Goal: Task Accomplishment & Management: Manage account settings

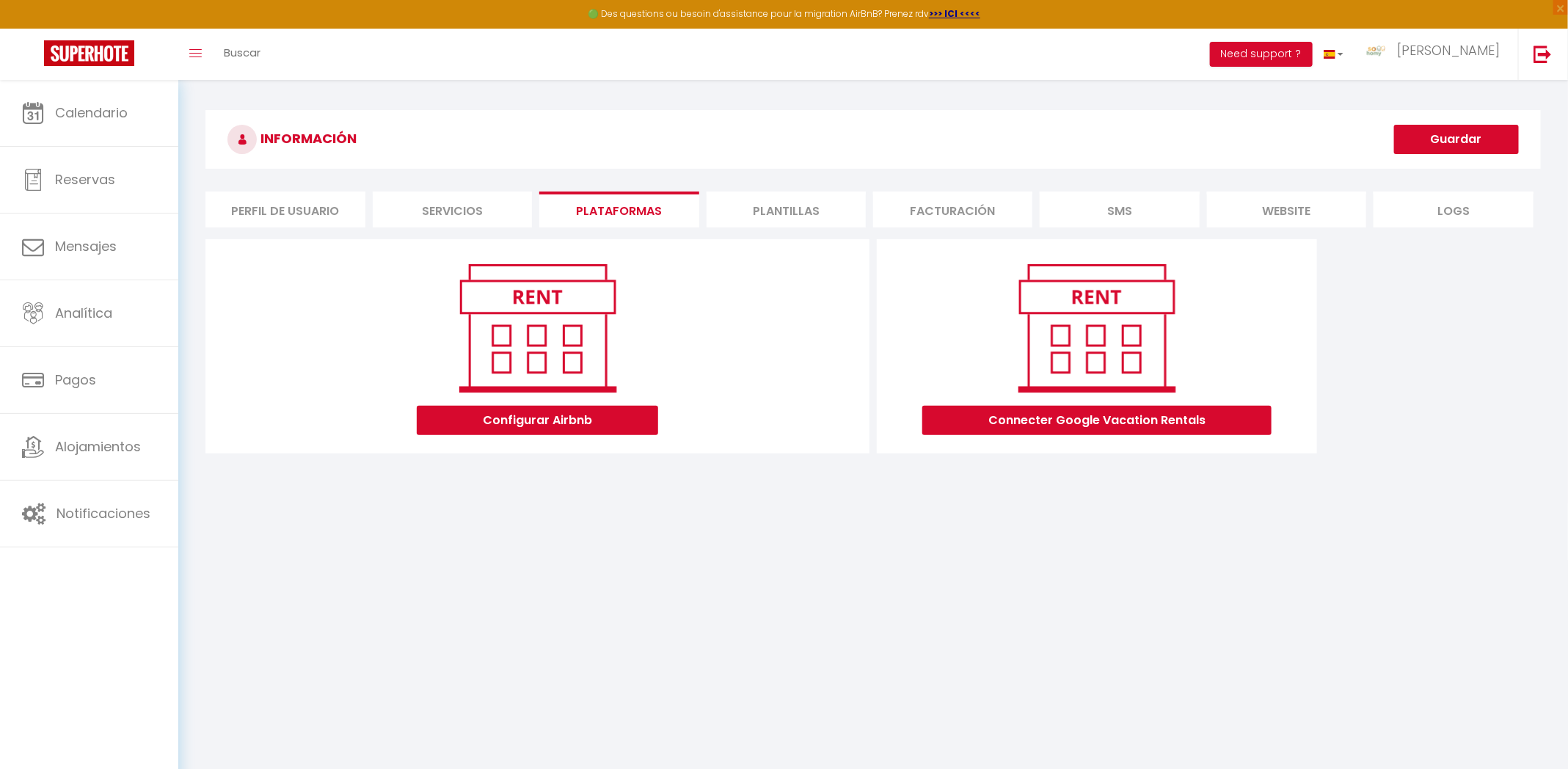
click at [283, 203] on li "Perfil de usuario" at bounding box center [284, 209] width 159 height 36
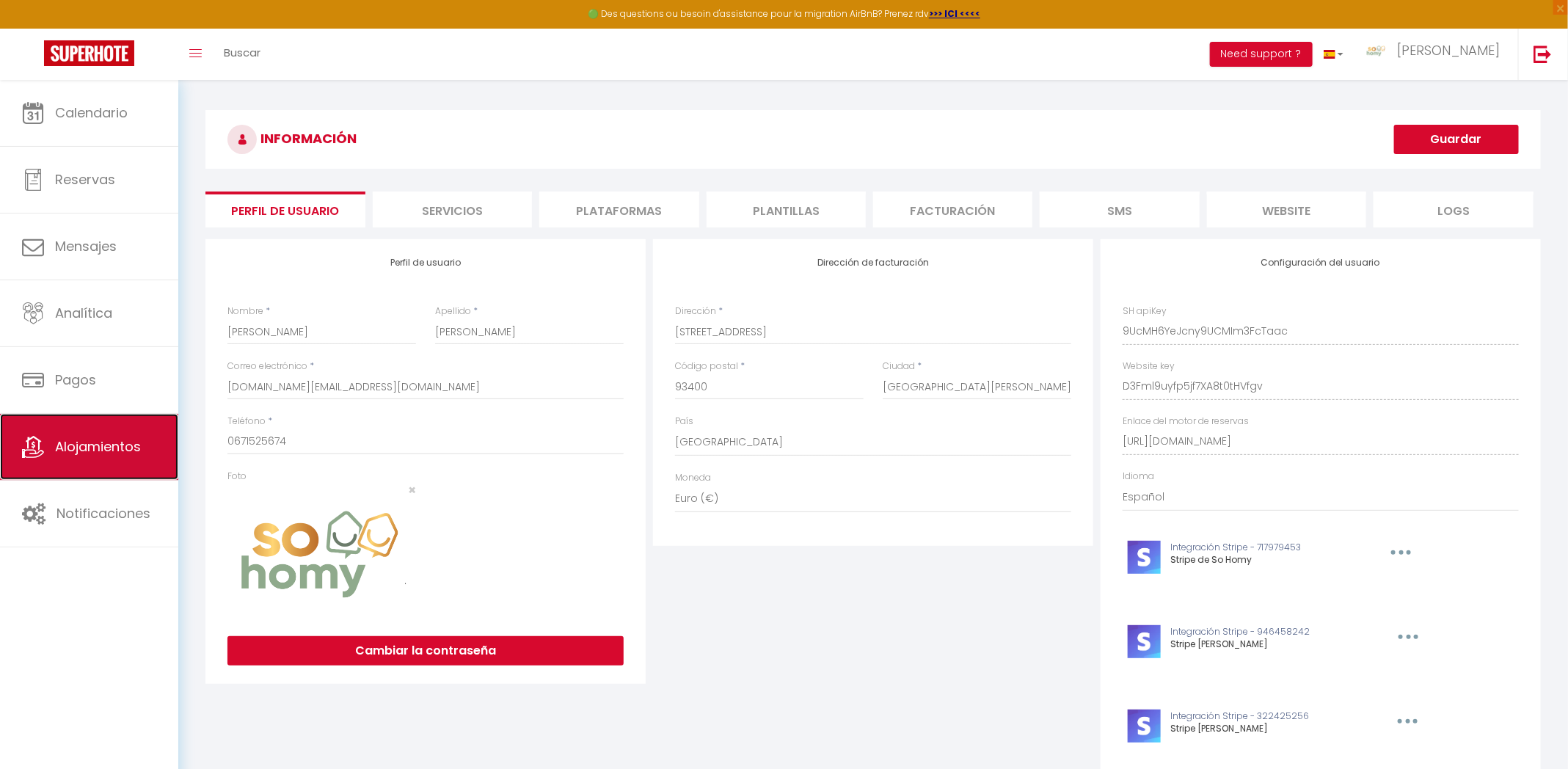
click at [118, 457] on link "Alojamientos" at bounding box center [89, 447] width 178 height 66
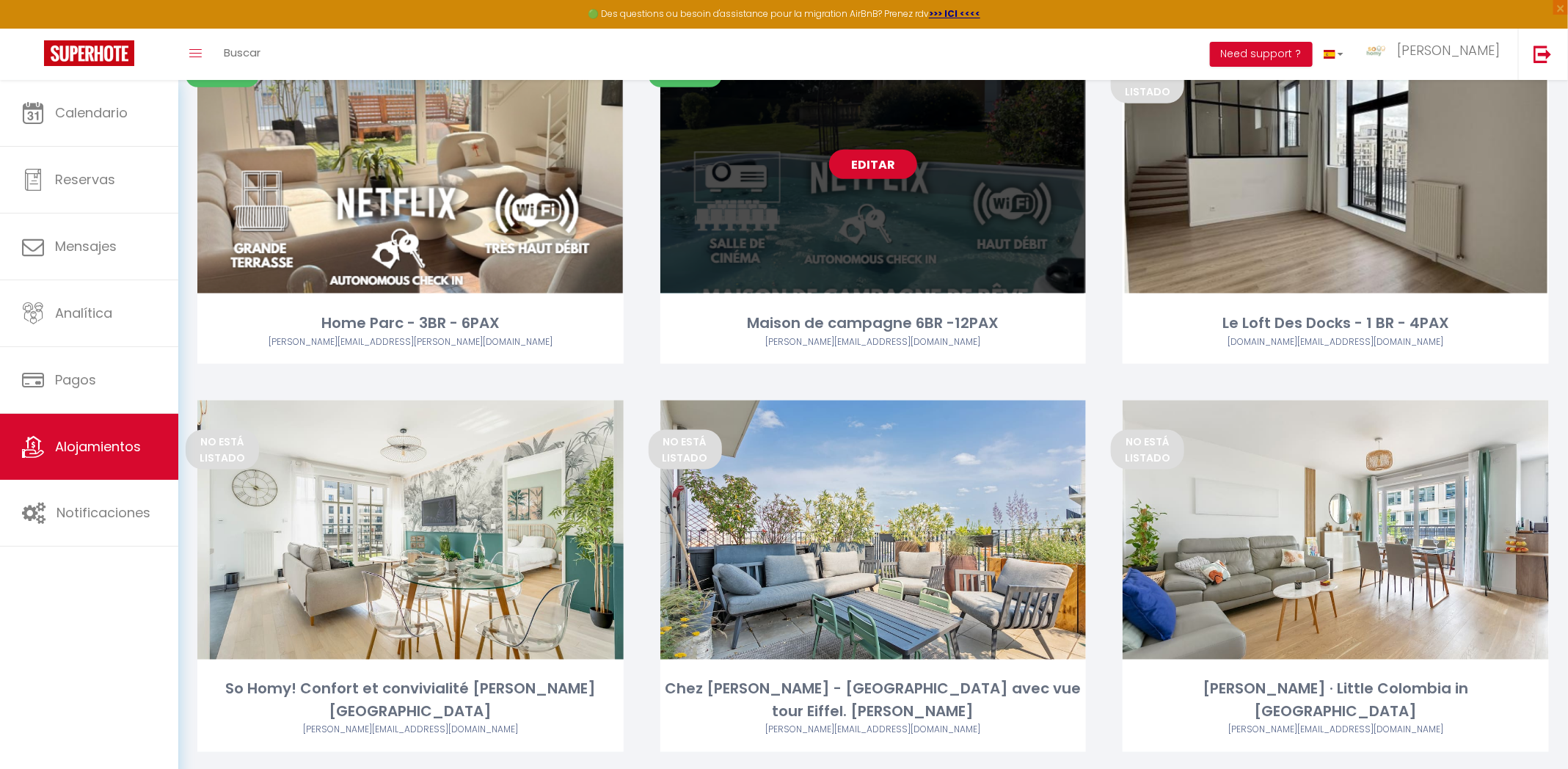
scroll to position [880, 0]
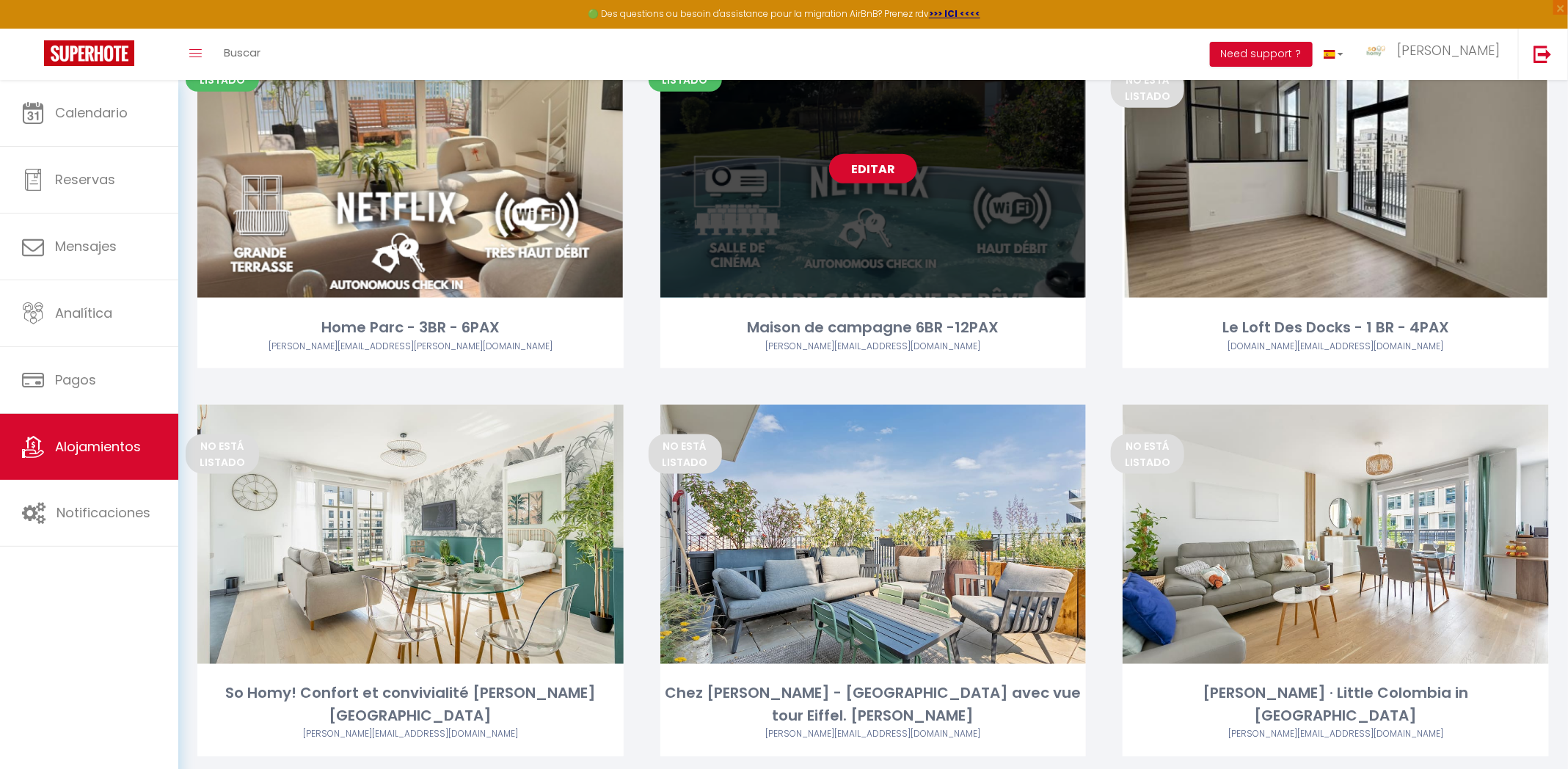
click at [863, 176] on link "Editar" at bounding box center [873, 169] width 88 height 29
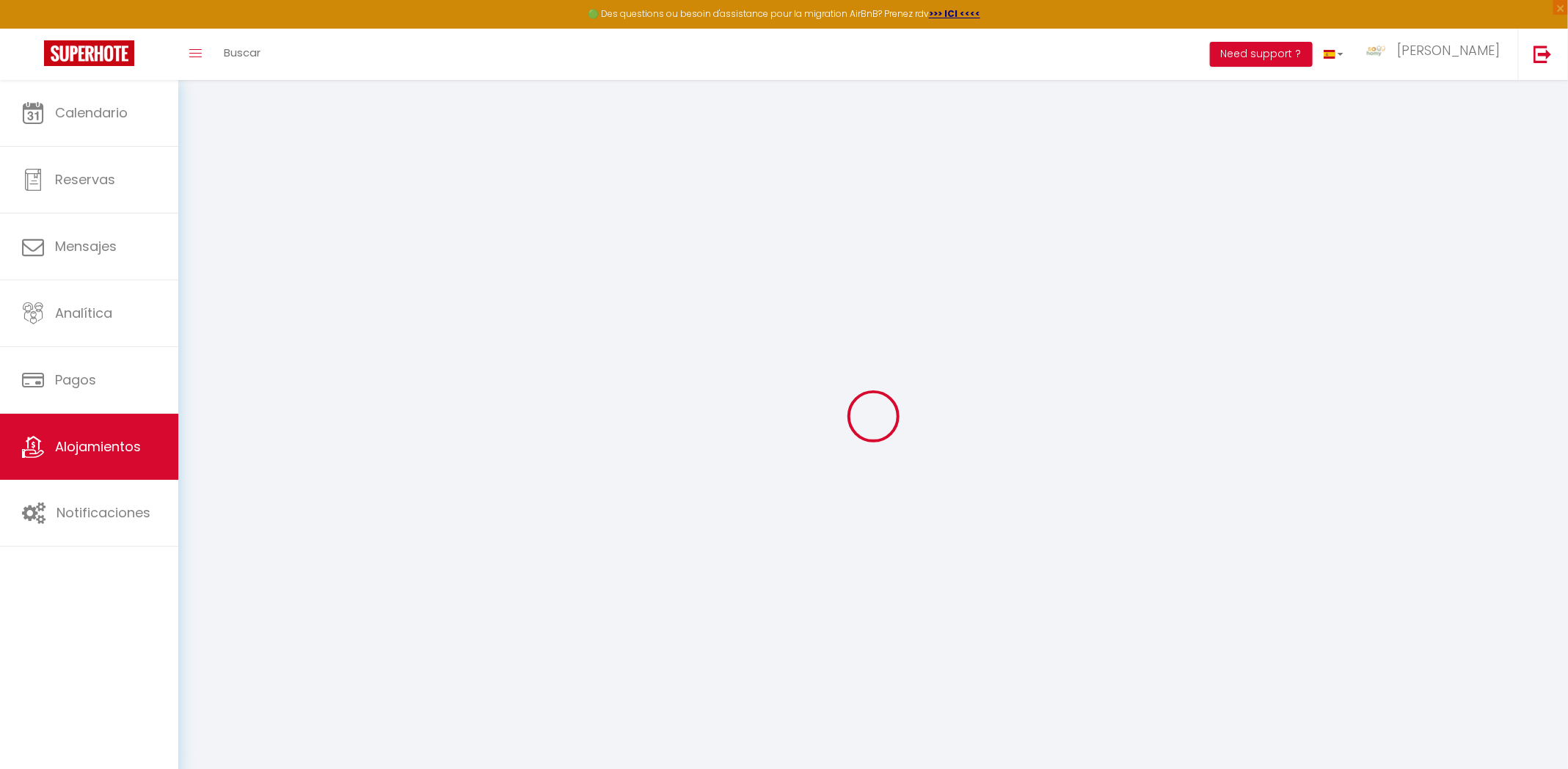
select select
select select "+ 18 %"
select select "+ 35 %"
select select "22707-33768622"
select select
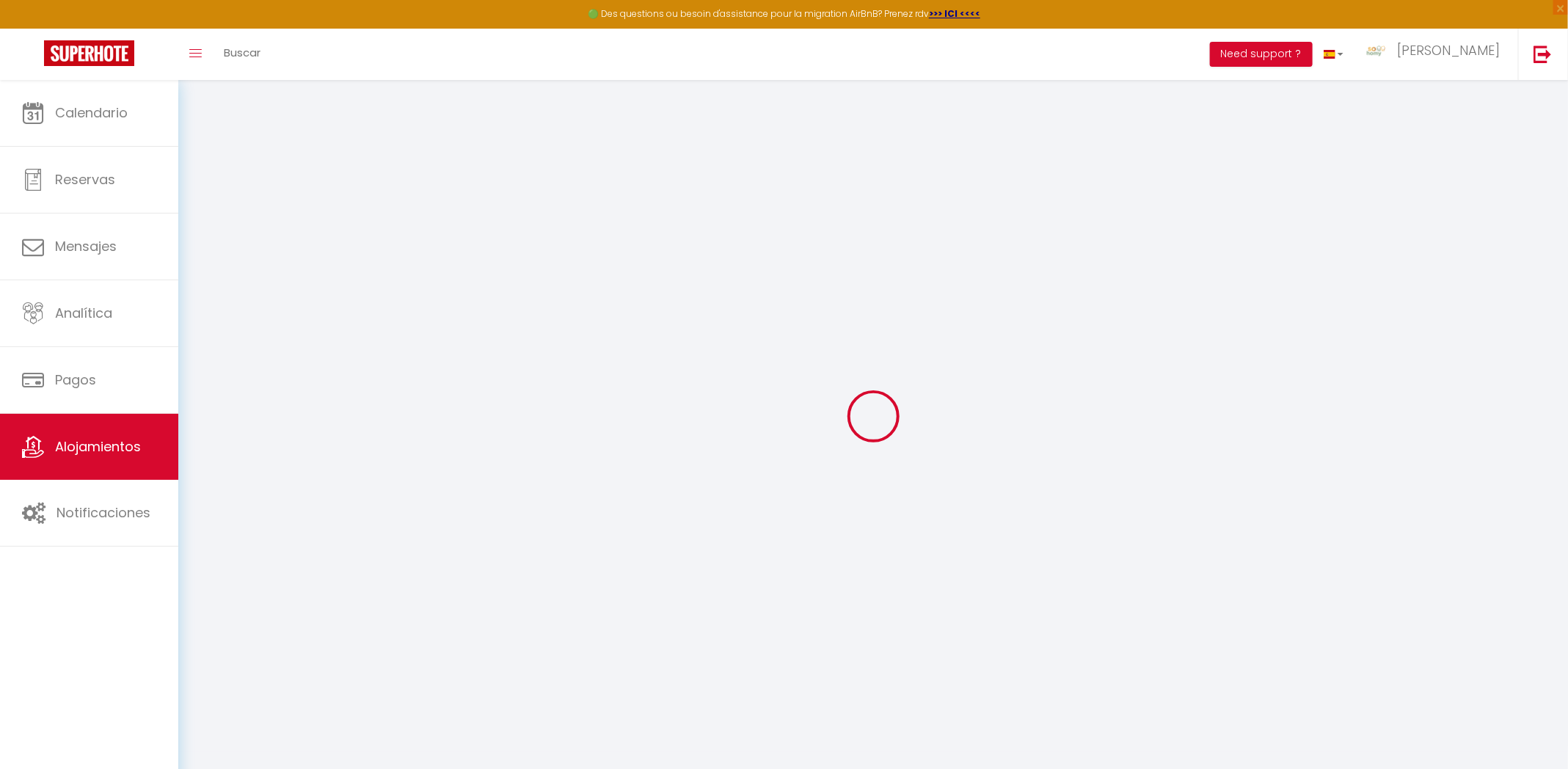
checkbox input "false"
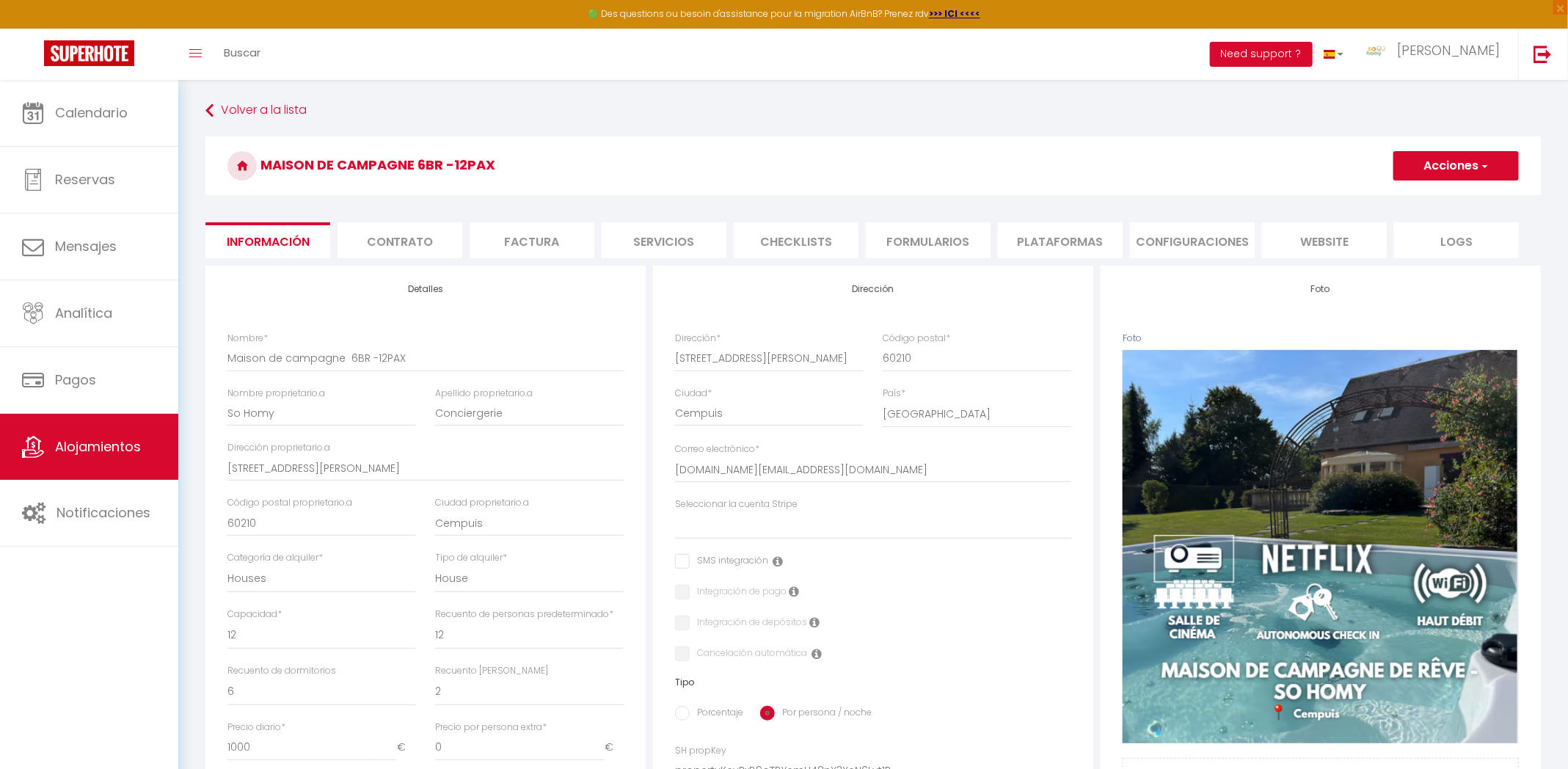
click at [379, 249] on li "Contrato" at bounding box center [399, 240] width 124 height 36
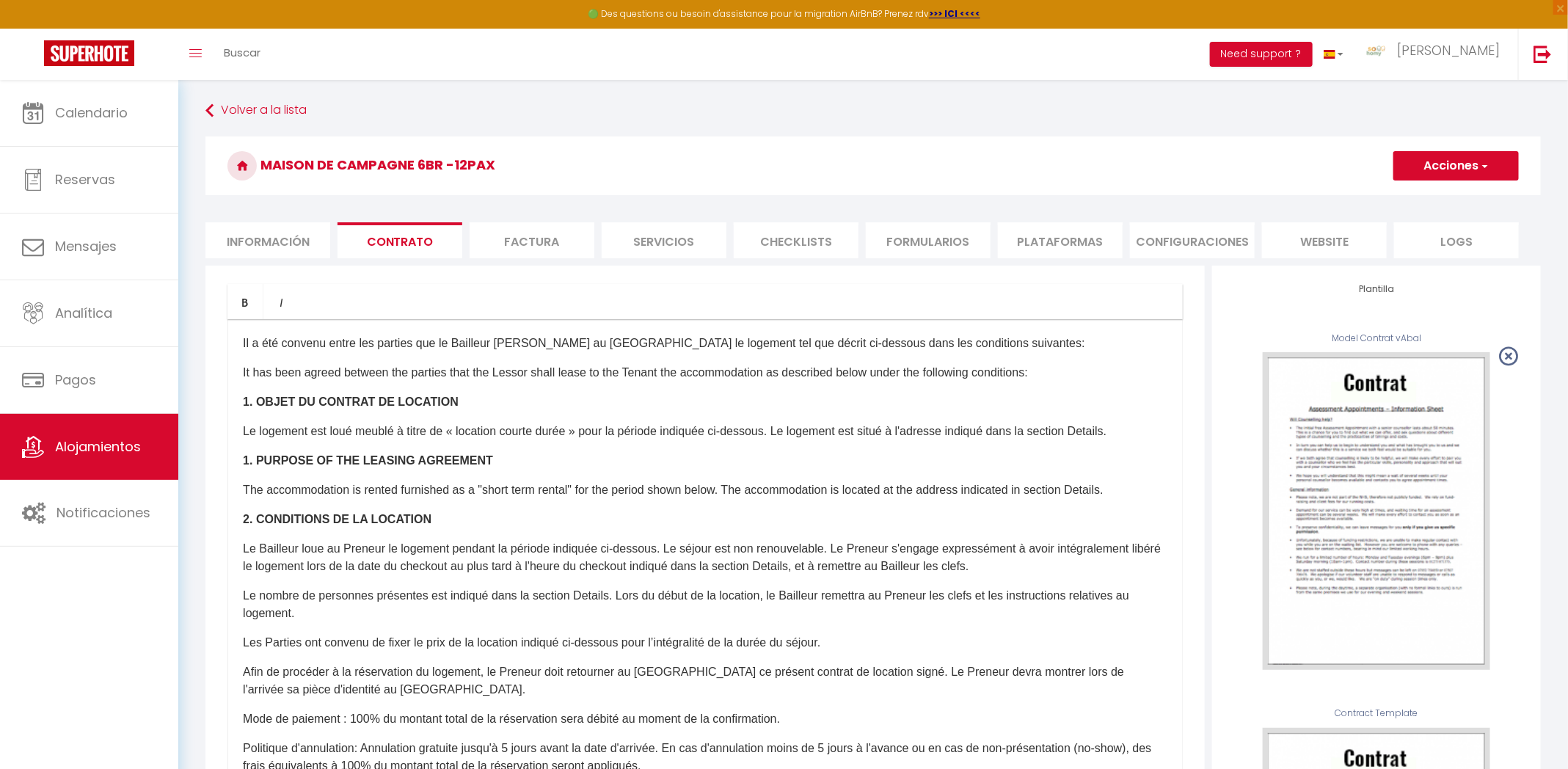
click at [568, 244] on li "Factura" at bounding box center [531, 240] width 124 height 36
select select
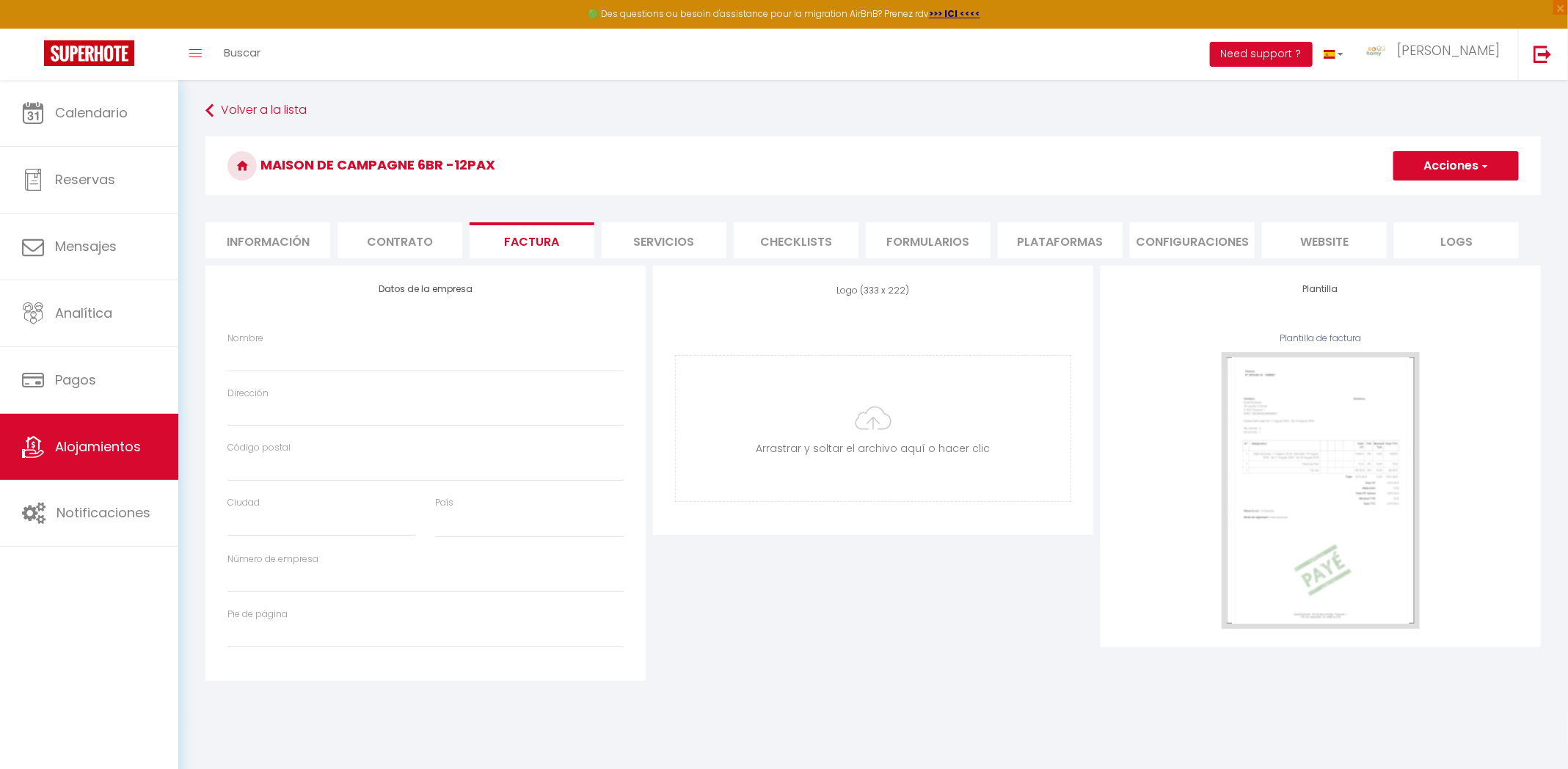
click at [653, 244] on li "Servicios" at bounding box center [663, 240] width 124 height 36
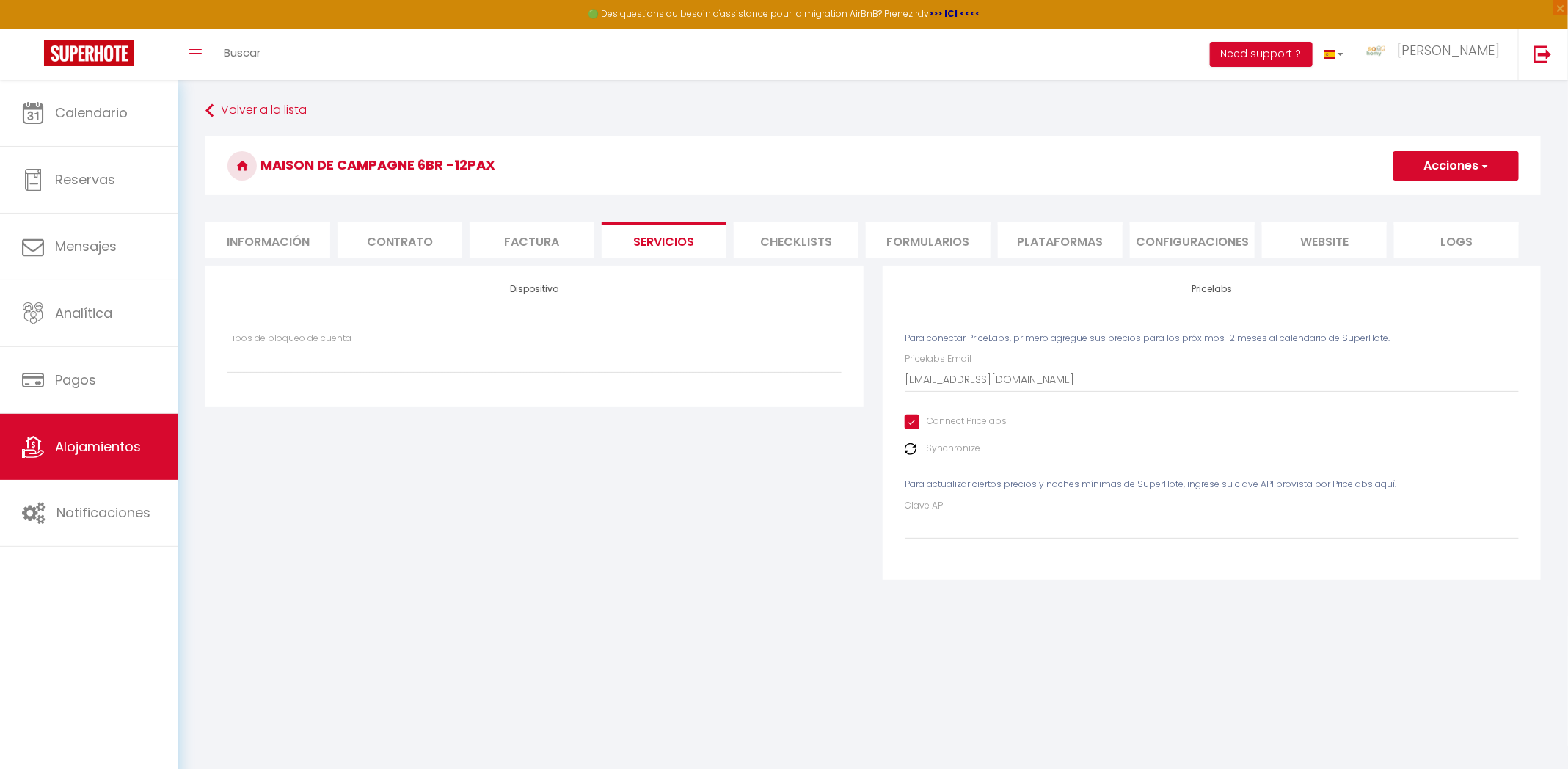
select select
select select "1"
select select "EUR"
click at [1021, 244] on li "Plataformas" at bounding box center [1060, 240] width 124 height 36
select select
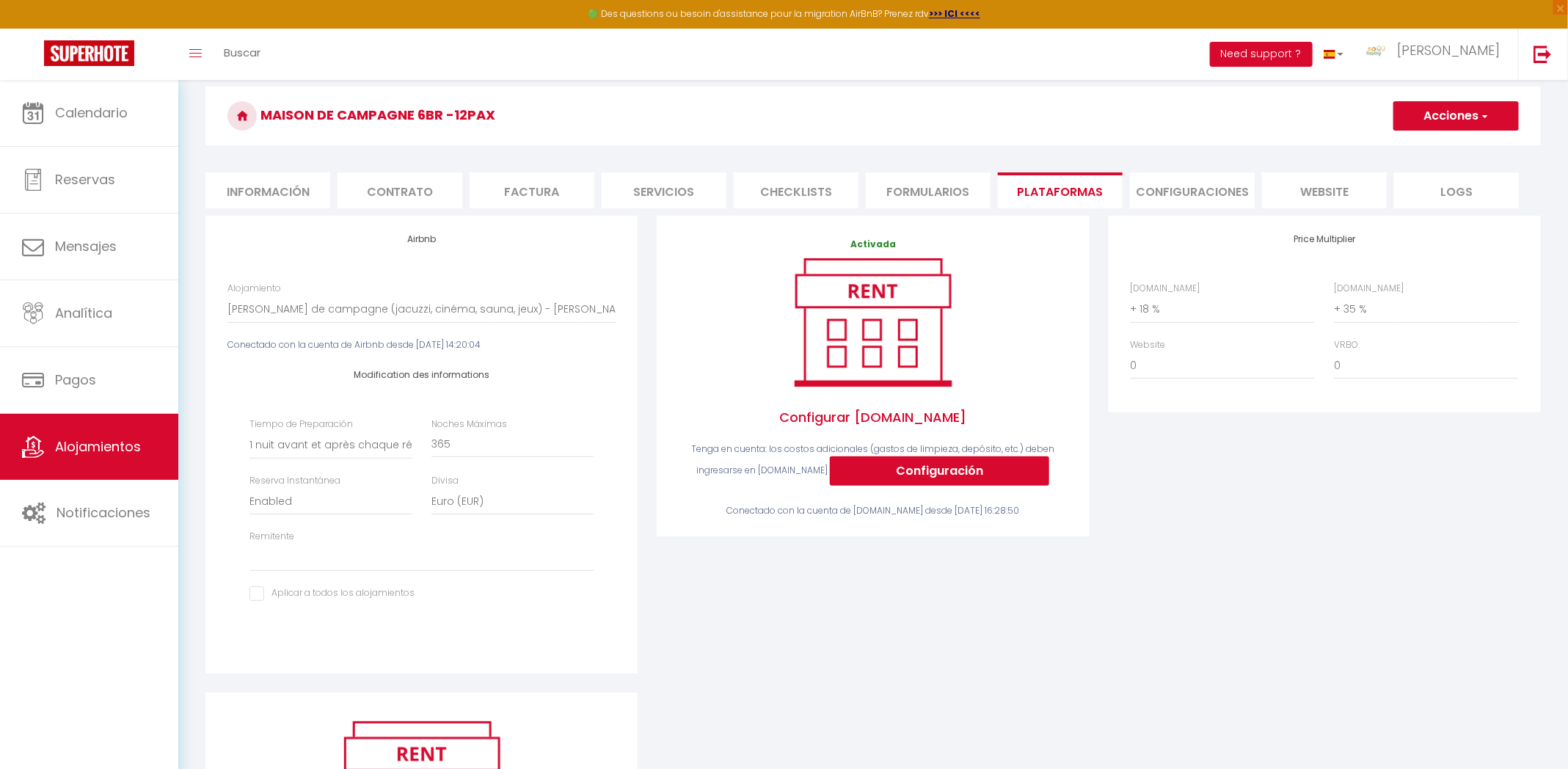
scroll to position [53, 0]
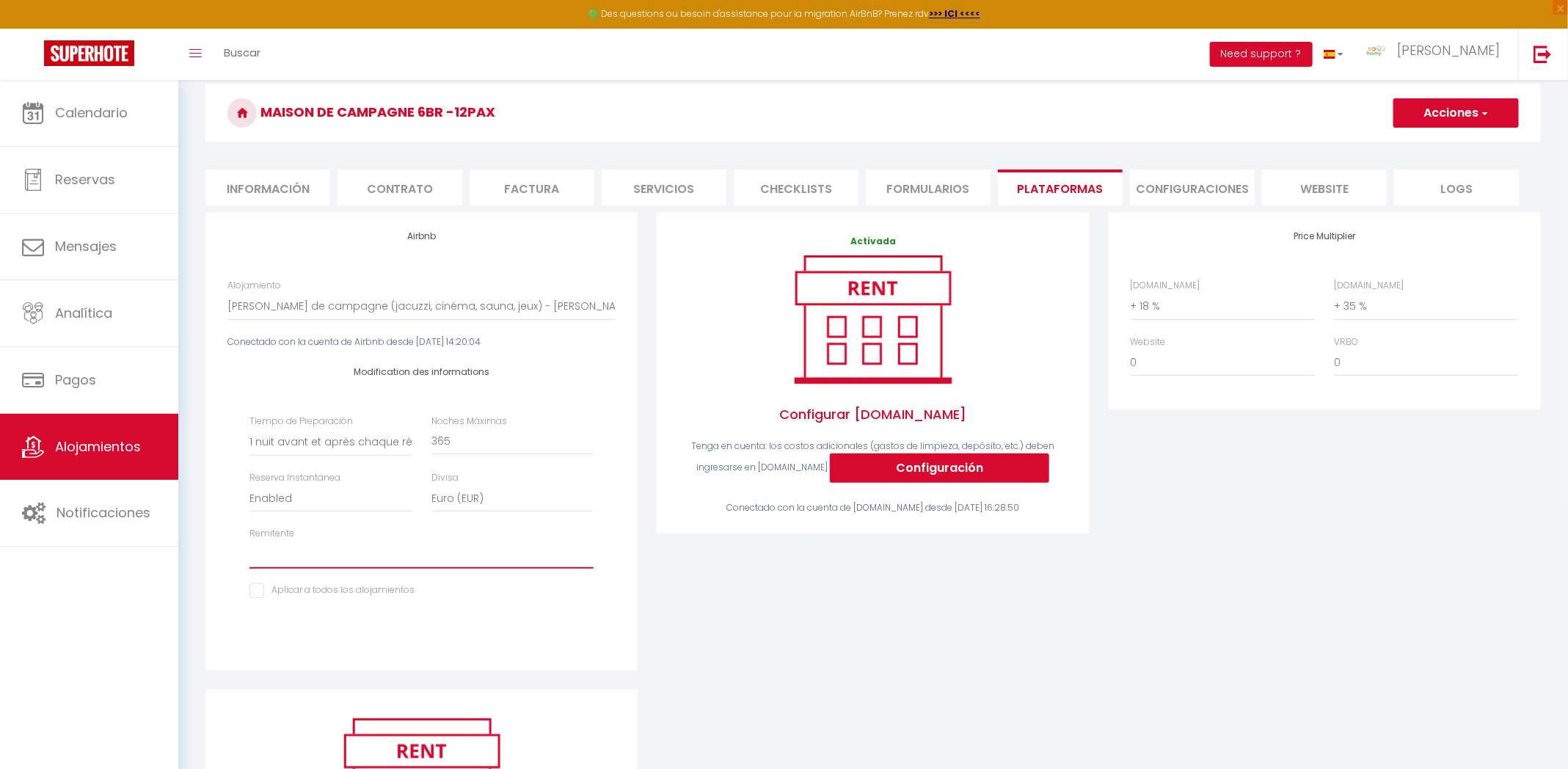
click at [337, 551] on select "georgios.sohomy@gmail.com pierre.sohomy@gmail.com agathecolson@yahoo.fr sohomy.…" at bounding box center [422, 555] width 344 height 28
click at [510, 305] on select "Maison Kevin · Maison de campagne (jacuzzi, cinéma, sauna, jeux) - kevin.desilv…" at bounding box center [421, 306] width 388 height 28
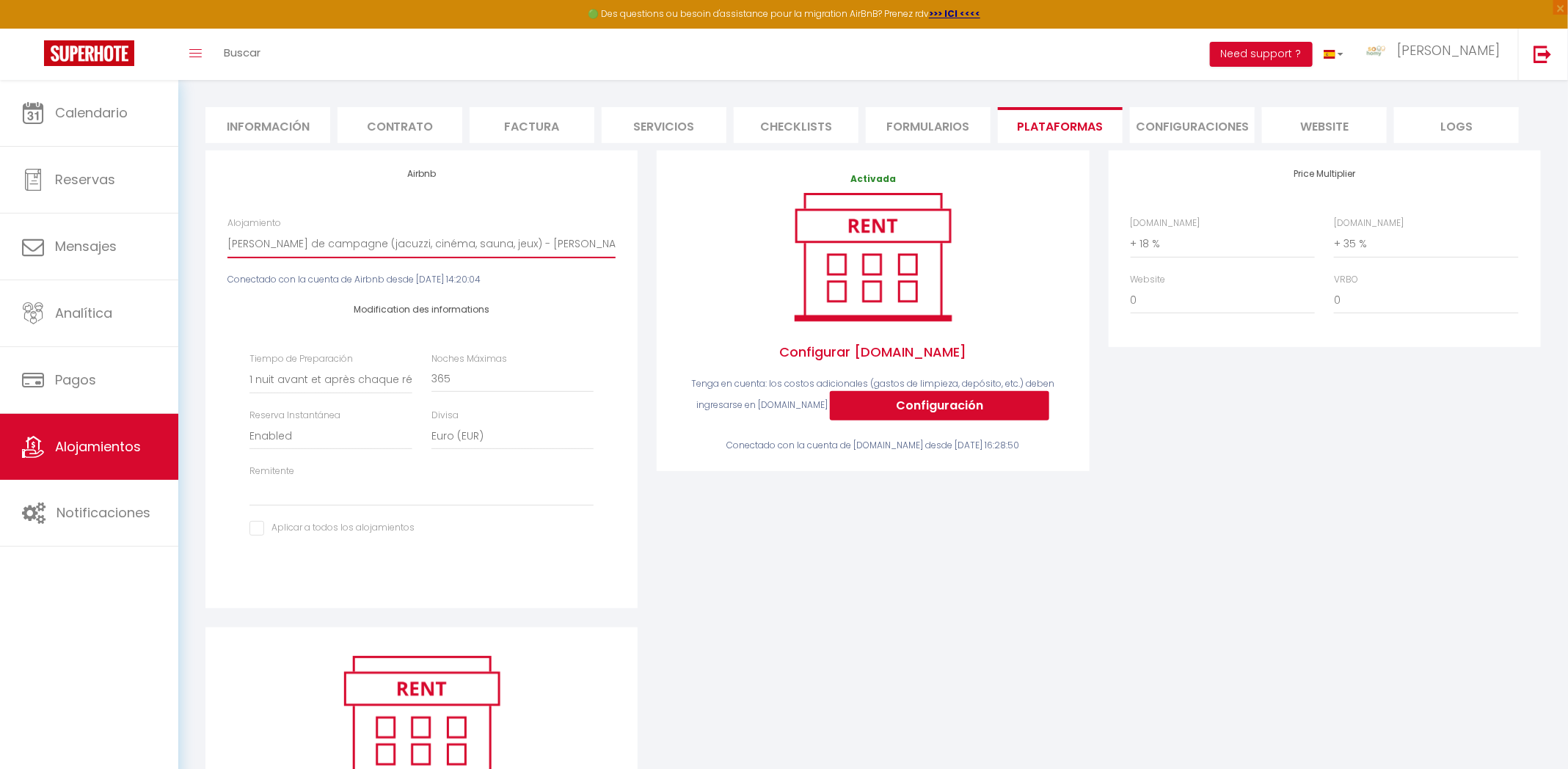
scroll to position [0, 0]
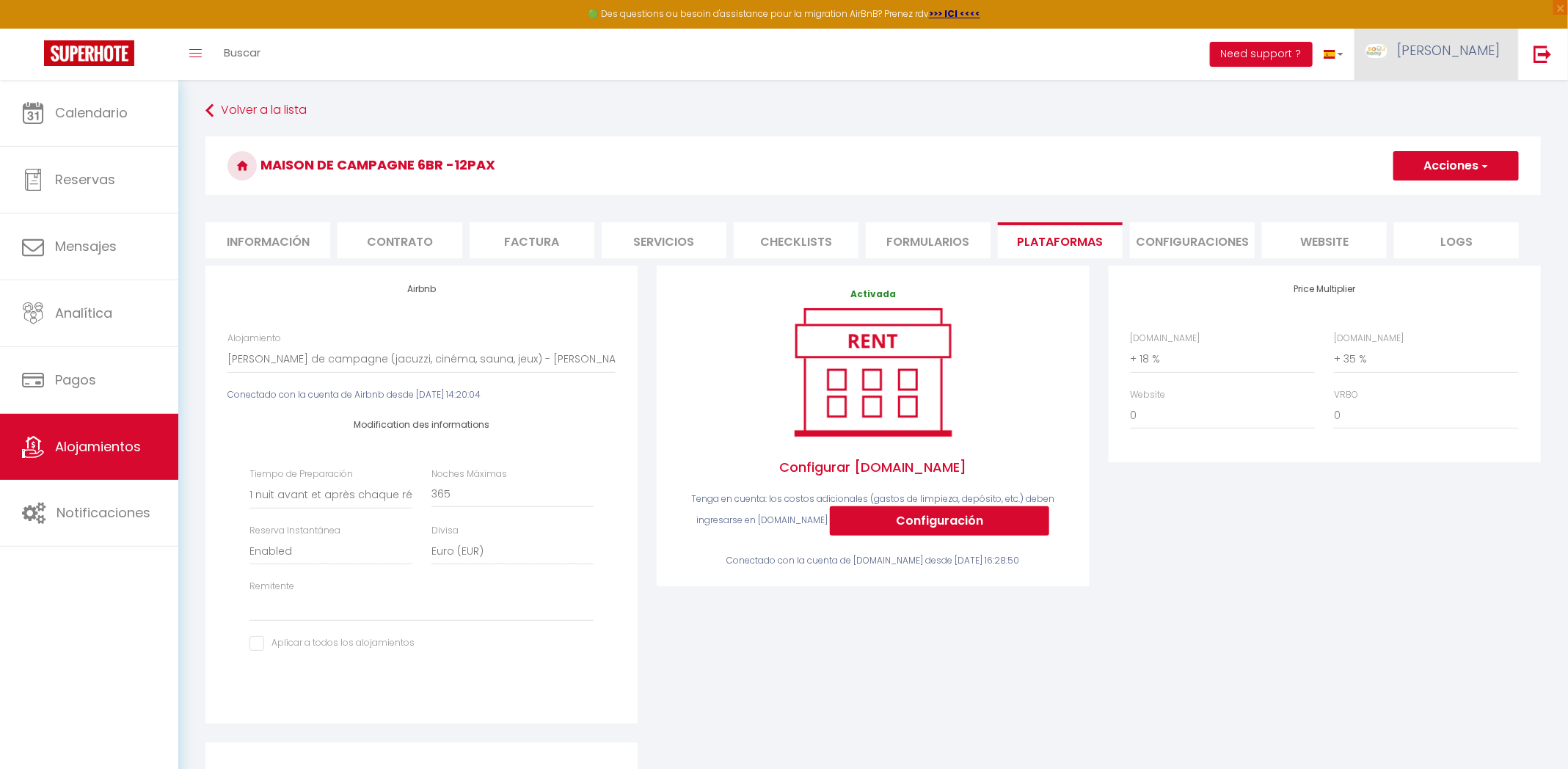
click at [1477, 47] on span "Salvador" at bounding box center [1448, 50] width 103 height 18
click at [1424, 94] on link "Configuraciones" at bounding box center [1452, 102] width 122 height 25
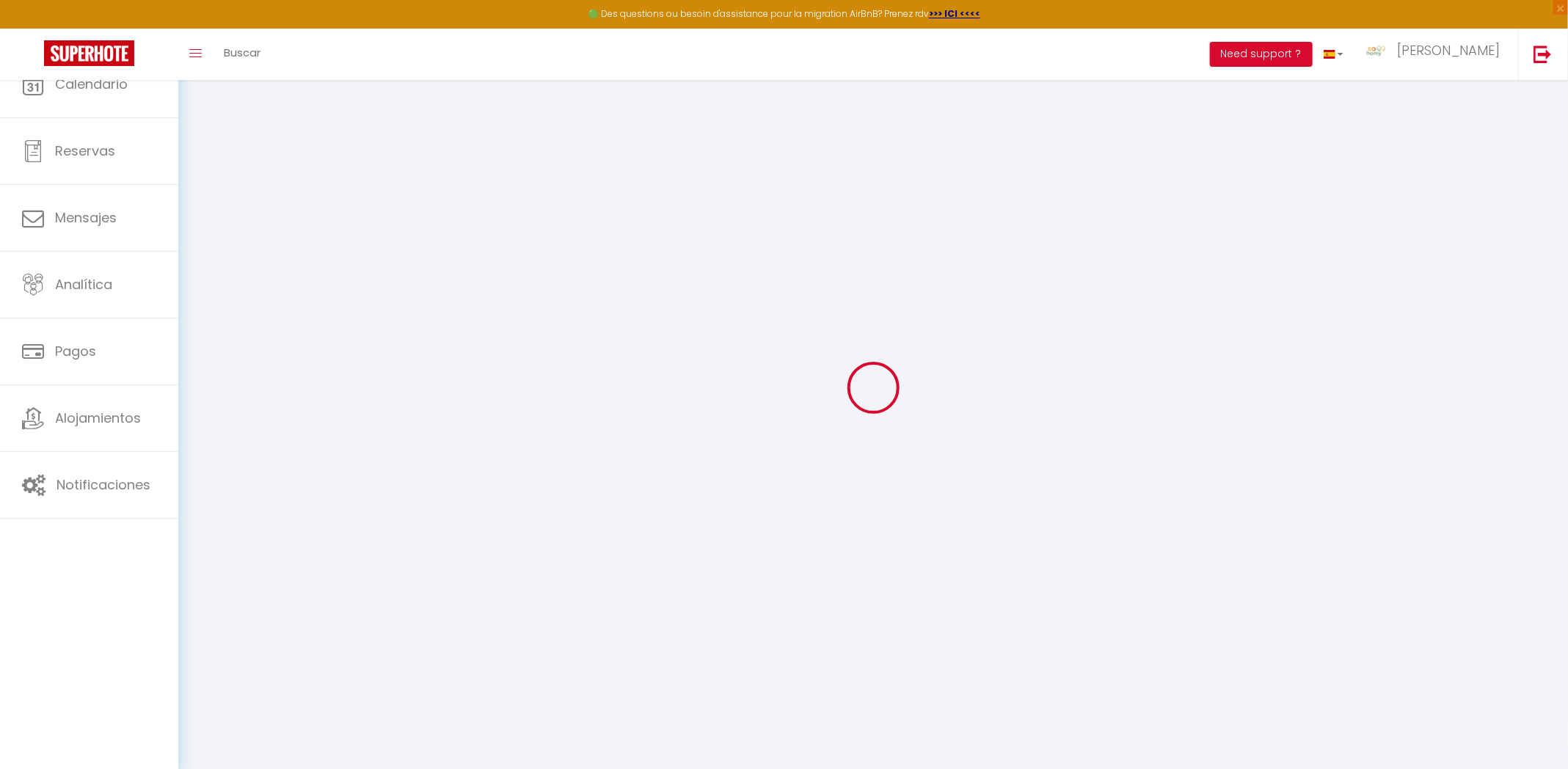
type input "9UcMH6YeJcny9UCMIm3FcTaac"
type input "D3Fml9uyfp5jf7XA8t0tHVfgv"
type input "https://app.superhote.com/#/get-available-rentals/D3Fml9uyfp5jf7XA8t0tHVfgv"
select select "es"
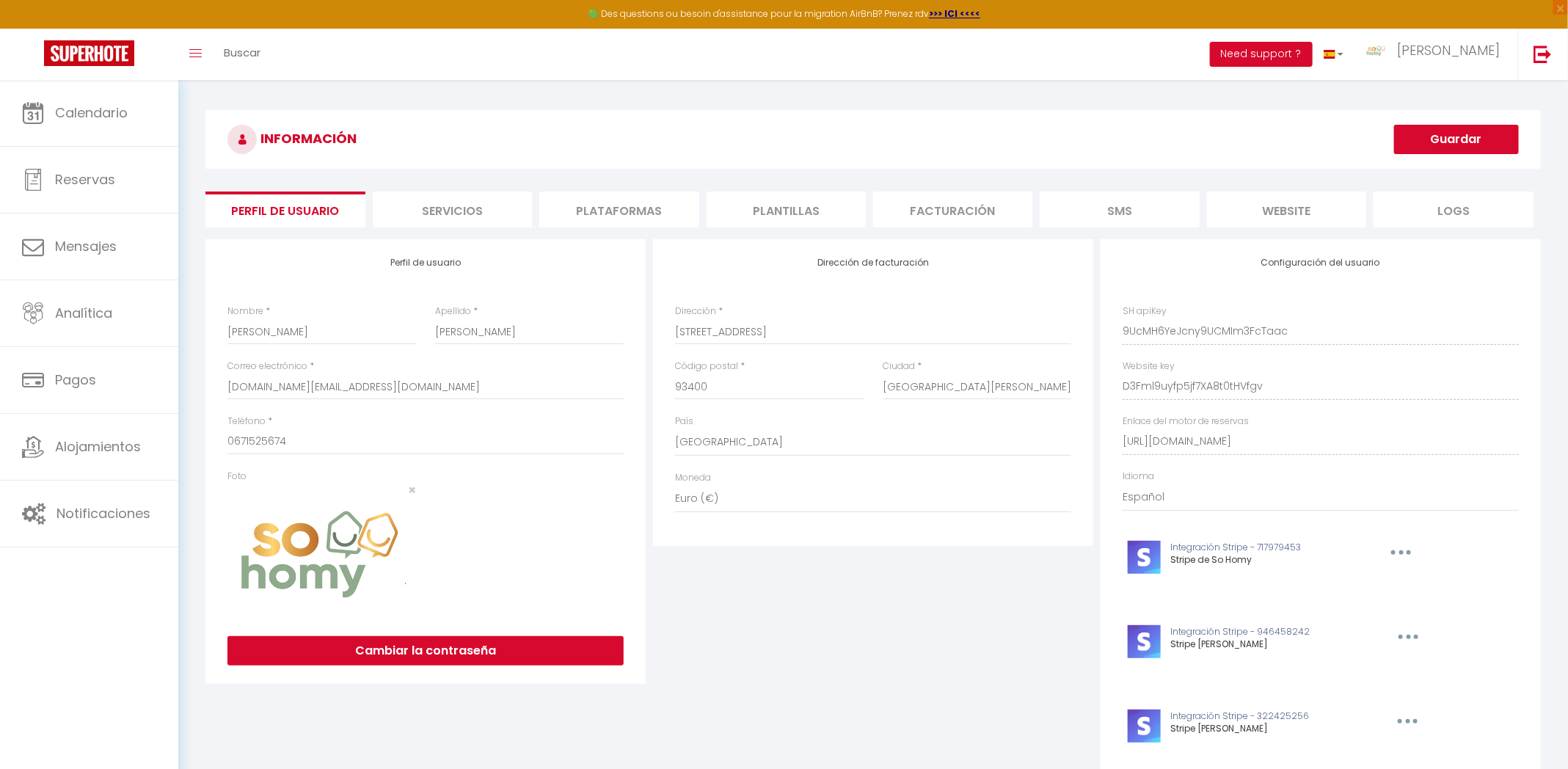
click at [662, 210] on li "Plataformas" at bounding box center [618, 209] width 159 height 36
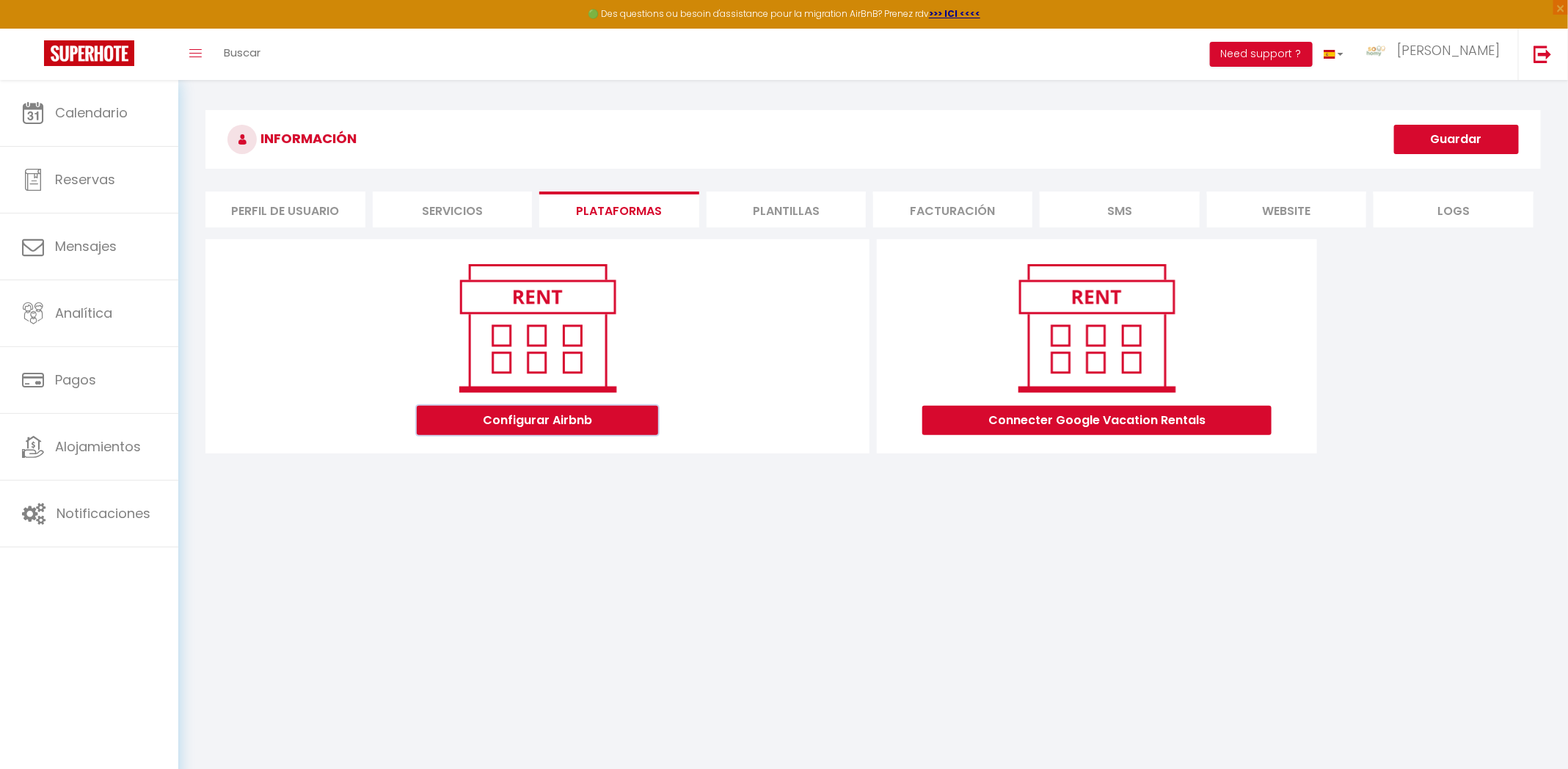
click at [568, 423] on button "Configurar Airbnb" at bounding box center [538, 420] width 241 height 29
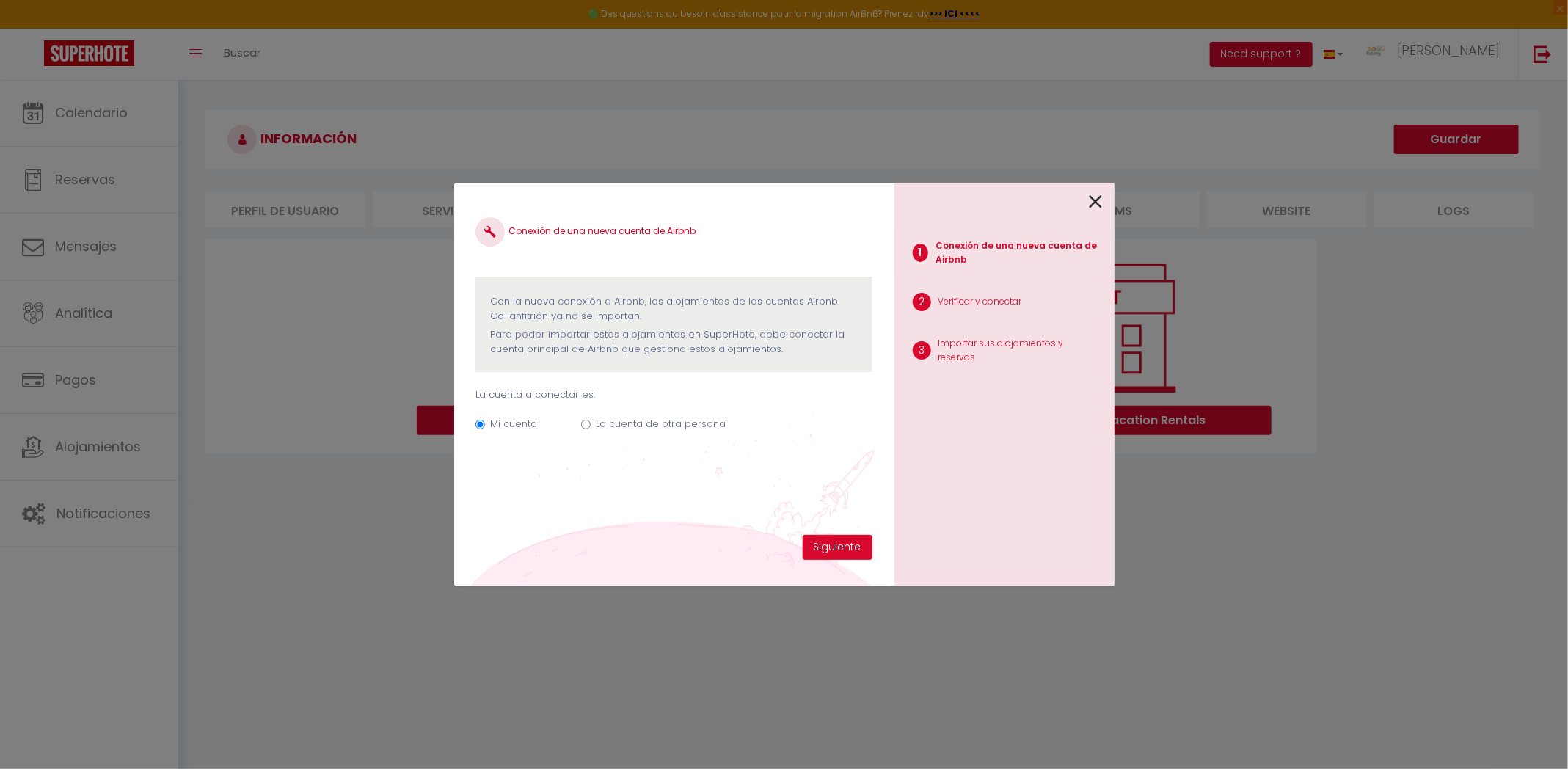
click at [586, 419] on input "La cuenta de otra persona" at bounding box center [586, 424] width 9 height 9
radio input "true"
radio input "false"
click at [1091, 203] on icon at bounding box center [1096, 201] width 13 height 22
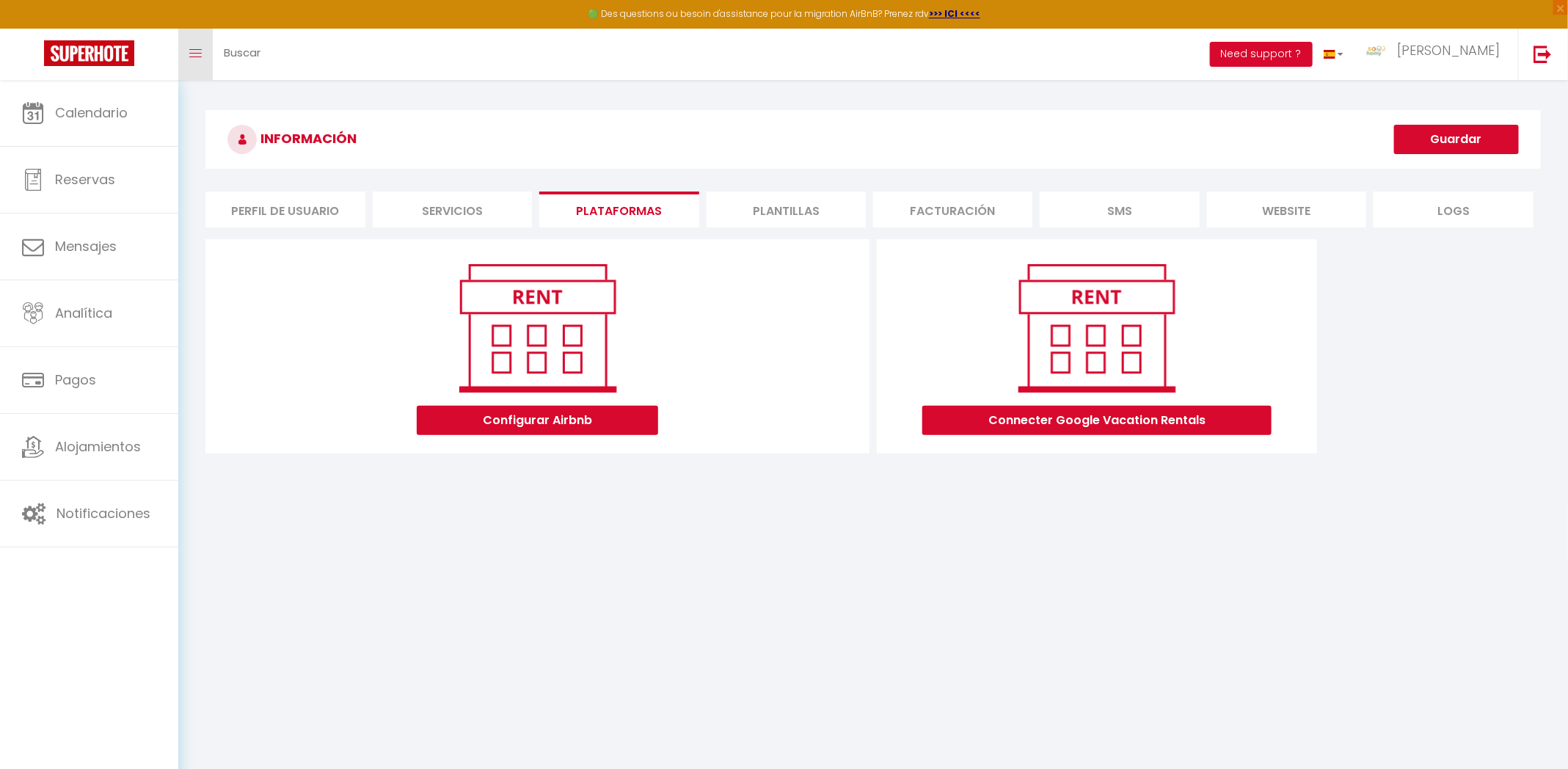
click at [203, 63] on link "Toggle menubar" at bounding box center [195, 54] width 35 height 51
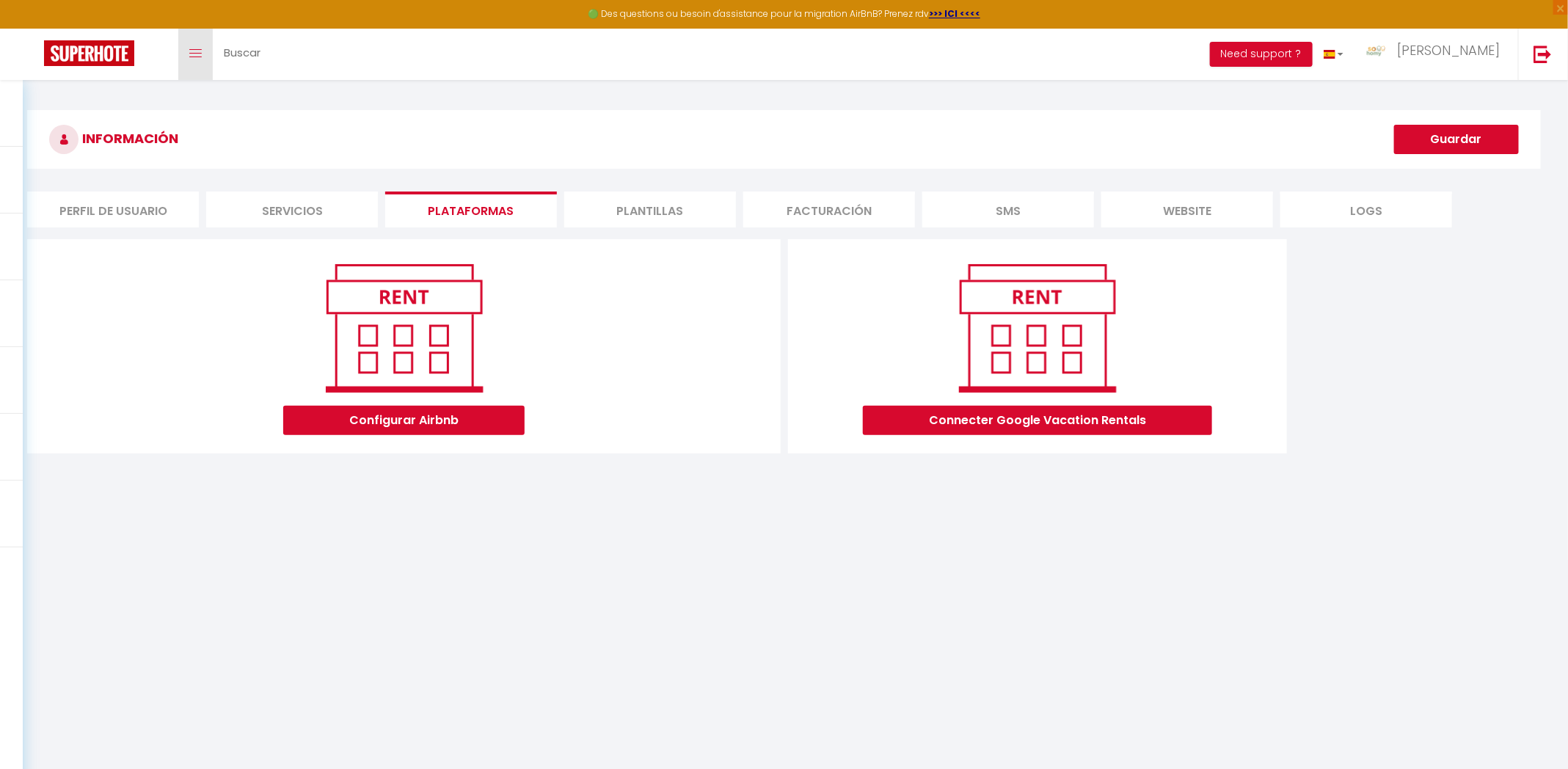
click at [201, 63] on link "Toggle menubar" at bounding box center [195, 54] width 35 height 51
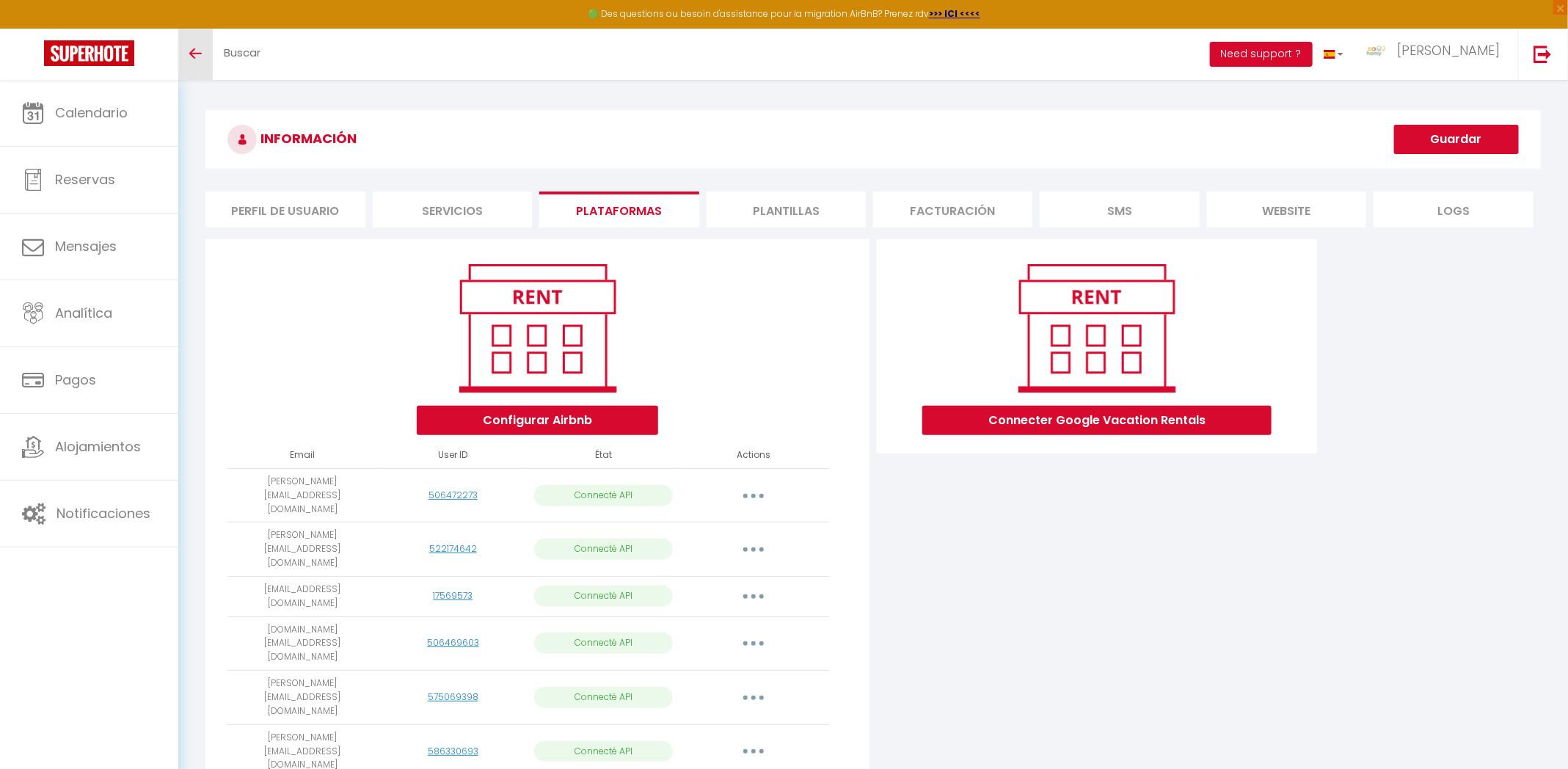
scroll to position [104, 0]
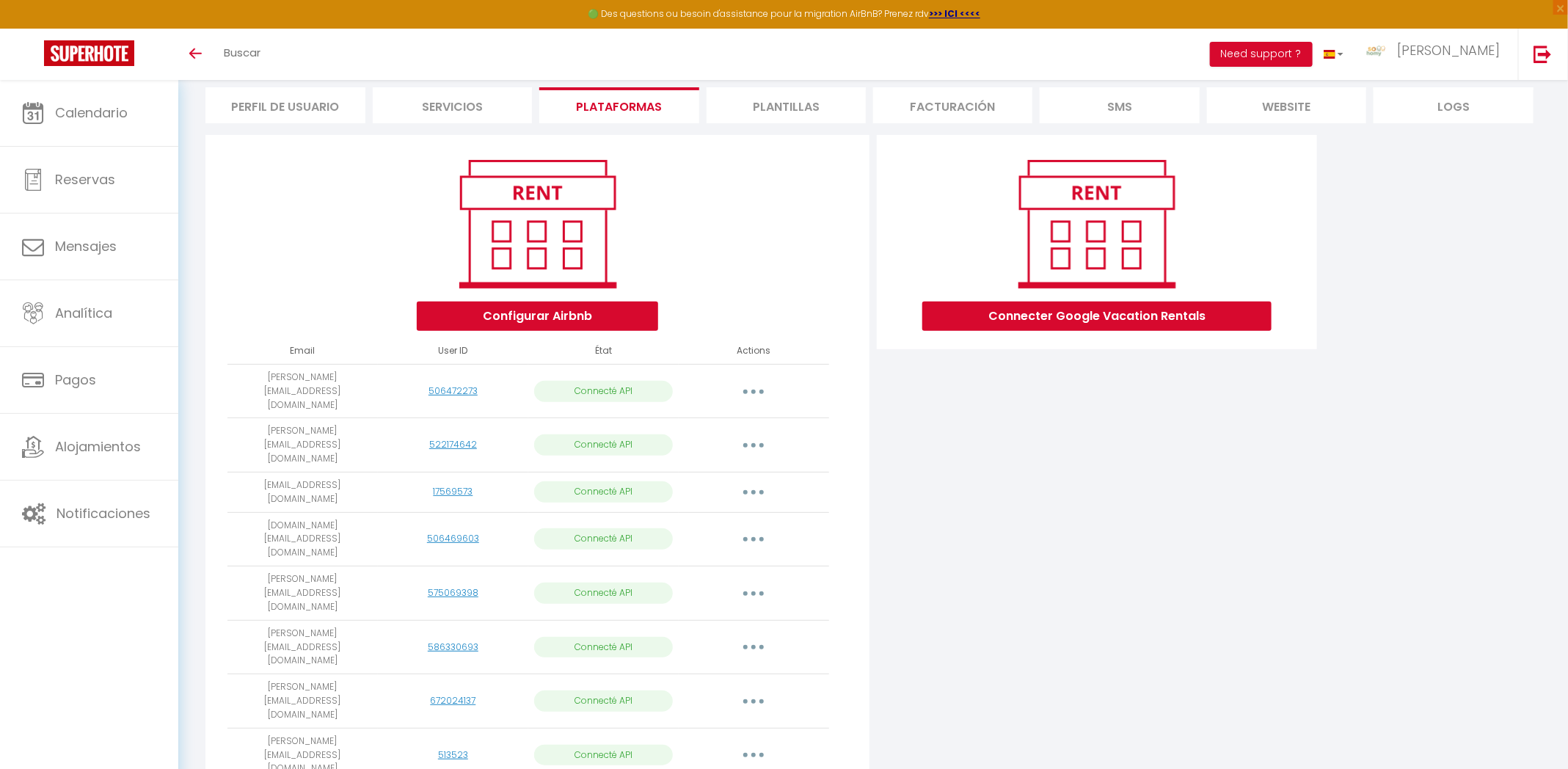
click at [759, 380] on button "button" at bounding box center [753, 391] width 41 height 24
click at [747, 413] on link "Importar apartamentos" at bounding box center [696, 425] width 146 height 25
select select "23663"
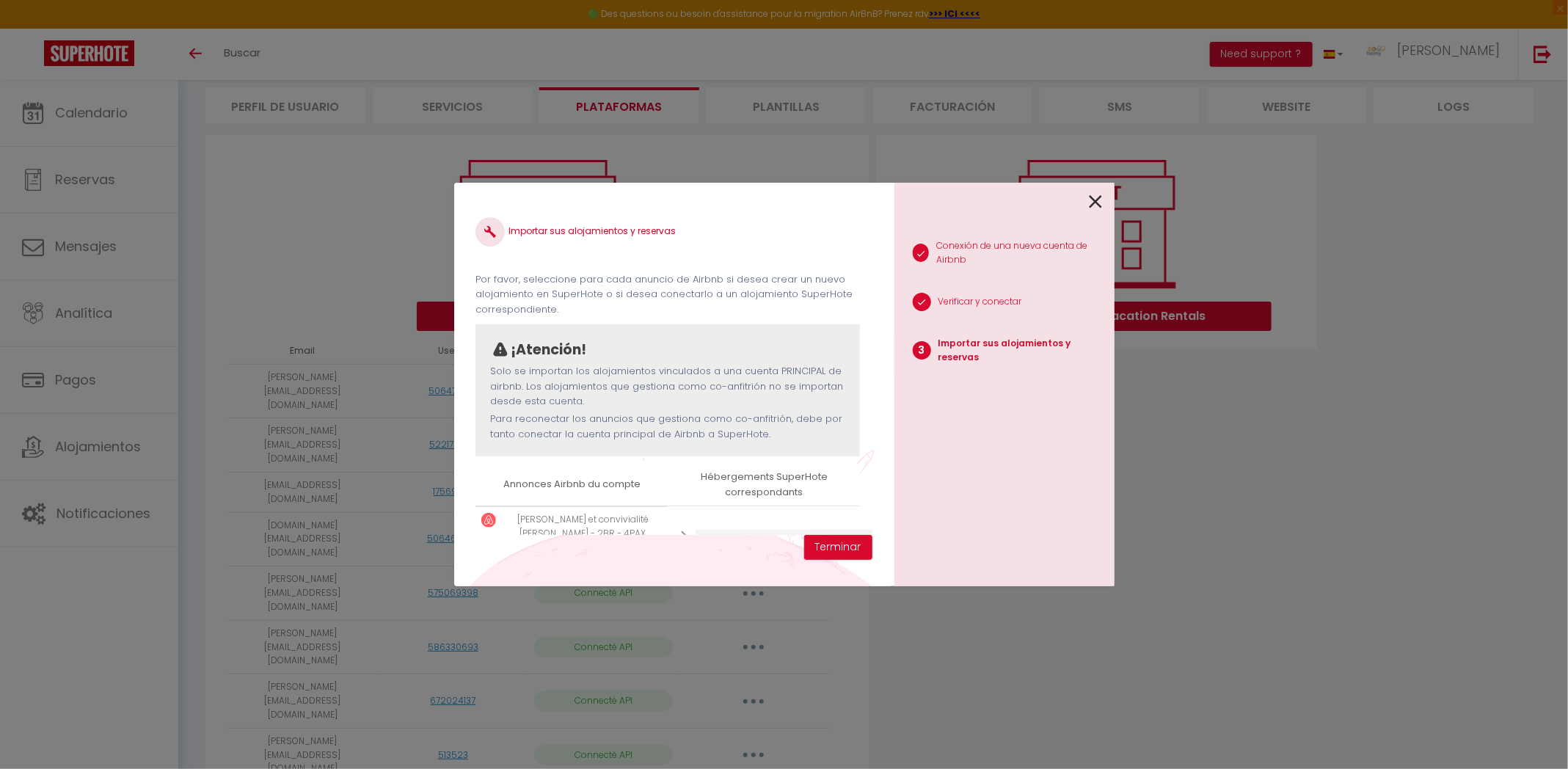
scroll to position [58, 0]
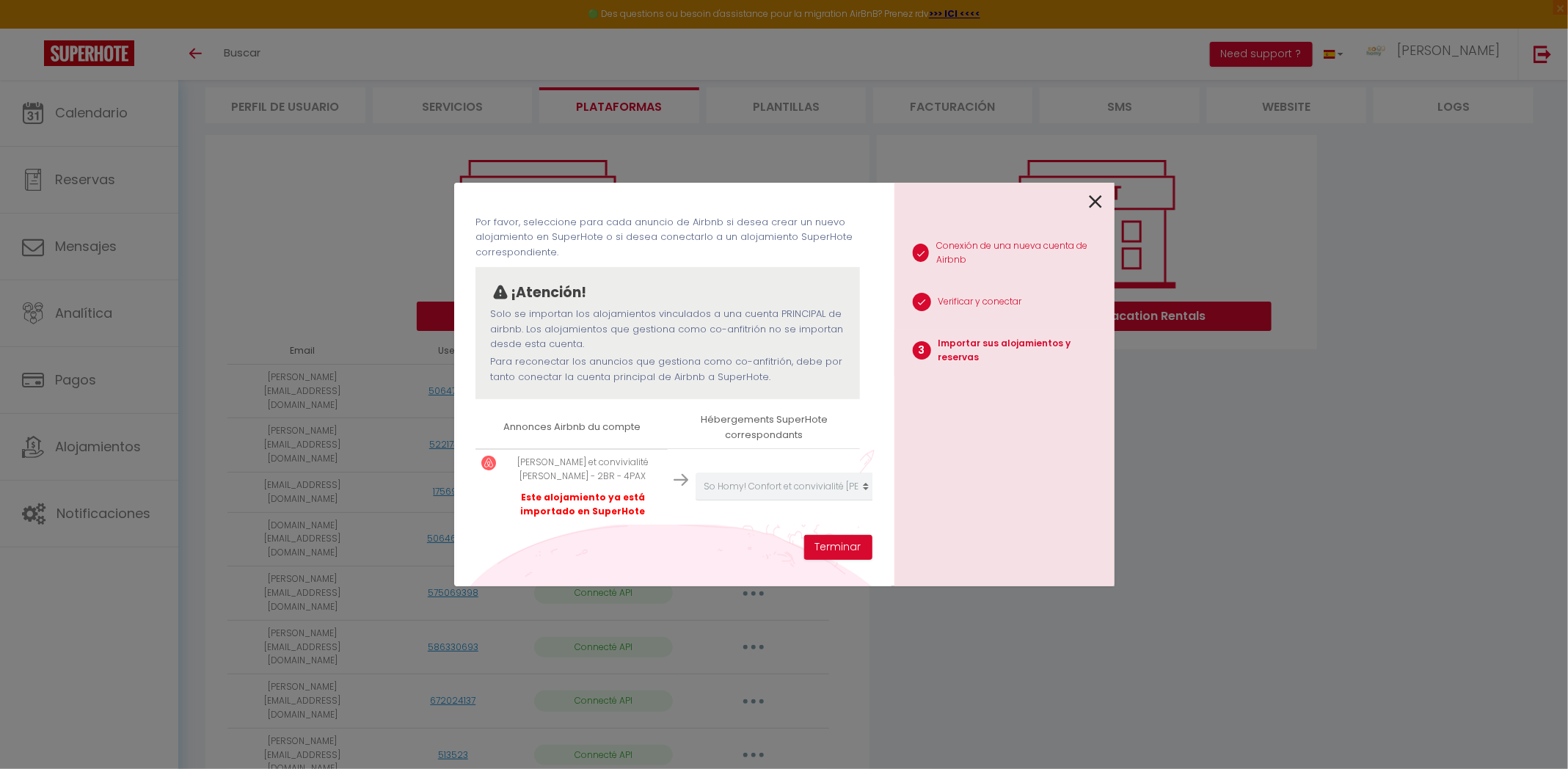
click at [1096, 203] on icon at bounding box center [1096, 201] width 13 height 22
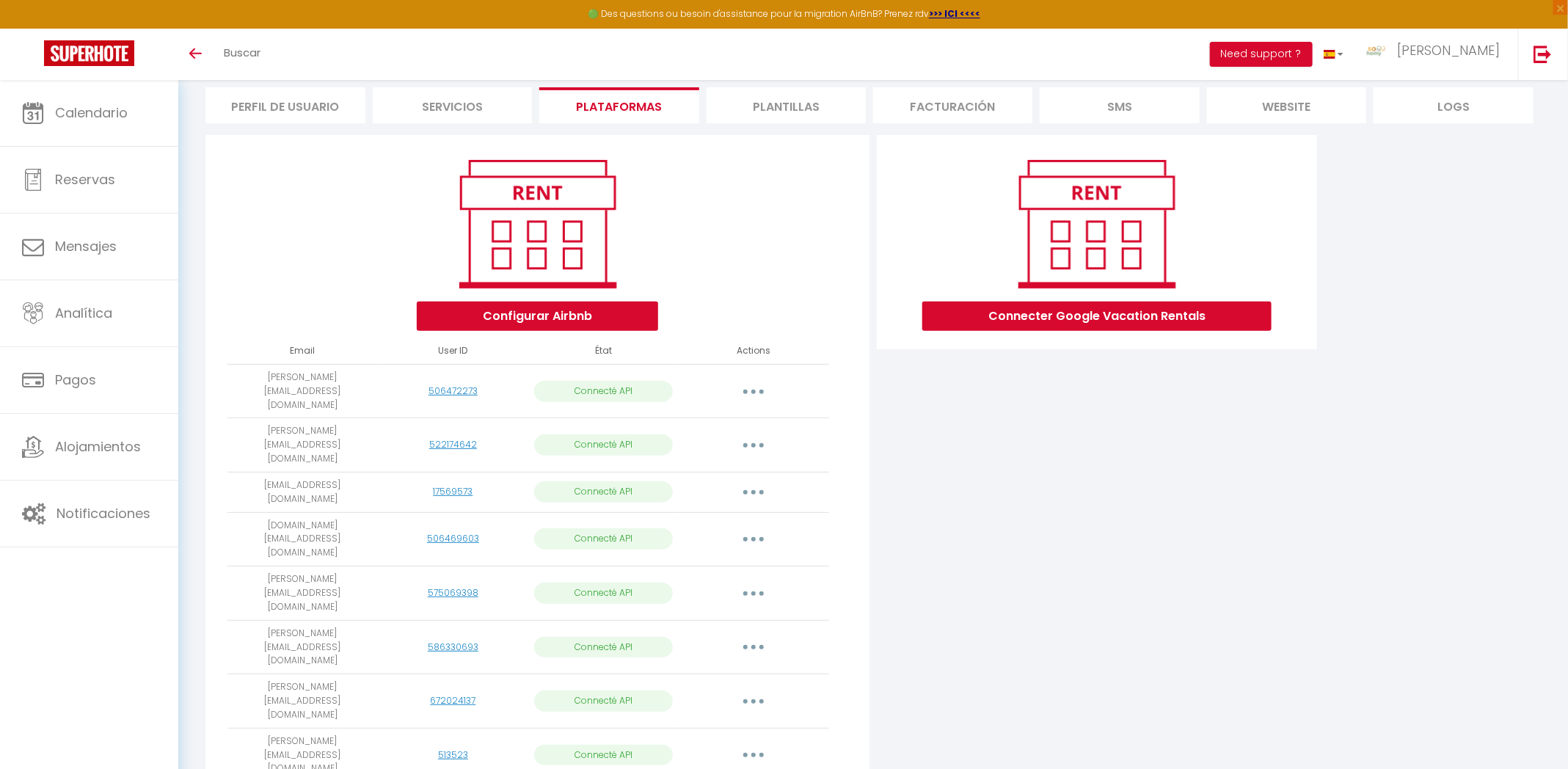
click at [752, 434] on button "button" at bounding box center [753, 446] width 41 height 24
click at [747, 466] on link "Importar apartamentos" at bounding box center [696, 479] width 146 height 25
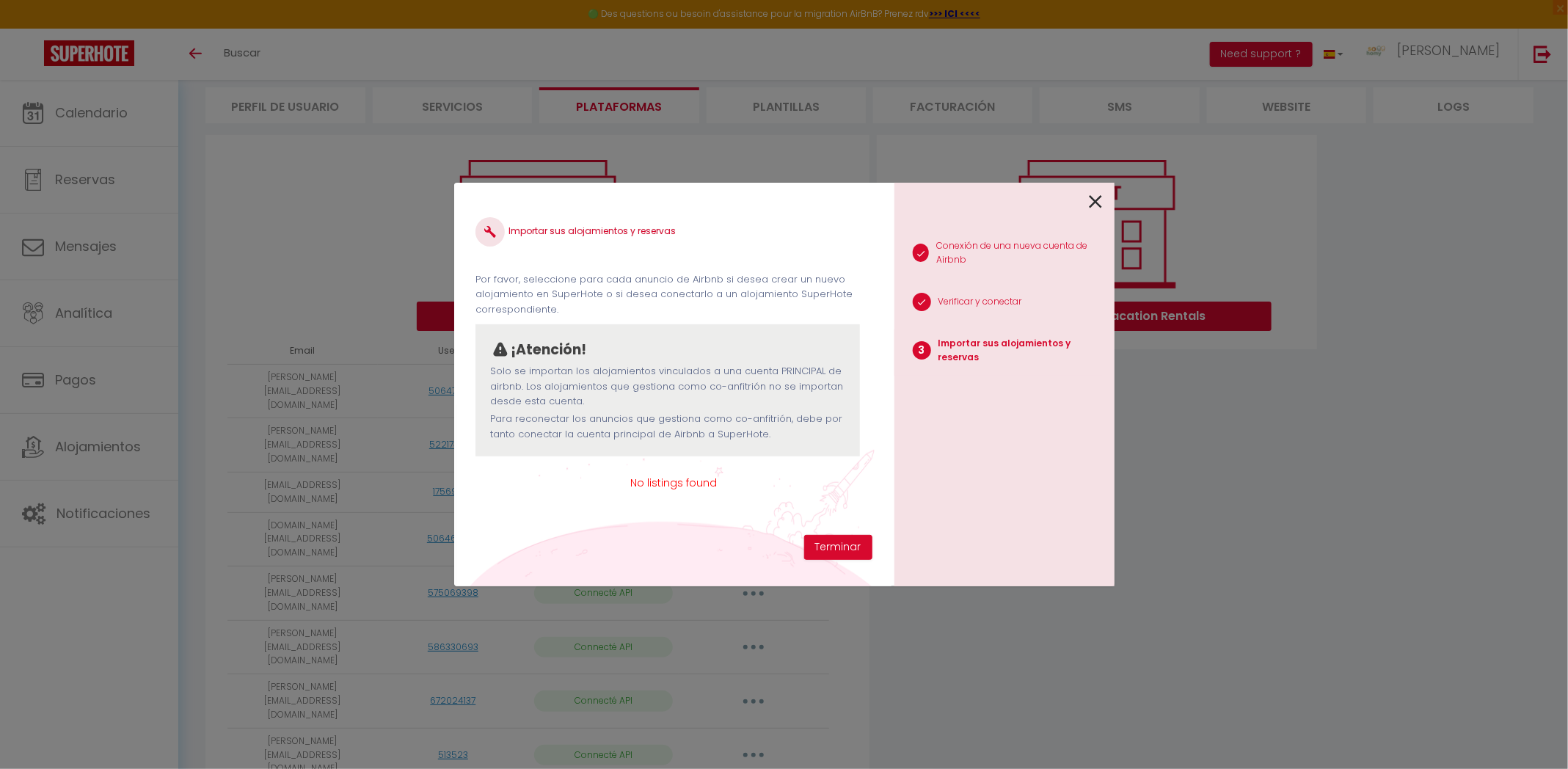
click at [1097, 210] on icon at bounding box center [1096, 201] width 13 height 22
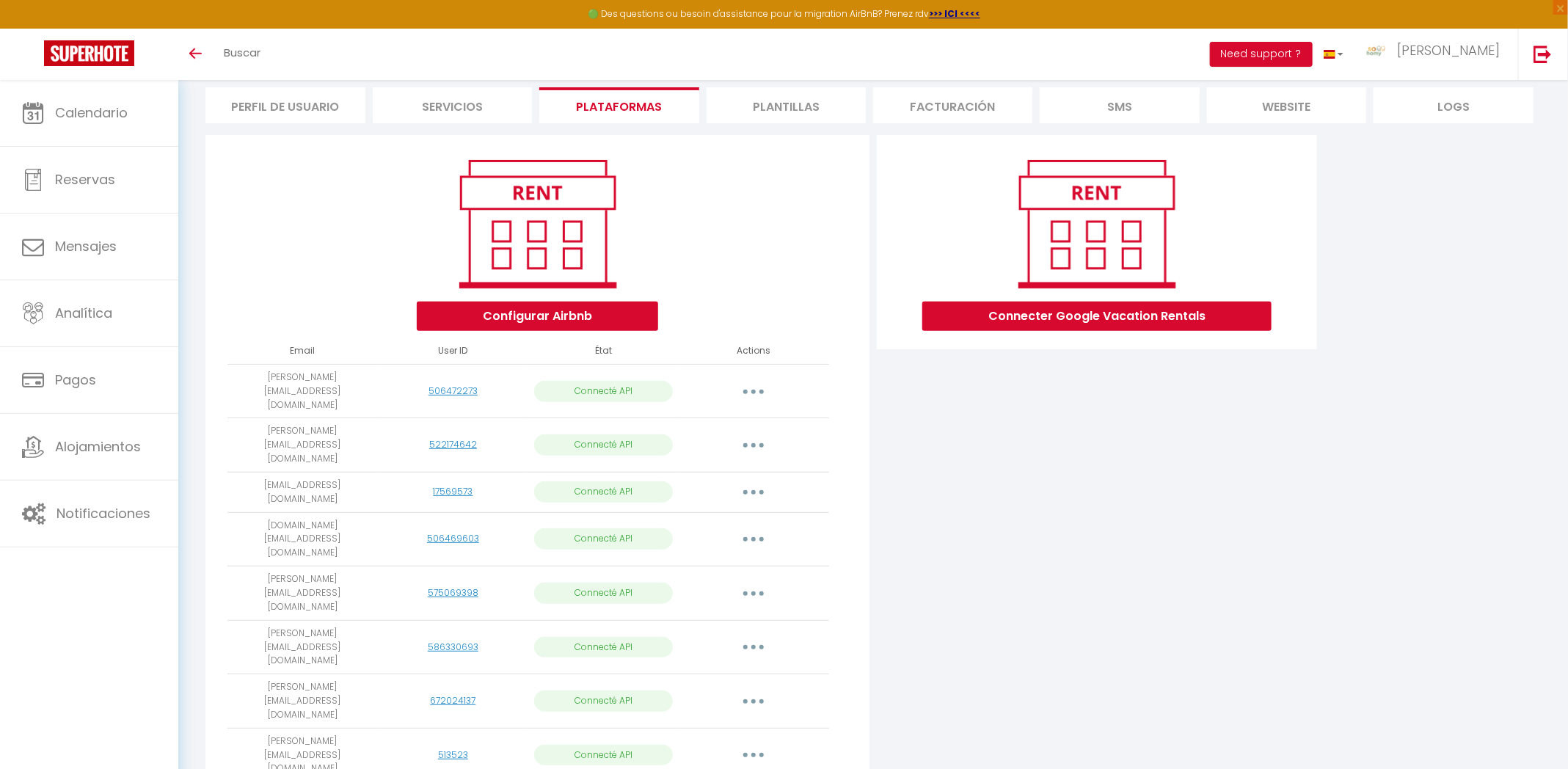
click at [757, 481] on button "button" at bounding box center [753, 492] width 41 height 24
click at [737, 514] on link "Importar apartamentos" at bounding box center [696, 526] width 146 height 25
select select "26257"
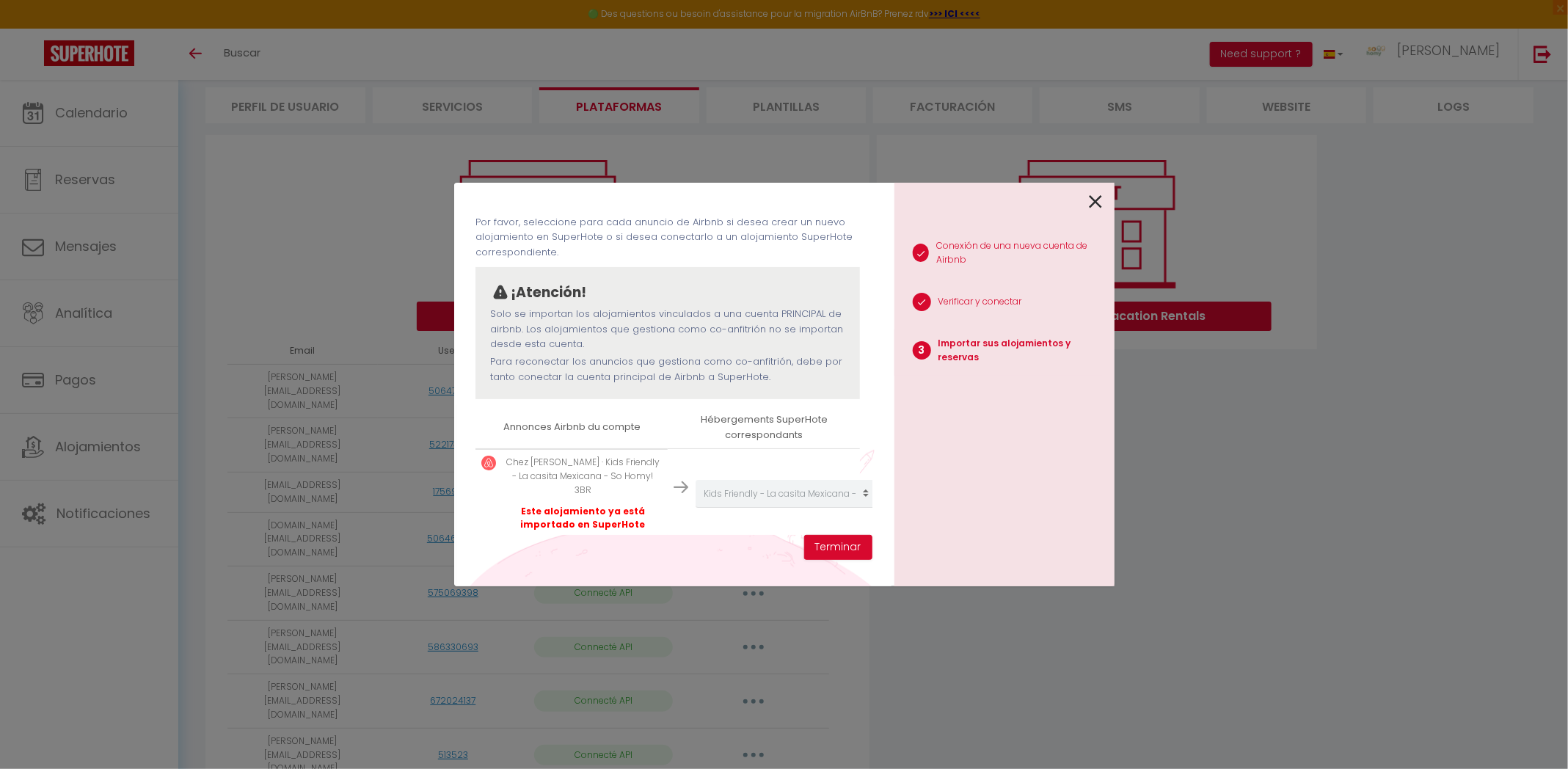
scroll to position [56, 0]
click at [1090, 210] on icon at bounding box center [1096, 201] width 13 height 22
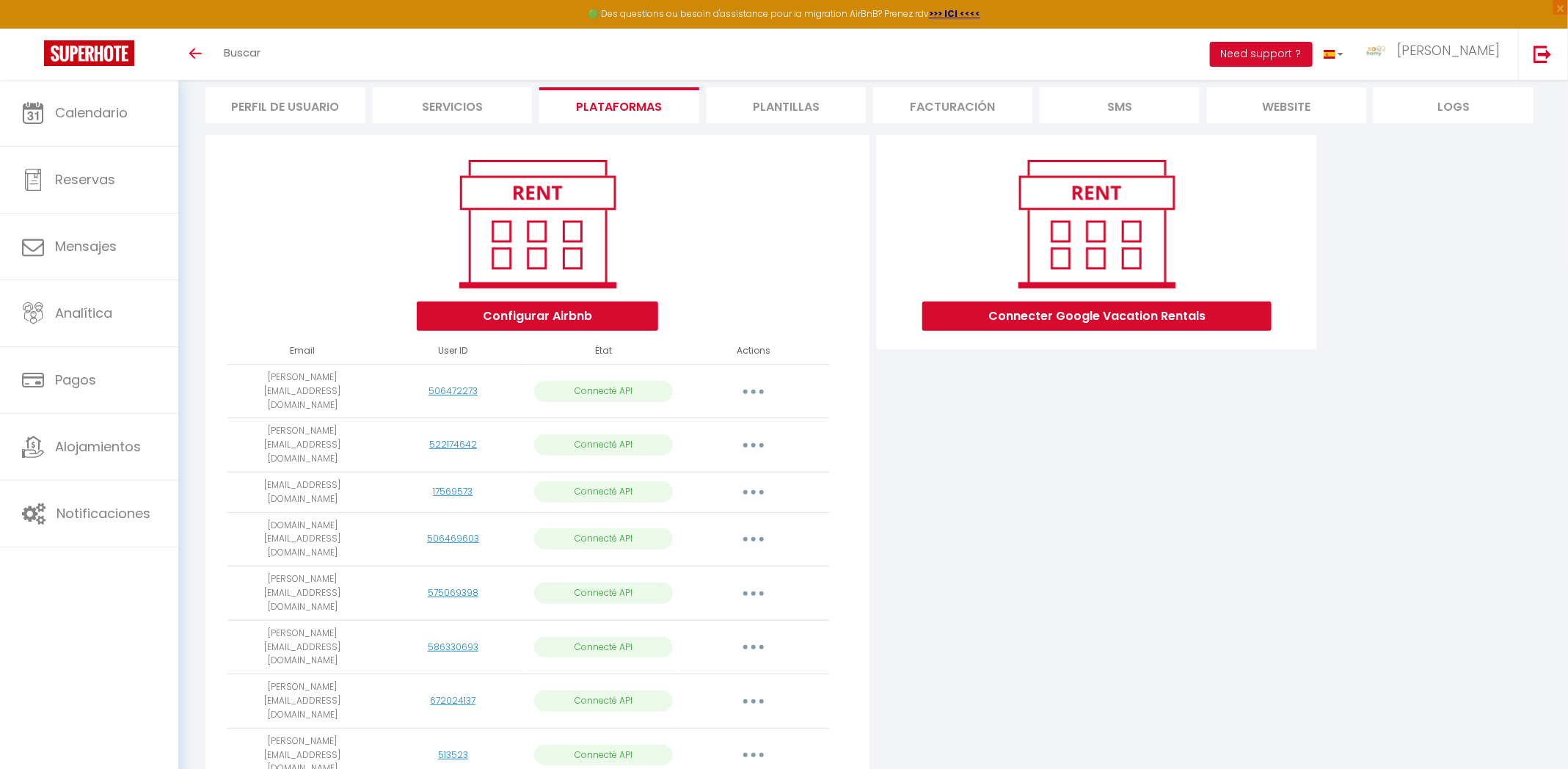
click at [764, 582] on button "button" at bounding box center [753, 594] width 41 height 24
click at [744, 615] on link "Importar apartamentos" at bounding box center [696, 627] width 146 height 25
select select "43466"
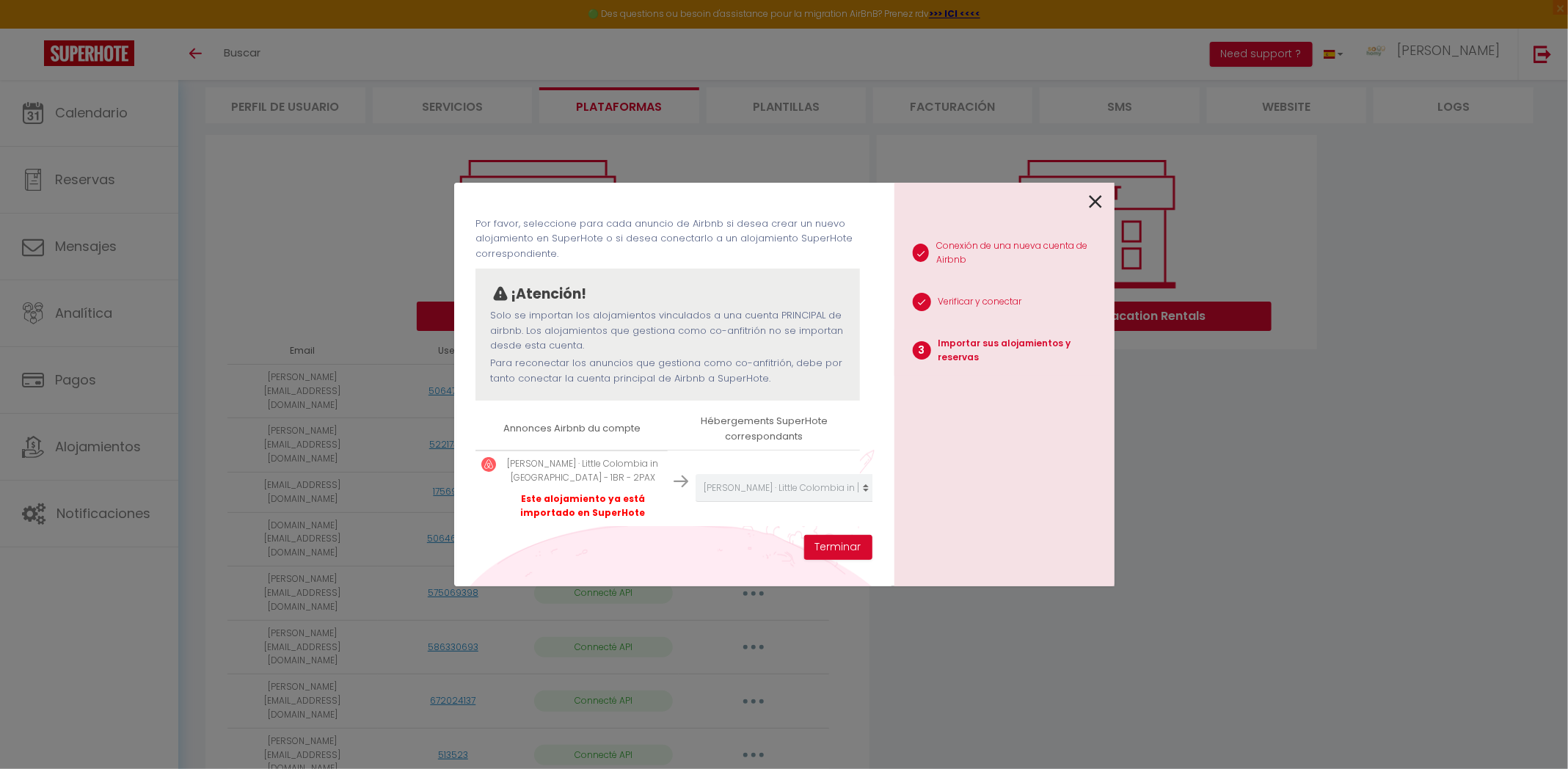
scroll to position [58, 0]
click at [1103, 204] on div "1 Conexión de una nueva cuenta de Airbnb 2 Verificar y conectar 3 Importar sus …" at bounding box center [1004, 384] width 220 height 403
click at [1095, 205] on icon at bounding box center [1096, 201] width 13 height 22
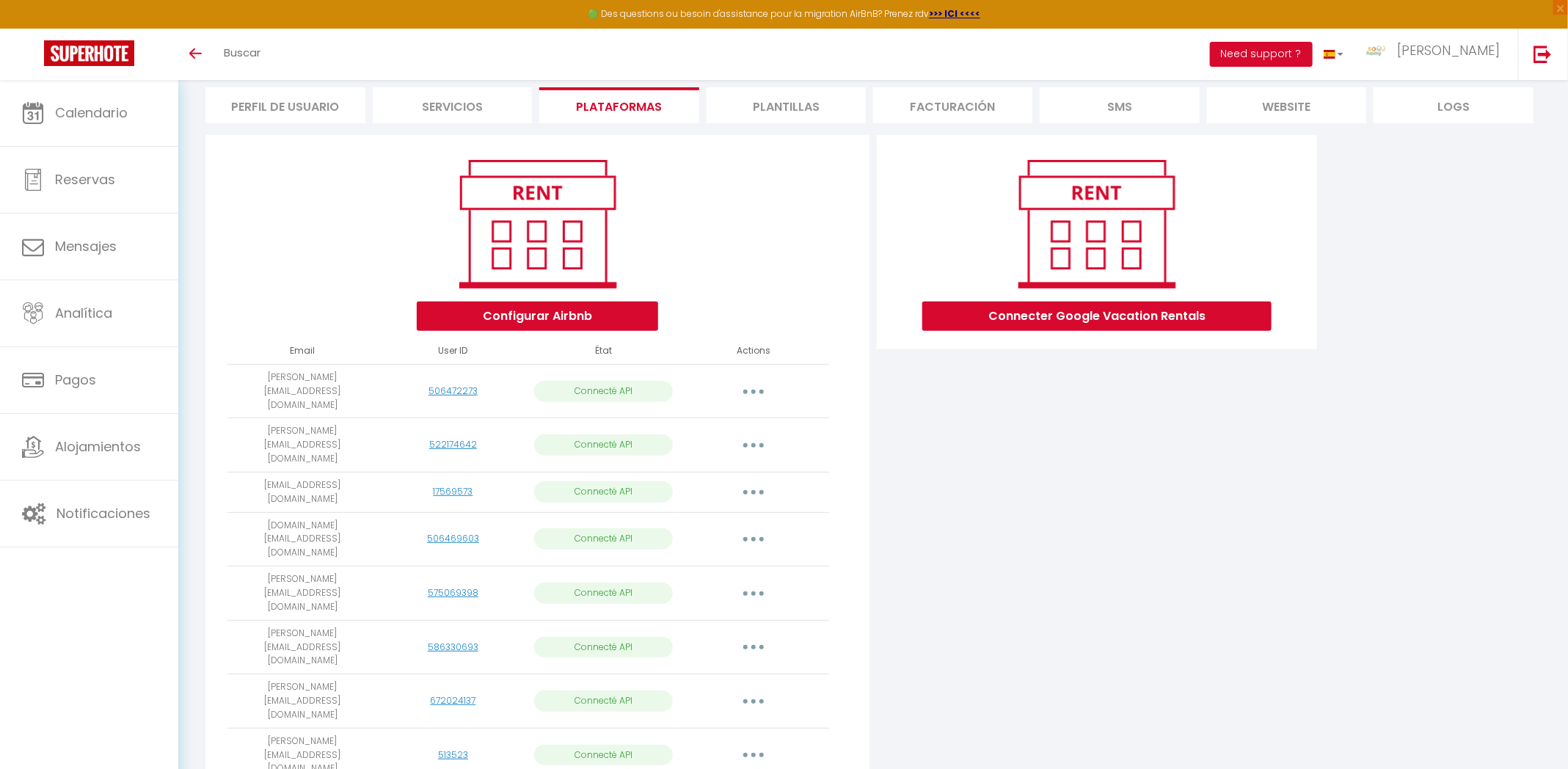
click at [757, 690] on button "button" at bounding box center [753, 701] width 41 height 24
click at [722, 722] on link "Importar apartamentos" at bounding box center [696, 734] width 146 height 25
select select "58109"
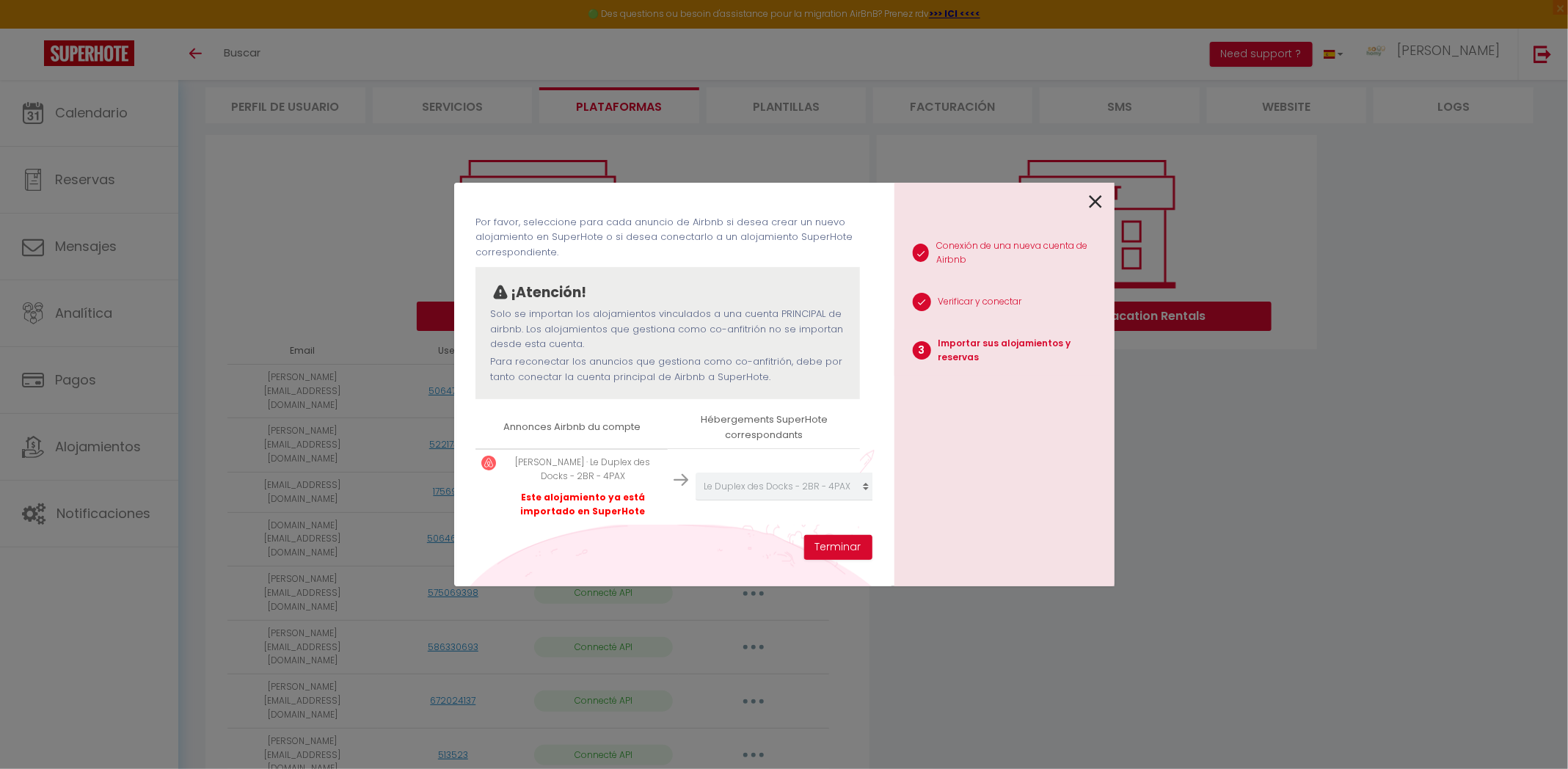
click at [1093, 201] on icon at bounding box center [1096, 201] width 13 height 22
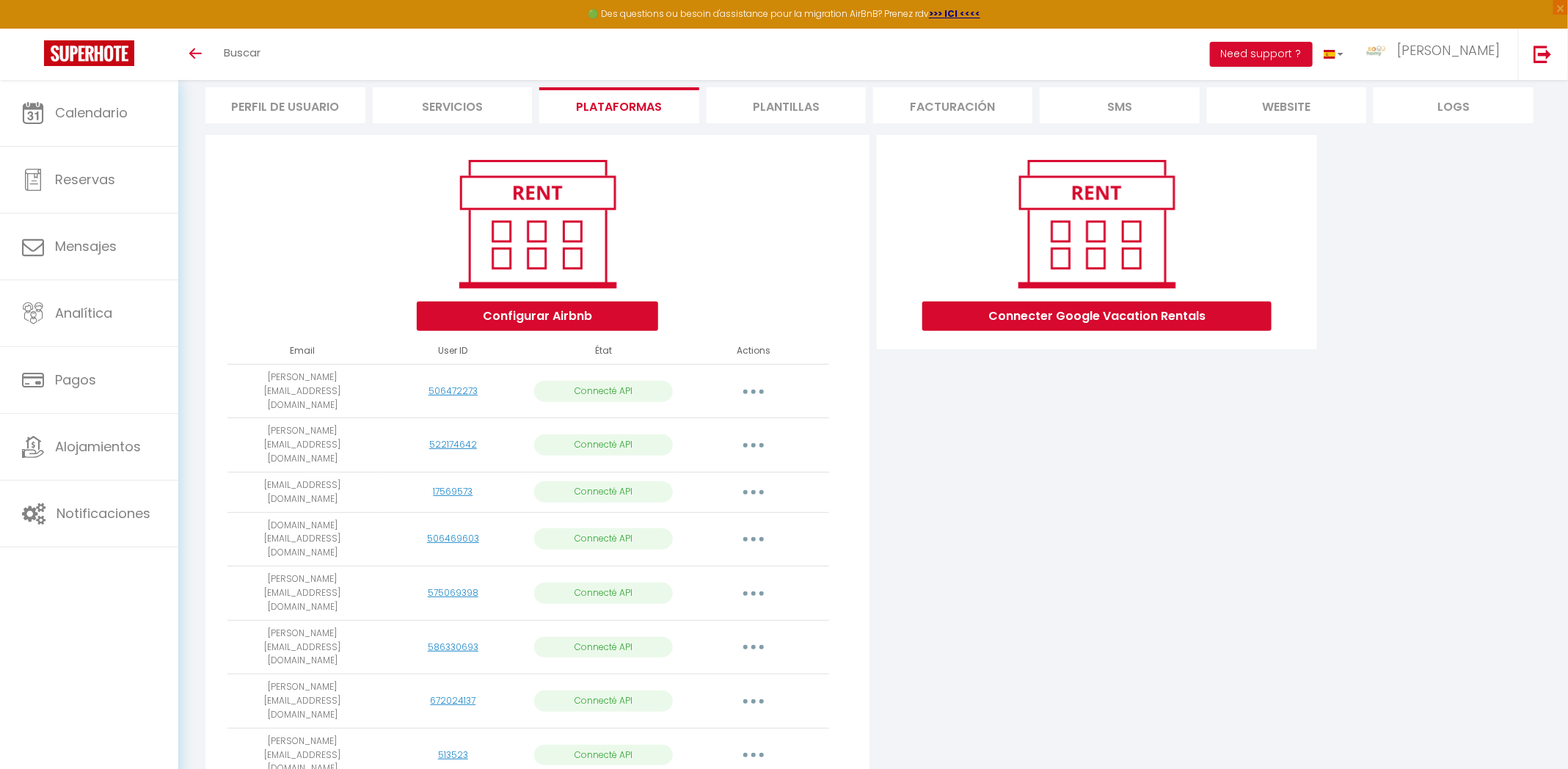
select select
select select "77404"
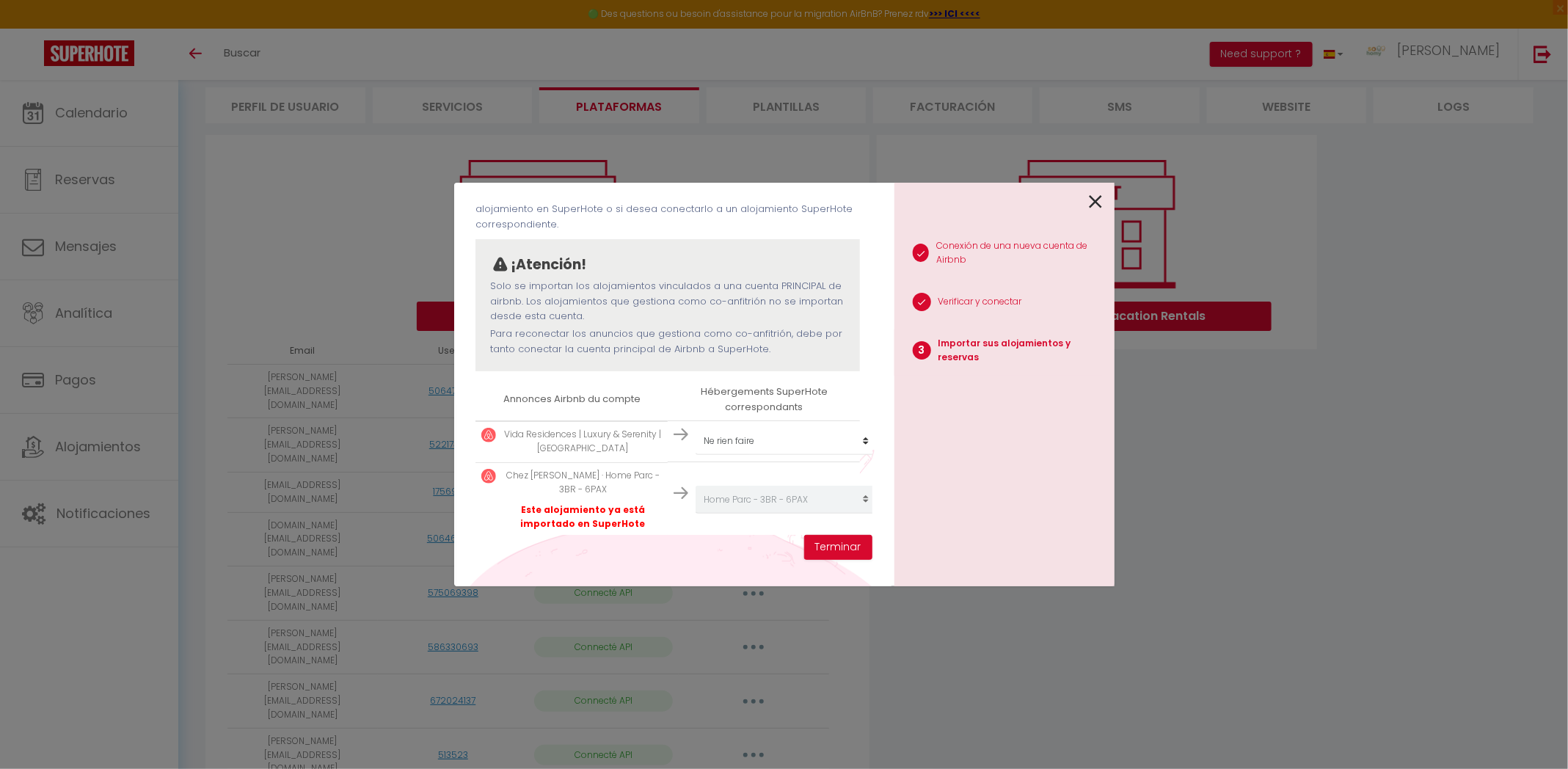
scroll to position [81, 0]
click at [1097, 196] on icon at bounding box center [1096, 201] width 13 height 22
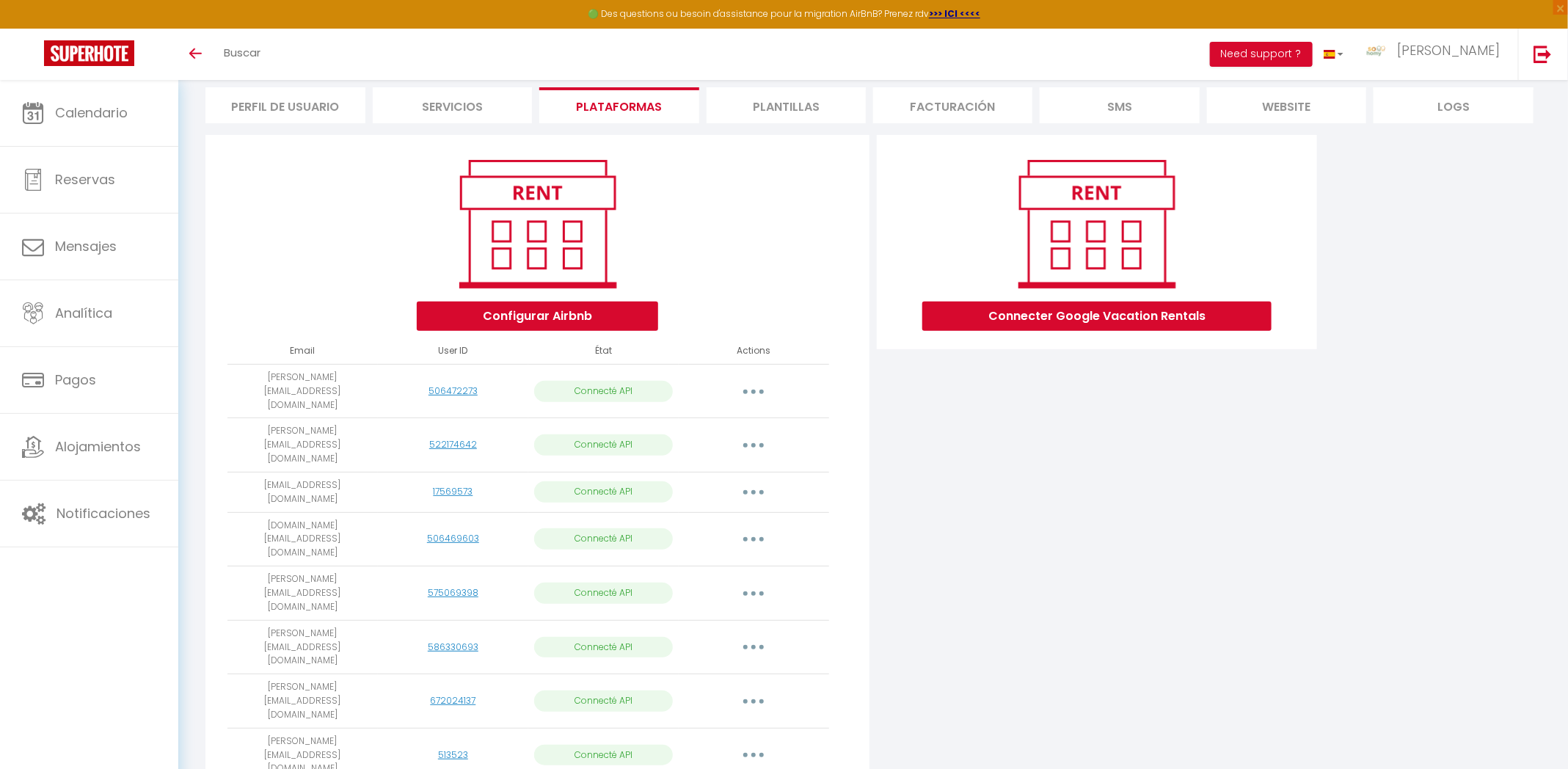
click at [752, 744] on button "button" at bounding box center [753, 755] width 41 height 24
select select "78034"
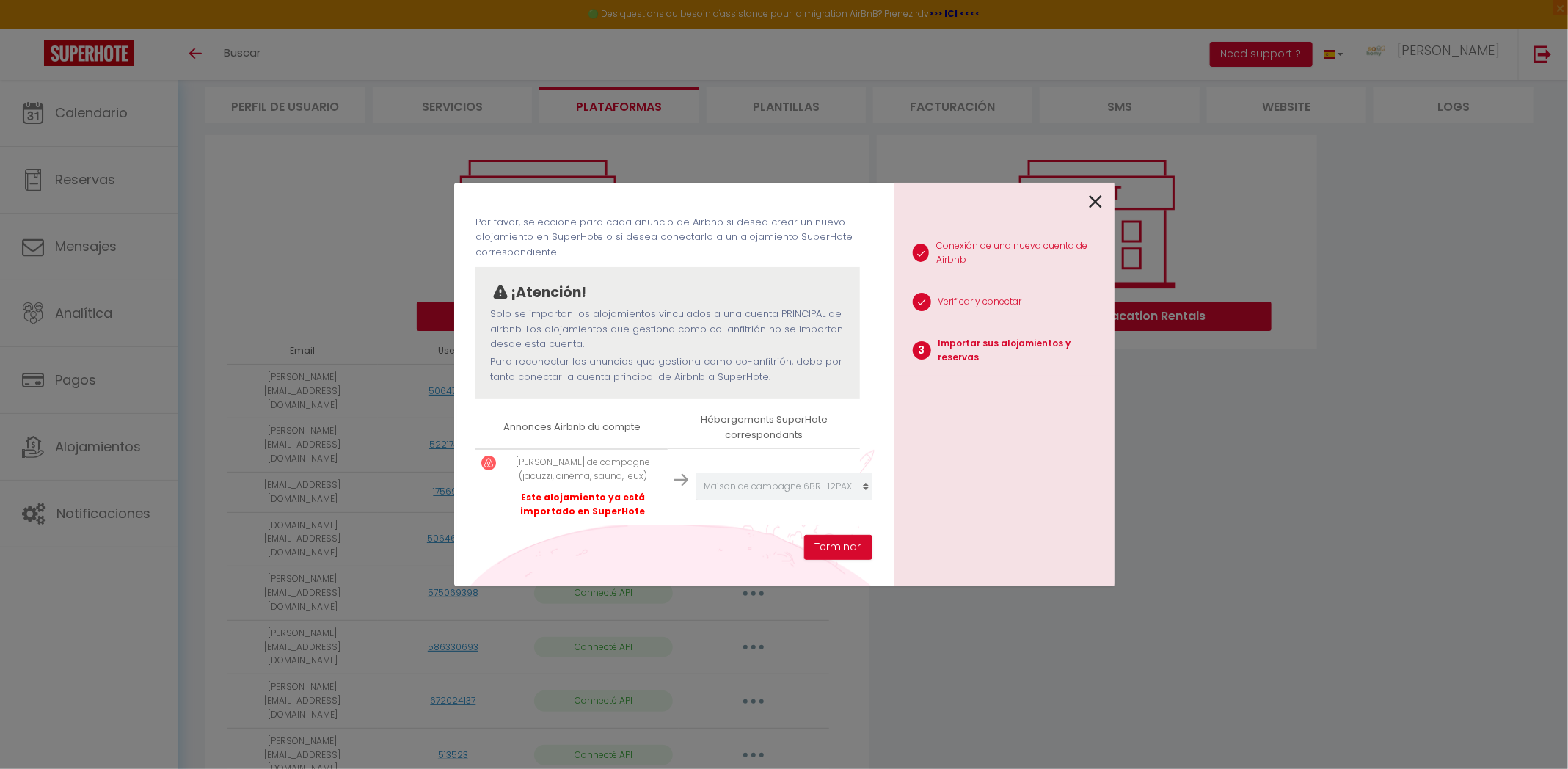
click at [312, 532] on div "Importar sus alojamientos y reservas Por favor, seleccione para cada anuncio de…" at bounding box center [784, 384] width 1568 height 769
click at [1096, 201] on icon at bounding box center [1096, 201] width 13 height 22
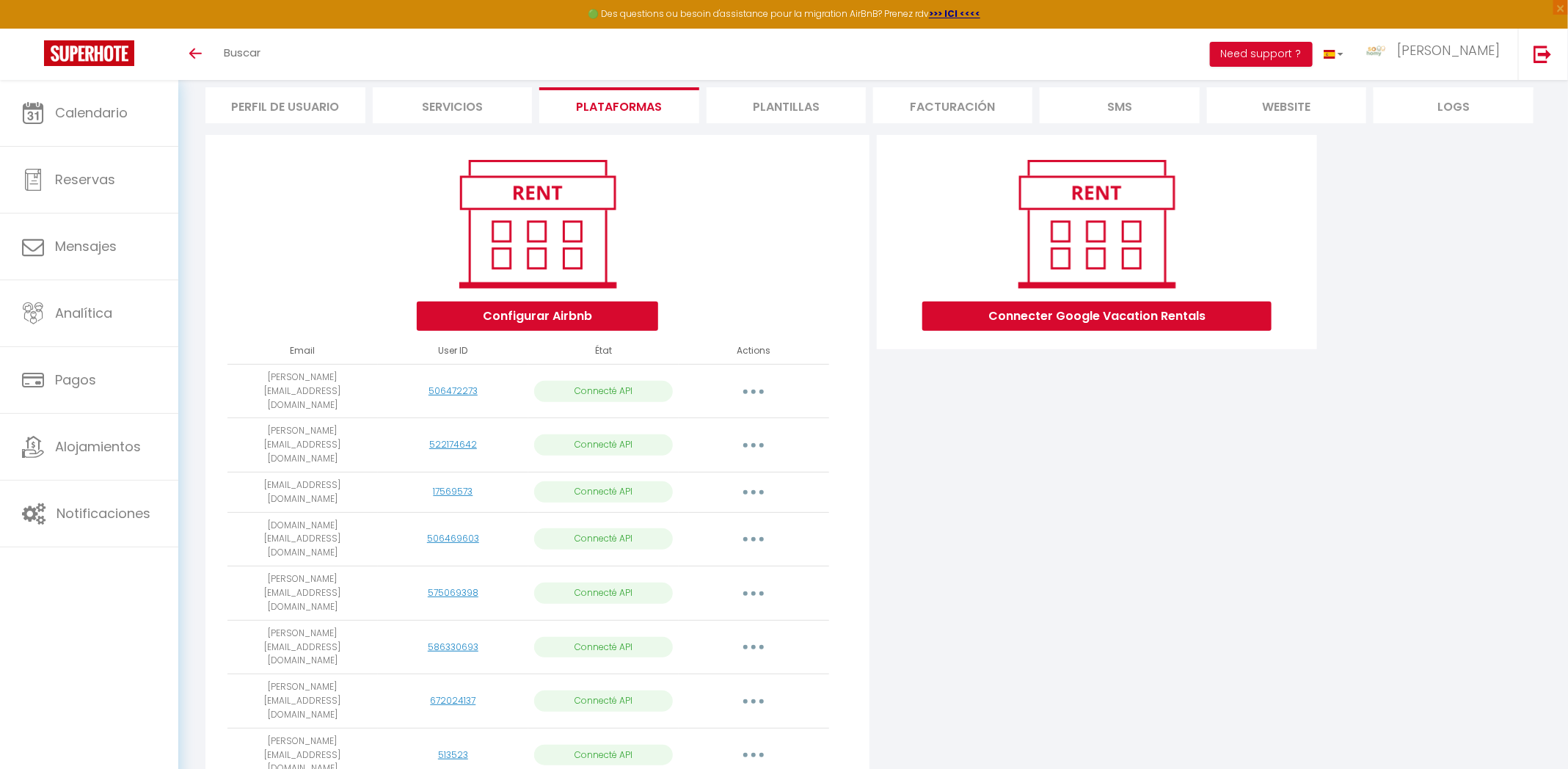
click at [754, 434] on button "button" at bounding box center [753, 446] width 41 height 24
click at [725, 466] on link "Importar apartamentos" at bounding box center [696, 479] width 146 height 25
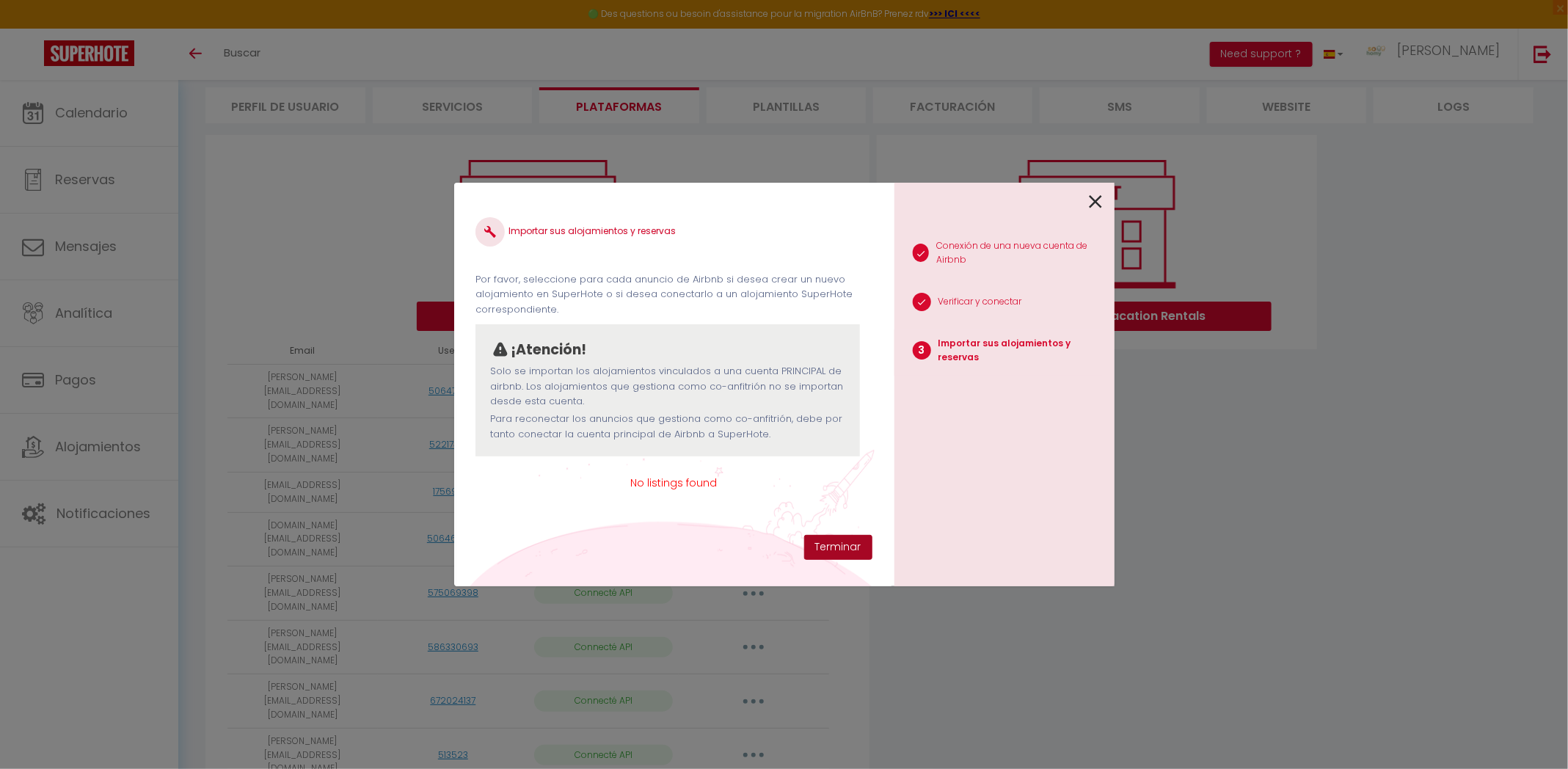
click at [844, 542] on button "Terminar" at bounding box center [838, 547] width 68 height 25
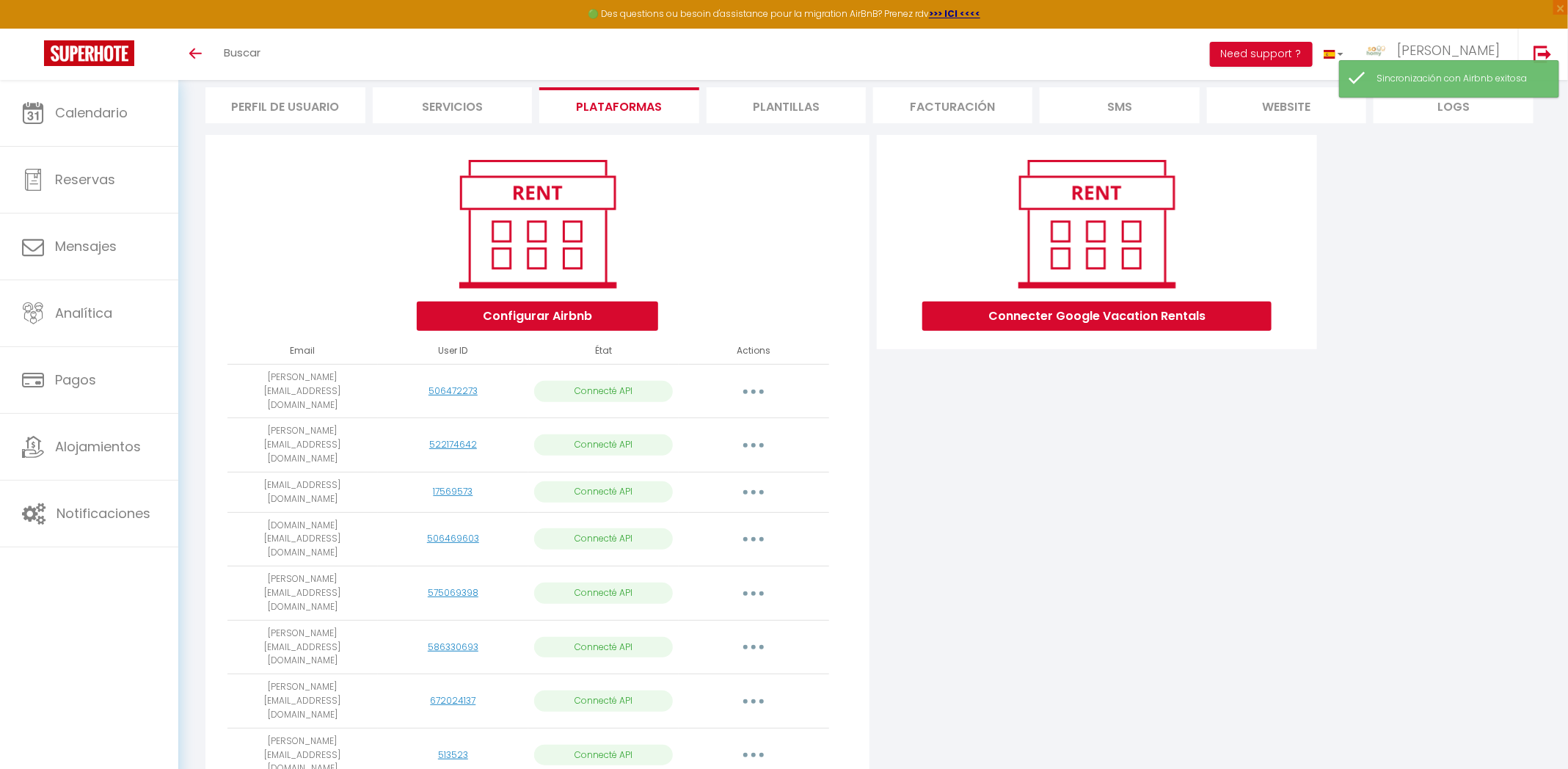
click at [763, 528] on button "button" at bounding box center [753, 539] width 41 height 24
click at [750, 561] on link "Importar apartamentos" at bounding box center [696, 573] width 146 height 25
select select "31285"
select select "52135"
select select "76297"
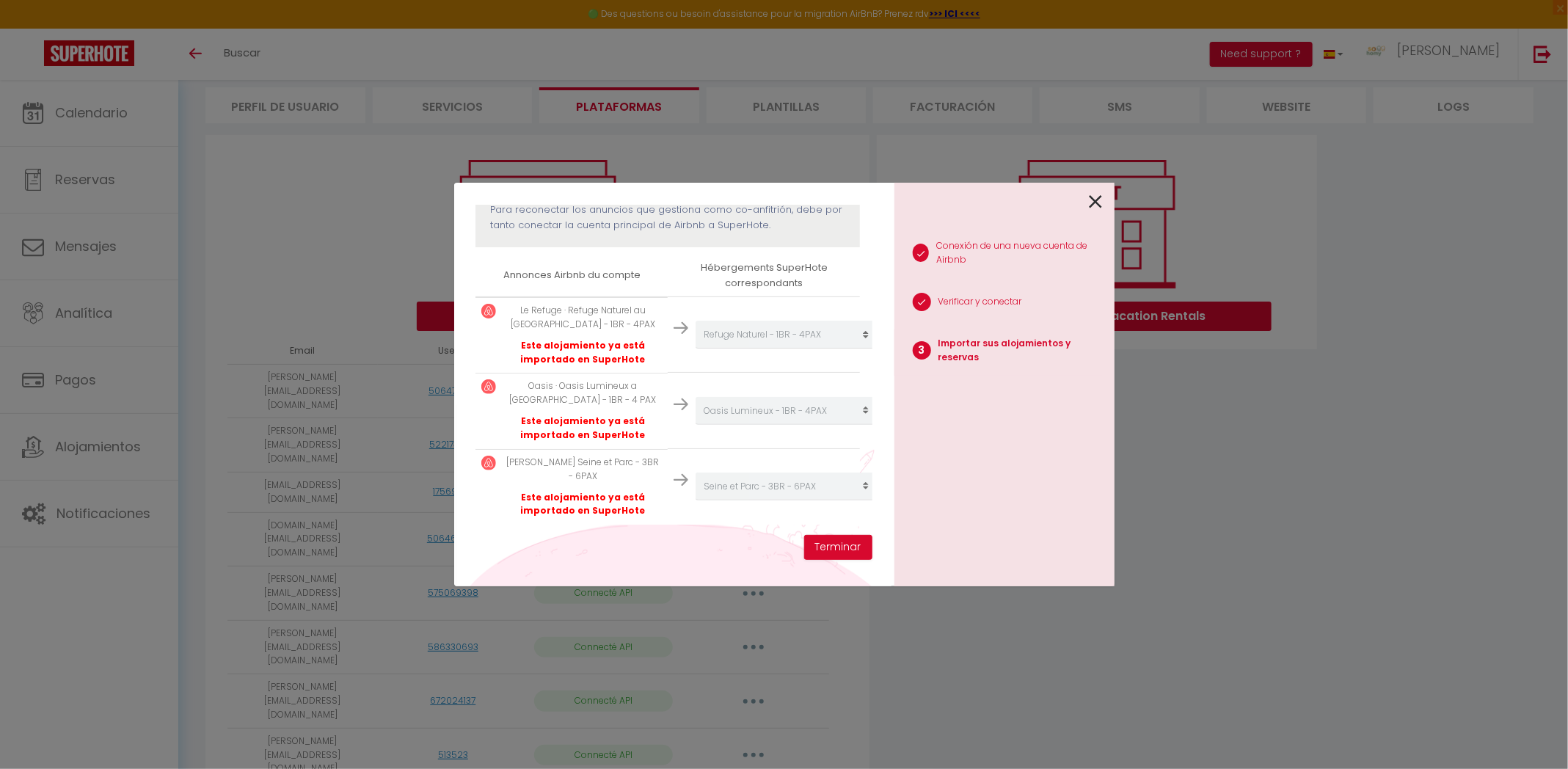
scroll to position [207, 0]
click at [1095, 201] on icon at bounding box center [1096, 201] width 13 height 22
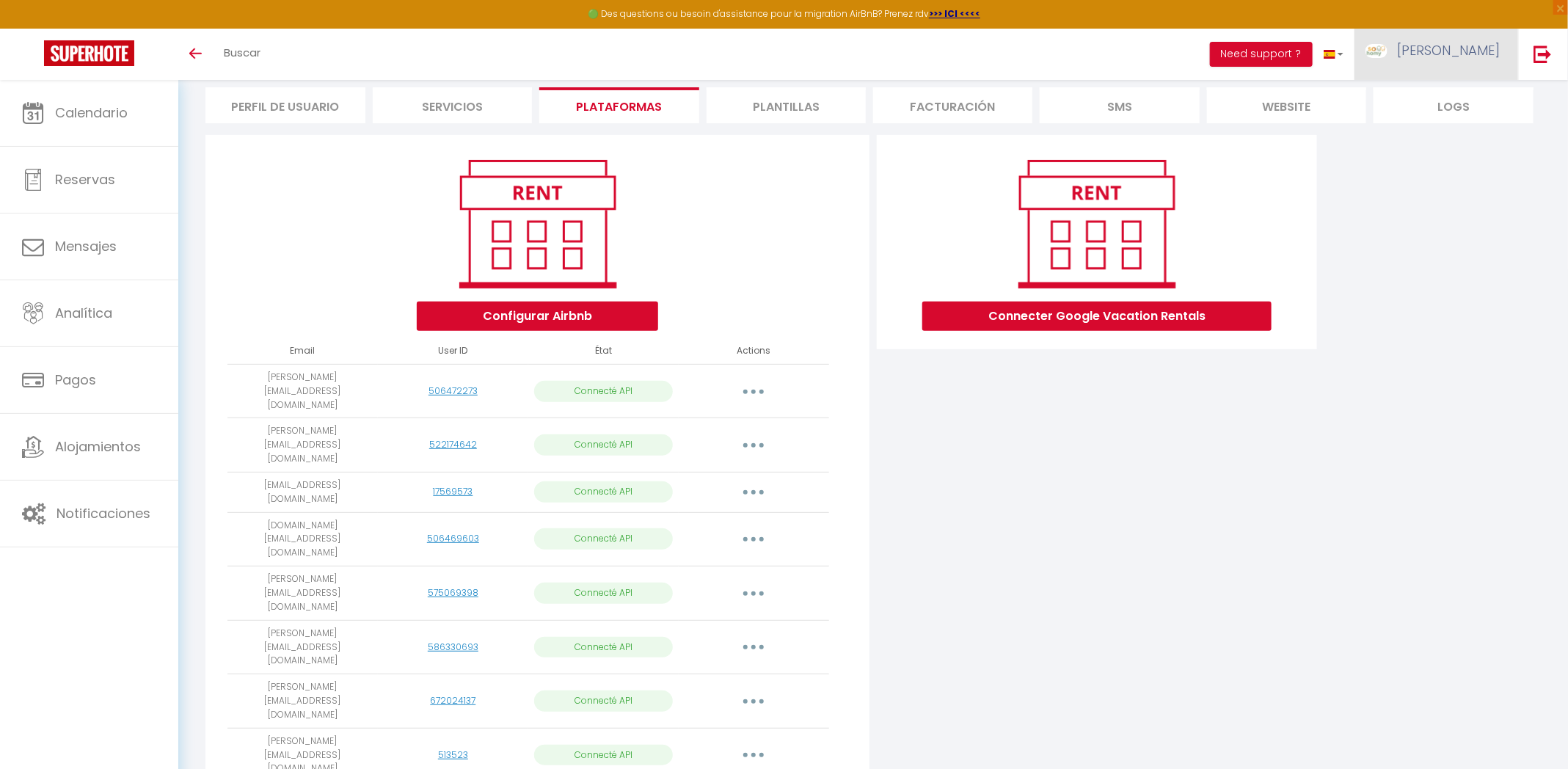
click at [1478, 46] on span "Salvador" at bounding box center [1448, 50] width 103 height 18
click at [1491, 101] on link "Configuraciones" at bounding box center [1452, 102] width 122 height 25
click at [747, 528] on button "button" at bounding box center [753, 539] width 41 height 24
click at [735, 561] on link "Importar apartamentos" at bounding box center [696, 573] width 146 height 25
select select "31285"
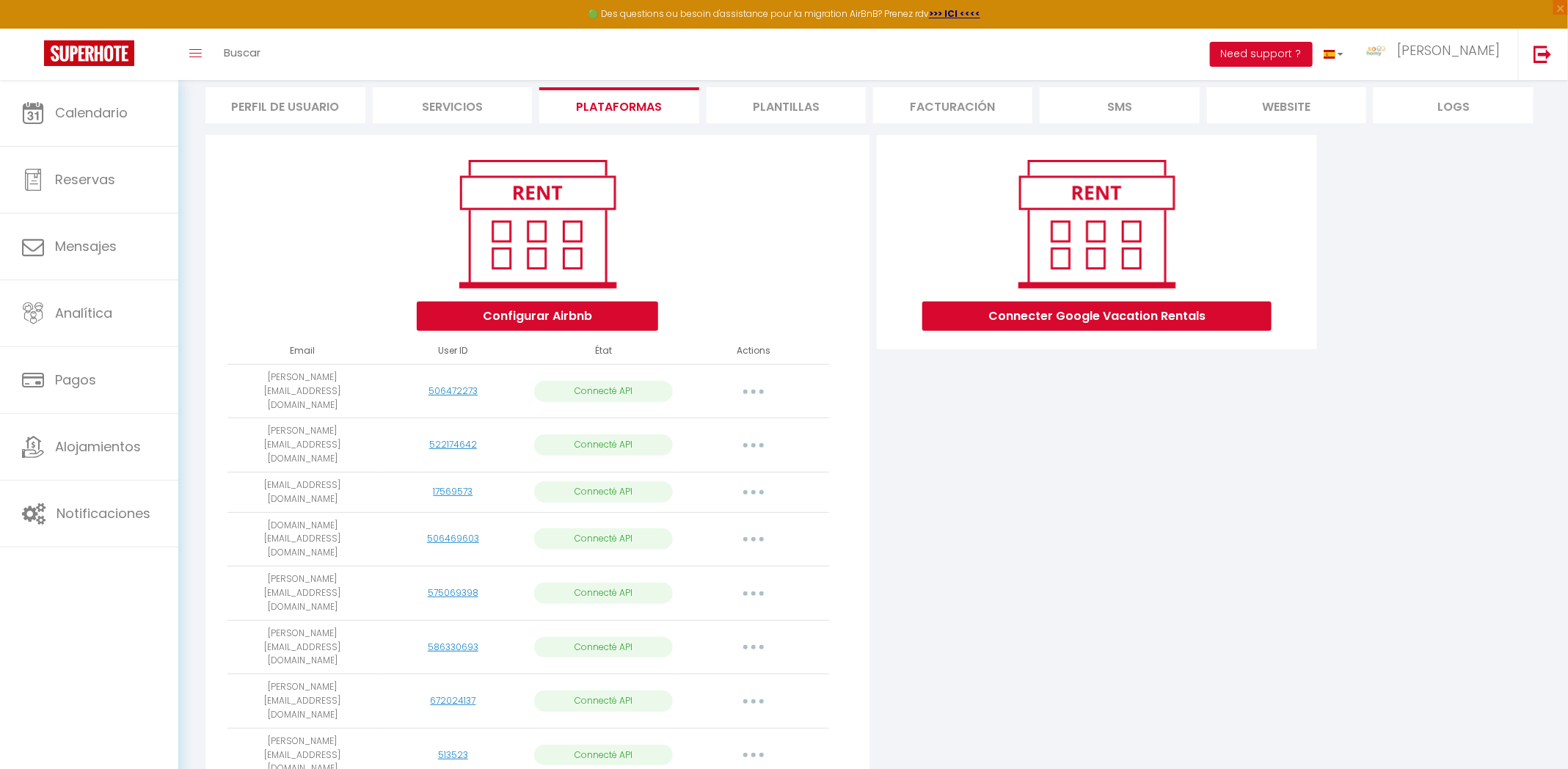
select select "52135"
select select "76297"
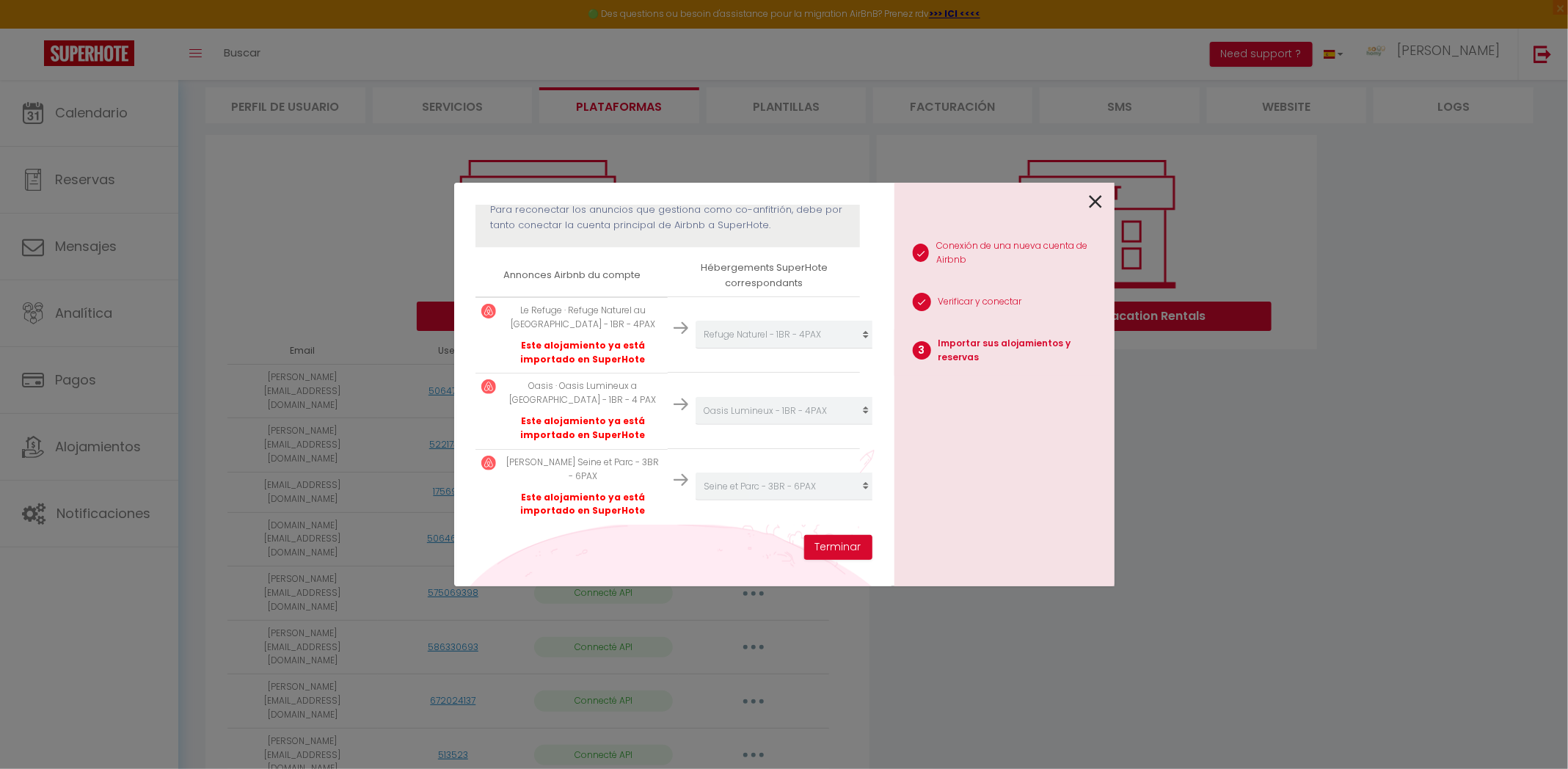
scroll to position [207, 0]
click at [1096, 201] on icon at bounding box center [1096, 201] width 13 height 22
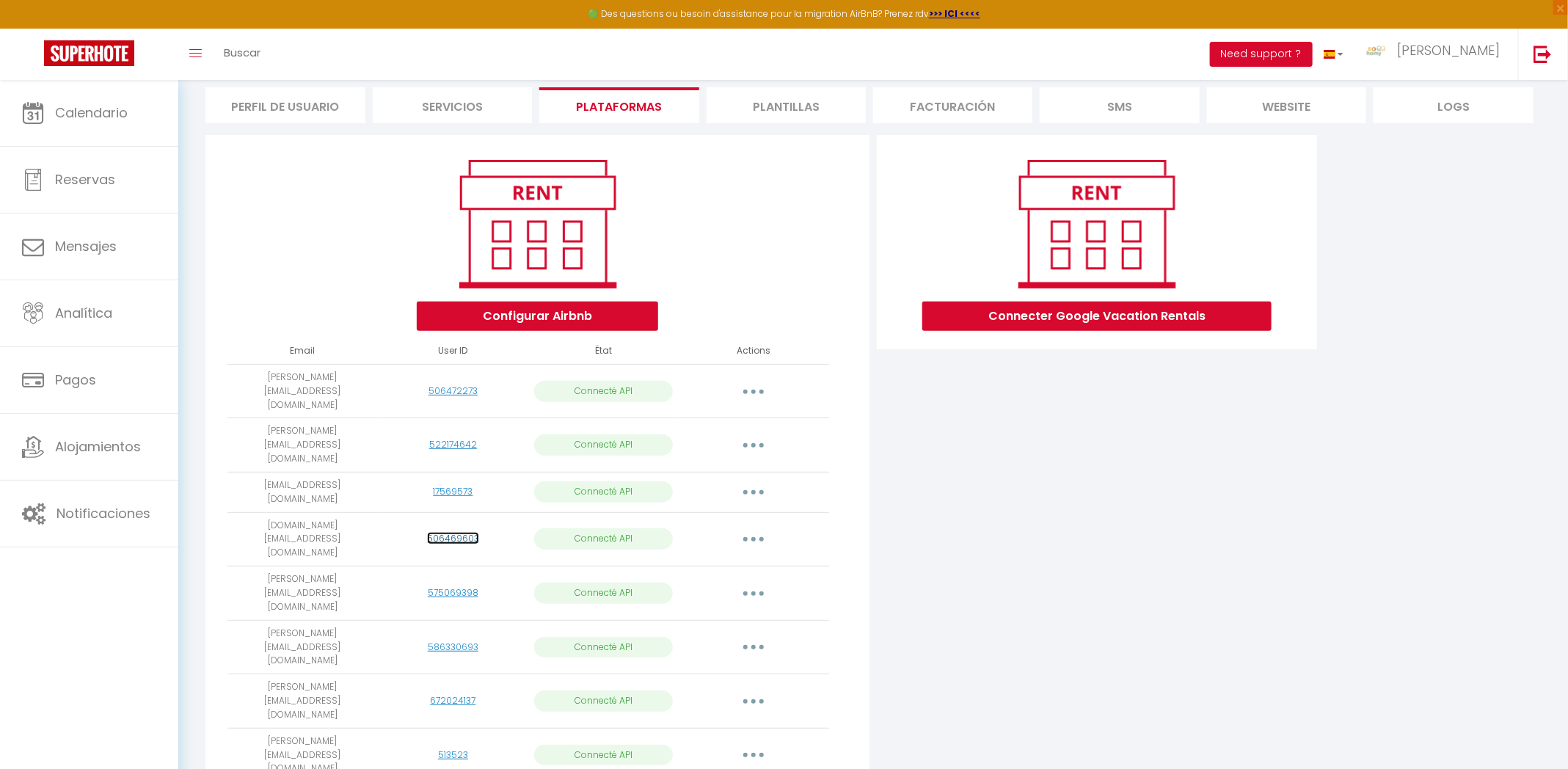
click at [461, 532] on link "506469603" at bounding box center [453, 539] width 52 height 12
click at [754, 537] on icon "button" at bounding box center [753, 539] width 5 height 5
click at [698, 614] on link "Reconnect Account" at bounding box center [696, 626] width 146 height 25
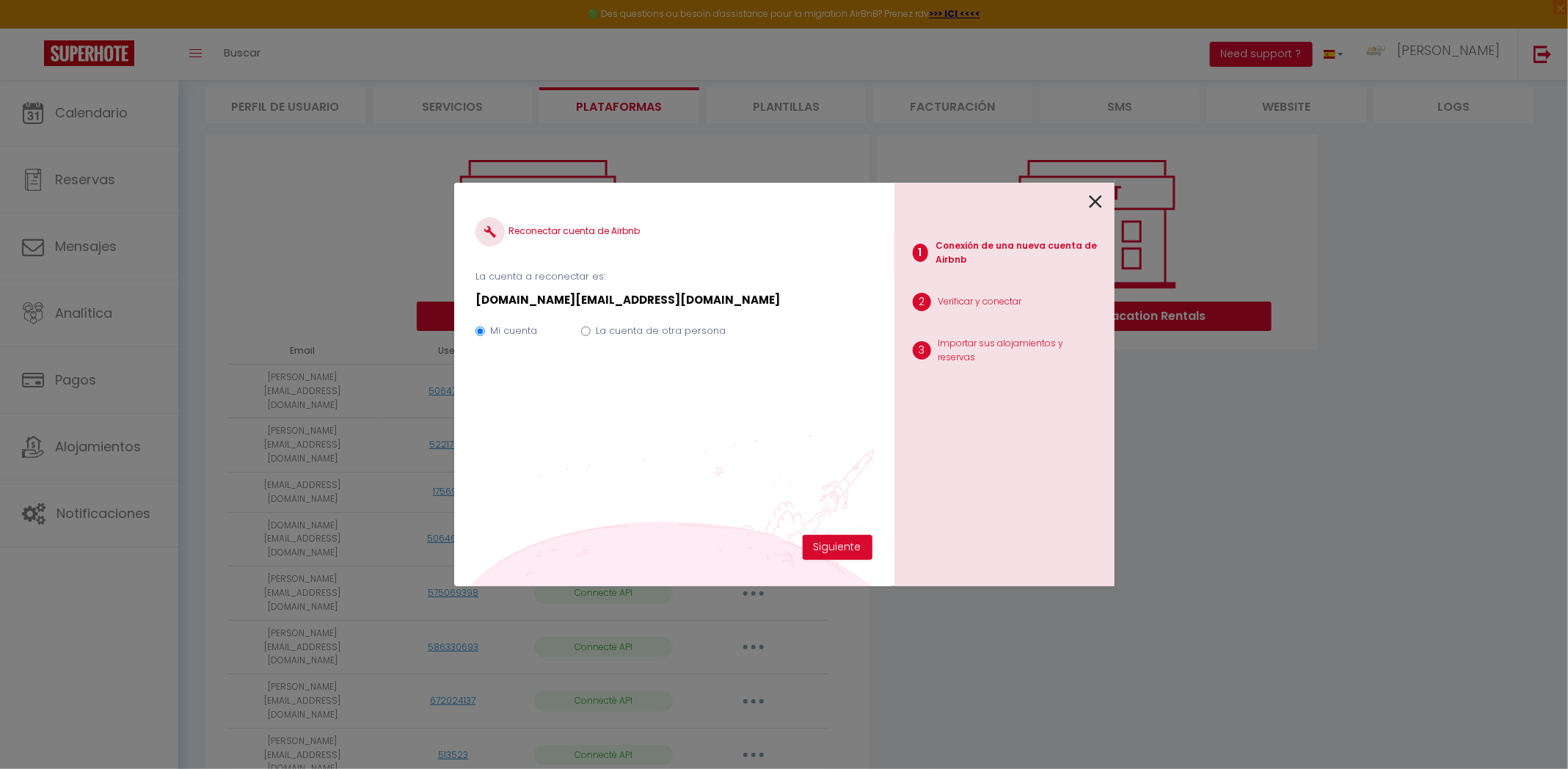
click at [1095, 205] on icon at bounding box center [1096, 201] width 13 height 22
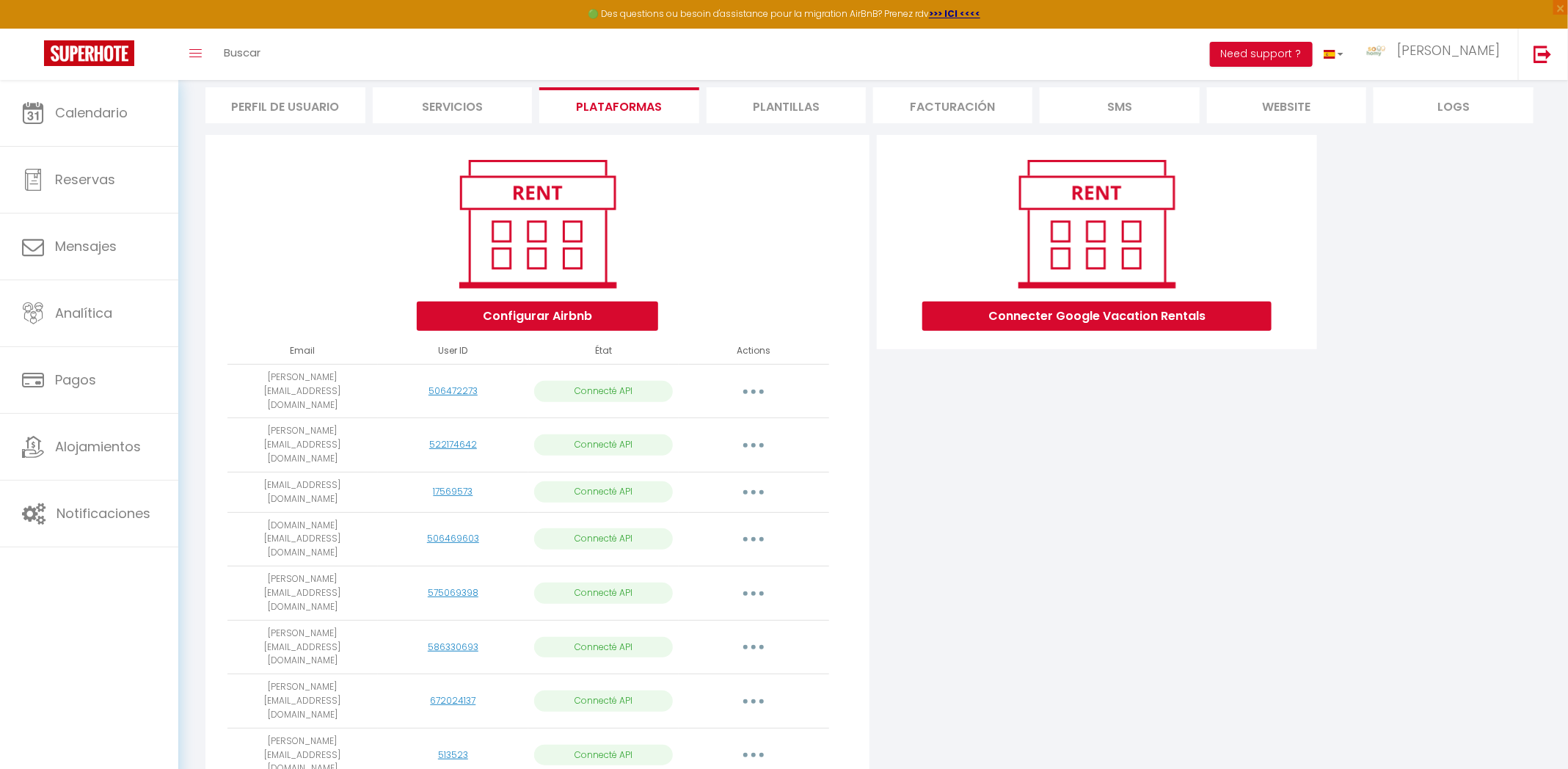
click at [753, 528] on button "button" at bounding box center [753, 539] width 41 height 24
click at [858, 584] on div "Configurar Airbnb Email User ID État Actions georgios.sohomy@gmail.com 50647227…" at bounding box center [537, 507] width 664 height 744
click at [273, 512] on td "sohomy.contact@gmail.com" at bounding box center [303, 539] width 151 height 55
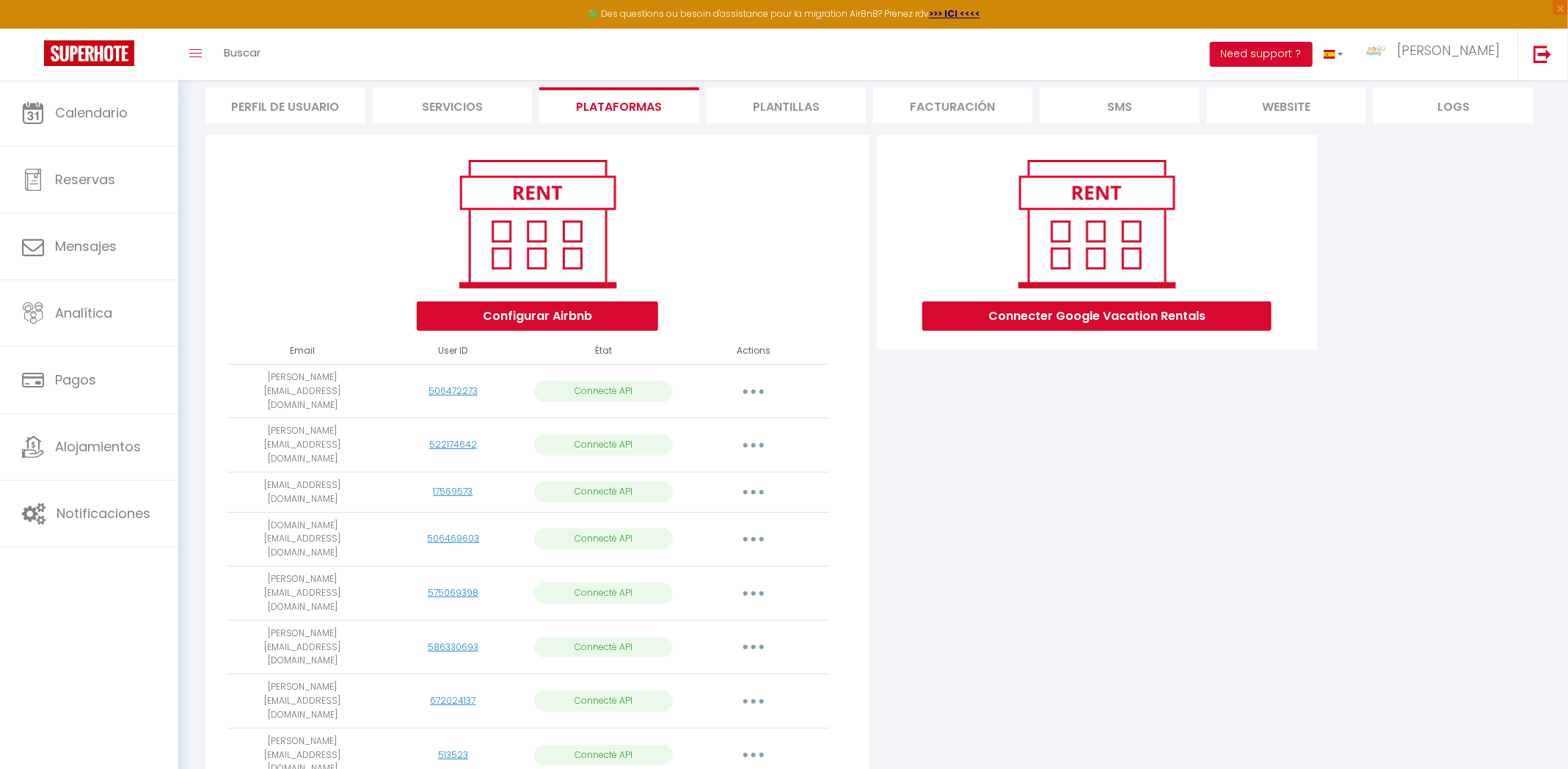
click at [305, 280] on div "Configurar Airbnb" at bounding box center [538, 242] width 639 height 177
click at [780, 582] on div "Importar apartamentos Suprimir Reconnect Account" at bounding box center [753, 594] width 139 height 24
click at [749, 528] on button "button" at bounding box center [753, 539] width 41 height 24
click at [698, 614] on link "Reconnect Account" at bounding box center [696, 626] width 146 height 25
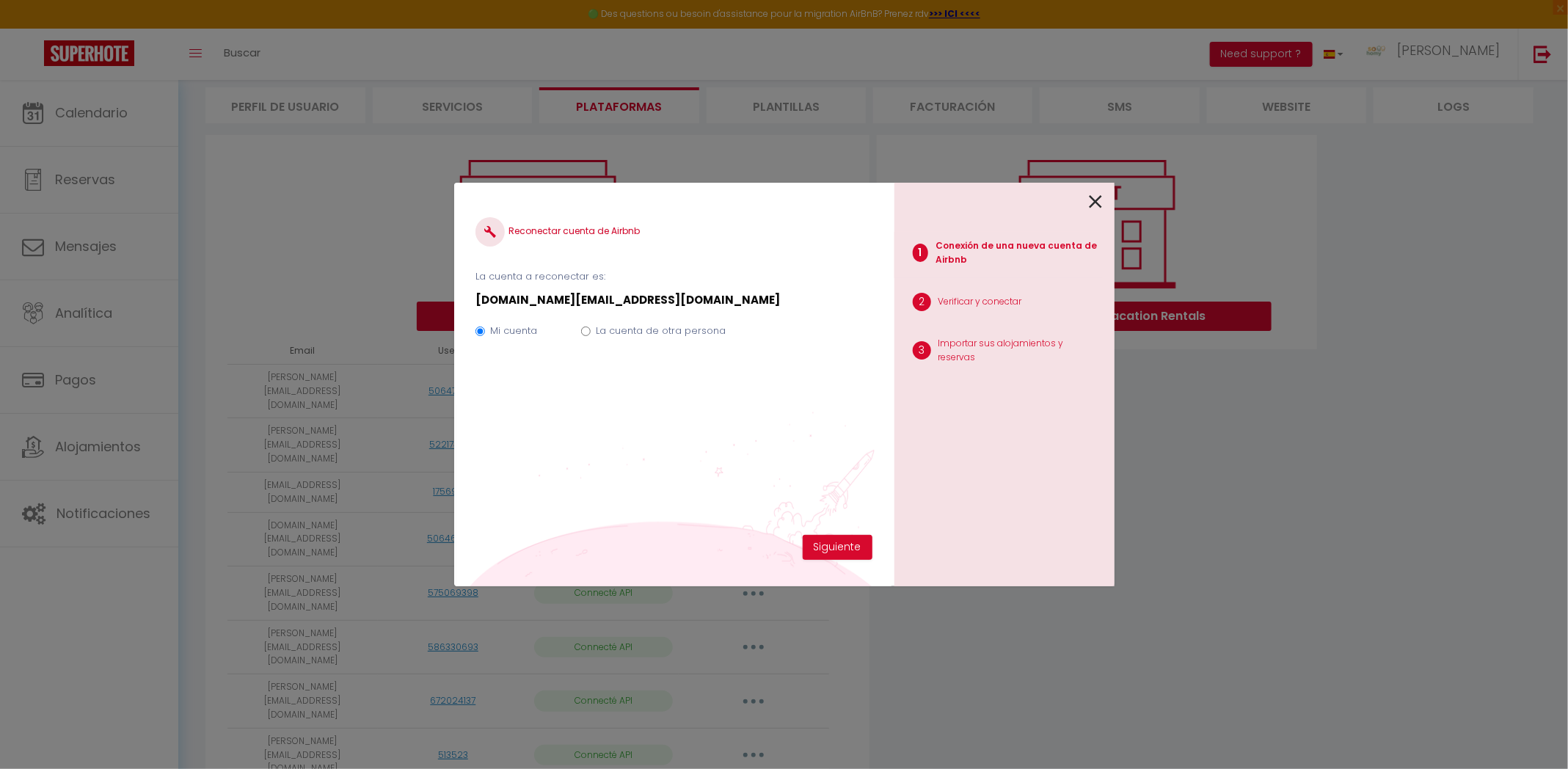
click at [590, 334] on div "Mi cuenta La cuenta de otra persona" at bounding box center [673, 333] width 396 height 49
click at [586, 332] on input "La cuenta de otra persona" at bounding box center [586, 331] width 9 height 9
radio input "true"
radio input "false"
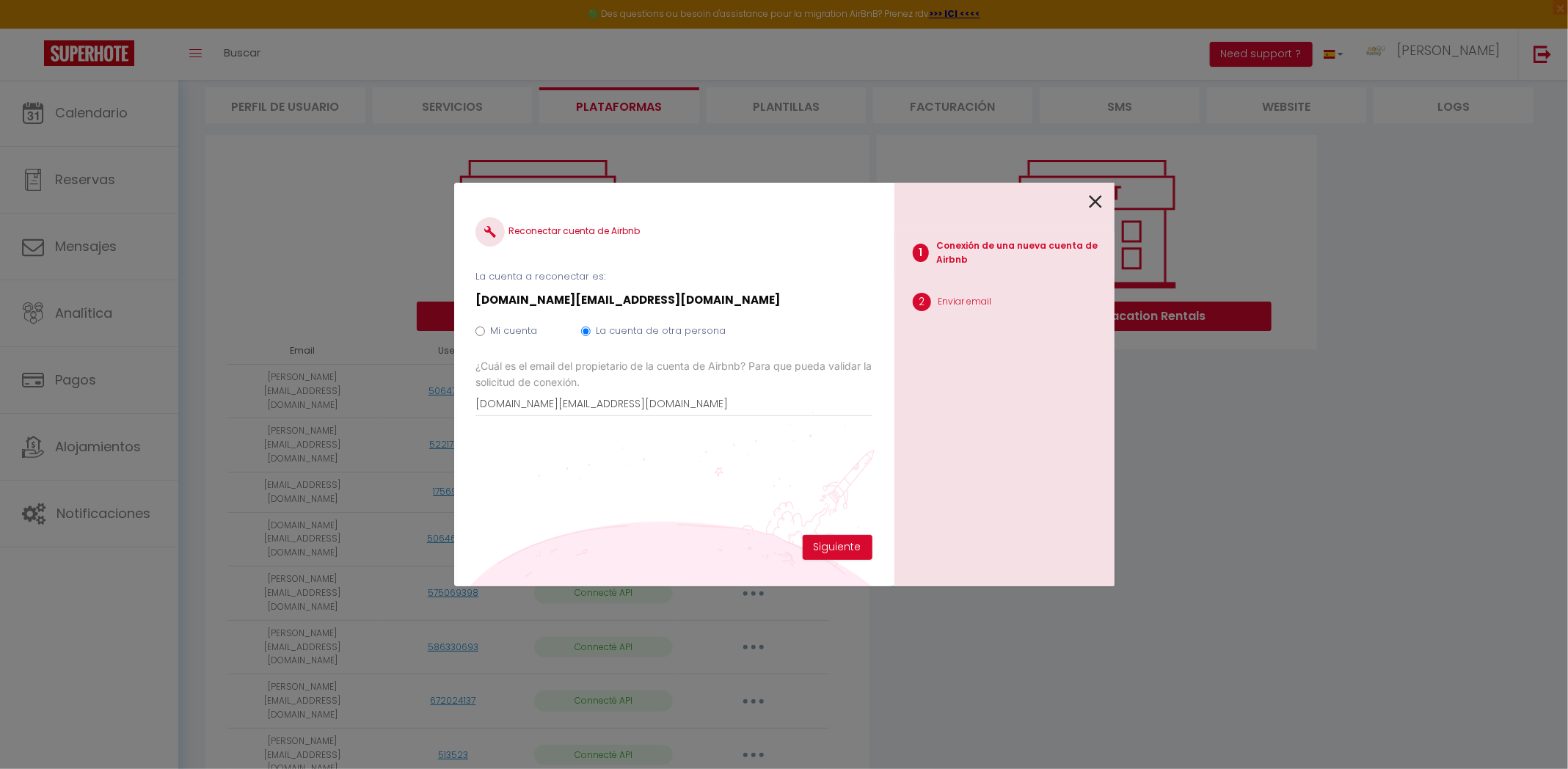
click at [1096, 202] on icon at bounding box center [1096, 201] width 13 height 22
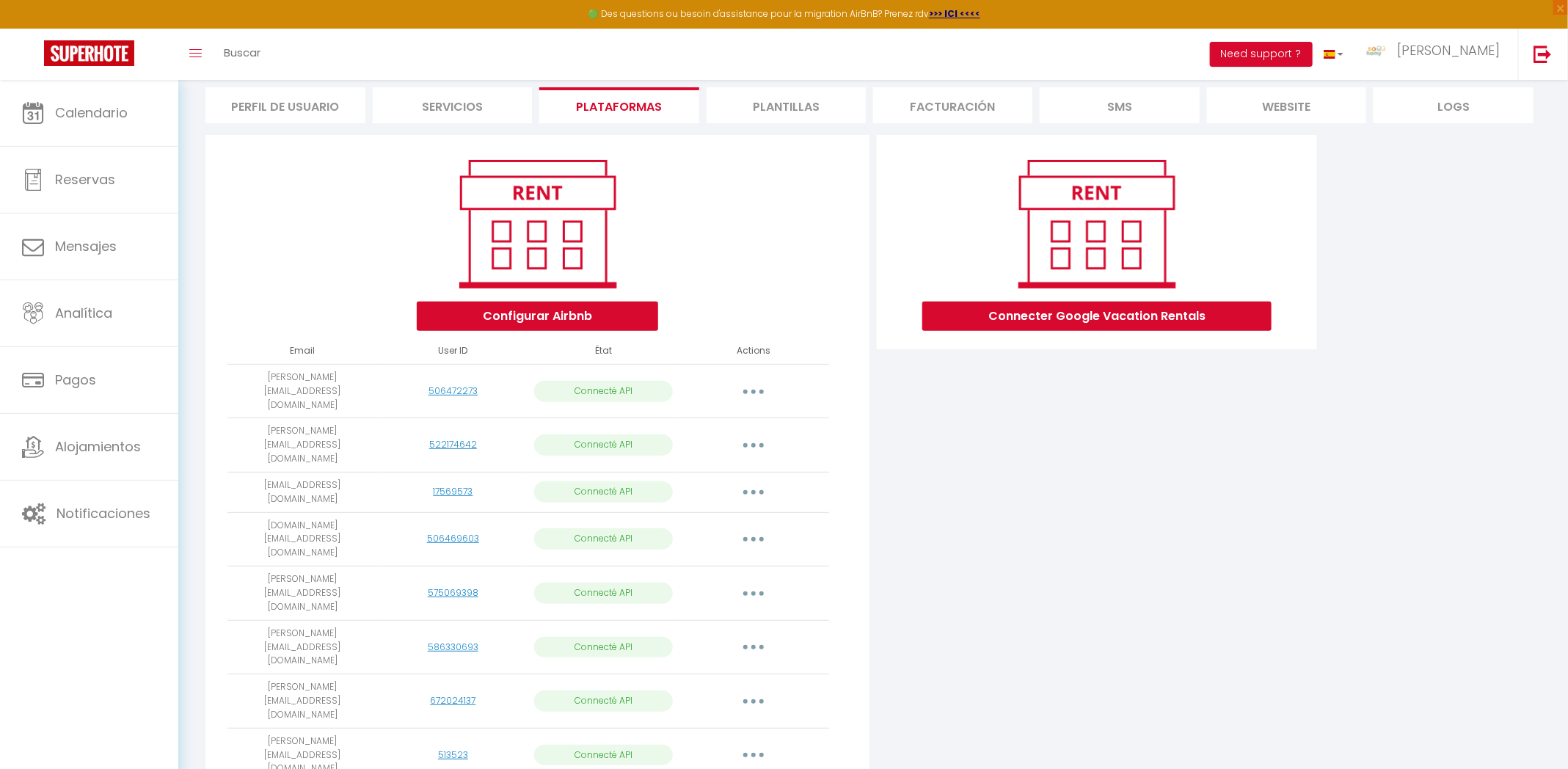
click at [744, 528] on button "button" at bounding box center [753, 539] width 41 height 24
click at [676, 561] on link "Importar apartamentos" at bounding box center [696, 573] width 146 height 25
select select "31285"
select select "52135"
select select "76297"
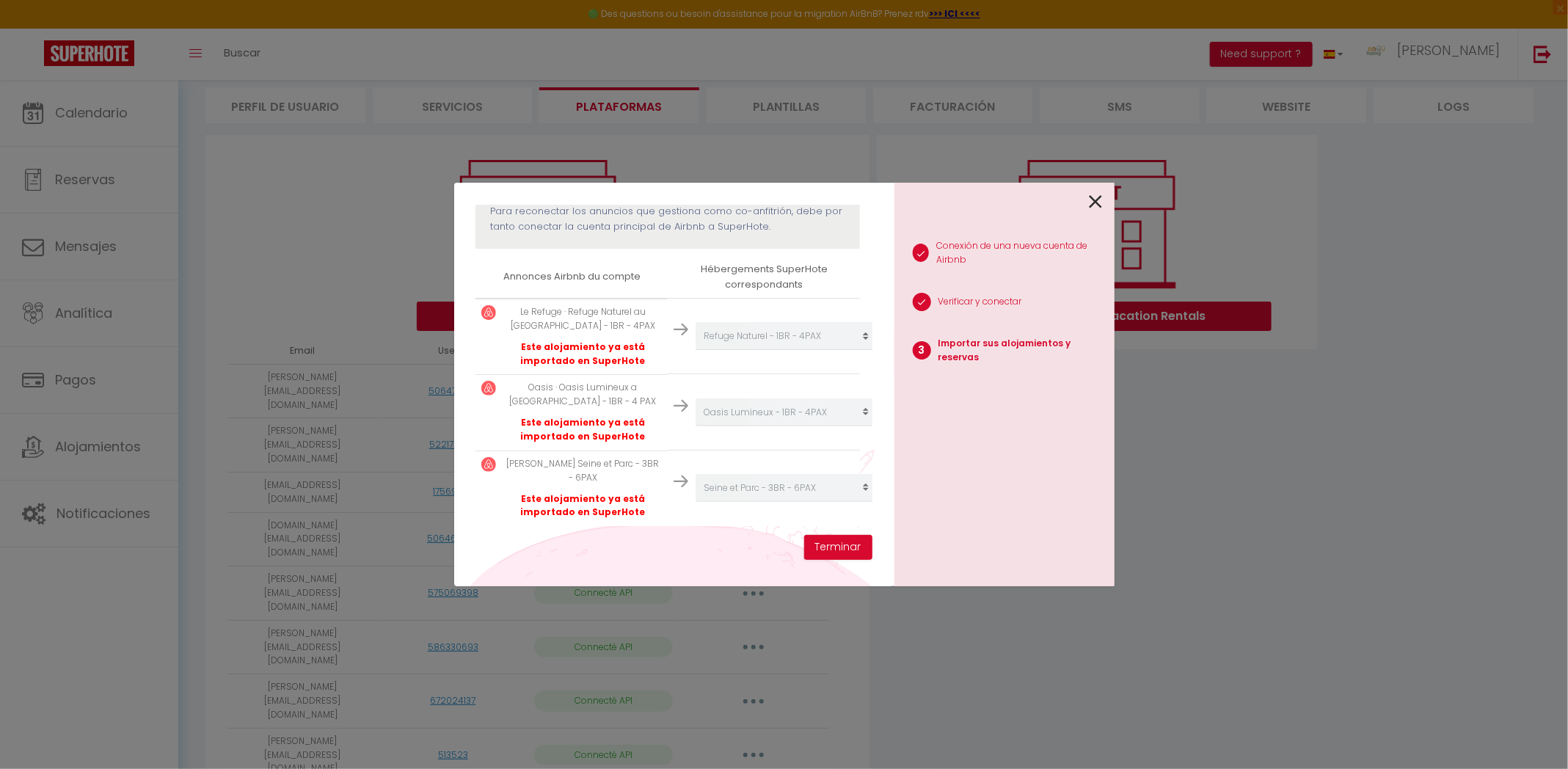
click at [1099, 204] on icon at bounding box center [1096, 201] width 13 height 22
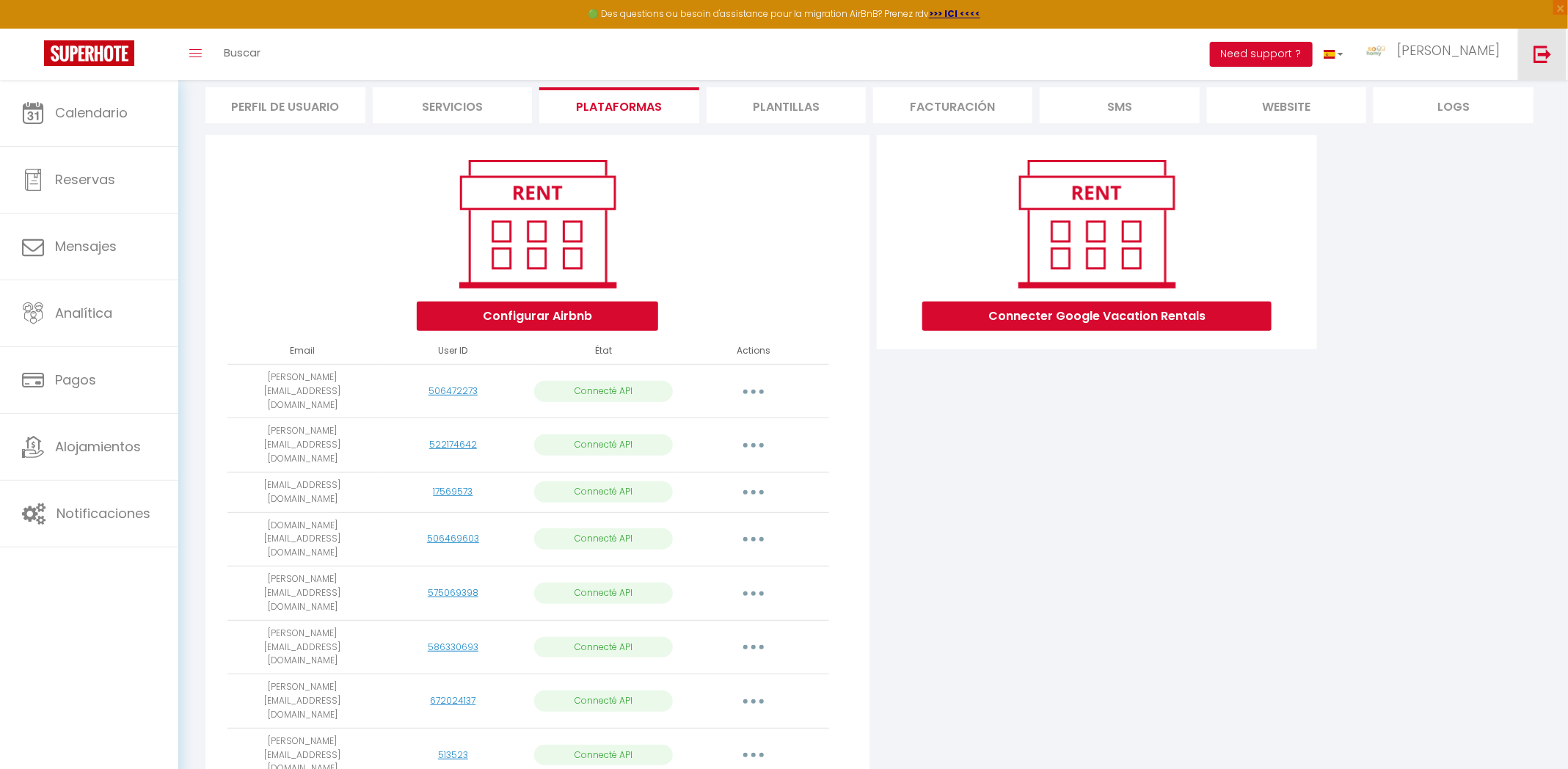
click at [1541, 51] on img at bounding box center [1543, 54] width 18 height 18
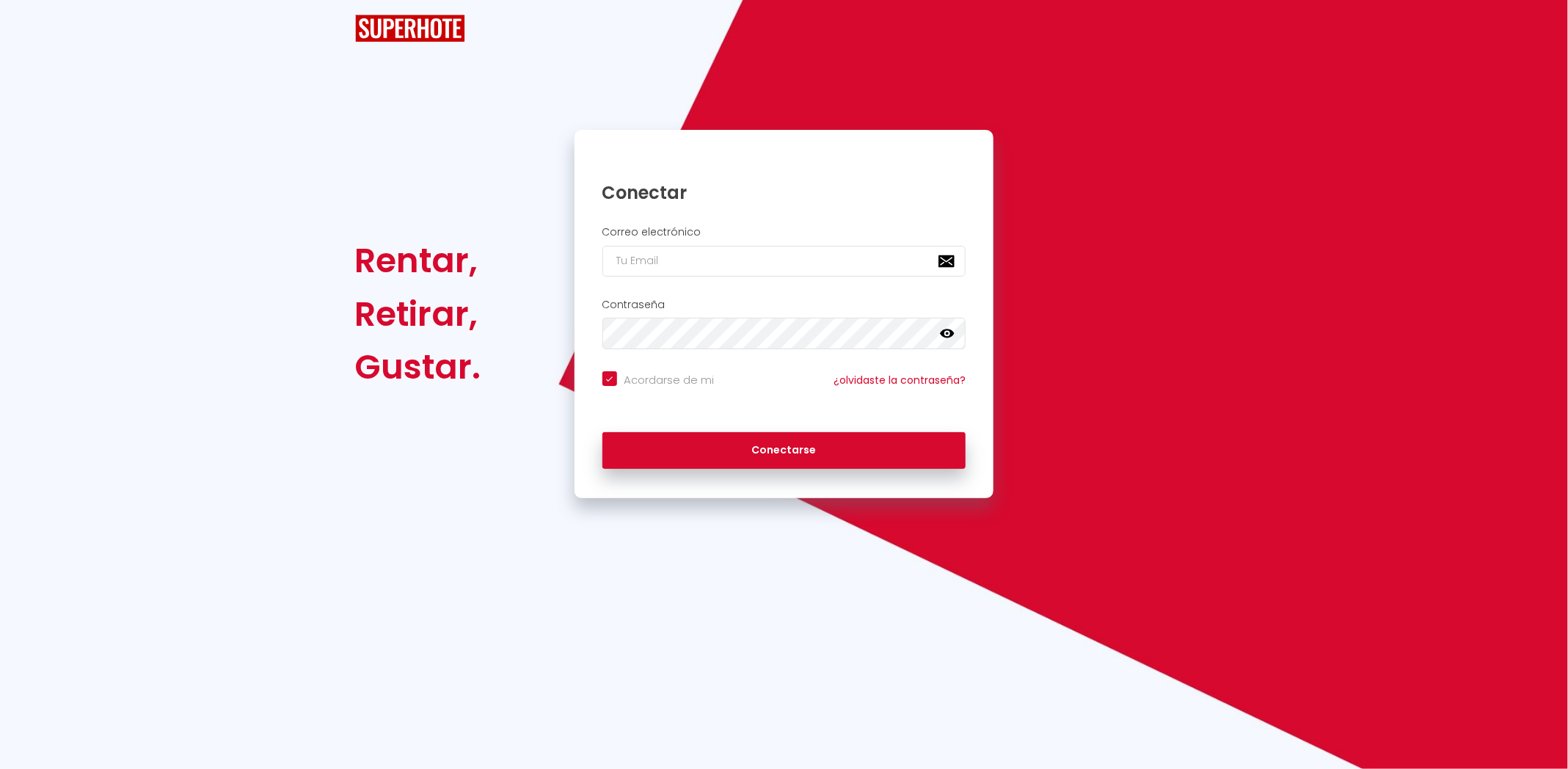
checkbox input "true"
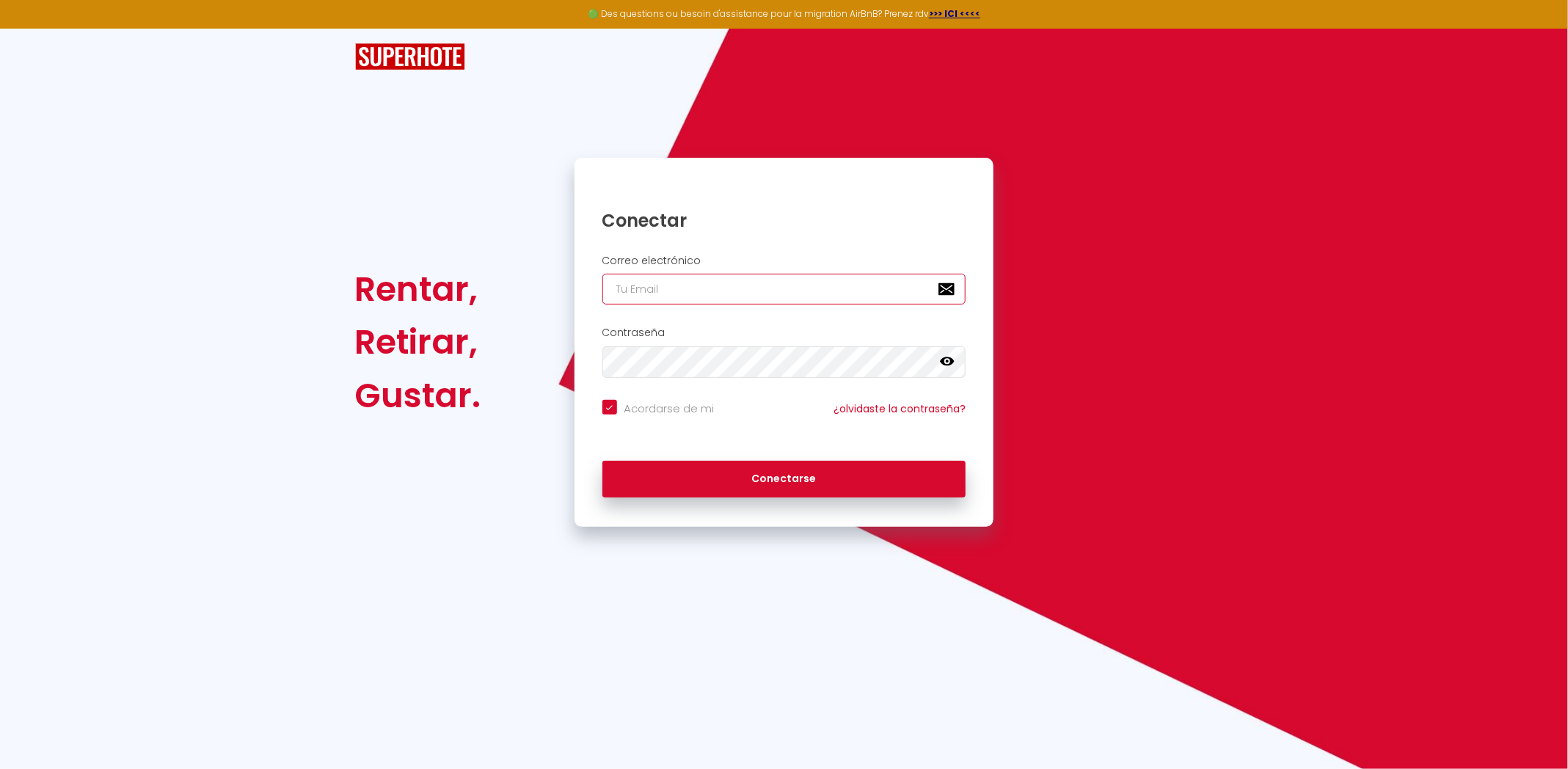
type input "sohomy.contact@gmail.com"
checkbox input "true"
click at [657, 280] on input "sohomy.contact@gmail.com" at bounding box center [784, 289] width 364 height 31
paste input "info@mon-majordome.be"
type input "info@mon-majordome.be"
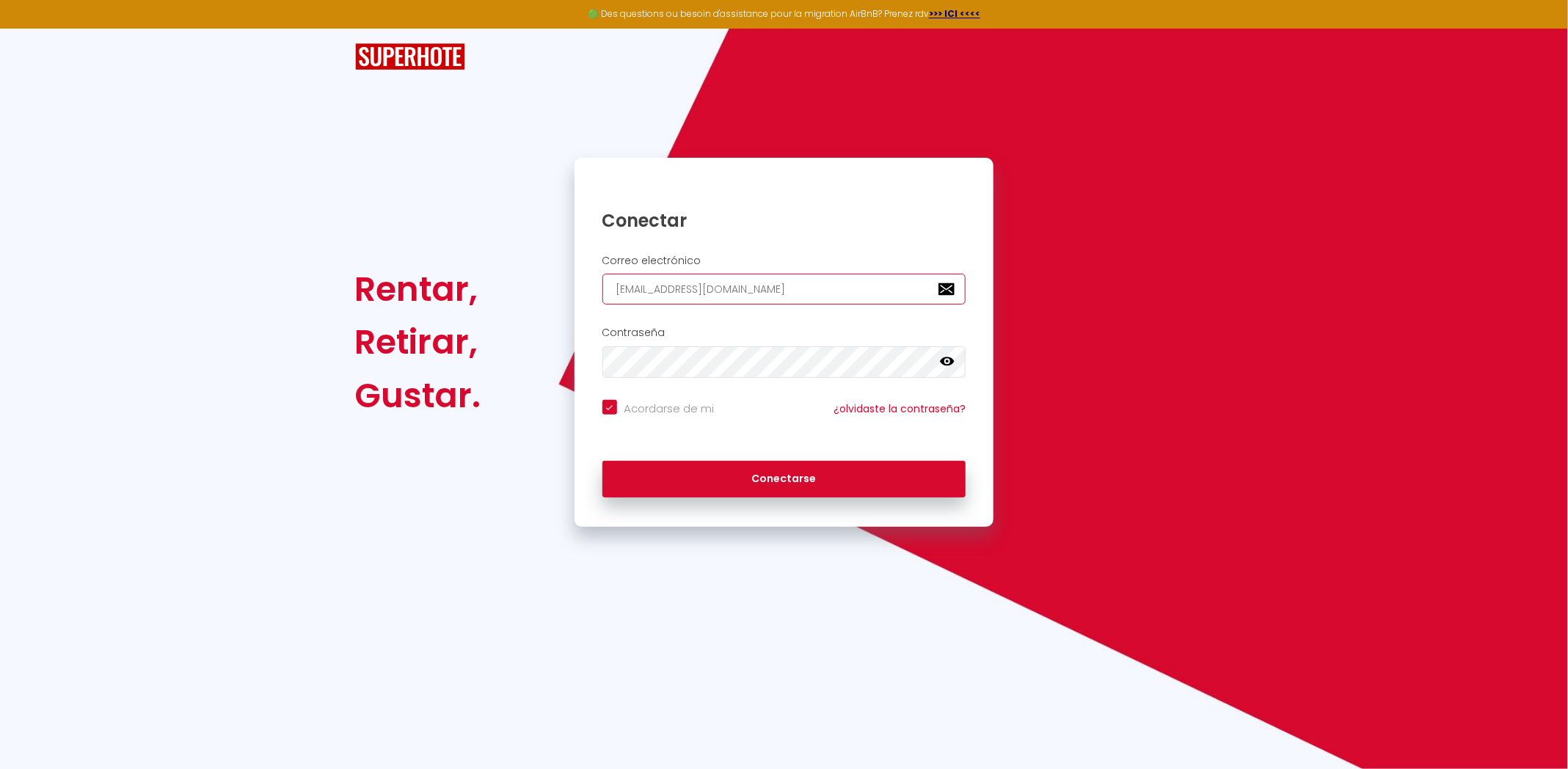
checkbox input "true"
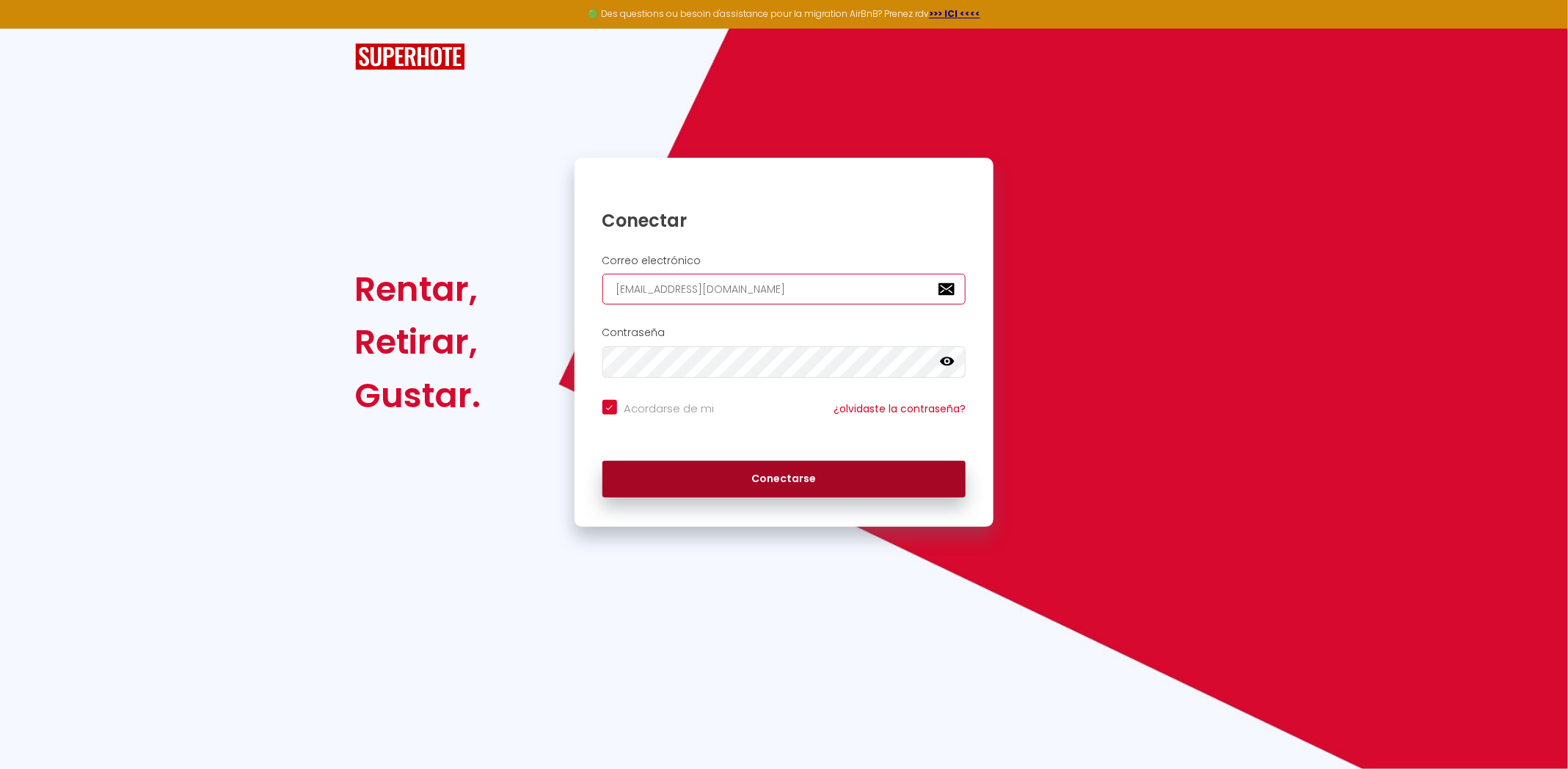
type input "info@mon-majordome.be"
click at [730, 486] on button "Conectarse" at bounding box center [784, 479] width 364 height 37
checkbox input "true"
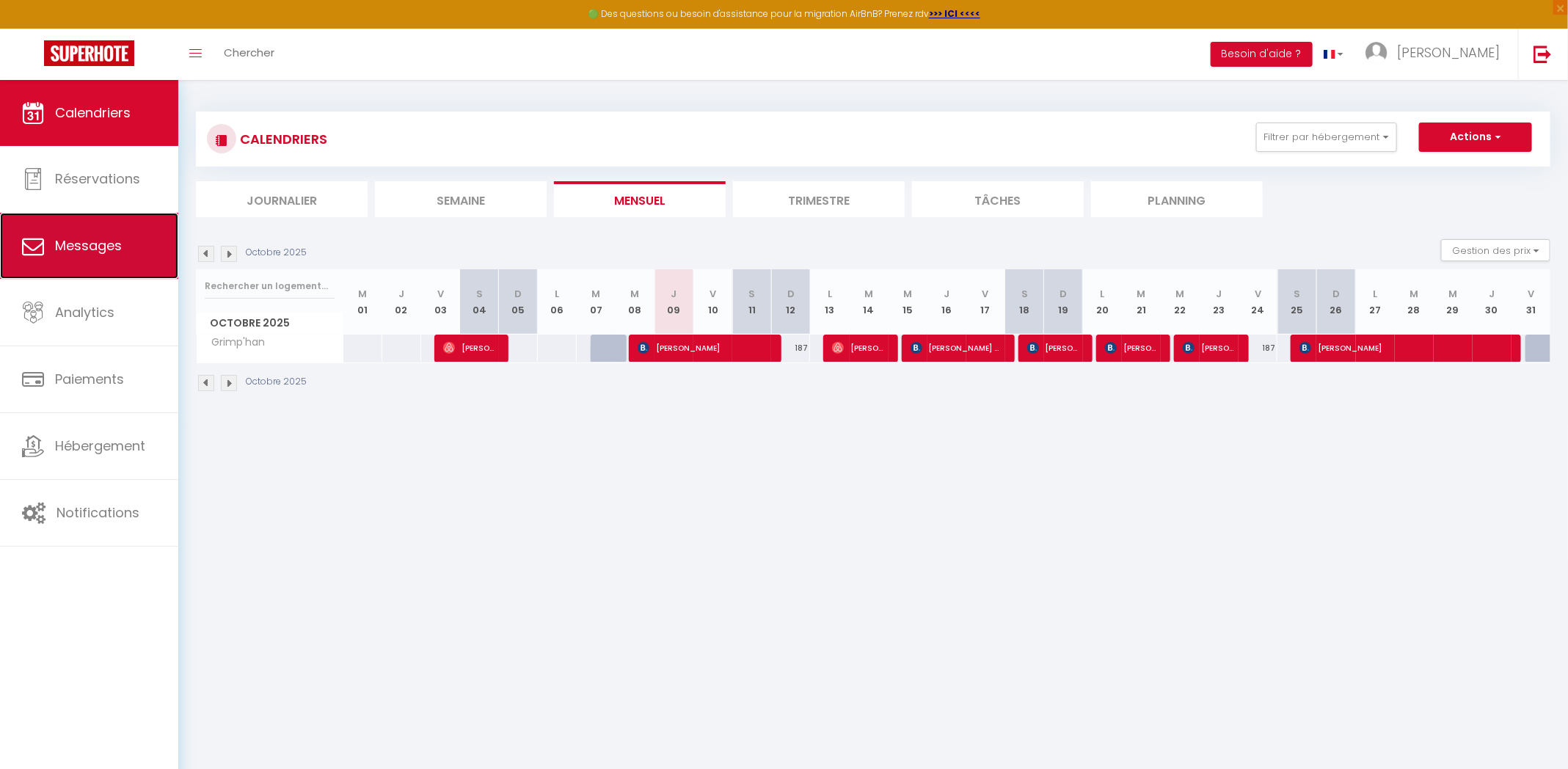
click at [134, 254] on link "Messages" at bounding box center [89, 246] width 178 height 66
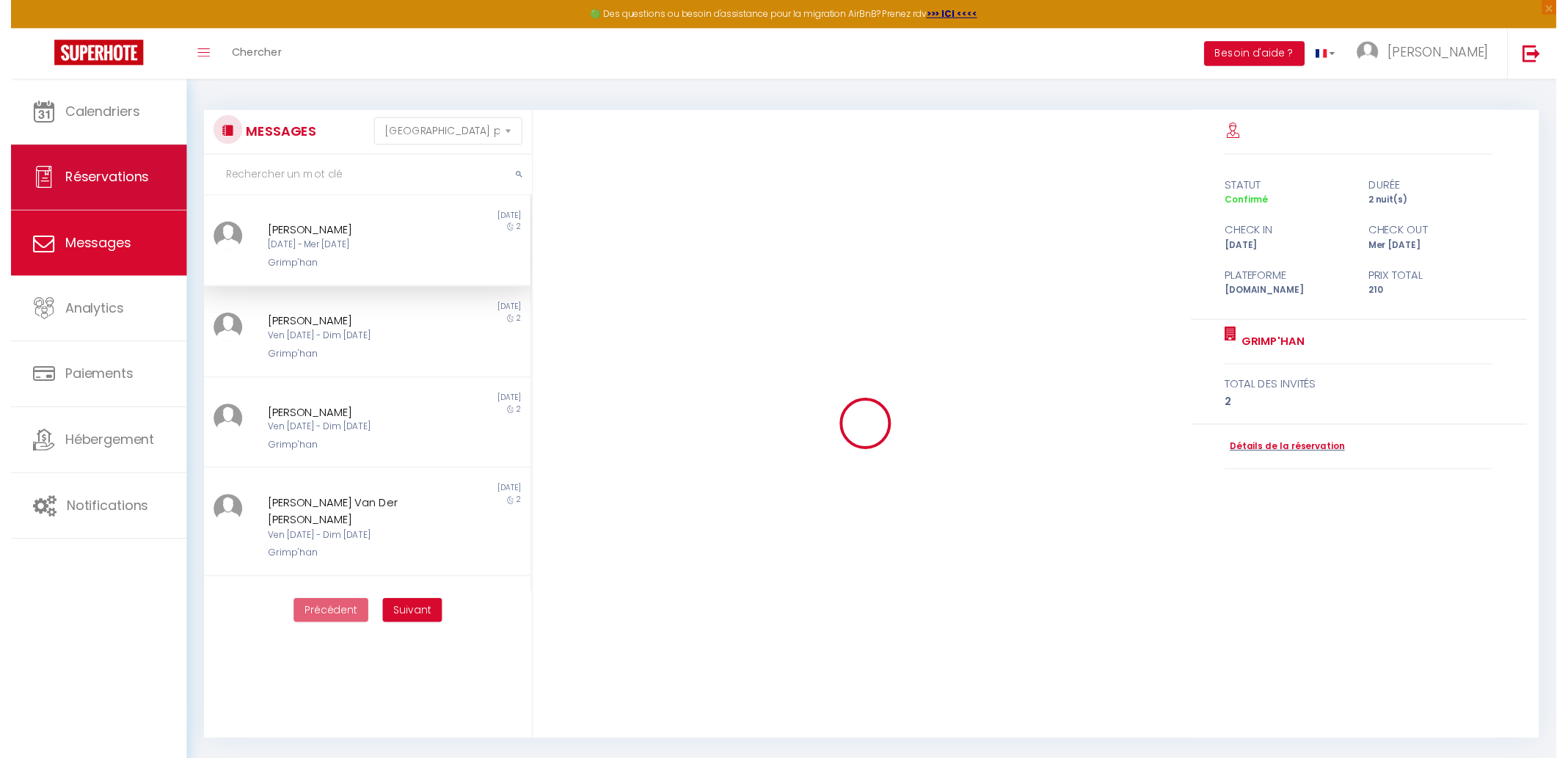
scroll to position [424, 0]
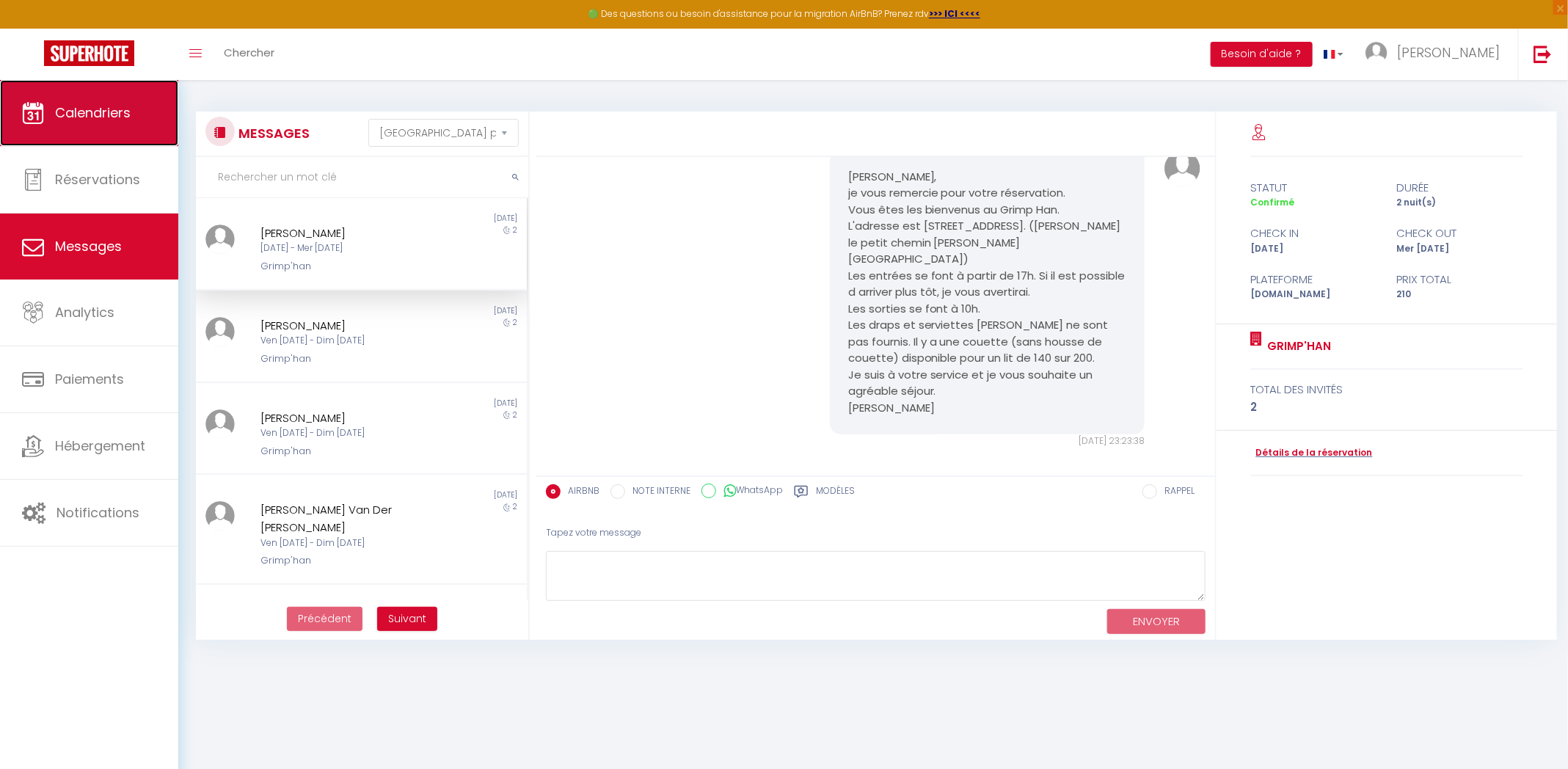
click at [101, 115] on span "Calendriers" at bounding box center [93, 113] width 75 height 18
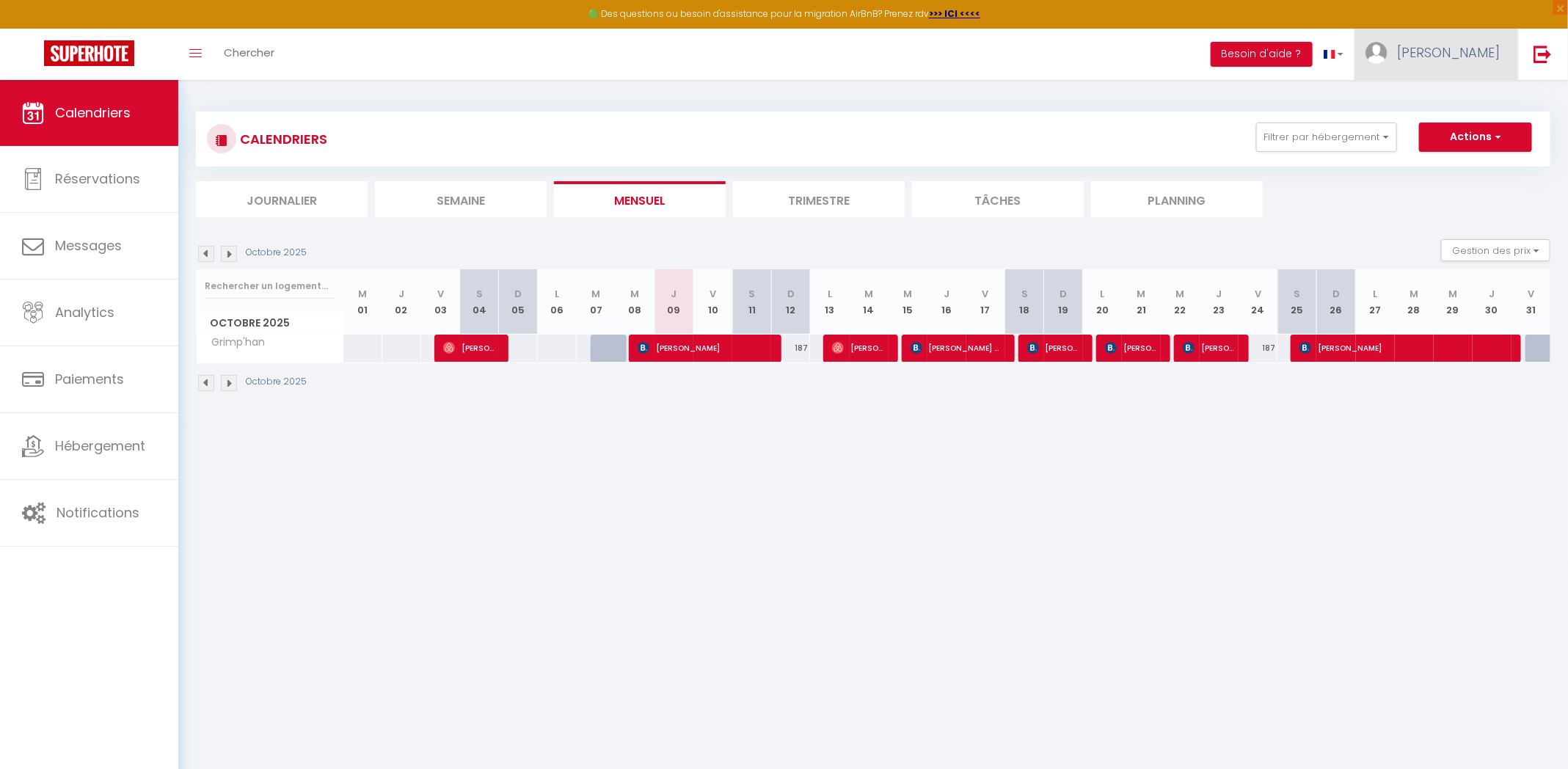
click at [1388, 58] on img at bounding box center [1376, 52] width 22 height 22
click at [1436, 96] on link "Paramètres" at bounding box center [1458, 102] width 108 height 25
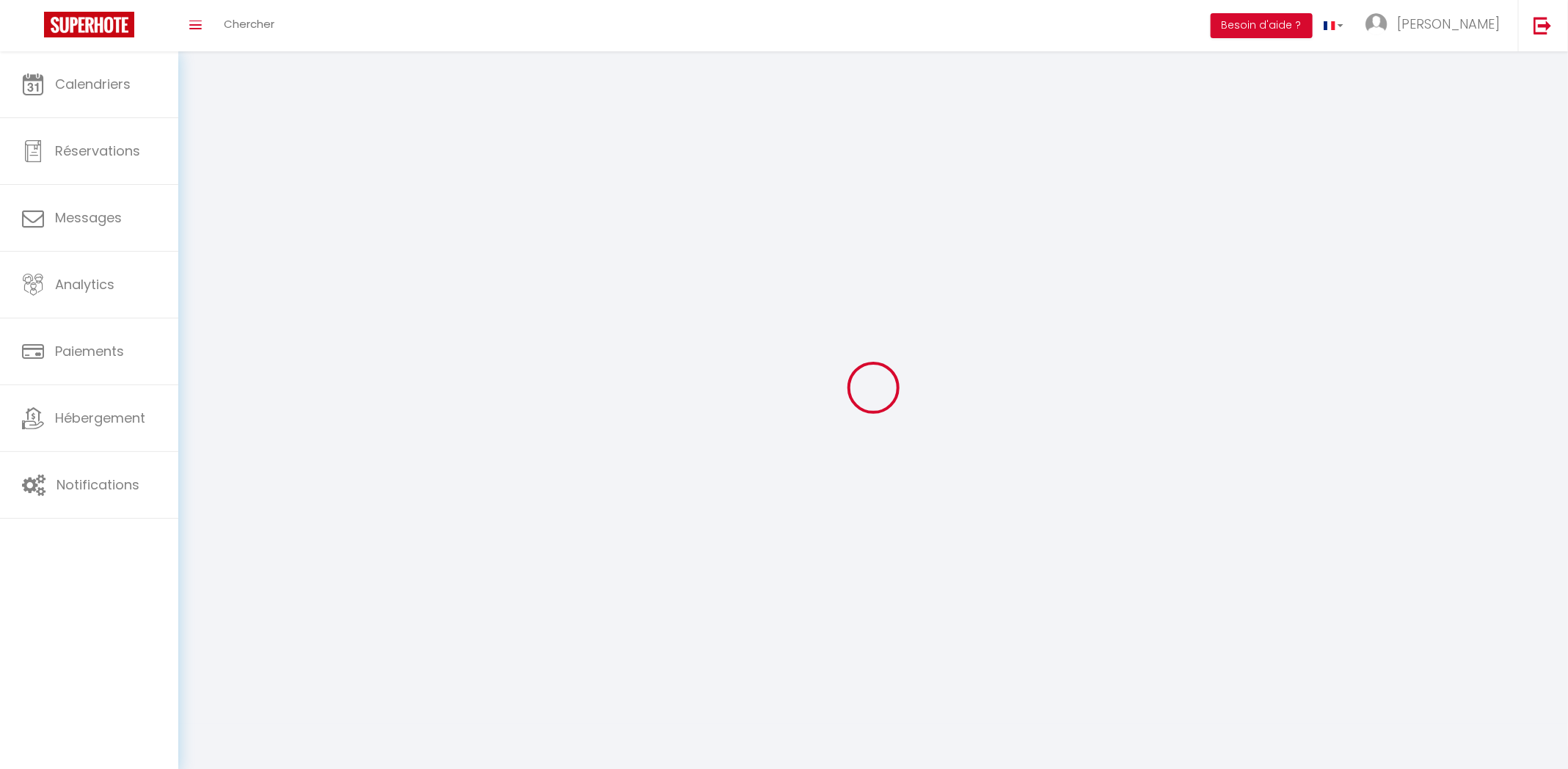
type input "cfOKB9owI9Q0HGxwky732LD1v"
type input "wrc9XDkMA9JmARhgVw132Mwp9"
type input "https://app.superhote.com/#/get-available-rentals/wrc9XDkMA9JmARhgVw132Mwp9"
select select "23"
select select "28"
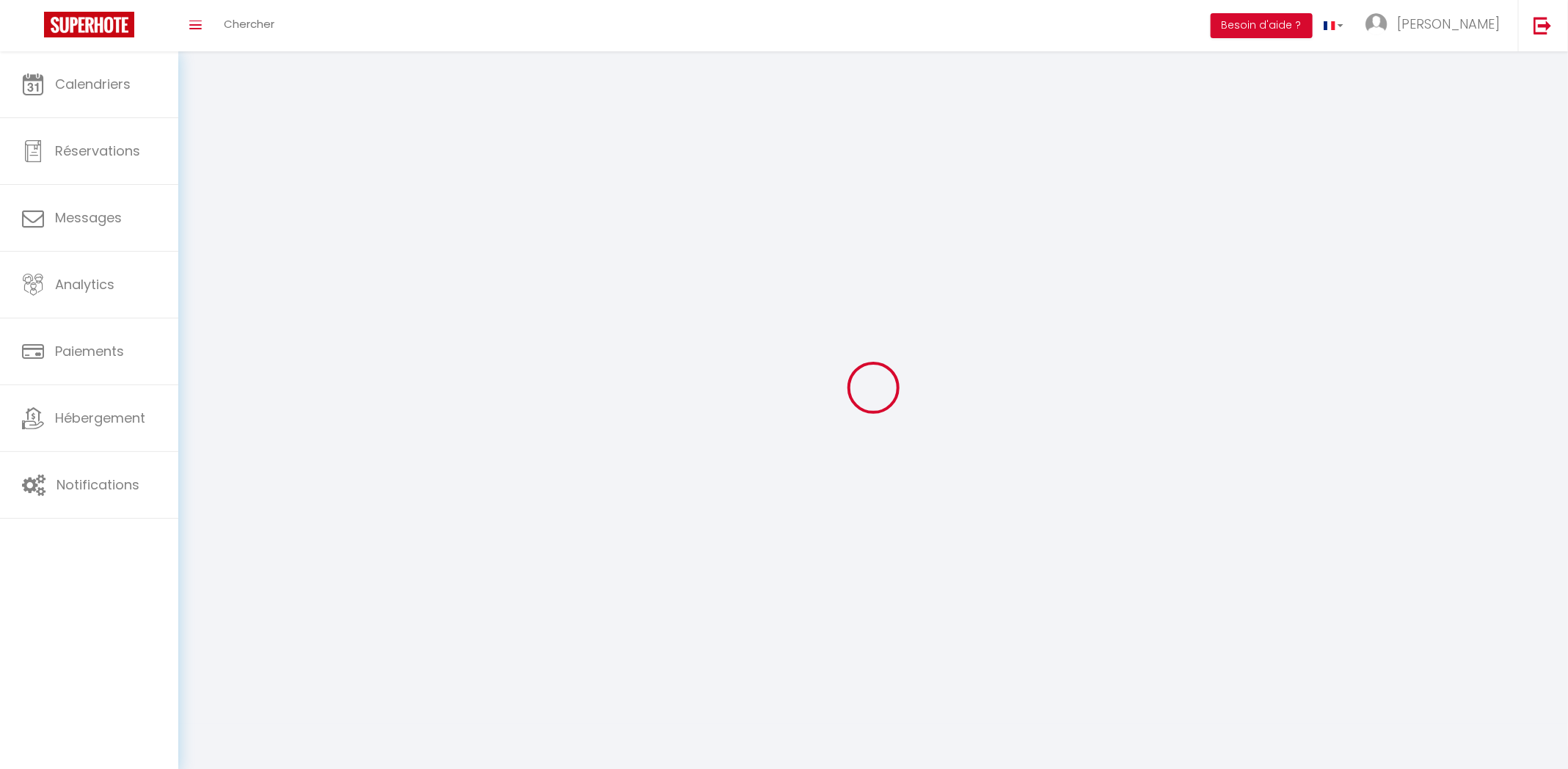
select select "fr"
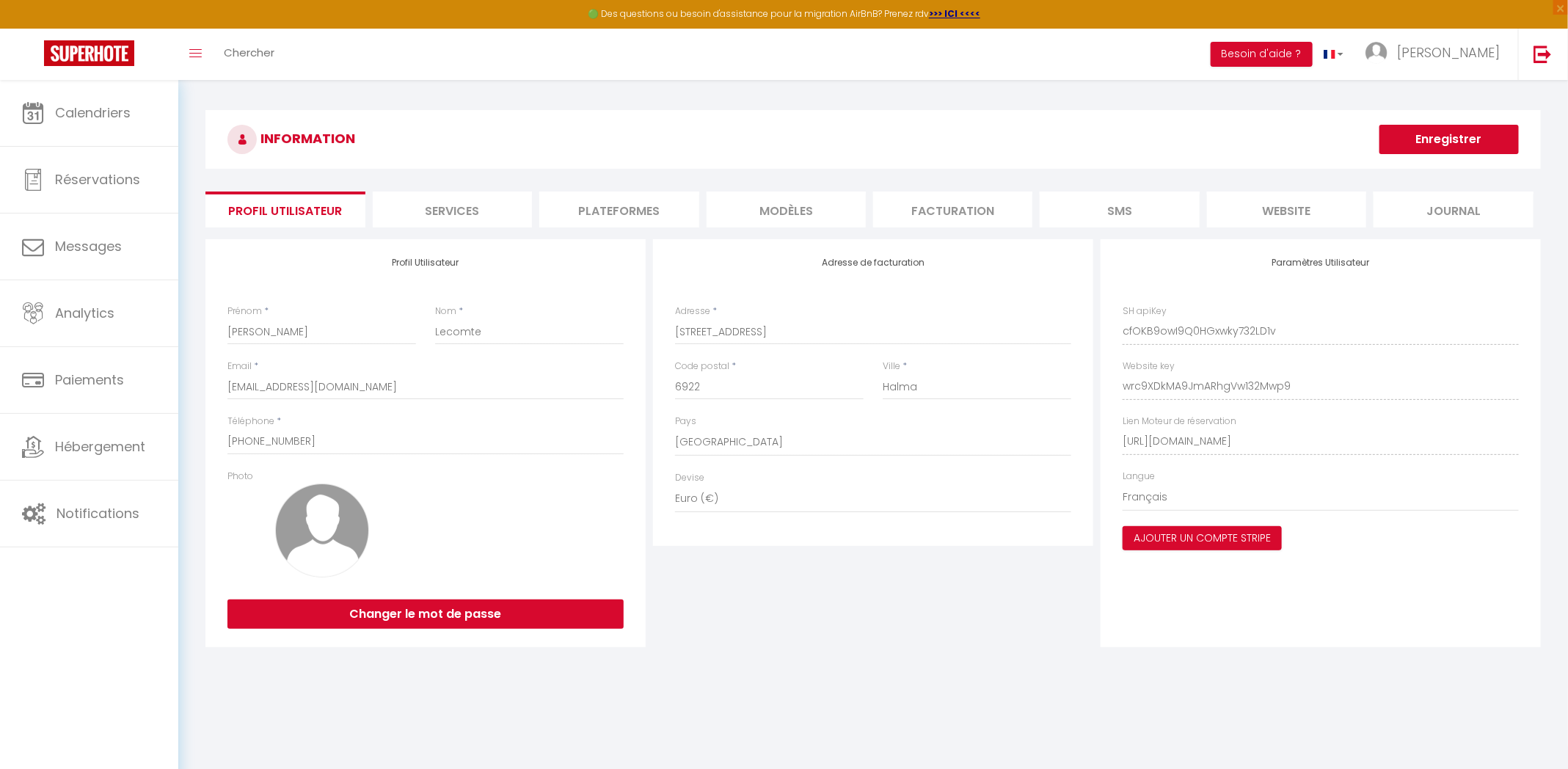
click at [654, 212] on li "Plateformes" at bounding box center [618, 209] width 159 height 36
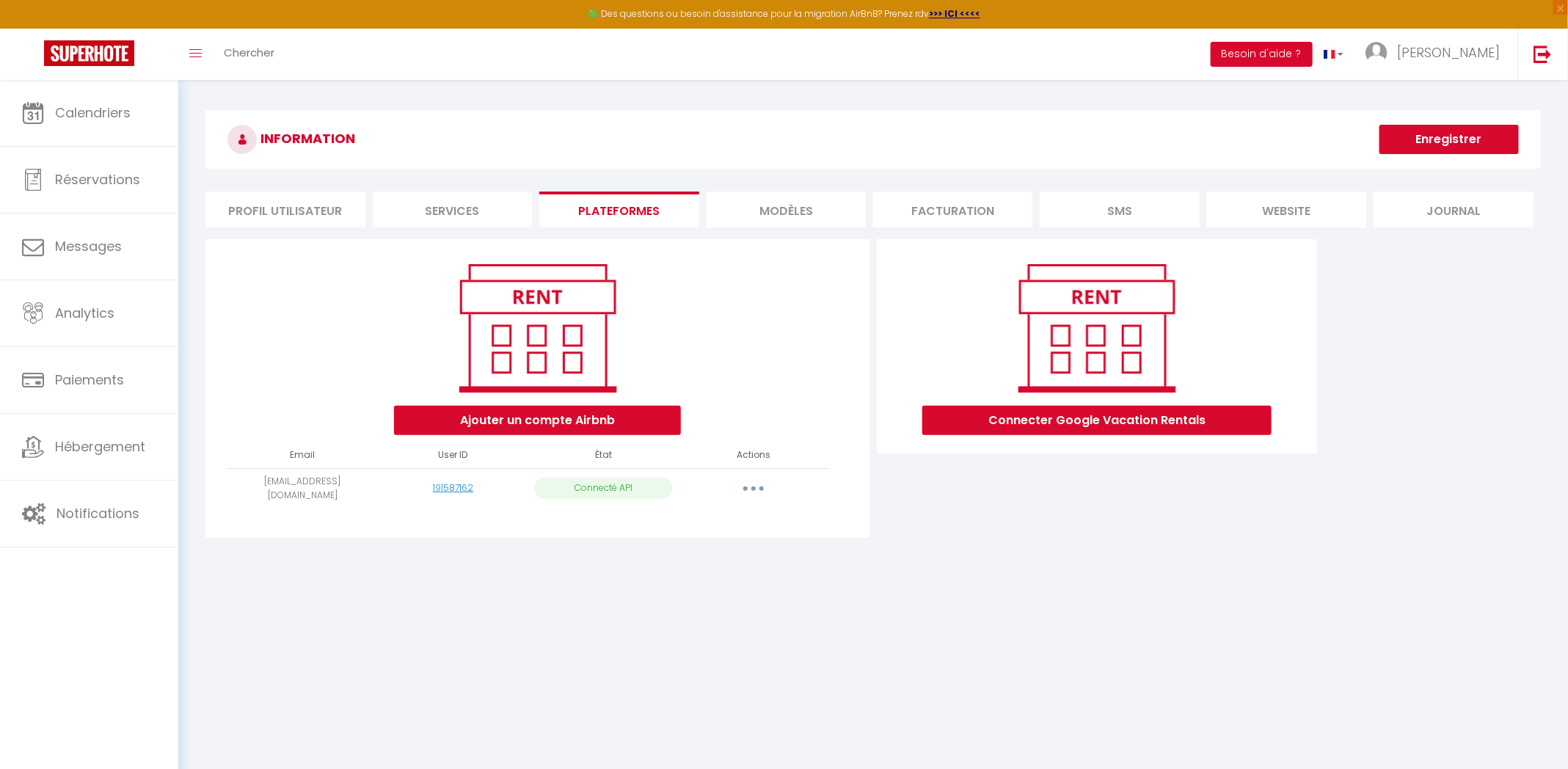
click at [349, 359] on div "Ajouter un compte Airbnb" at bounding box center [538, 346] width 639 height 177
click at [311, 353] on div "Ajouter un compte Airbnb" at bounding box center [538, 346] width 639 height 177
click at [219, 549] on div "INFORMATION Enregistrer Profil Utilisateur Services Plateformes MODÈLES Factura…" at bounding box center [872, 333] width 1389 height 508
click at [543, 598] on body "🟢 Des questions ou besoin d'assistance pour la migration AirBnB? Prenez rdv >>>…" at bounding box center [784, 464] width 1568 height 769
click at [743, 124] on h3 "INFORMATION" at bounding box center [872, 139] width 1335 height 58
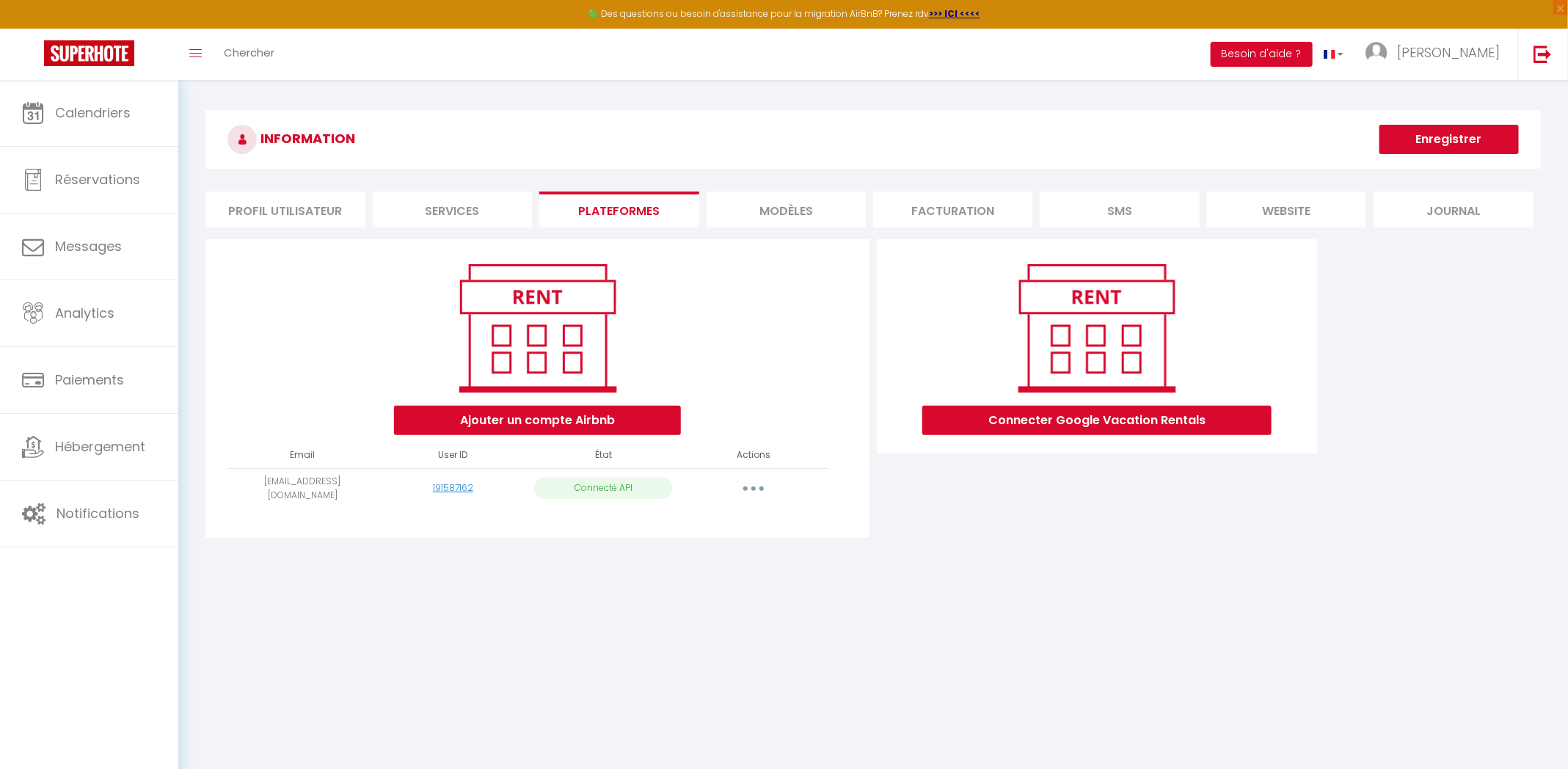
click at [504, 124] on h3 "INFORMATION" at bounding box center [872, 139] width 1335 height 58
click at [461, 486] on link "191587162" at bounding box center [453, 488] width 41 height 12
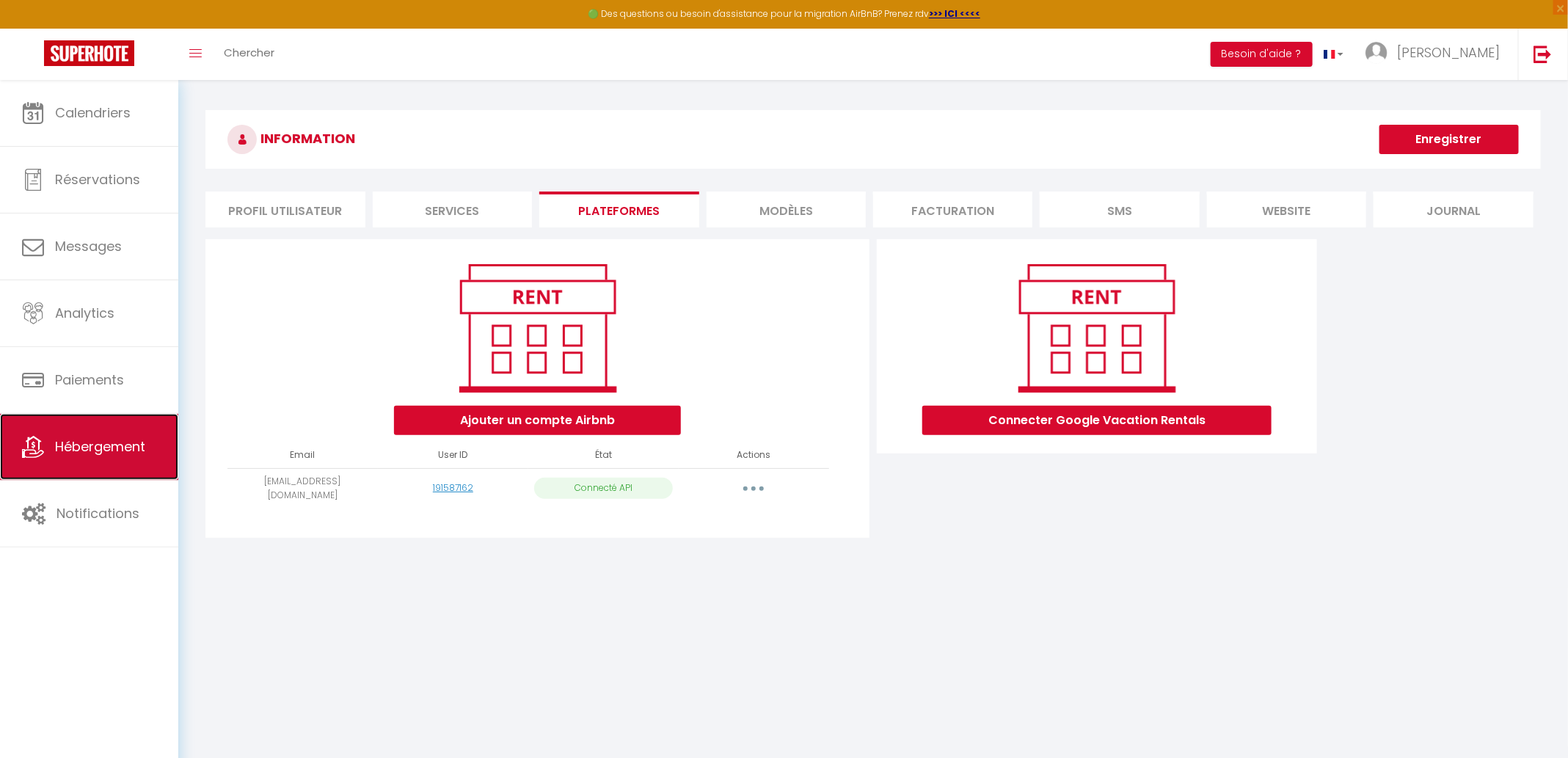
click at [111, 439] on span "Hébergement" at bounding box center [101, 446] width 91 height 18
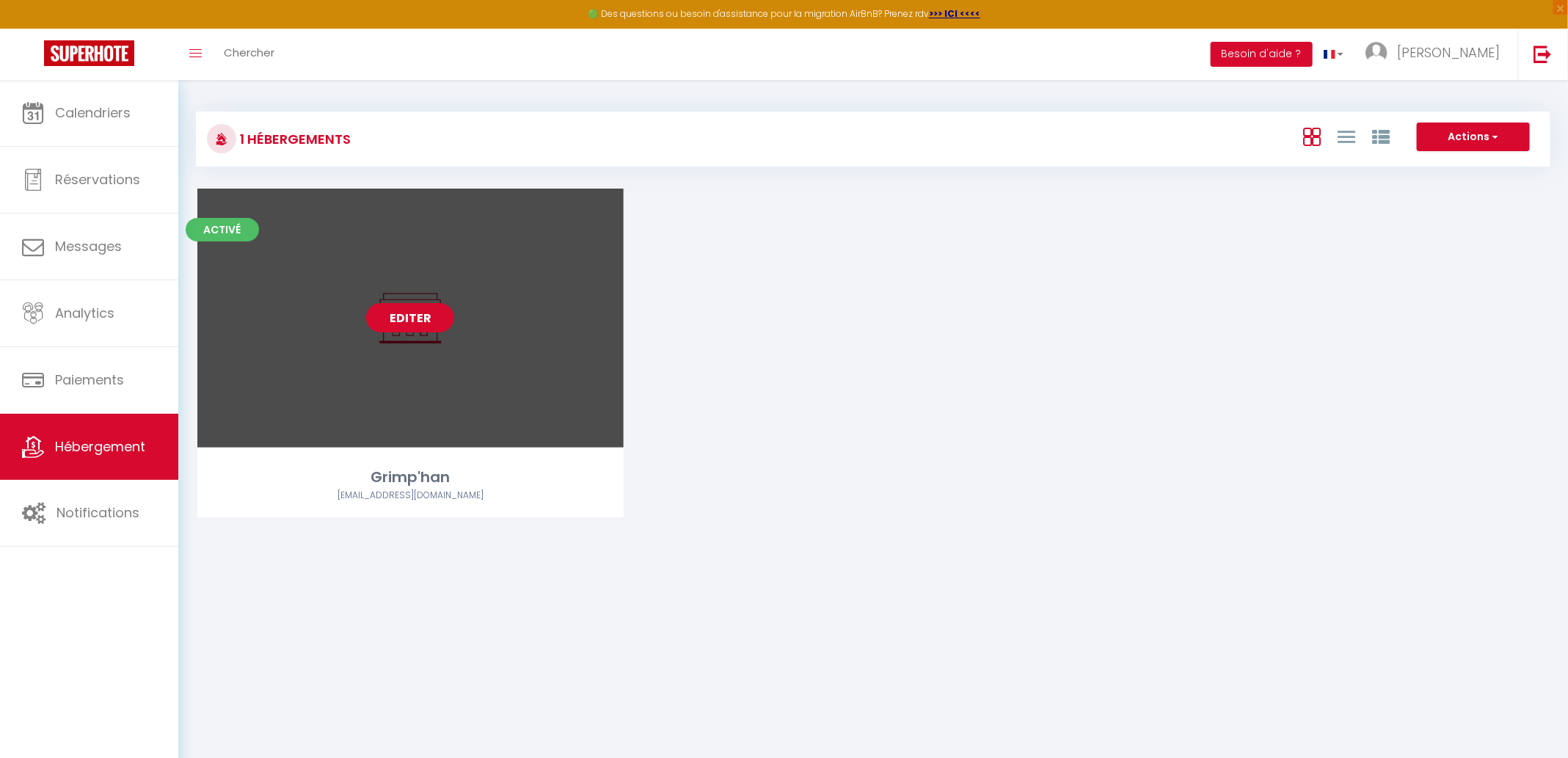
click at [412, 314] on link "Editer" at bounding box center [410, 318] width 88 height 29
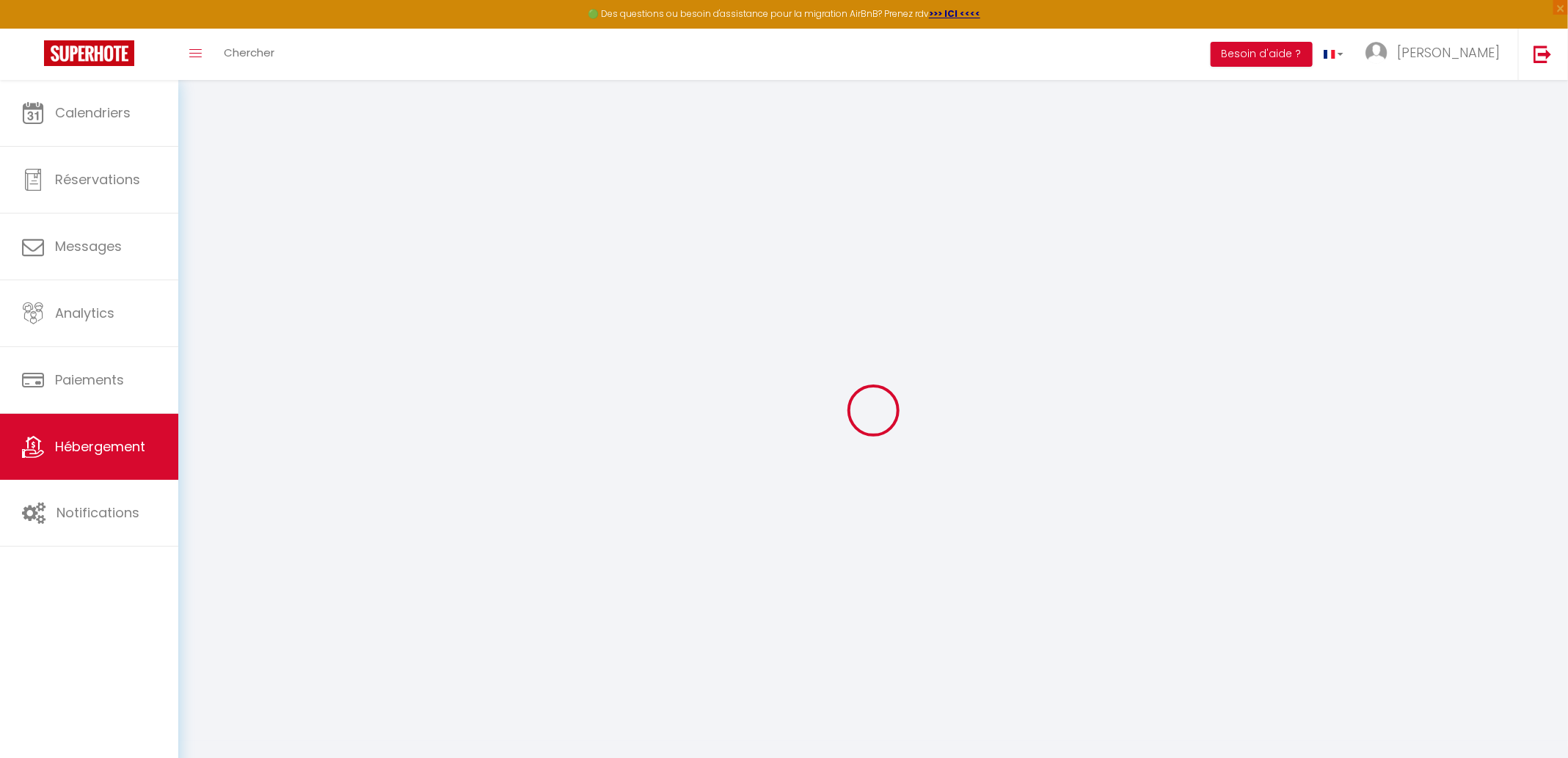
select select "22783-46186213"
select select "+ 17 %"
select select
checkbox input "false"
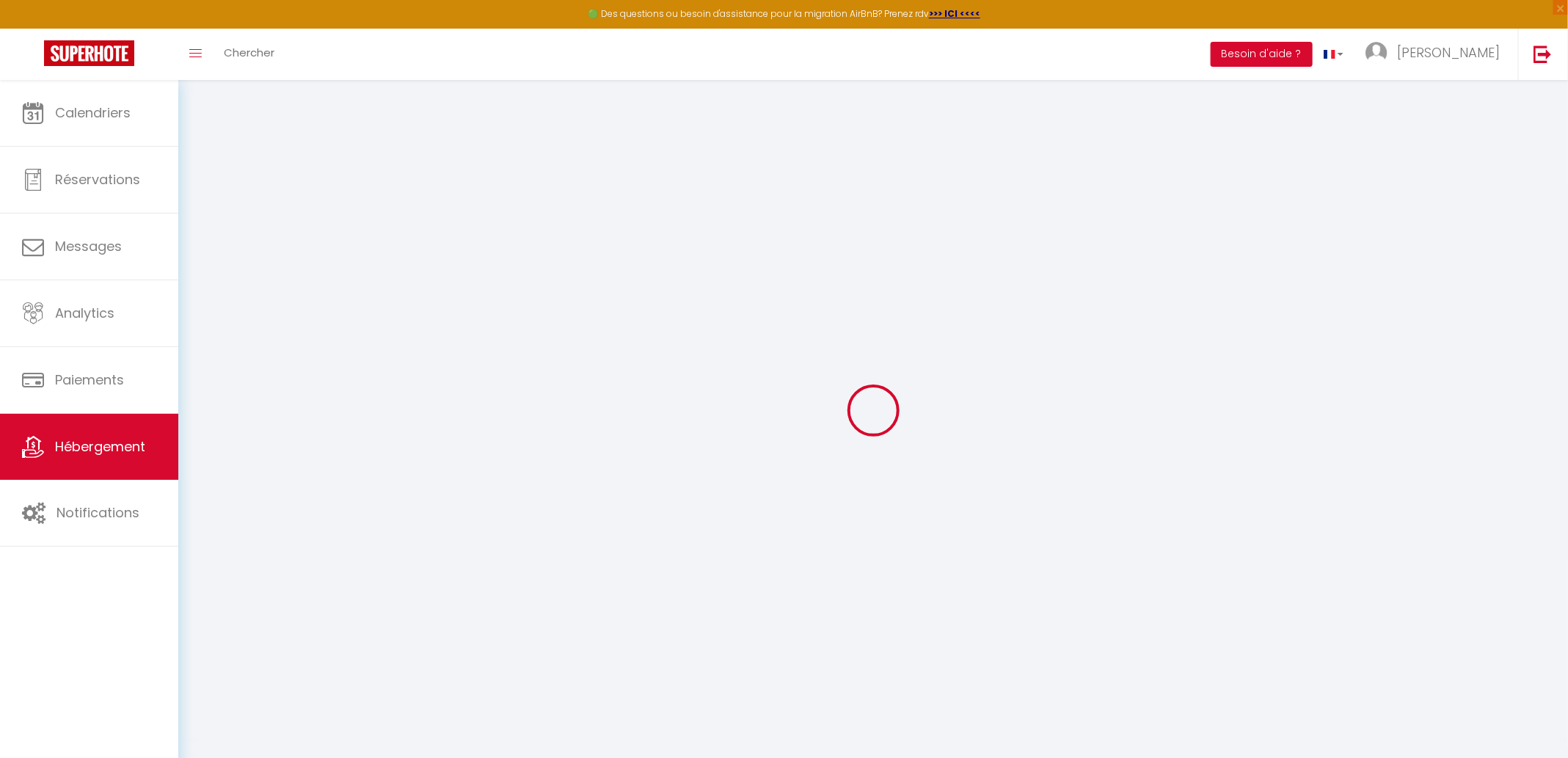
checkbox input "false"
select select "17:00"
select select "17:30"
select select "11:30"
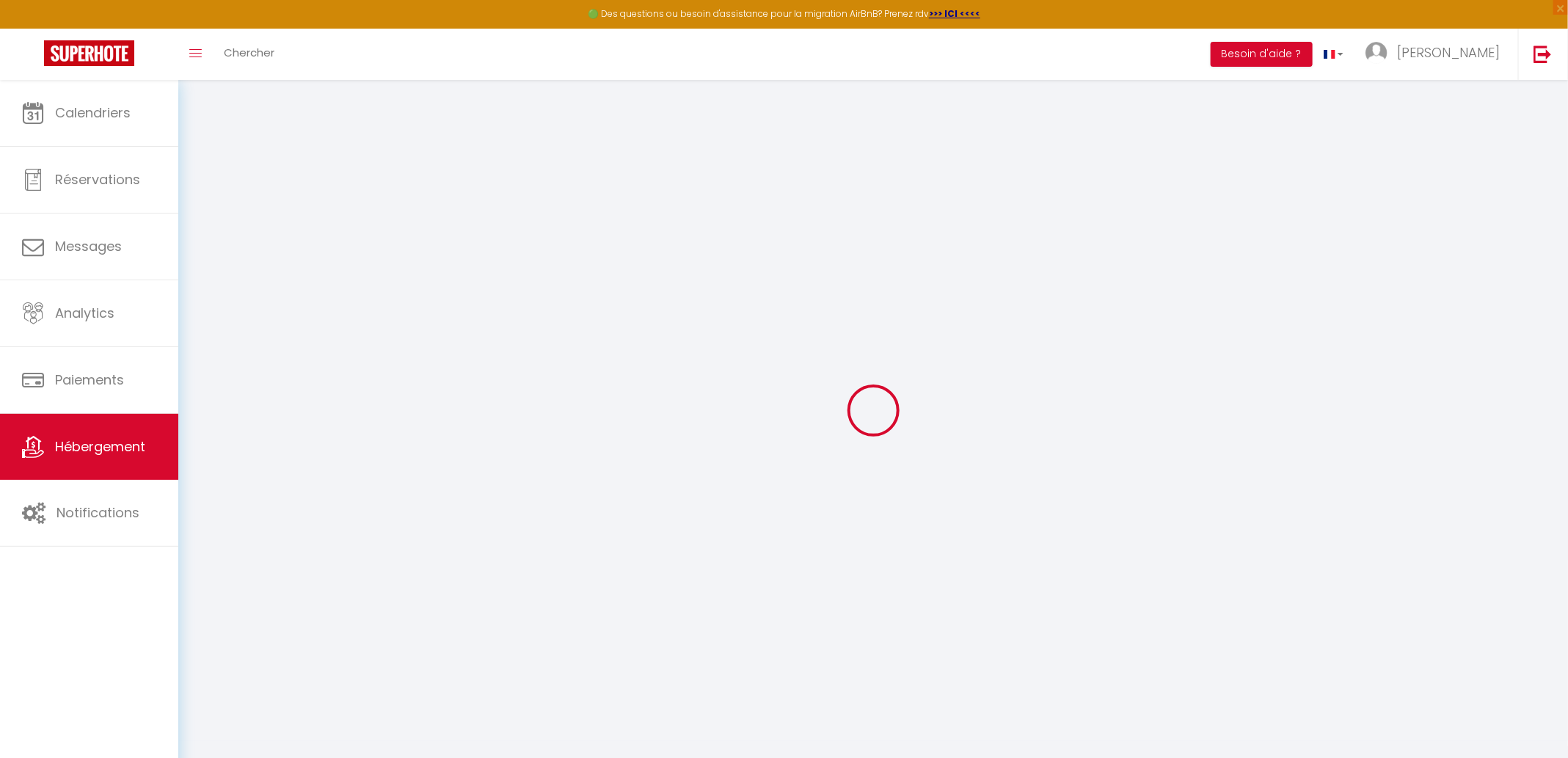
select select "30"
select select "120"
select select "EUR"
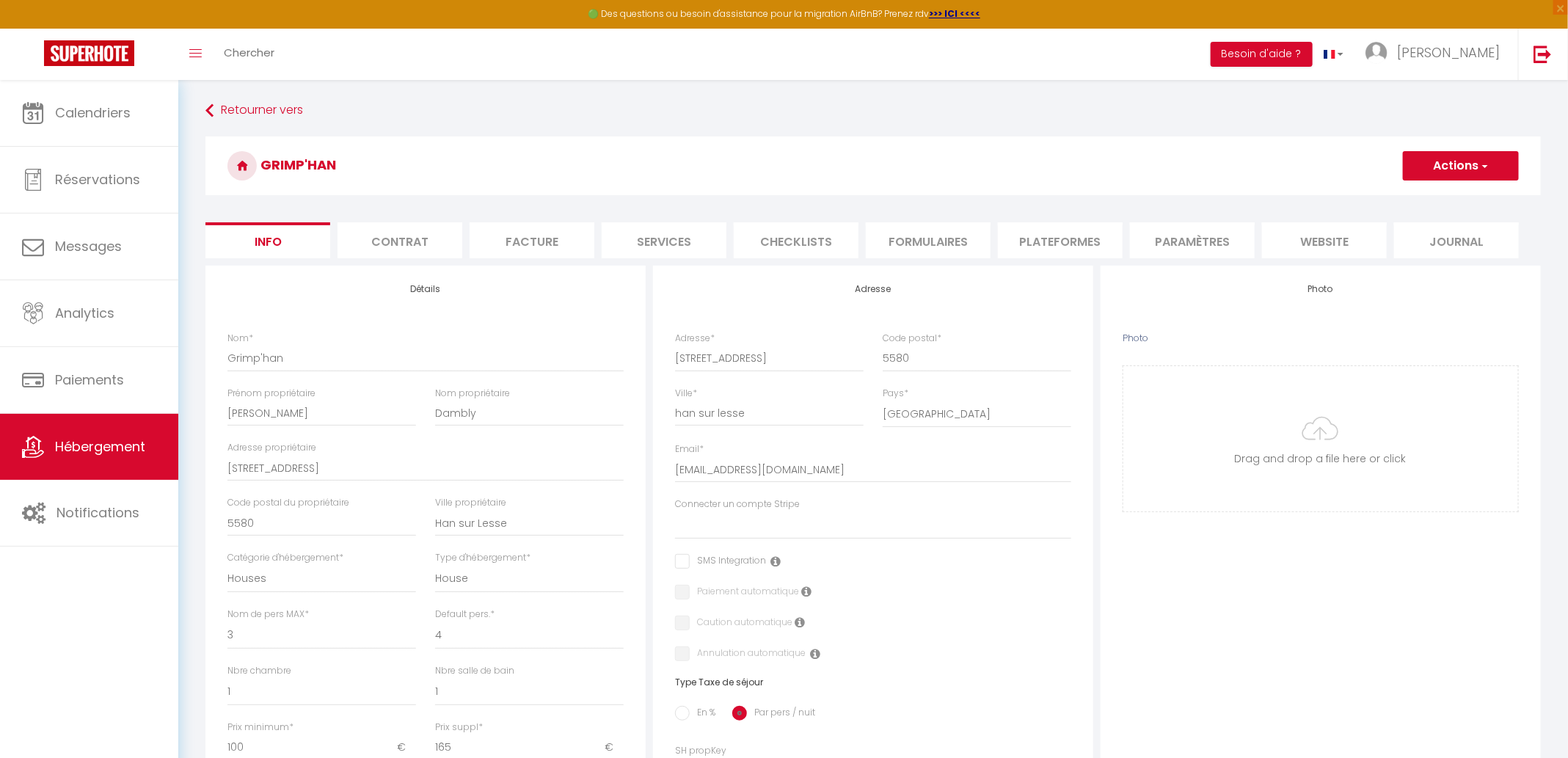
click at [1069, 237] on li "Plateformes" at bounding box center [1060, 240] width 124 height 36
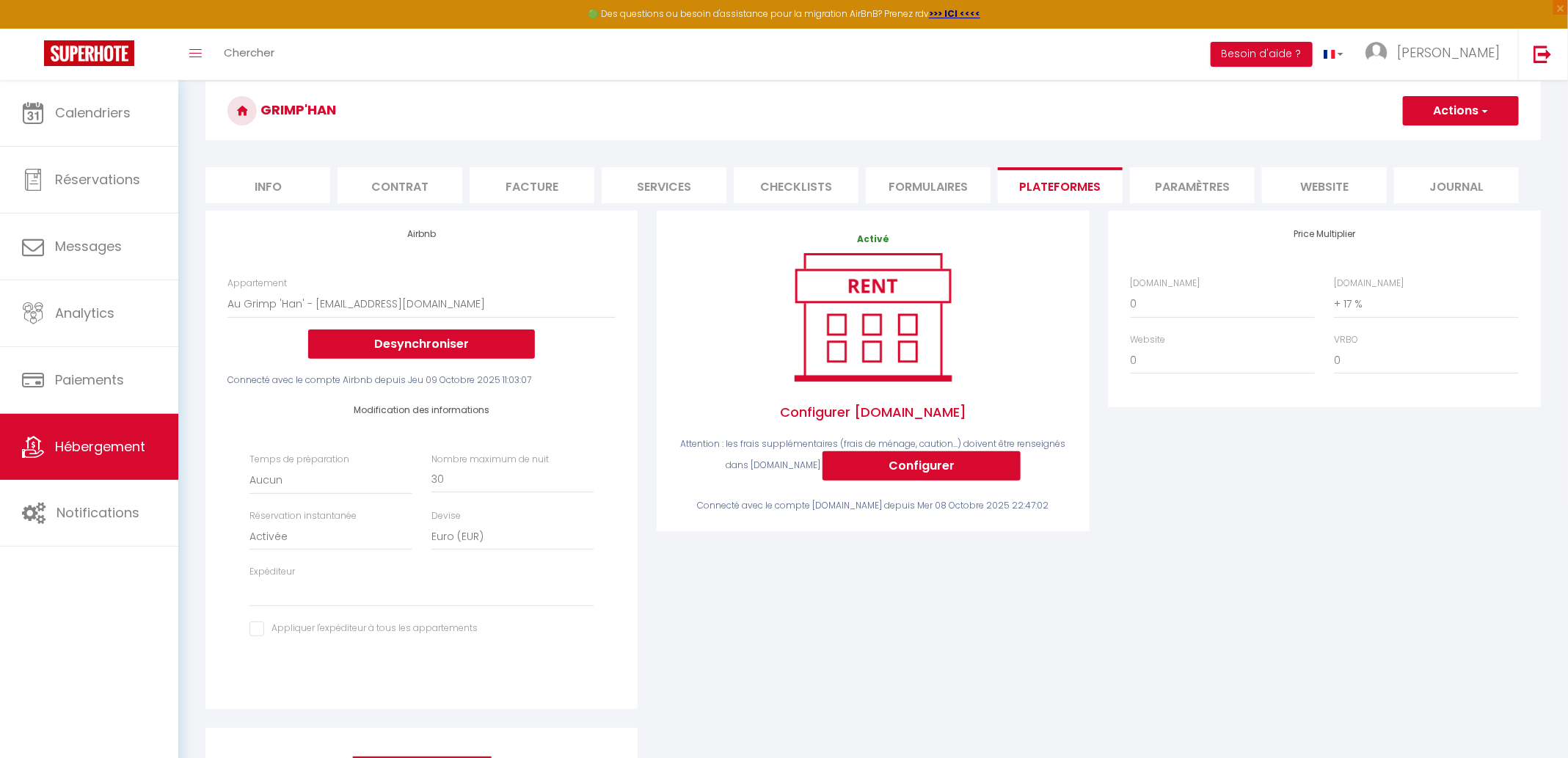
scroll to position [77, 0]
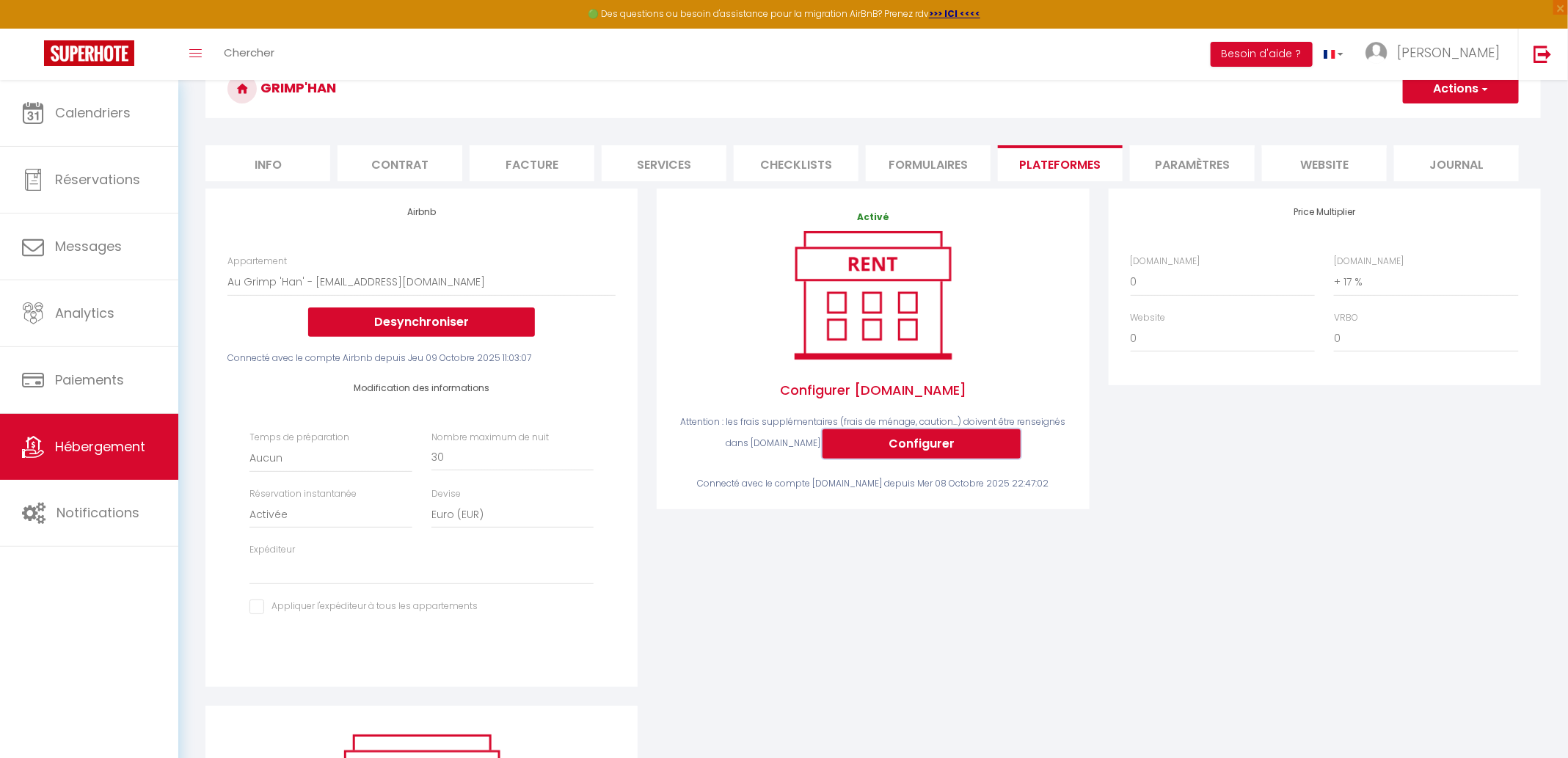
click at [868, 451] on button "Configurer" at bounding box center [921, 444] width 198 height 29
select select
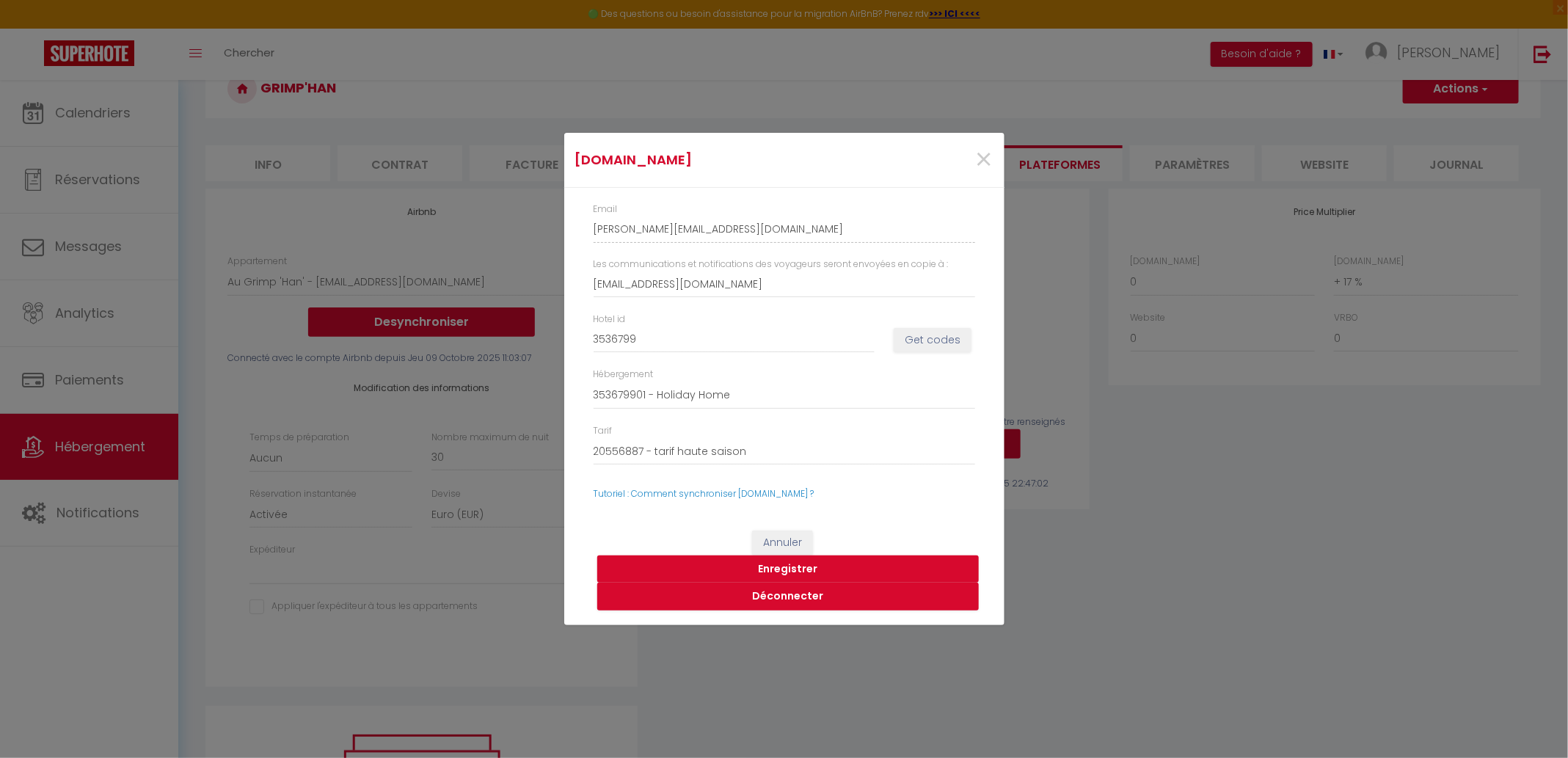
click at [1222, 112] on div "Booking.com × Email denis-lecomte-pkkcsfzx_property@reply.superhote.com Les com…" at bounding box center [784, 379] width 1568 height 758
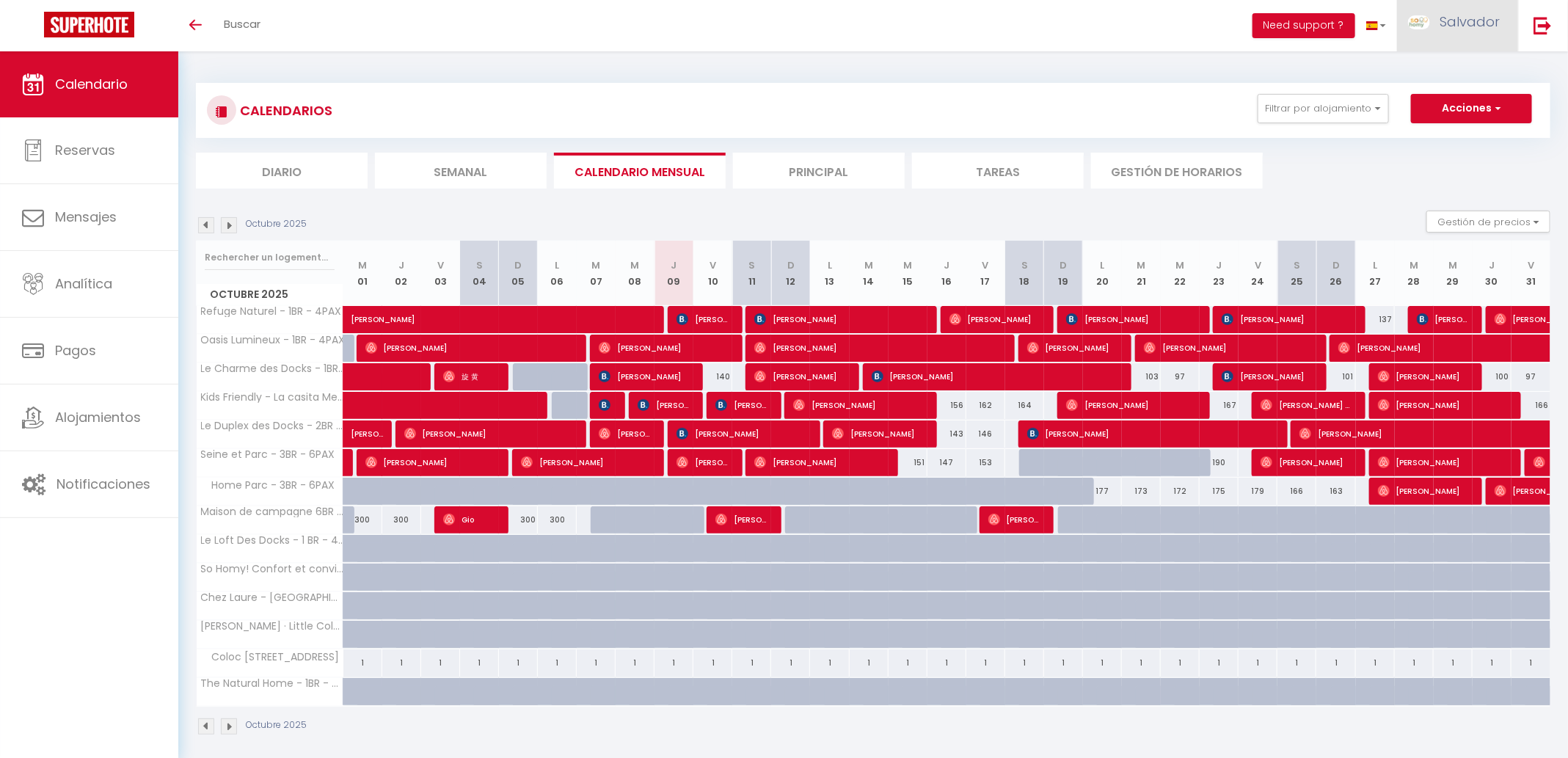
click at [1467, 6] on link "Salvador" at bounding box center [1457, 25] width 121 height 51
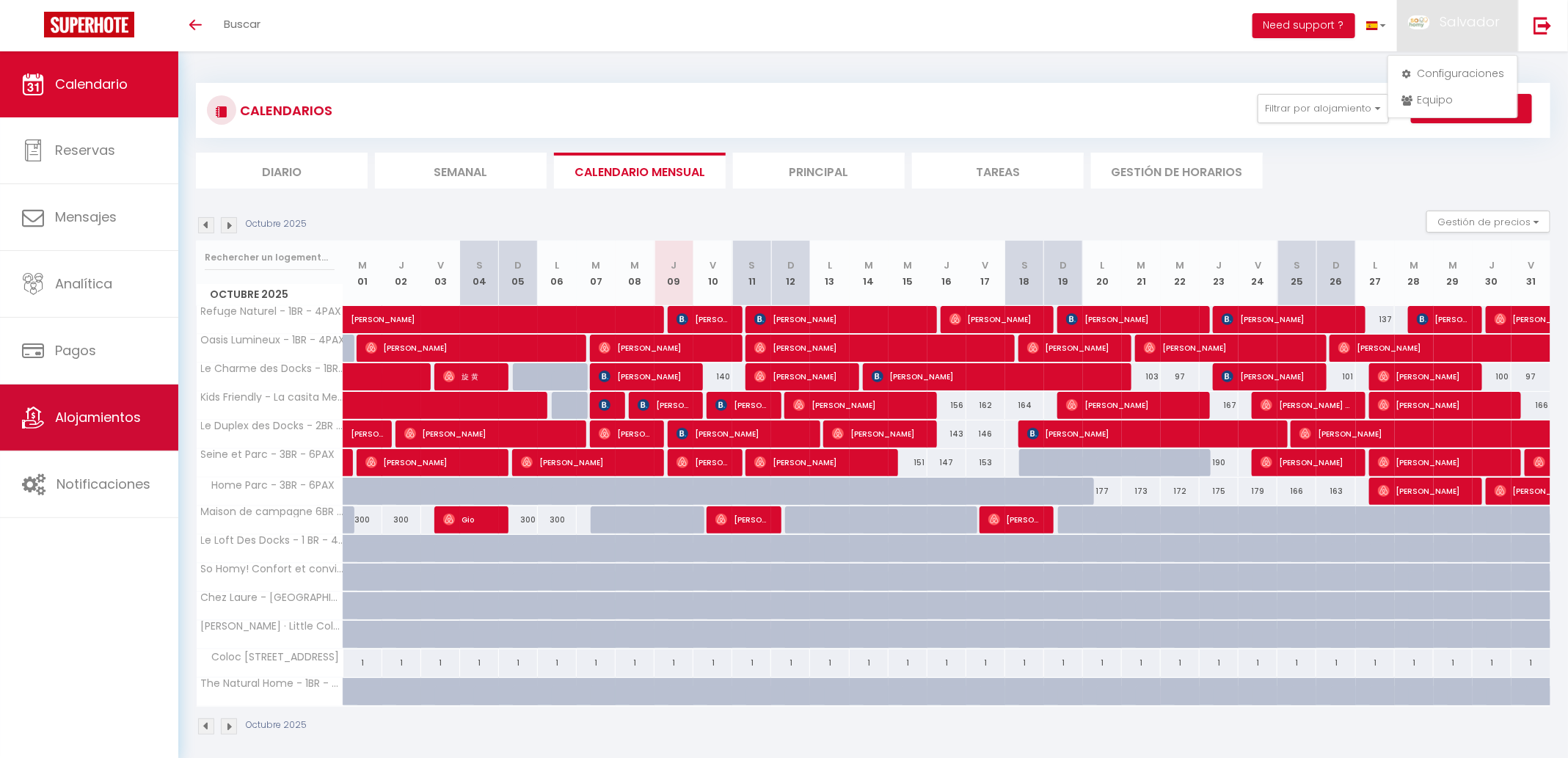
click at [109, 403] on link "Alojamientos" at bounding box center [89, 418] width 178 height 66
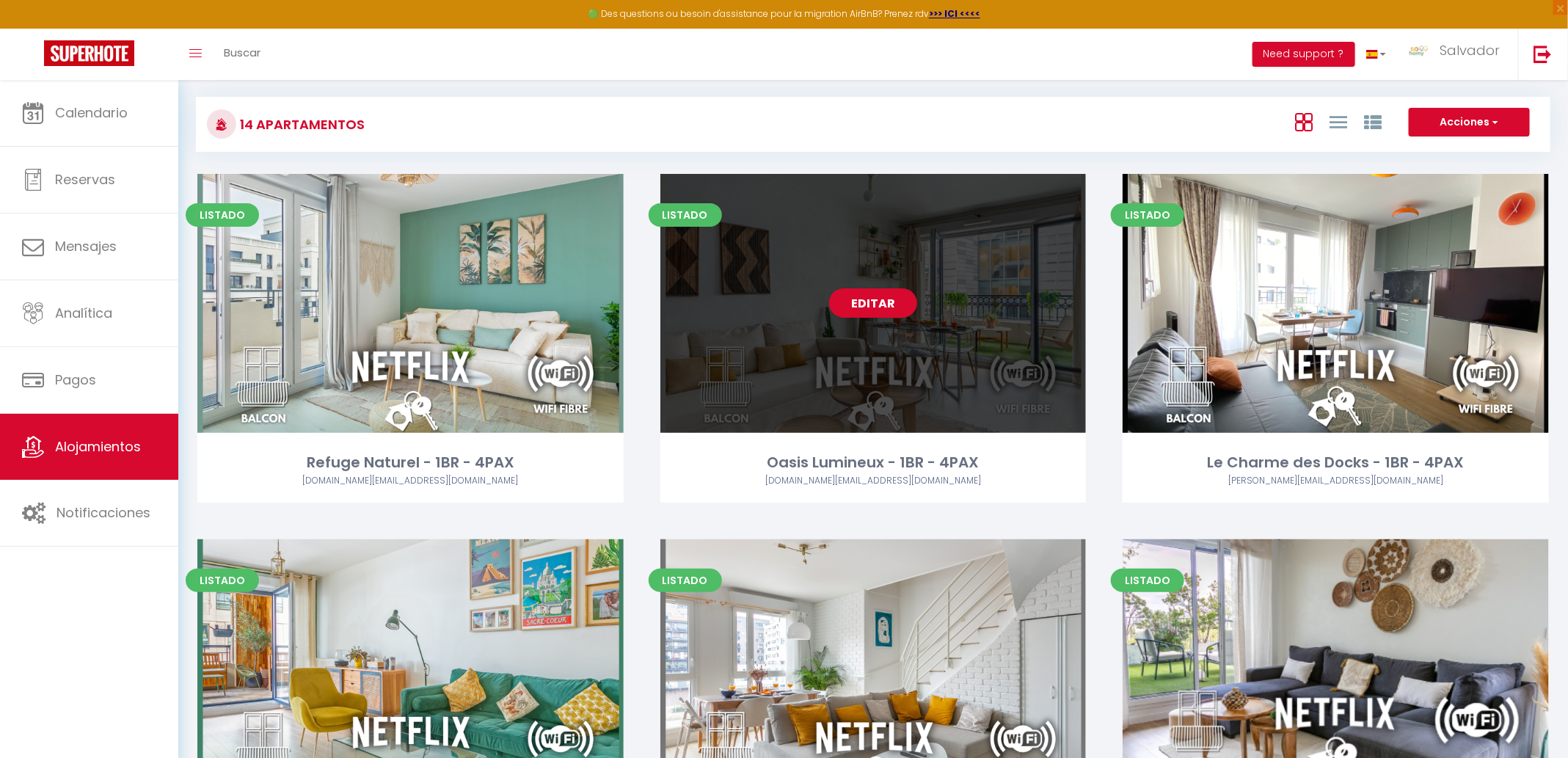
scroll to position [15, 0]
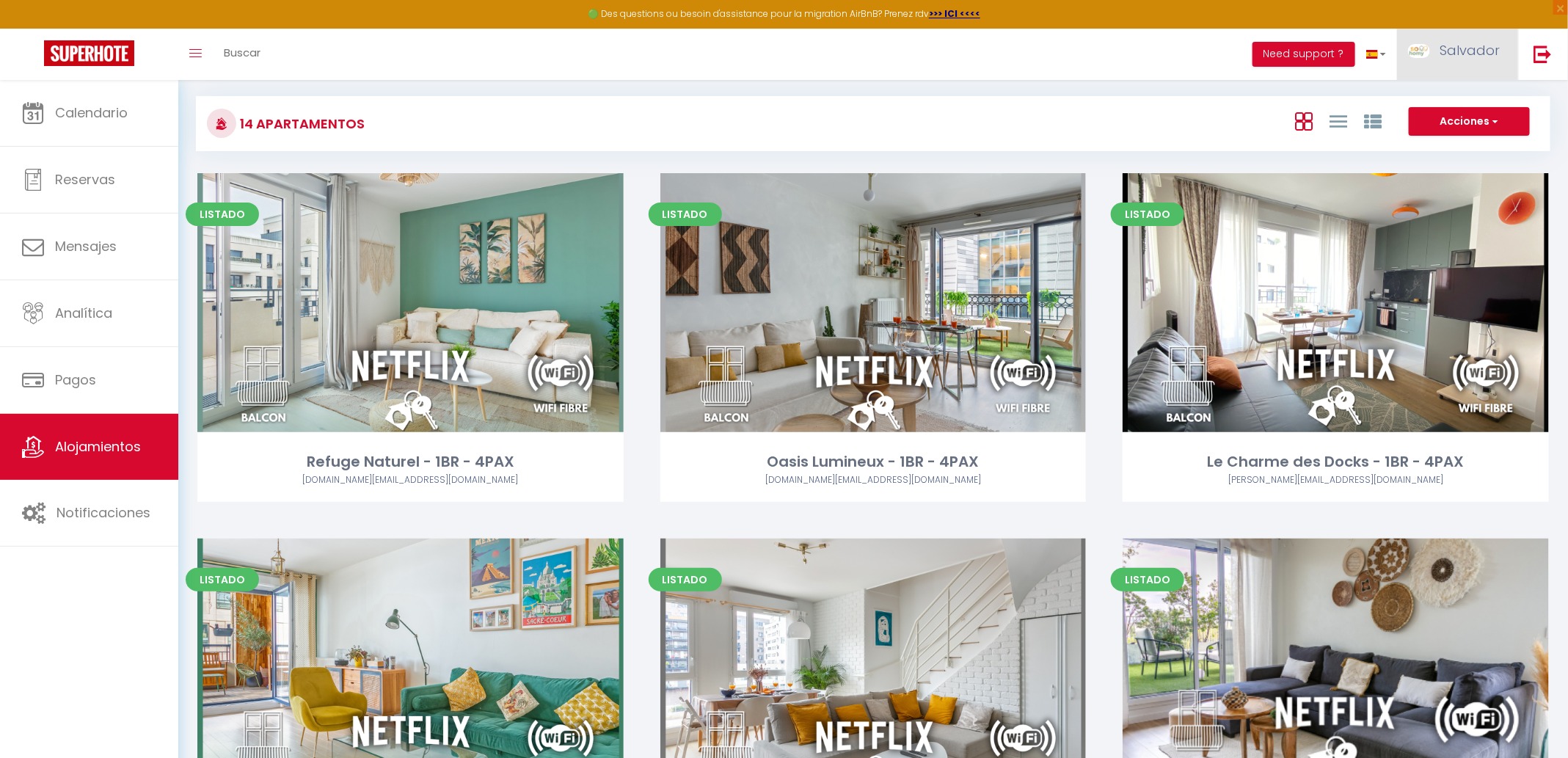
click at [1479, 54] on span "Salvador" at bounding box center [1469, 50] width 60 height 18
click at [1419, 104] on link "Configuraciones" at bounding box center [1452, 102] width 122 height 25
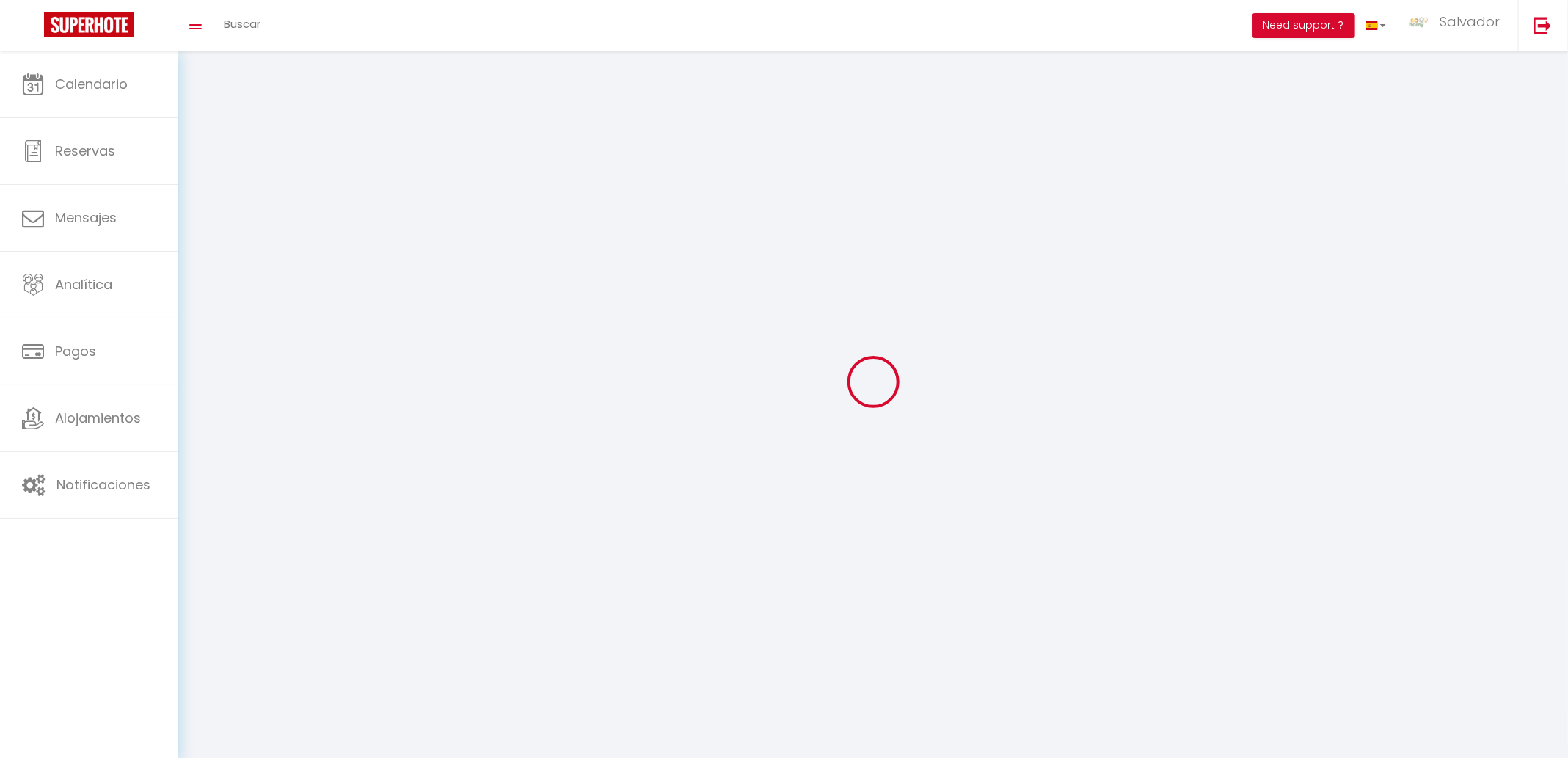
select select "28"
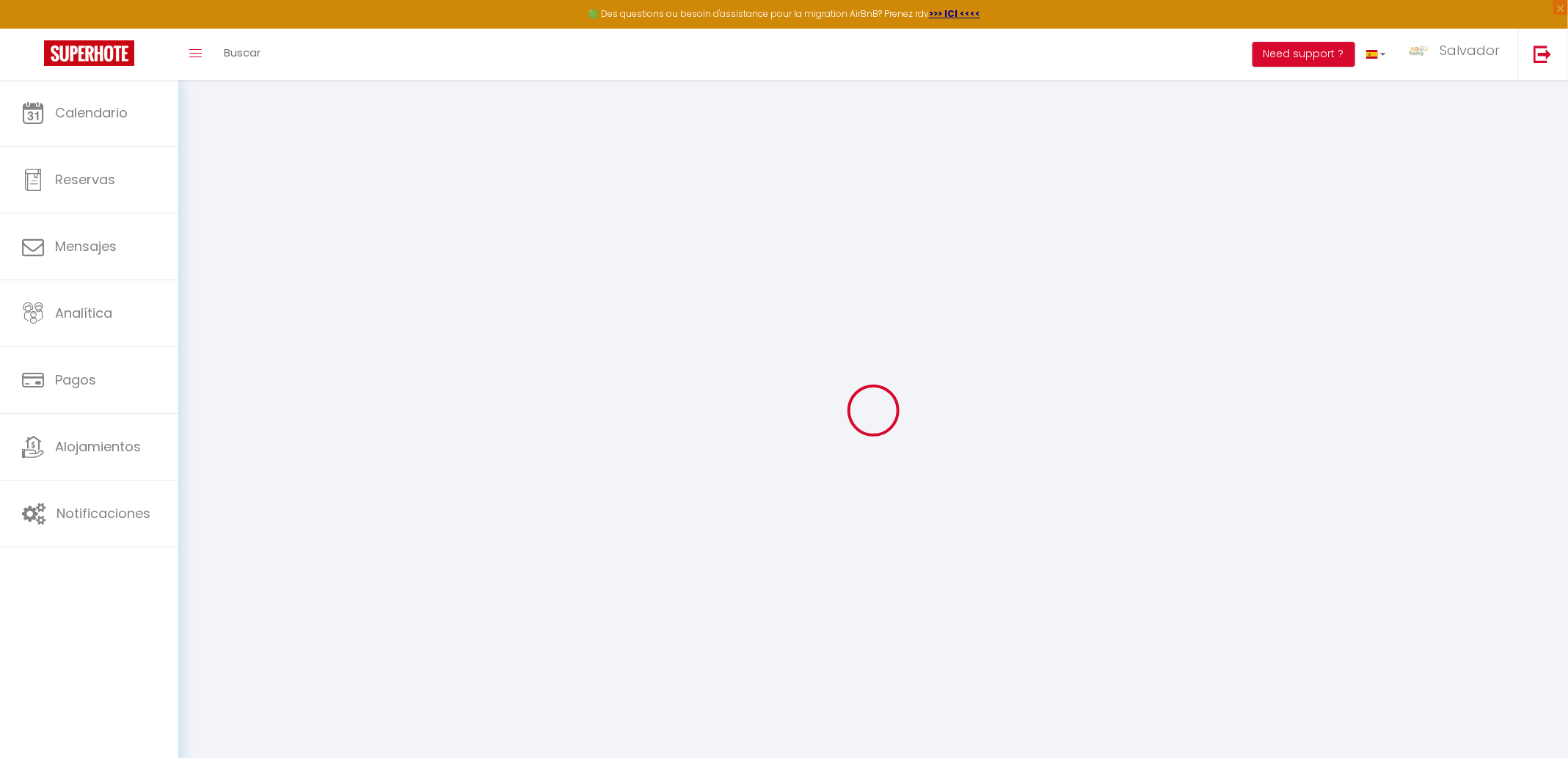
type input "9UcMH6YeJcny9UCMIm3FcTaac"
type input "D3Fml9uyfp5jf7XA8t0tHVfgv"
type input "https://app.superhote.com/#/get-available-rentals/D3Fml9uyfp5jf7XA8t0tHVfgv"
select select "es"
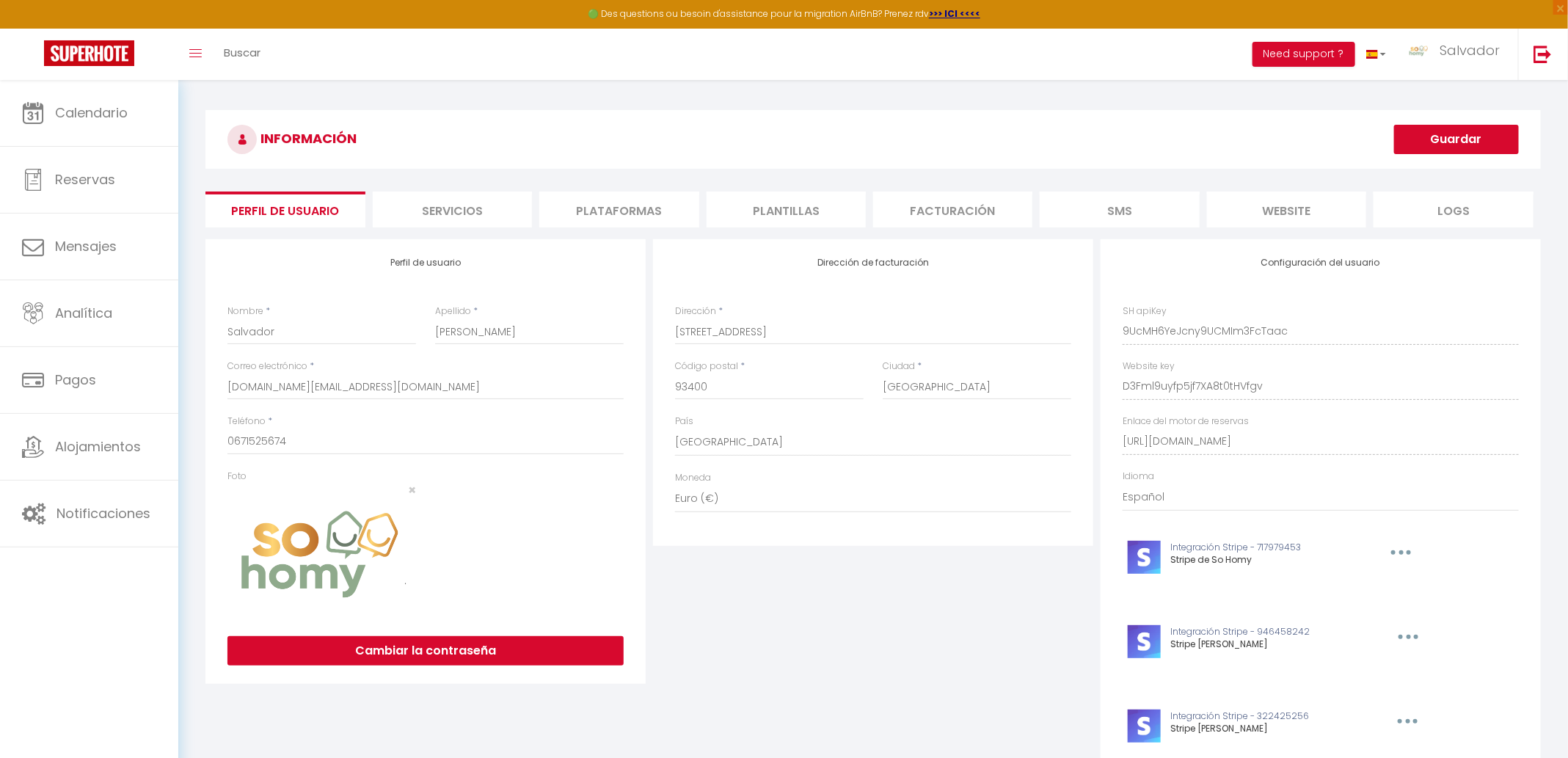
click at [629, 210] on li "Plataformas" at bounding box center [618, 209] width 159 height 36
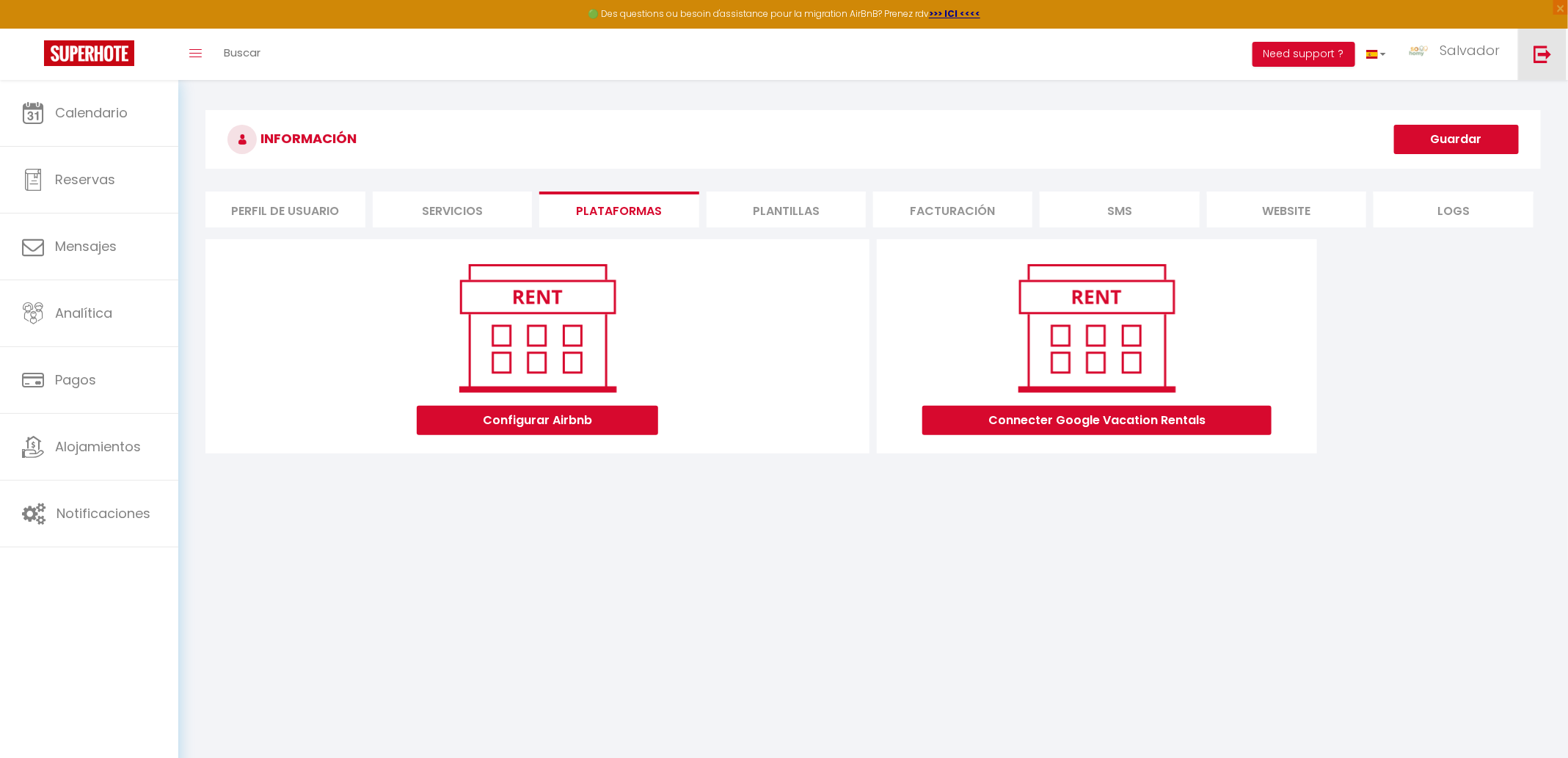
click at [1538, 58] on img at bounding box center [1543, 54] width 18 height 18
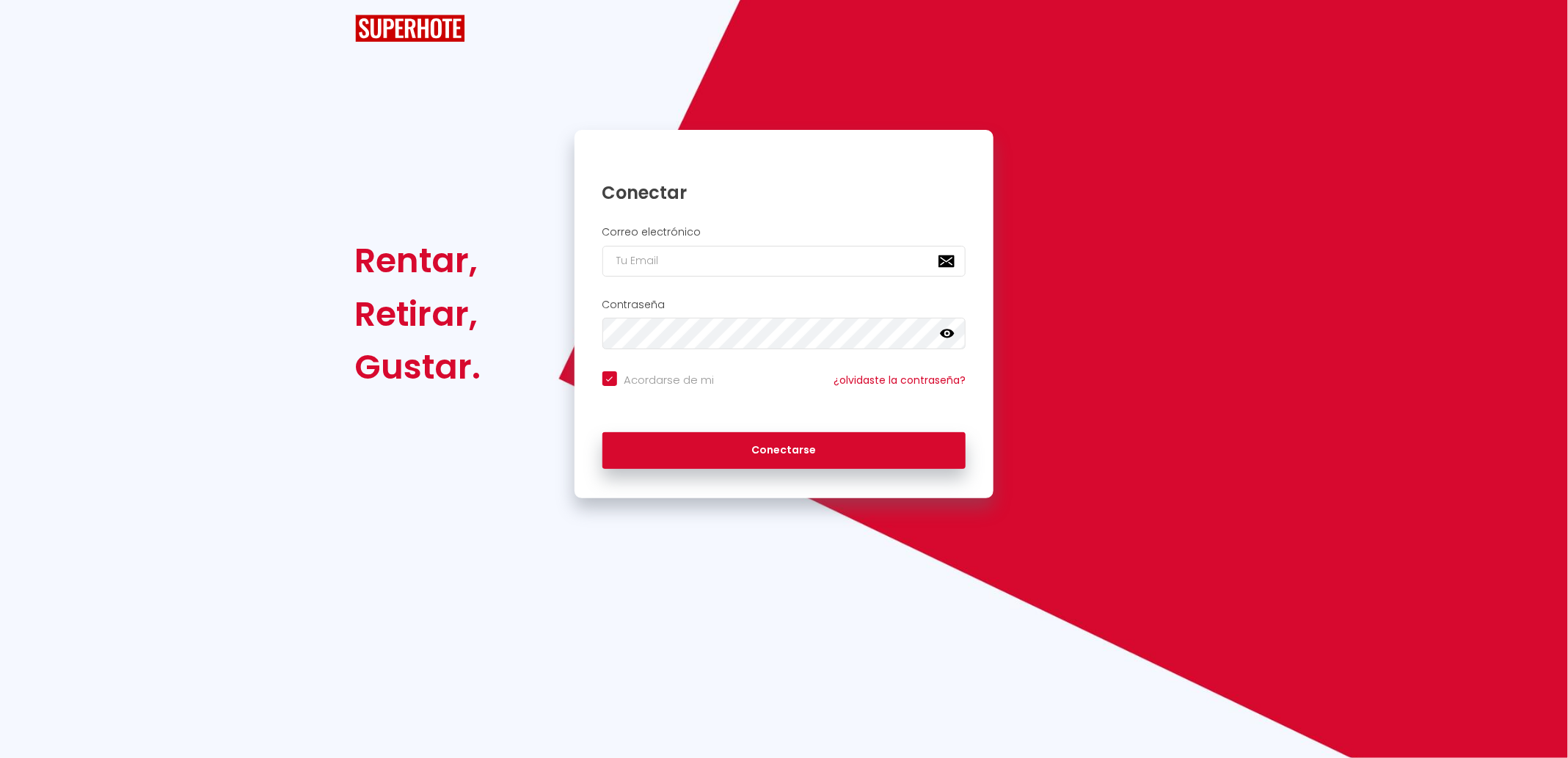
checkbox input "true"
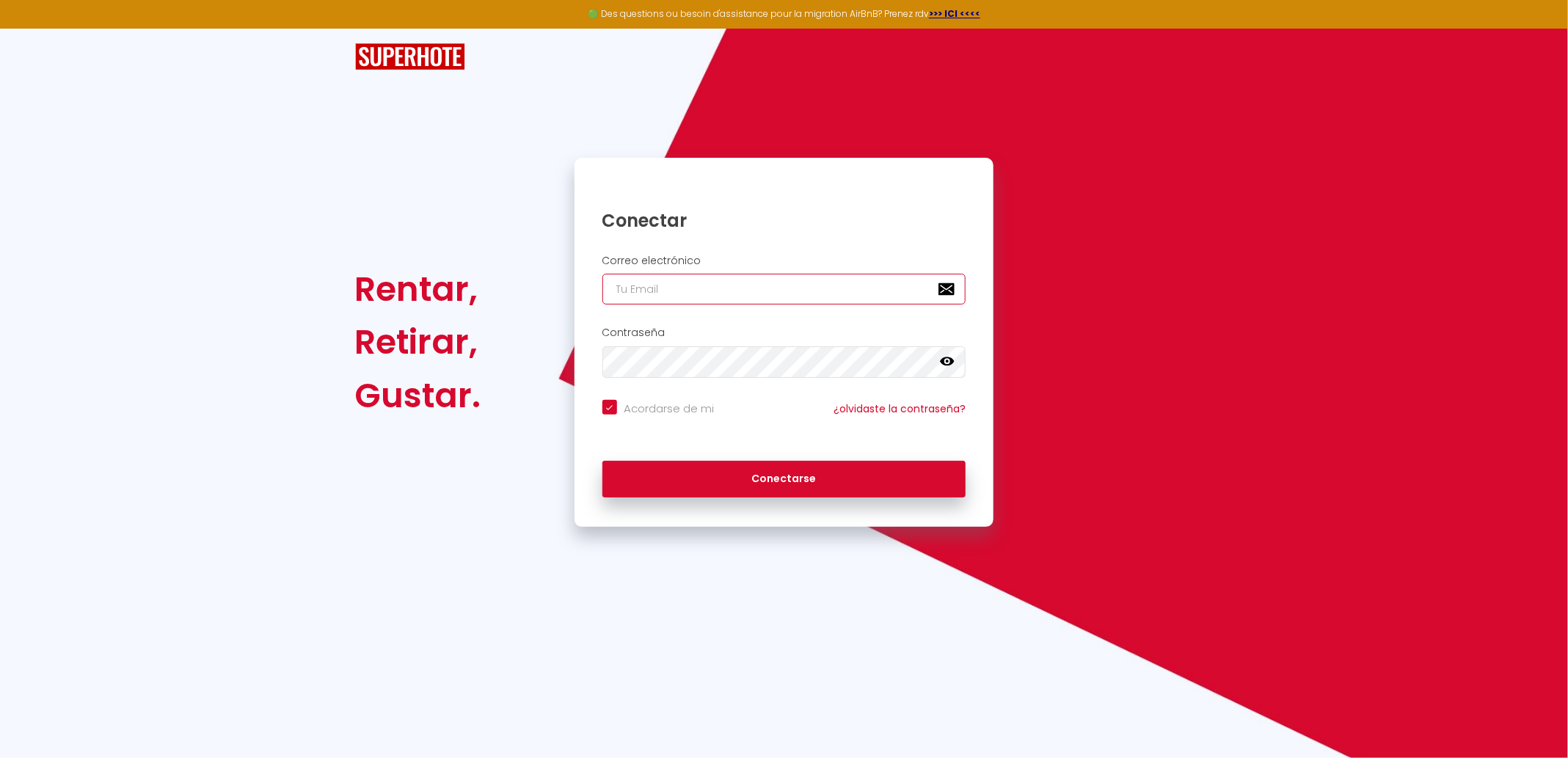
type input "sohomy.contact@gmail.com"
click at [732, 281] on input "sohomy.contact@gmail.com" at bounding box center [784, 289] width 364 height 31
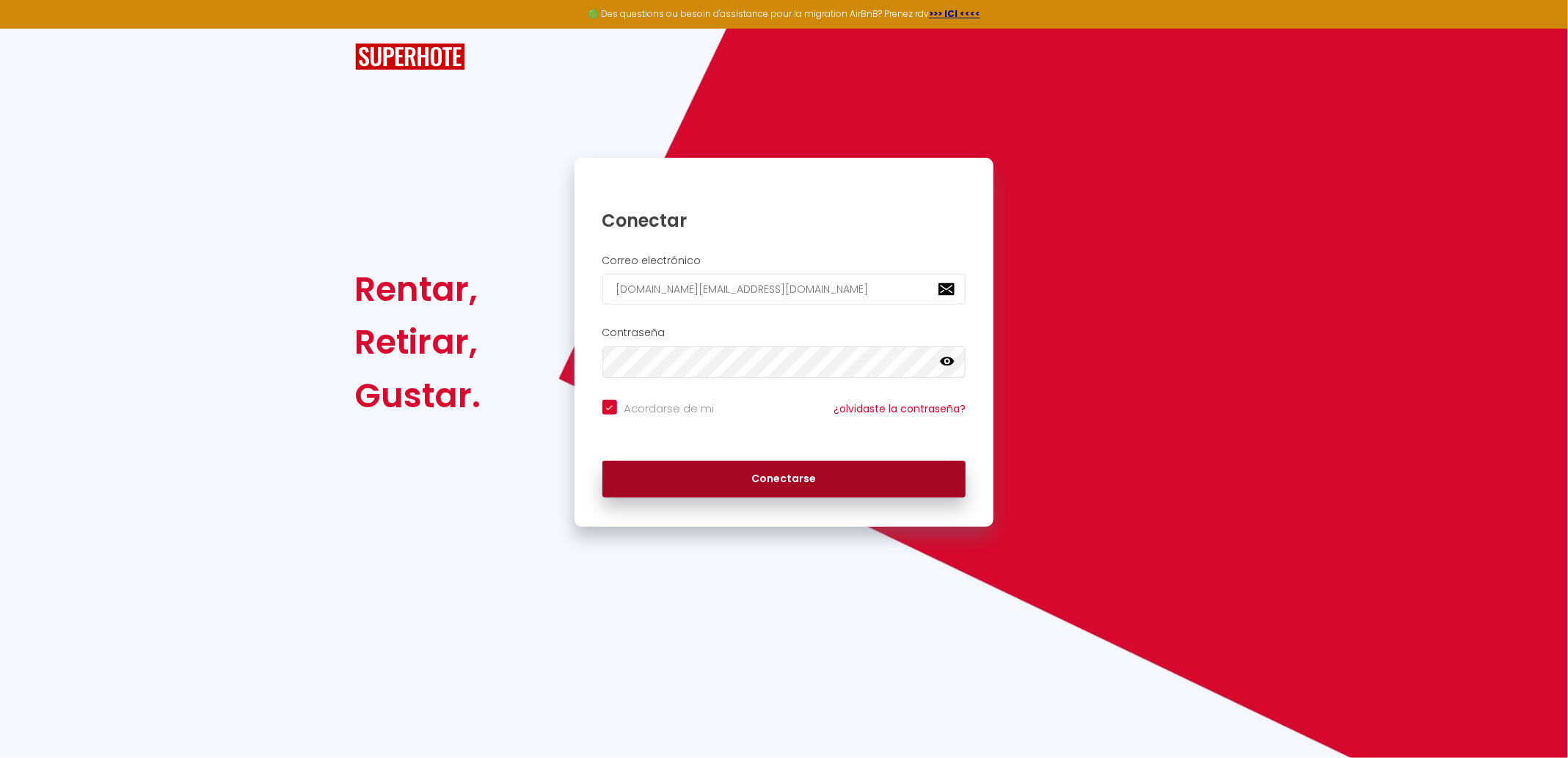
click at [714, 482] on button "Conectarse" at bounding box center [784, 479] width 364 height 37
checkbox input "true"
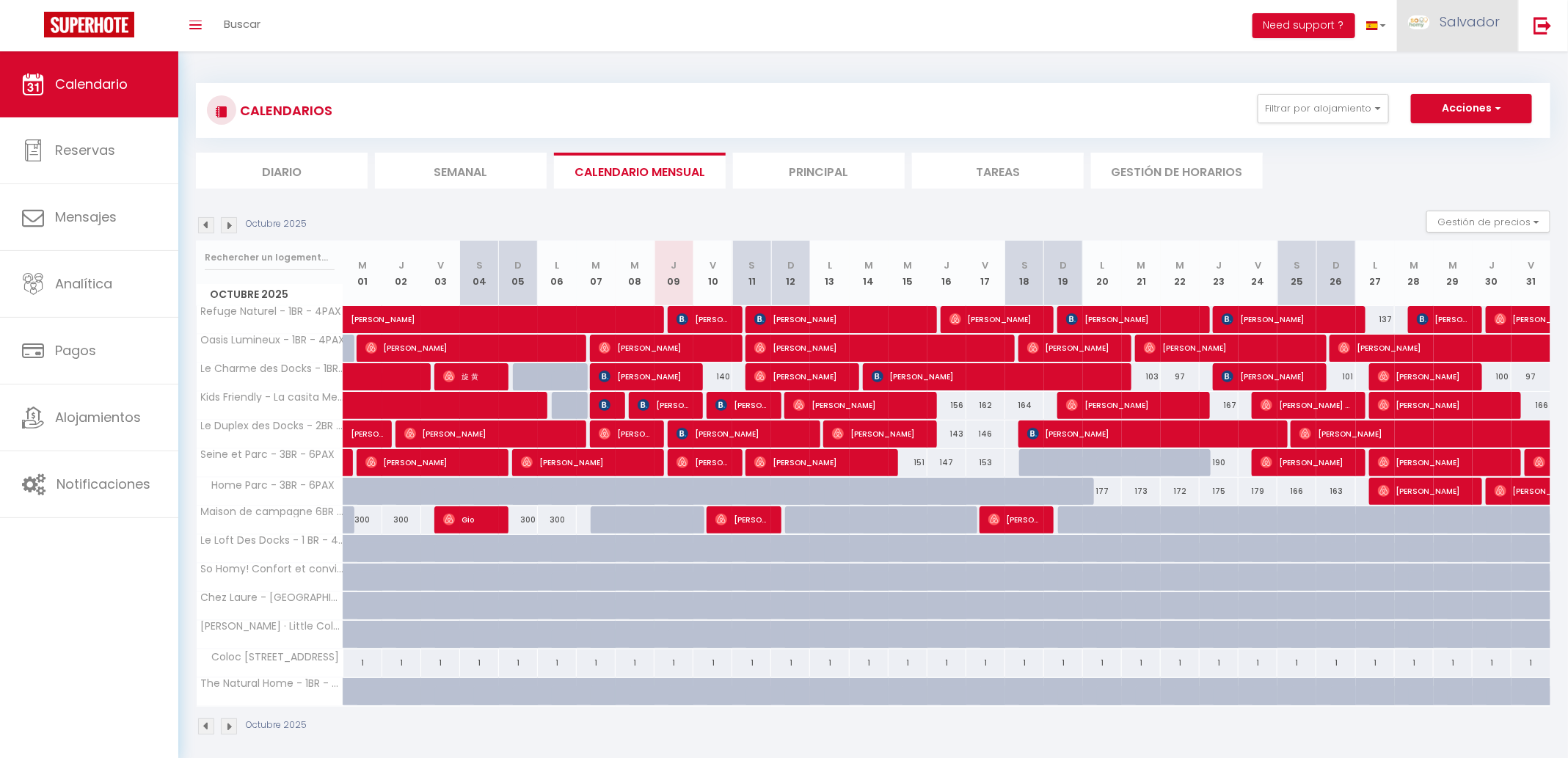
click at [1474, 30] on link "Salvador" at bounding box center [1457, 25] width 121 height 51
click at [1428, 74] on link "Configuraciones" at bounding box center [1452, 73] width 122 height 25
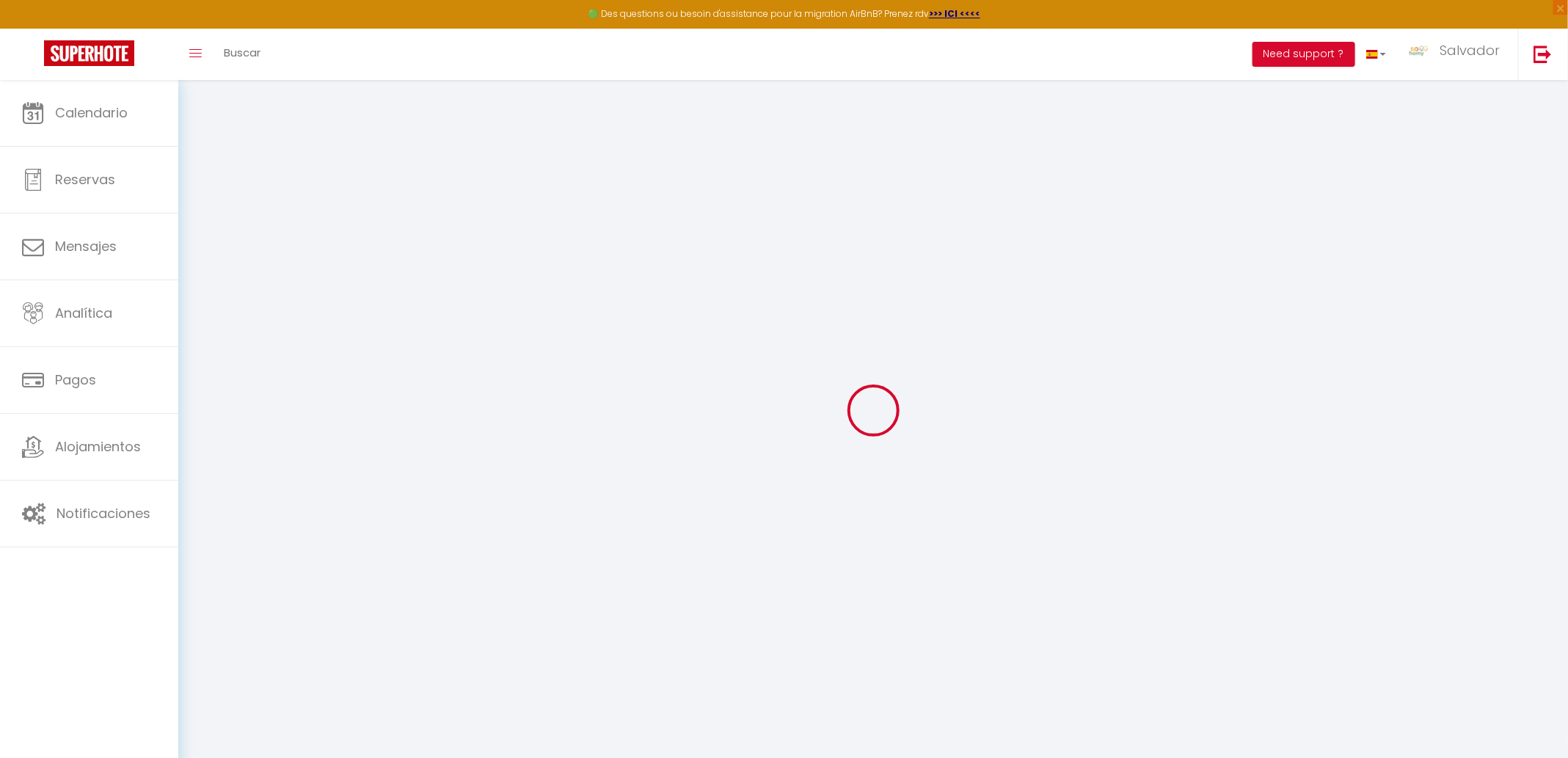
type input "9UcMH6YeJcny9UCMIm3FcTaac"
type input "D3Fml9uyfp5jf7XA8t0tHVfgv"
type input "https://app.superhote.com/#/get-available-rentals/D3Fml9uyfp5jf7XA8t0tHVfgv"
select select "es"
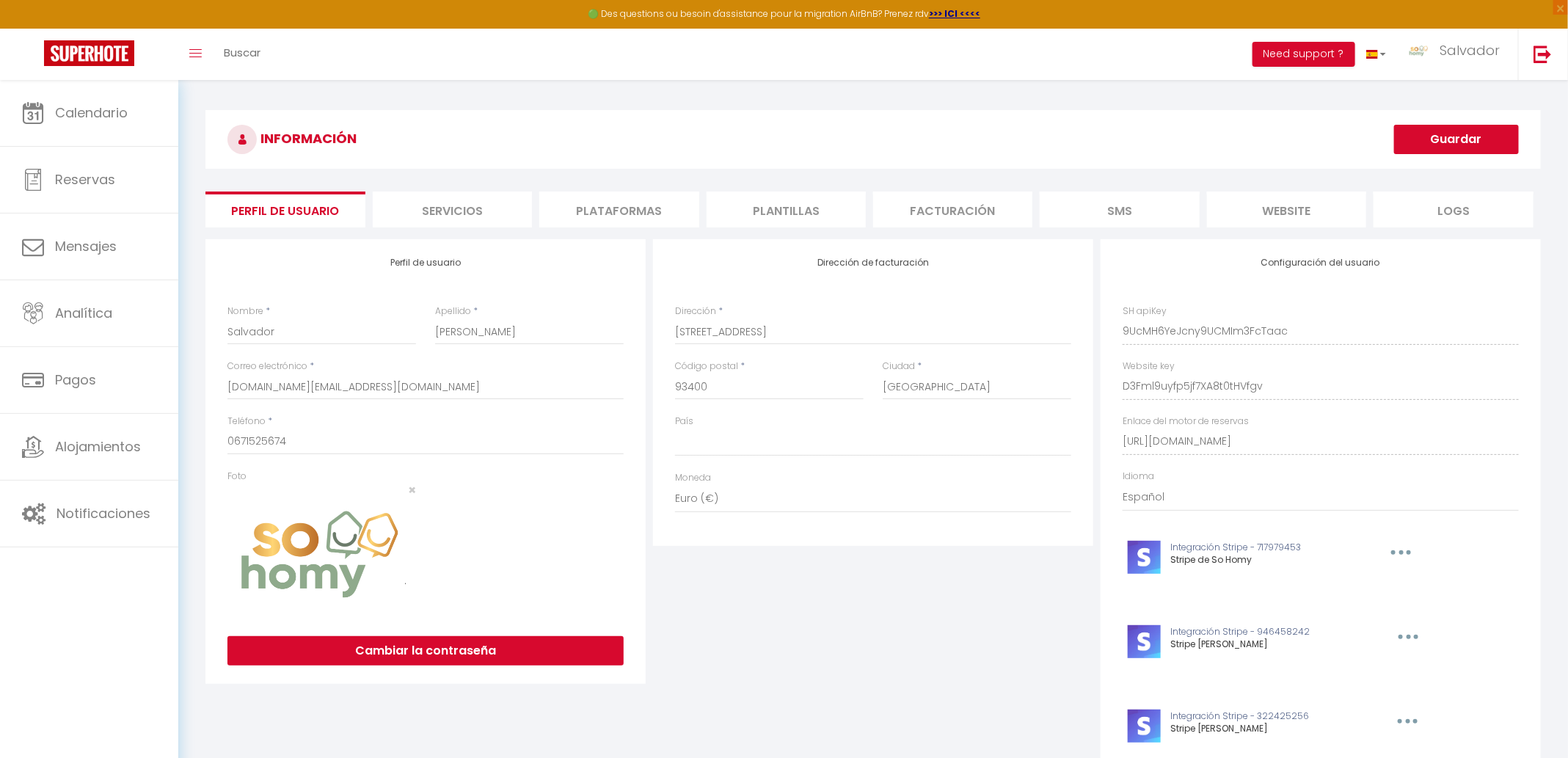
click at [648, 217] on li "Plataformas" at bounding box center [618, 209] width 159 height 36
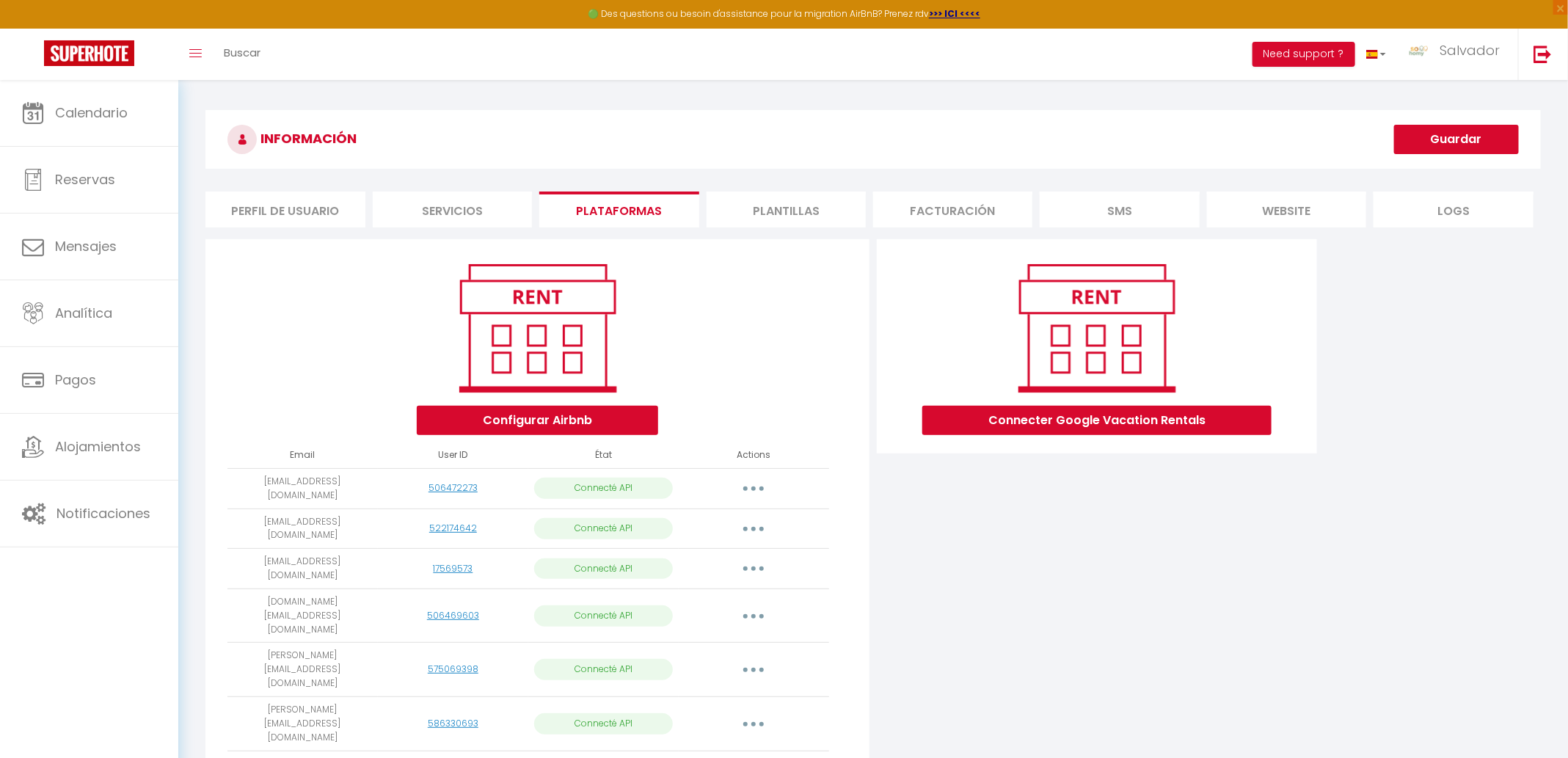
scroll to position [115, 0]
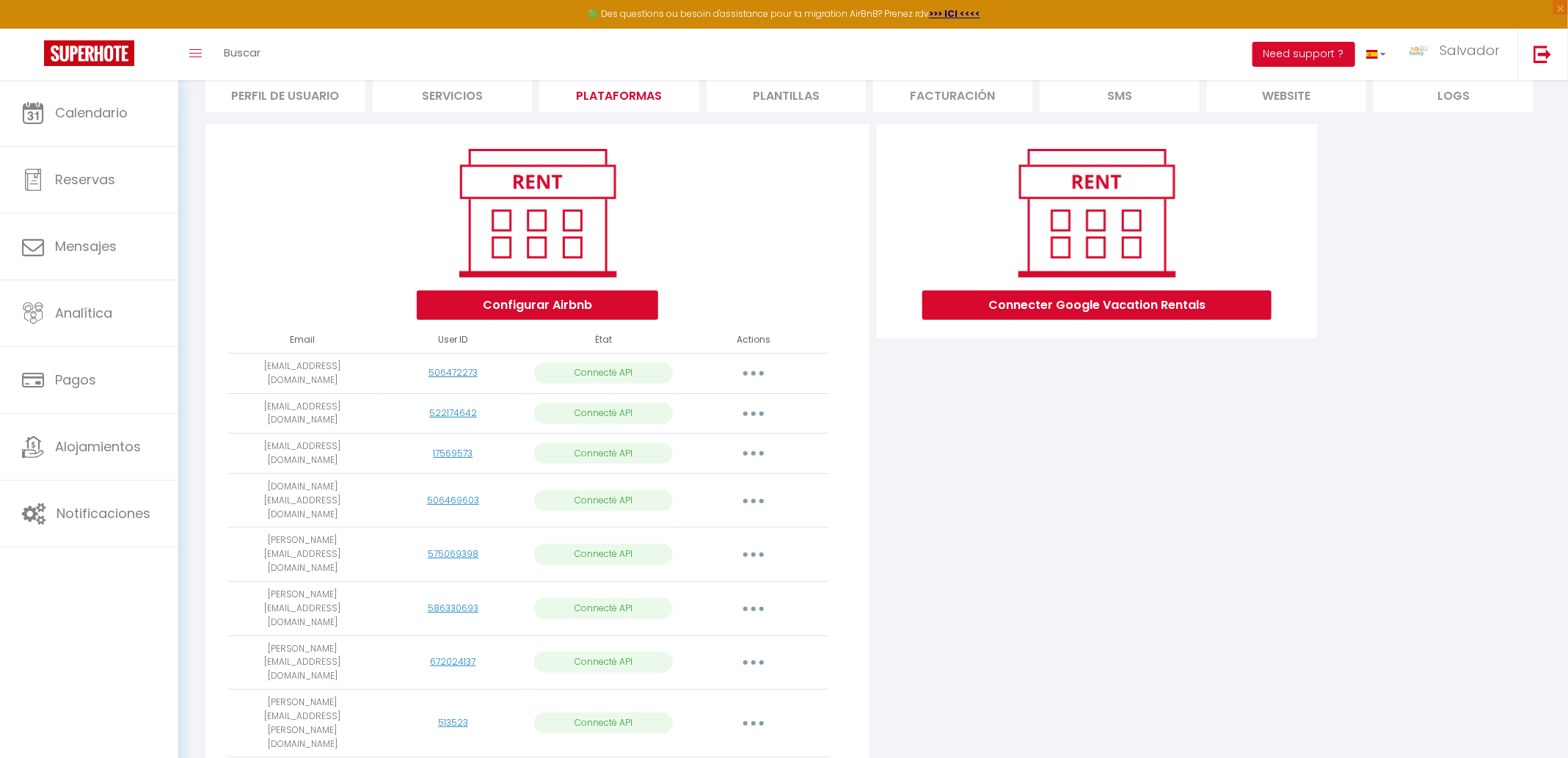
click at [359, 690] on td "kevin.desilva@hotmail.fr" at bounding box center [303, 723] width 151 height 68
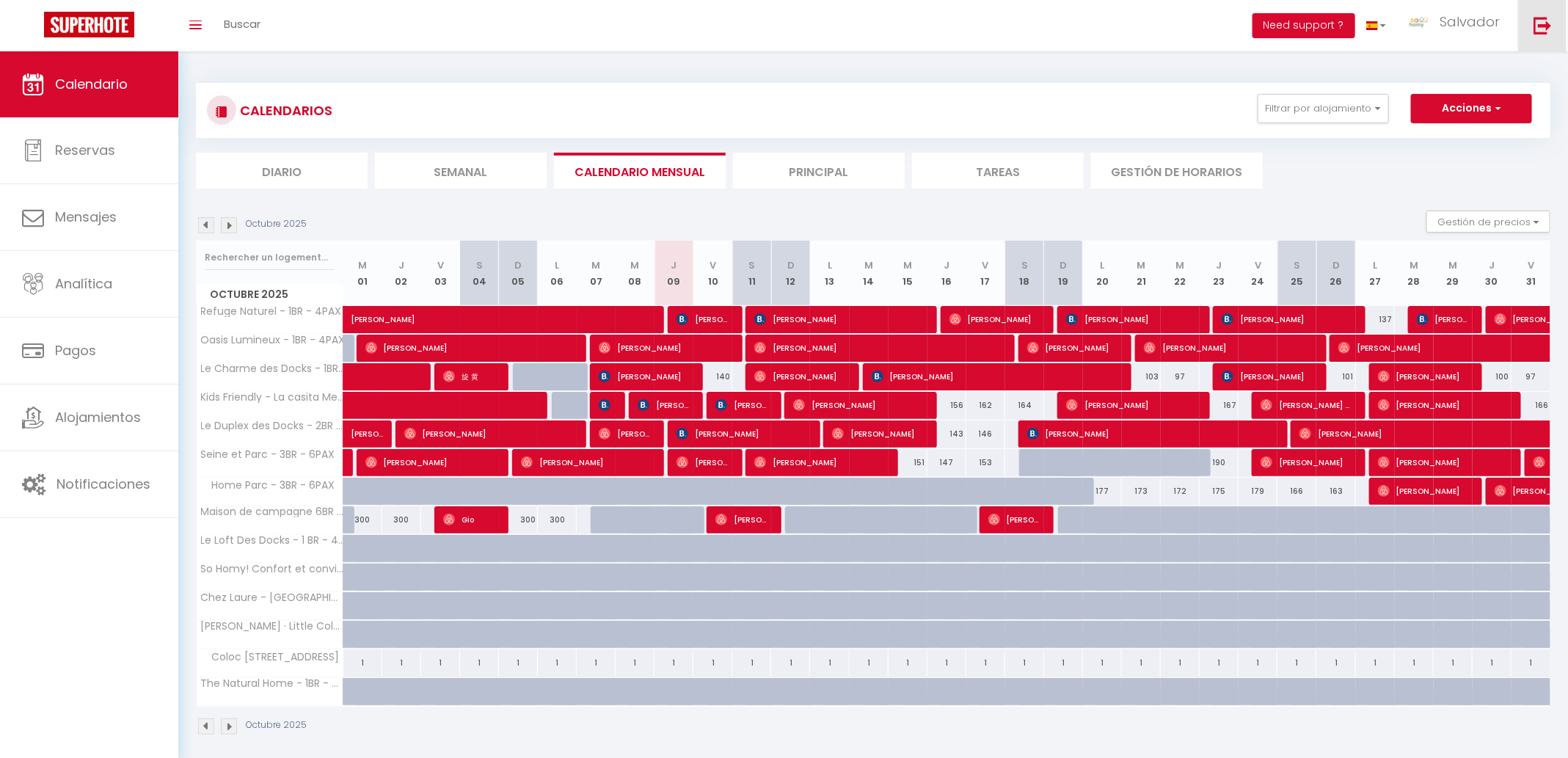
click at [1533, 40] on link at bounding box center [1542, 25] width 48 height 51
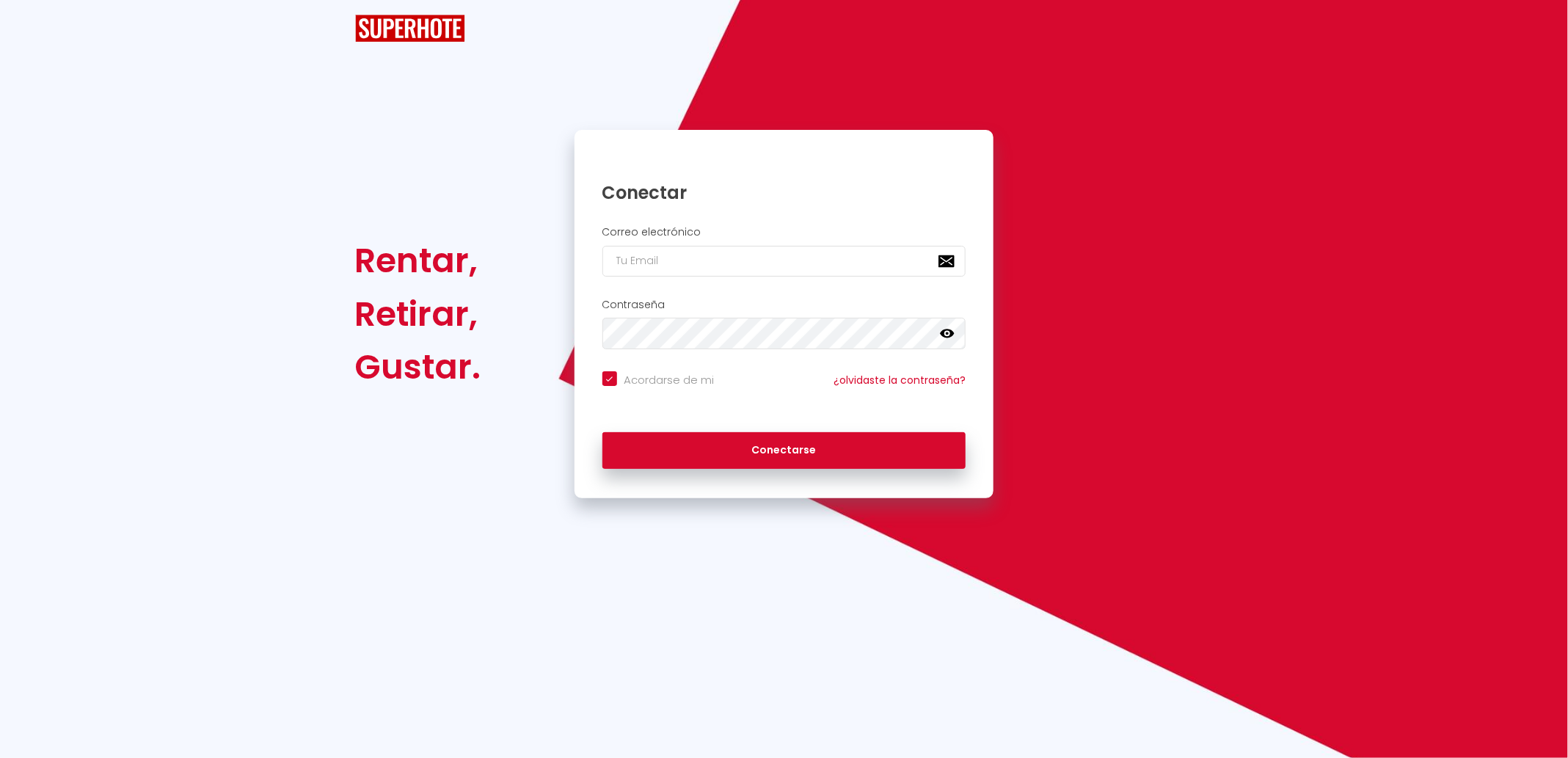
checkbox input "true"
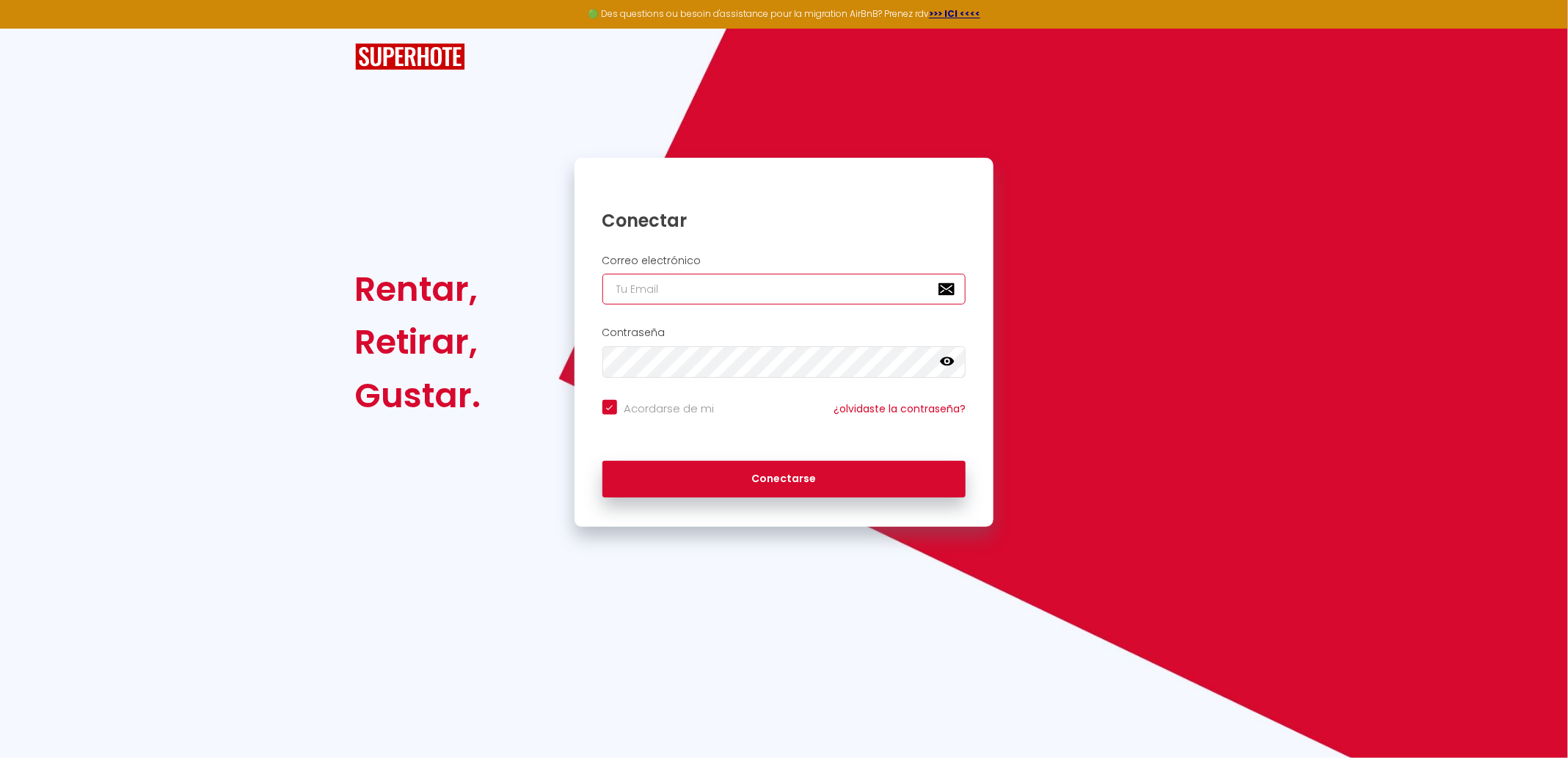
type input "sohomy.contact@gmail.com"
checkbox input "true"
click at [794, 289] on input "sohomy.contact@gmail.com" at bounding box center [784, 289] width 364 height 31
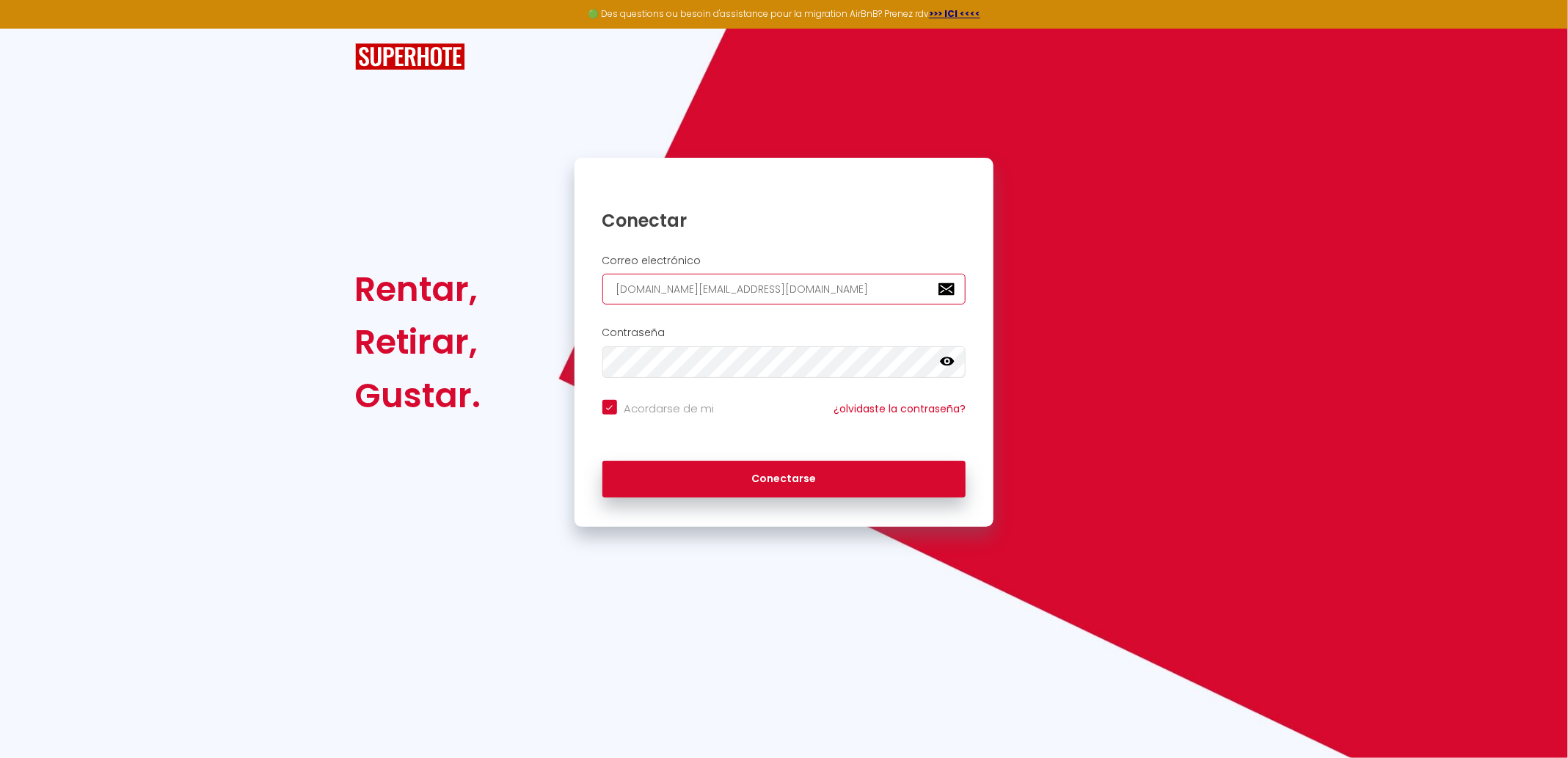
paste input "fma.rentals60@yahoo"
type input "fma.rentals60@yahoo.com"
checkbox input "true"
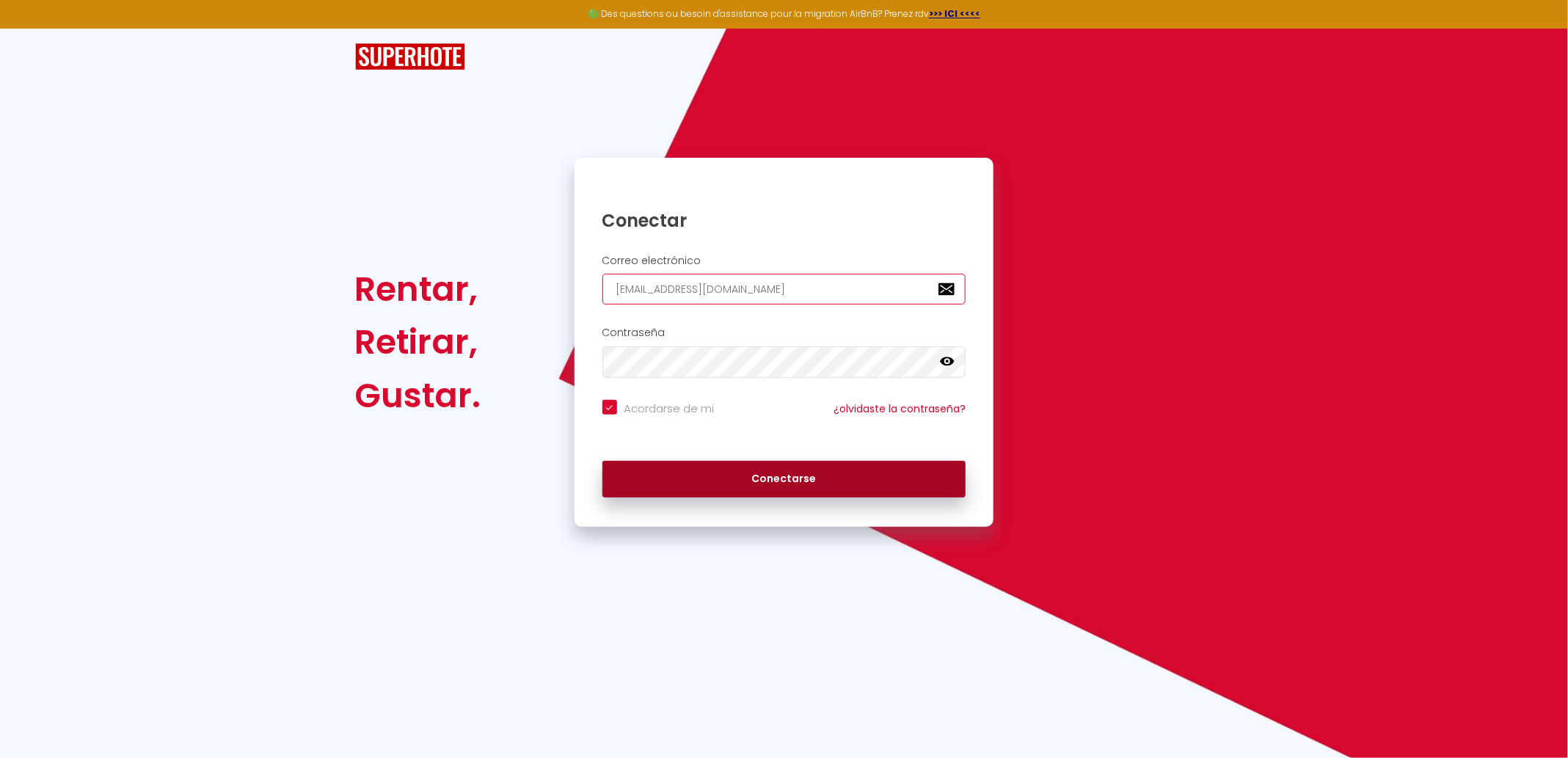
type input "fma.rentals60@yahoo.com"
click at [678, 488] on button "Conectarse" at bounding box center [784, 479] width 364 height 37
checkbox input "true"
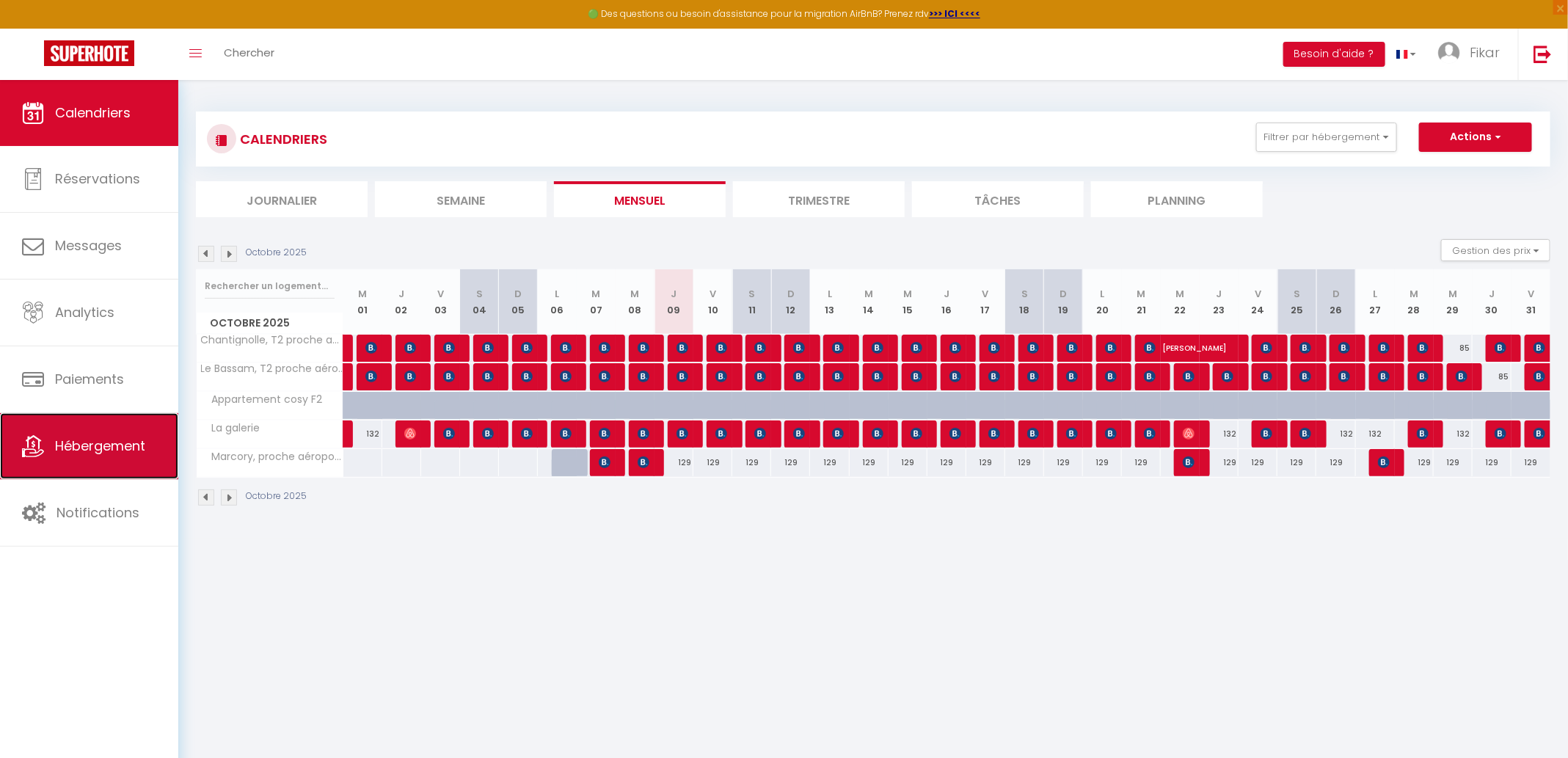
click at [108, 437] on span "Hébergement" at bounding box center [101, 445] width 91 height 18
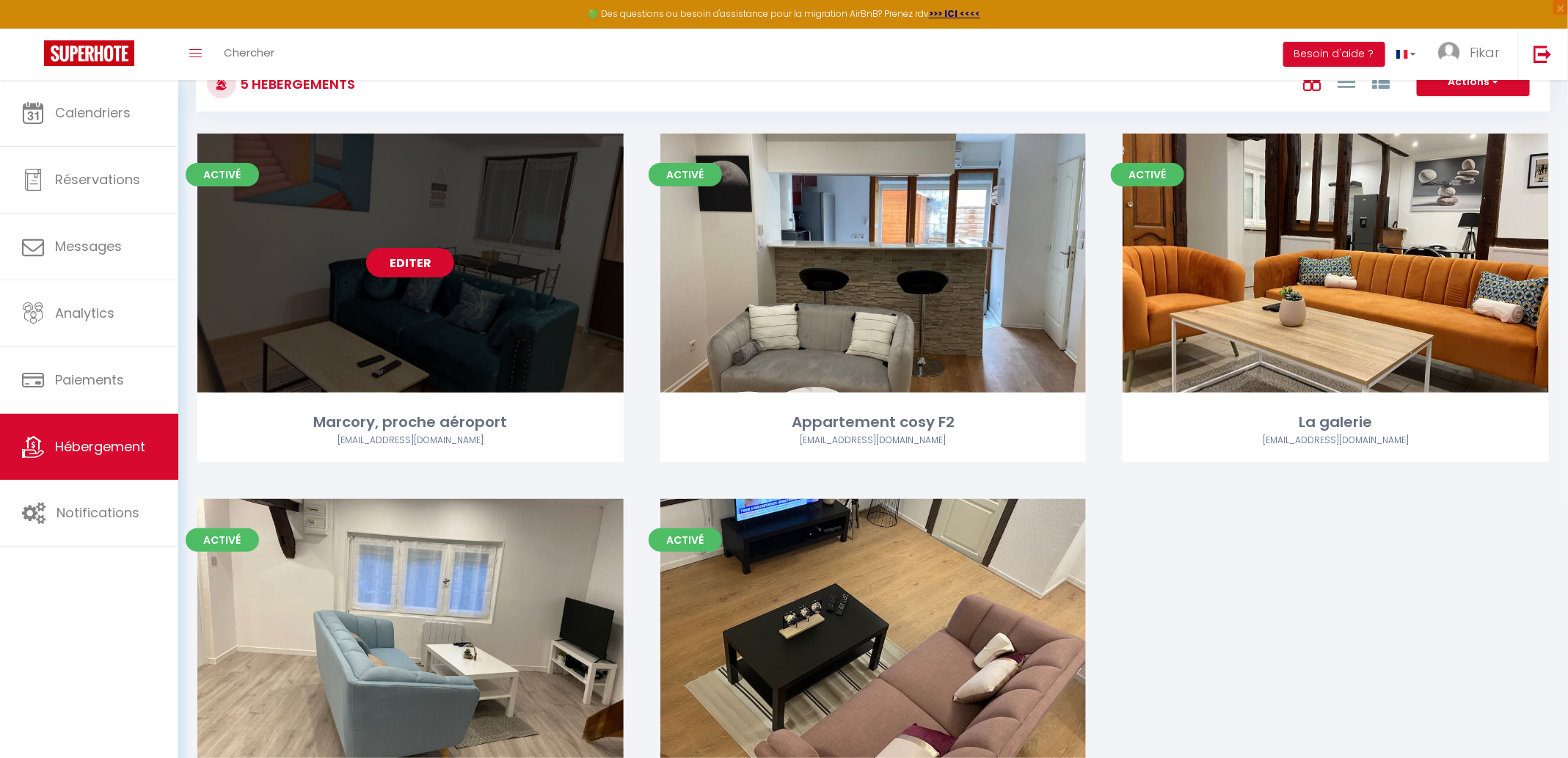
scroll to position [84, 0]
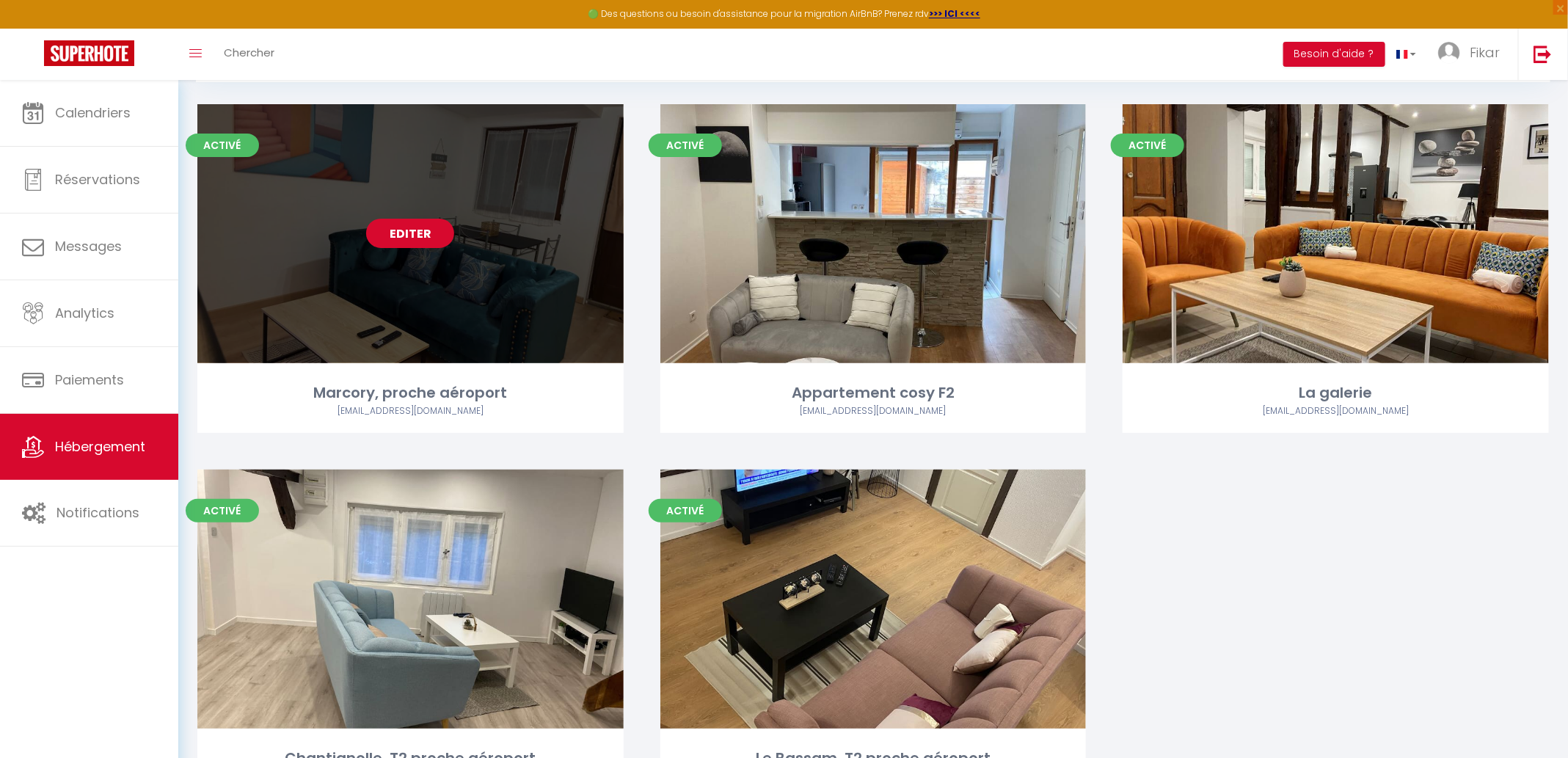
click at [410, 231] on link "Editer" at bounding box center [410, 233] width 88 height 29
select select "3"
select select "2"
select select "1"
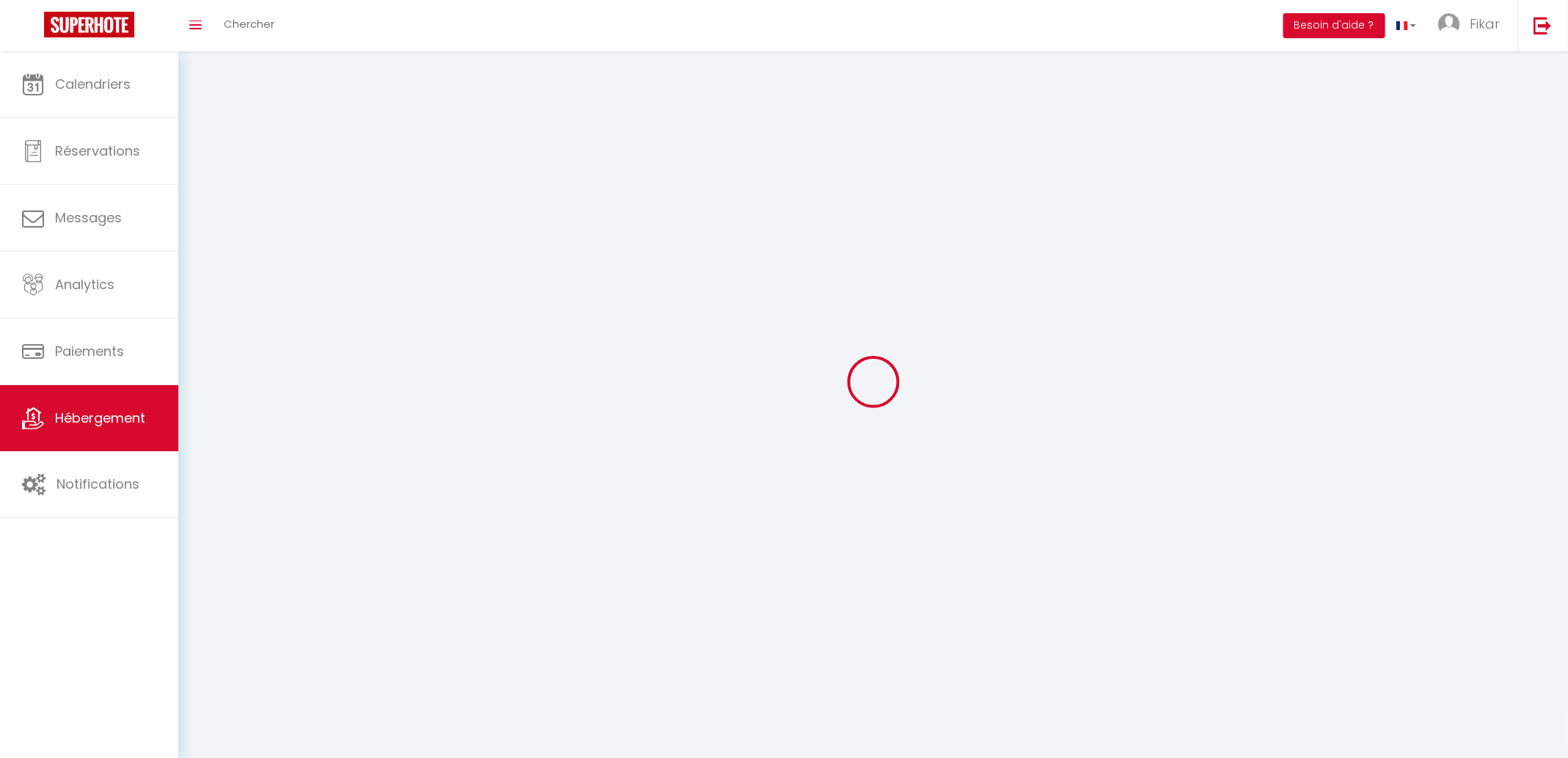
select select
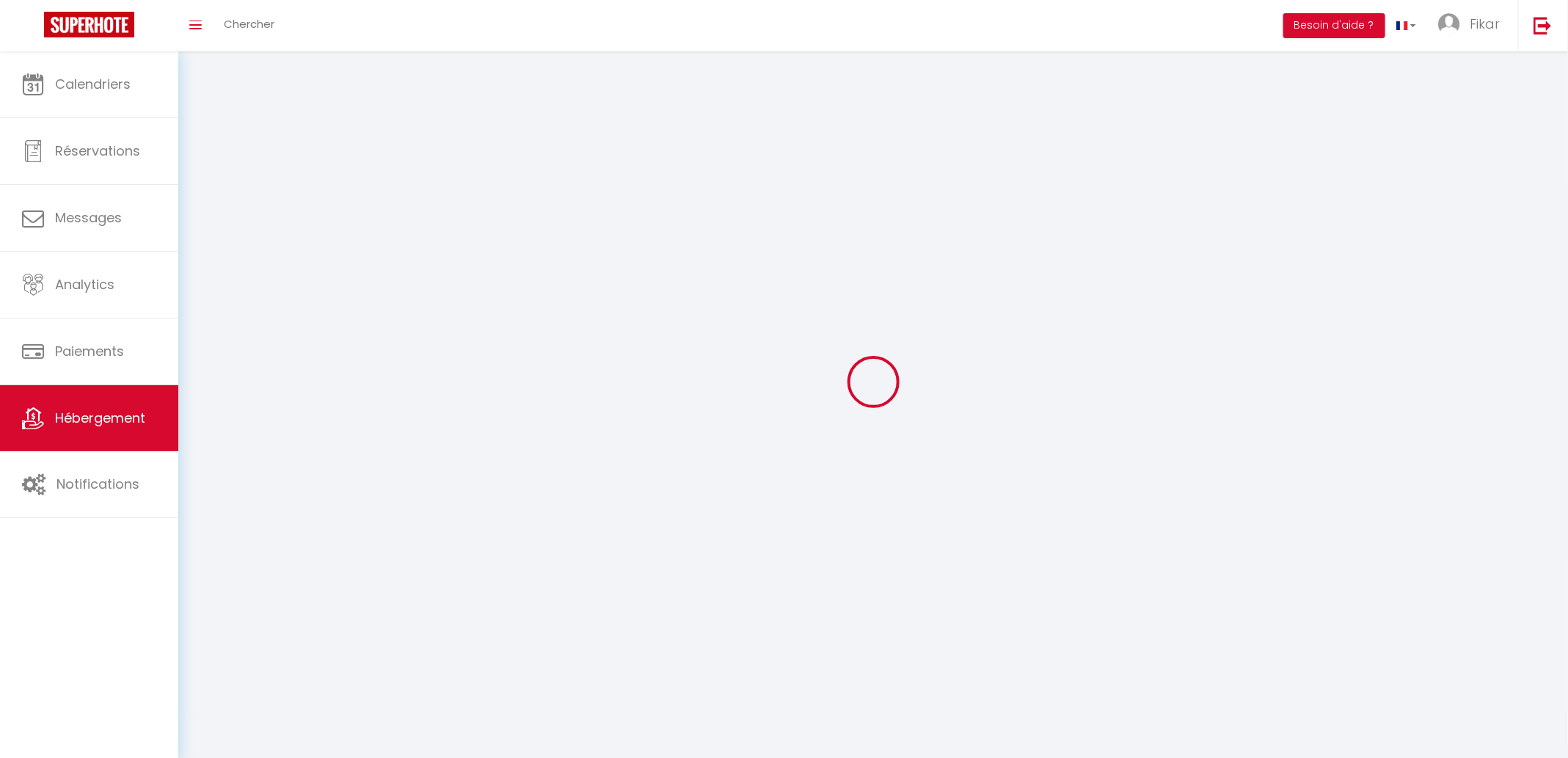
select select
checkbox input "false"
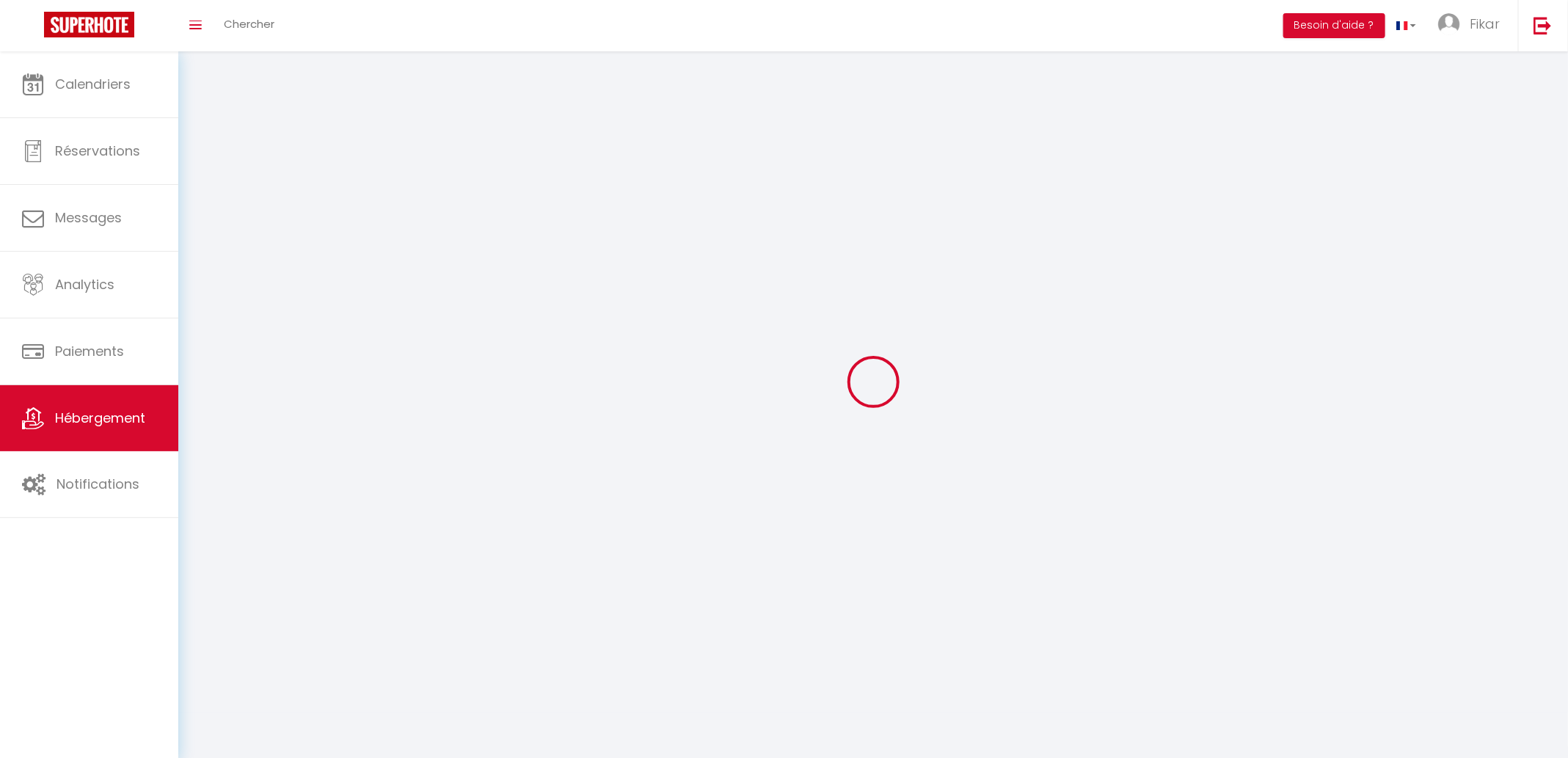
checkbox input "false"
select select
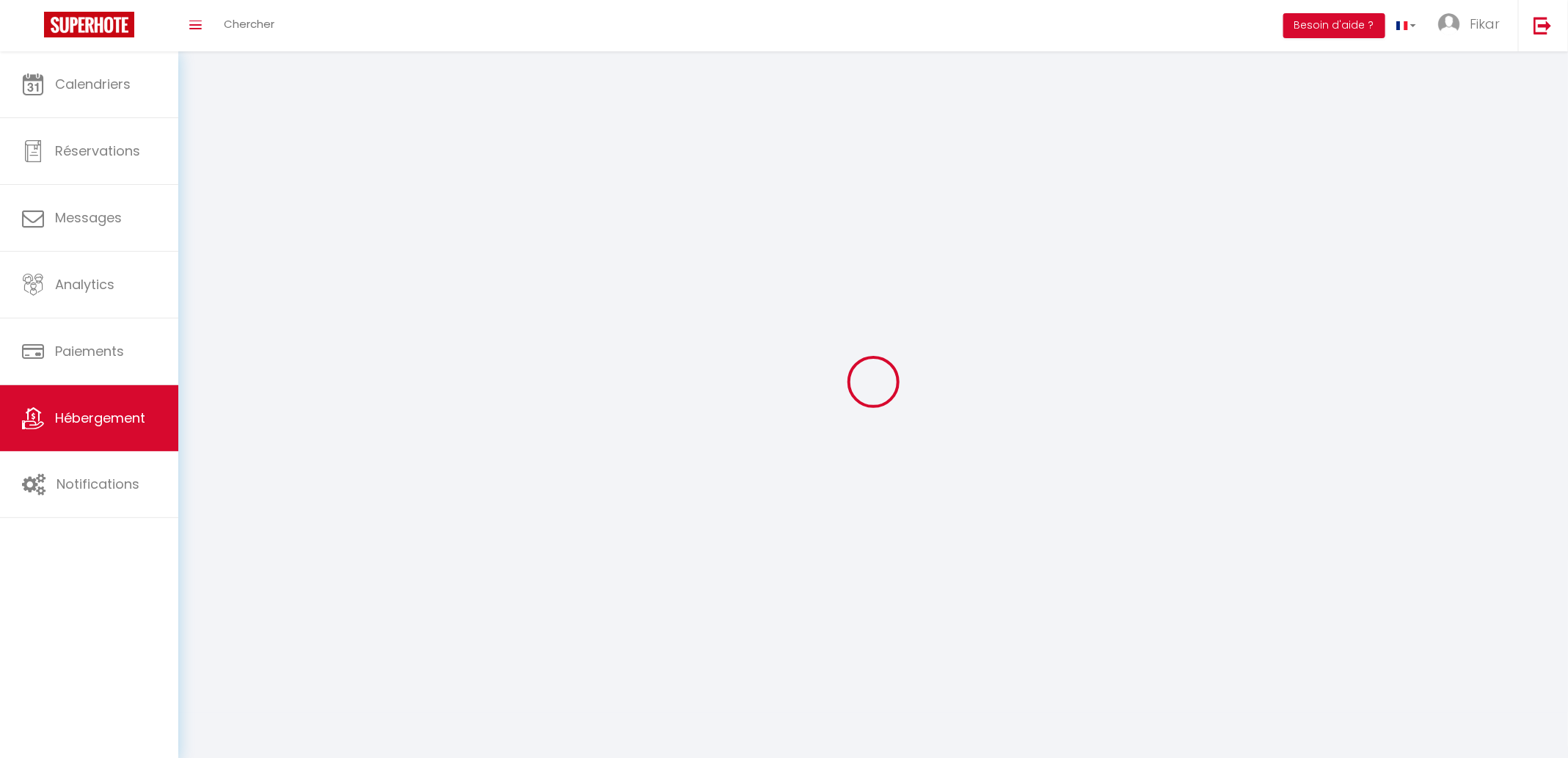
select select
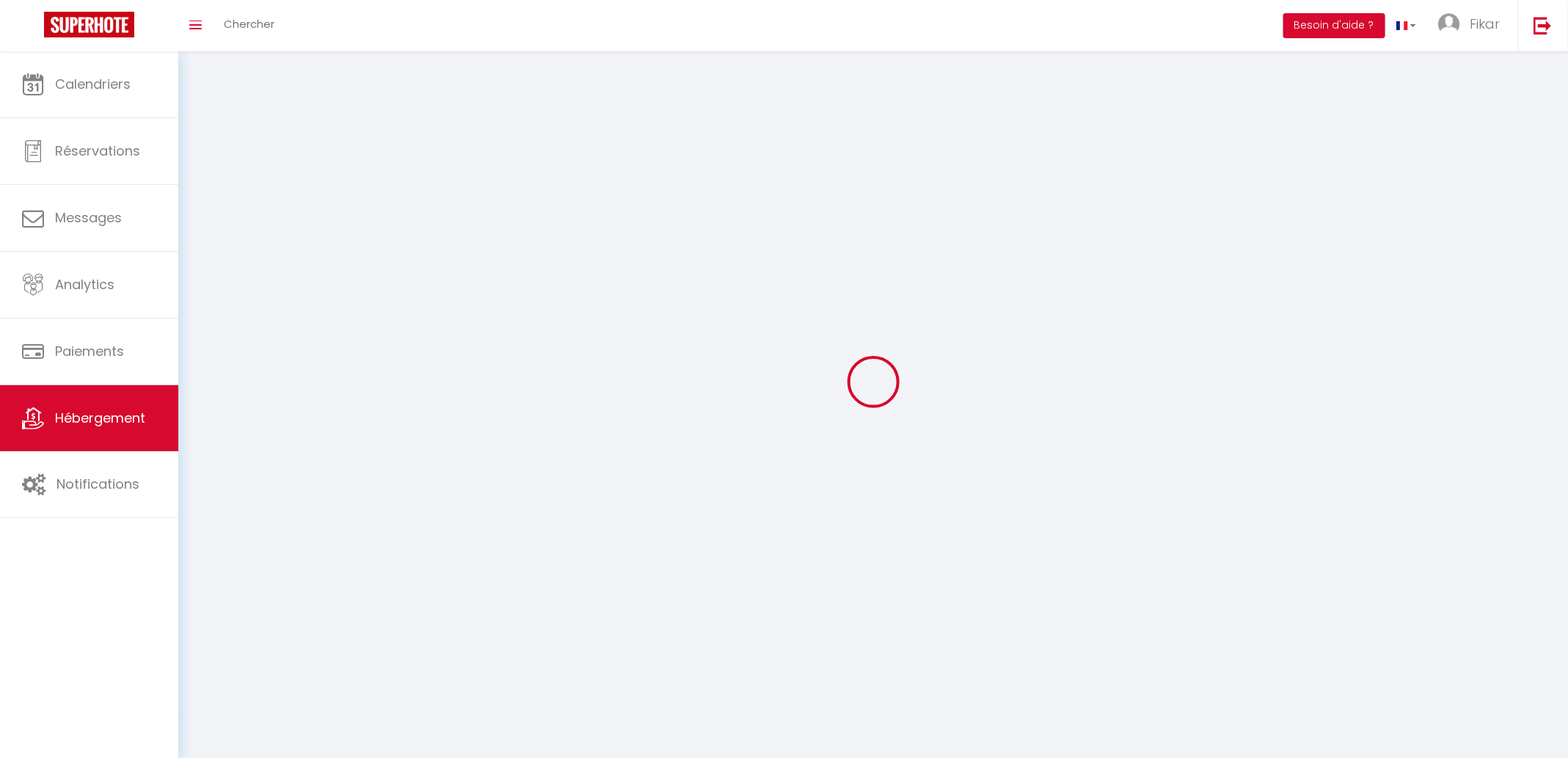
select select
checkbox input "false"
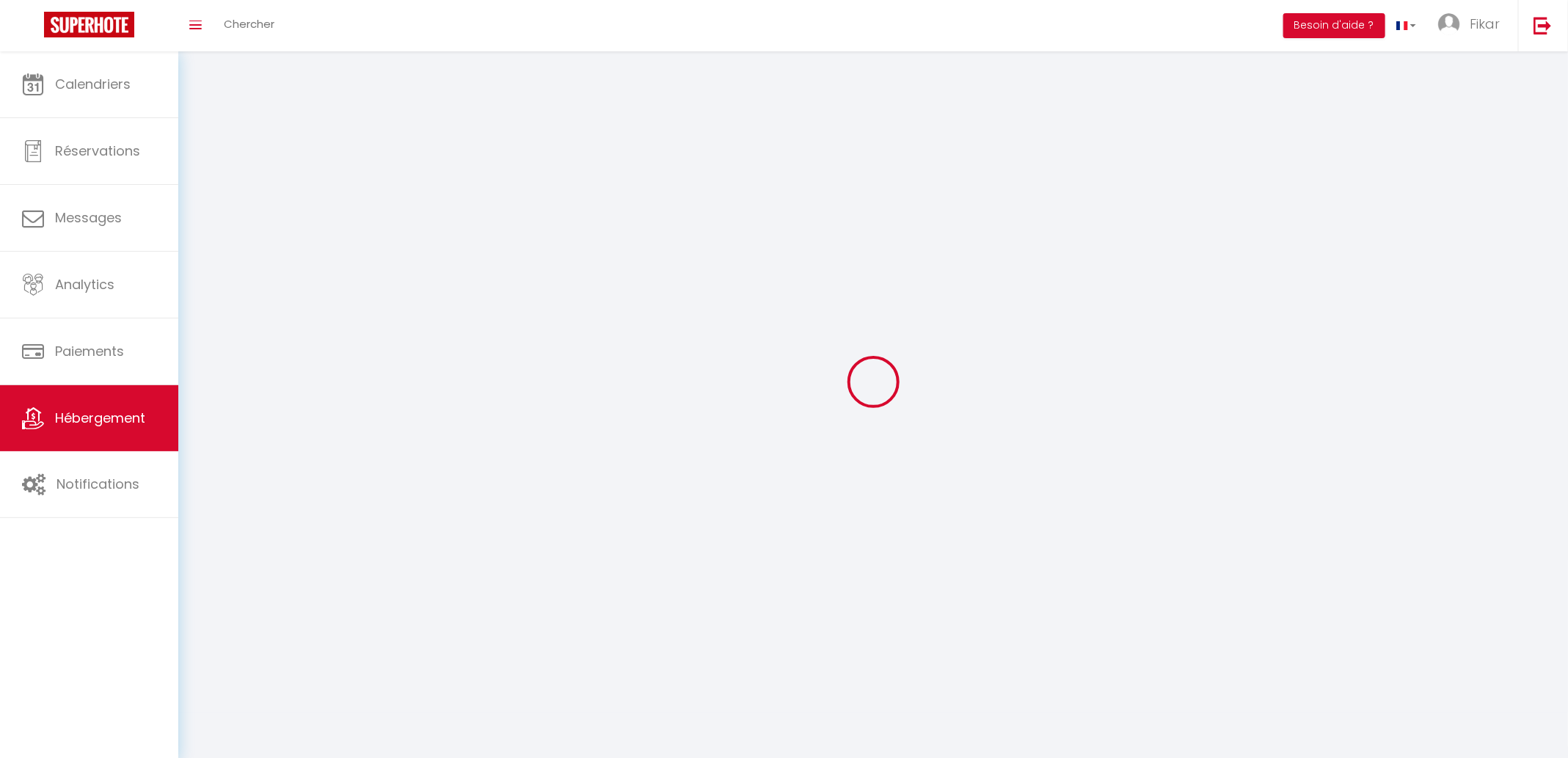
select select
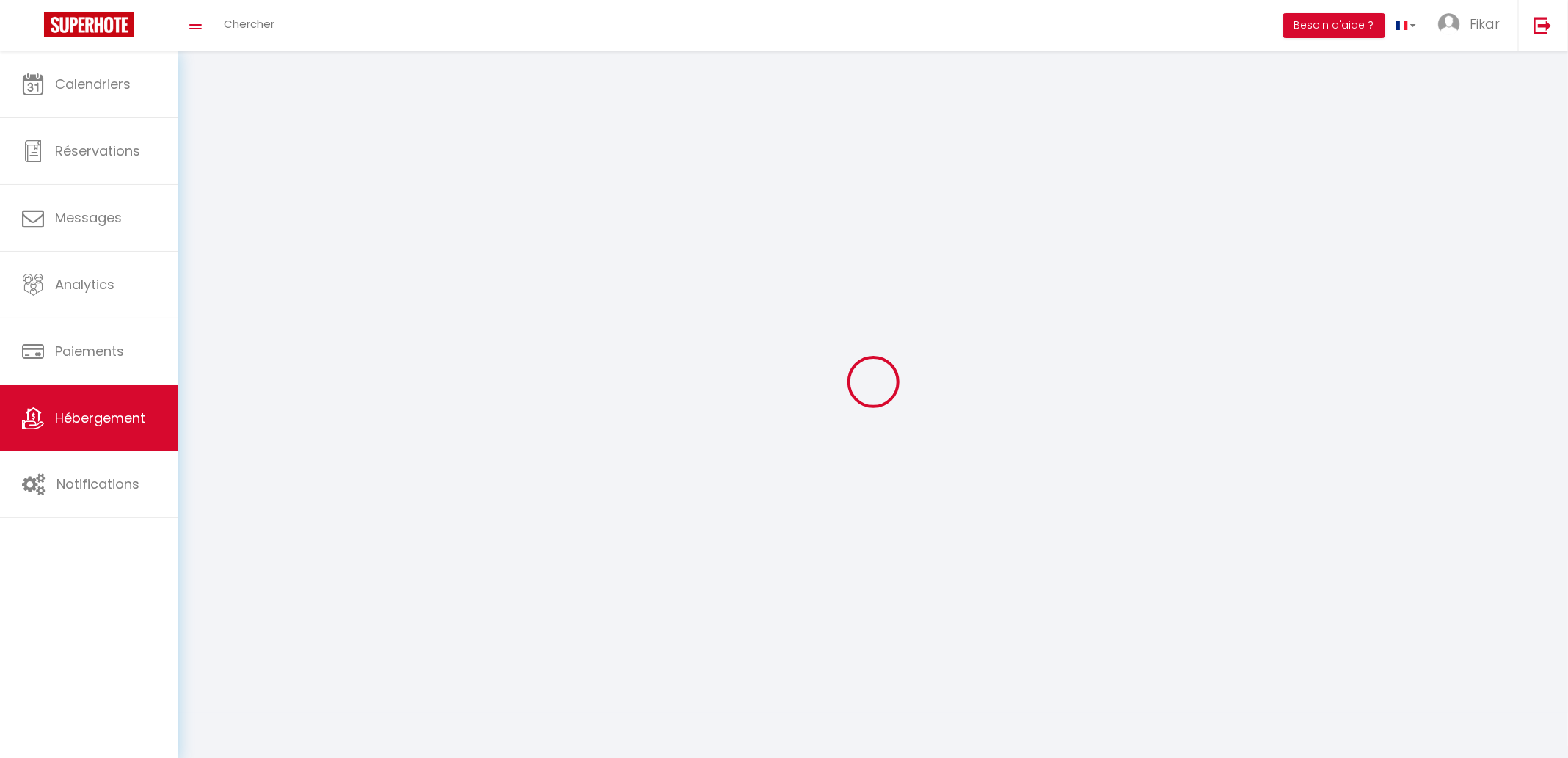
select select
checkbox input "false"
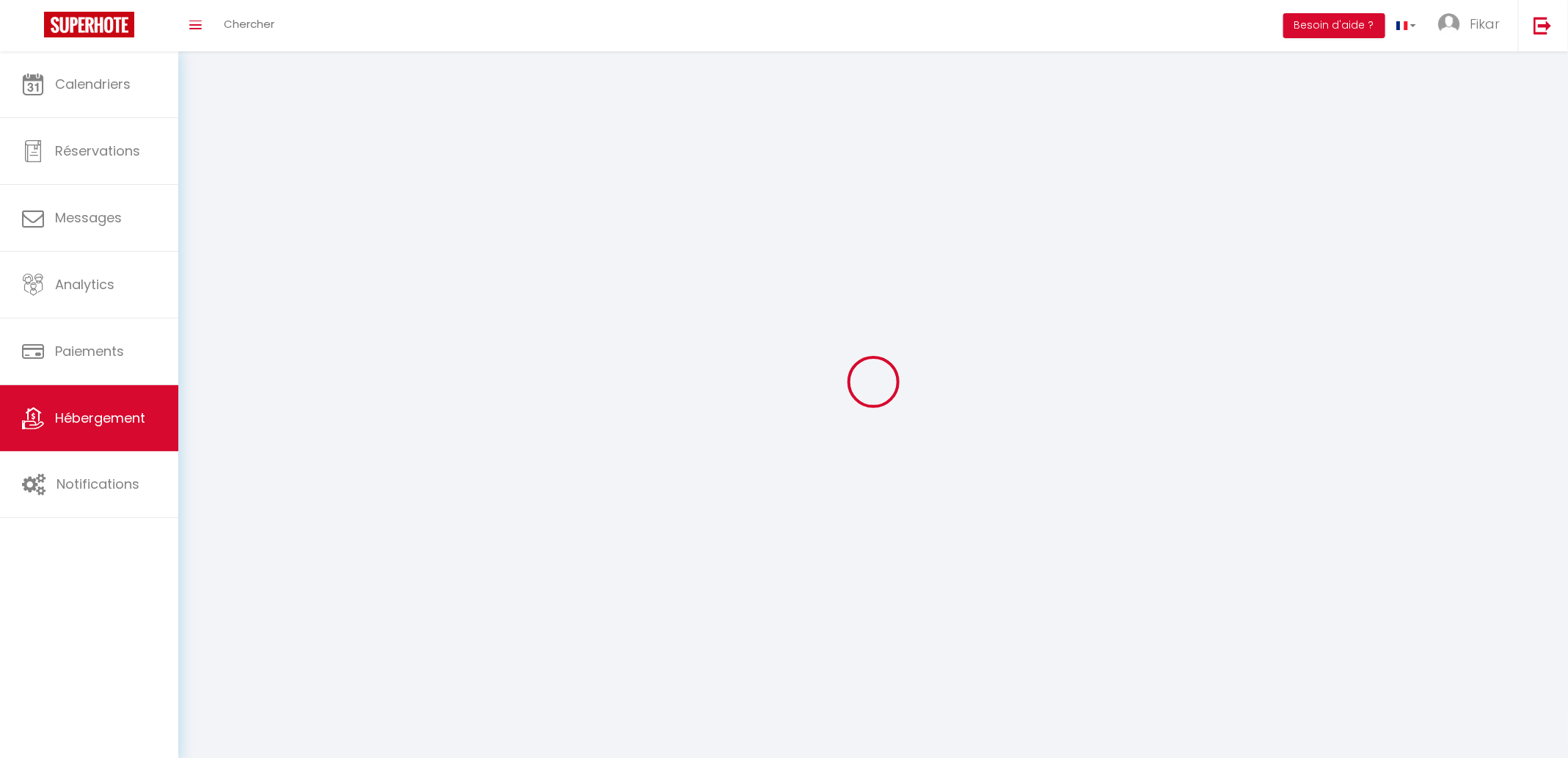
checkbox input "false"
select select
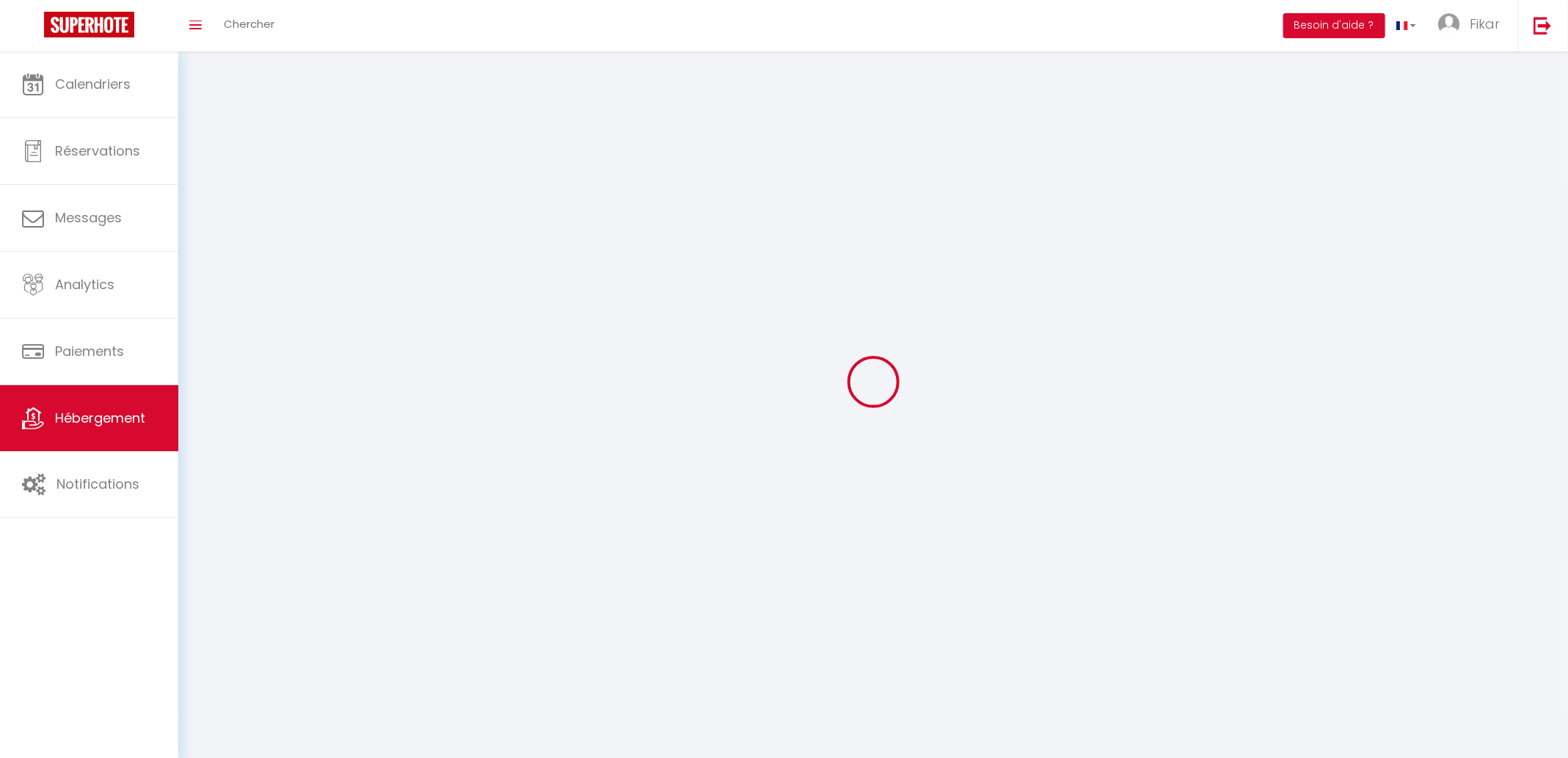
select select
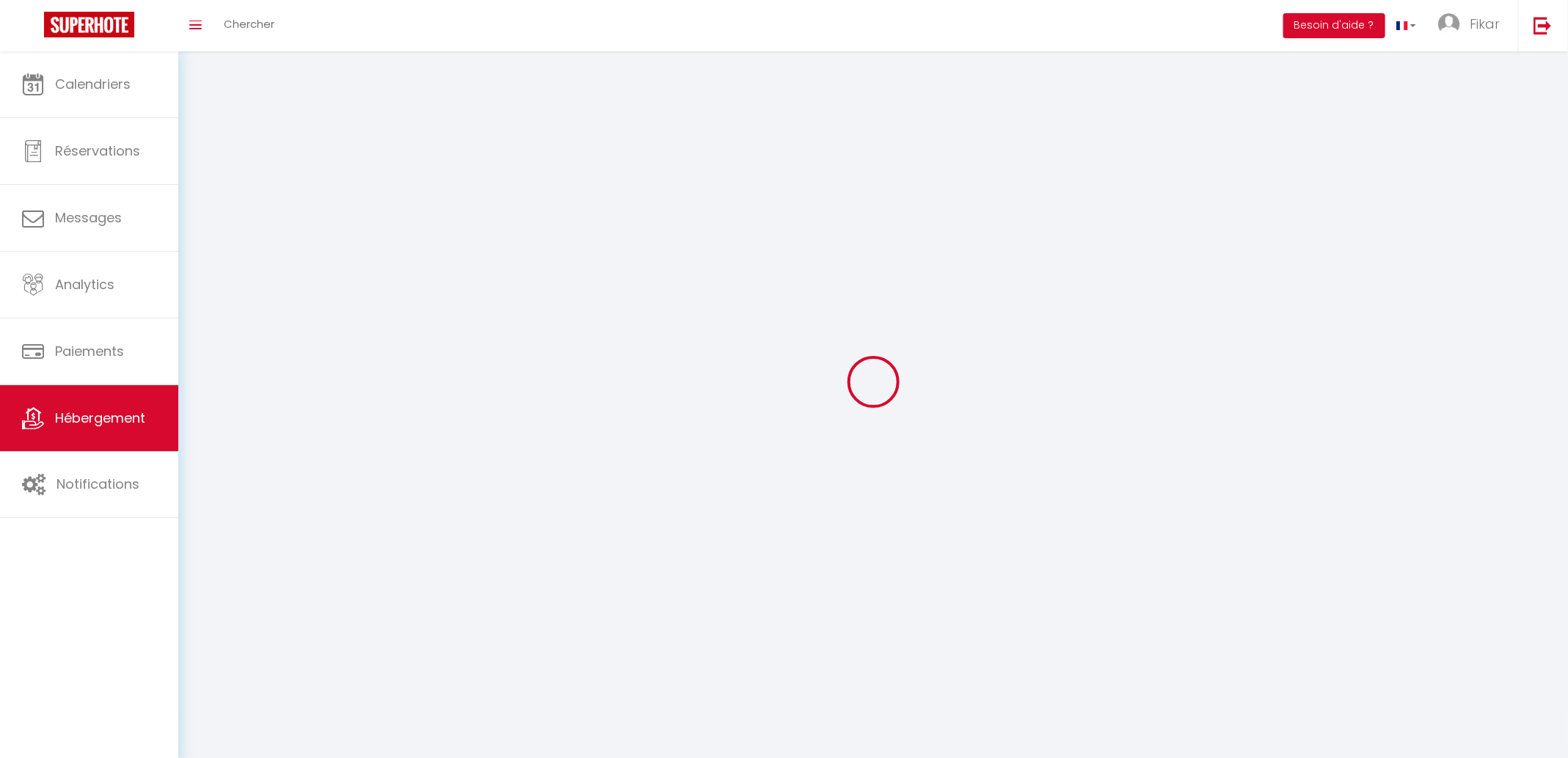
checkbox input "false"
select select
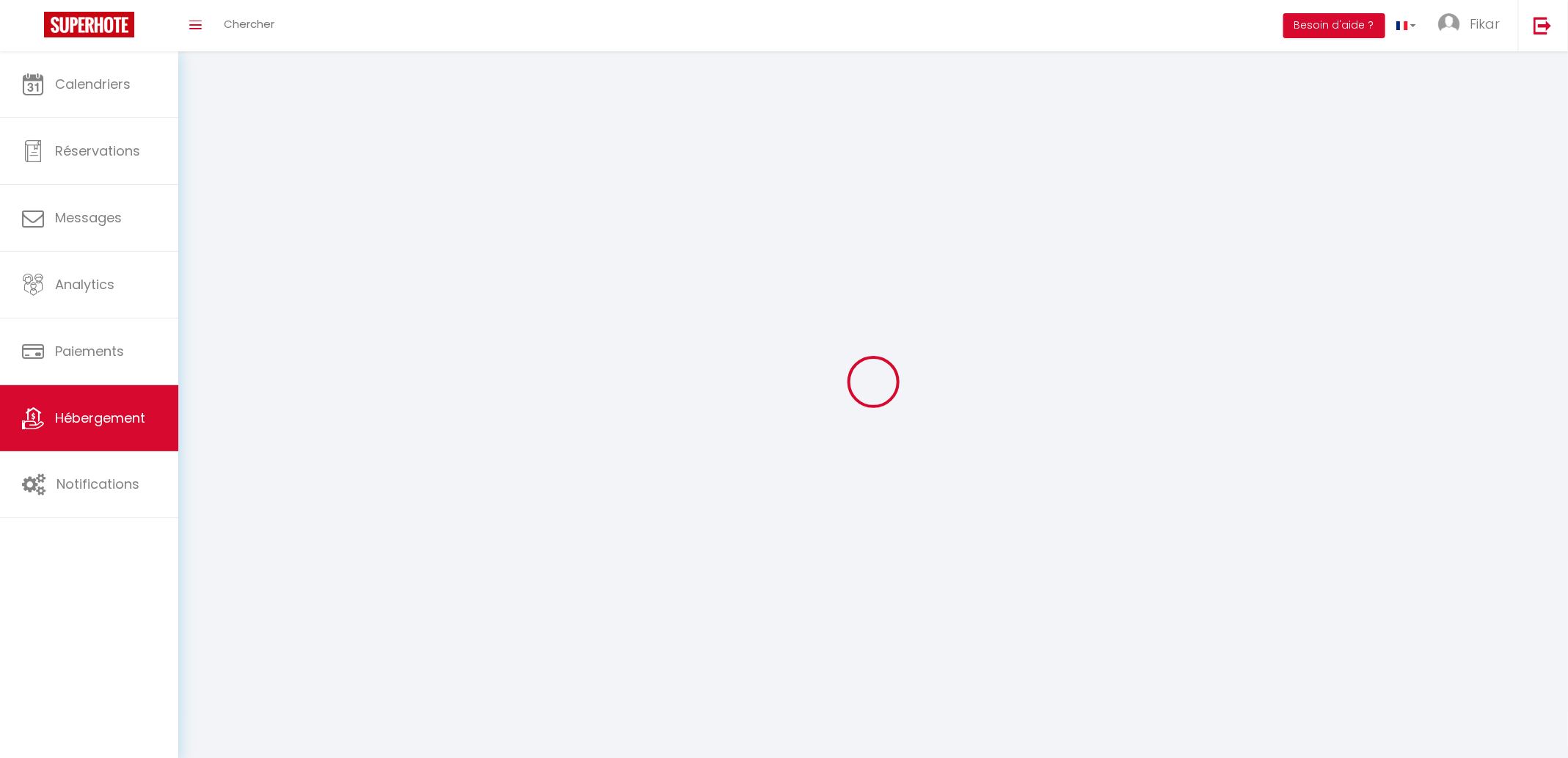
select select
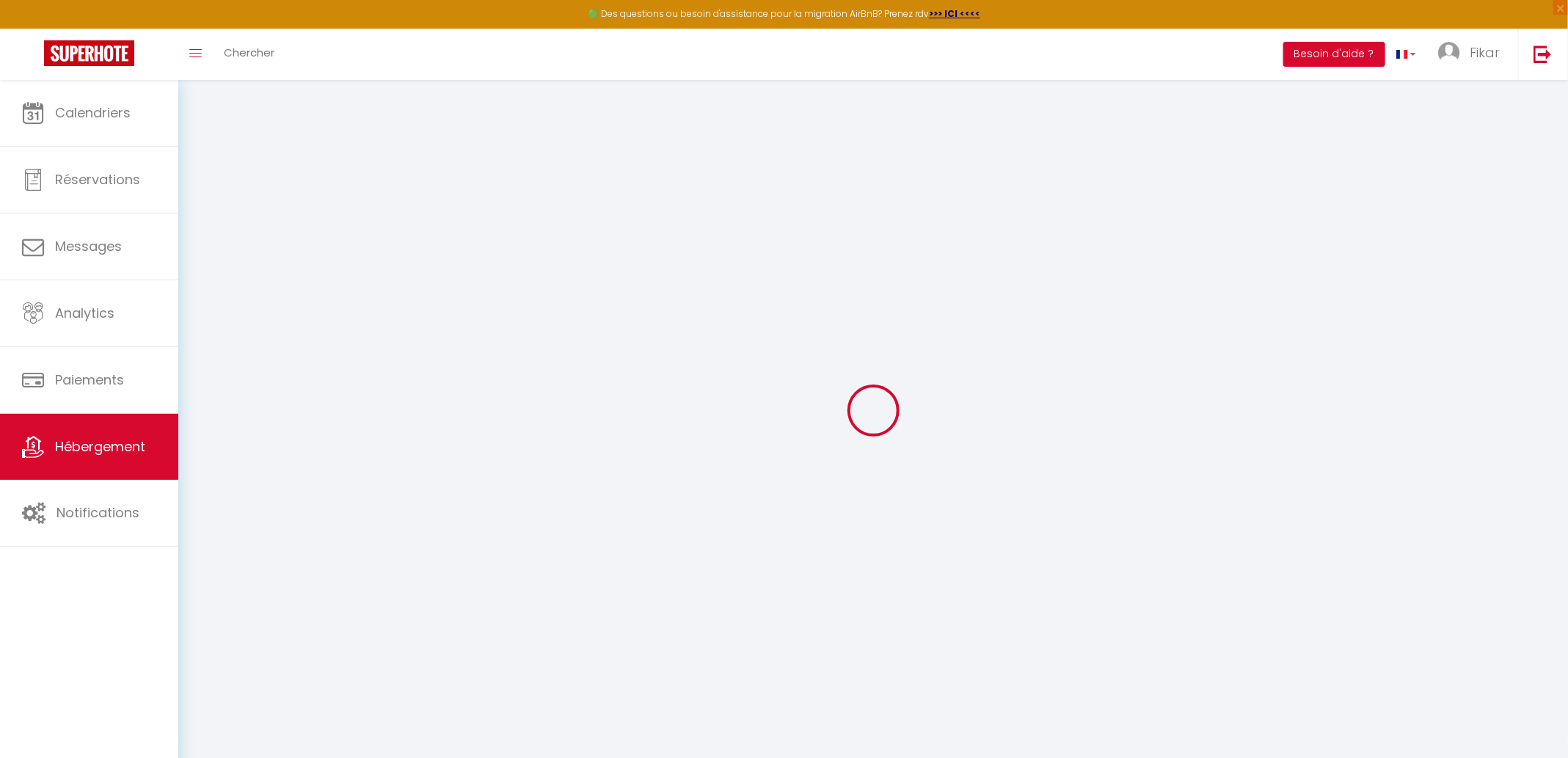
select select
checkbox input "false"
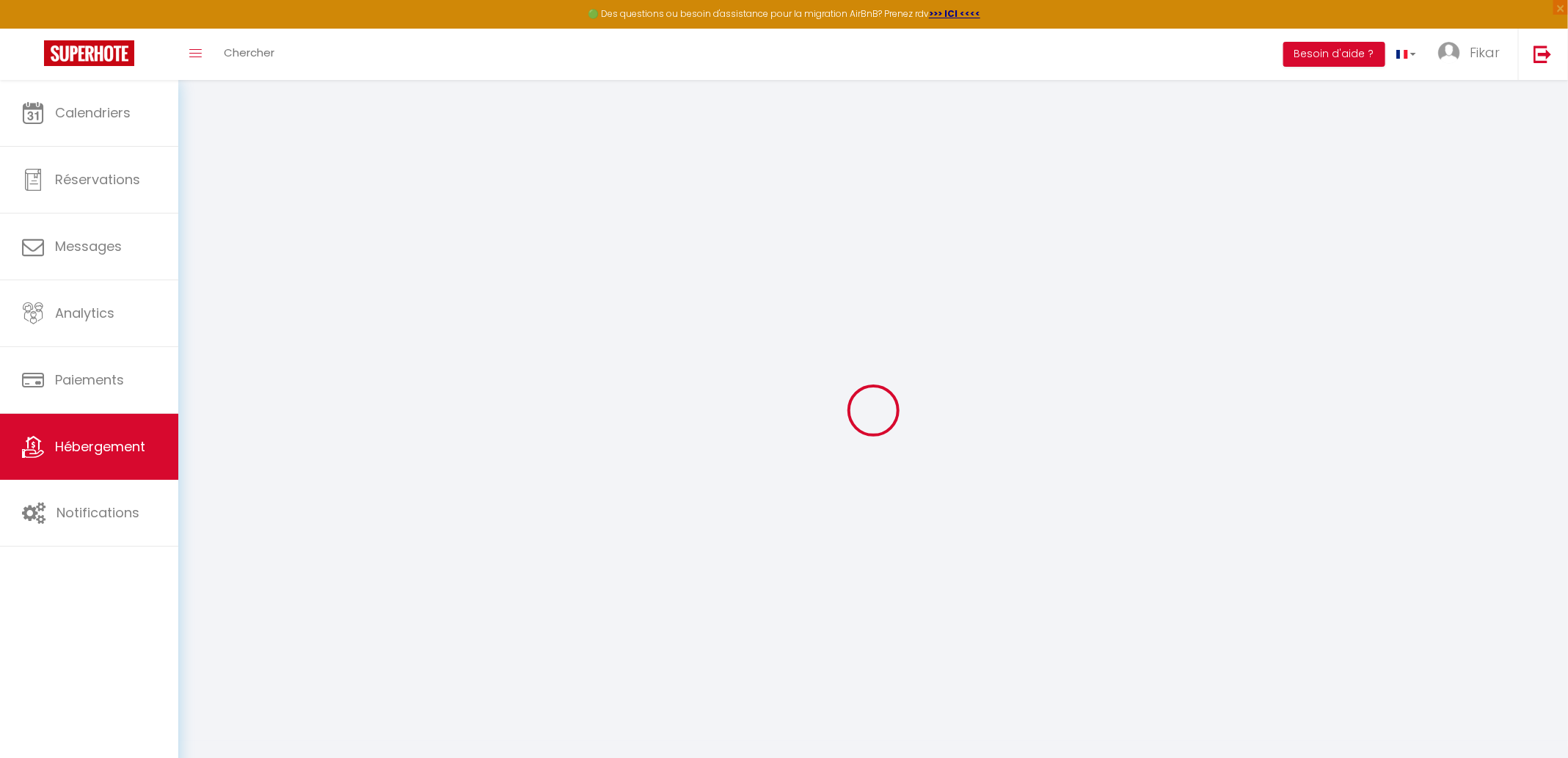
select select
checkbox input "false"
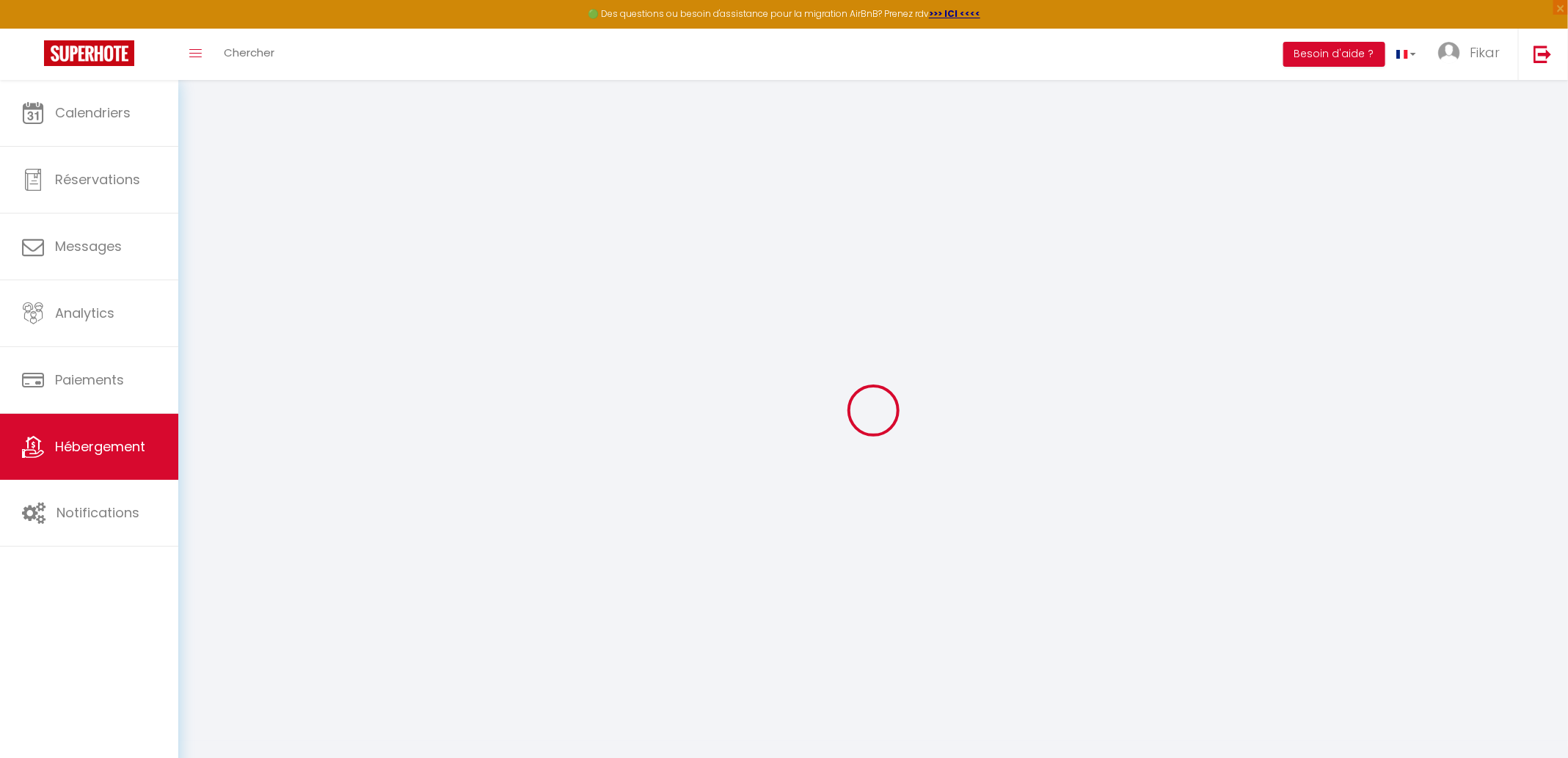
select select "1"
select select "EUR"
select select
select select "2423-1526286285773231488"
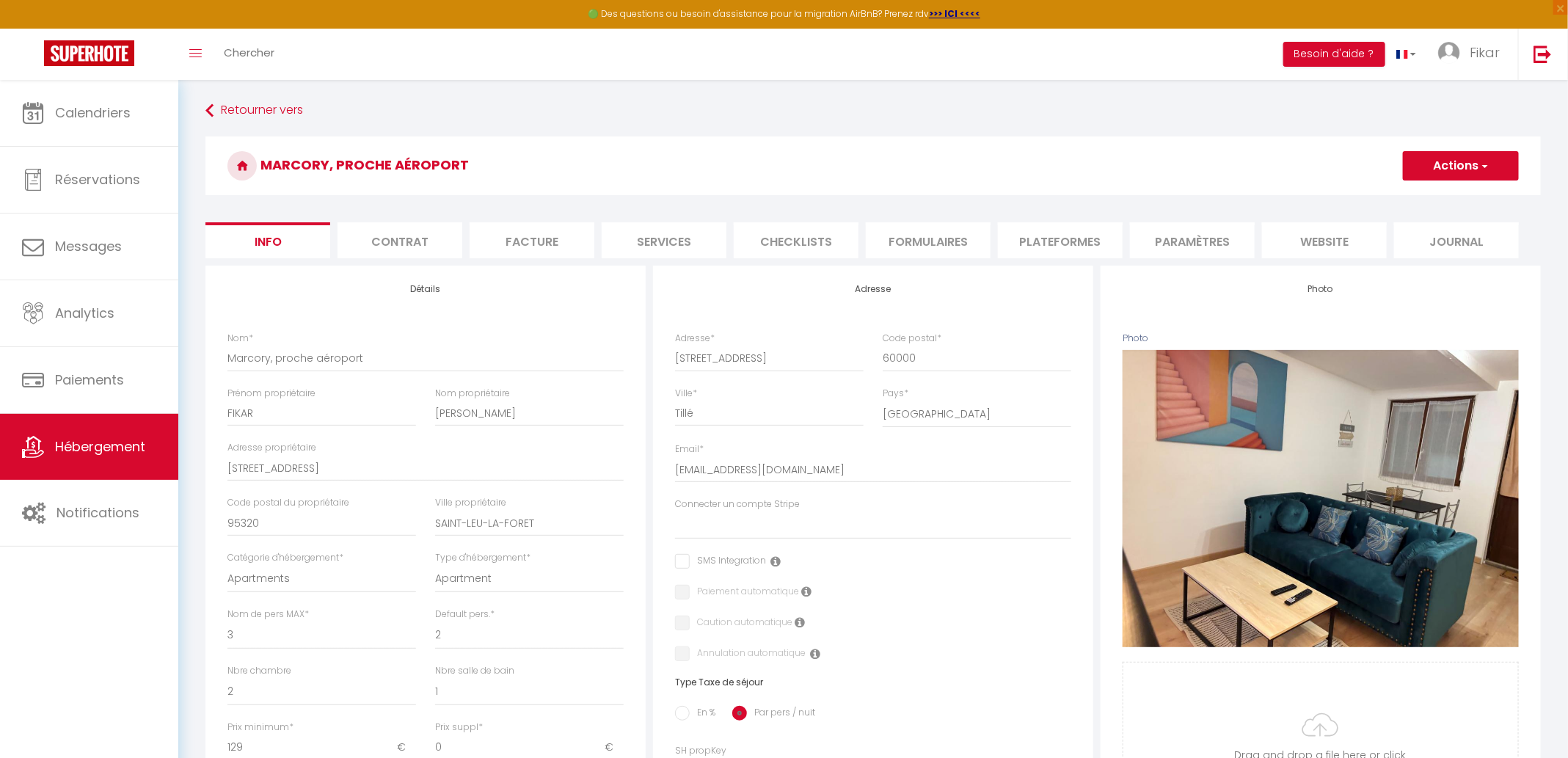
scroll to position [42, 0]
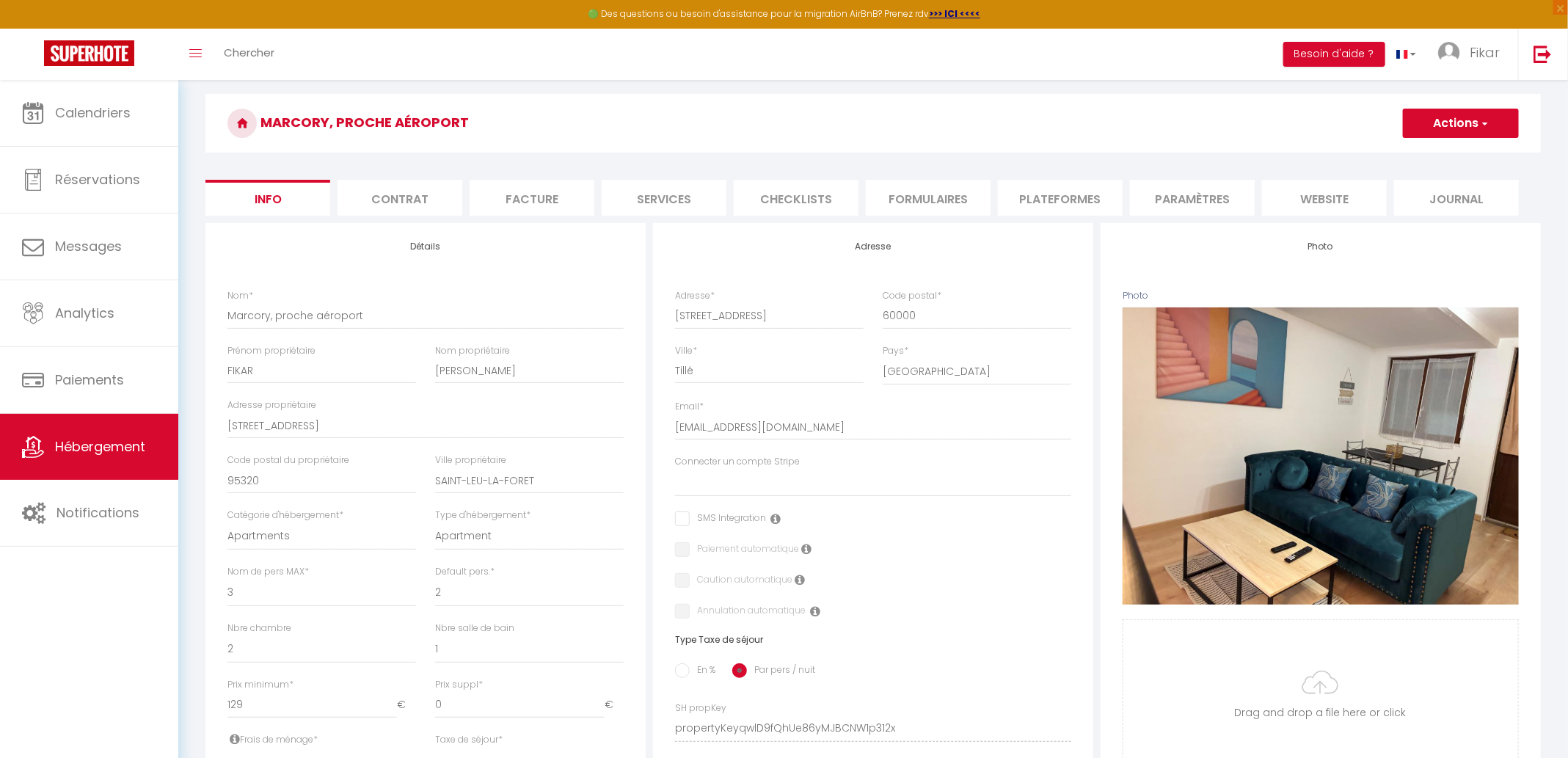
click at [1063, 204] on li "Plateformes" at bounding box center [1060, 197] width 124 height 36
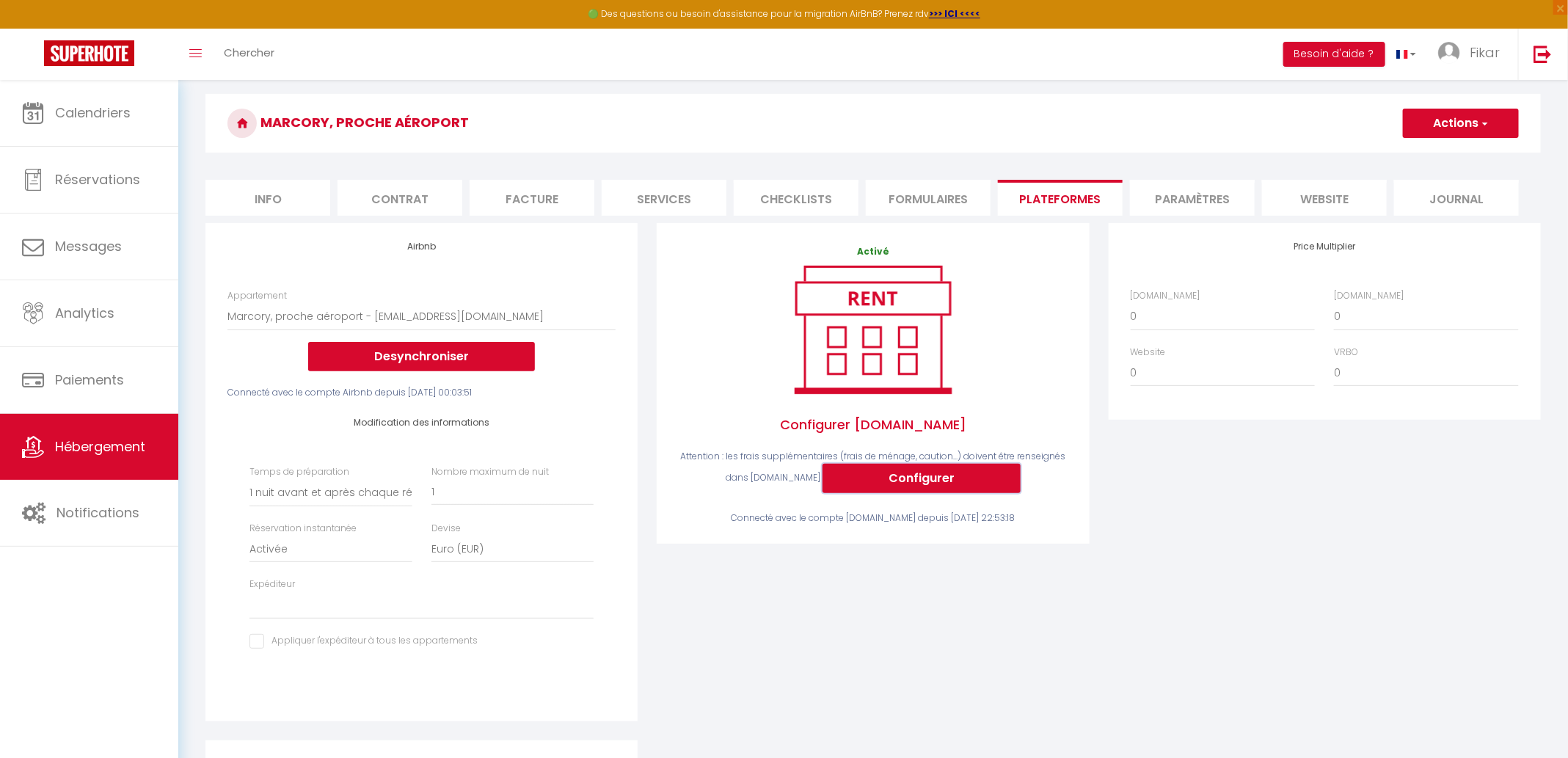
click at [873, 482] on button "Configurer" at bounding box center [921, 478] width 198 height 29
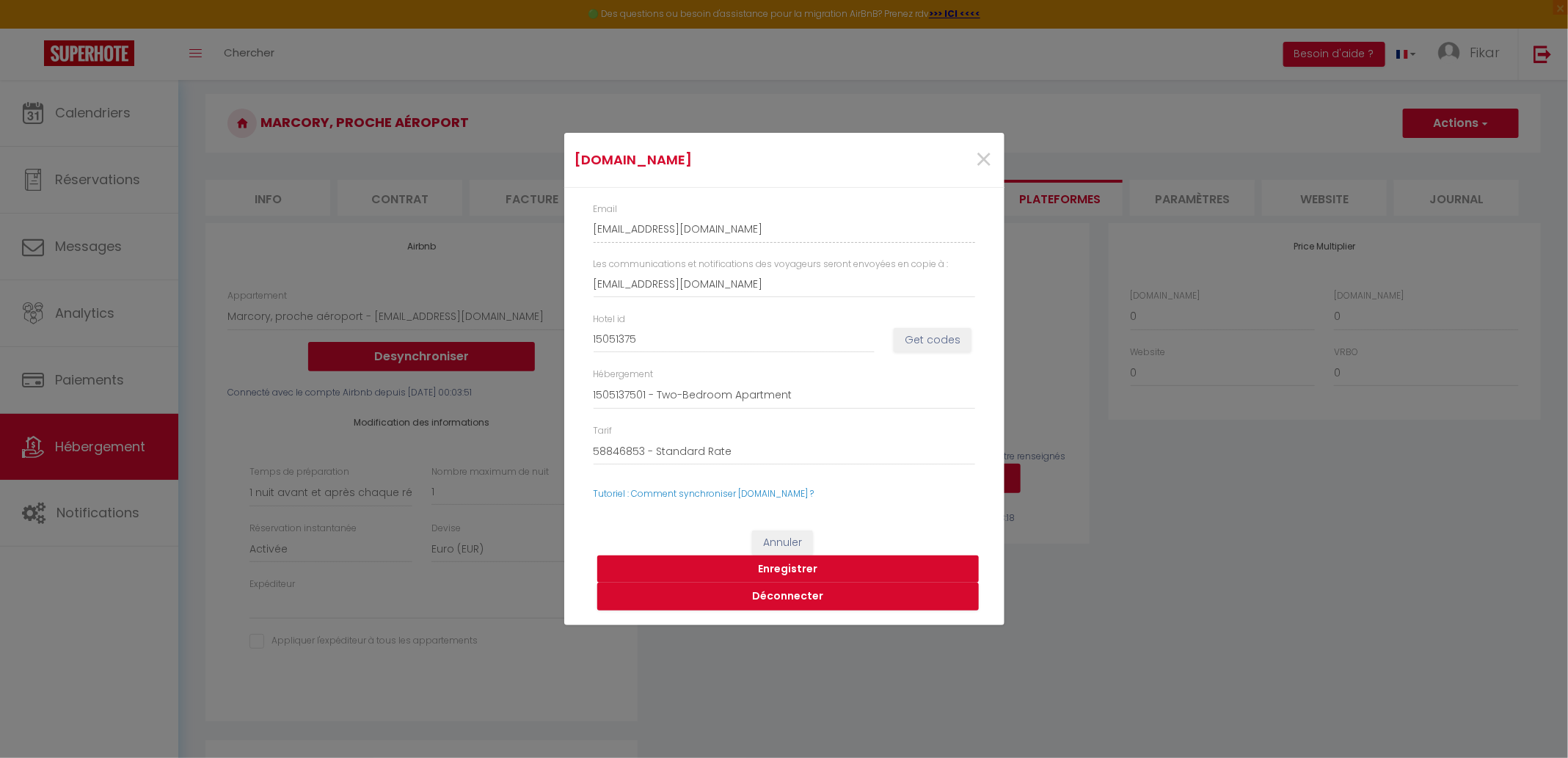
click at [815, 570] on button "Enregistrer" at bounding box center [788, 569] width 382 height 28
select select
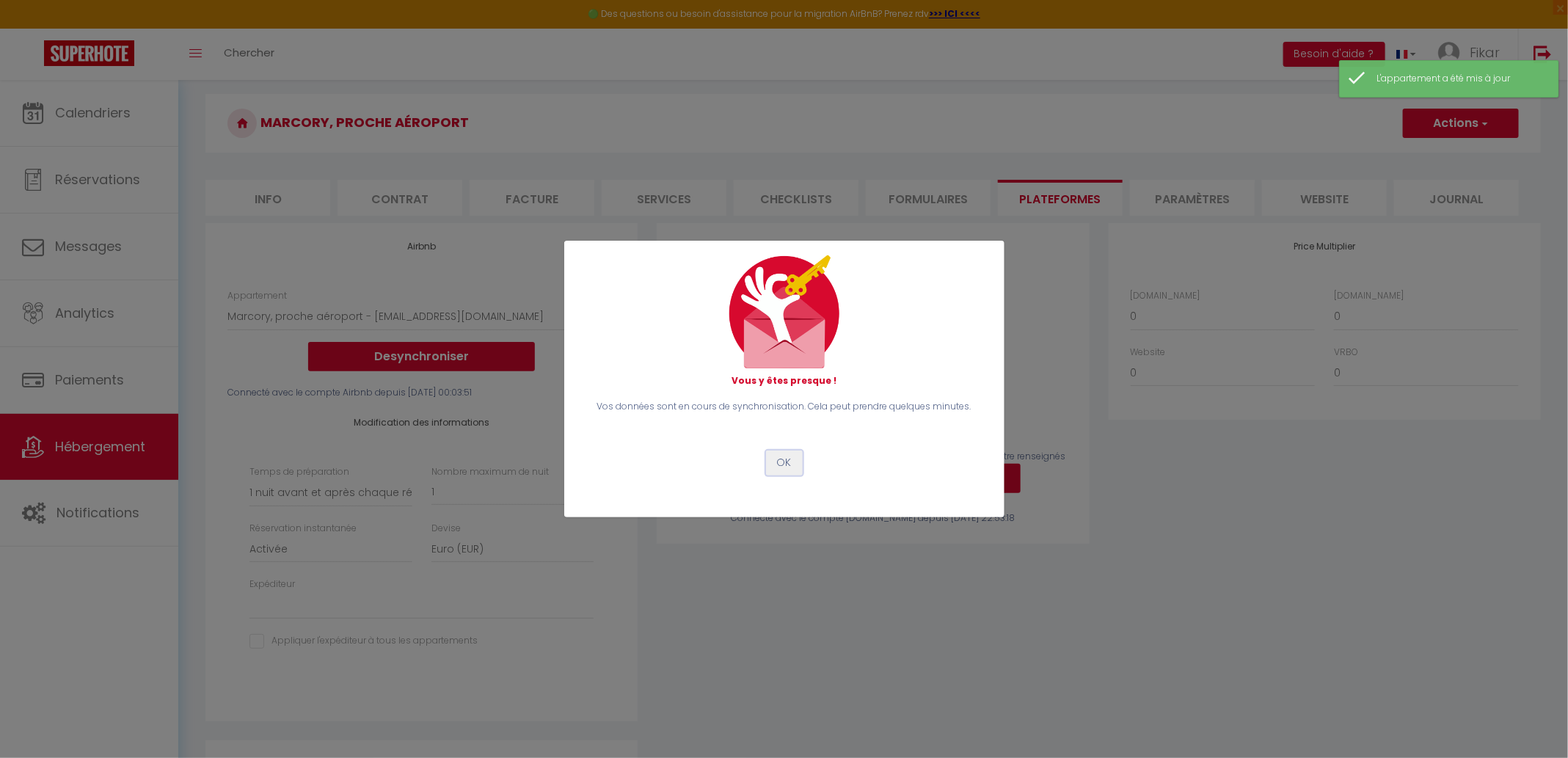
click at [791, 462] on button "OK" at bounding box center [784, 463] width 37 height 25
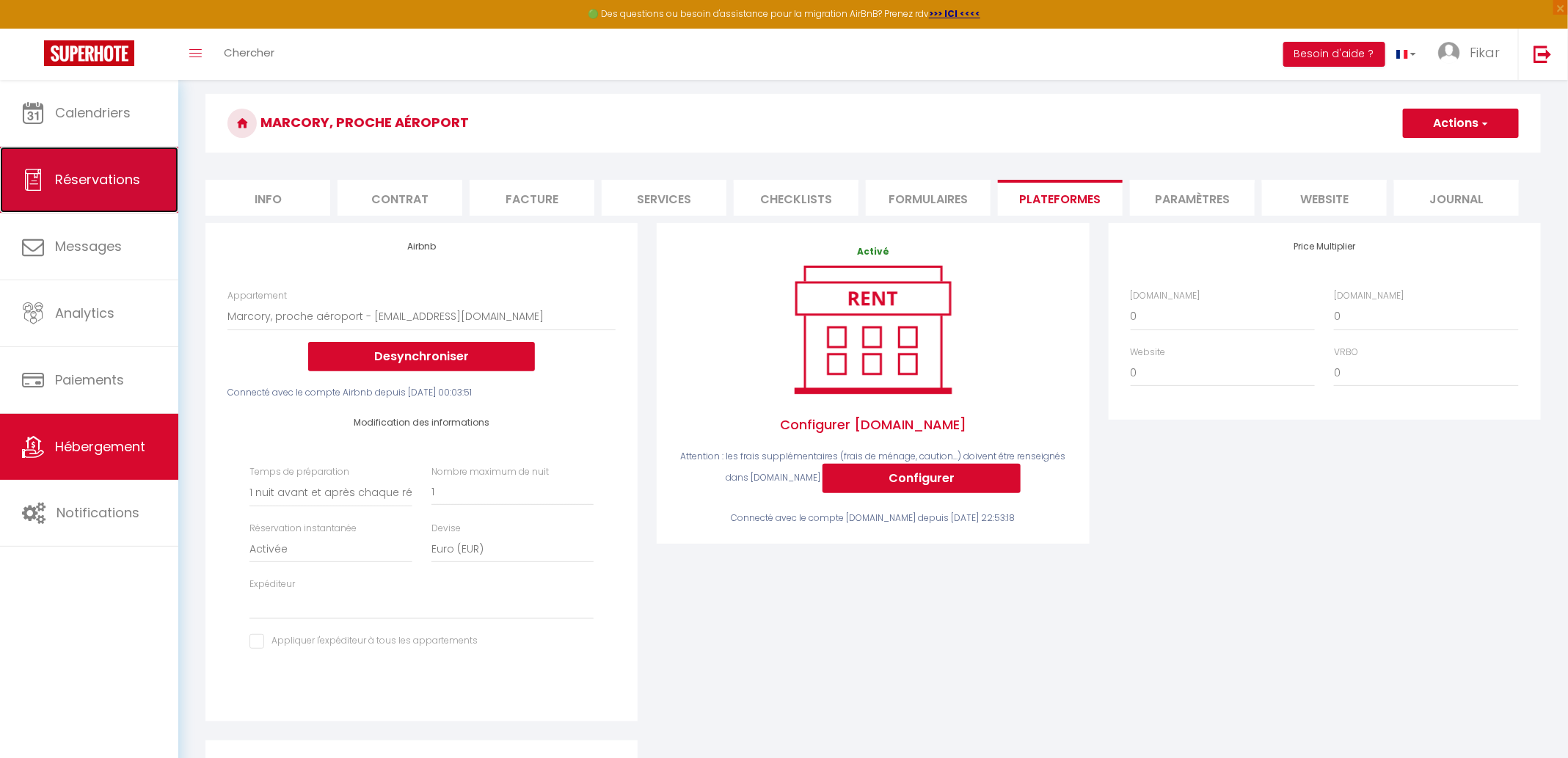
click at [93, 173] on span "Réservations" at bounding box center [98, 180] width 85 height 18
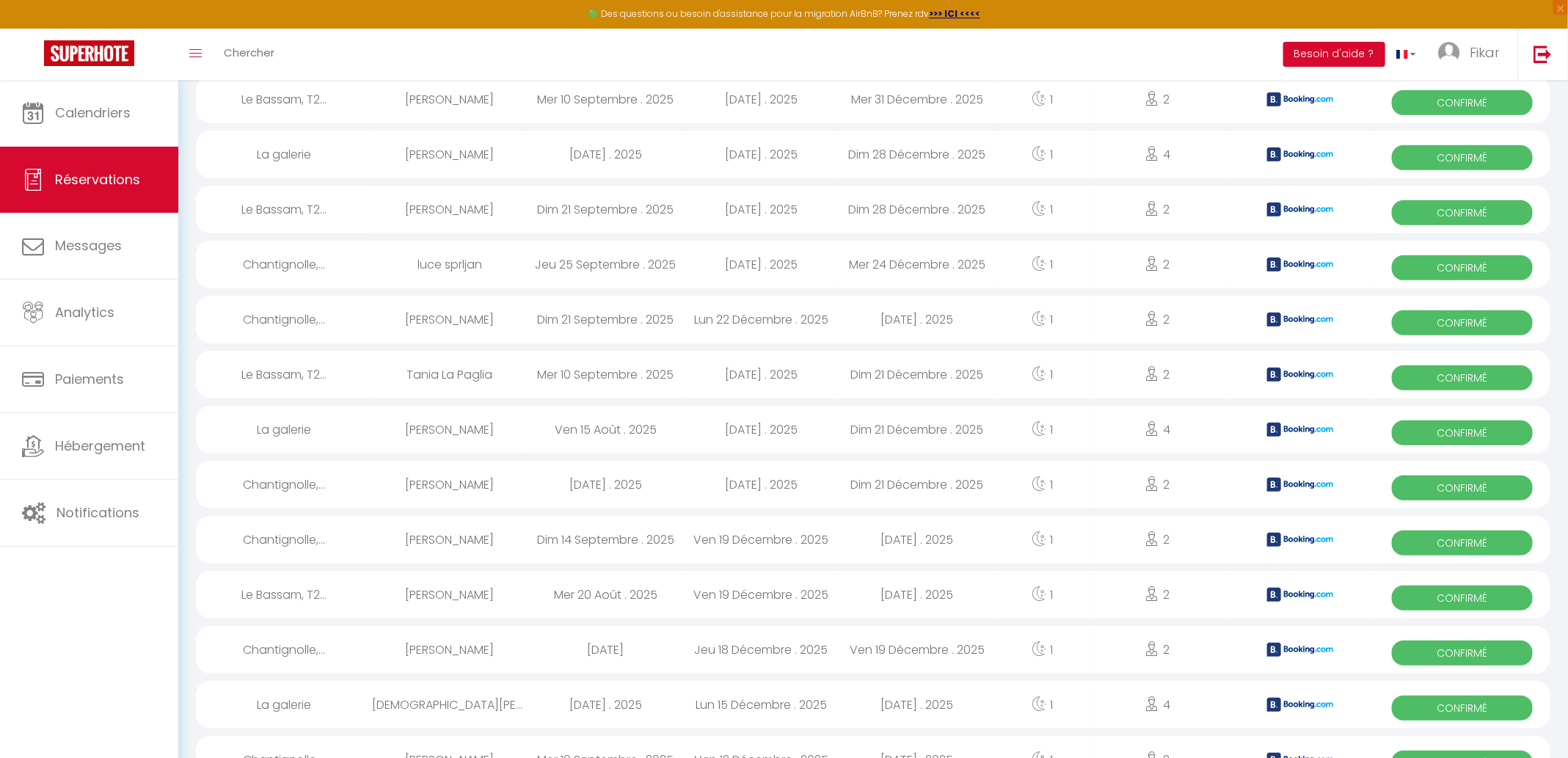
scroll to position [1115, 0]
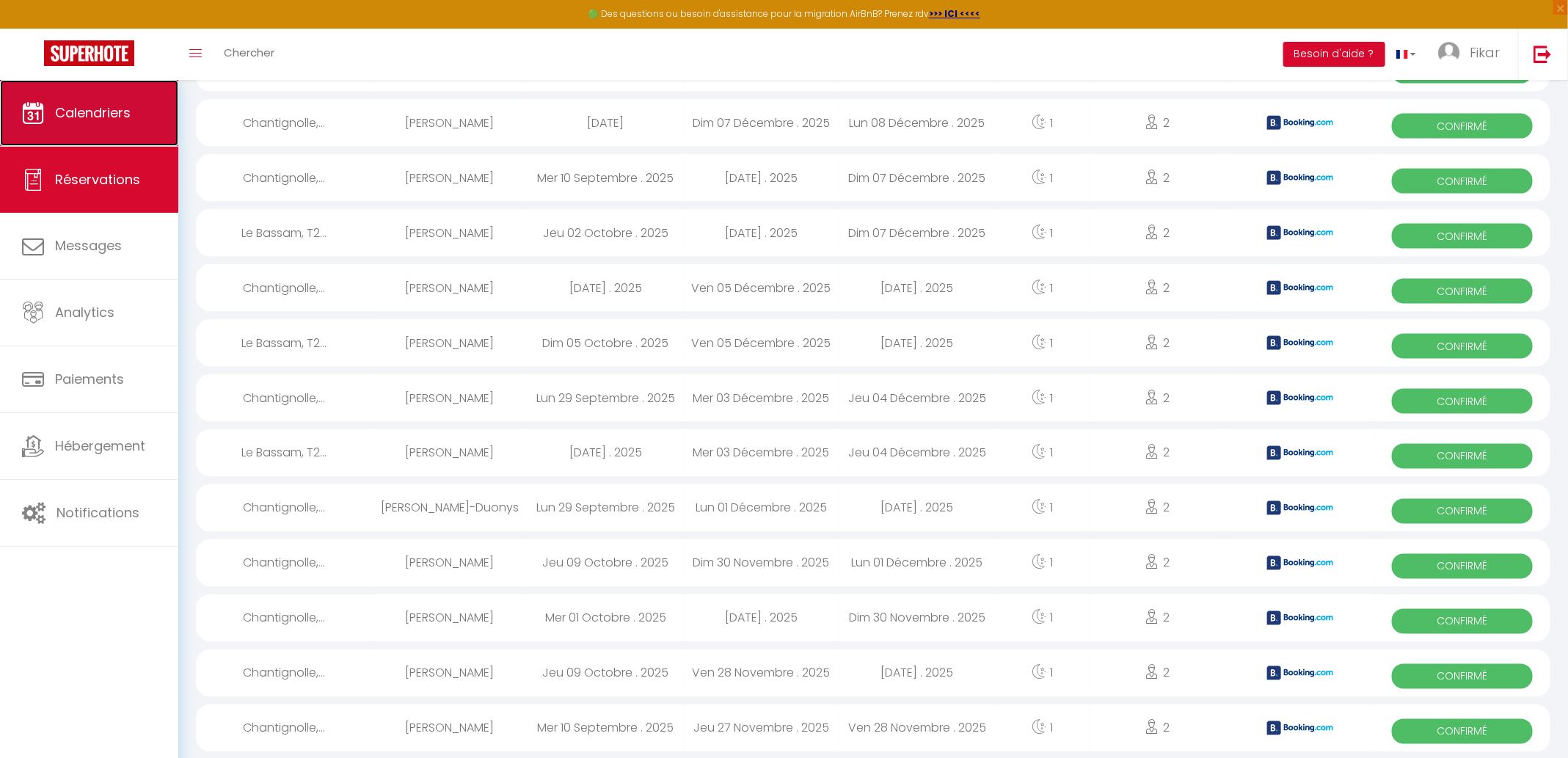
click at [125, 129] on link "Calendriers" at bounding box center [89, 113] width 178 height 66
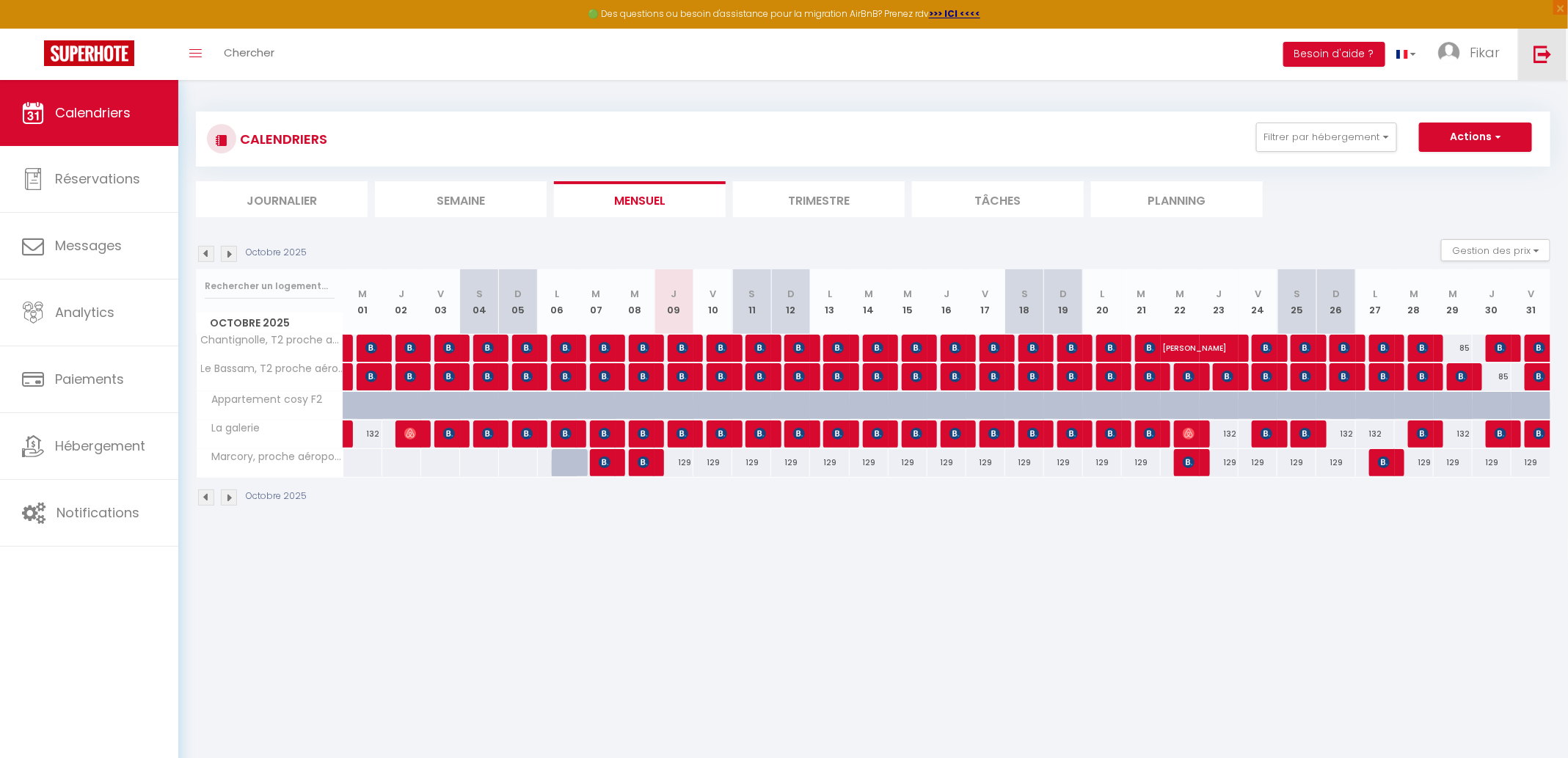
click at [1531, 50] on link at bounding box center [1542, 54] width 48 height 51
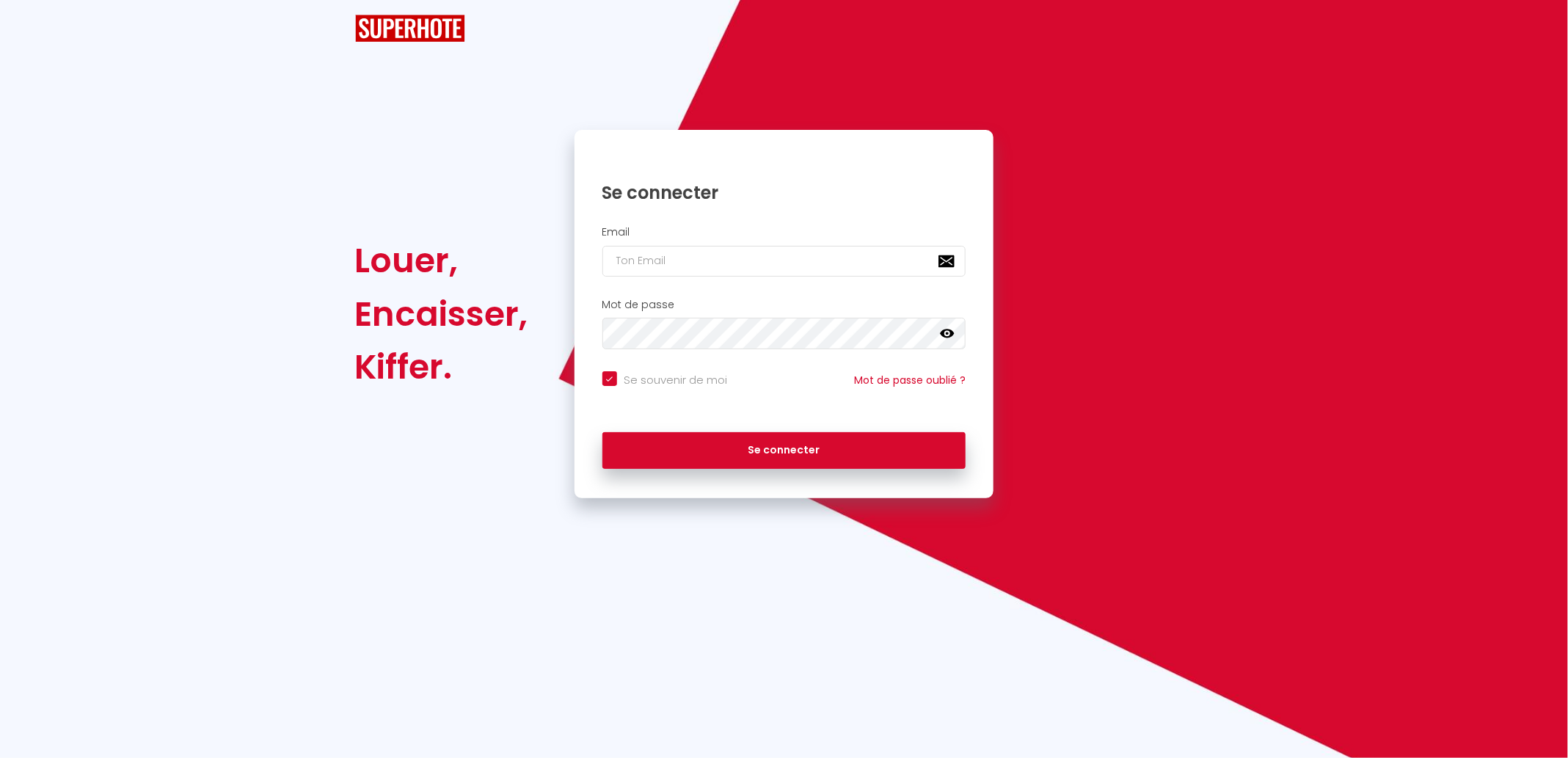
checkbox input "true"
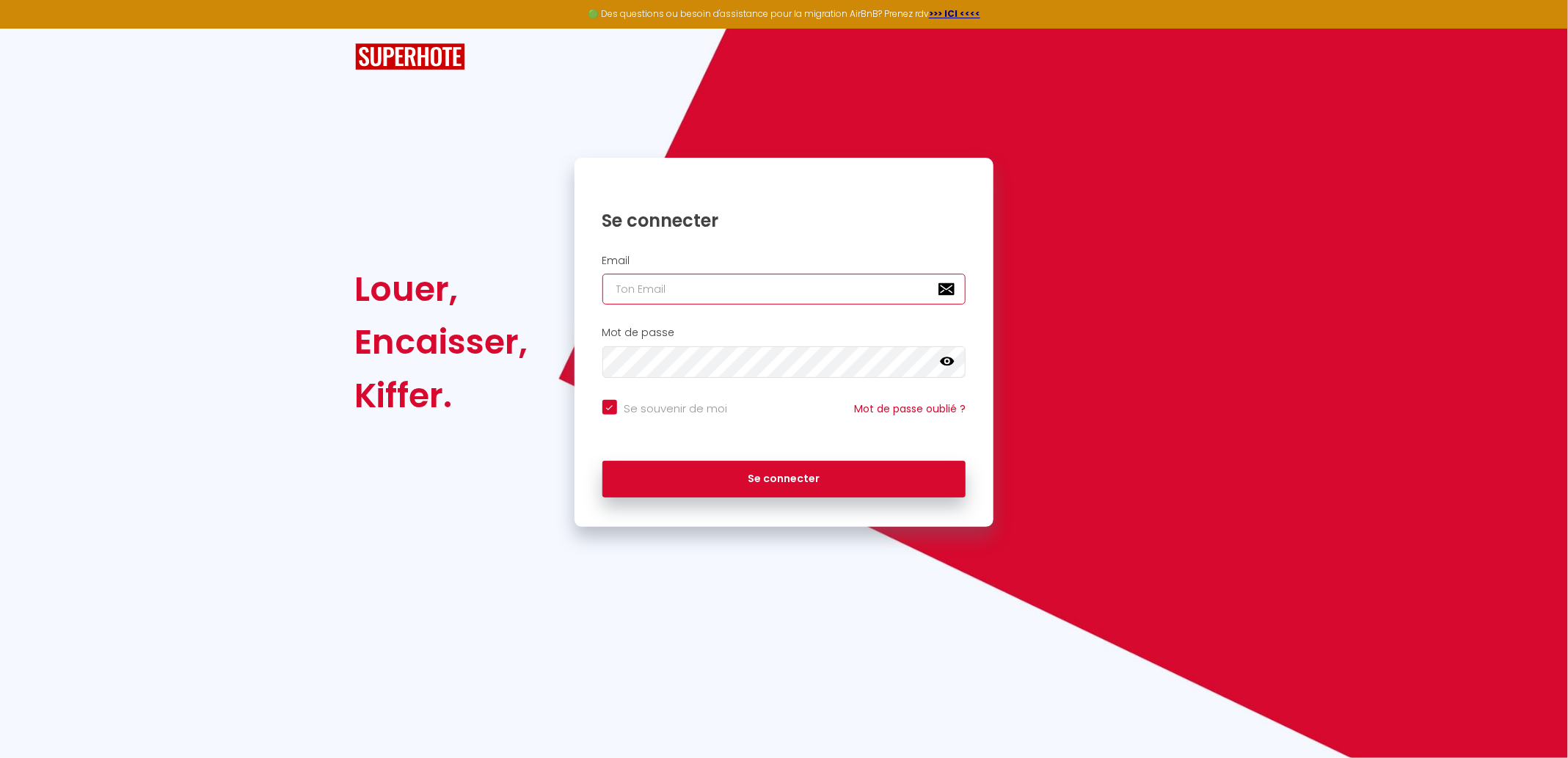
type input "sohomy.contact@gmail.com"
checkbox input "true"
click at [753, 281] on input "sohomy.contact@gmail.com" at bounding box center [784, 289] width 364 height 31
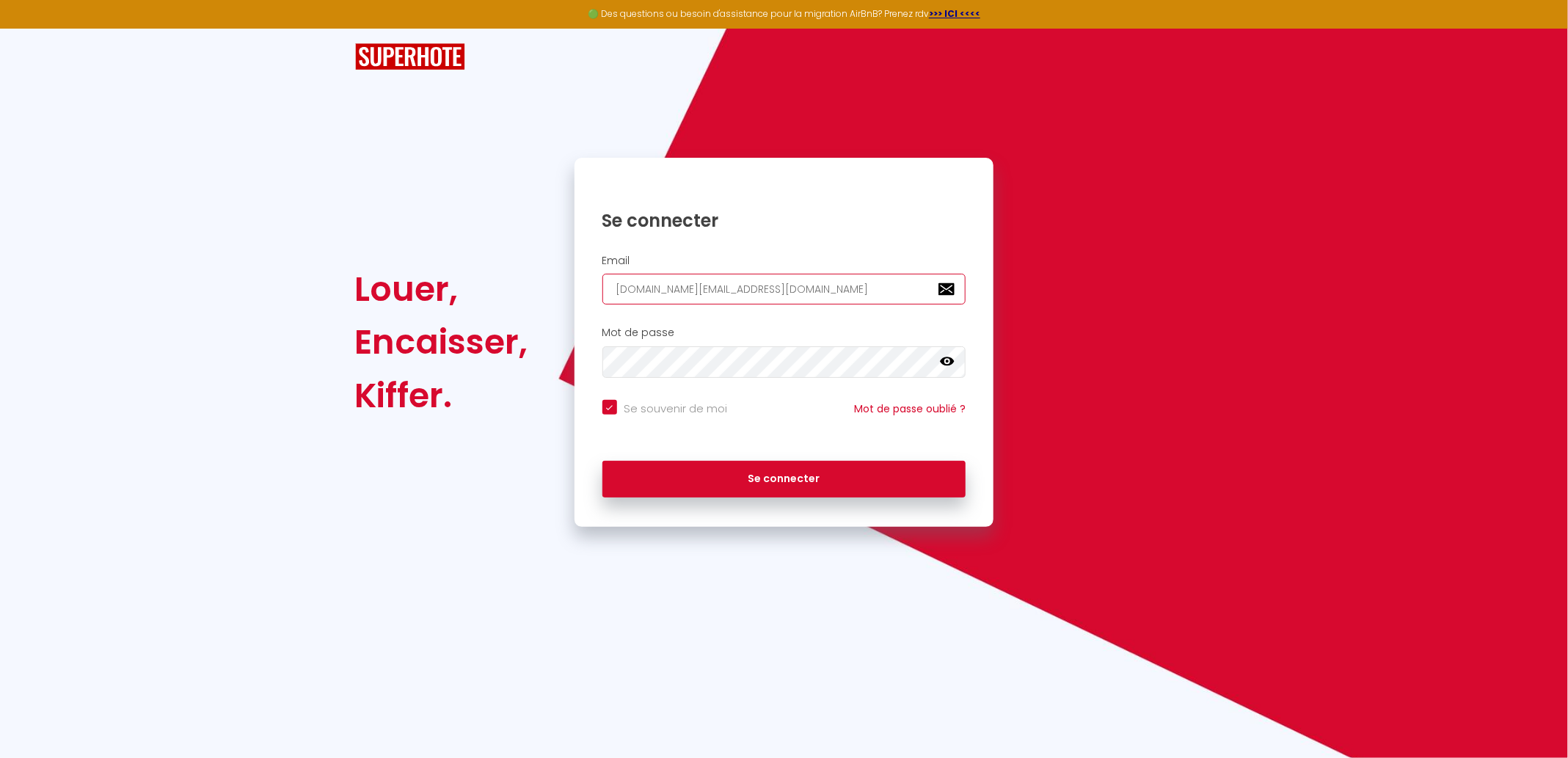
paste input "allure.conciergerie"
type input "allure.conciergerie@gmail.com"
checkbox input "true"
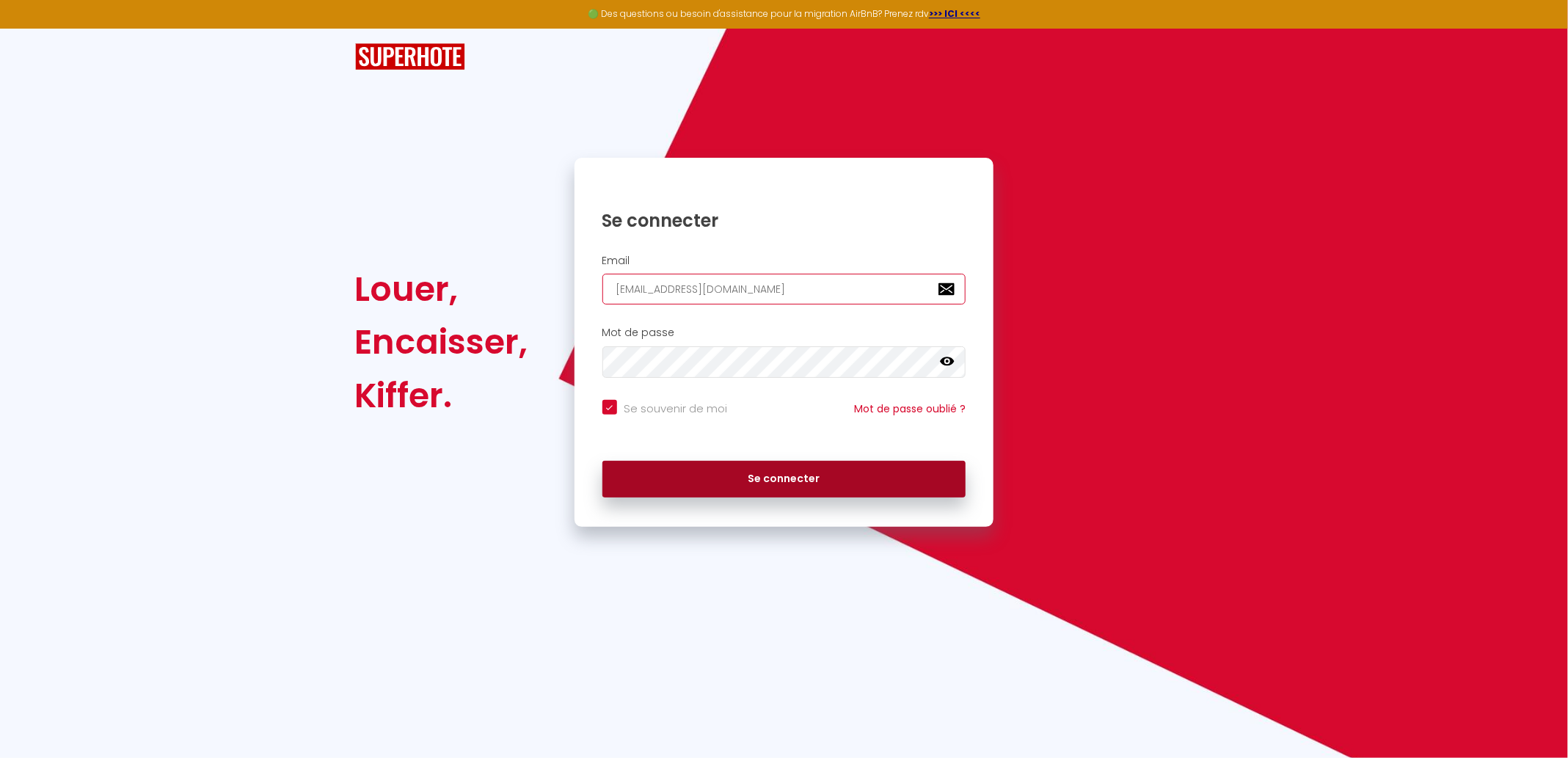
type input "allure.conciergerie@gmail.com"
click at [637, 475] on button "Se connecter" at bounding box center [784, 479] width 364 height 37
checkbox input "true"
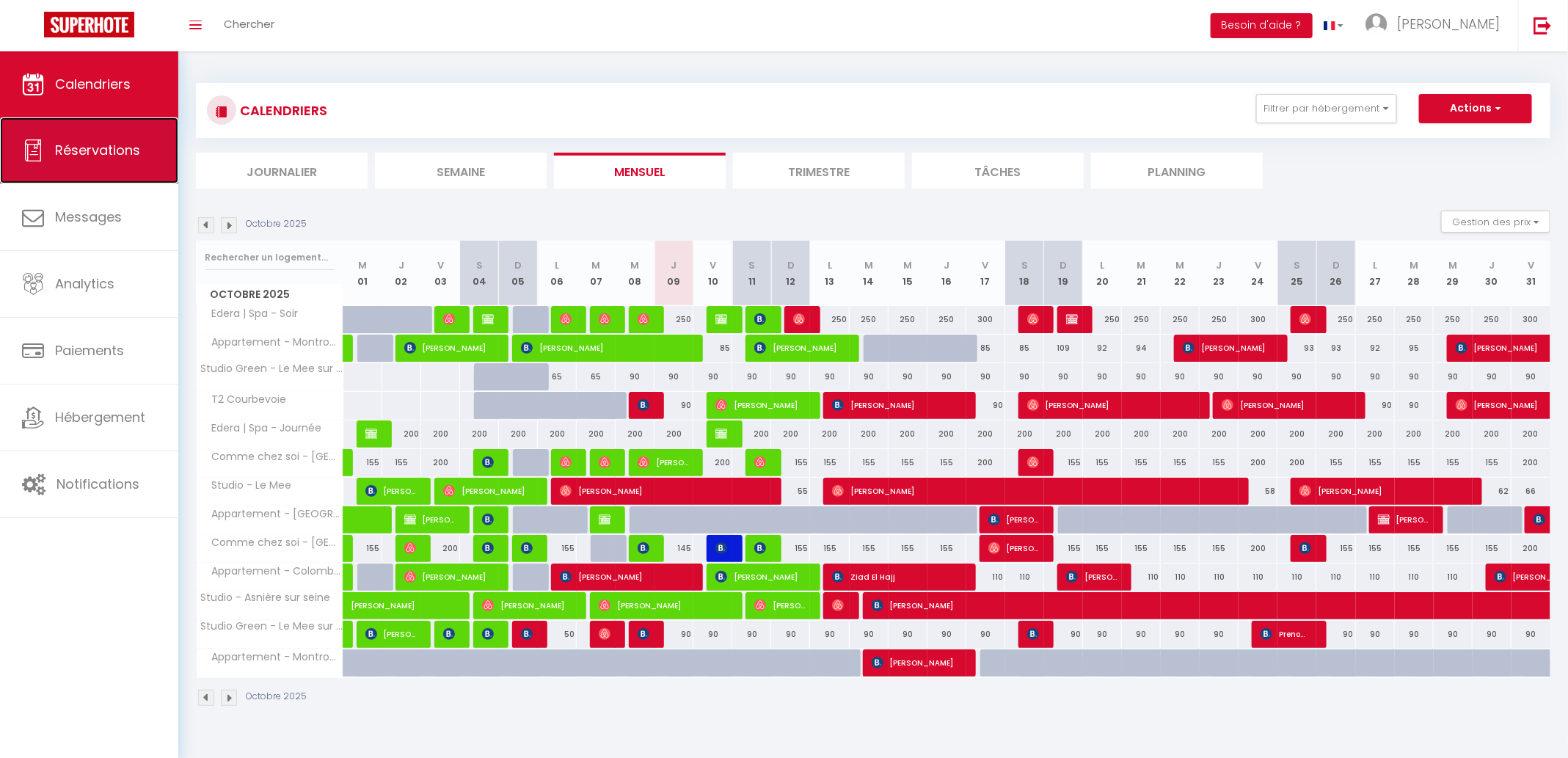
click at [138, 170] on link "Réservations" at bounding box center [89, 151] width 178 height 66
select select "not_cancelled"
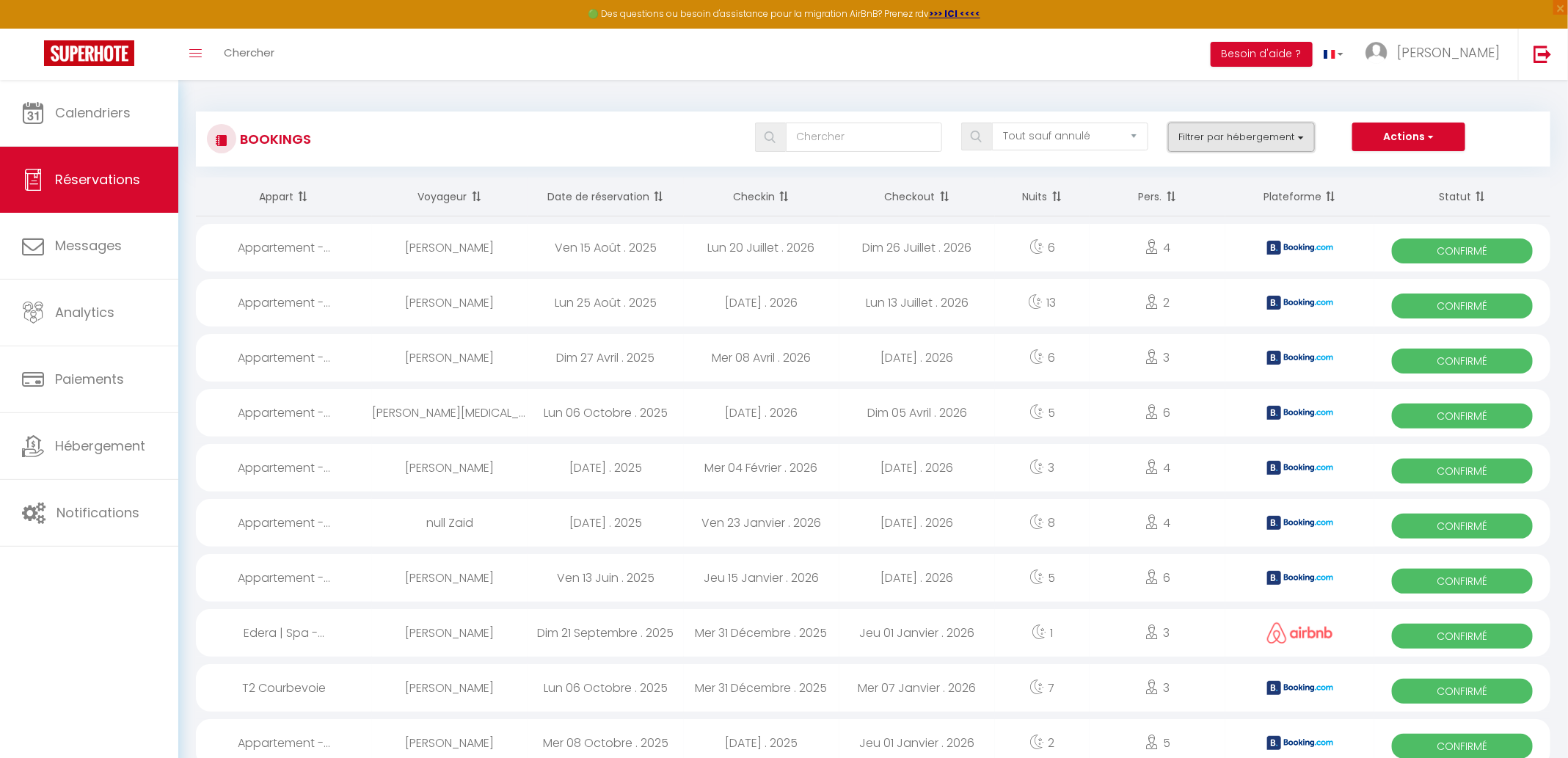
click at [1223, 129] on button "Filtrer par hébergement" at bounding box center [1241, 137] width 147 height 29
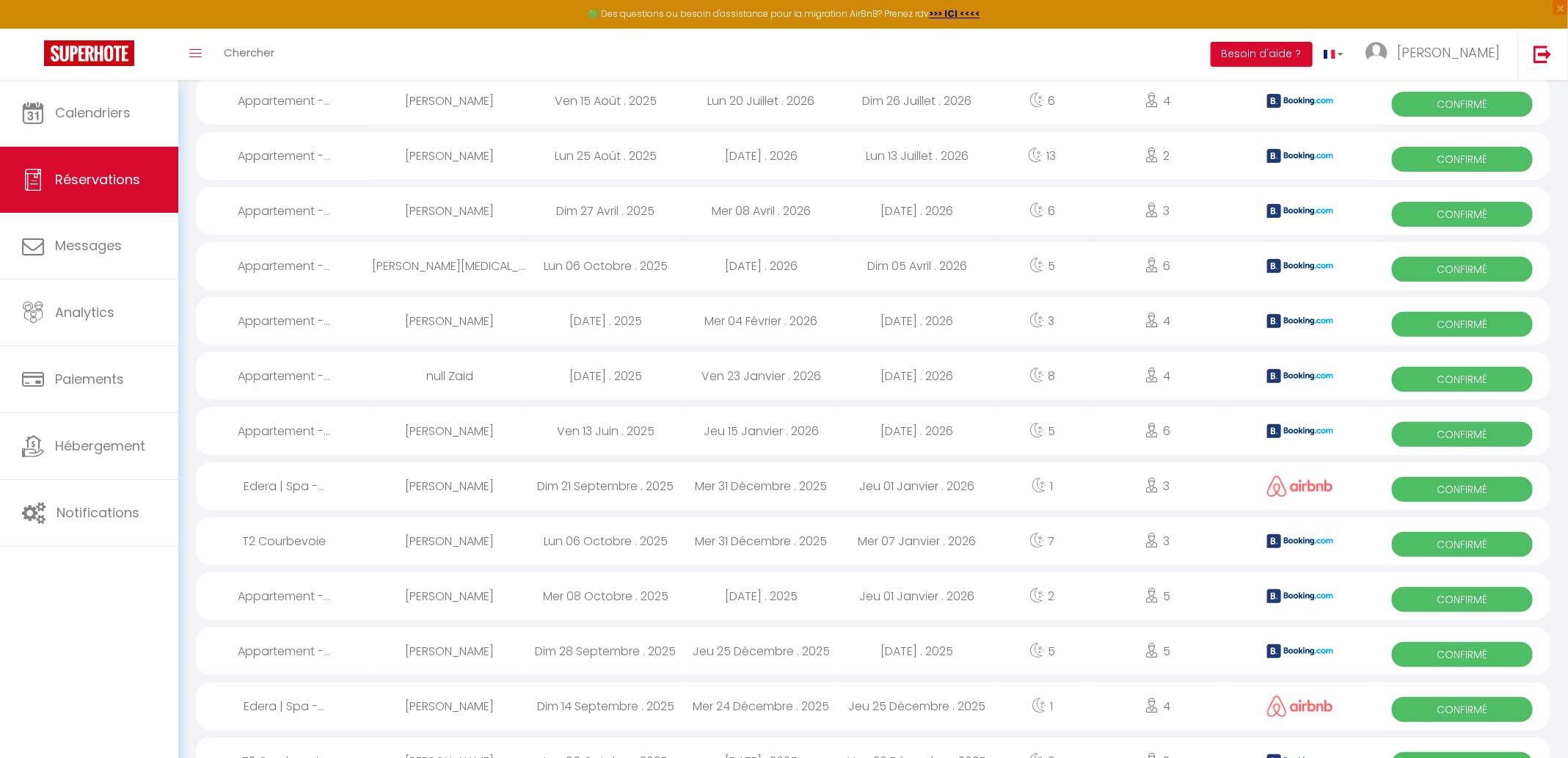
scroll to position [104, 0]
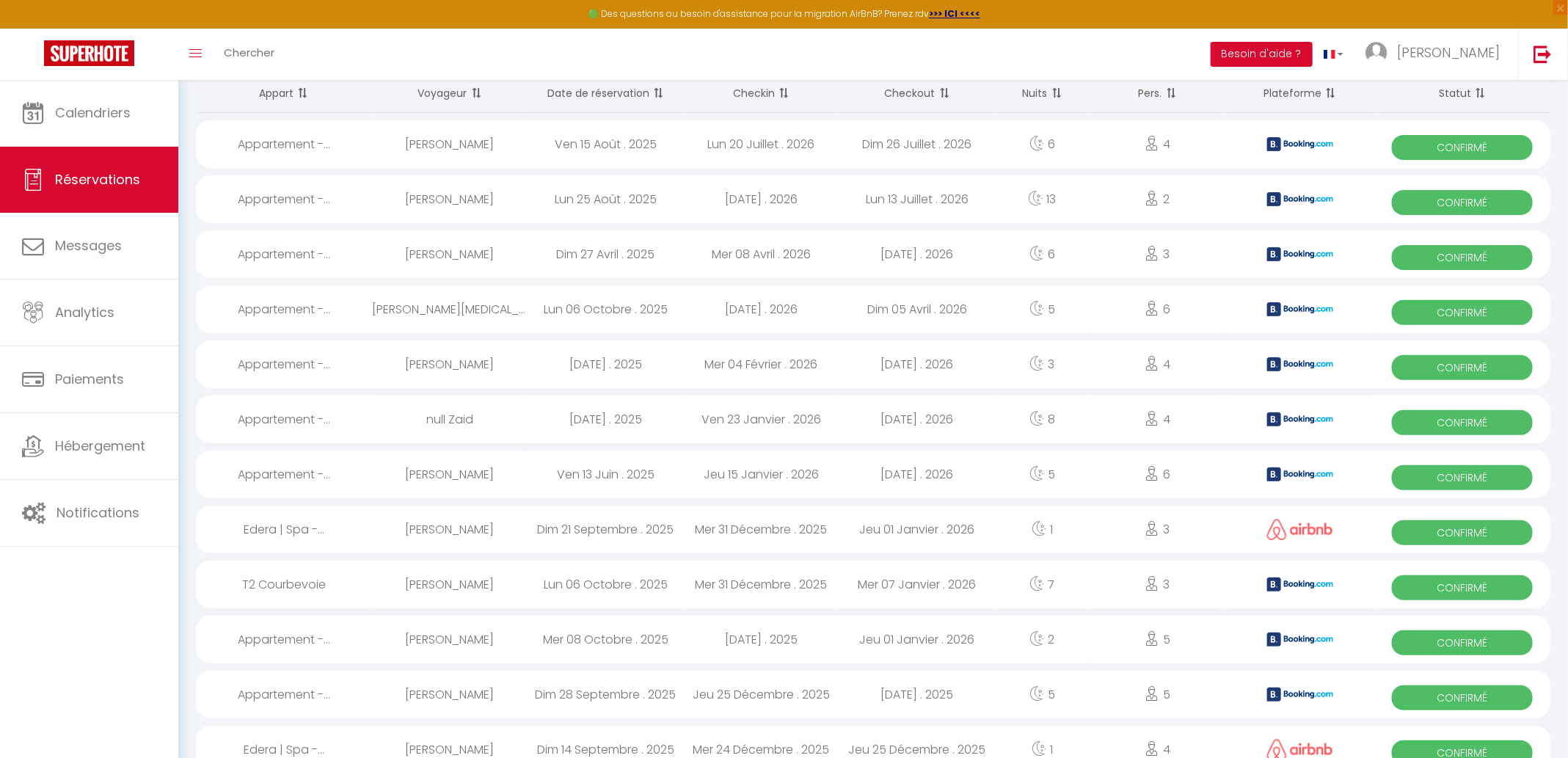
click at [566, 525] on div "Dim 21 Septembre . 2025" at bounding box center [605, 529] width 156 height 48
select select "OK"
select select "KO"
select select "0"
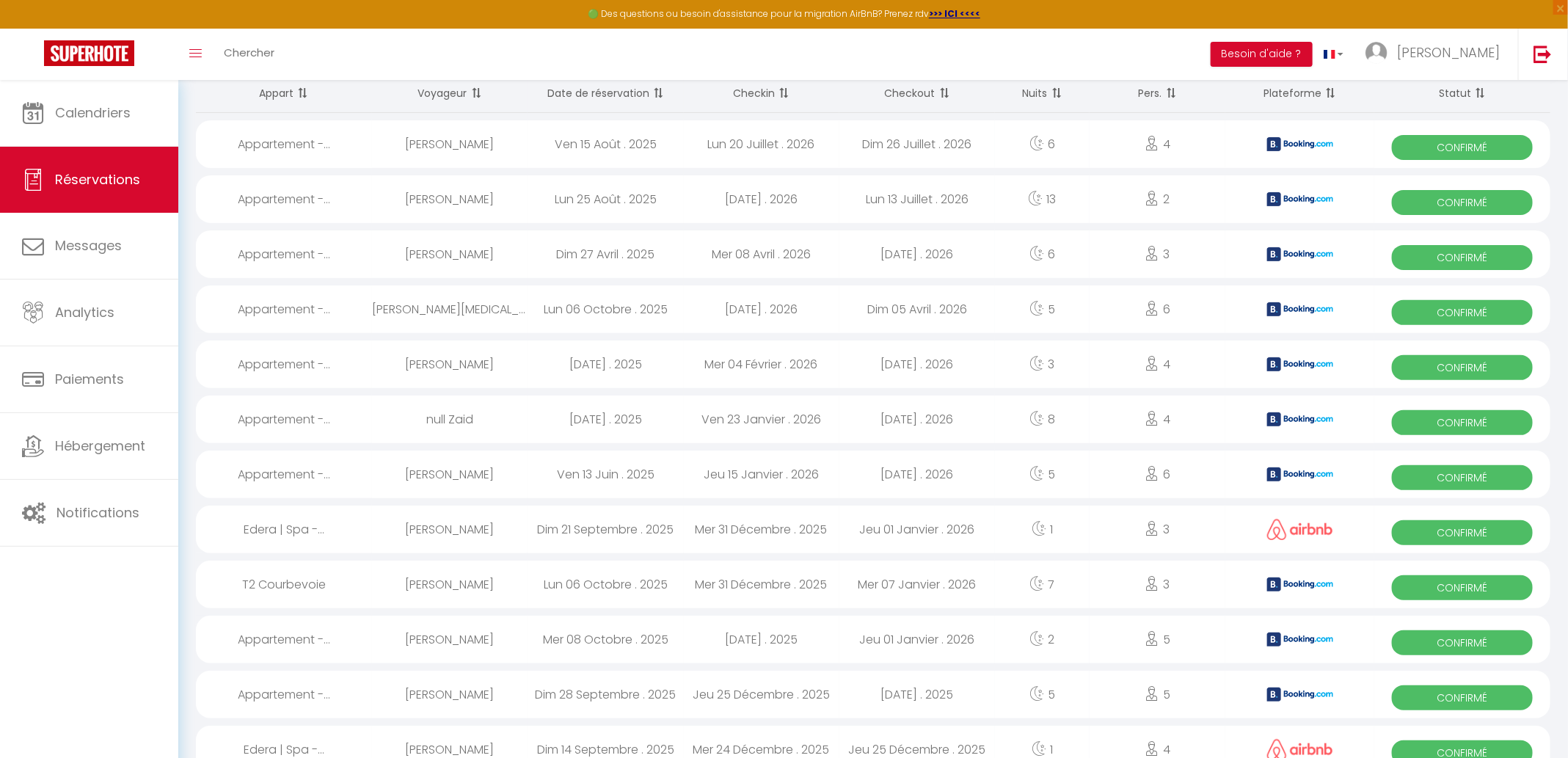
select select "1"
select select
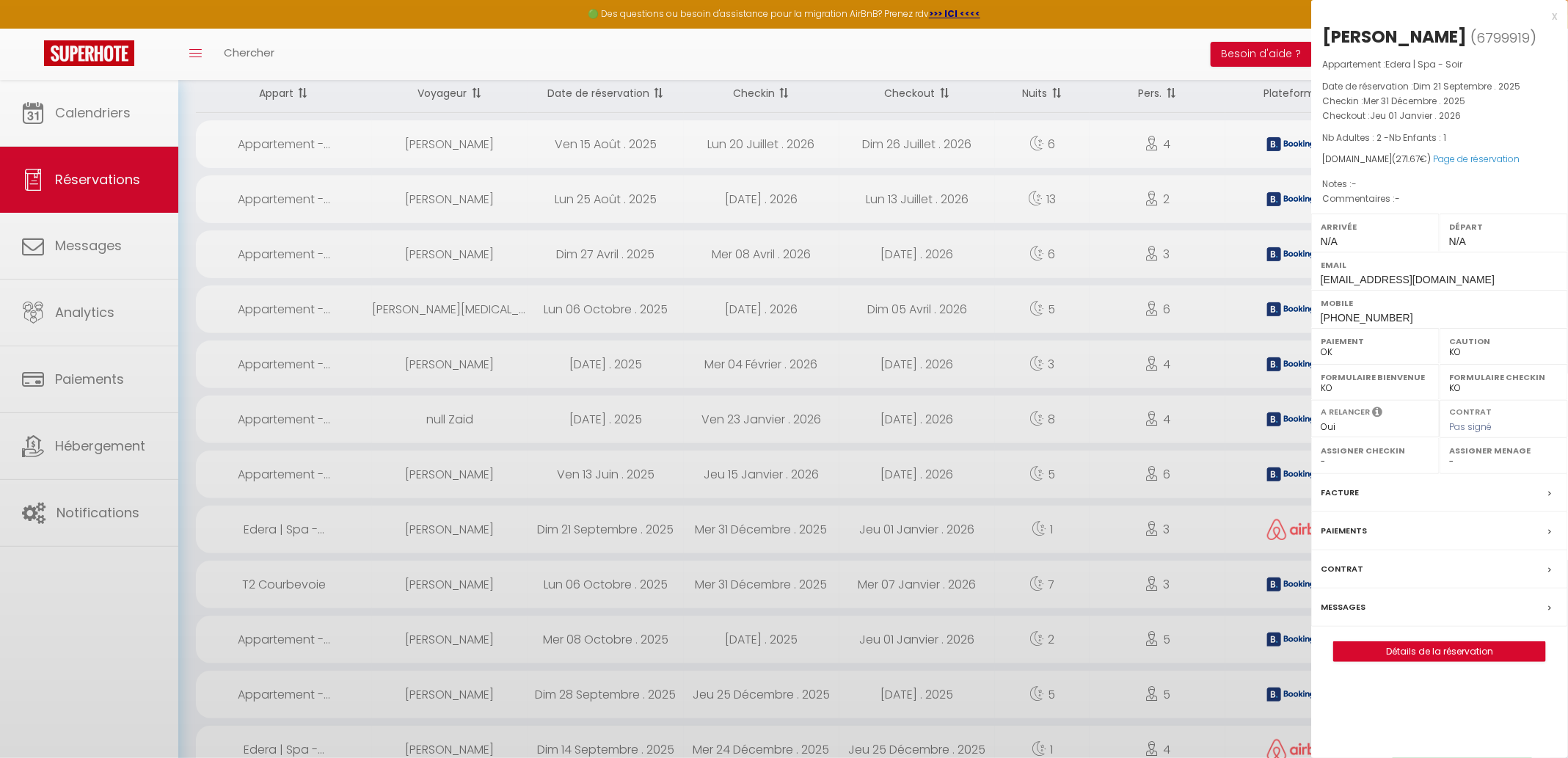
select select "42557"
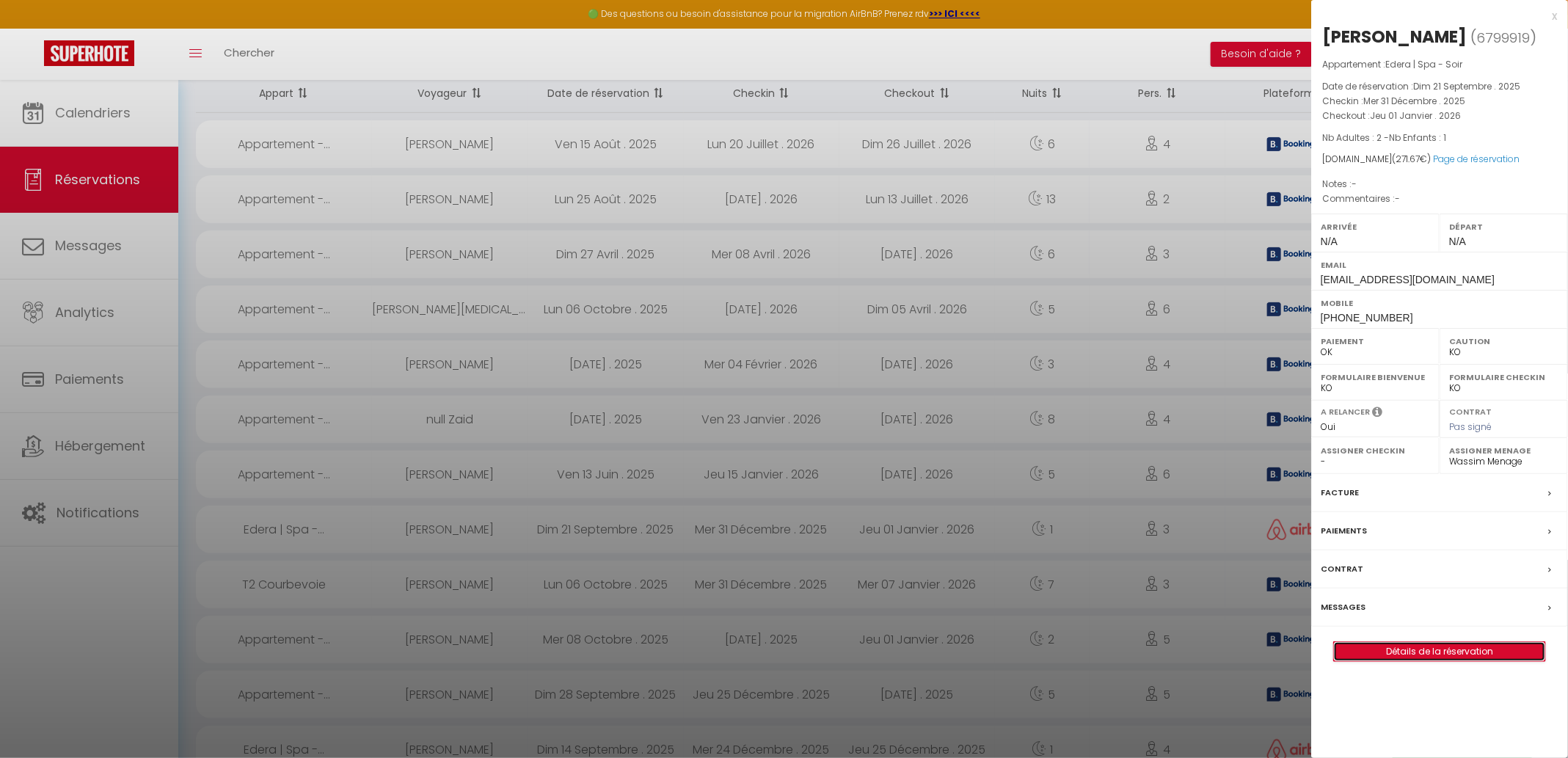
click at [1411, 654] on link "Détails de la réservation" at bounding box center [1439, 651] width 211 height 19
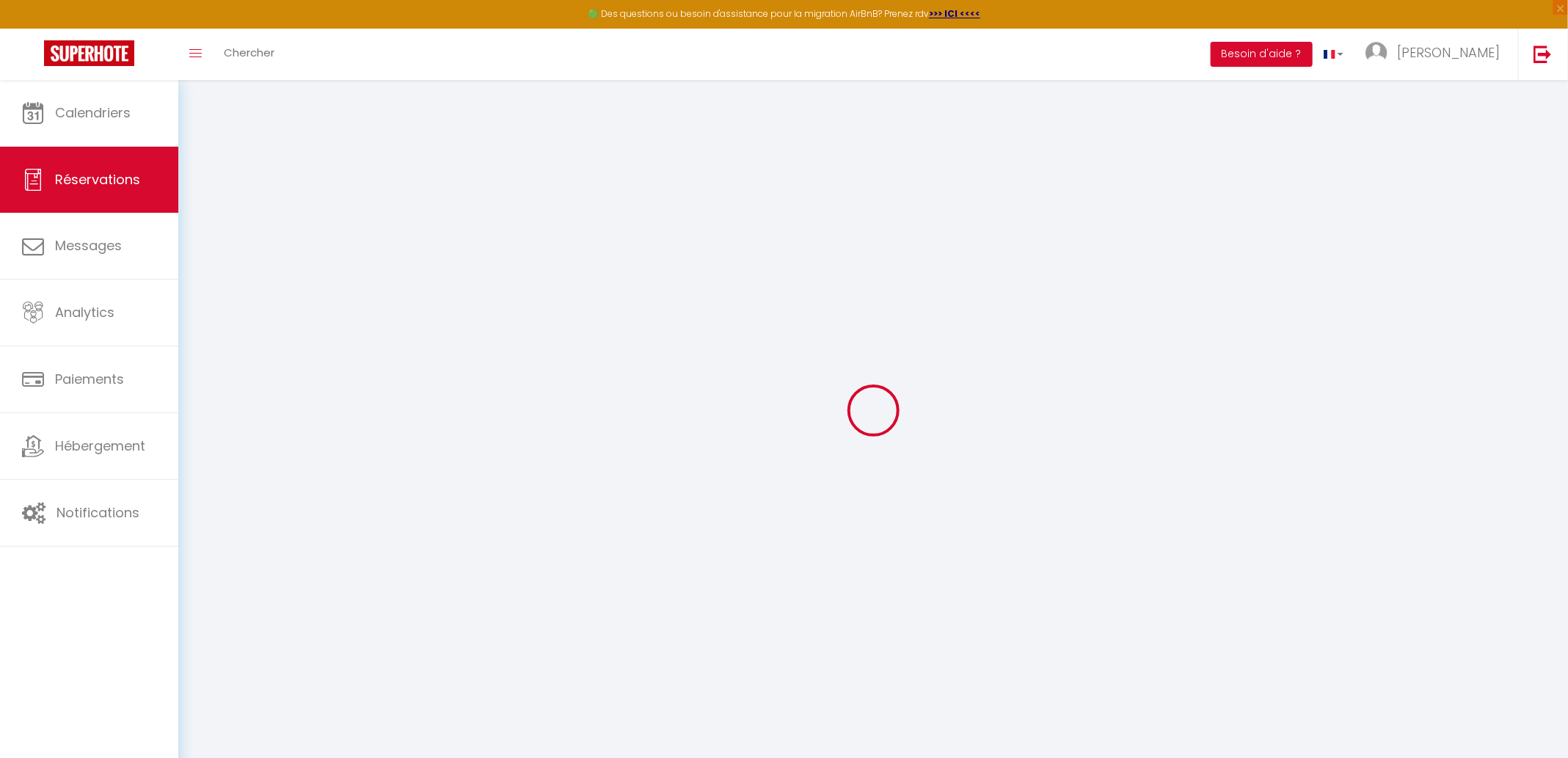
select select
checkbox input "false"
select select
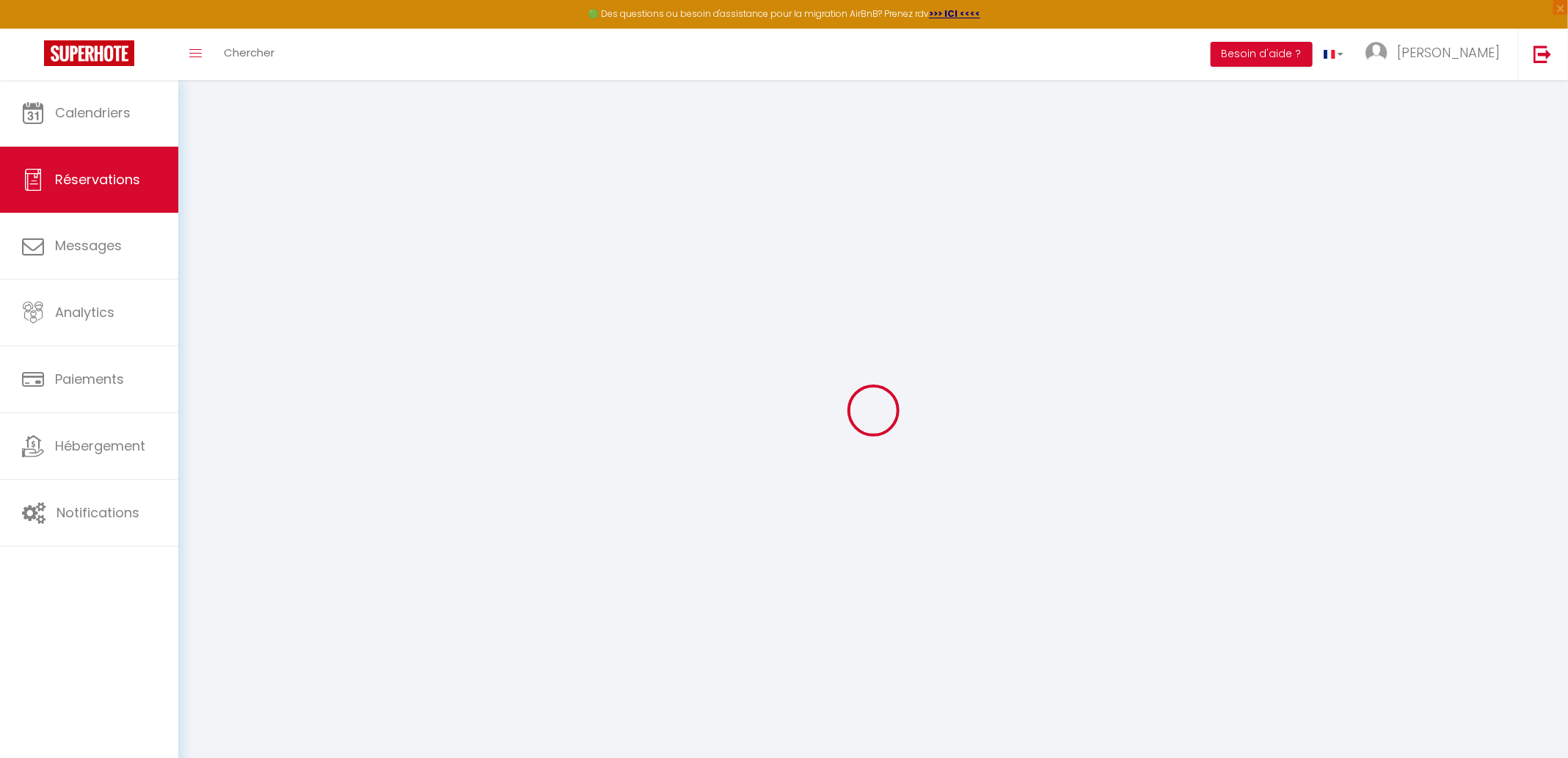
select select
checkbox input "false"
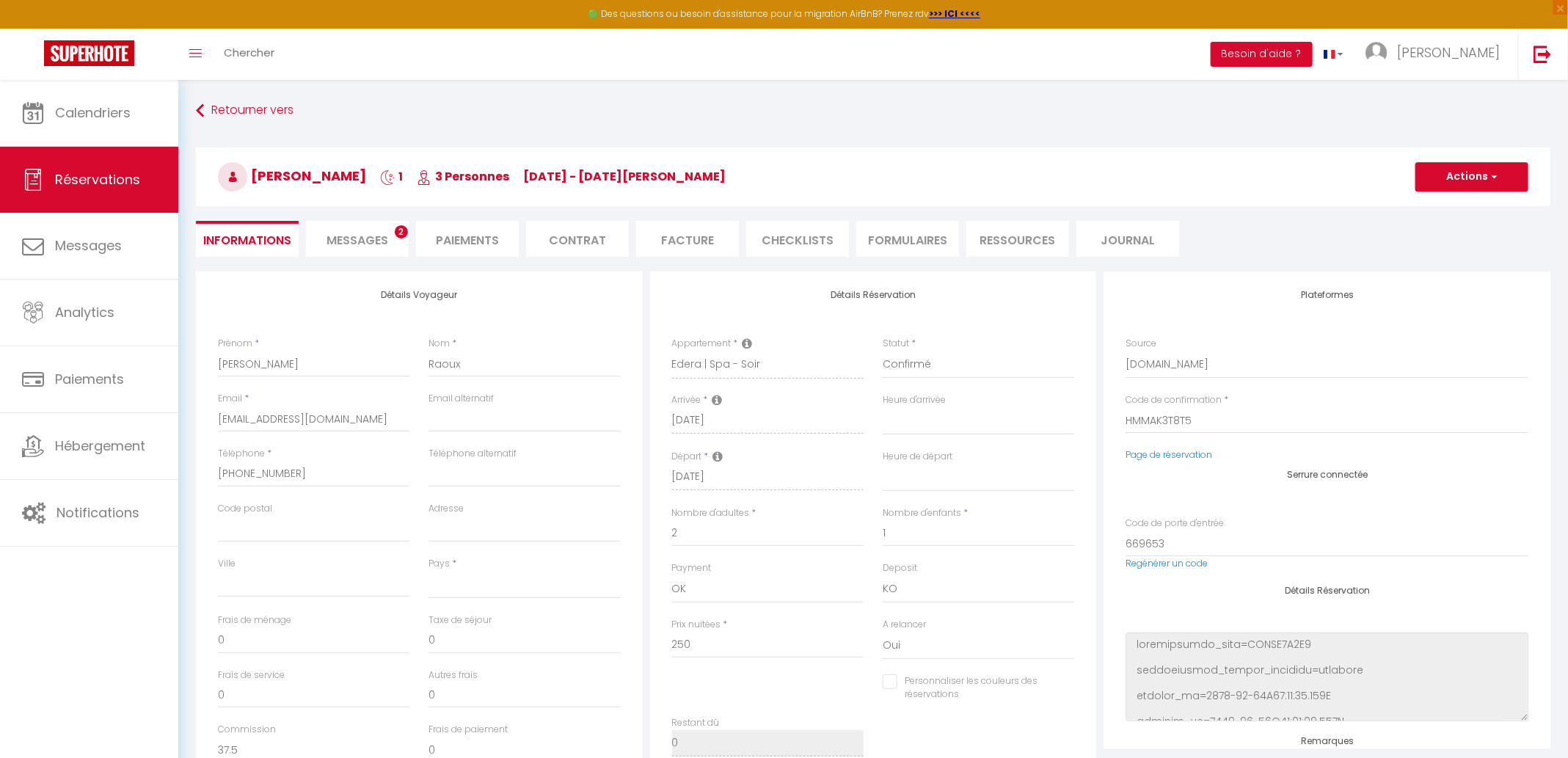
select select
type input "21.67"
select select
checkbox input "false"
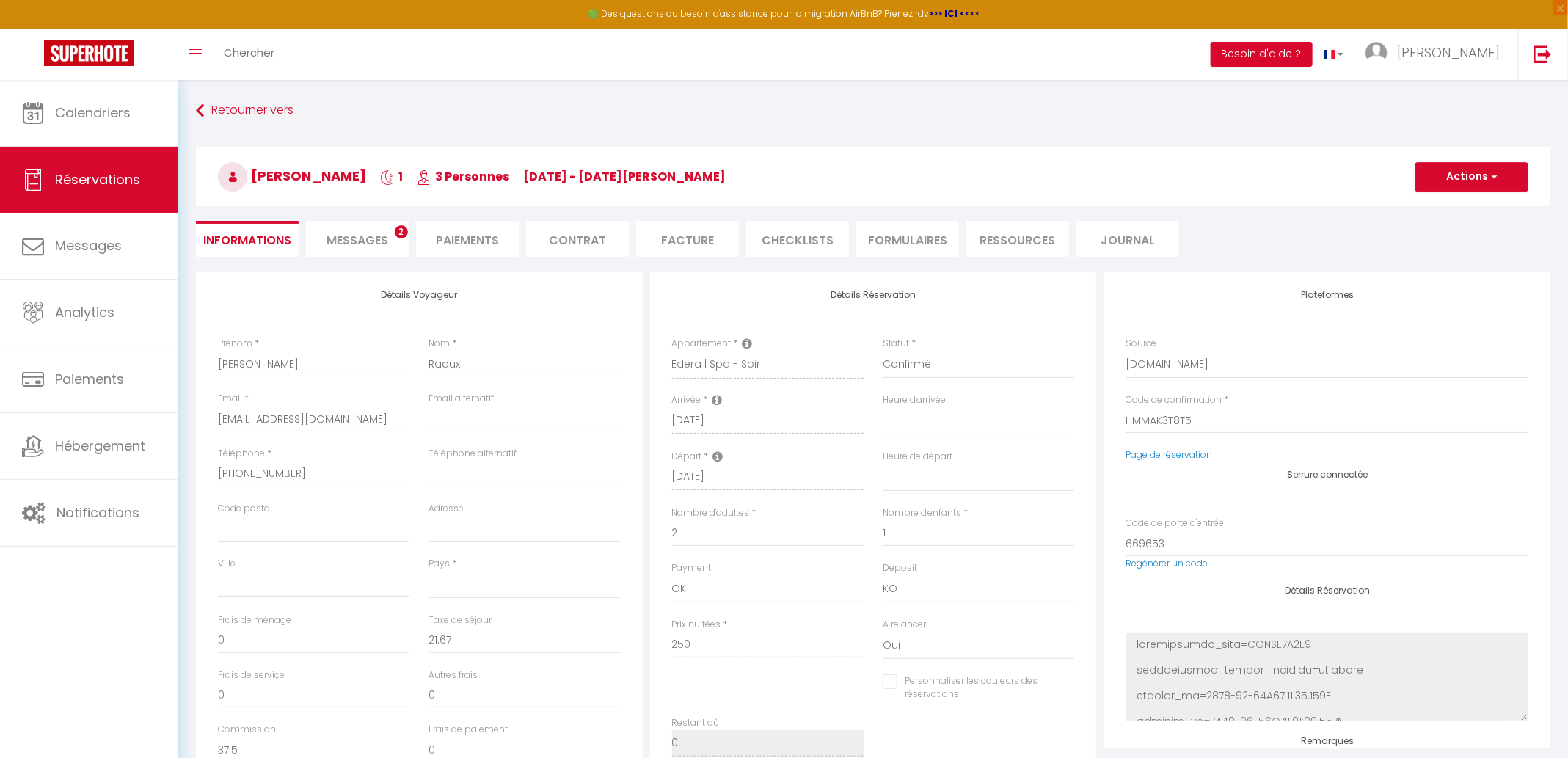
select select
checkbox input "false"
select select
click at [1100, 245] on li "Journal" at bounding box center [1127, 239] width 103 height 36
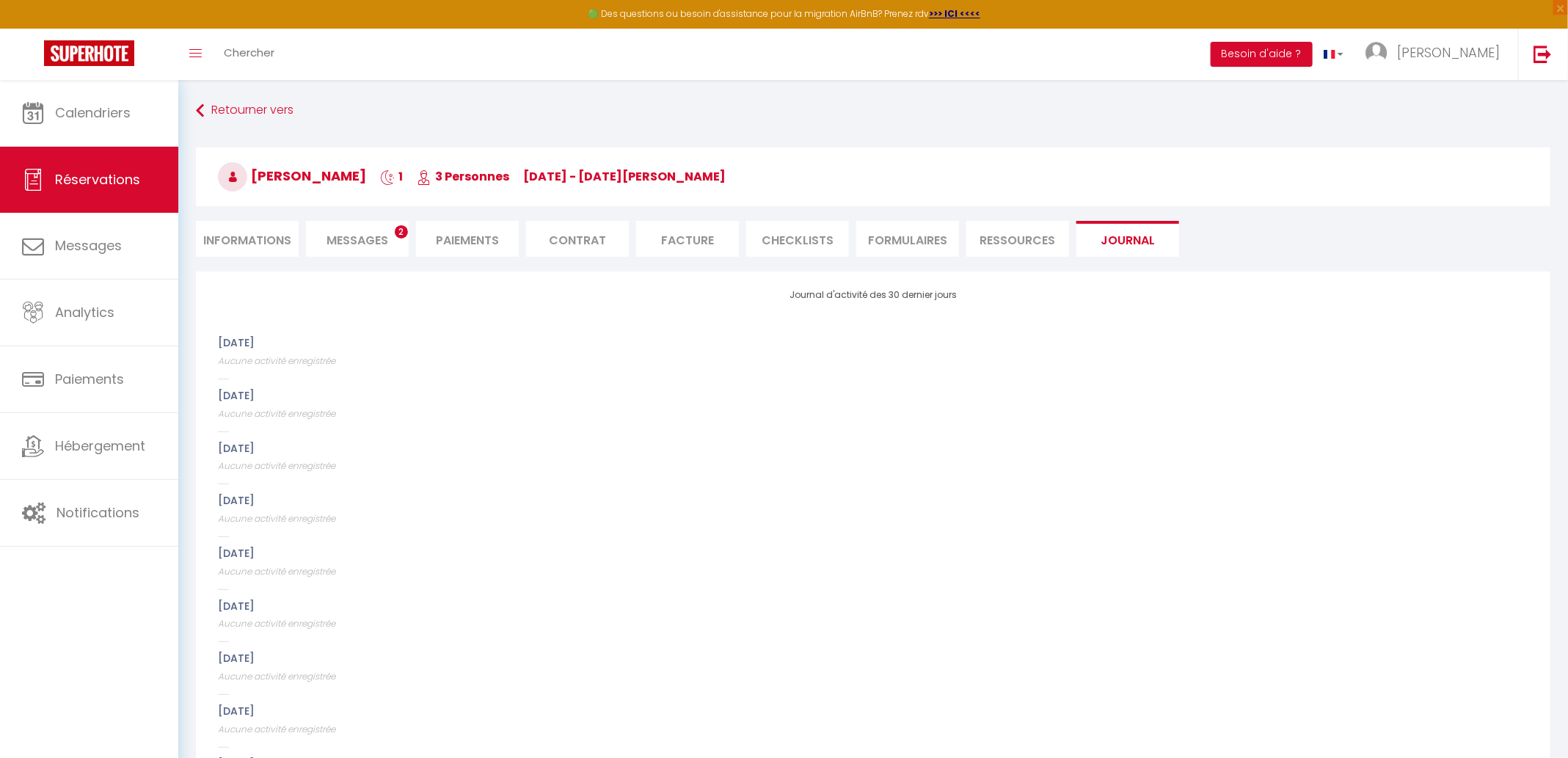
click at [260, 245] on li "Informations" at bounding box center [247, 239] width 103 height 36
select select
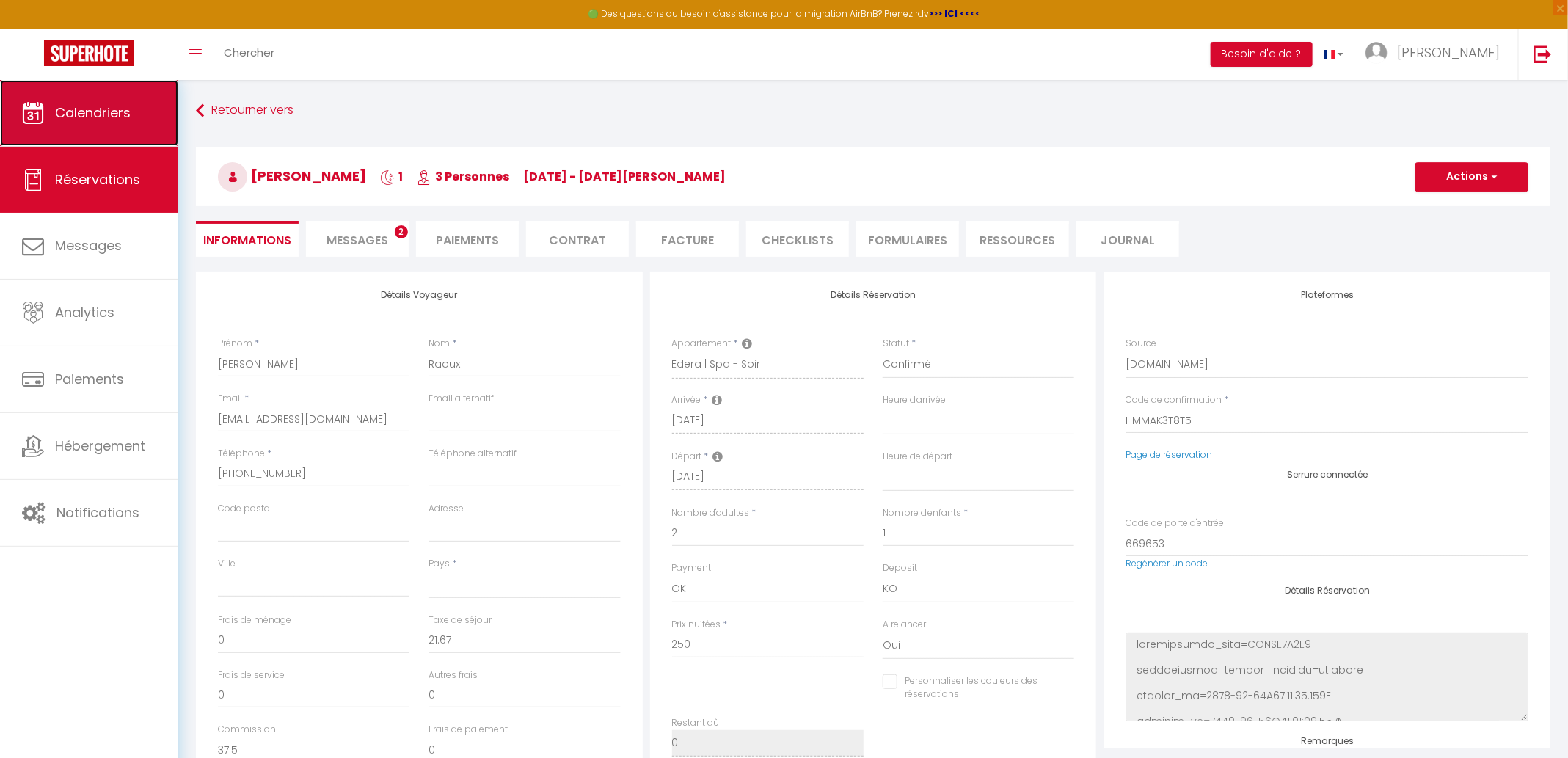
click at [107, 94] on link "Calendriers" at bounding box center [89, 113] width 178 height 66
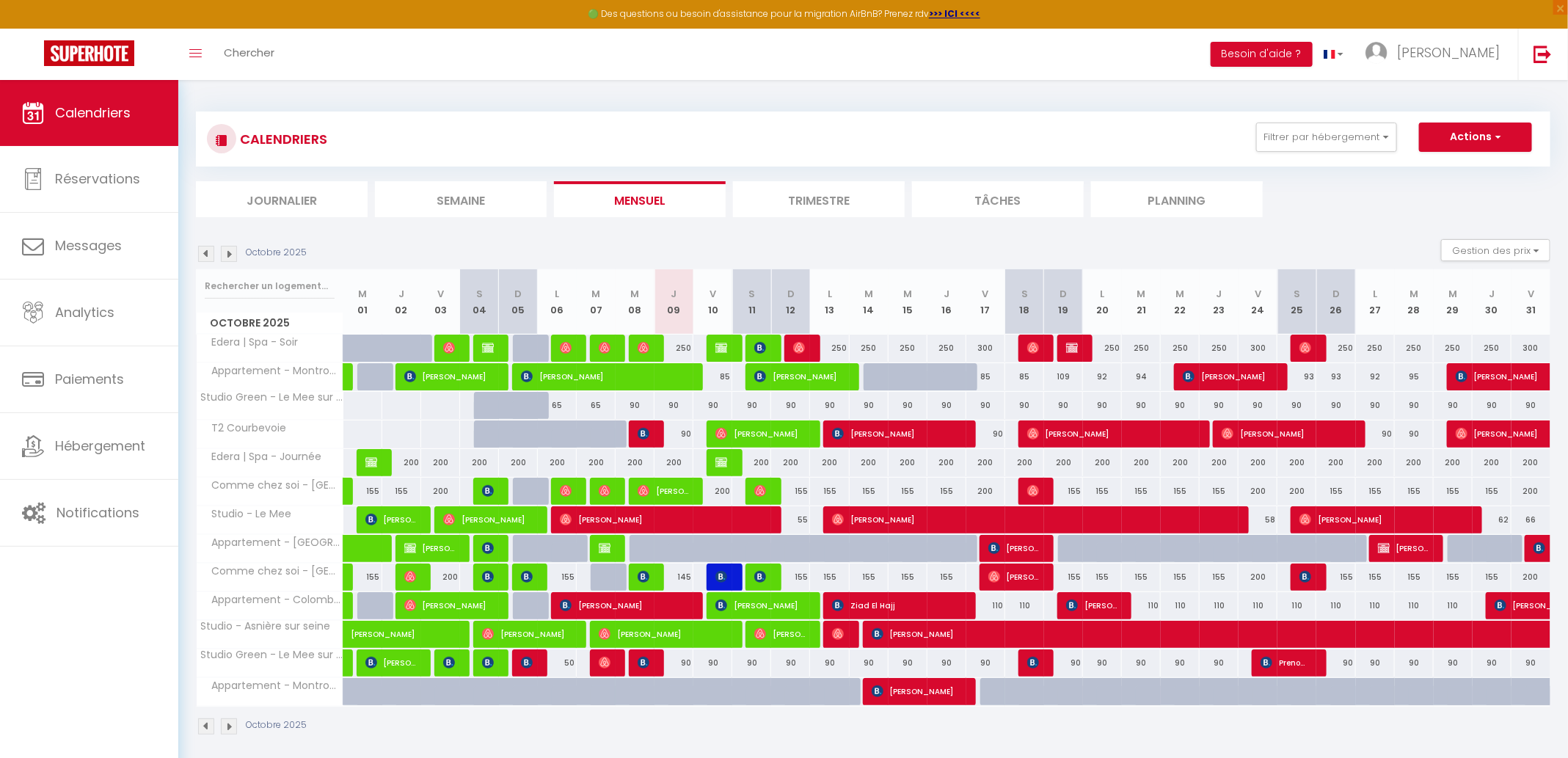
click at [457, 341] on div at bounding box center [454, 349] width 39 height 28
click at [452, 372] on span "Aous Othman" at bounding box center [449, 376] width 91 height 28
select select "OK"
select select "0"
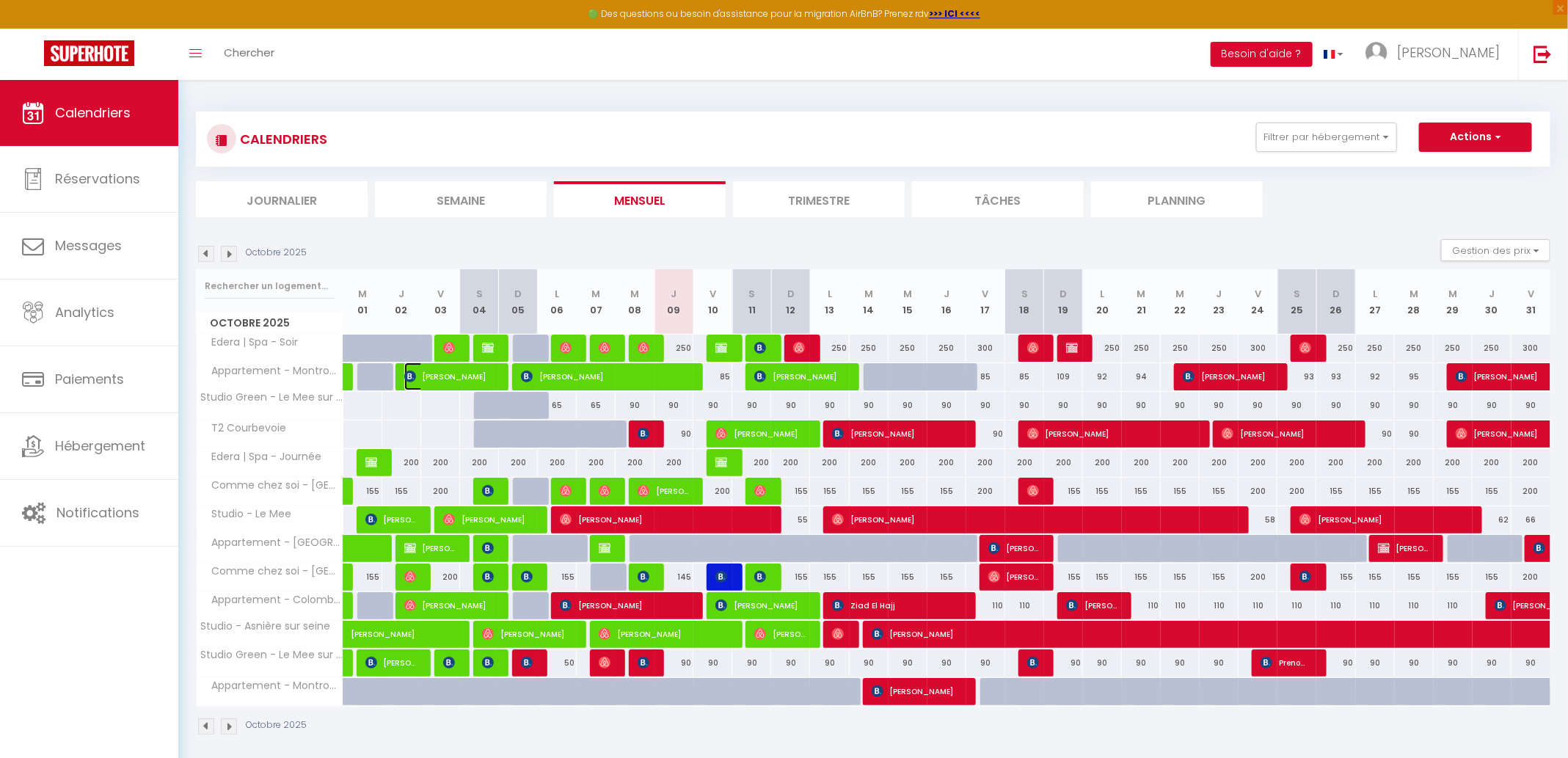
select select "0"
select select "1"
select select
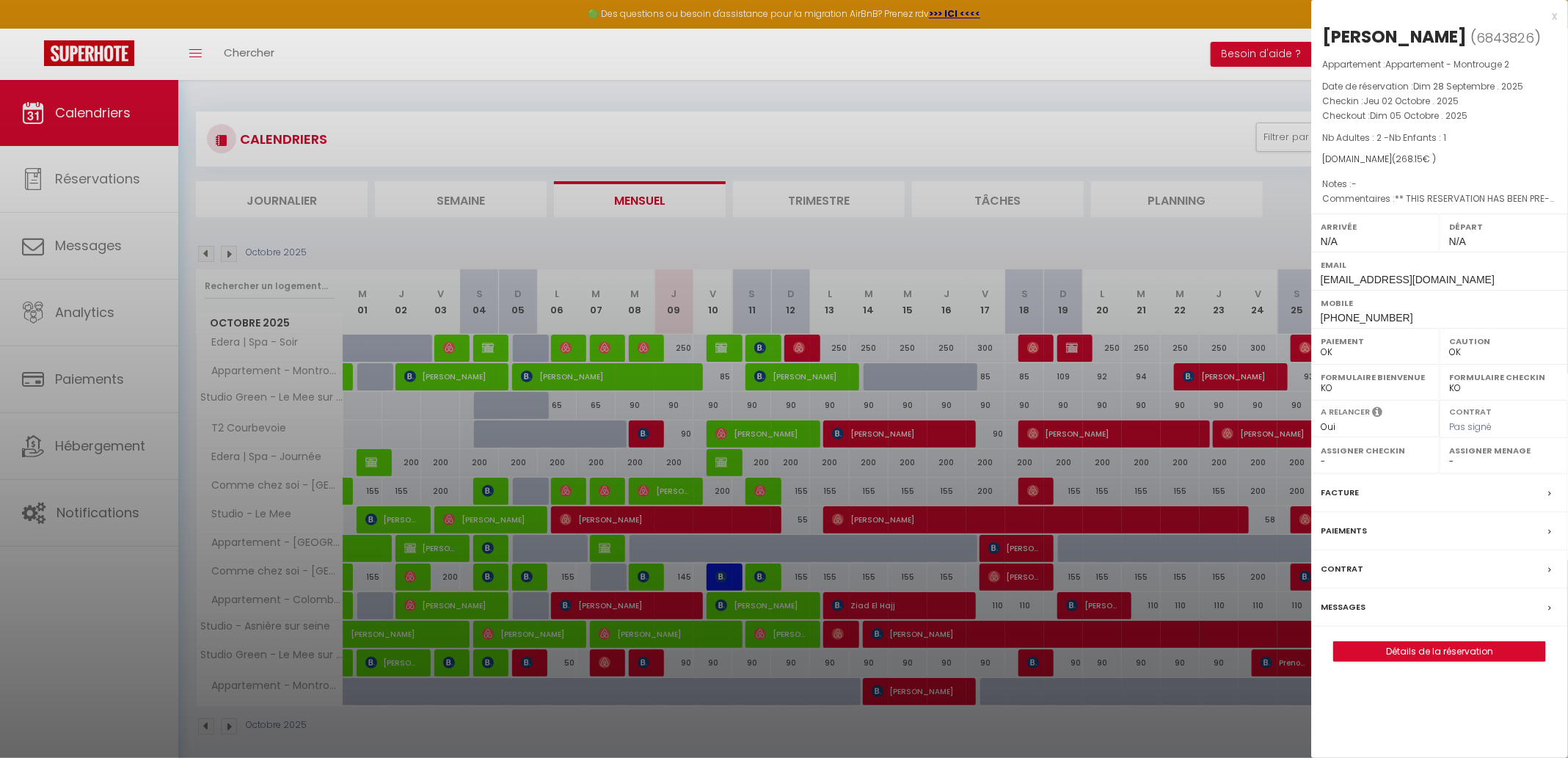
click at [452, 343] on div at bounding box center [784, 379] width 1568 height 758
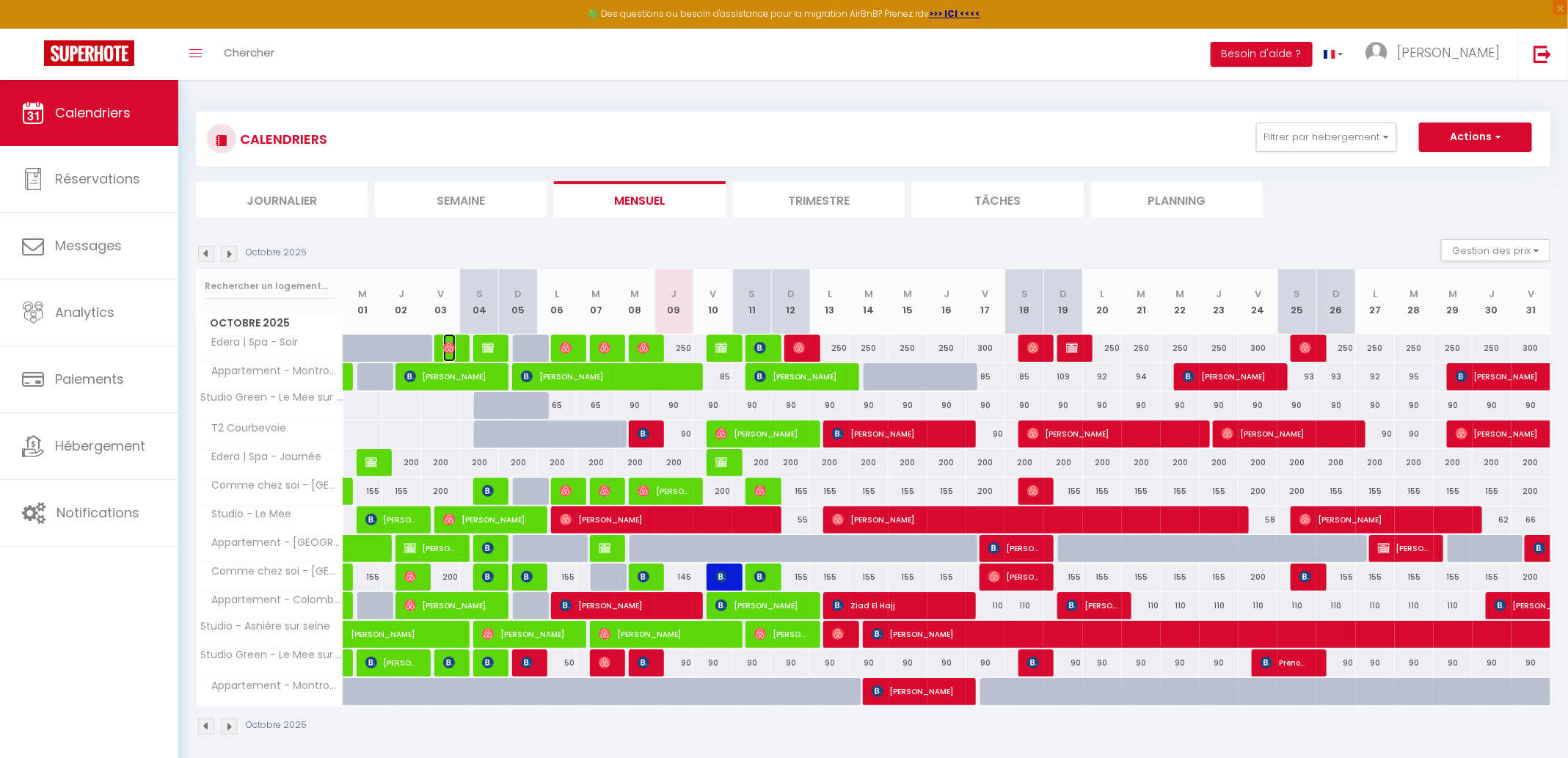
click at [452, 343] on img at bounding box center [448, 347] width 12 height 12
select select "42557"
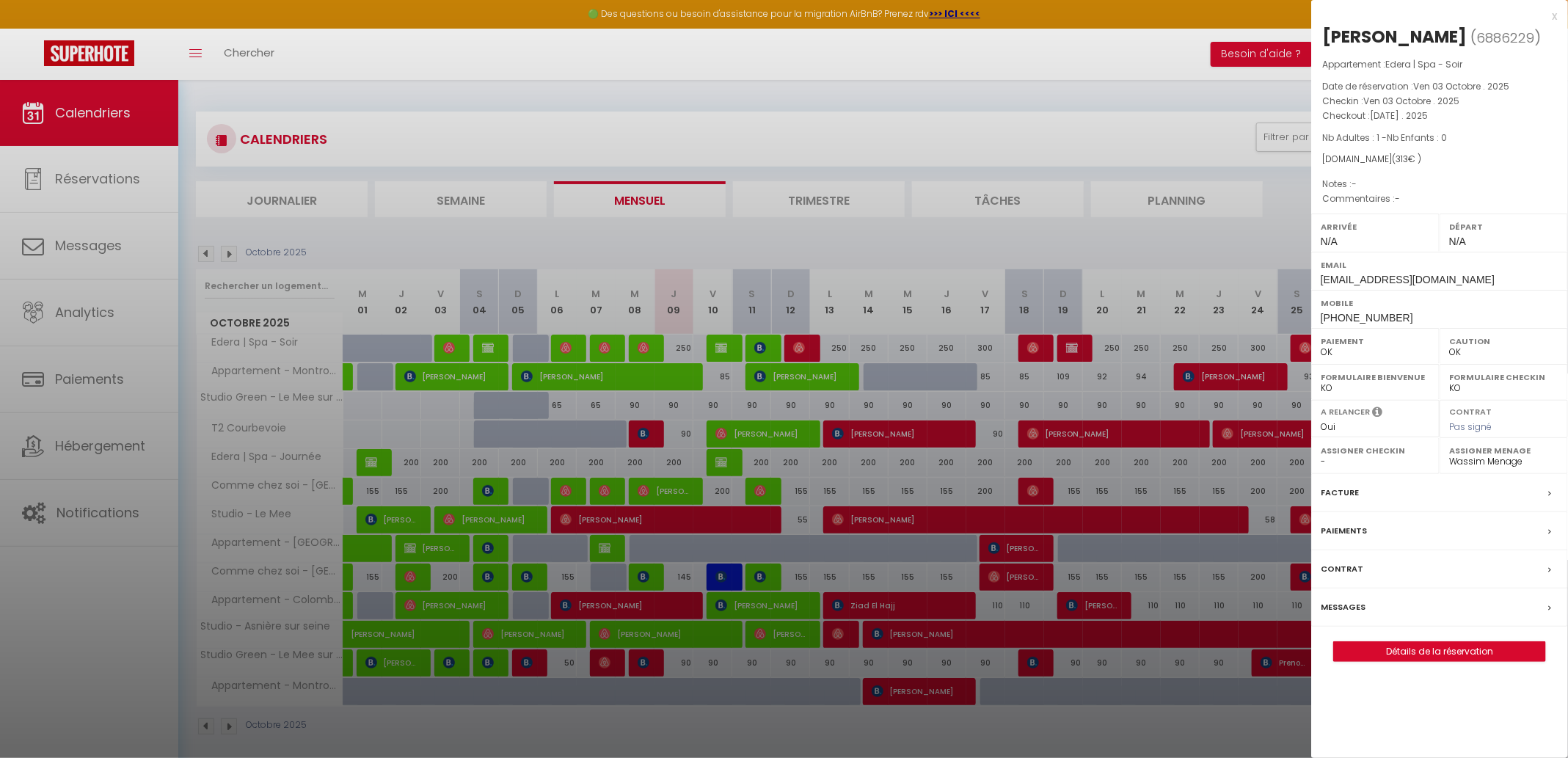
click at [808, 351] on div at bounding box center [784, 379] width 1568 height 758
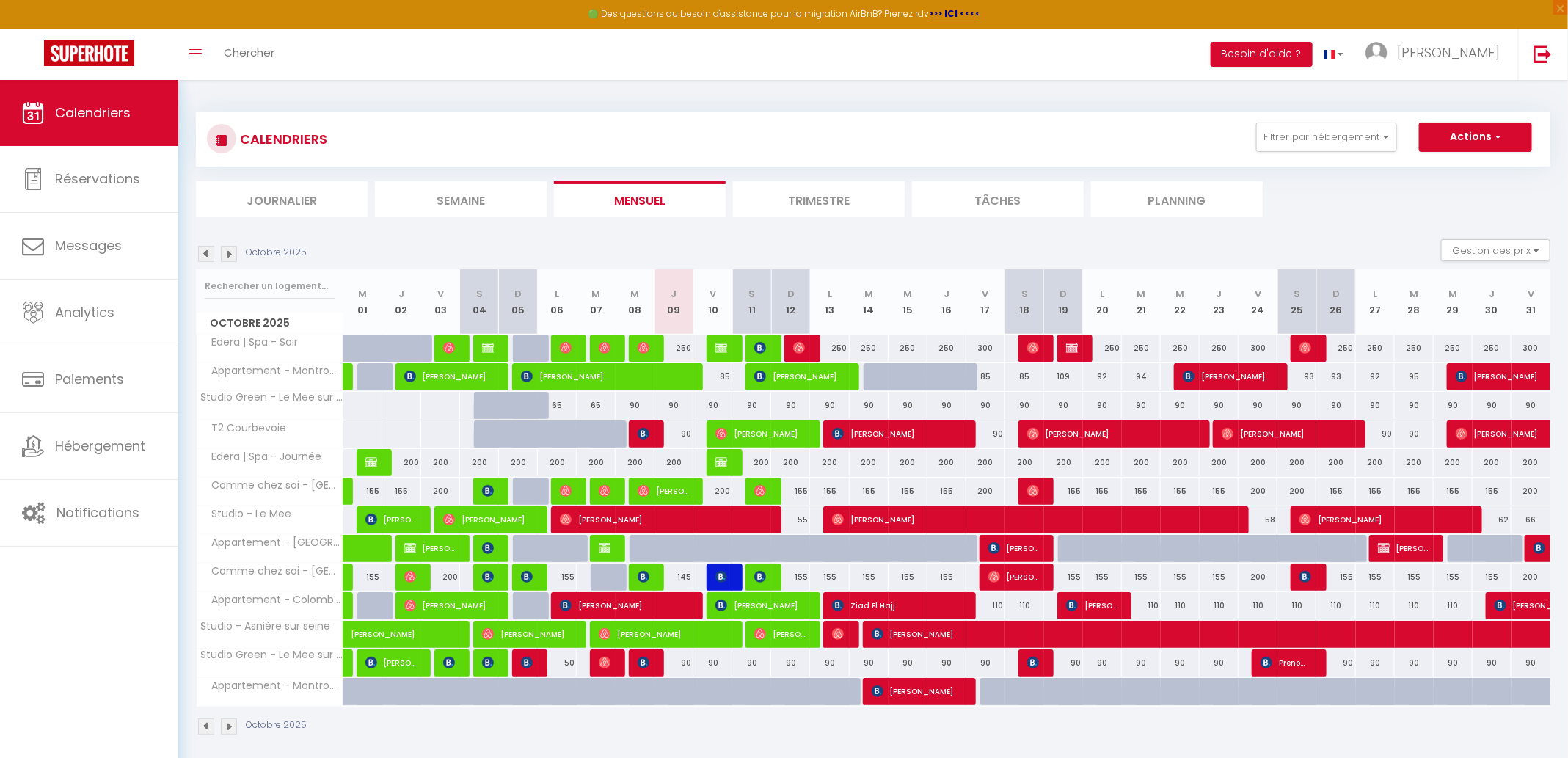
click at [808, 351] on div at bounding box center [803, 349] width 39 height 28
click at [453, 353] on img at bounding box center [448, 347] width 12 height 12
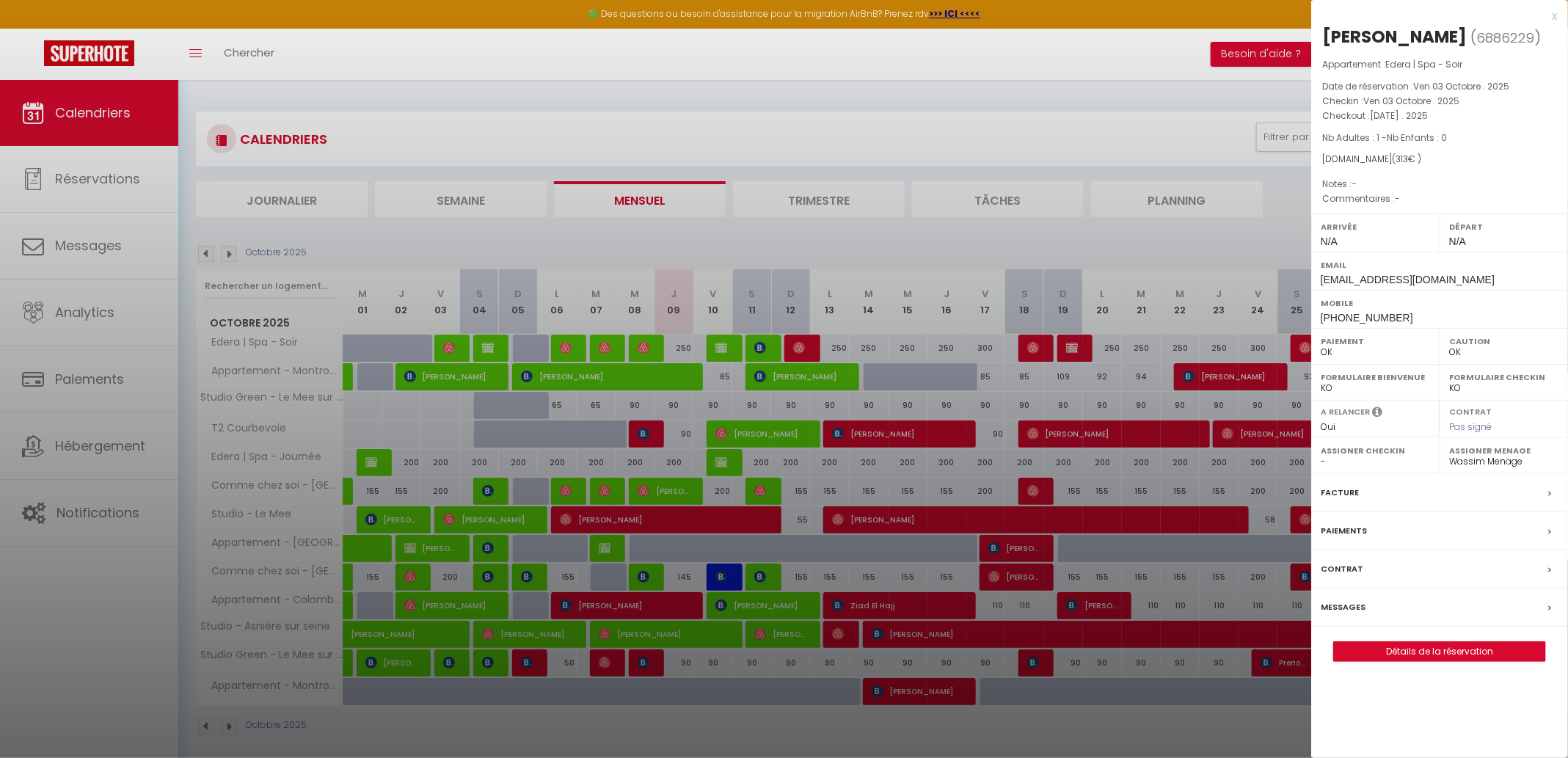
click at [1023, 147] on div at bounding box center [784, 379] width 1568 height 758
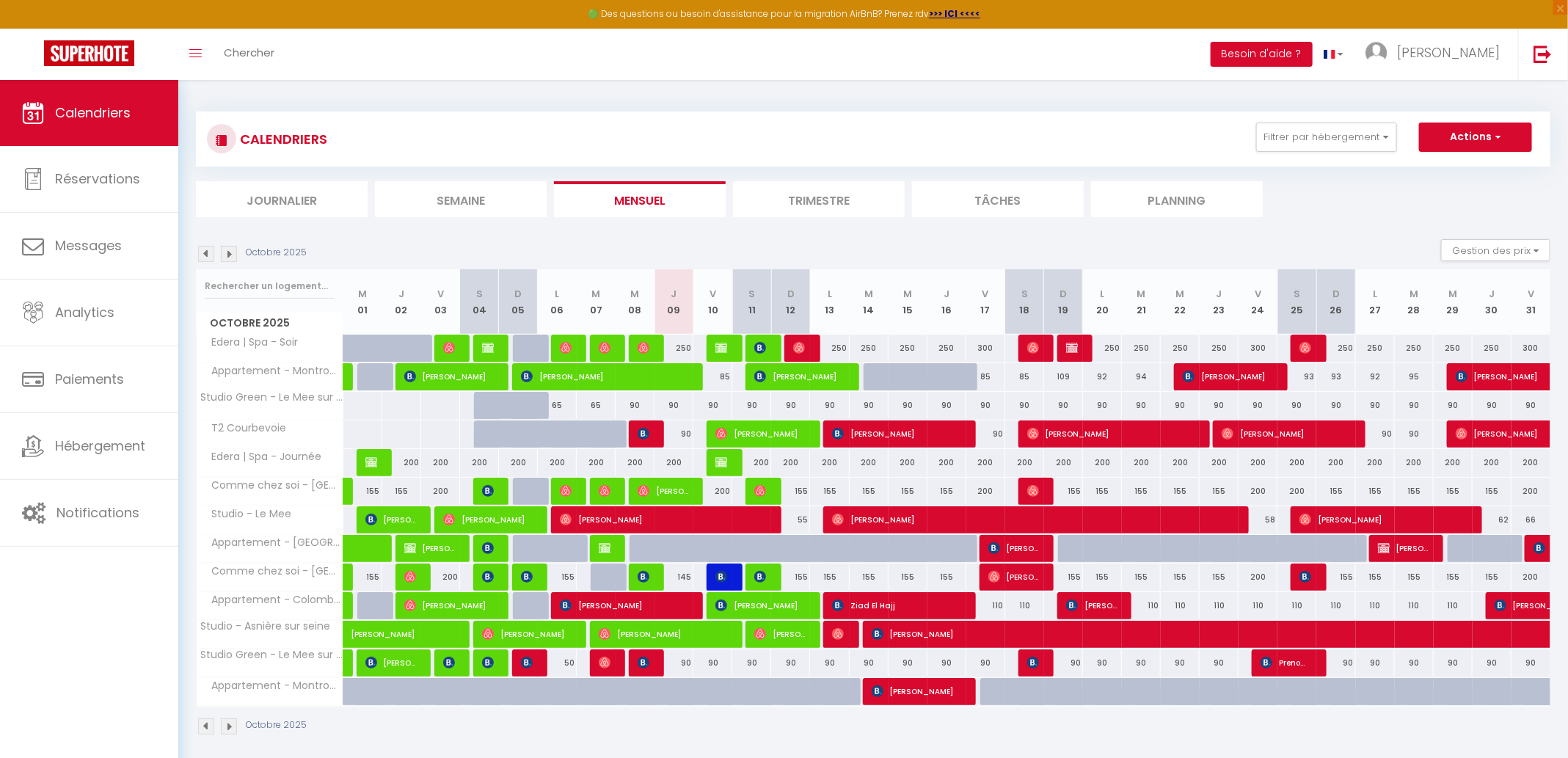
click at [465, 344] on div at bounding box center [450, 349] width 39 height 28
click at [446, 351] on img at bounding box center [448, 347] width 12 height 12
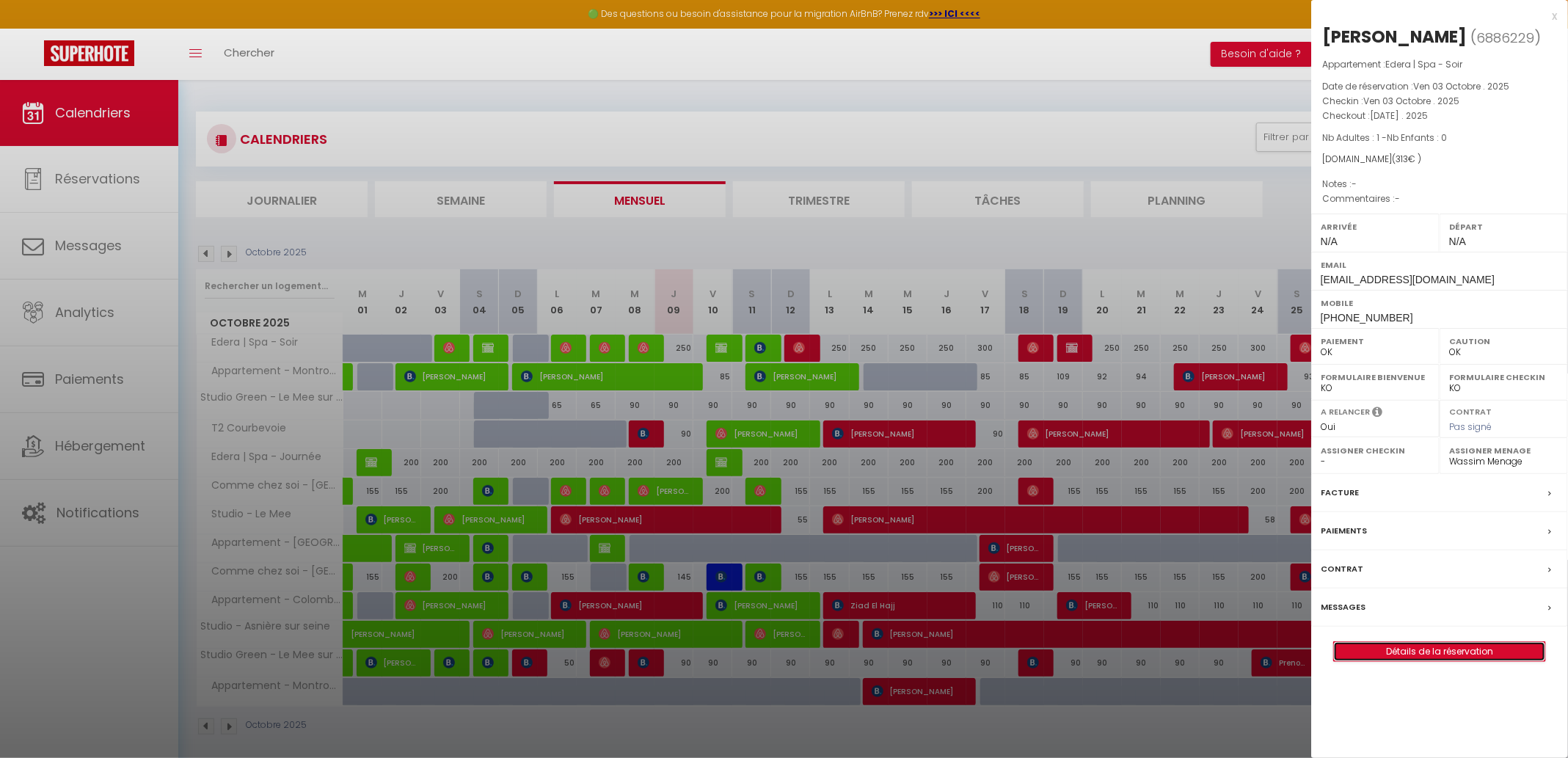
click at [1368, 654] on link "Détails de la réservation" at bounding box center [1439, 651] width 211 height 19
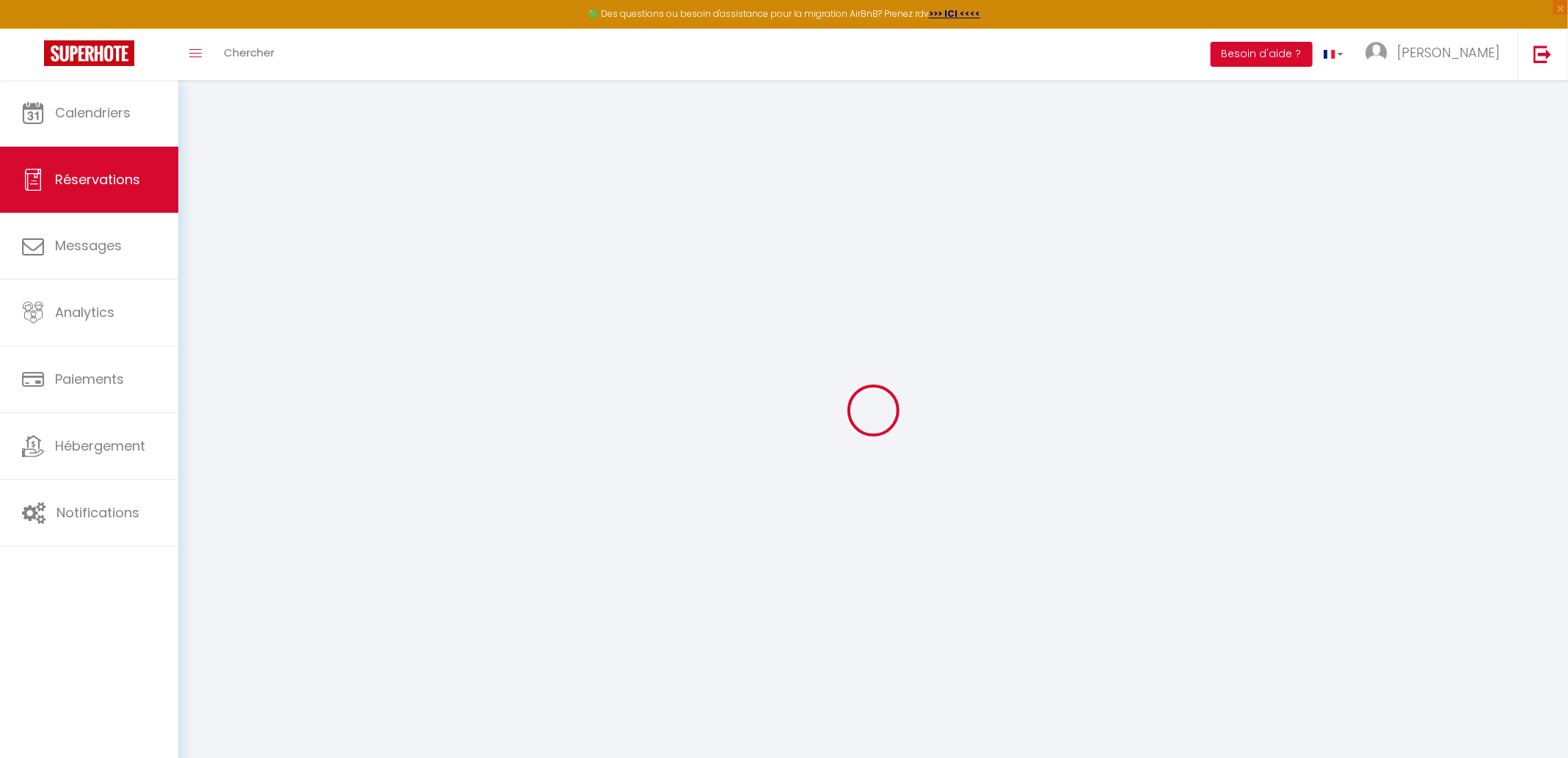
select select
checkbox input "false"
select select
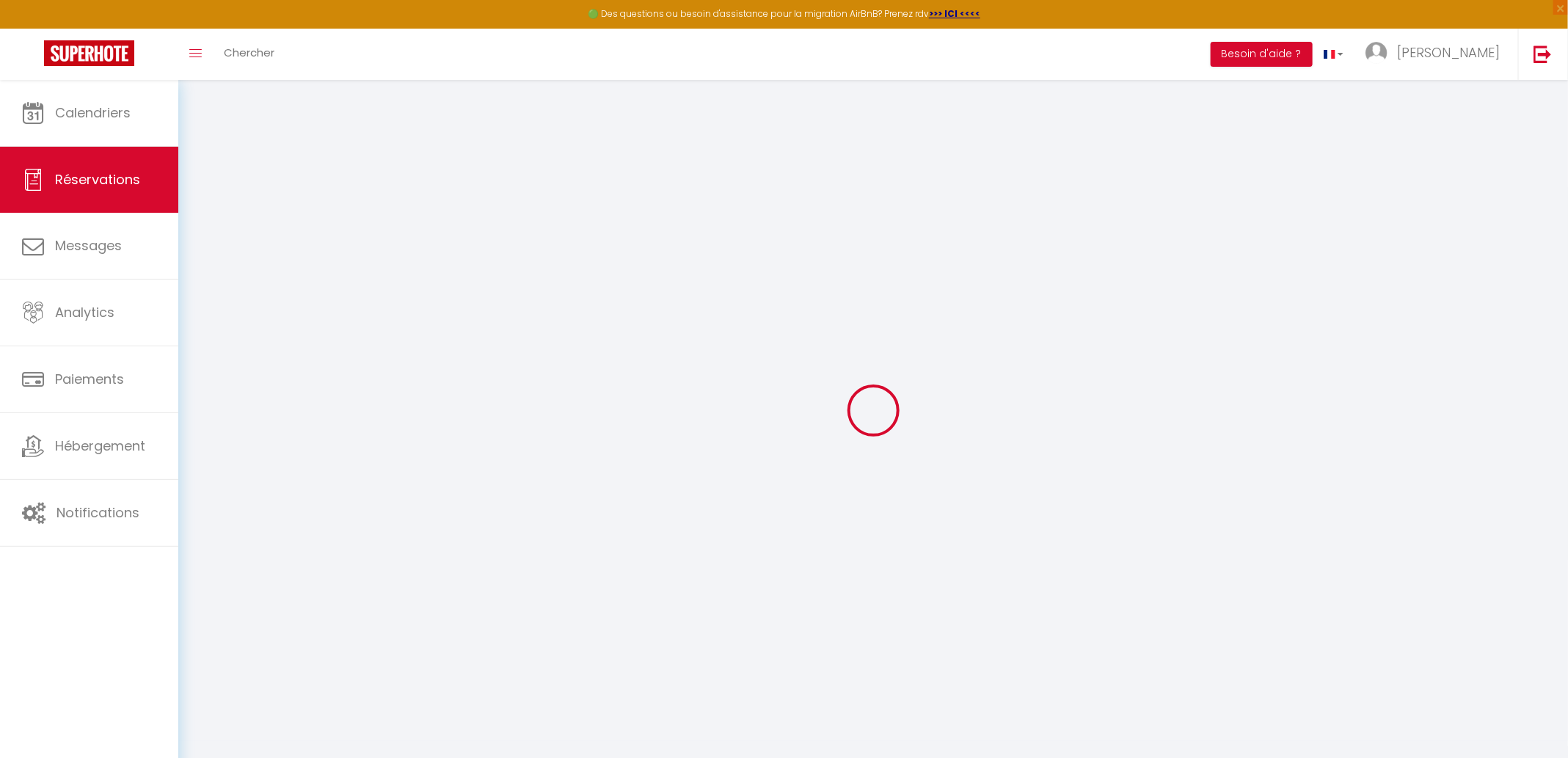
select select
checkbox input "false"
select select
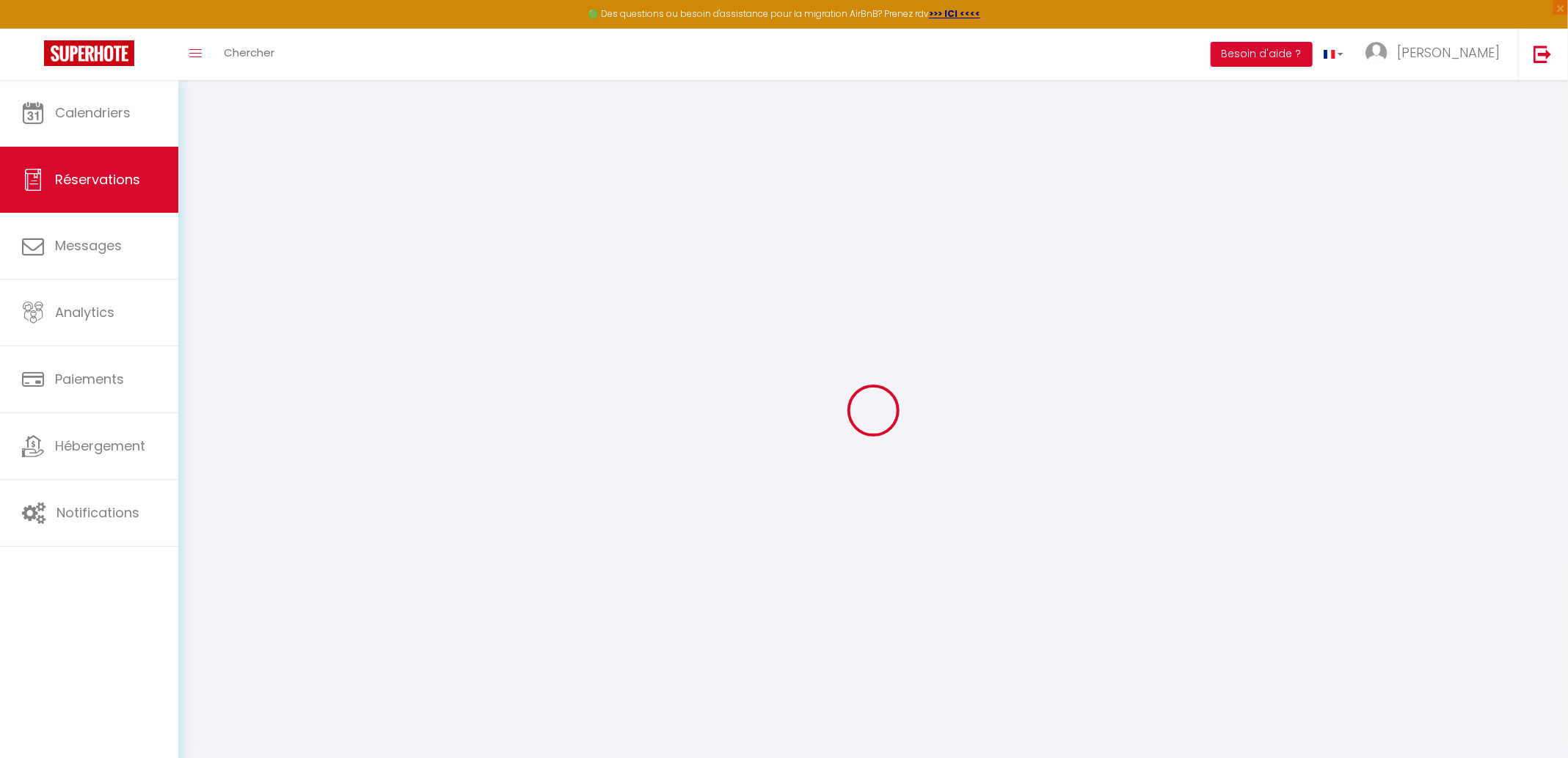
select select
checkbox input "false"
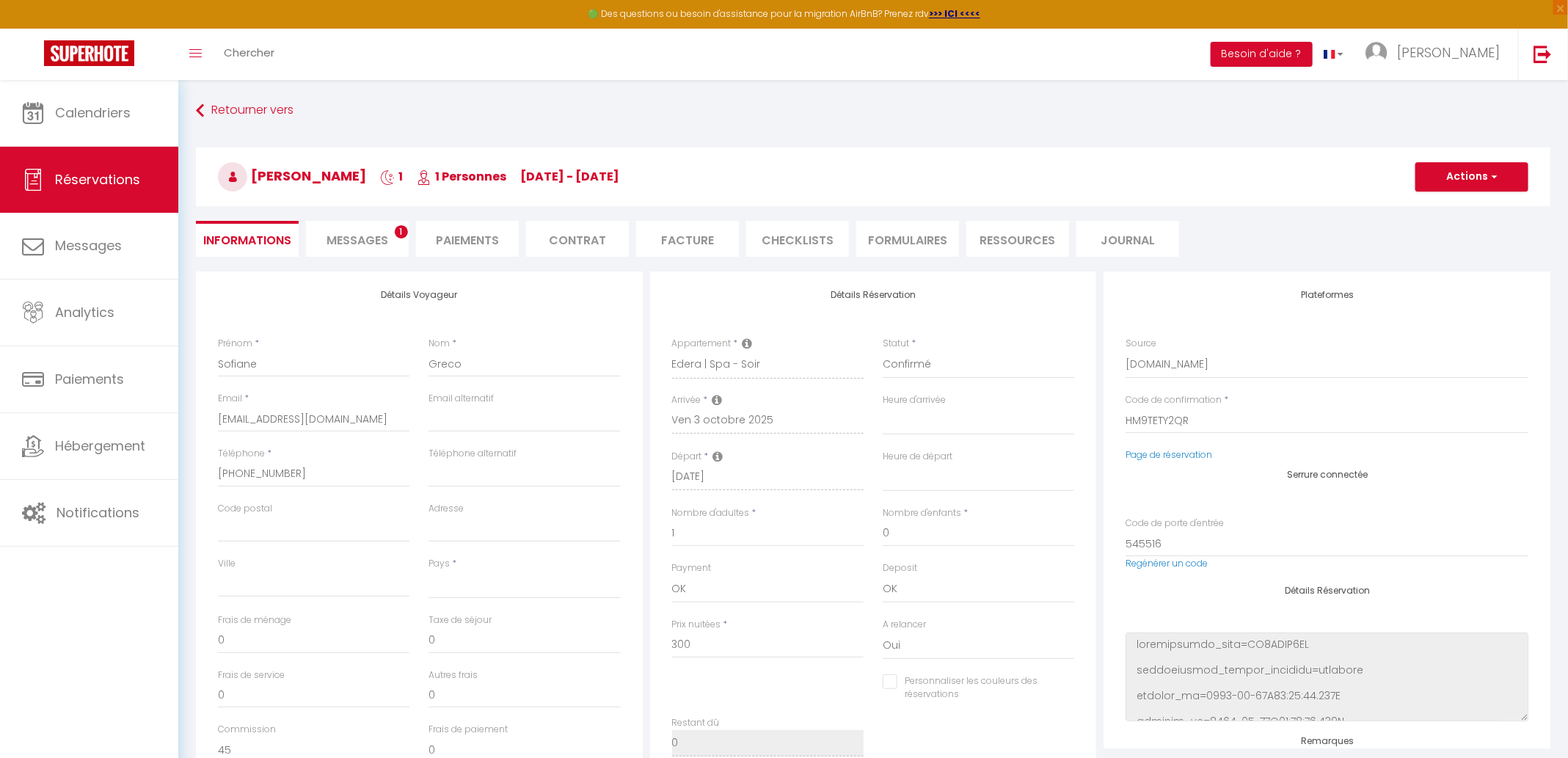
select select
type input "13"
select select
checkbox input "false"
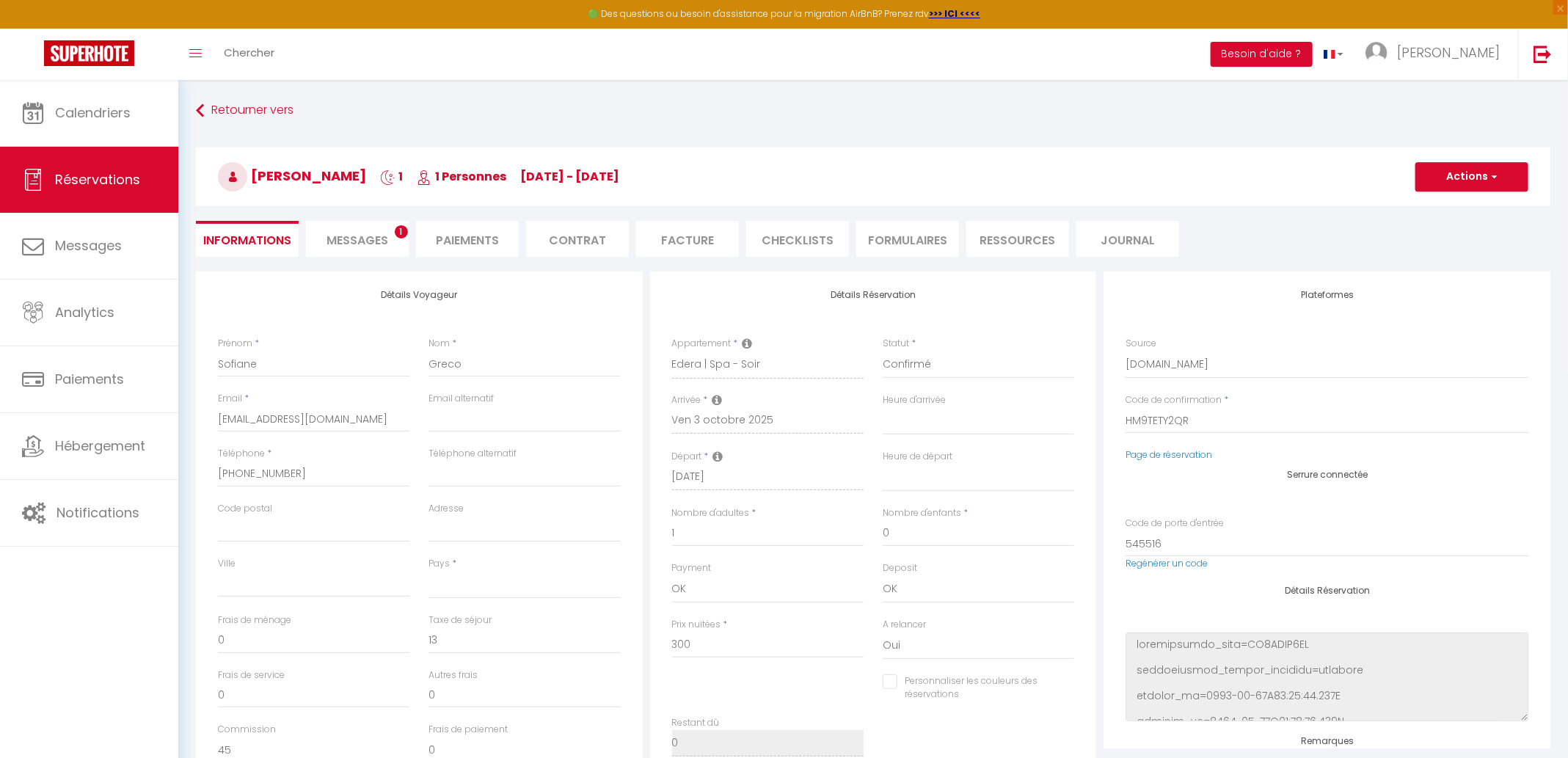
select select
checkbox input "false"
select select
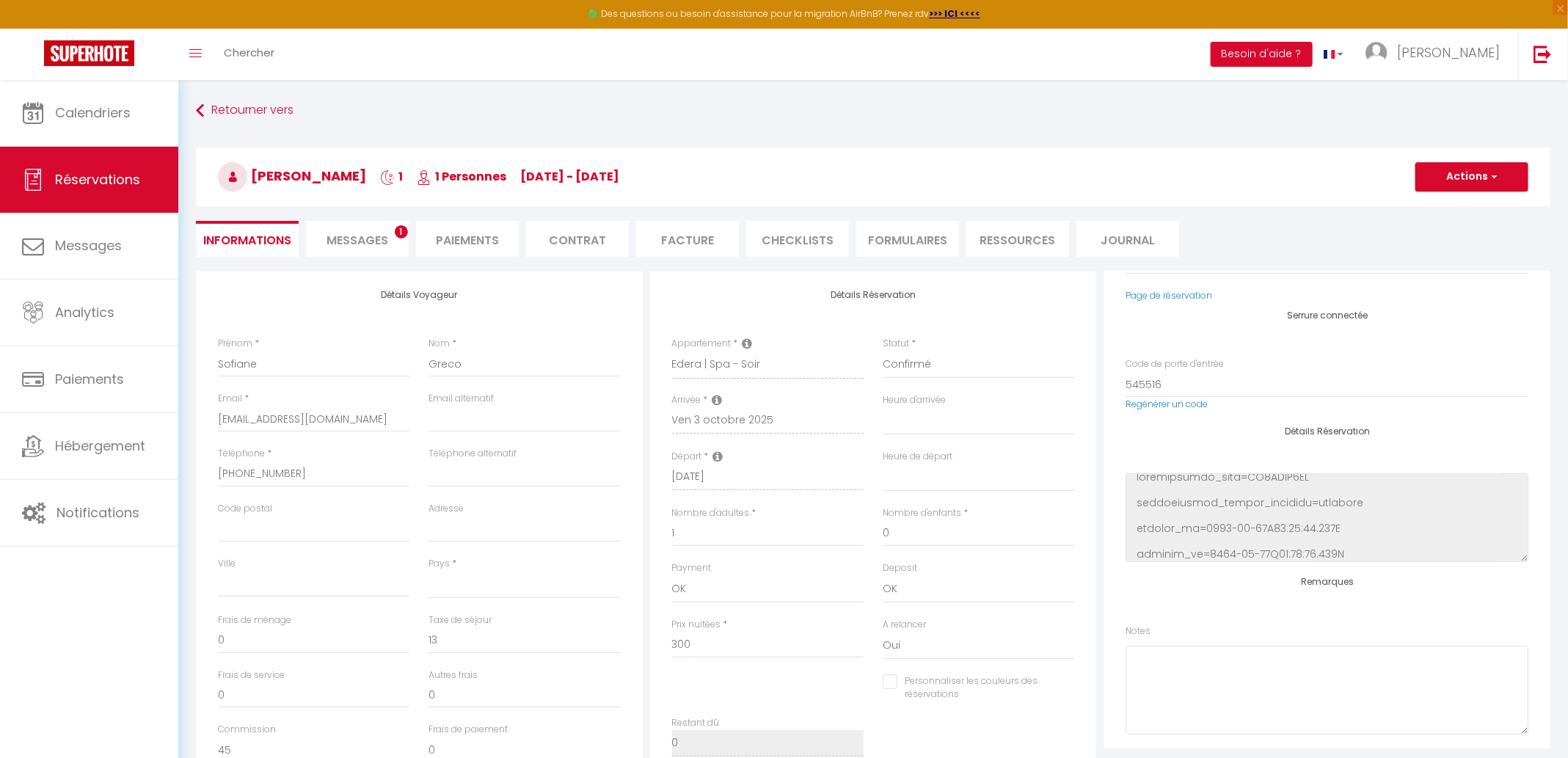
scroll to position [9, 0]
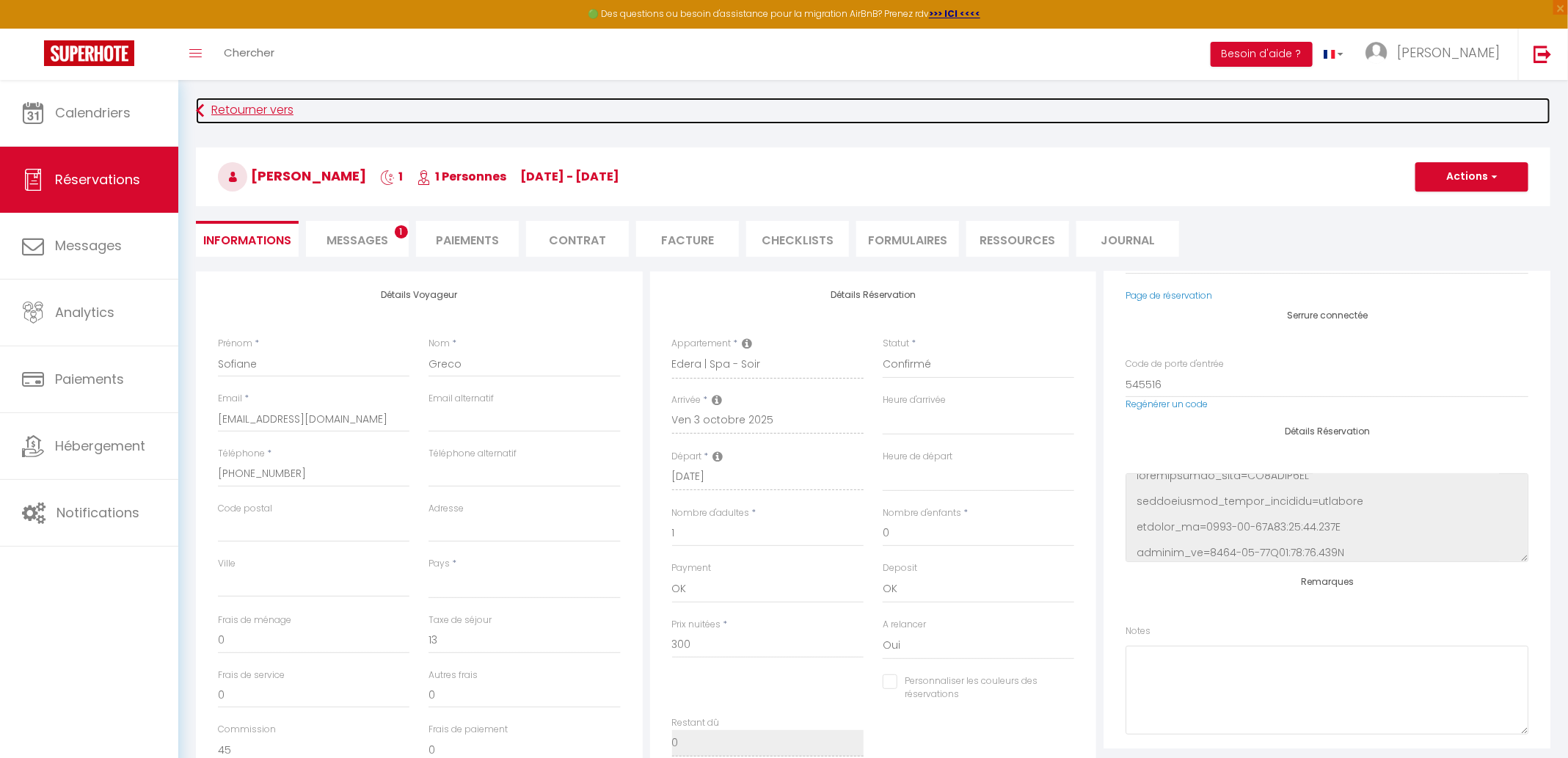
click at [284, 114] on link "Retourner vers" at bounding box center [873, 111] width 1355 height 26
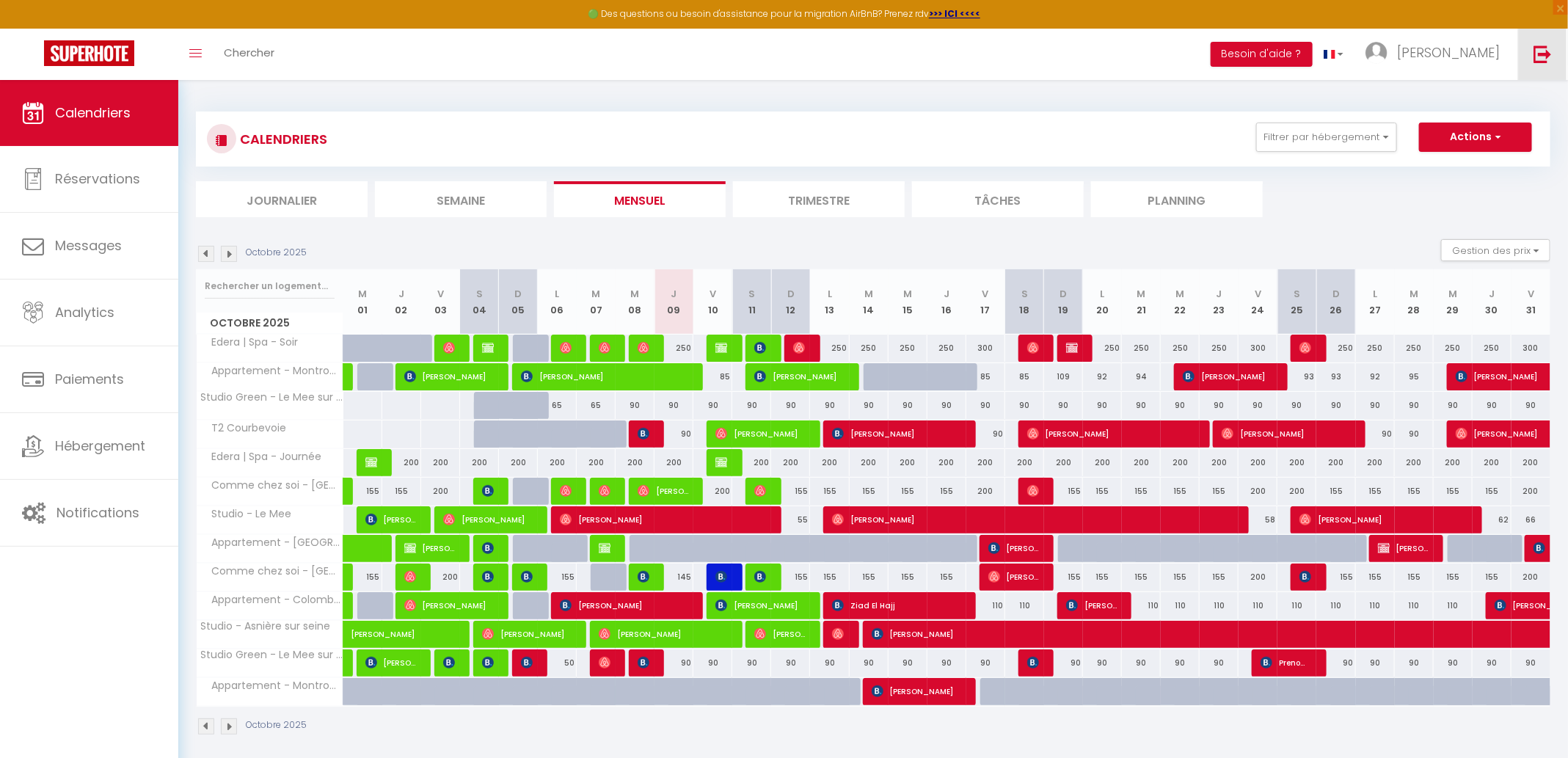
click at [1546, 45] on img at bounding box center [1543, 54] width 18 height 18
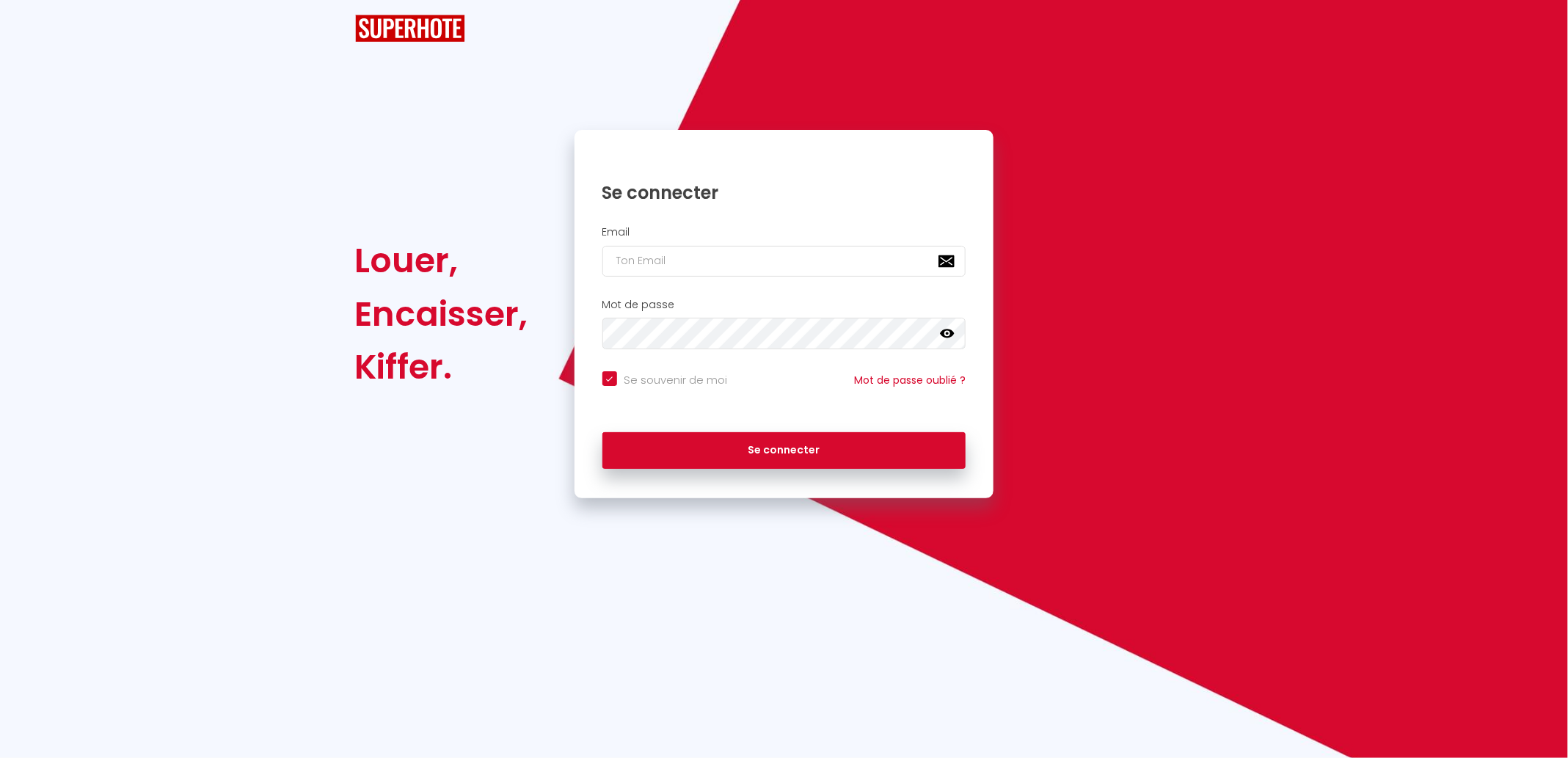
checkbox input "true"
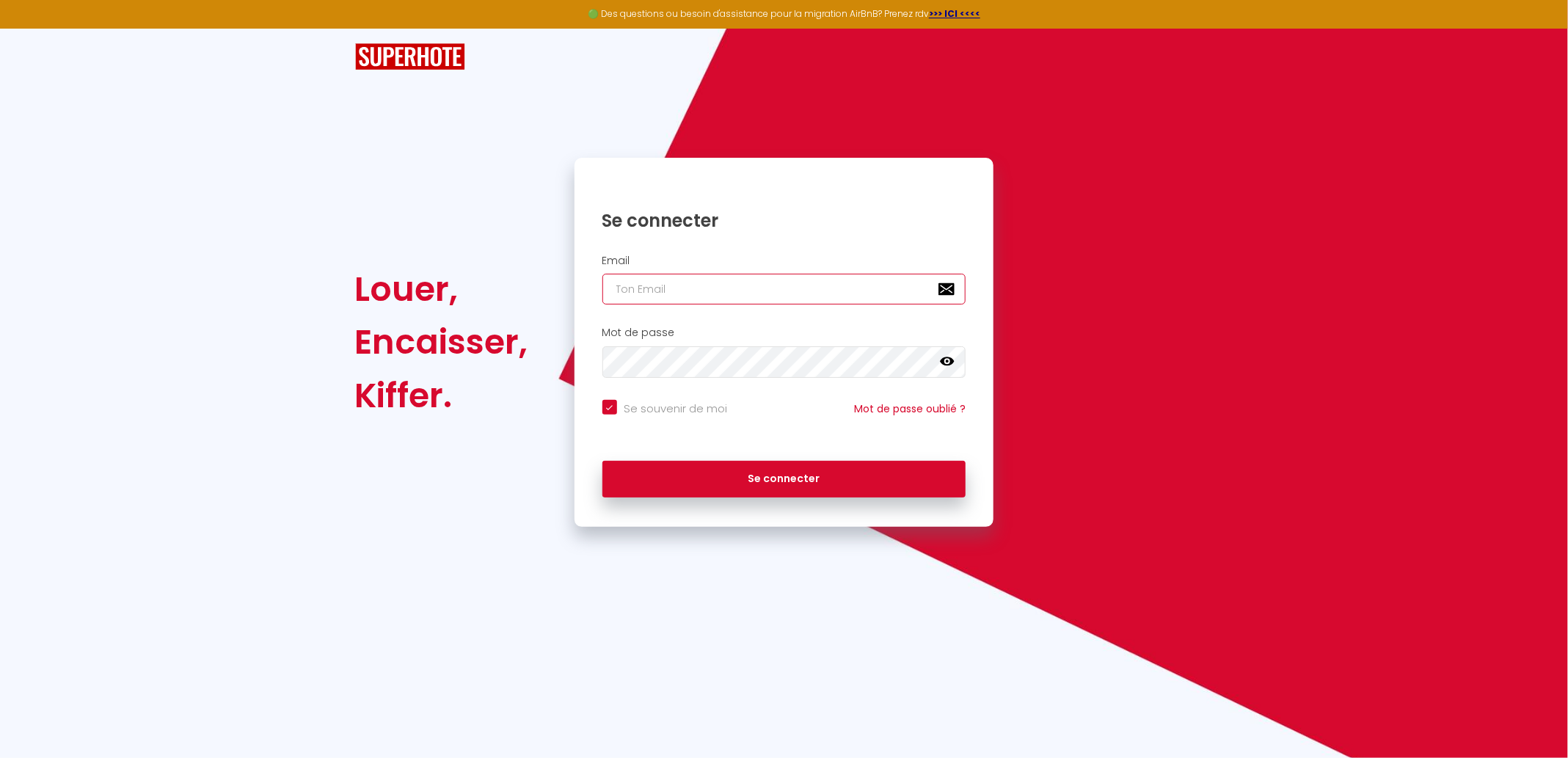
type input "allure.conciergerie@gmail.com"
checkbox input "true"
click at [676, 293] on input "allure.conciergerie@gmail.com" at bounding box center [784, 289] width 364 height 31
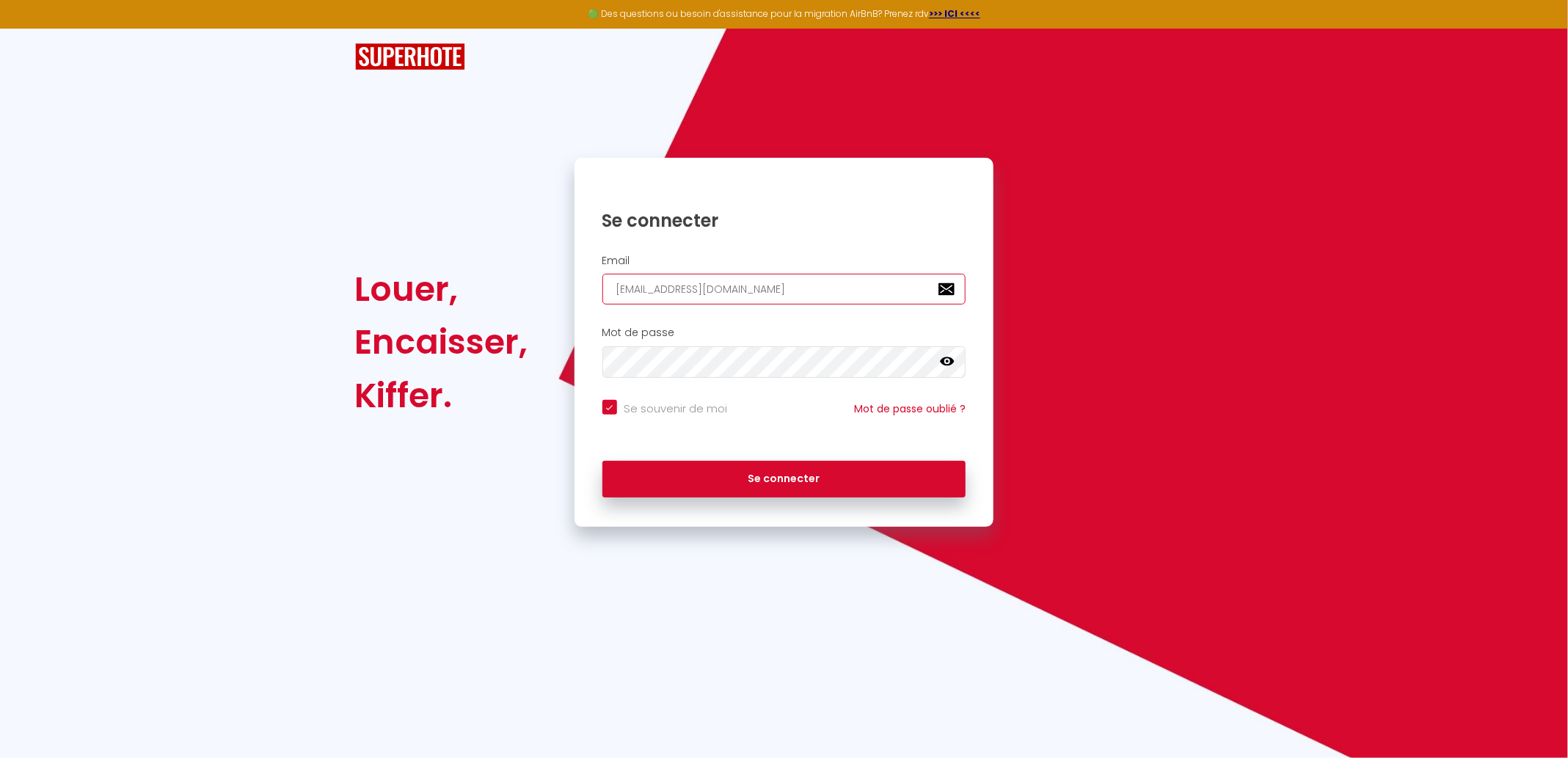
paste input "contact@conciergerie-coconprovenca"
type input "contact@conciergerie-coconprovencal.com"
checkbox input "true"
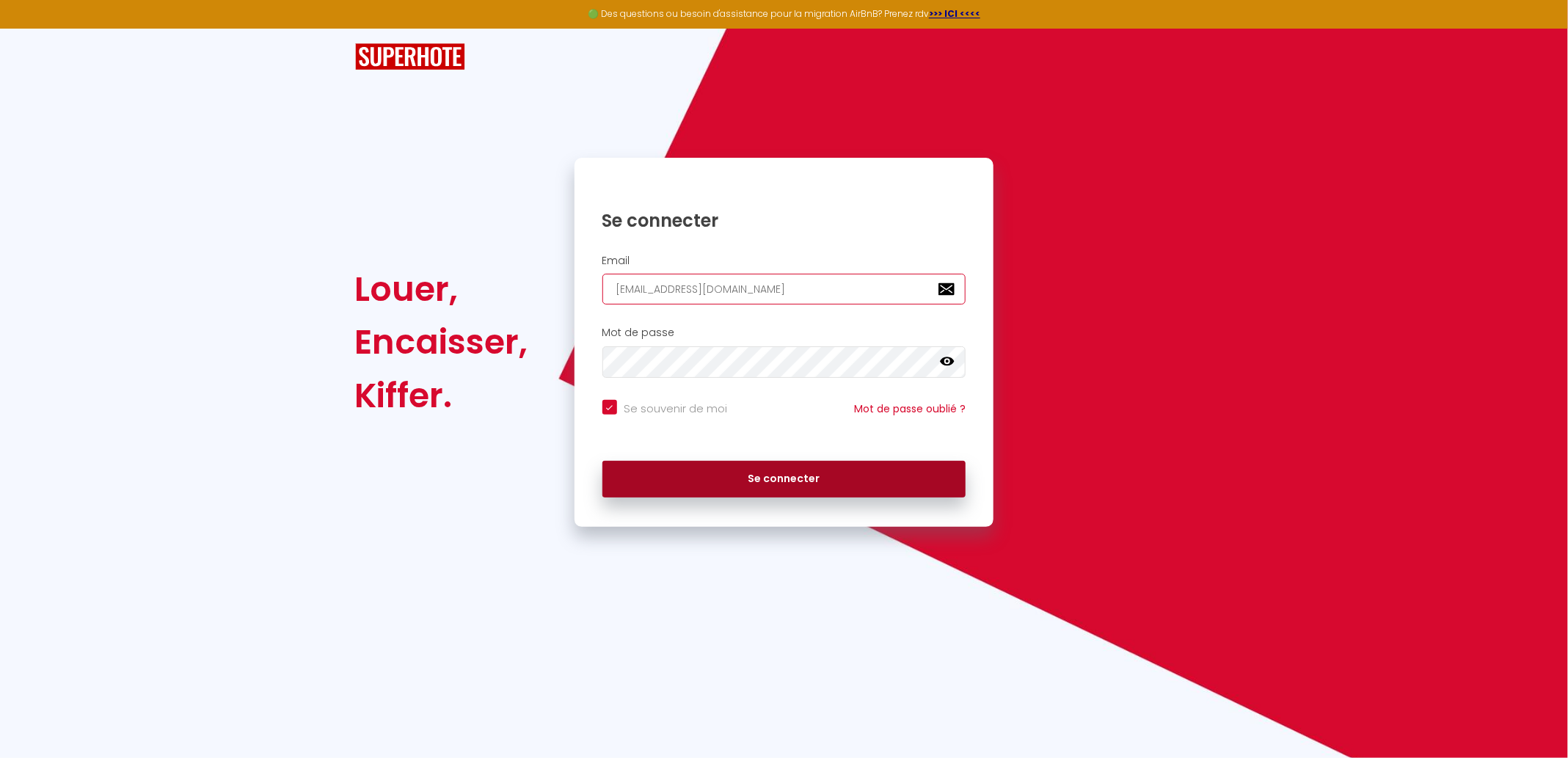
type input "contact@conciergerie-coconprovencal.com"
click at [667, 475] on button "Se connecter" at bounding box center [784, 479] width 364 height 37
checkbox input "true"
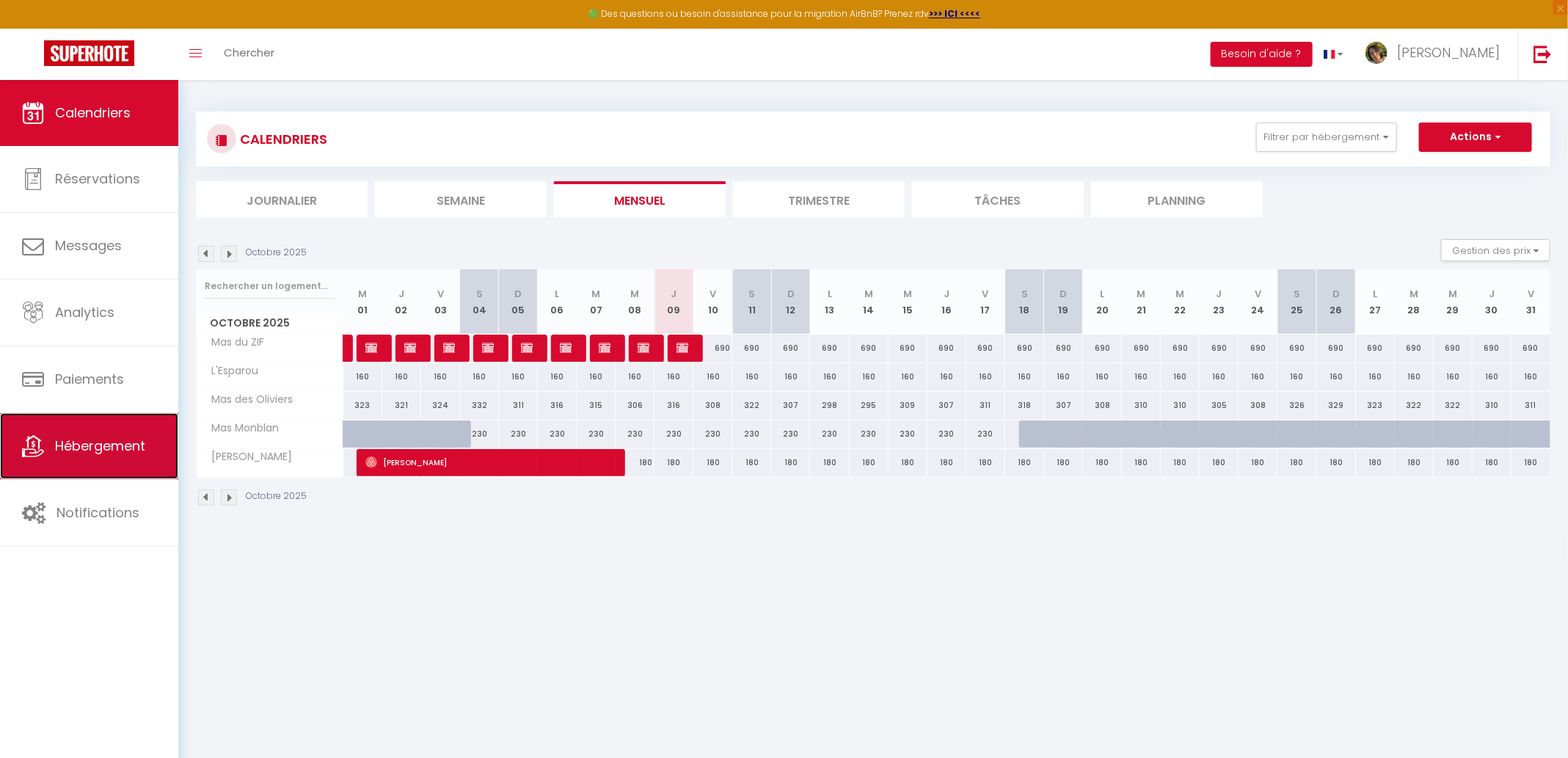
click at [90, 452] on span "Hébergement" at bounding box center [101, 445] width 91 height 18
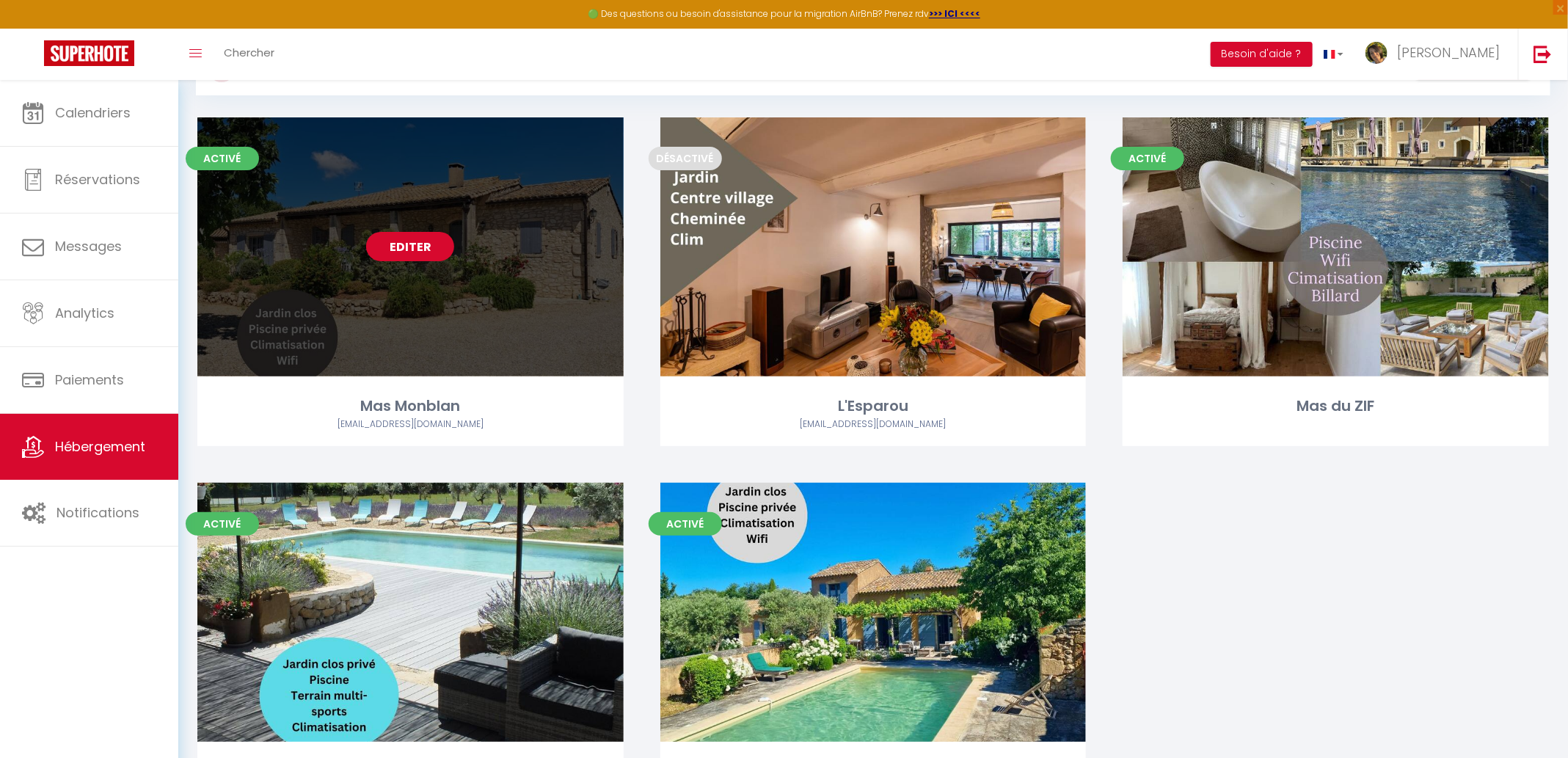
scroll to position [99, 0]
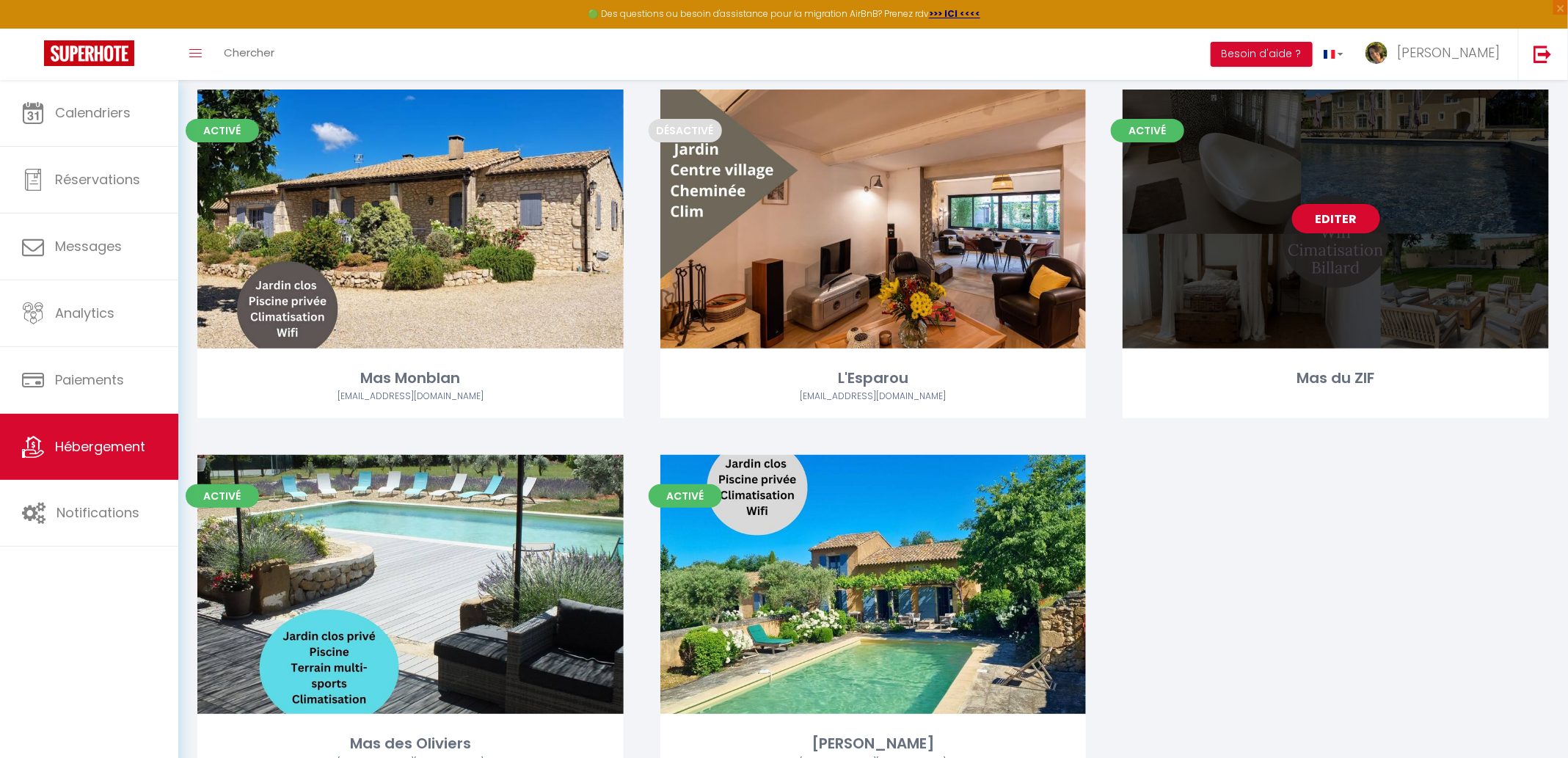
click at [1310, 219] on link "Editer" at bounding box center [1335, 219] width 88 height 29
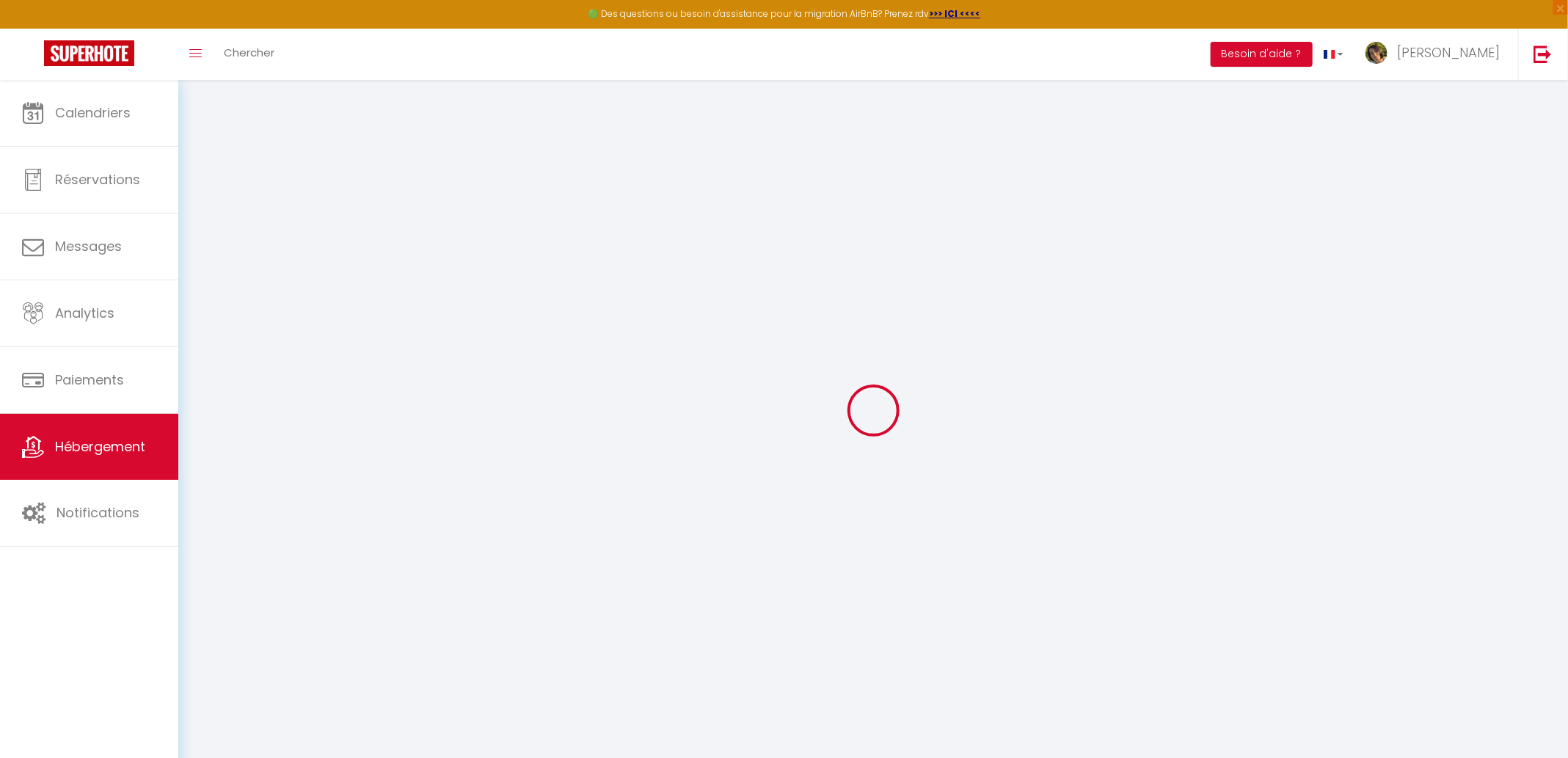
select select "+ 20 %"
select select "+ 15 %"
checkbox input "false"
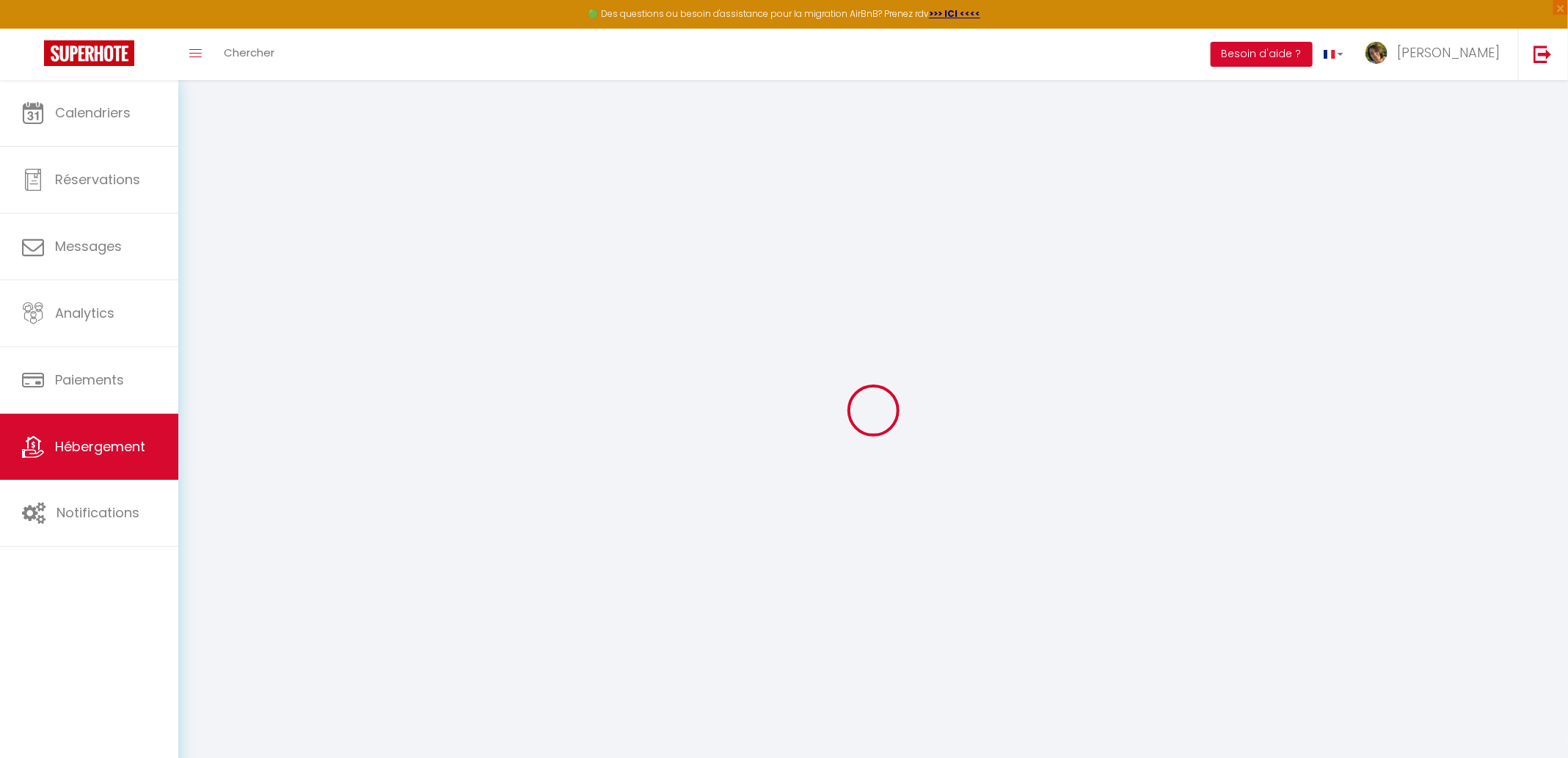
checkbox input "false"
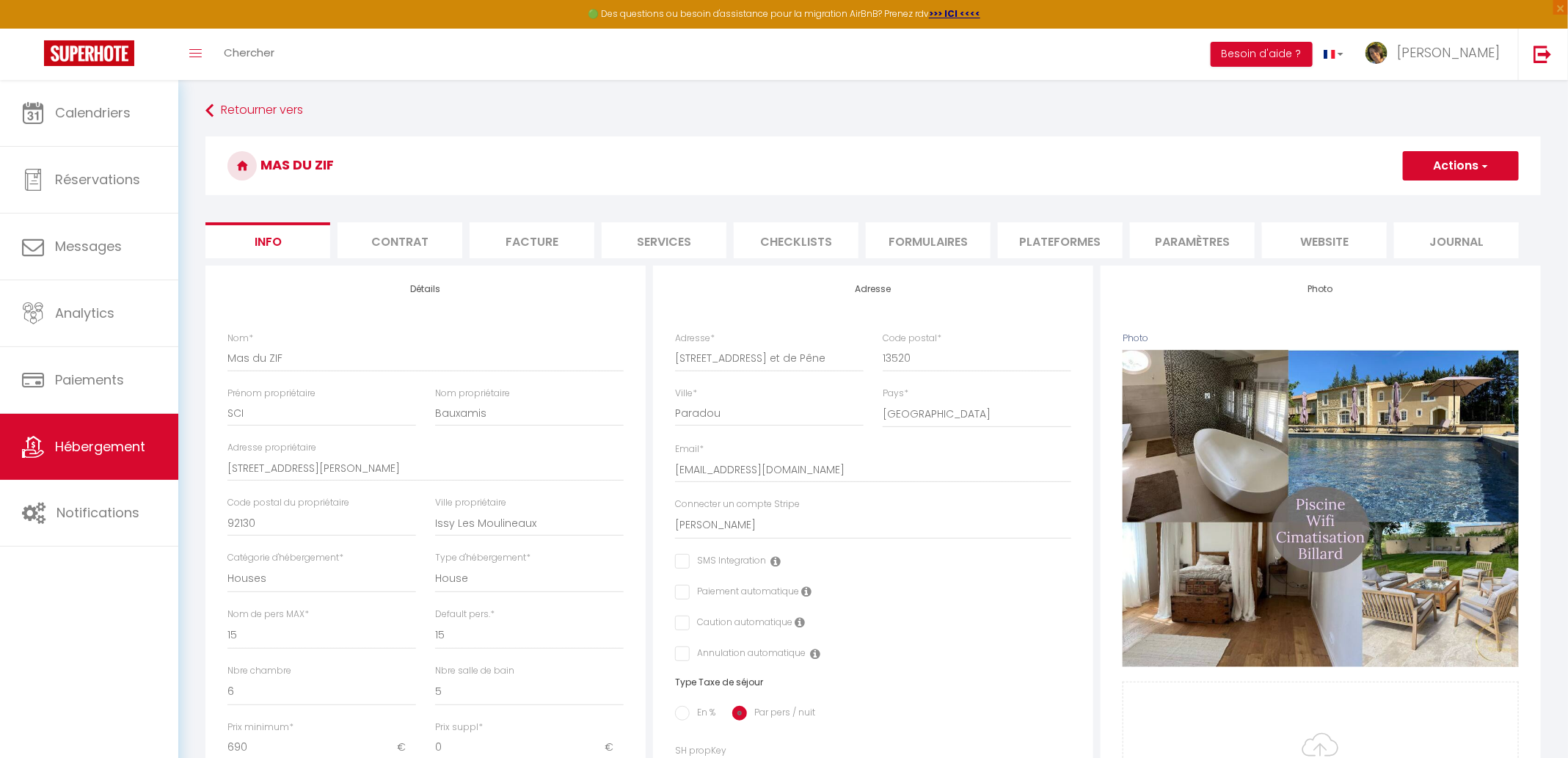
click at [1024, 244] on li "Plateformes" at bounding box center [1060, 240] width 124 height 36
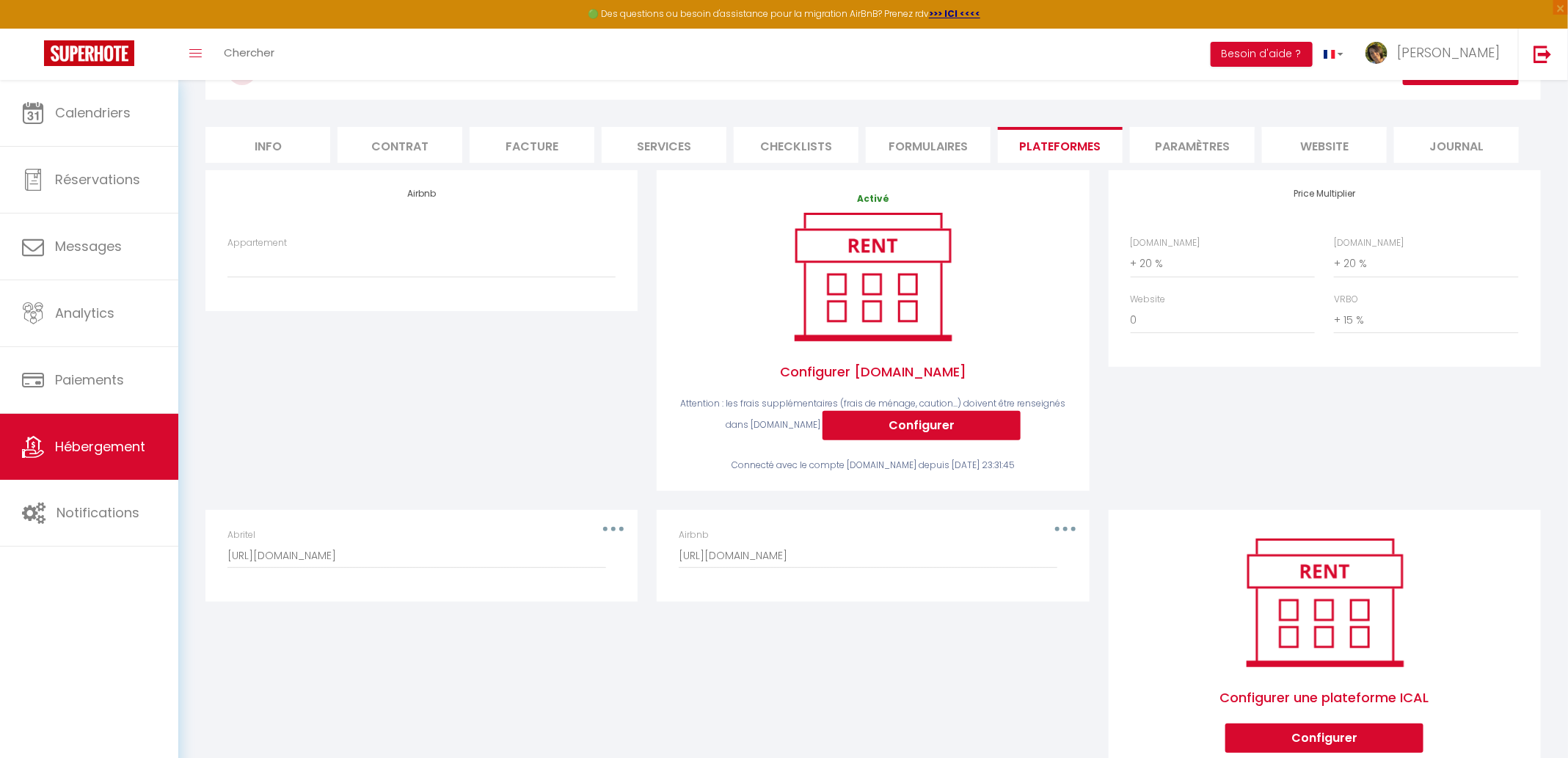
scroll to position [87, 0]
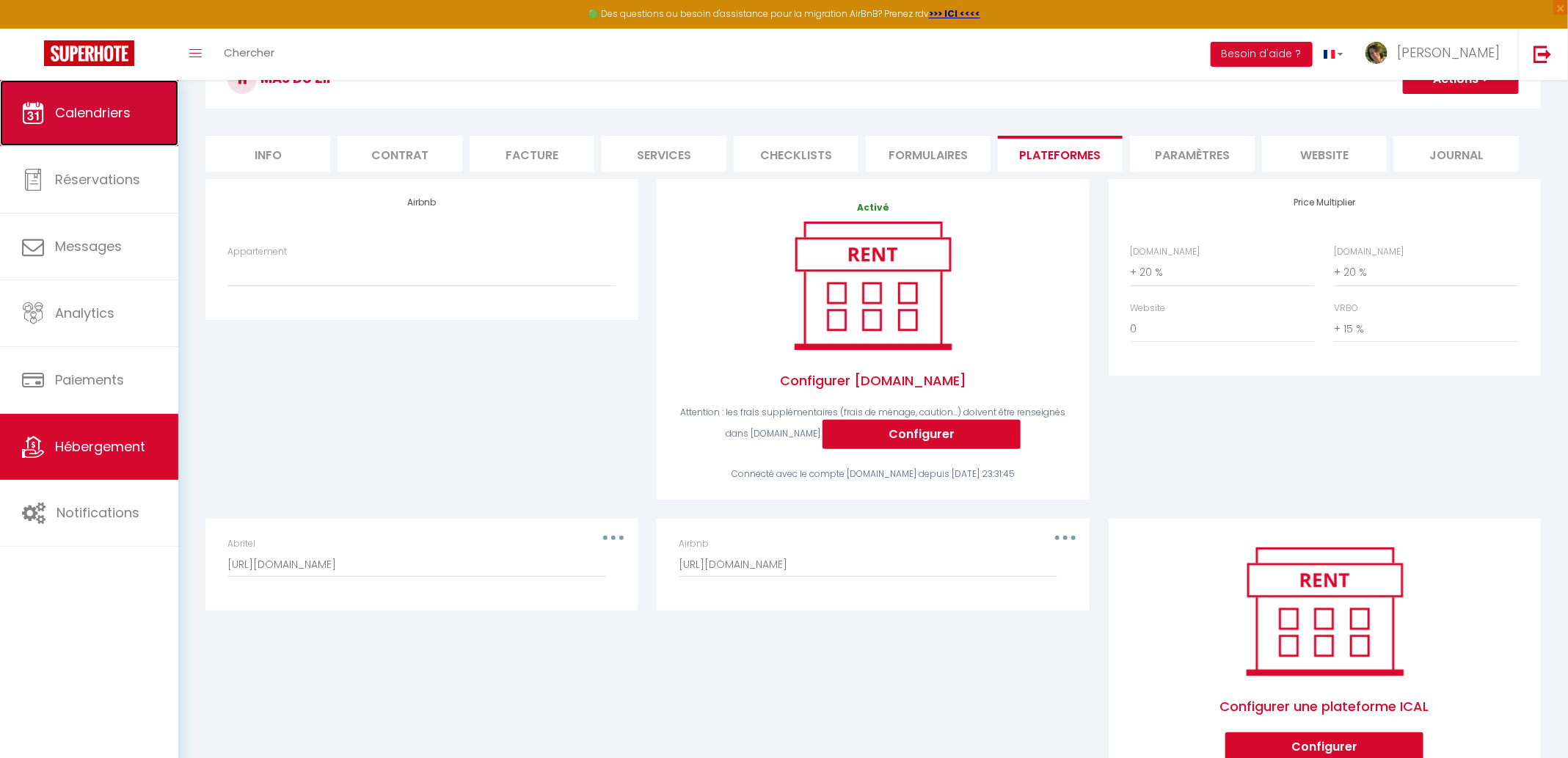
click at [94, 111] on span "Calendriers" at bounding box center [93, 113] width 75 height 18
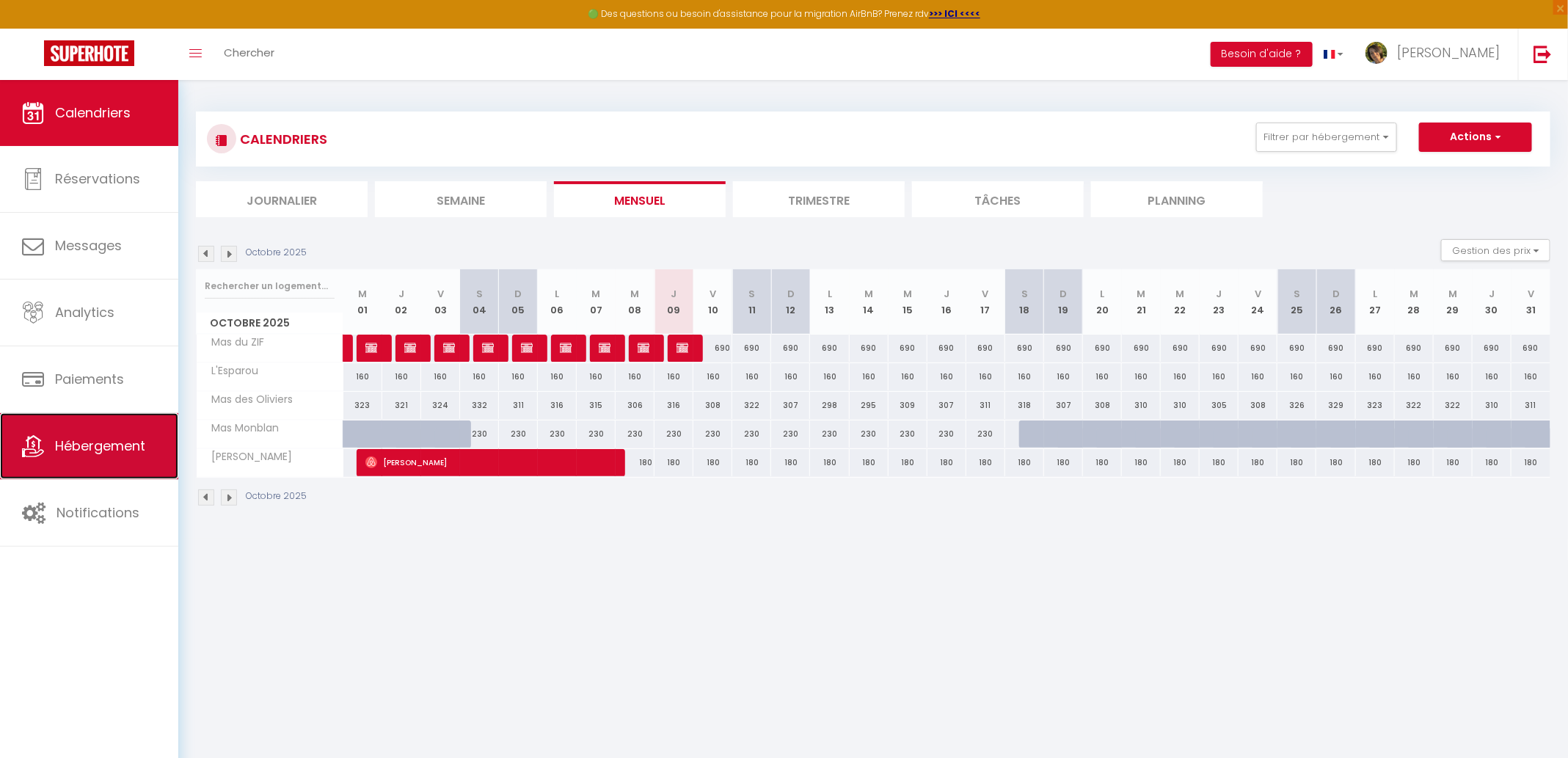
click at [98, 450] on span "Hébergement" at bounding box center [101, 445] width 91 height 18
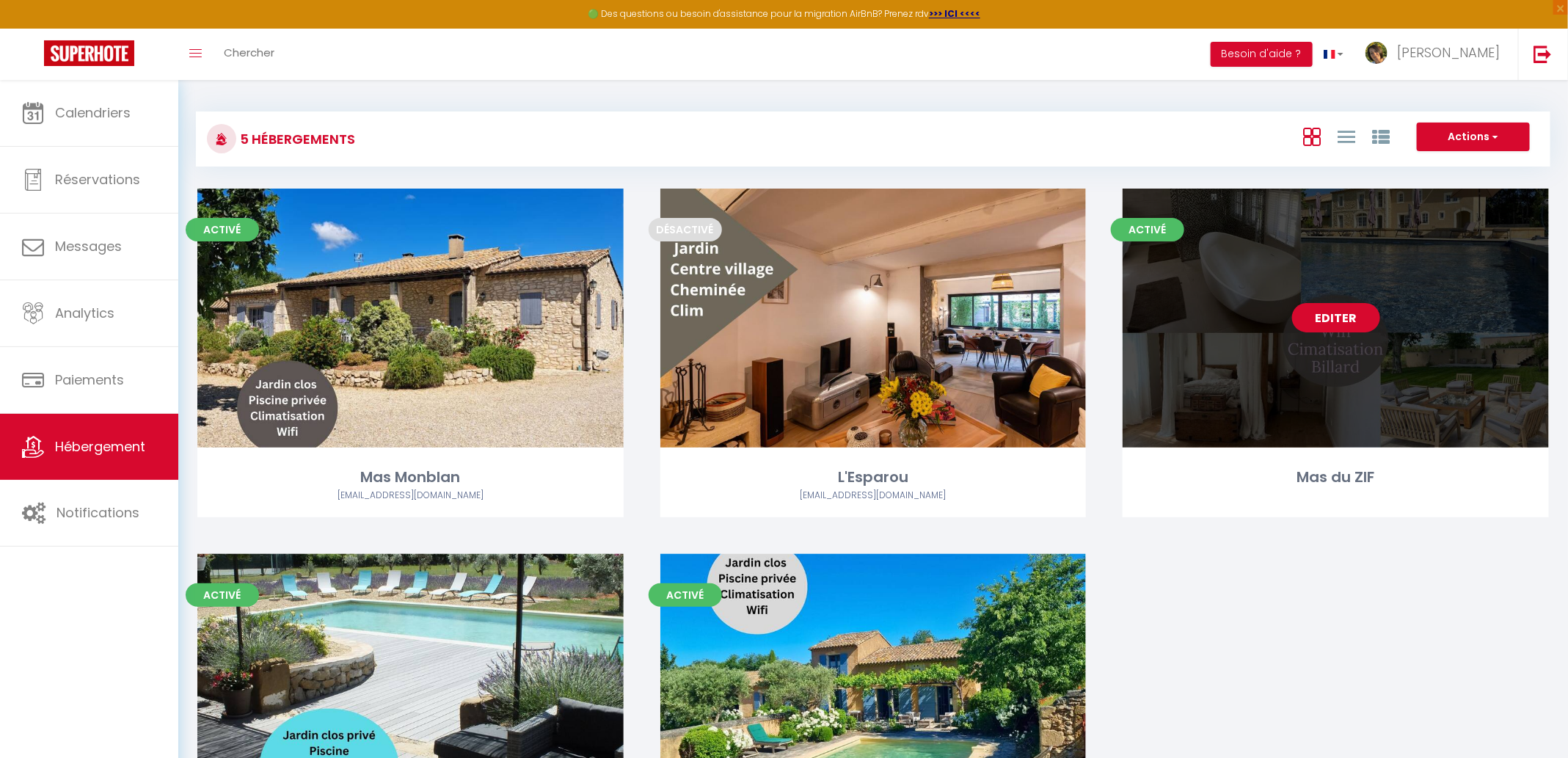
click at [1324, 326] on link "Editer" at bounding box center [1335, 318] width 88 height 29
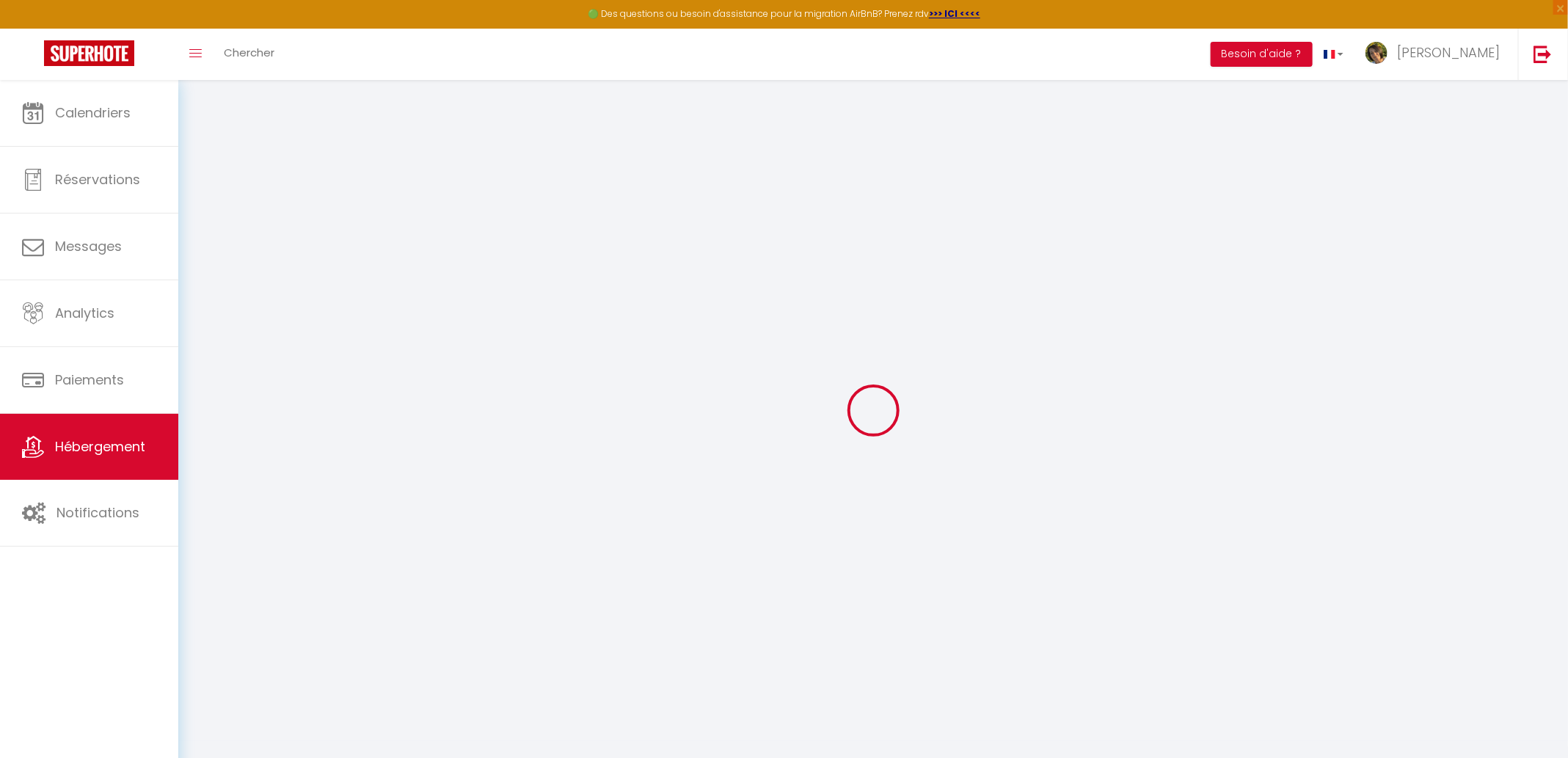
select select "+ 20 %"
select select "+ 15 %"
select select "17:00"
select select "20:00"
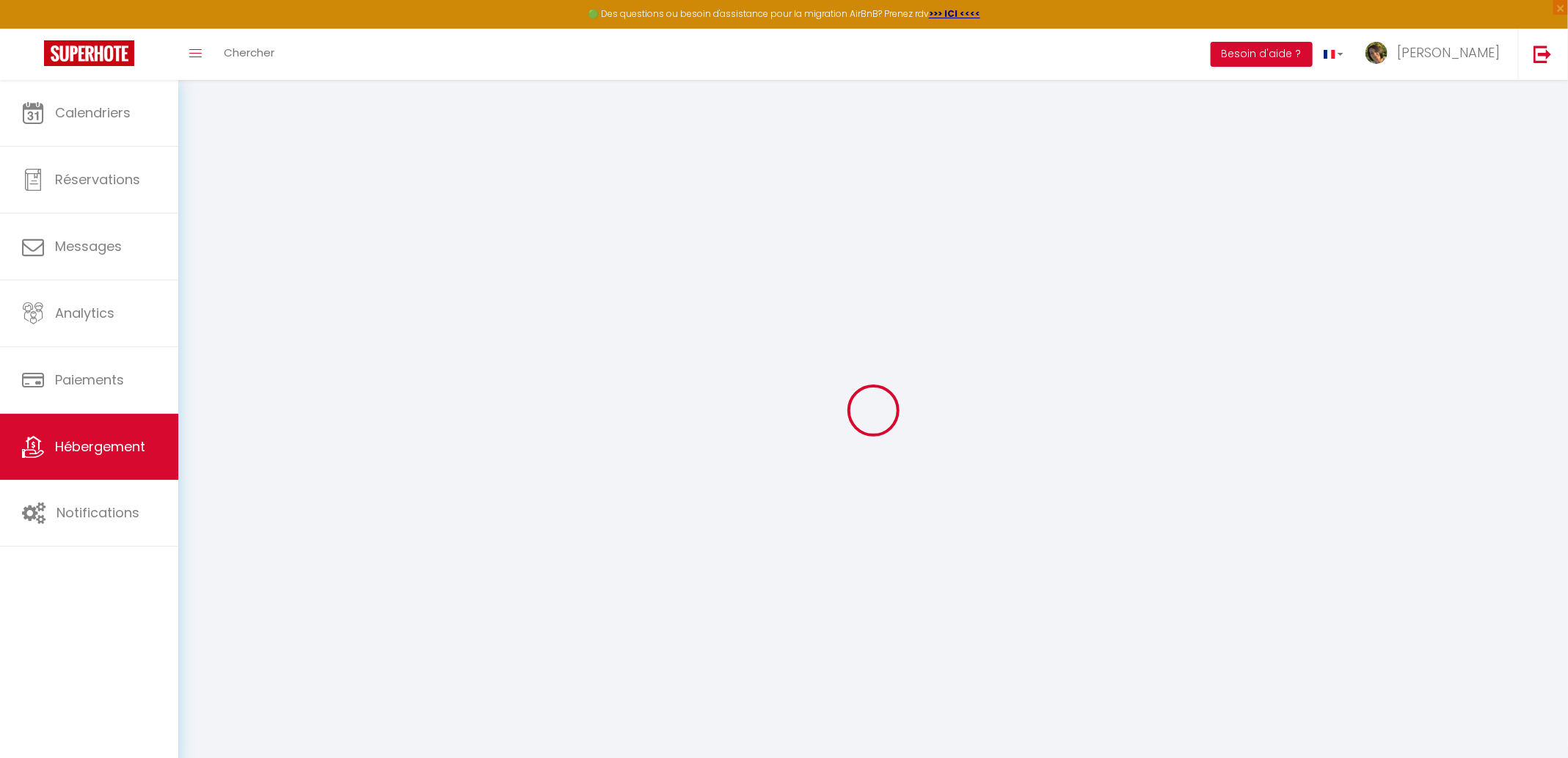
select select "10:00"
select select "30"
select select "120"
checkbox input "false"
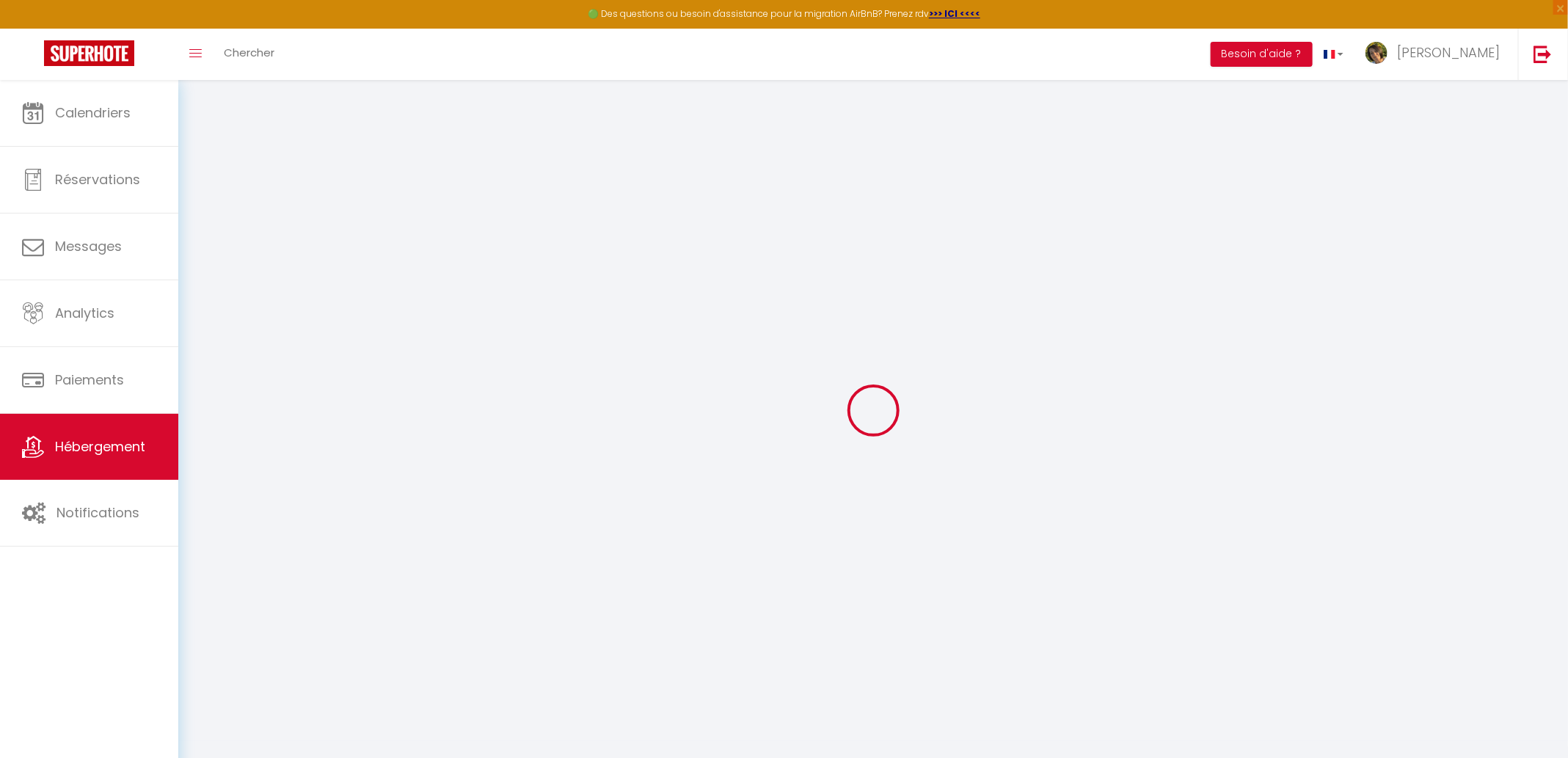
checkbox input "false"
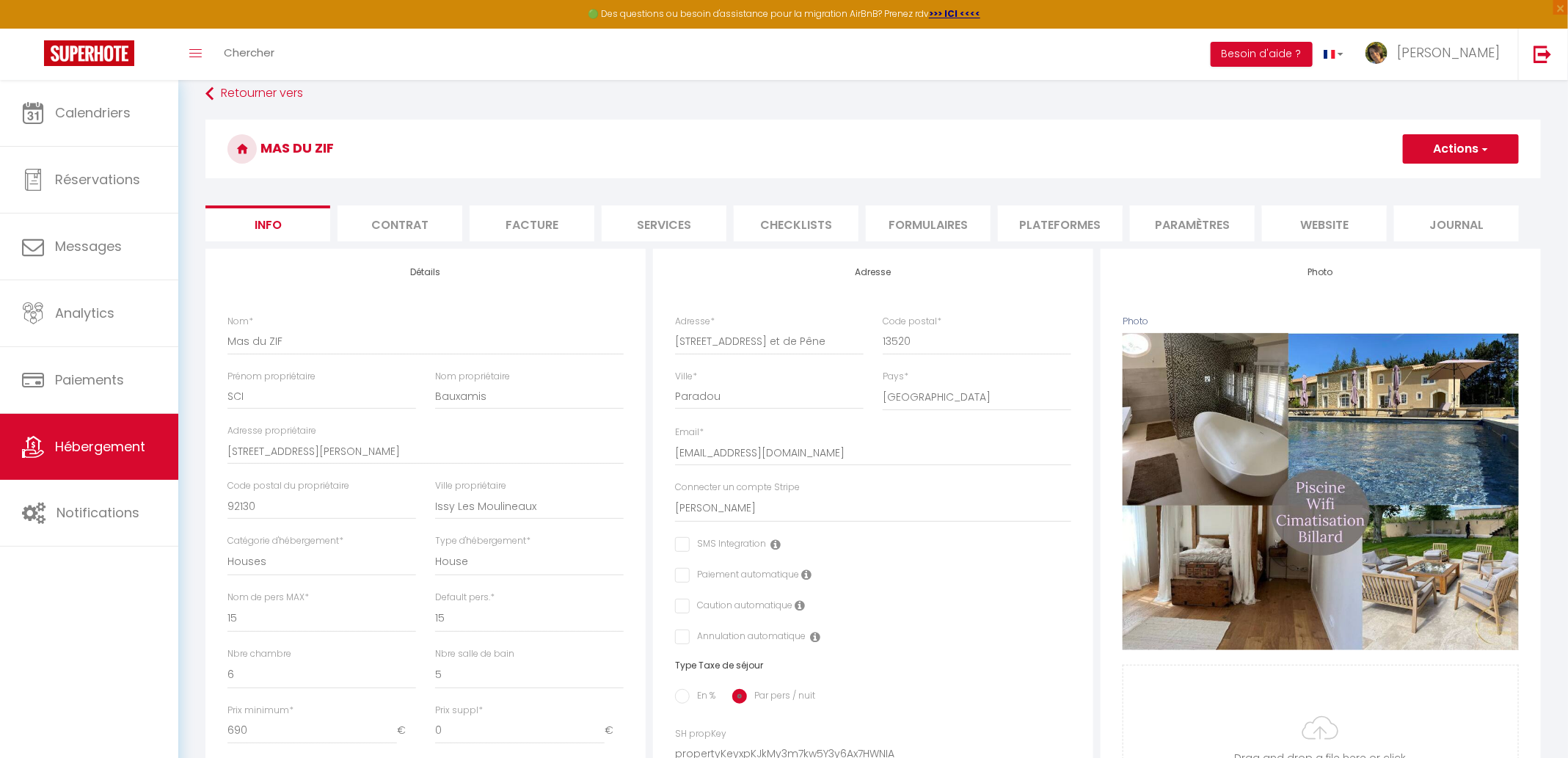
scroll to position [18, 0]
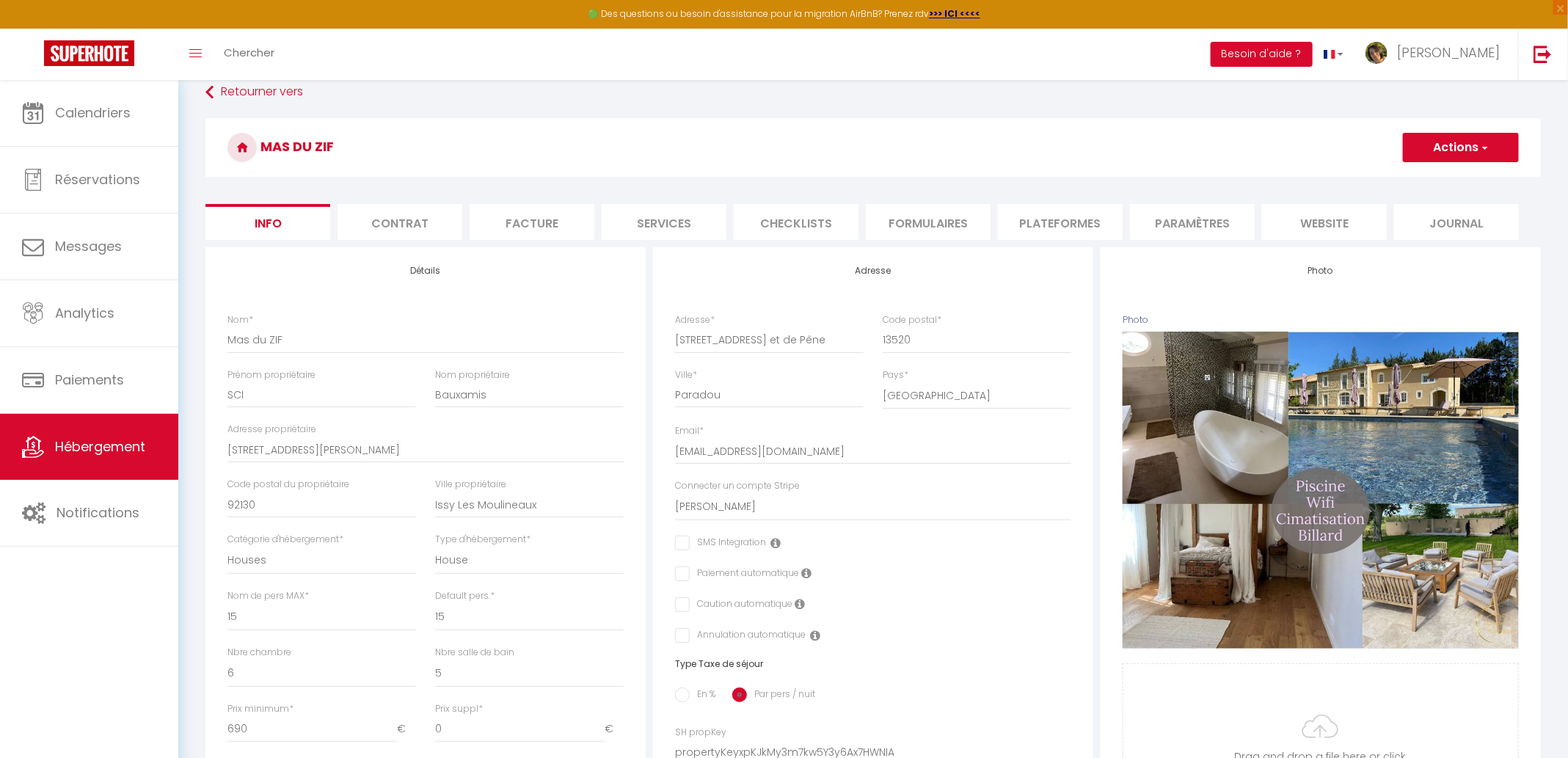
click at [1068, 223] on li "Plateformes" at bounding box center [1060, 222] width 124 height 36
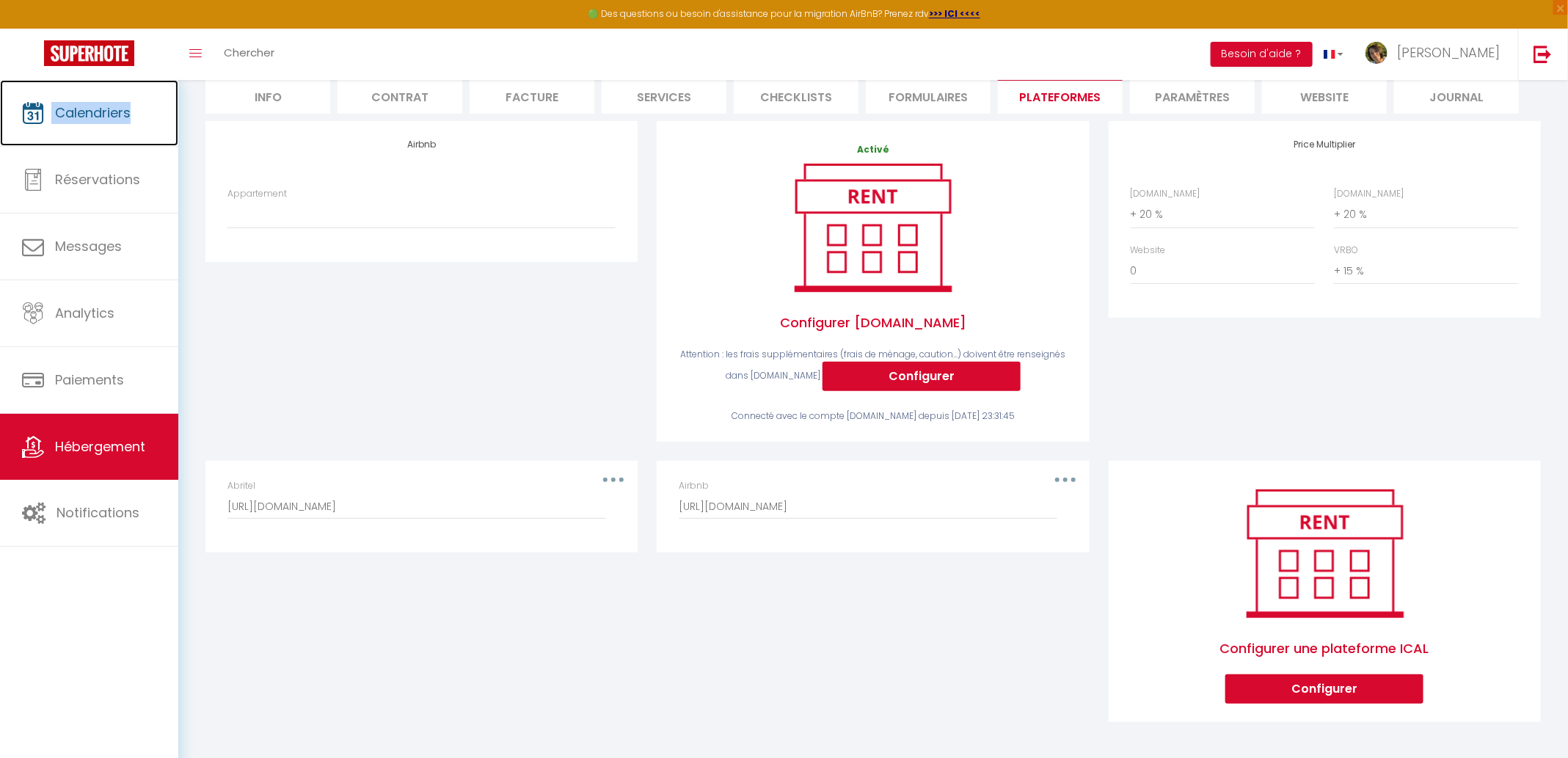
scroll to position [0, 129]
click at [1064, 484] on div "Airbnb https://www.airbnb.fr/calendar/ical/1175367927901643005.ics?s=91b8c5db05…" at bounding box center [872, 499] width 388 height 41
click at [1062, 476] on button "button" at bounding box center [1064, 479] width 41 height 24
click at [1045, 508] on button "Editer" at bounding box center [1027, 513] width 108 height 25
type input "Airbnb"
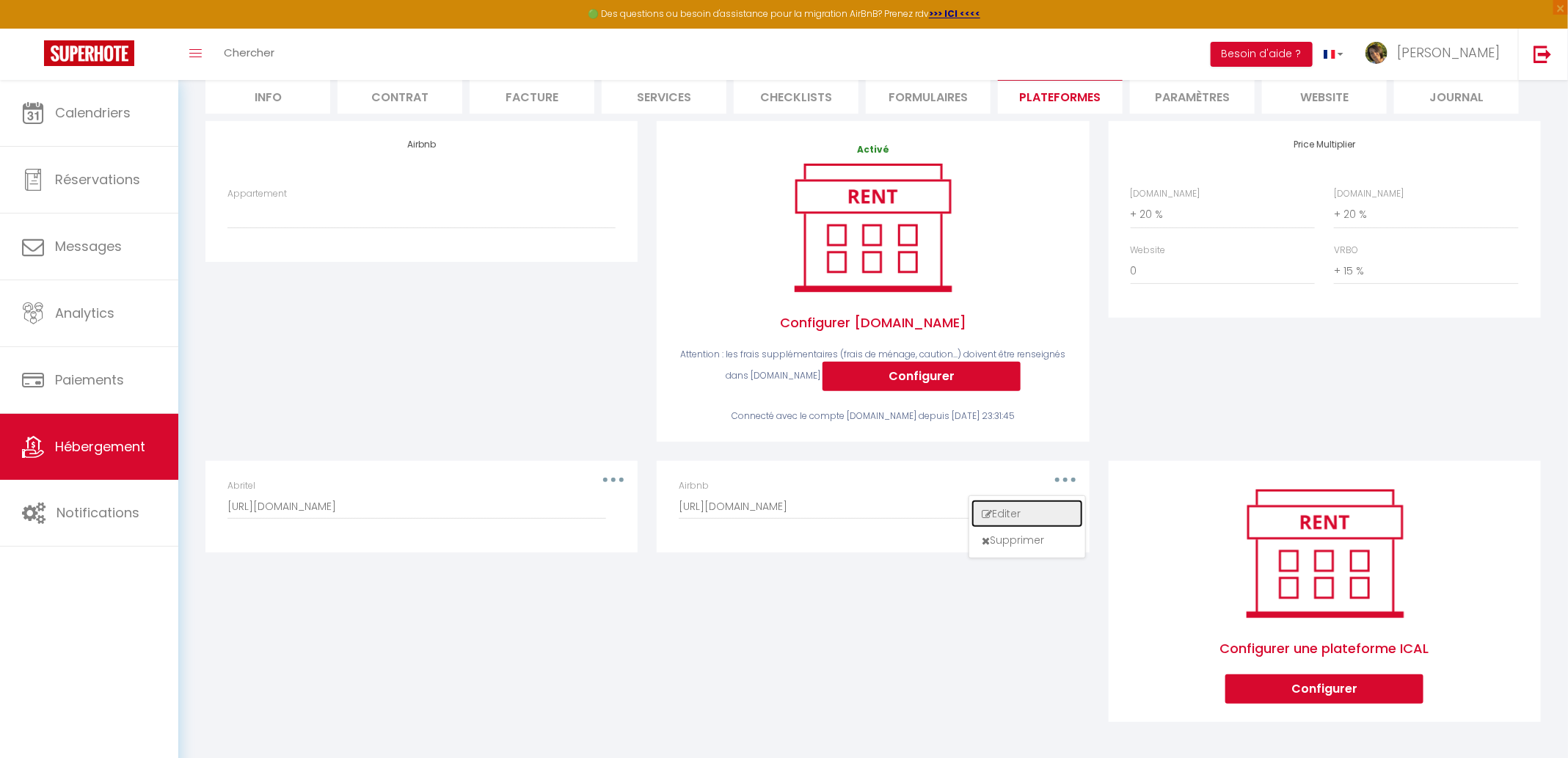
type input "https://www.airbnb.fr/calendar/ical/1175367927901643005.ics?s=91b8c5db05c7c67be…"
select select "1"
select select "true"
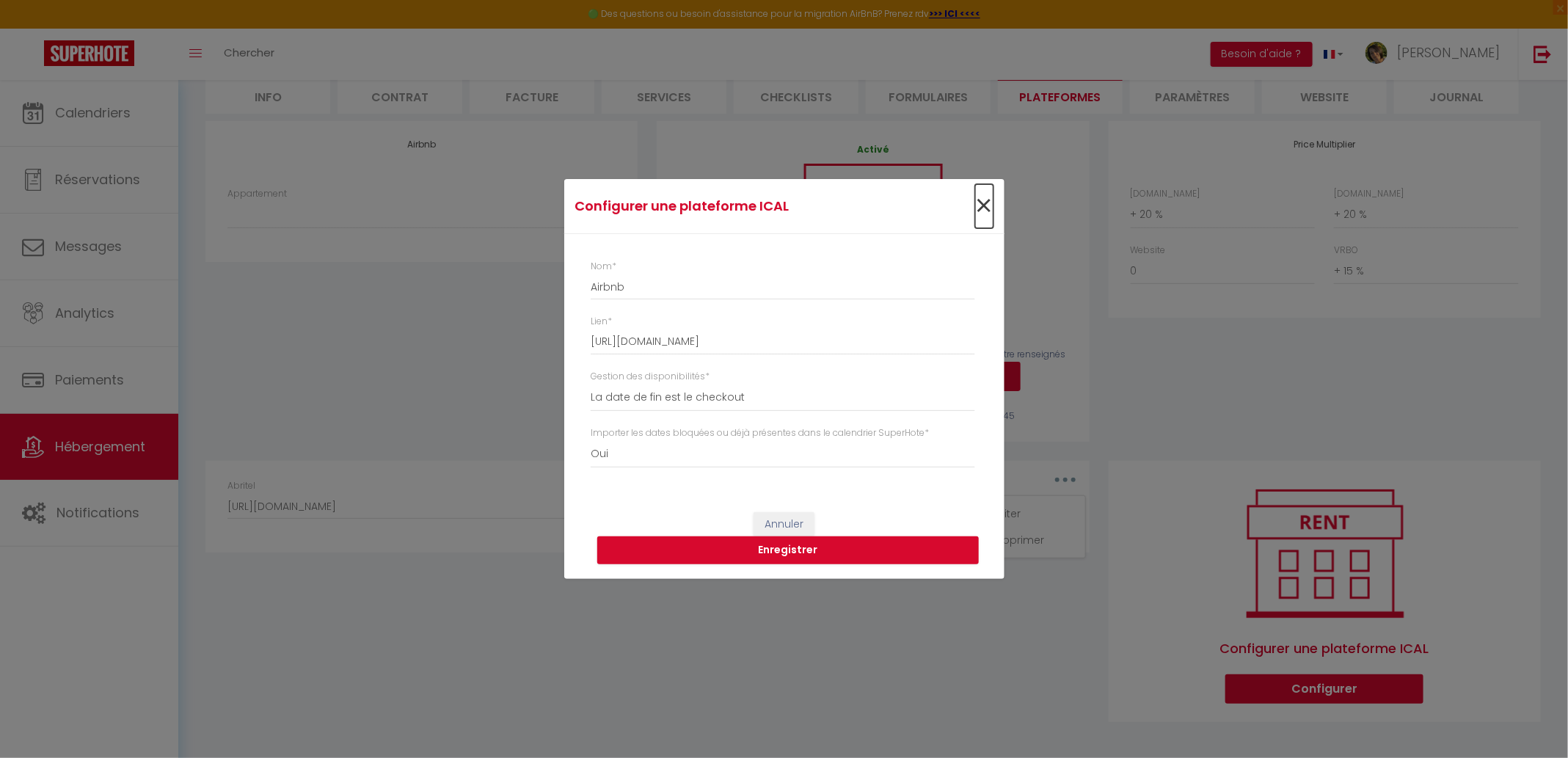
click at [981, 202] on span "×" at bounding box center [984, 206] width 18 height 44
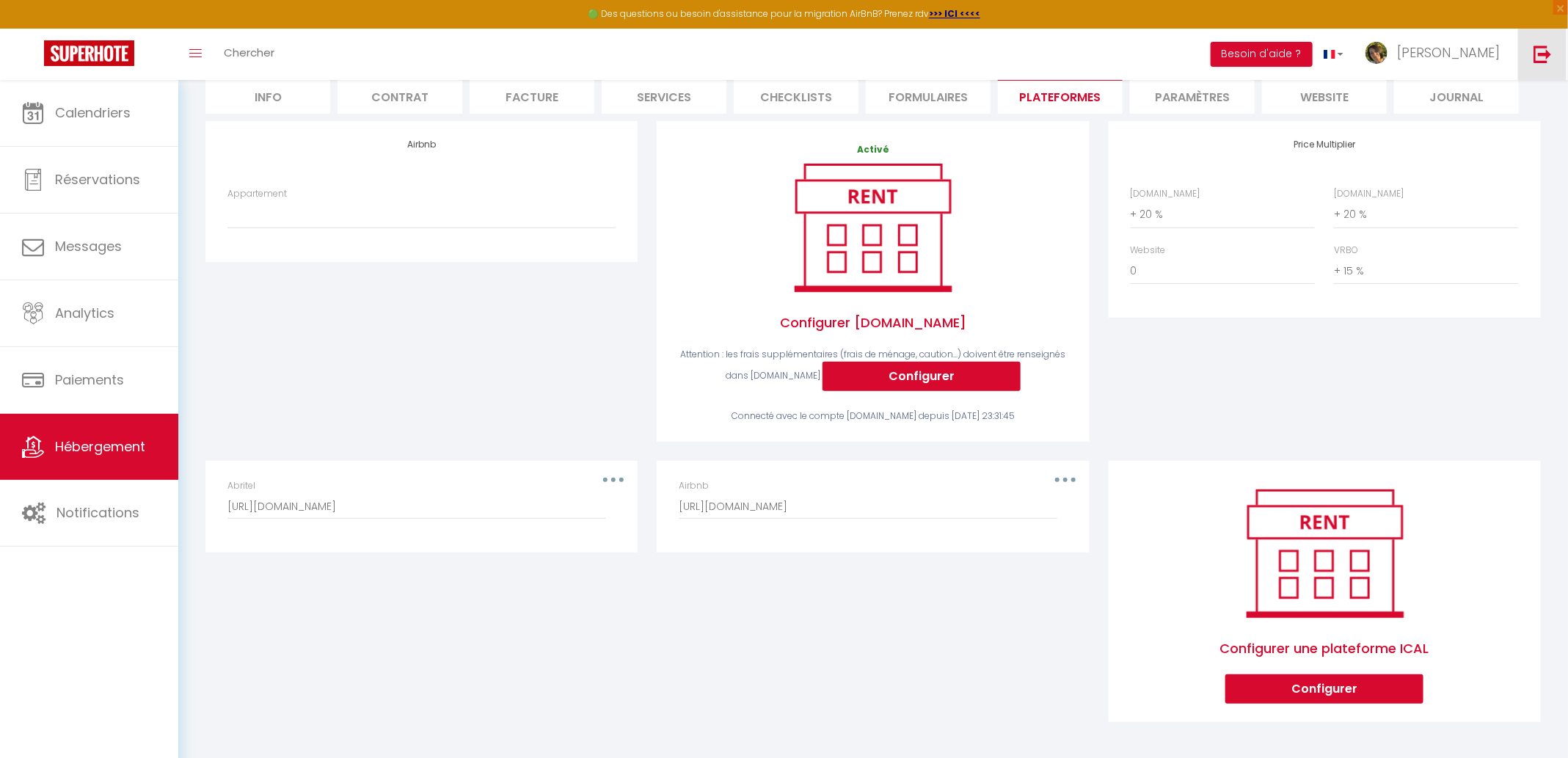
click at [1530, 58] on link at bounding box center [1542, 54] width 48 height 51
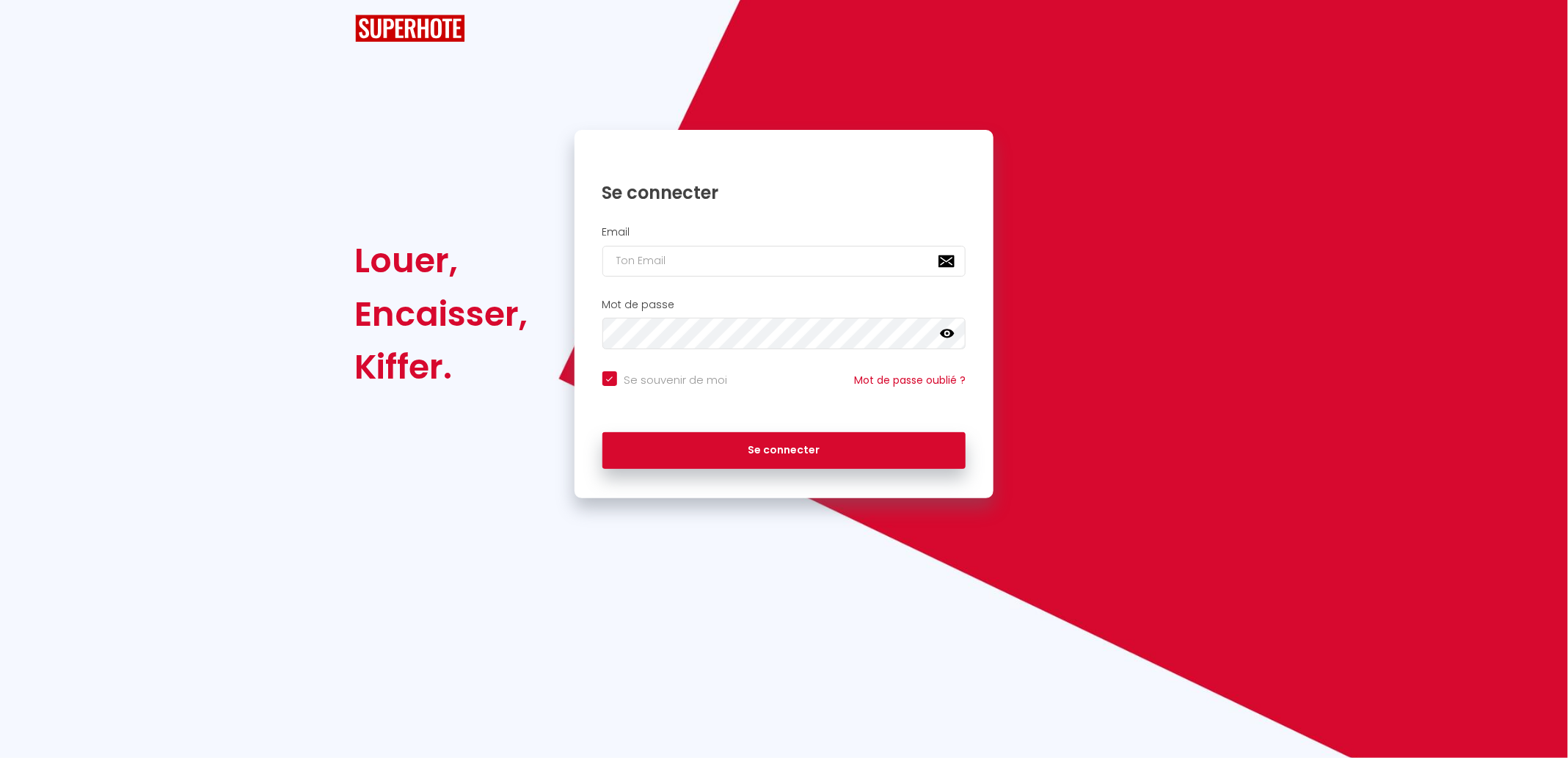
checkbox input "true"
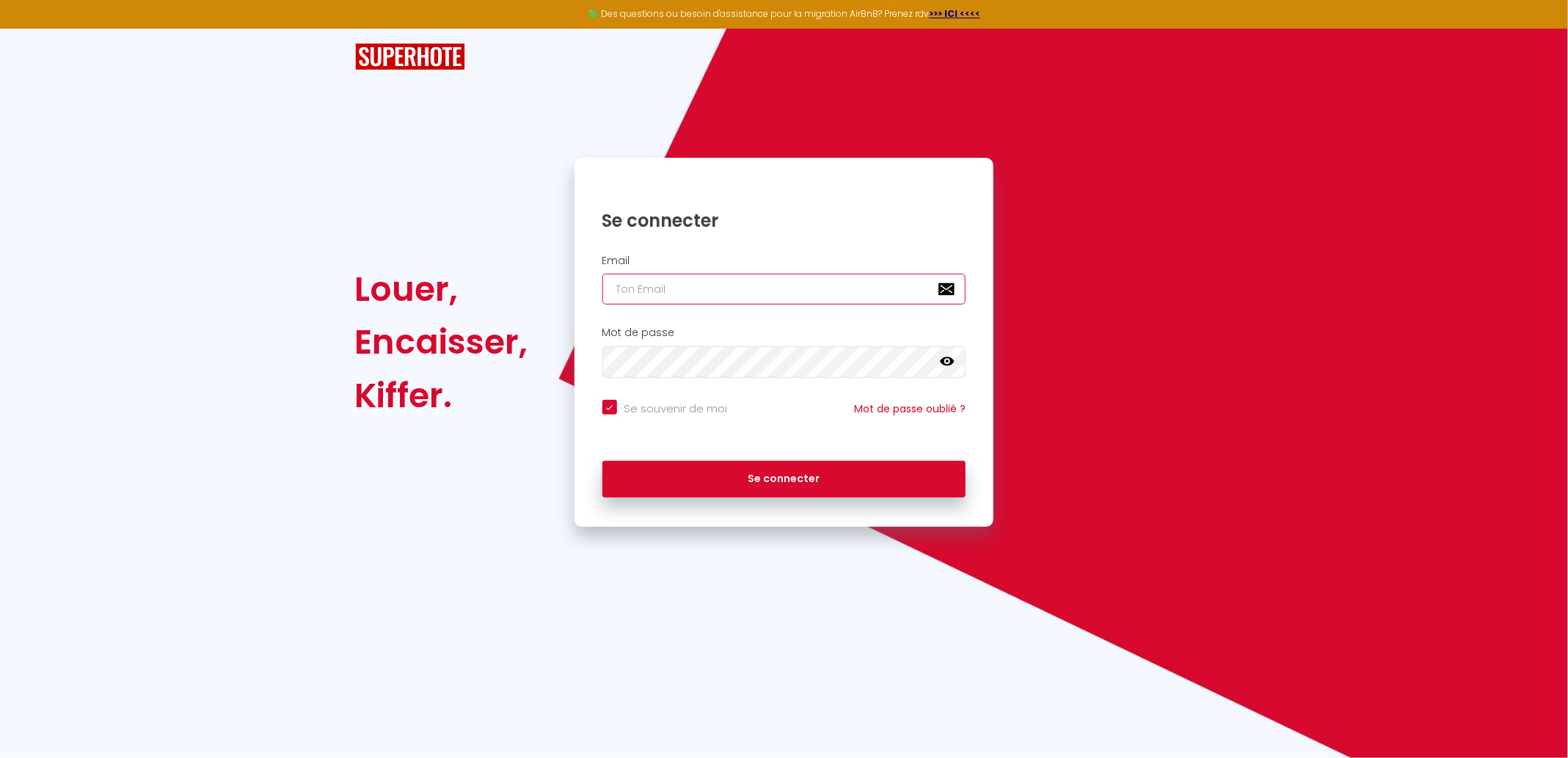
type input "allure.conciergerie@gmail.com"
checkbox input "true"
click at [650, 287] on input "allure.conciergerie@gmail.com" at bounding box center [784, 289] width 364 height 31
paste input "[EMAIL_ADDRESS][DOMAIN_NAME]"
type input "[EMAIL_ADDRESS][DOMAIN_NAME]"
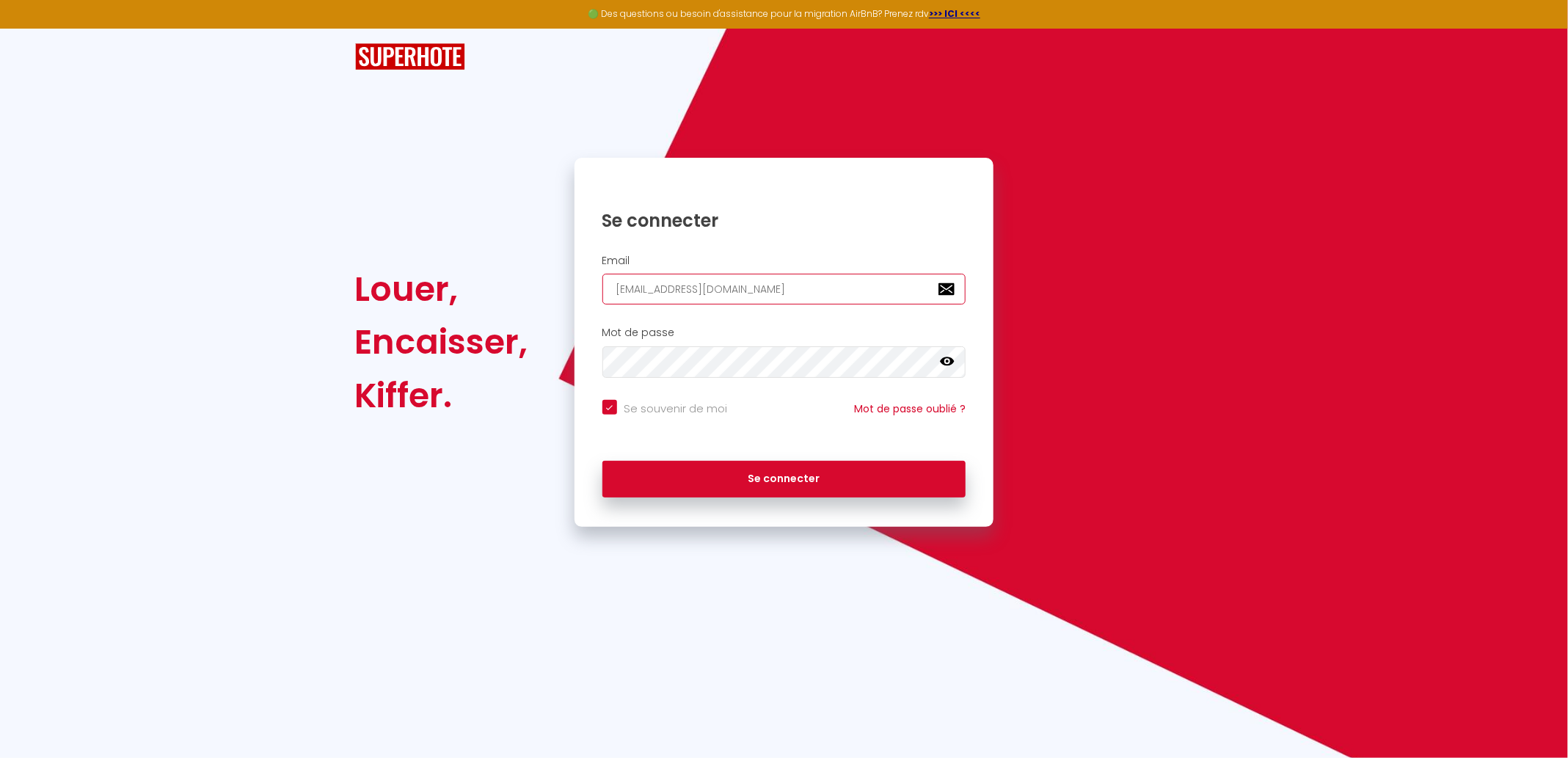
checkbox input "true"
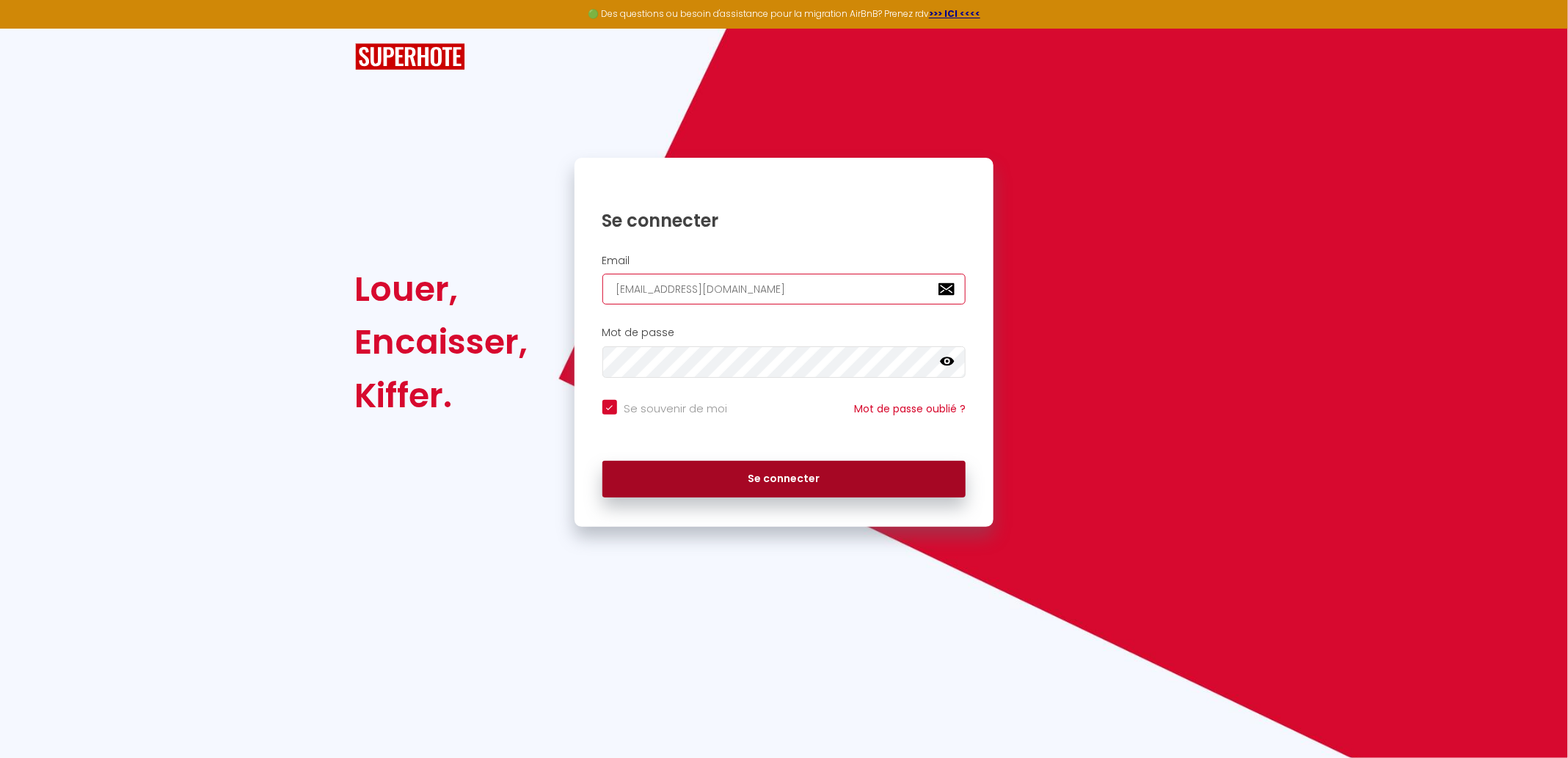
type input "[EMAIL_ADDRESS][DOMAIN_NAME]"
click at [637, 479] on button "Se connecter" at bounding box center [784, 479] width 364 height 37
checkbox input "true"
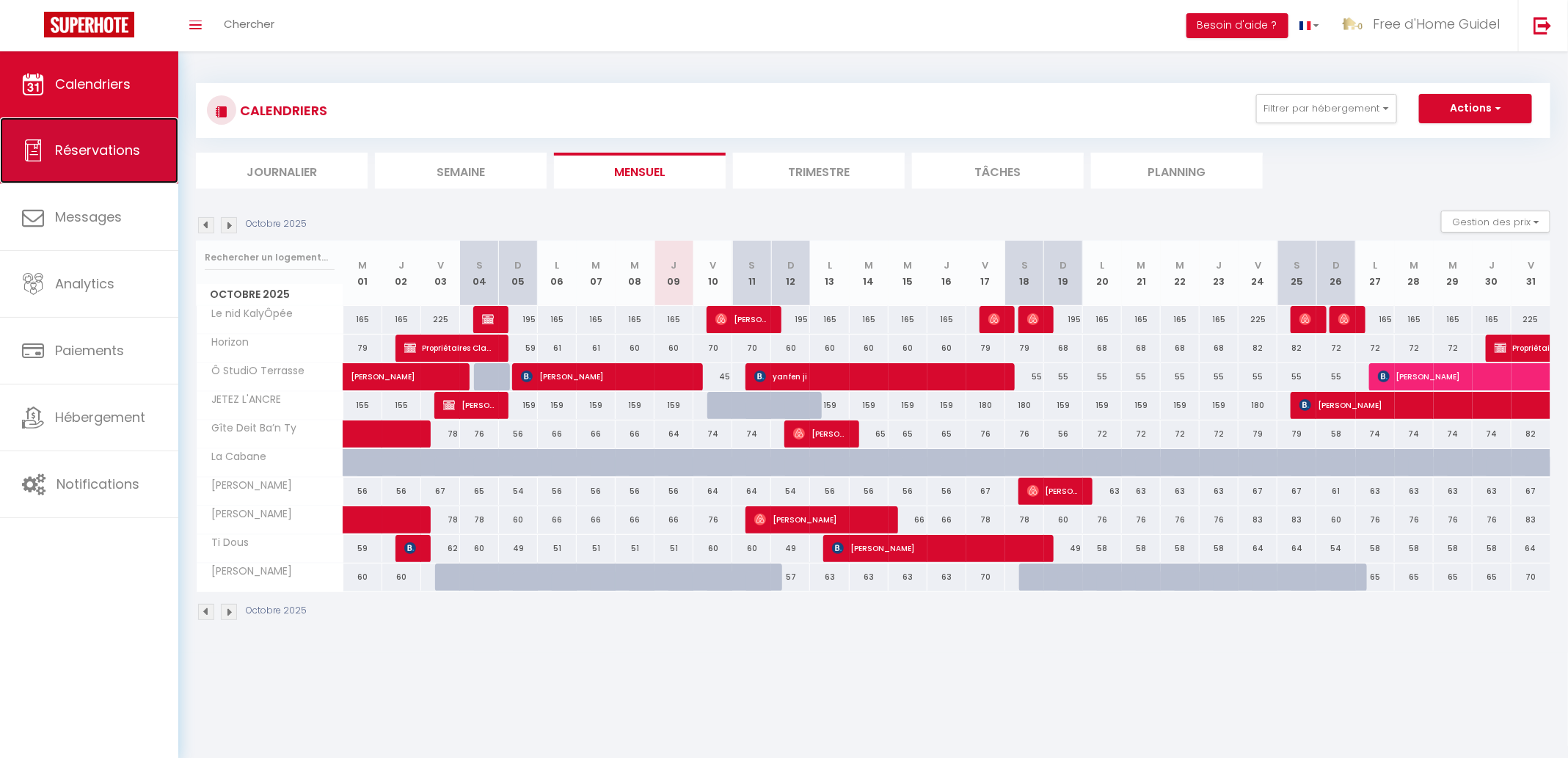
click at [128, 147] on span "Réservations" at bounding box center [98, 150] width 85 height 18
select select "not_cancelled"
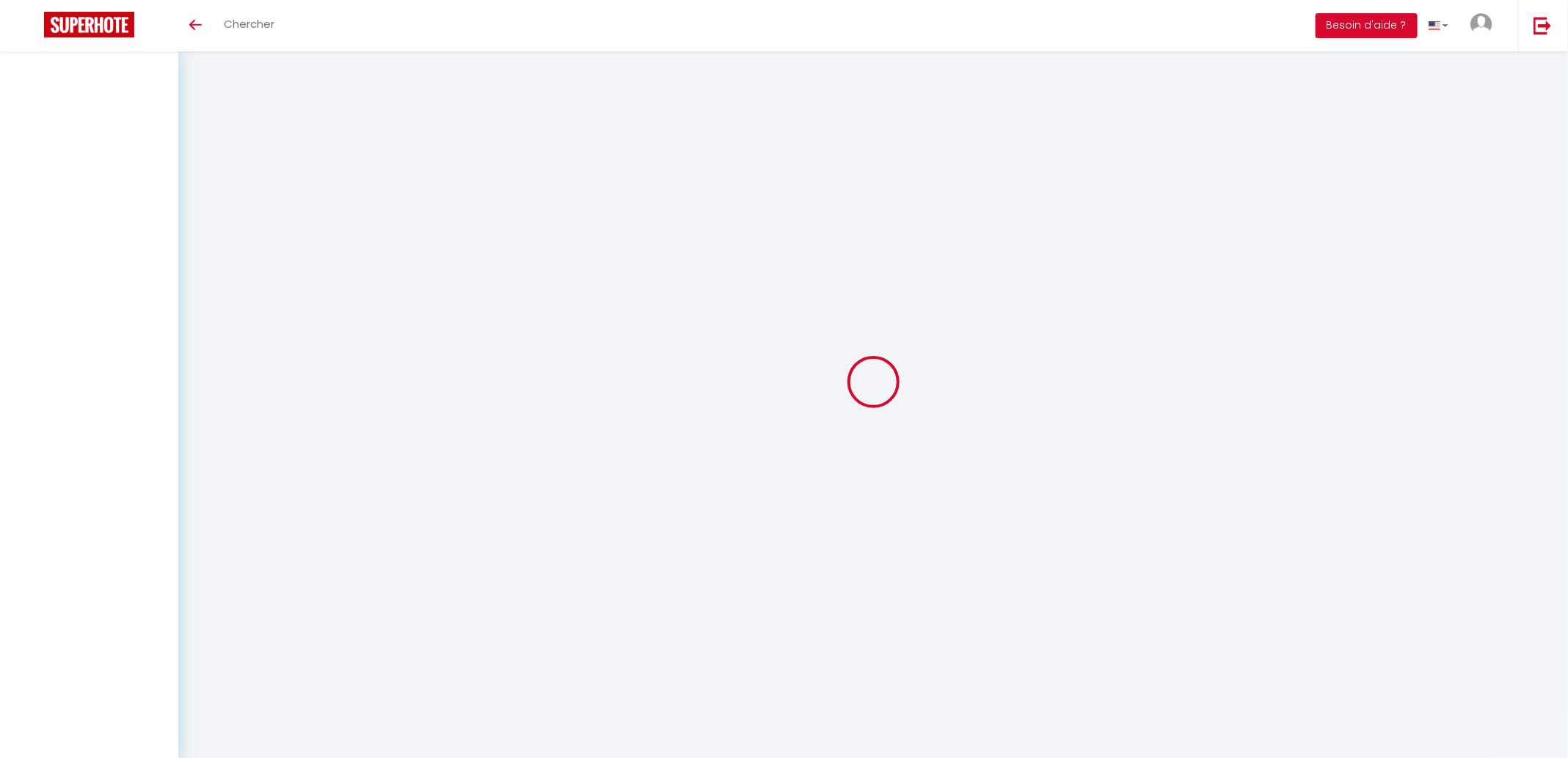
select select
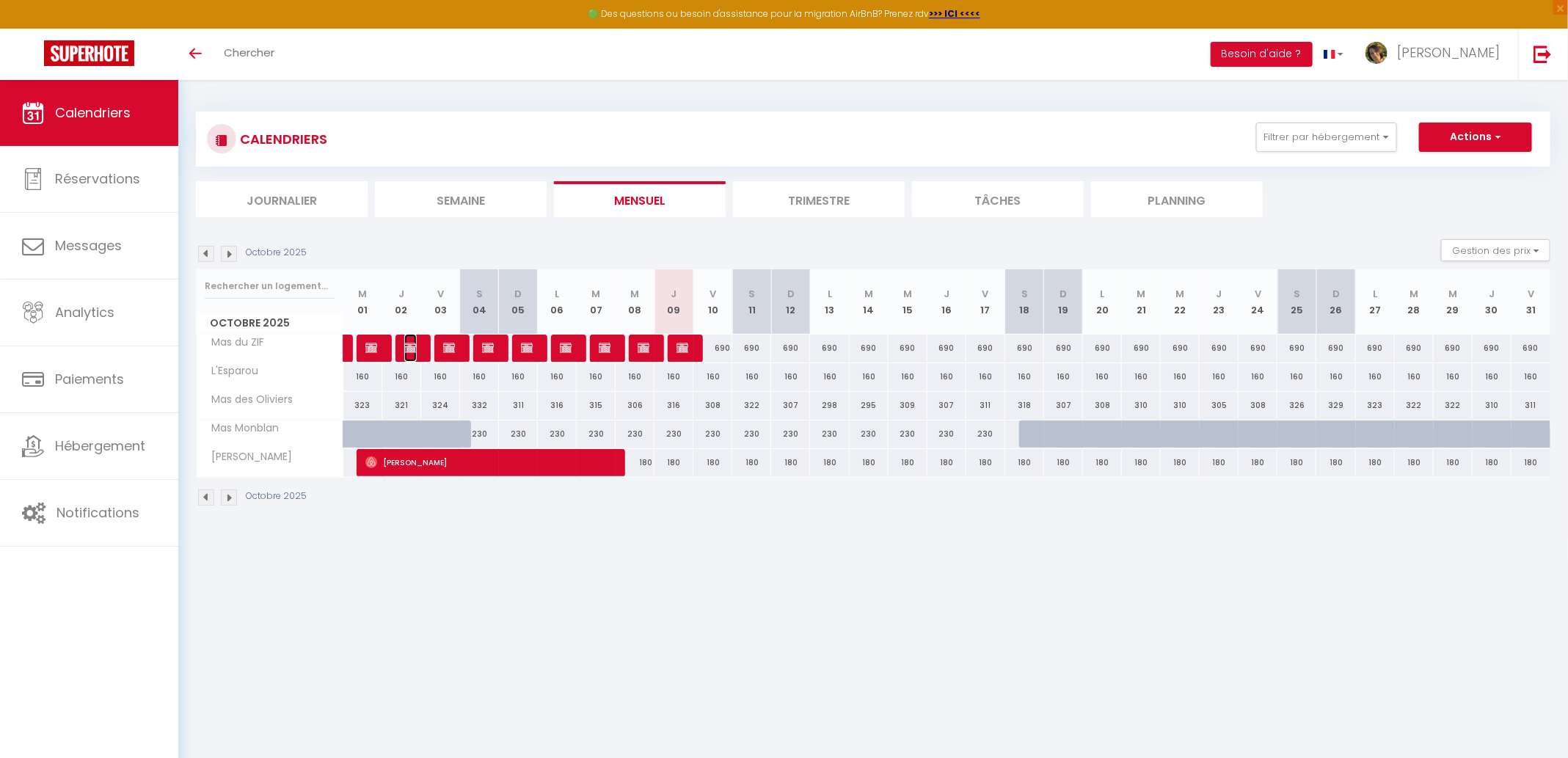
click at [409, 348] on img at bounding box center [409, 347] width 12 height 12
select select "OK"
select select "KO"
select select "0"
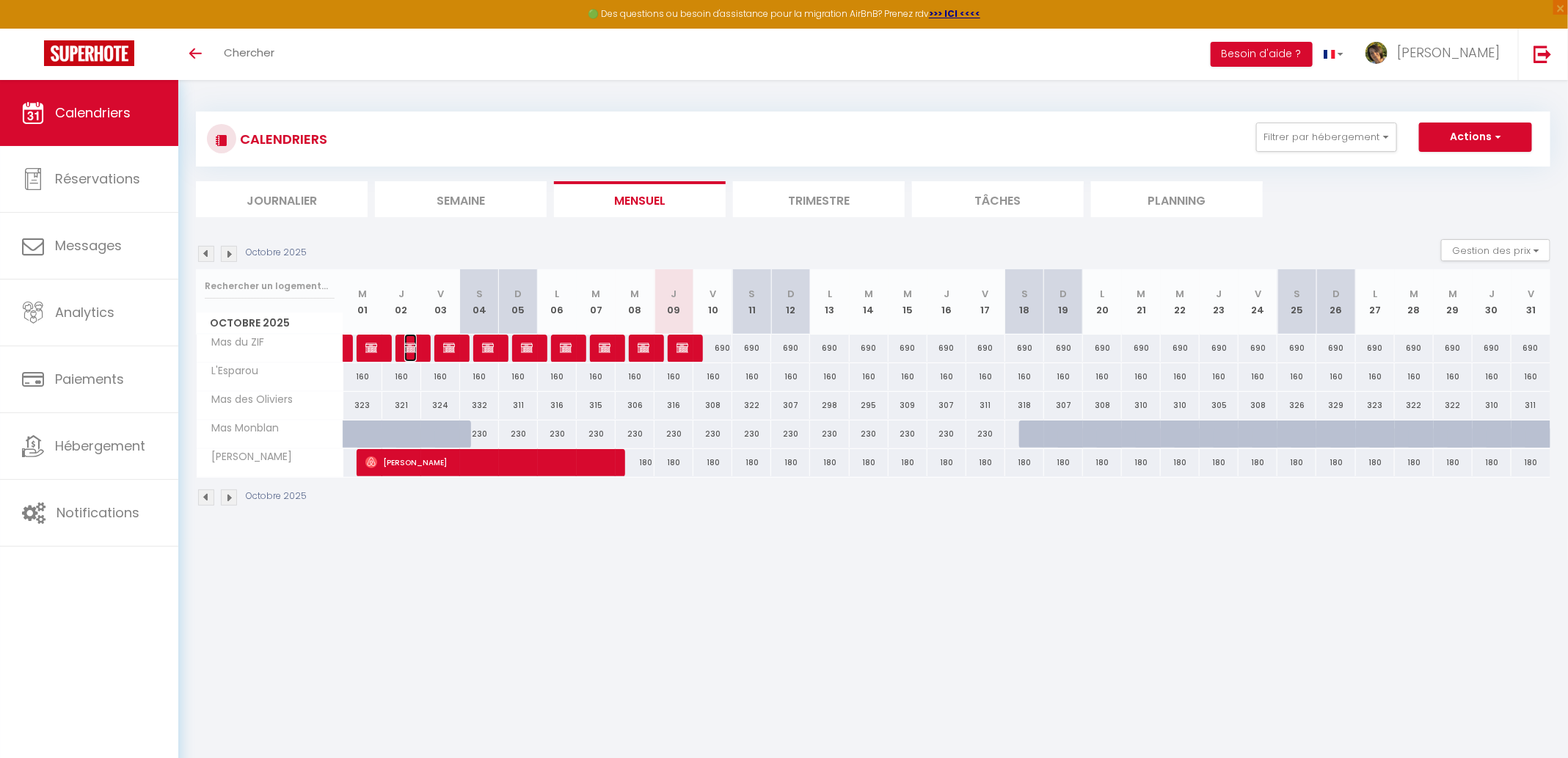
select select "1"
select select
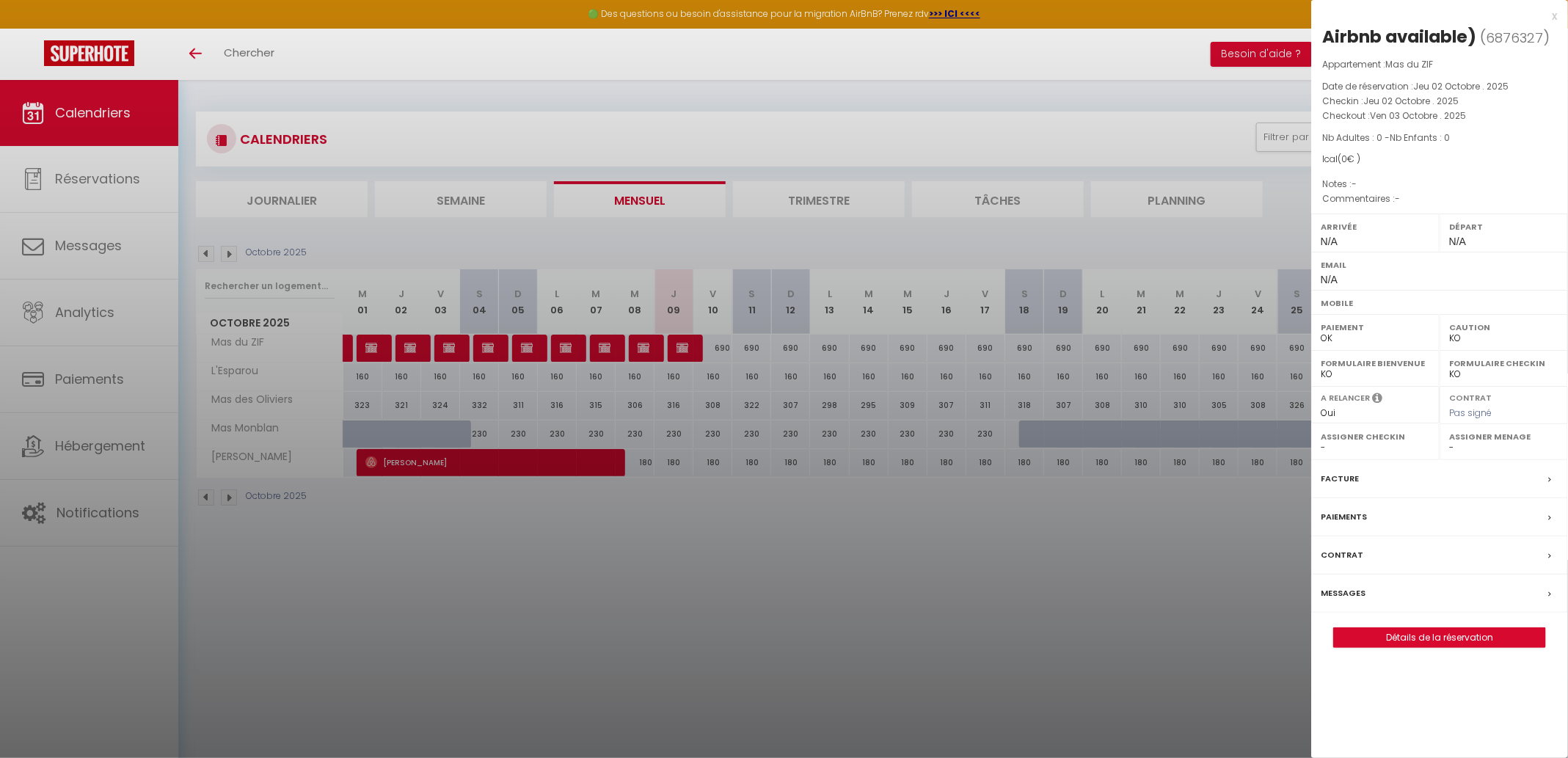
click at [1188, 618] on div at bounding box center [784, 379] width 1568 height 758
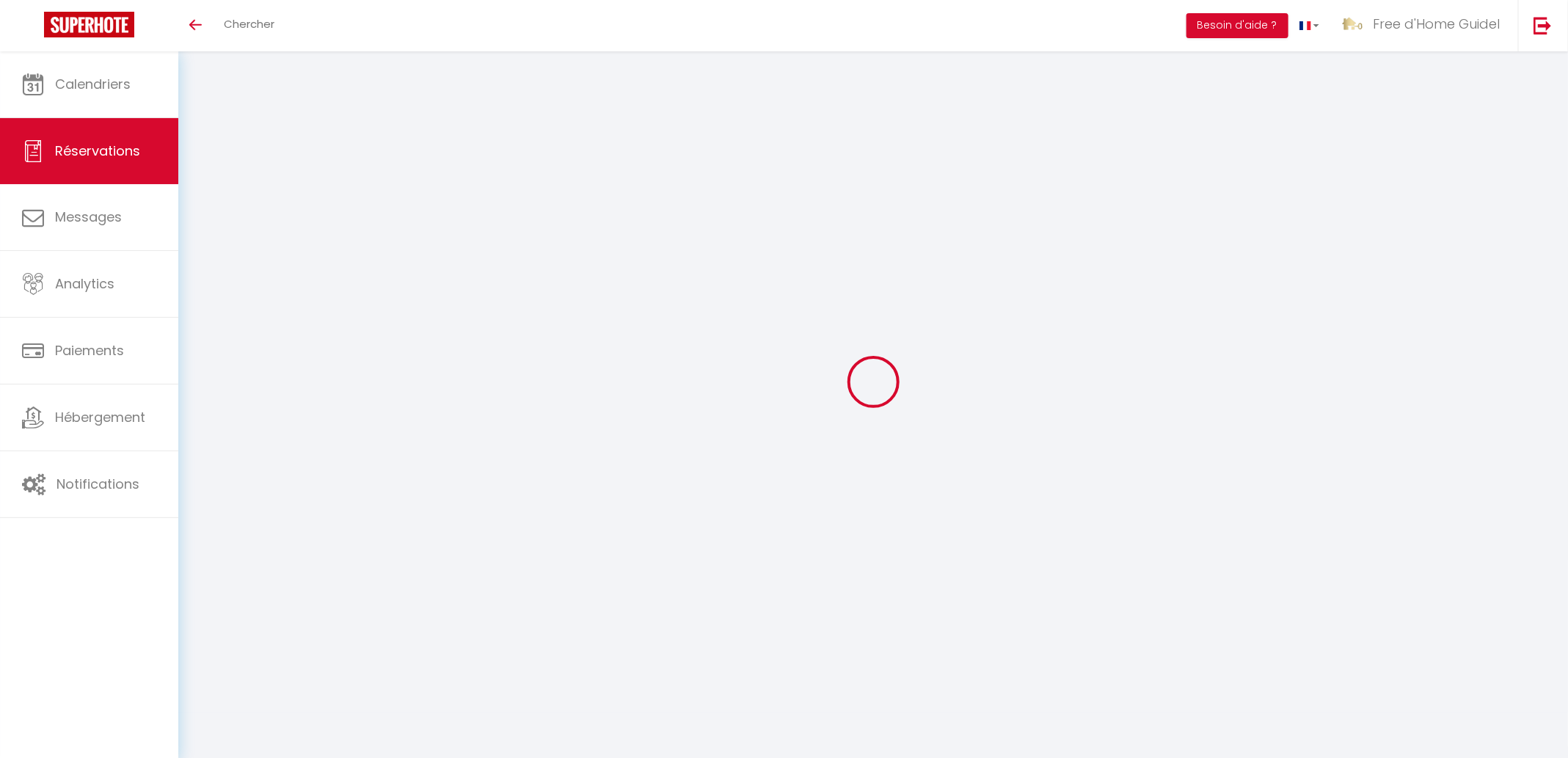
select select
checkbox input "false"
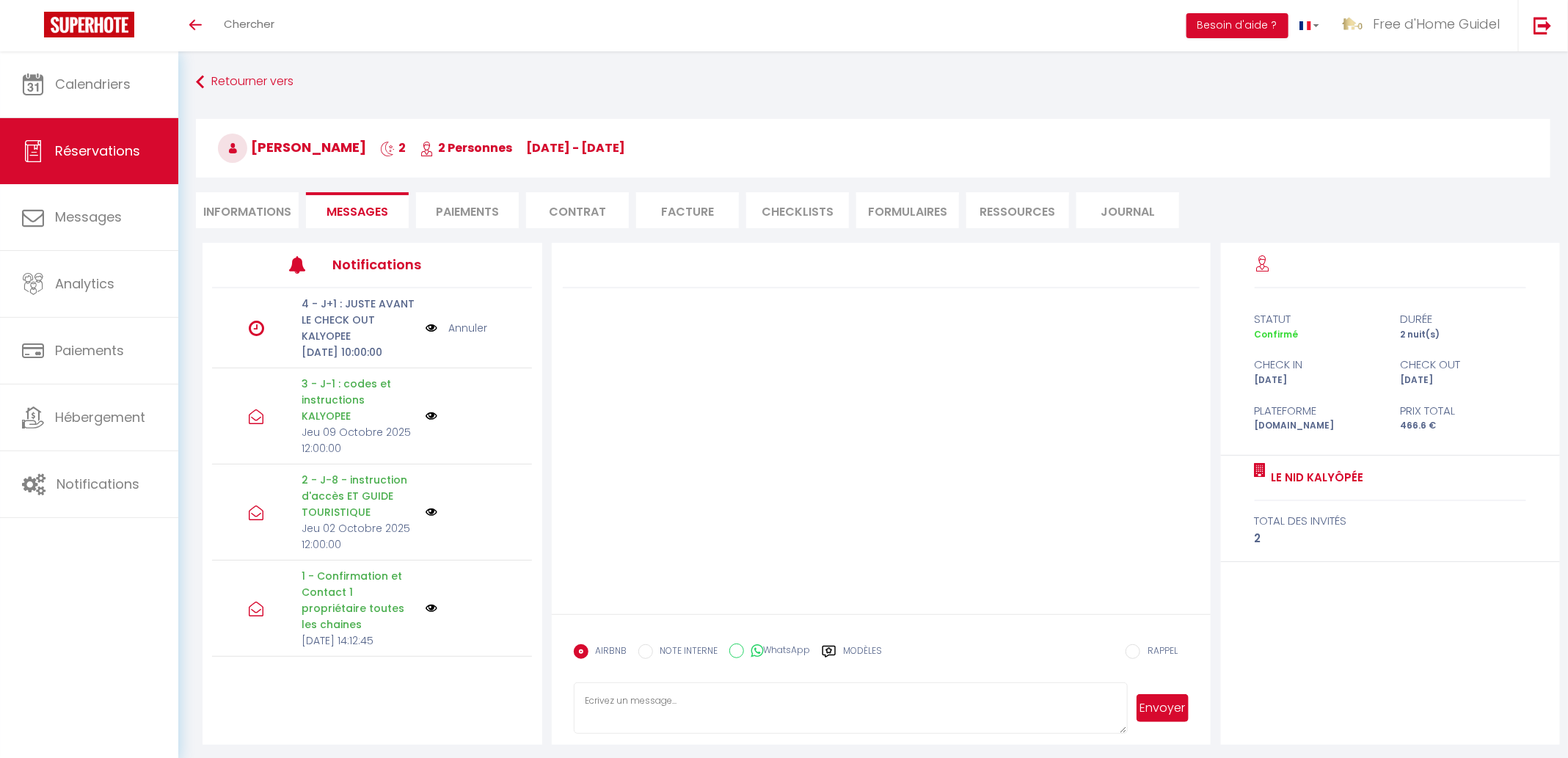
scroll to position [51, 0]
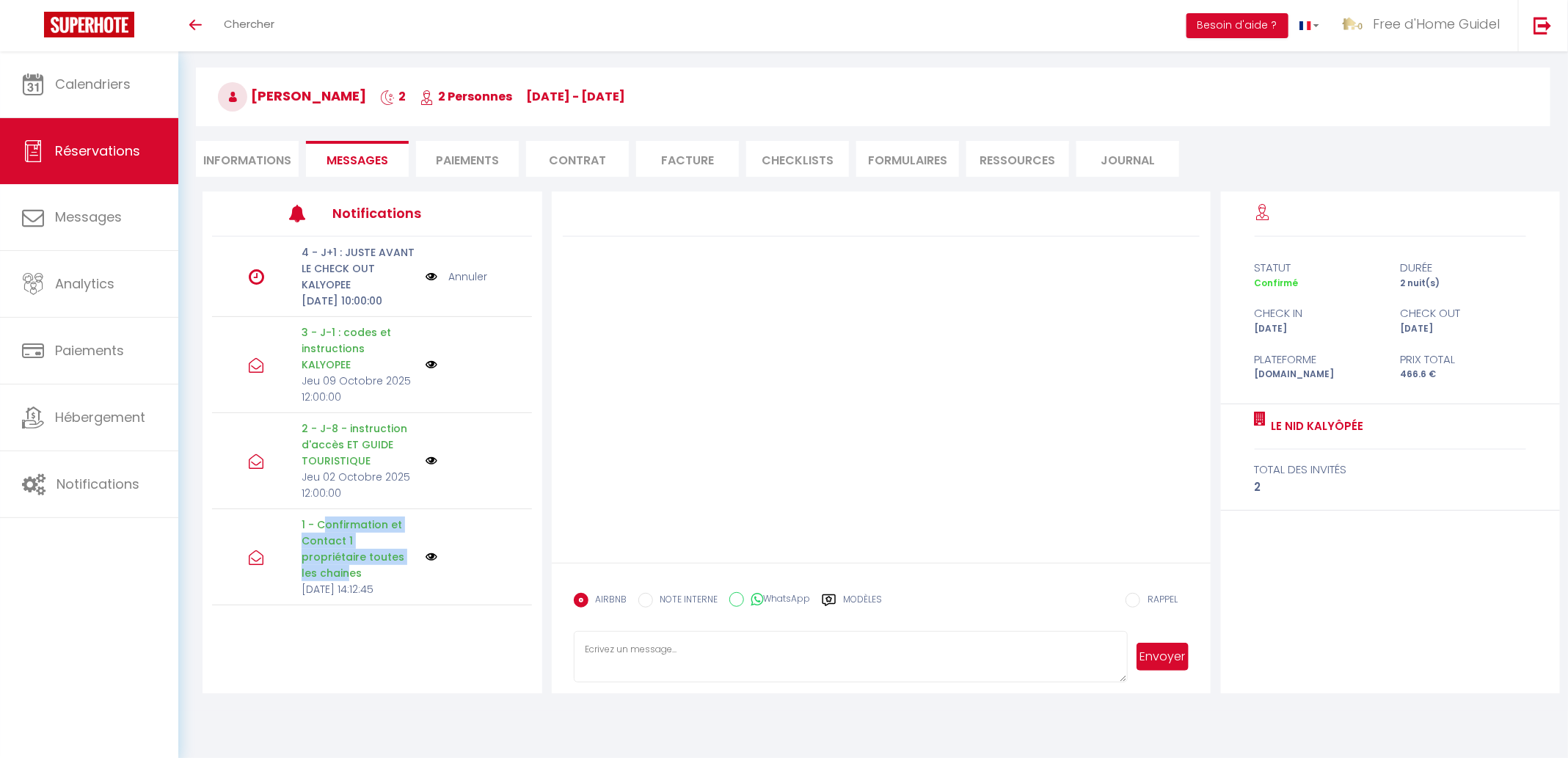
drag, startPoint x: 323, startPoint y: 521, endPoint x: 387, endPoint y: 552, distance: 71.1
click at [387, 552] on p "1 - Confirmation et Contact 1 propriétaire toutes les chaines" at bounding box center [359, 549] width 114 height 65
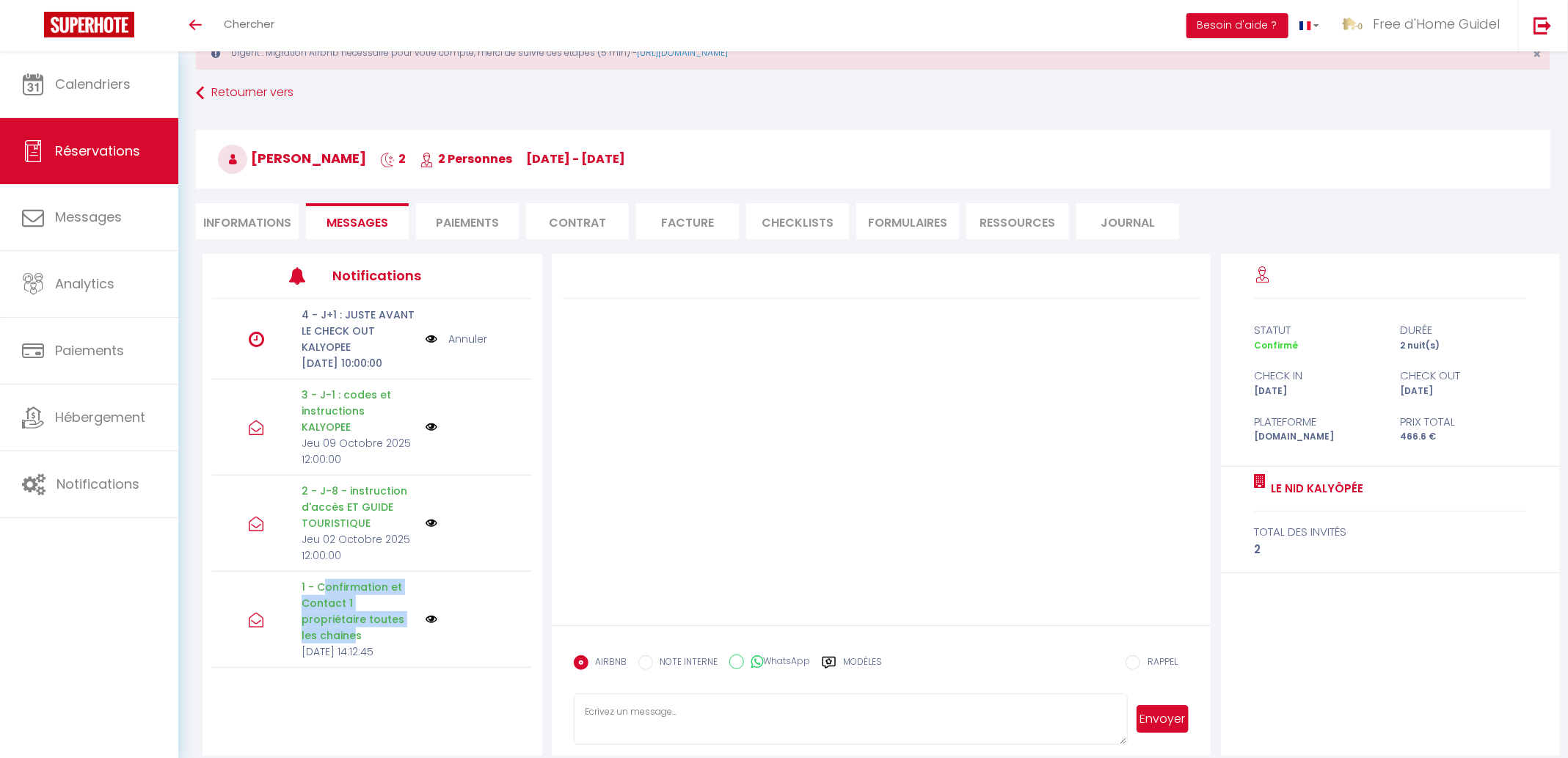
scroll to position [67, 0]
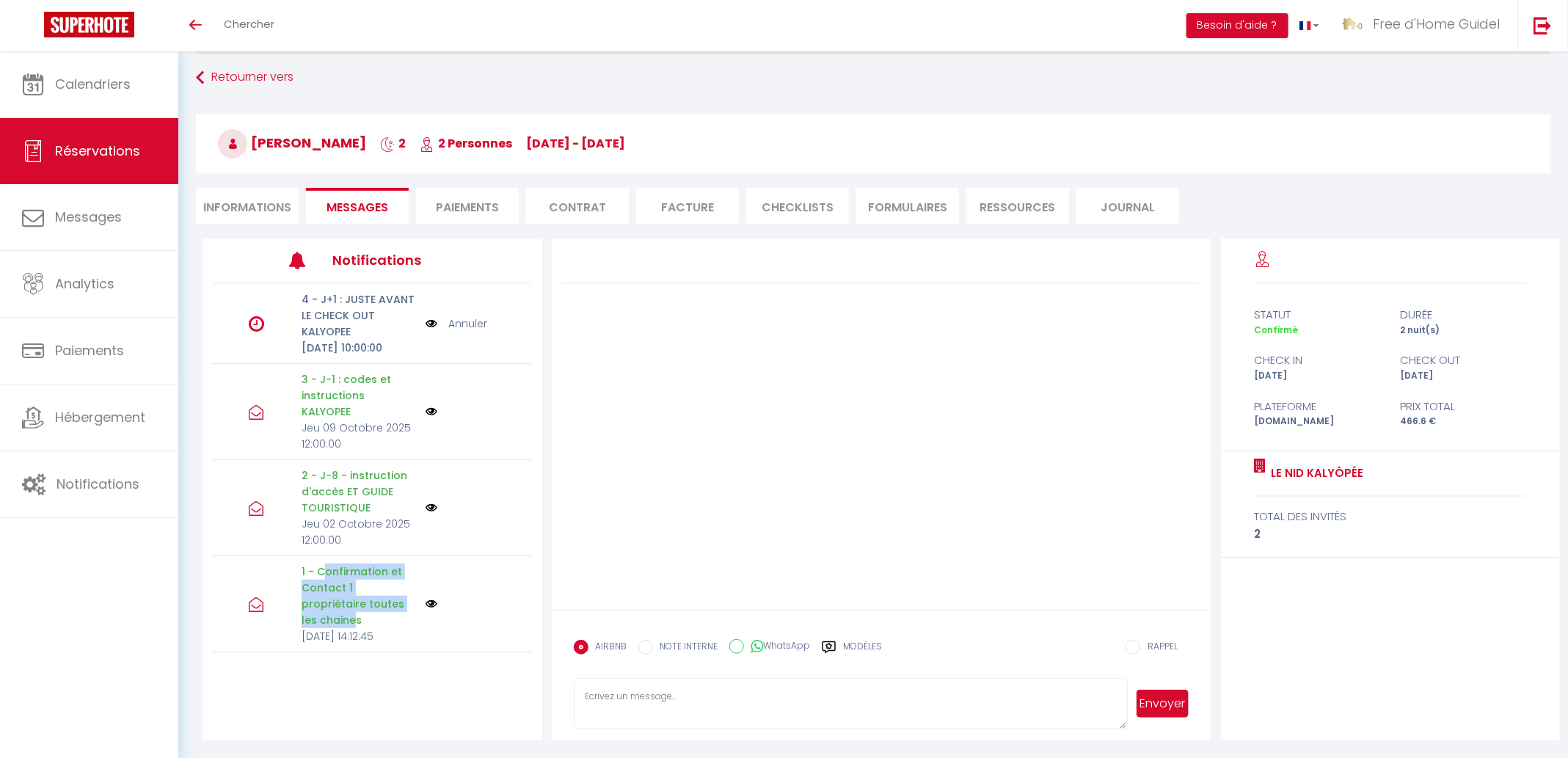
click at [101, 140] on link "Réservations" at bounding box center [89, 151] width 178 height 66
select select "not_cancelled"
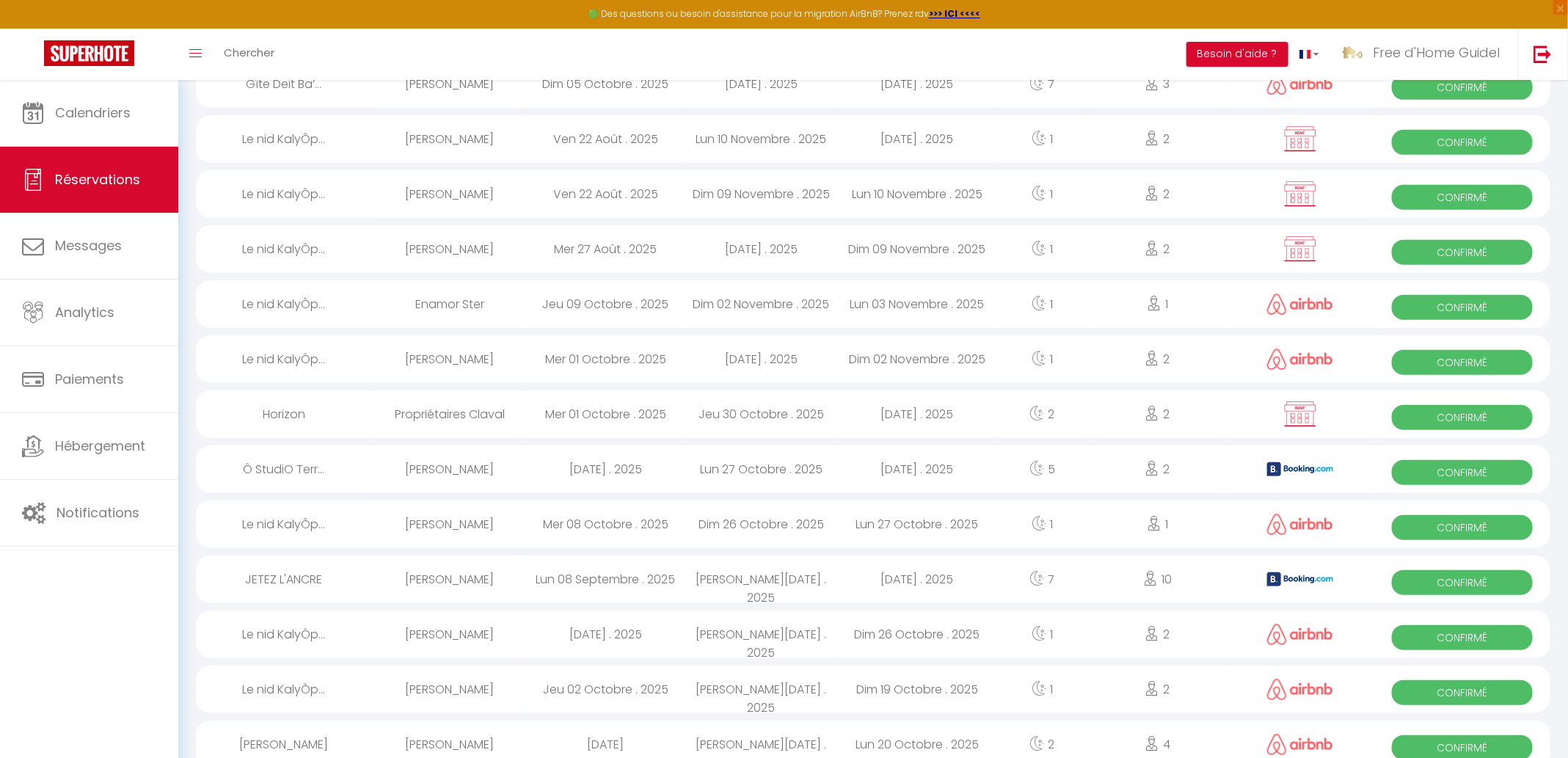
scroll to position [446, 0]
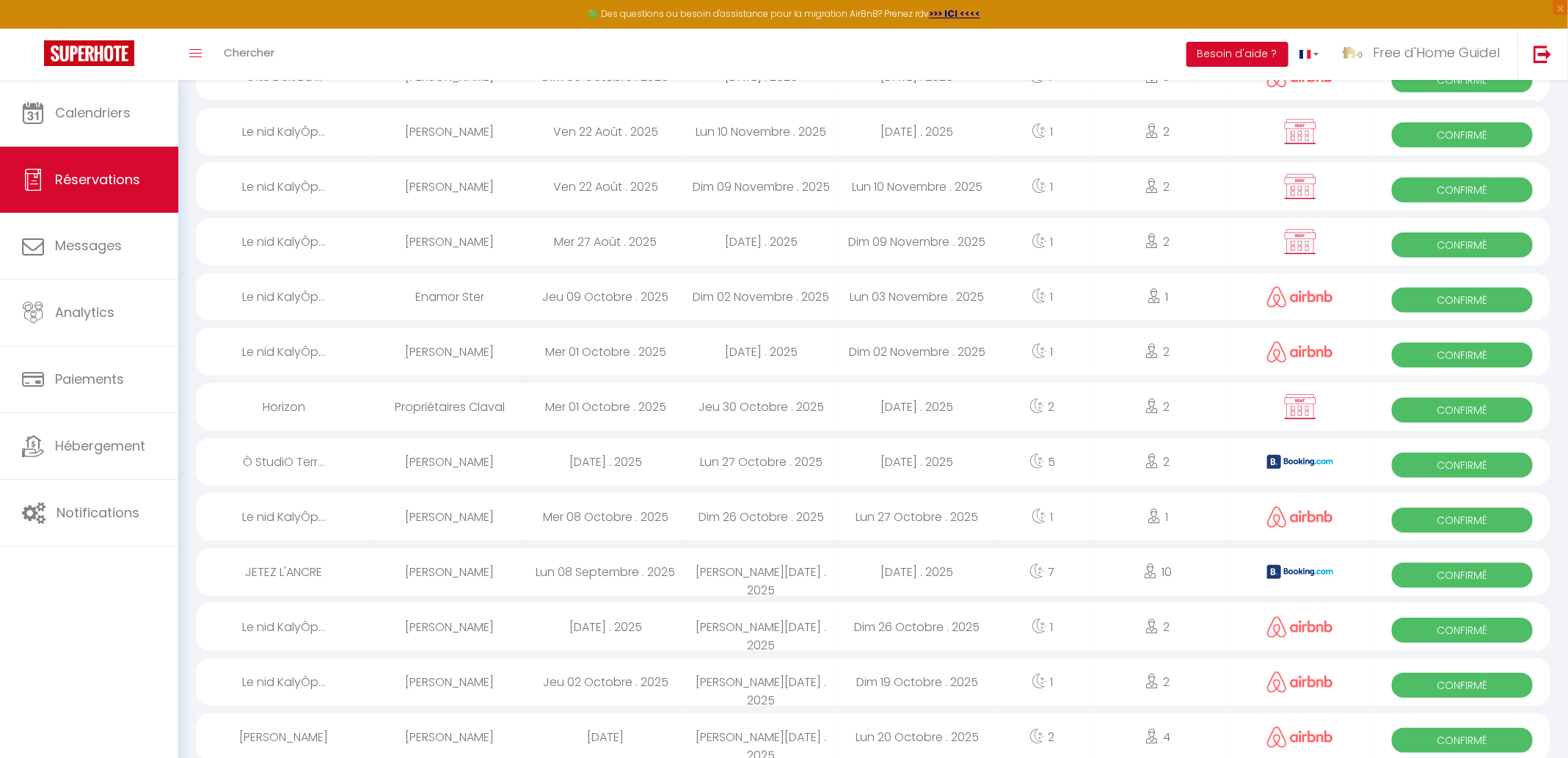
click at [455, 518] on div "[PERSON_NAME]" at bounding box center [449, 517] width 156 height 48
select select "OK"
select select "0"
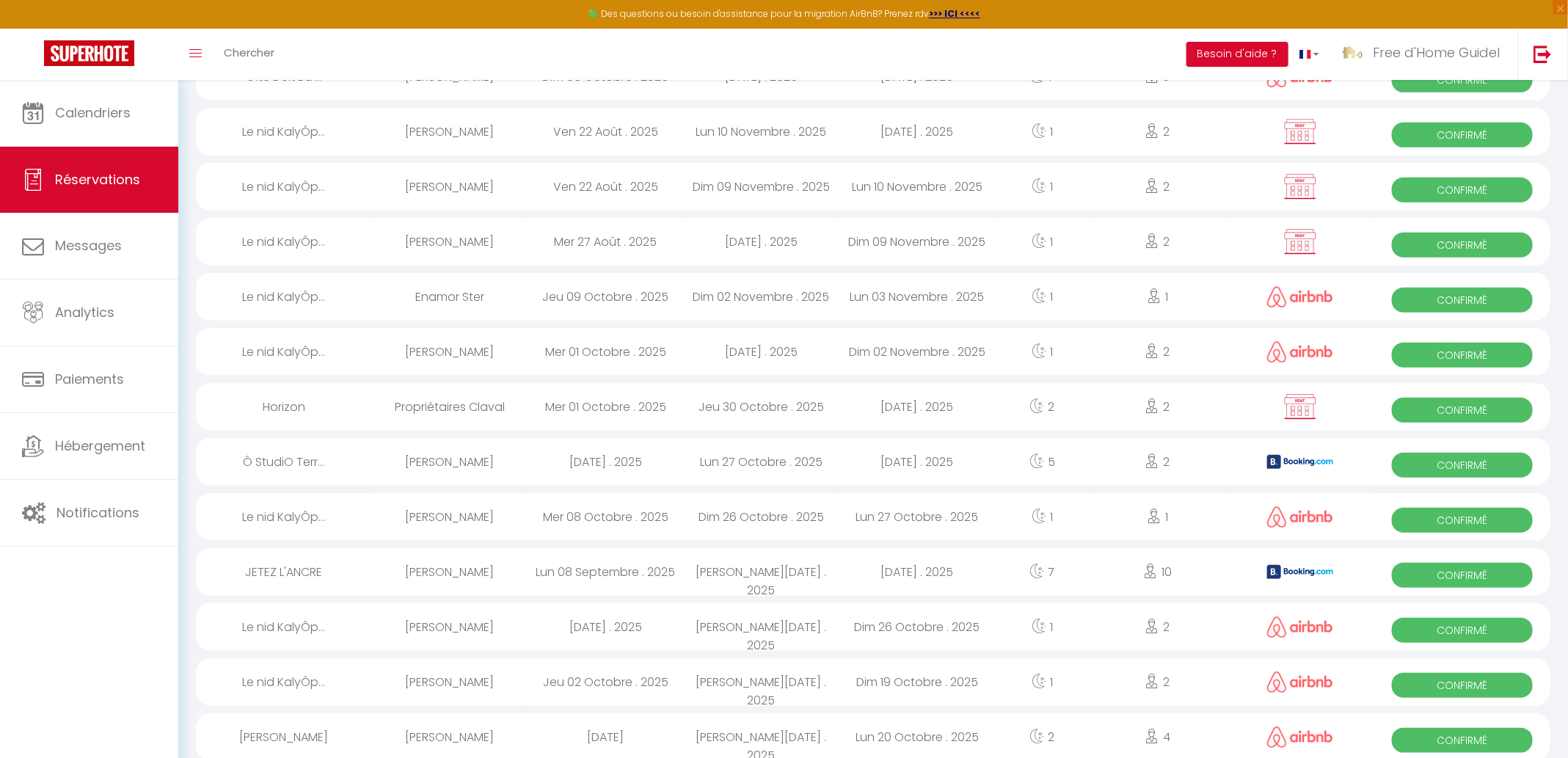
select select "1"
select select
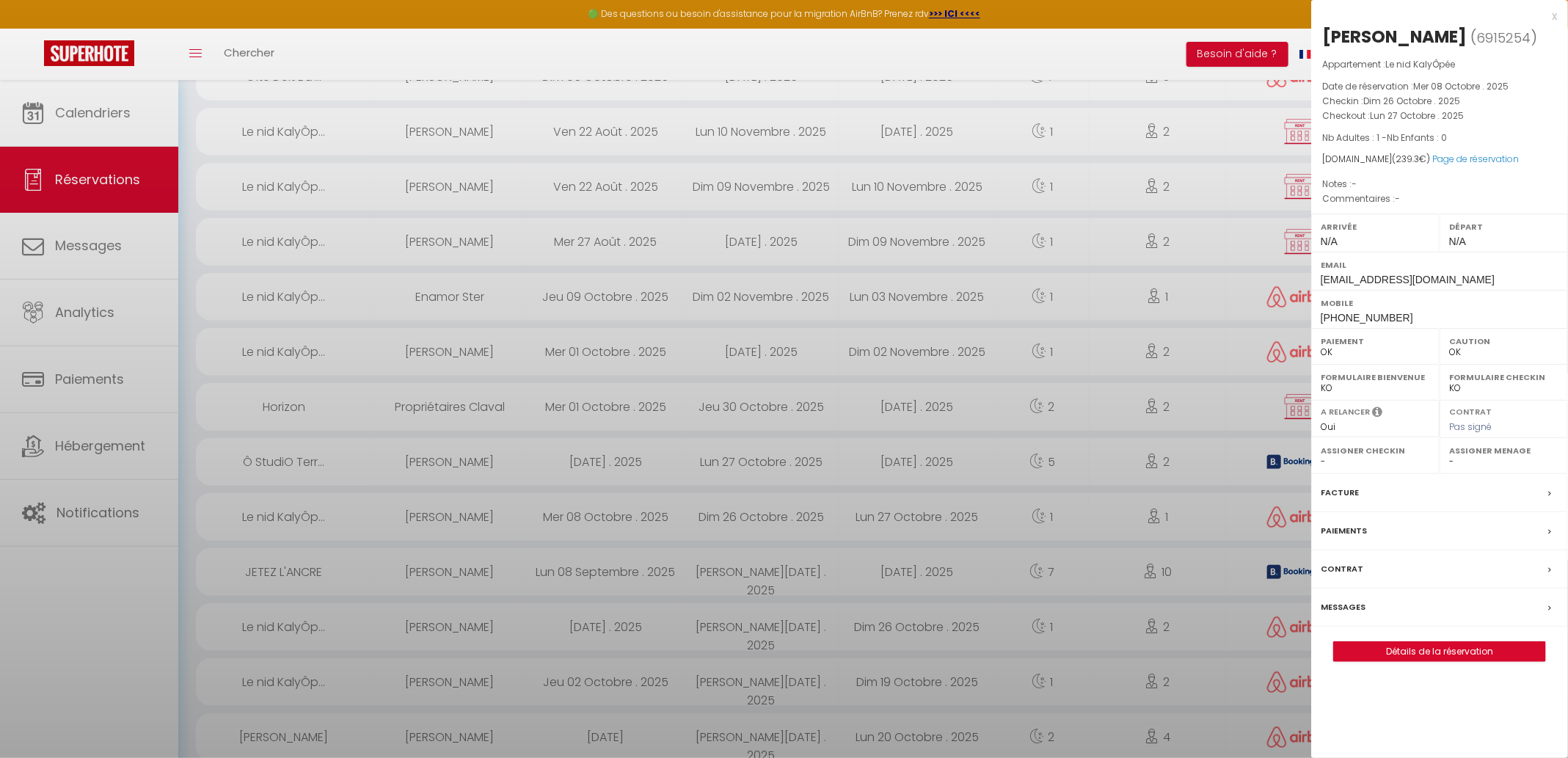
select select "16444"
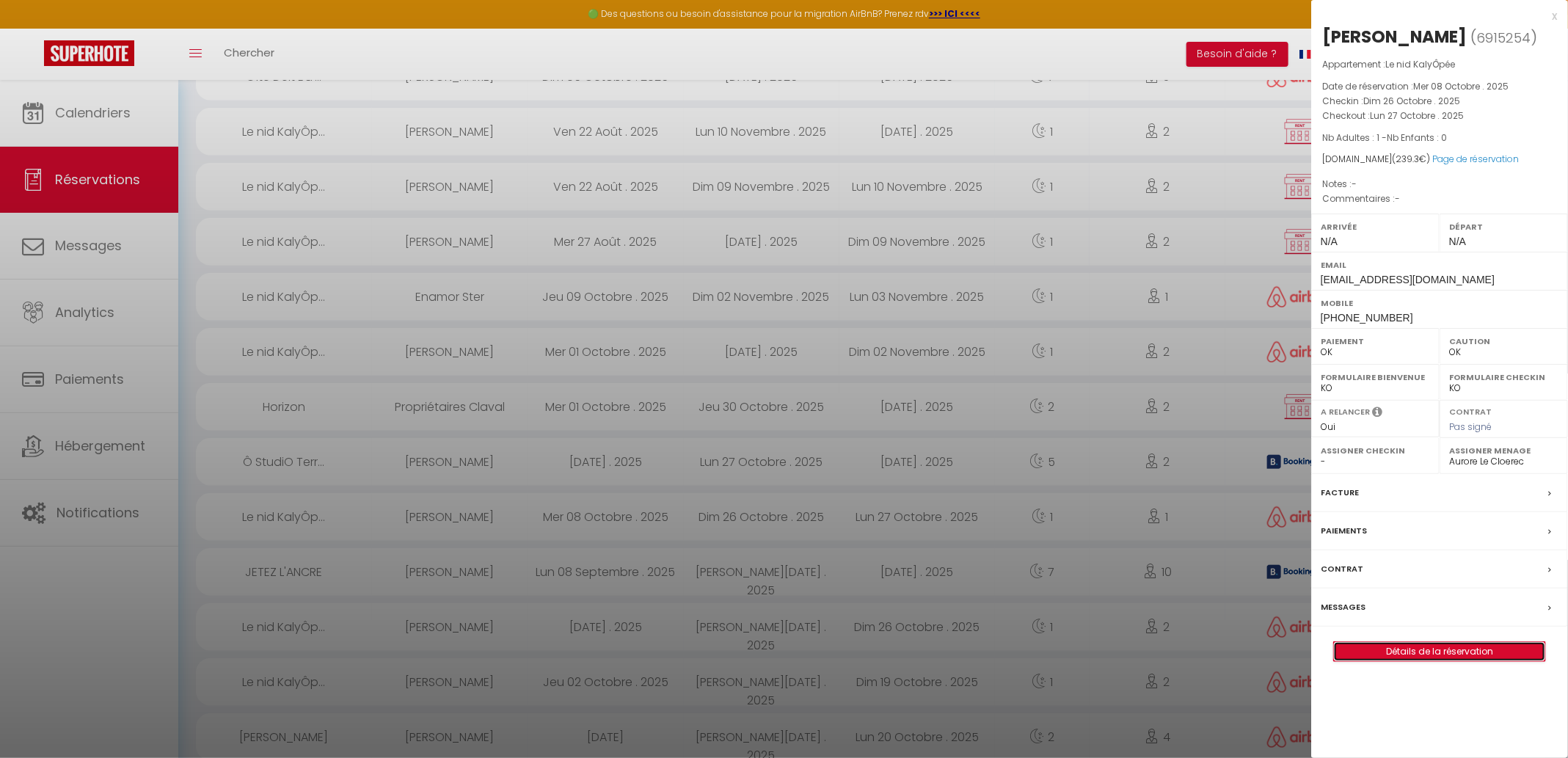
click at [1384, 653] on link "Détails de la réservation" at bounding box center [1439, 651] width 211 height 19
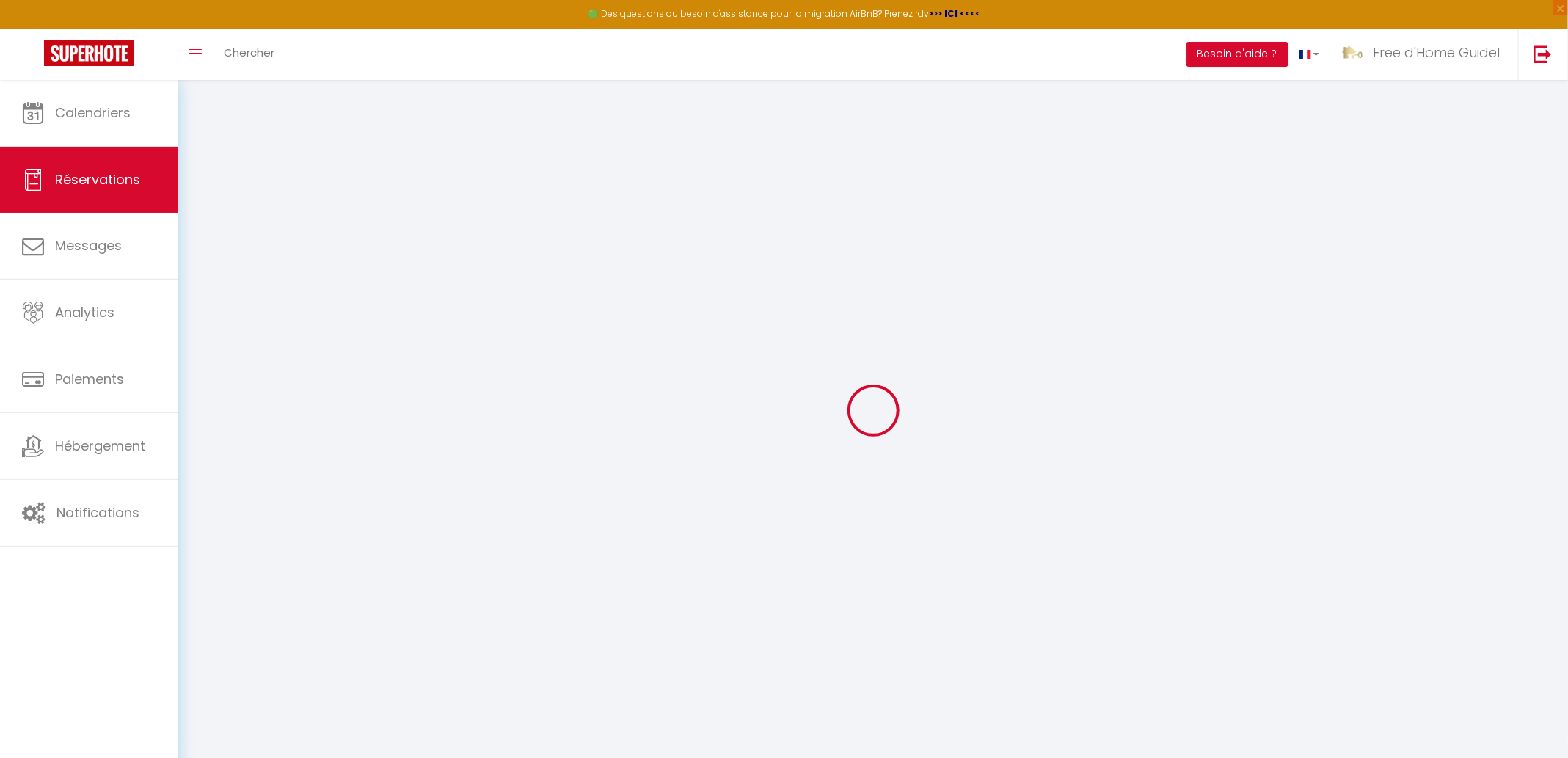
type input "[GEOGRAPHIC_DATA]"
type input "Mur"
type input "[EMAIL_ADDRESS][DOMAIN_NAME]"
type input "[PHONE_NUMBER]"
select select
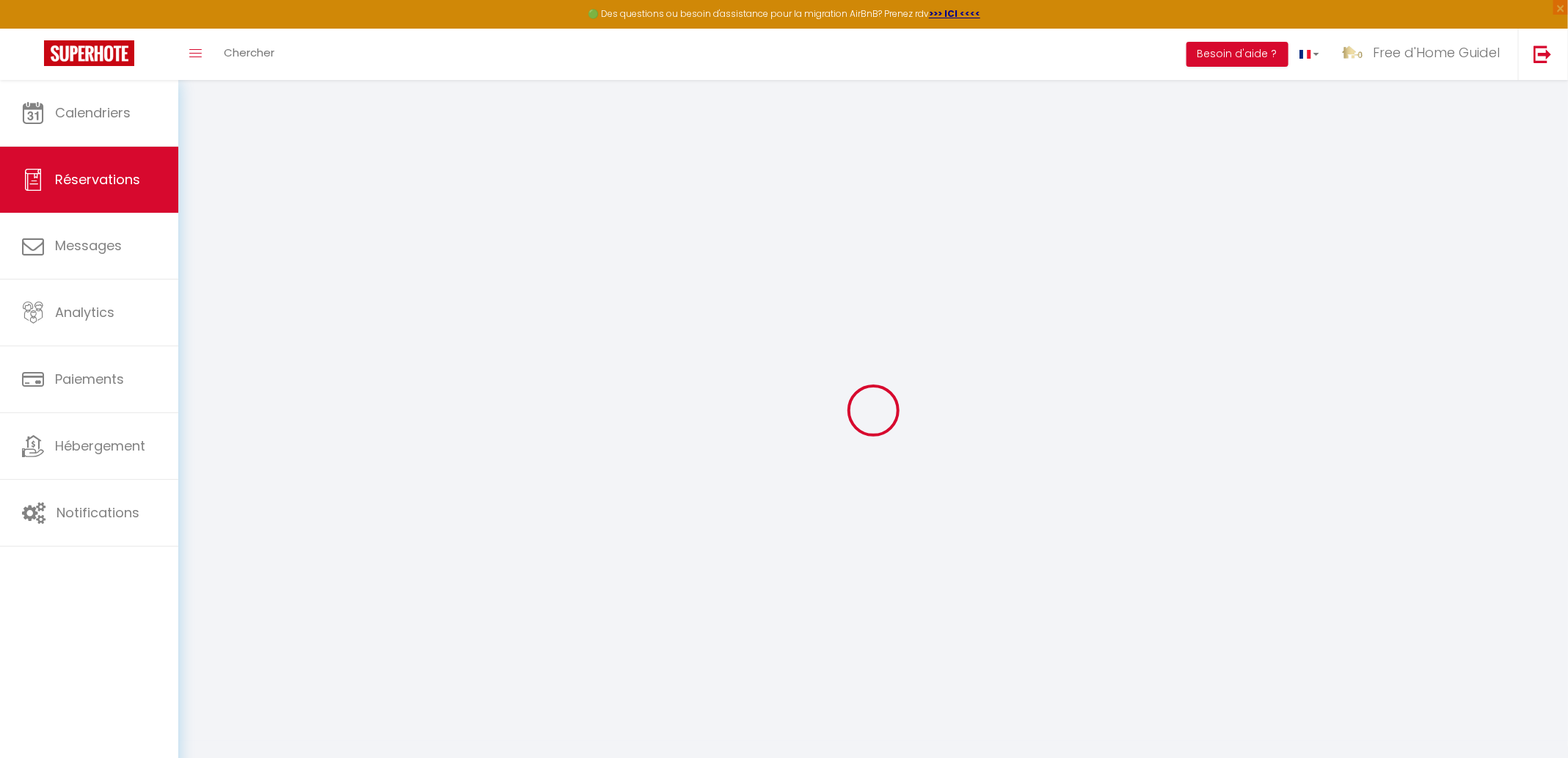
type input "42.84"
select select "26785"
select select "1"
select select
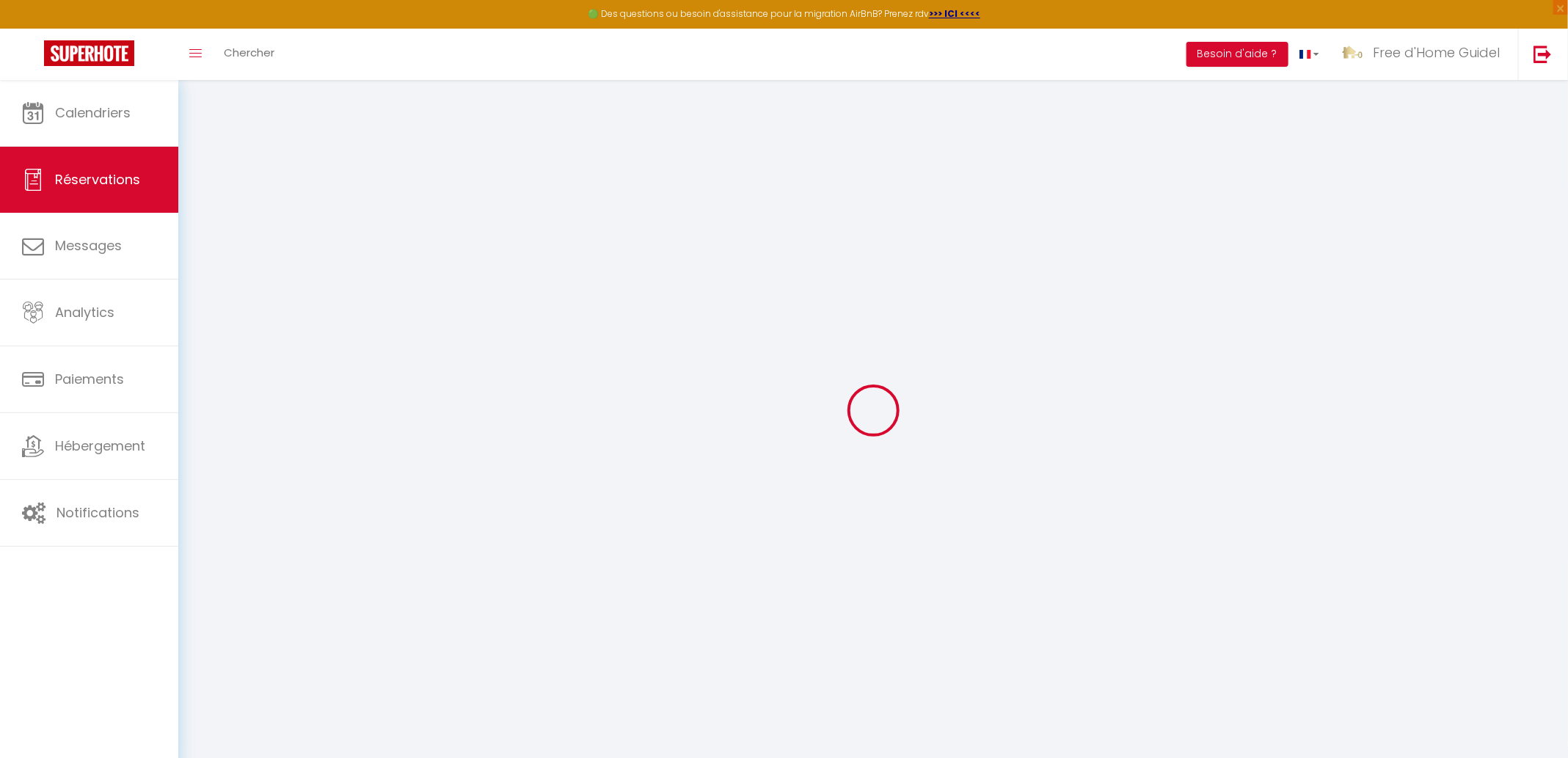
type input "1"
select select "12"
select select
select select "1"
type input "0"
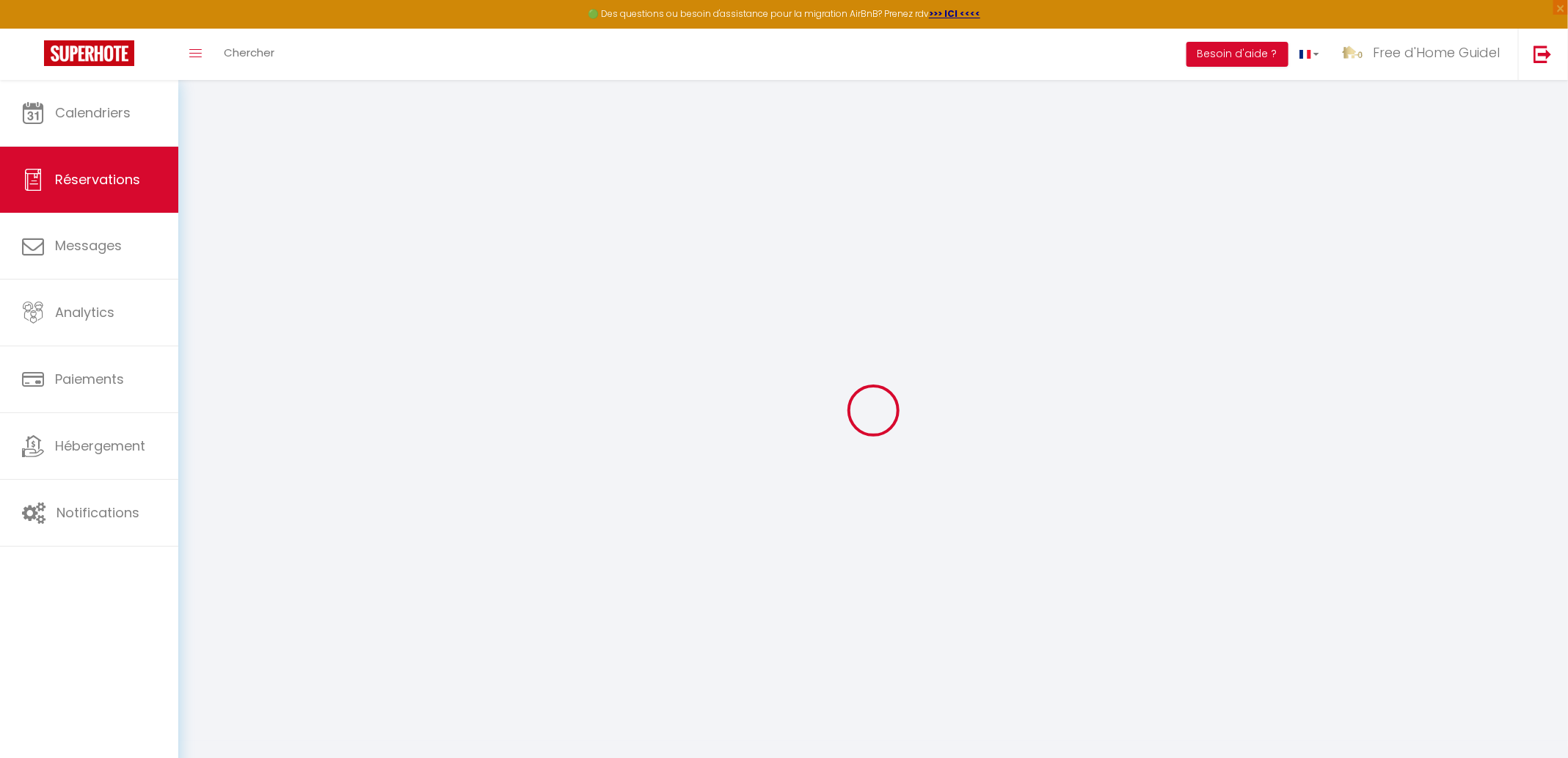
type input "0"
select select
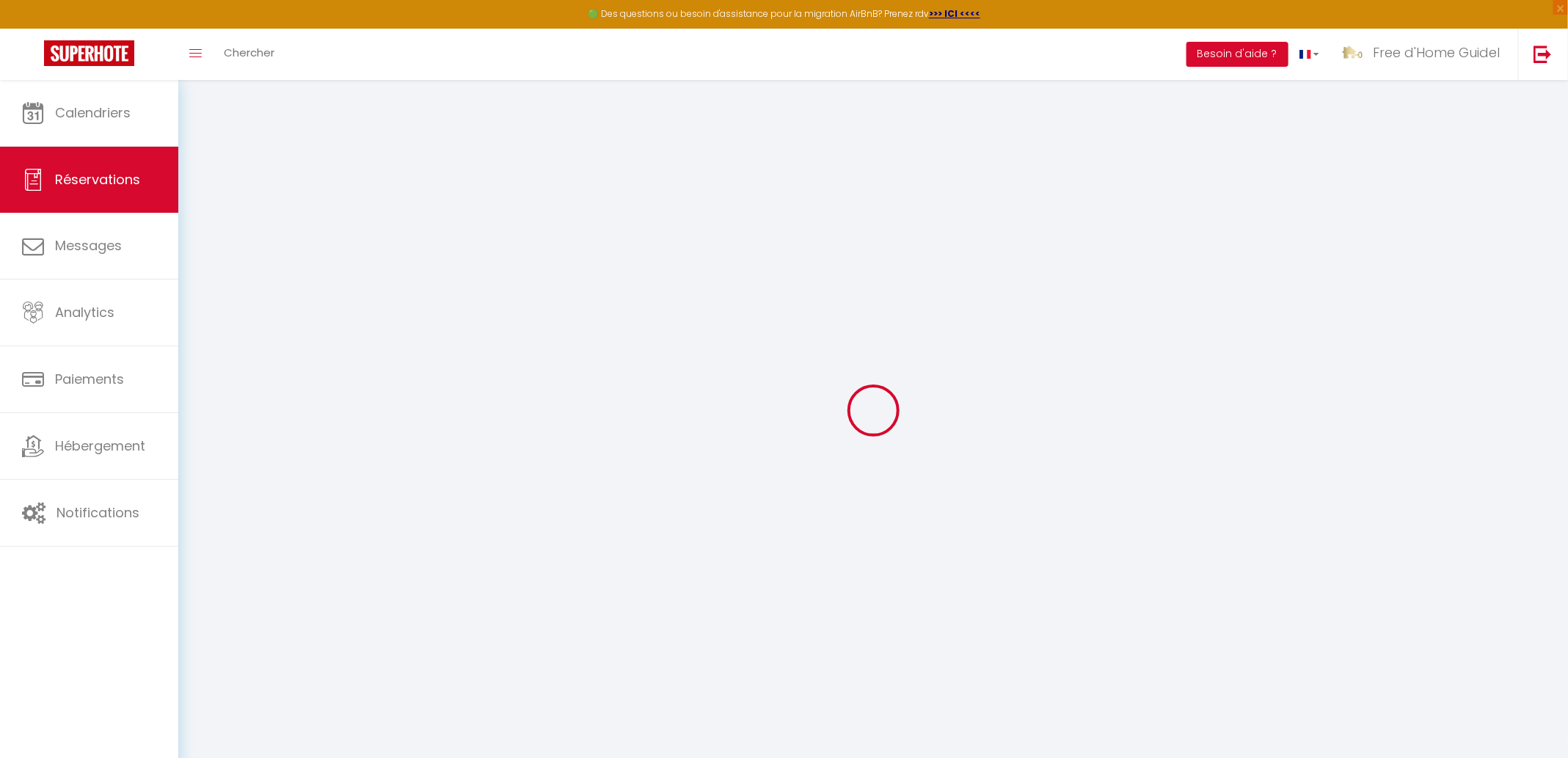
select select "15"
select select
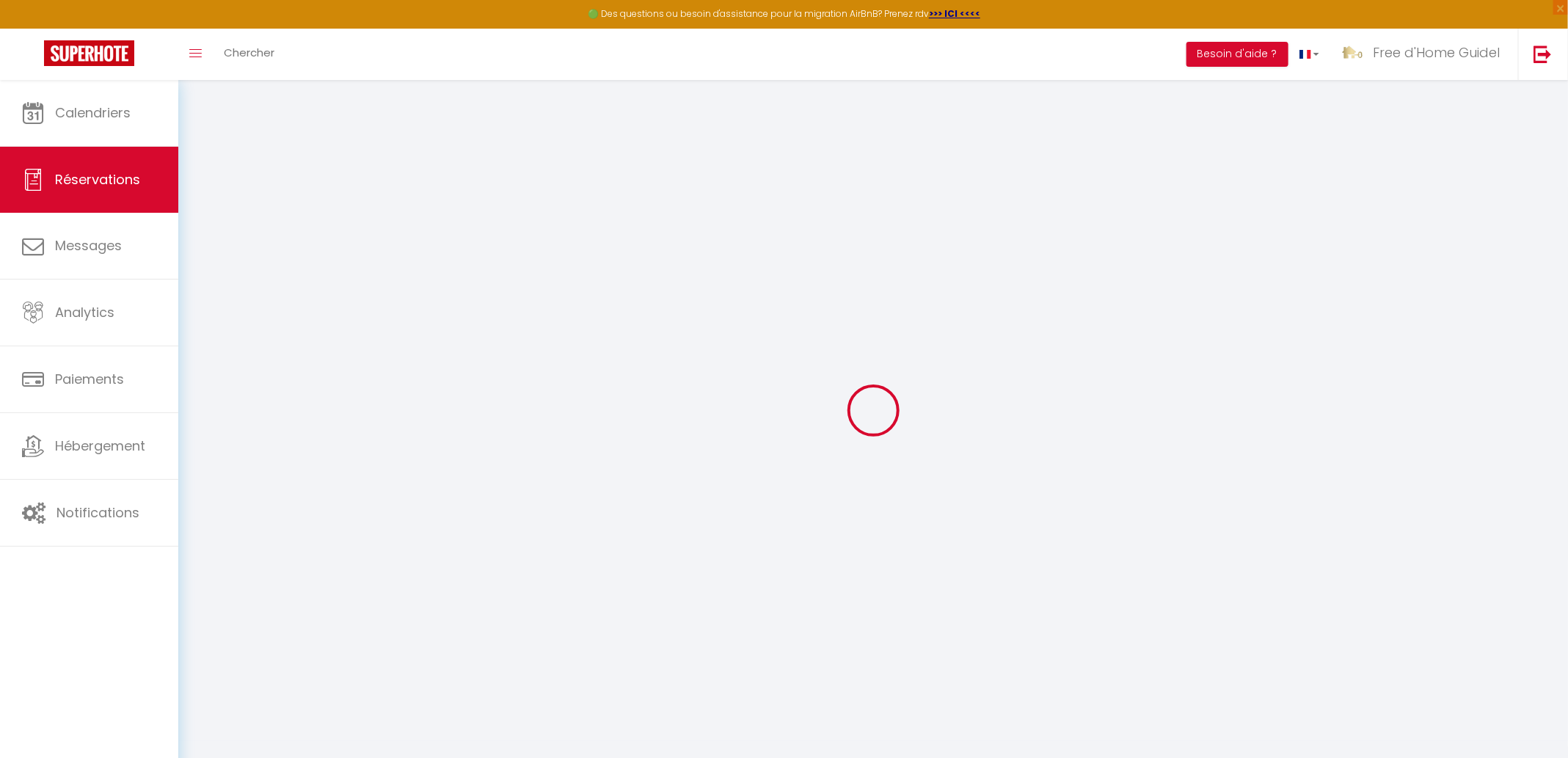
select select
checkbox input "false"
select select
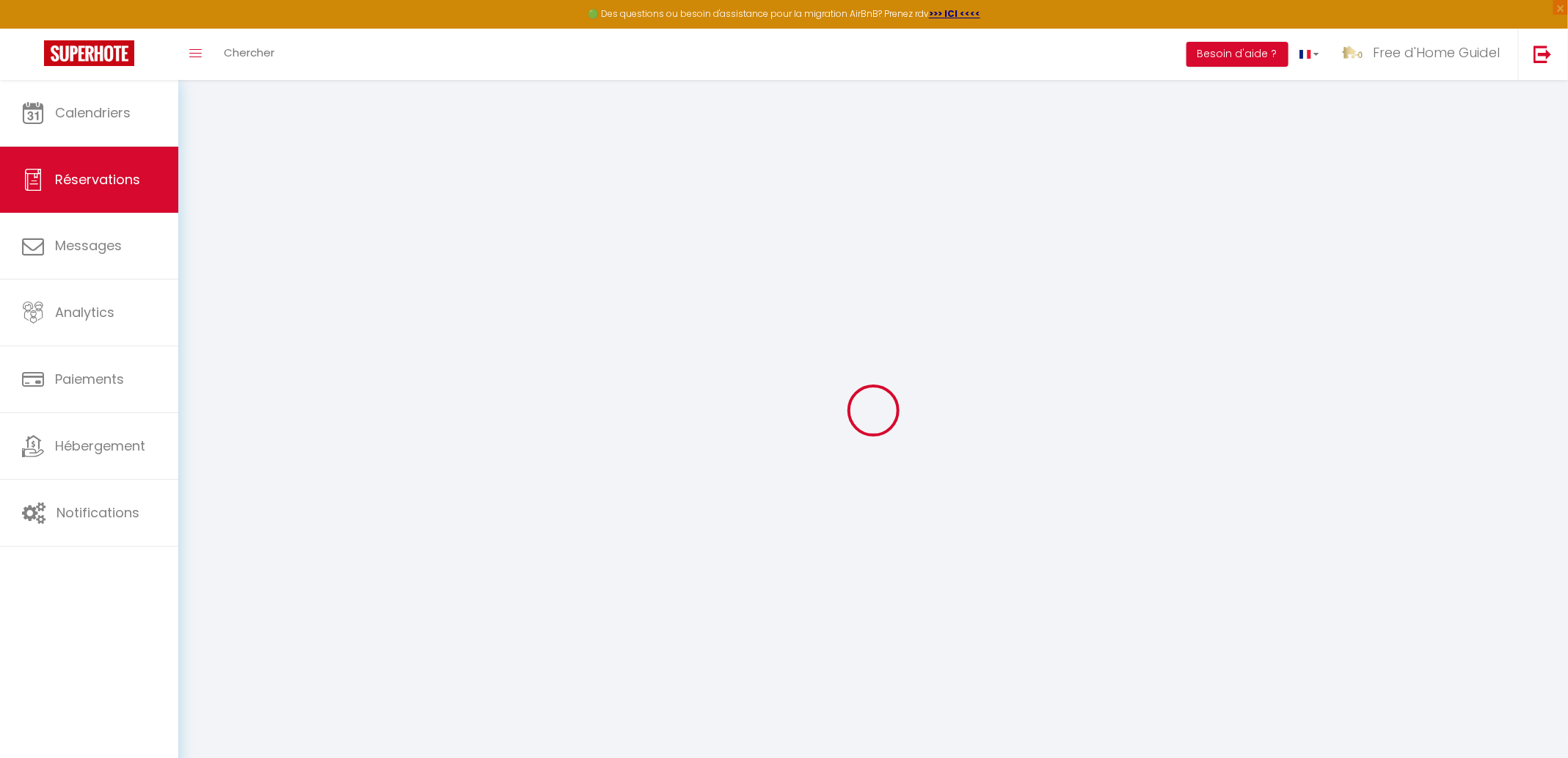
select select
checkbox input "false"
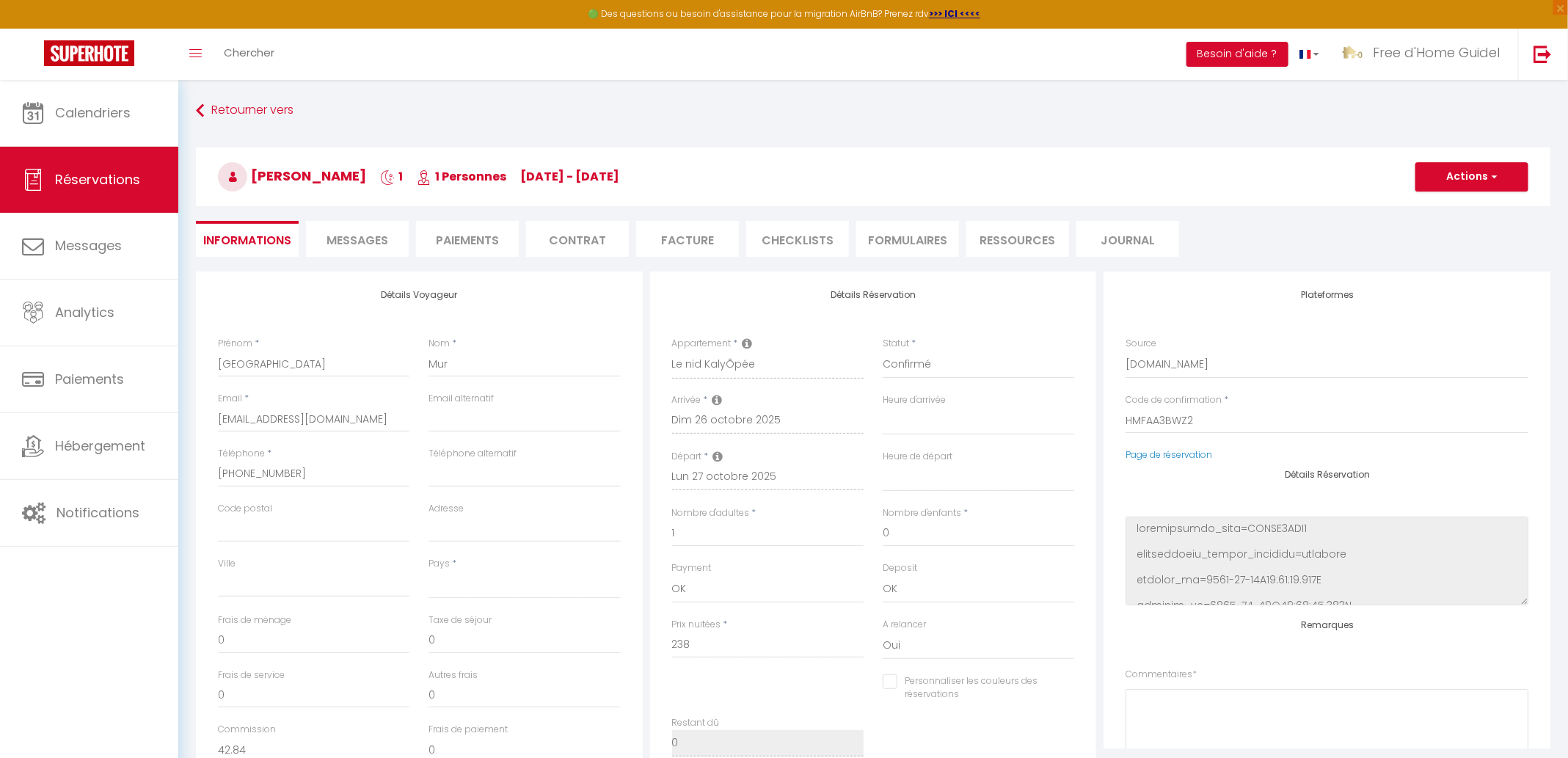
select select
type input "1.3"
select select
checkbox input "false"
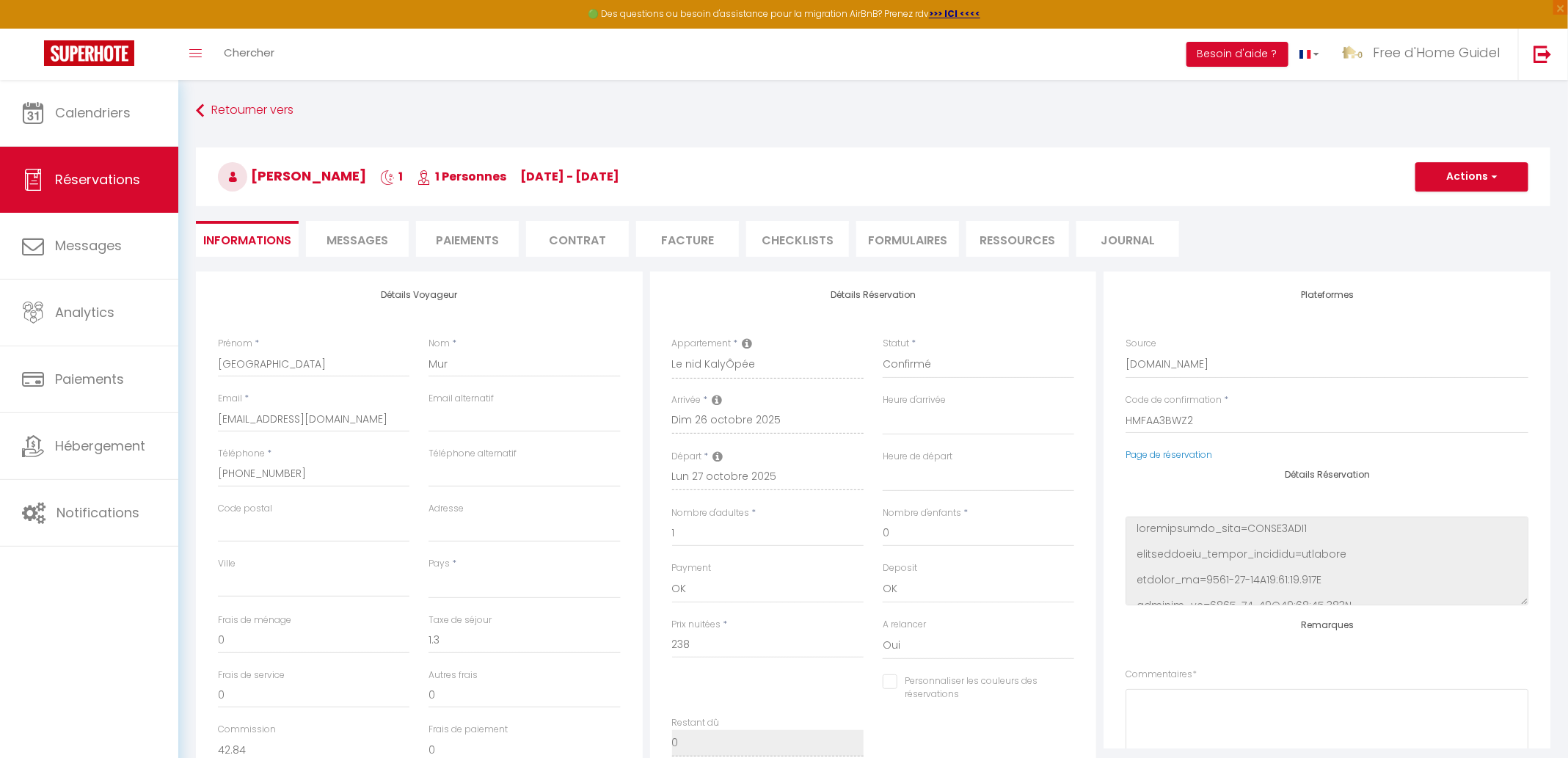
select select
checkbox input "false"
select select
click at [317, 238] on li "Messages" at bounding box center [357, 239] width 103 height 36
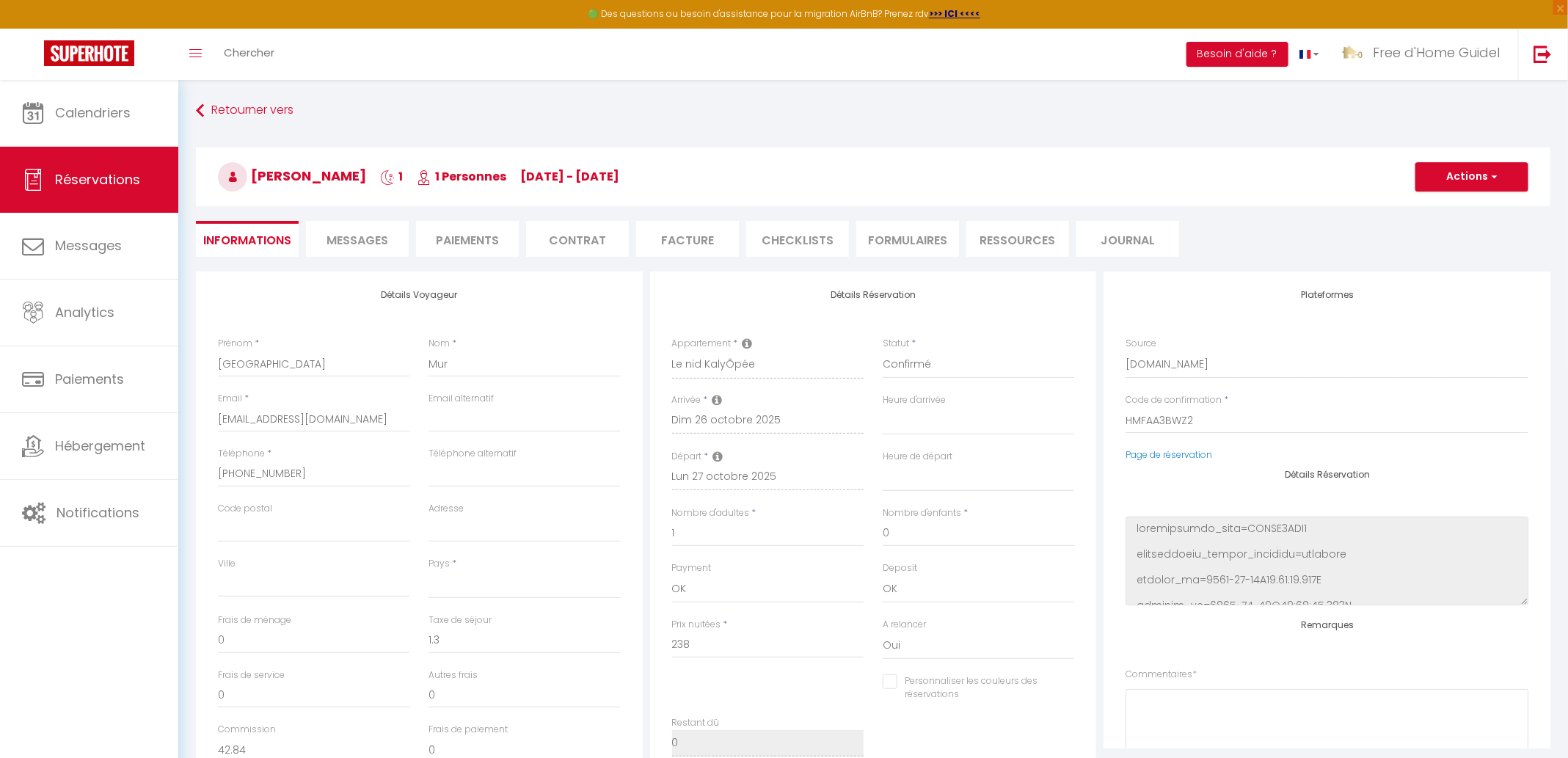
select select
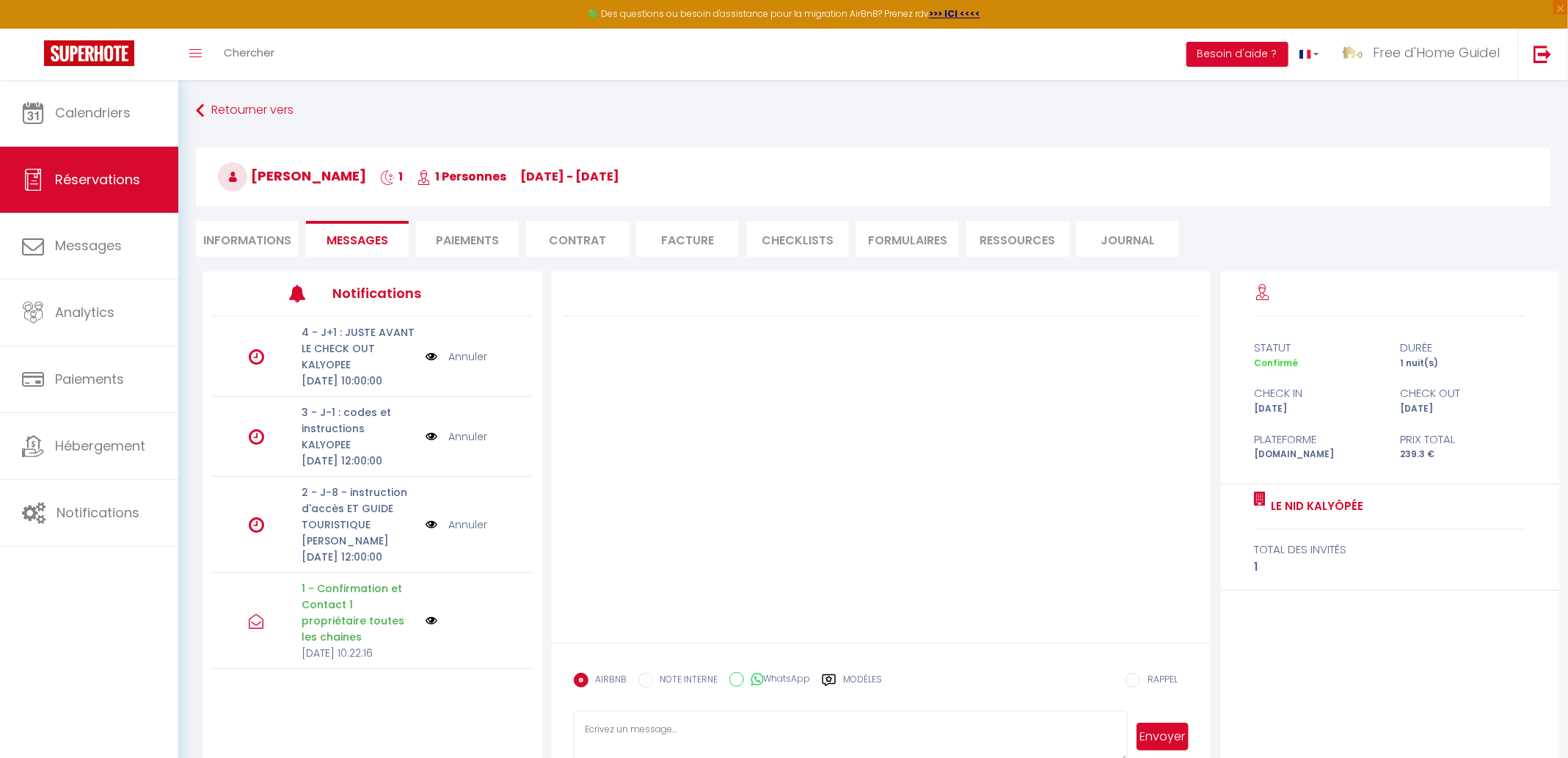
select select
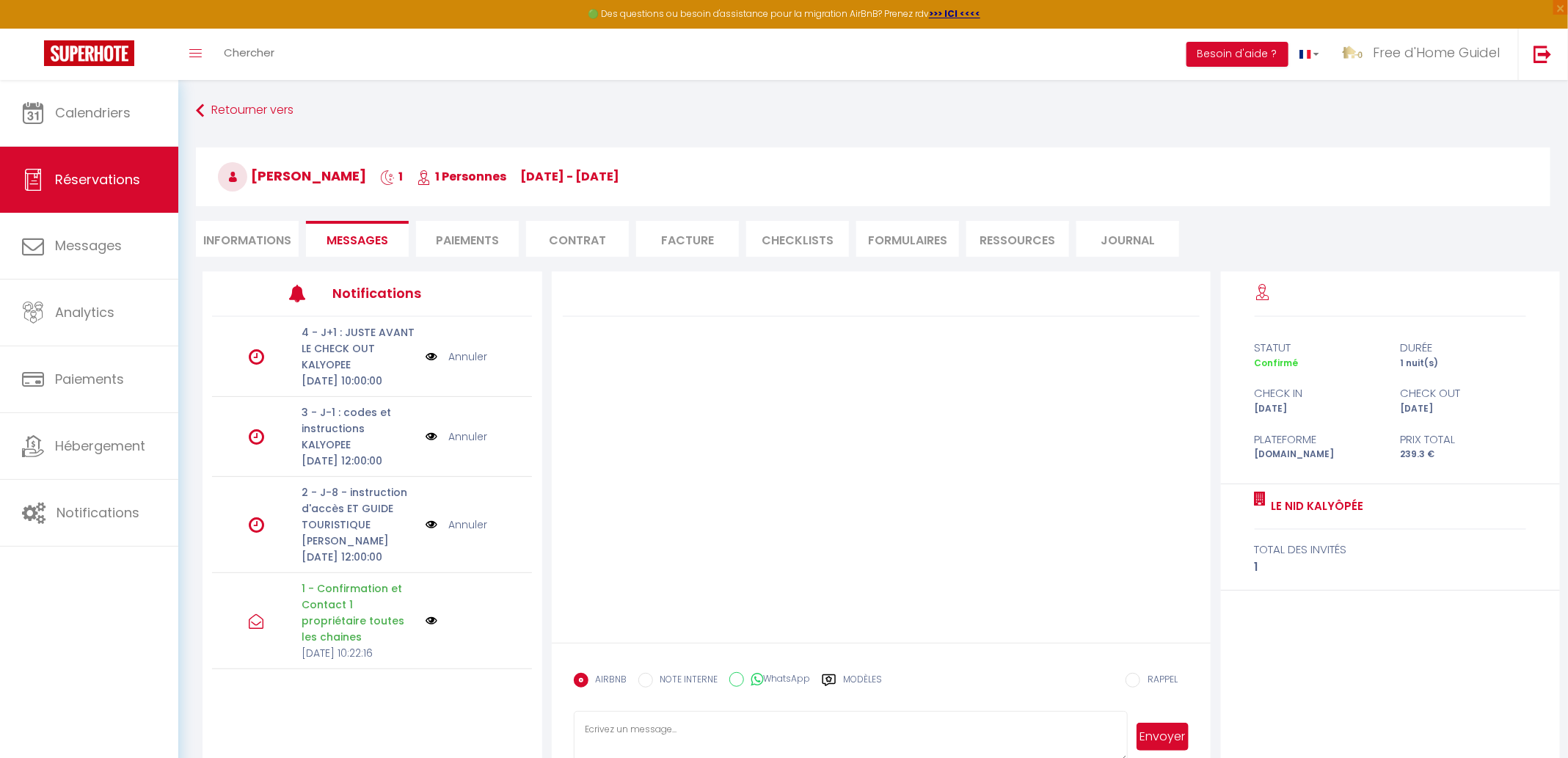
select select
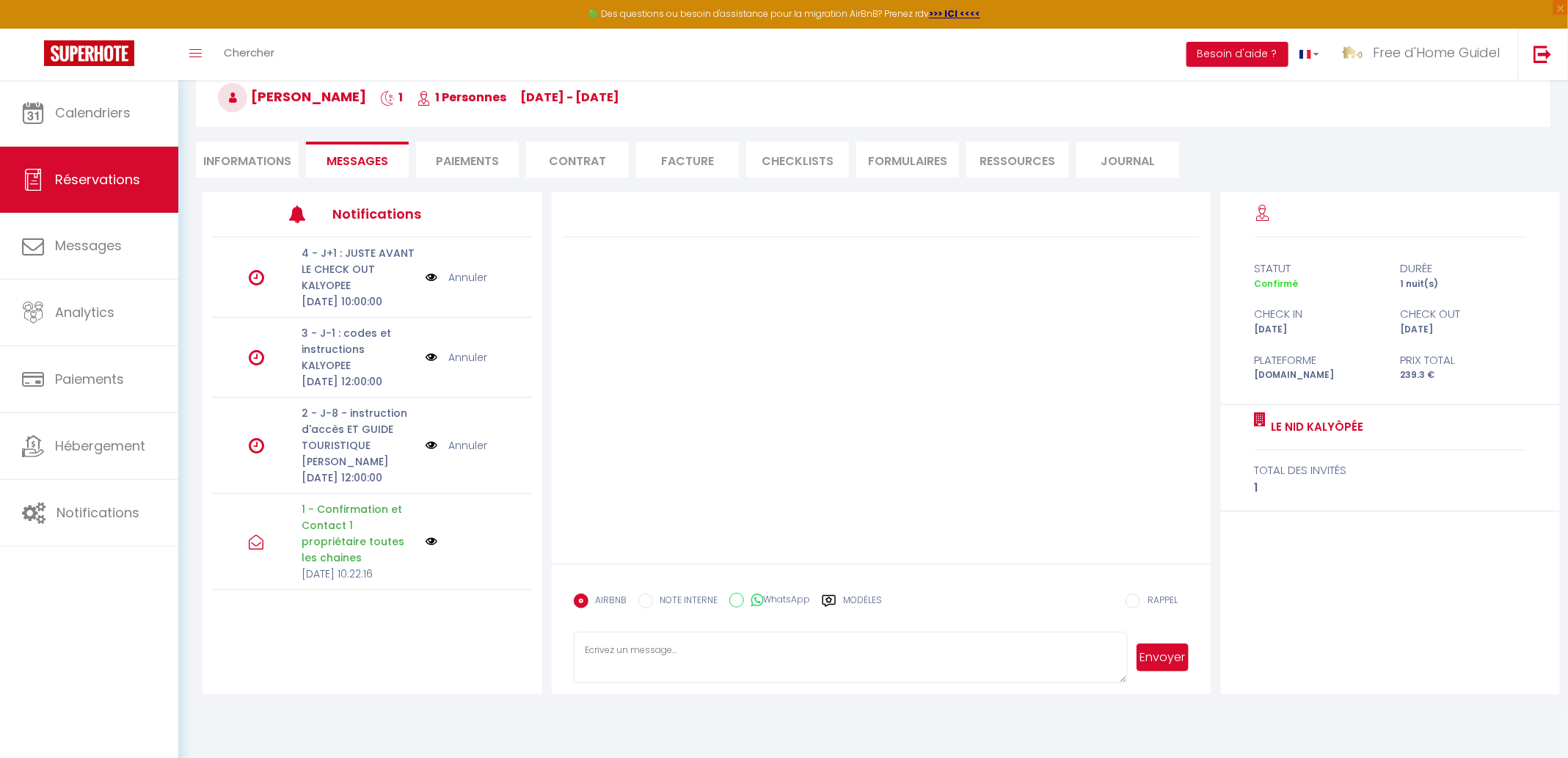
click at [343, 543] on p "1 - Confirmation et Contact 1 propriétaire toutes les chaines" at bounding box center [359, 533] width 114 height 65
click at [214, 153] on li "Informations" at bounding box center [247, 159] width 103 height 36
select select
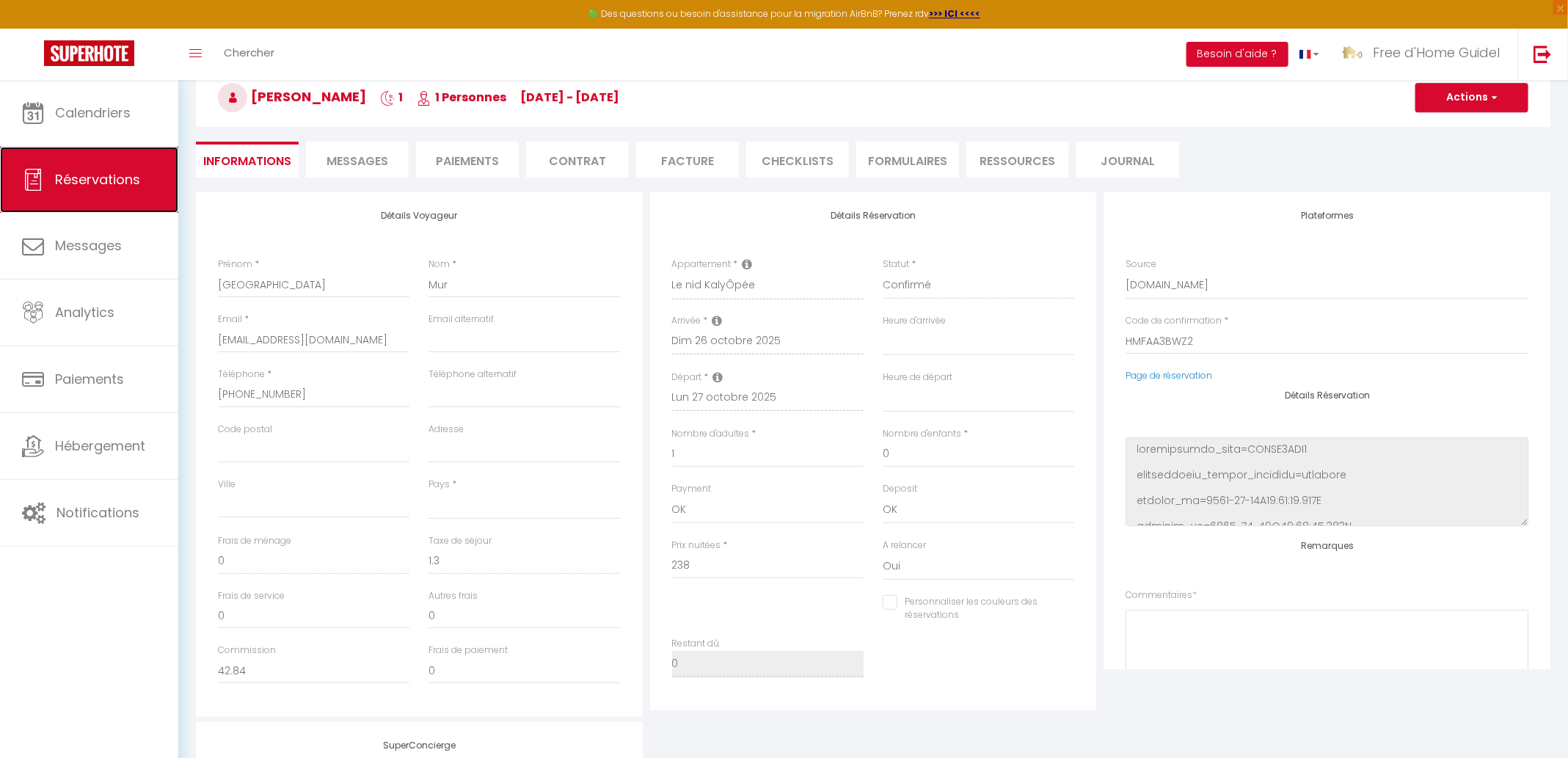
click at [111, 178] on span "Réservations" at bounding box center [98, 180] width 85 height 18
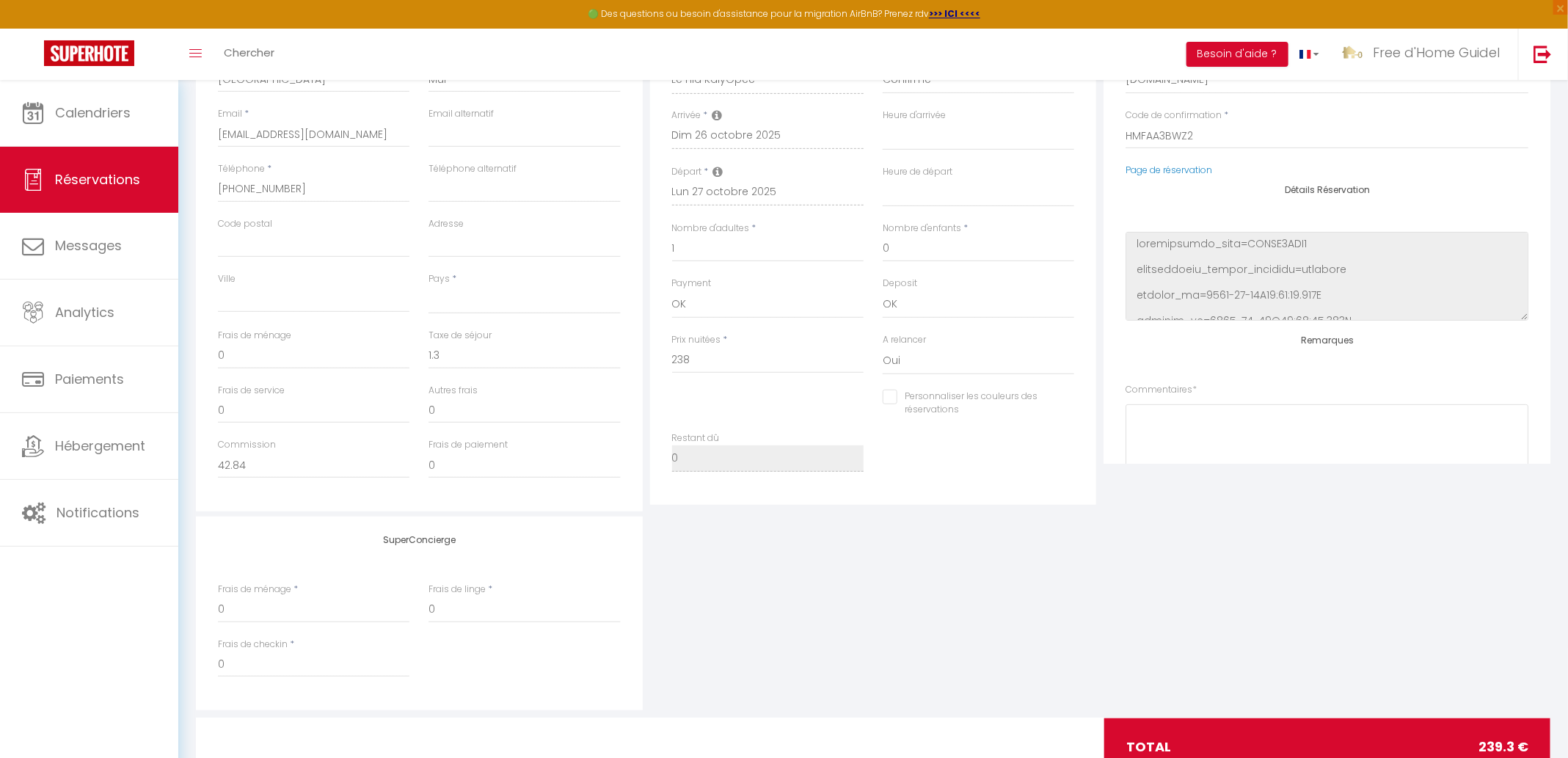
select select "not_cancelled"
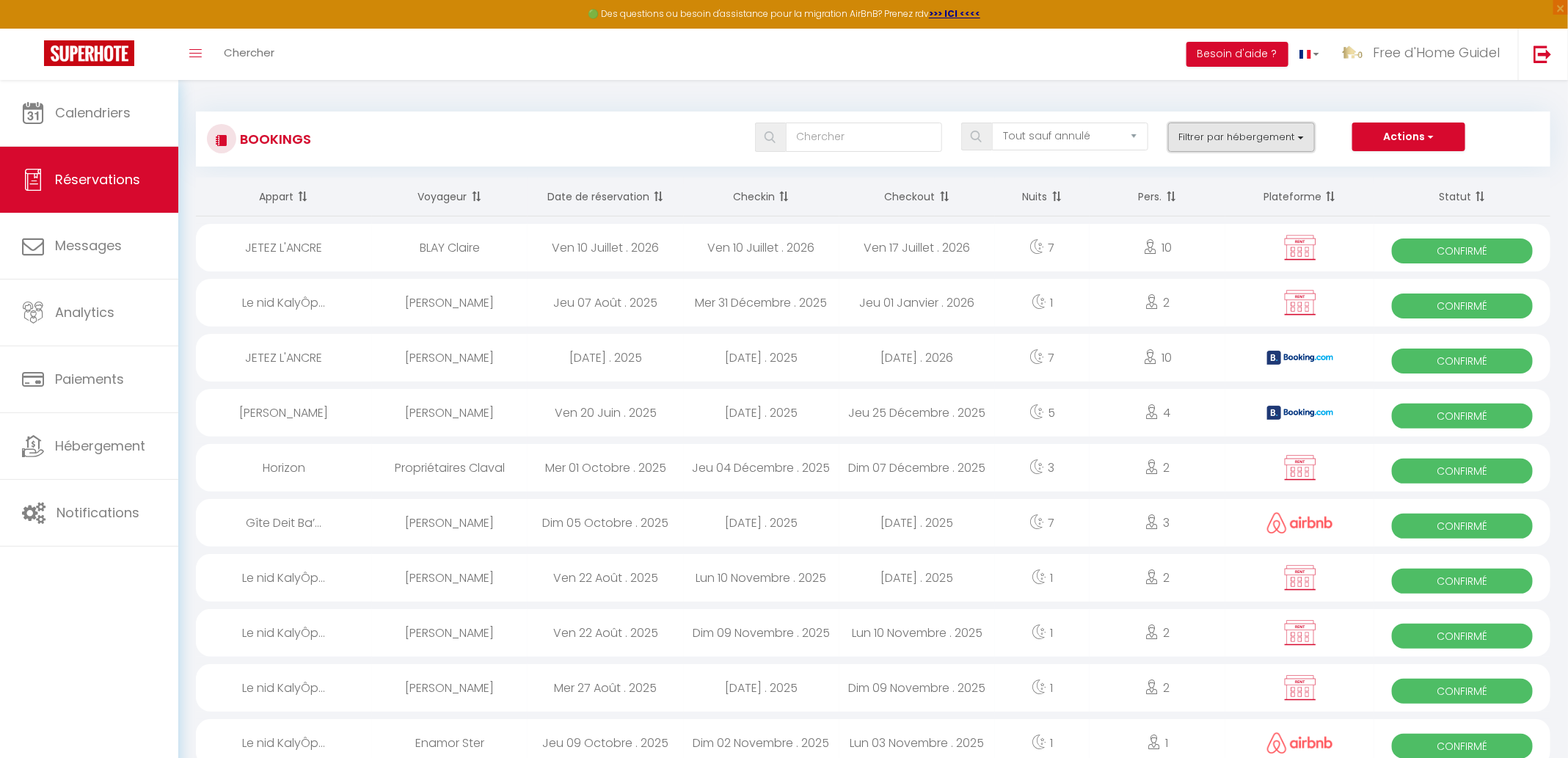
click at [1285, 150] on button "Filtrer par hébergement" at bounding box center [1241, 137] width 147 height 29
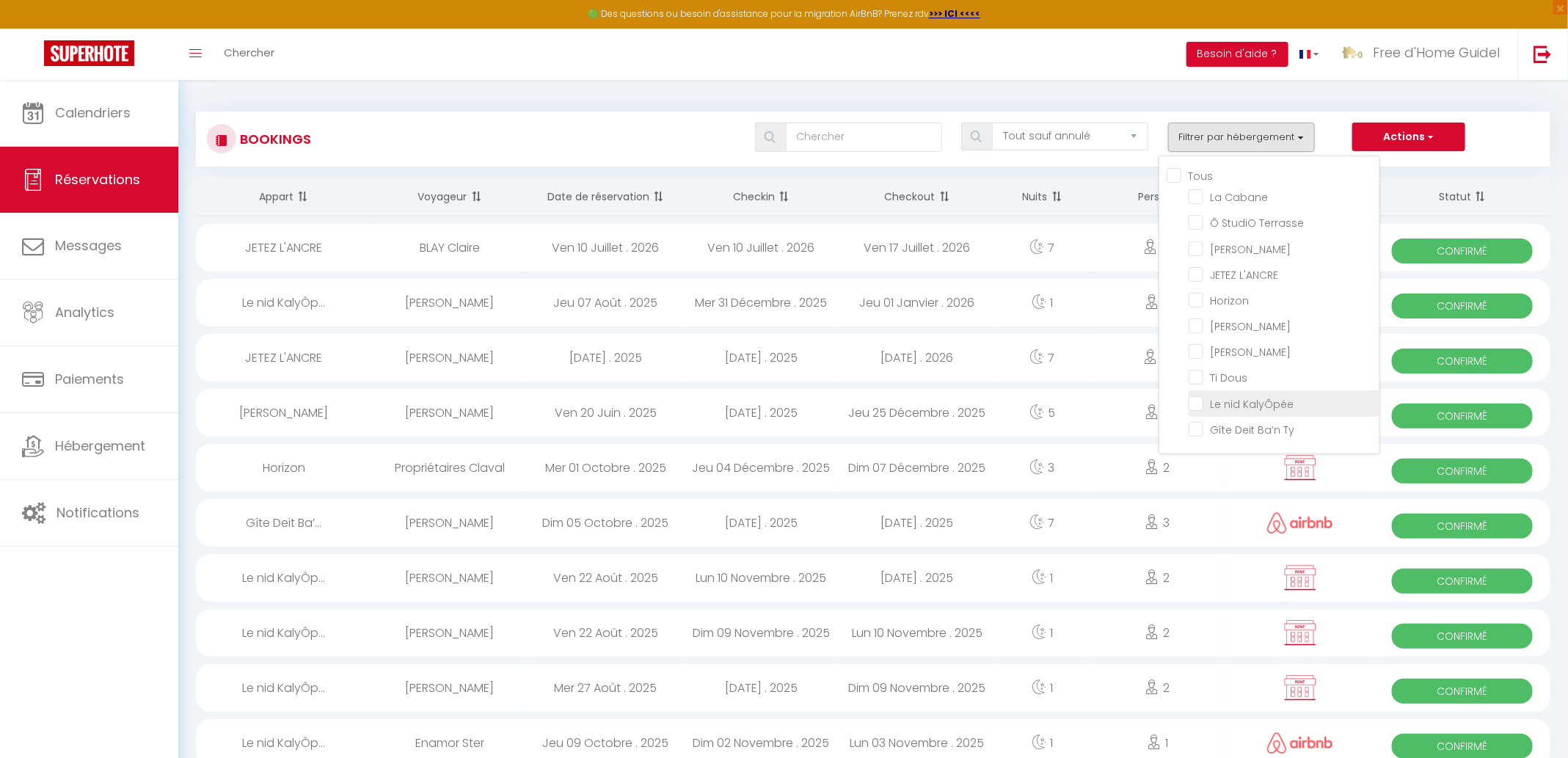
click at [1199, 395] on input "Le nid KalyÔpée" at bounding box center [1284, 402] width 190 height 15
checkbox input "true"
checkbox input "false"
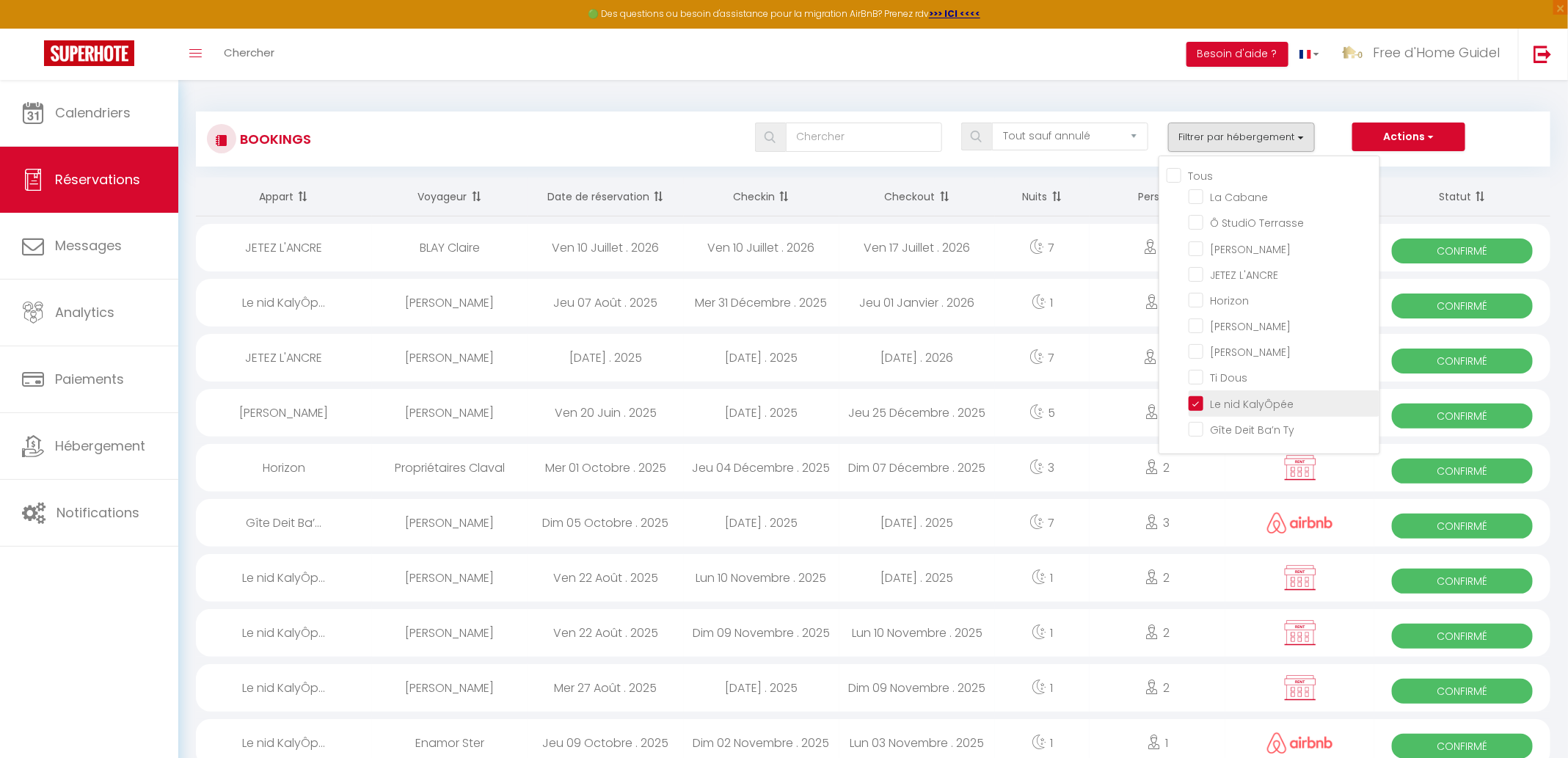
checkbox input "false"
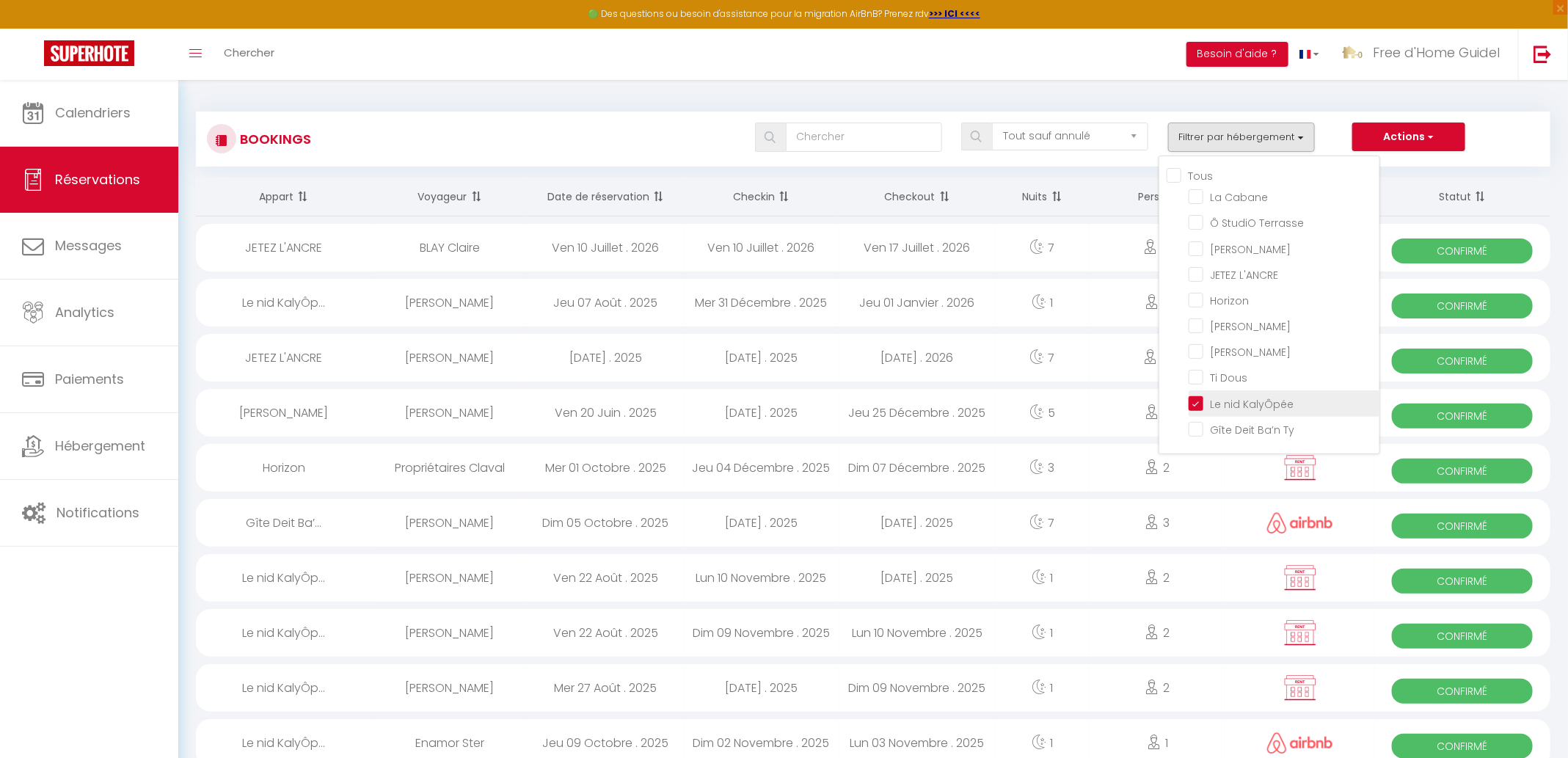
checkbox input "false"
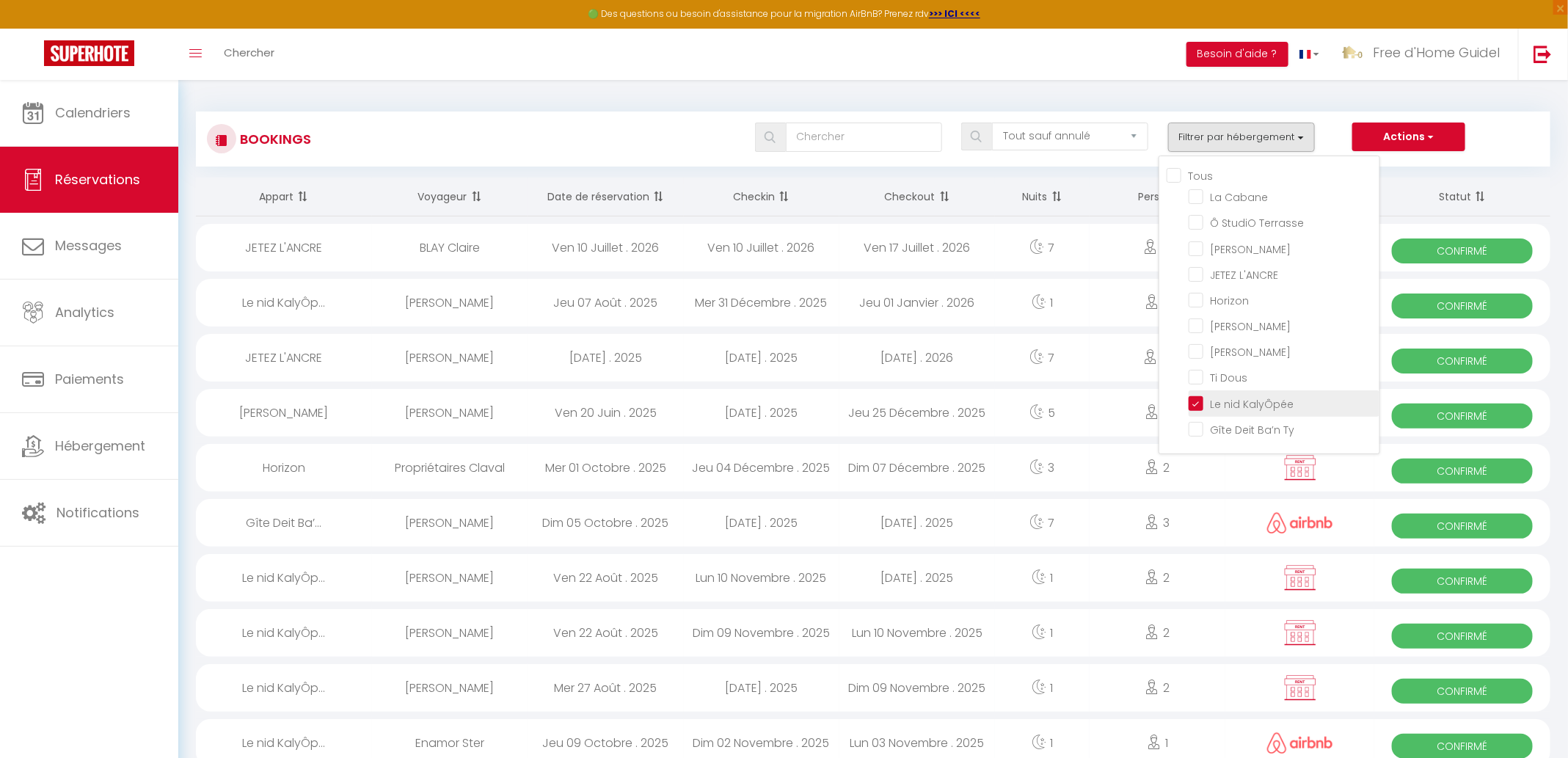
checkbox input "false"
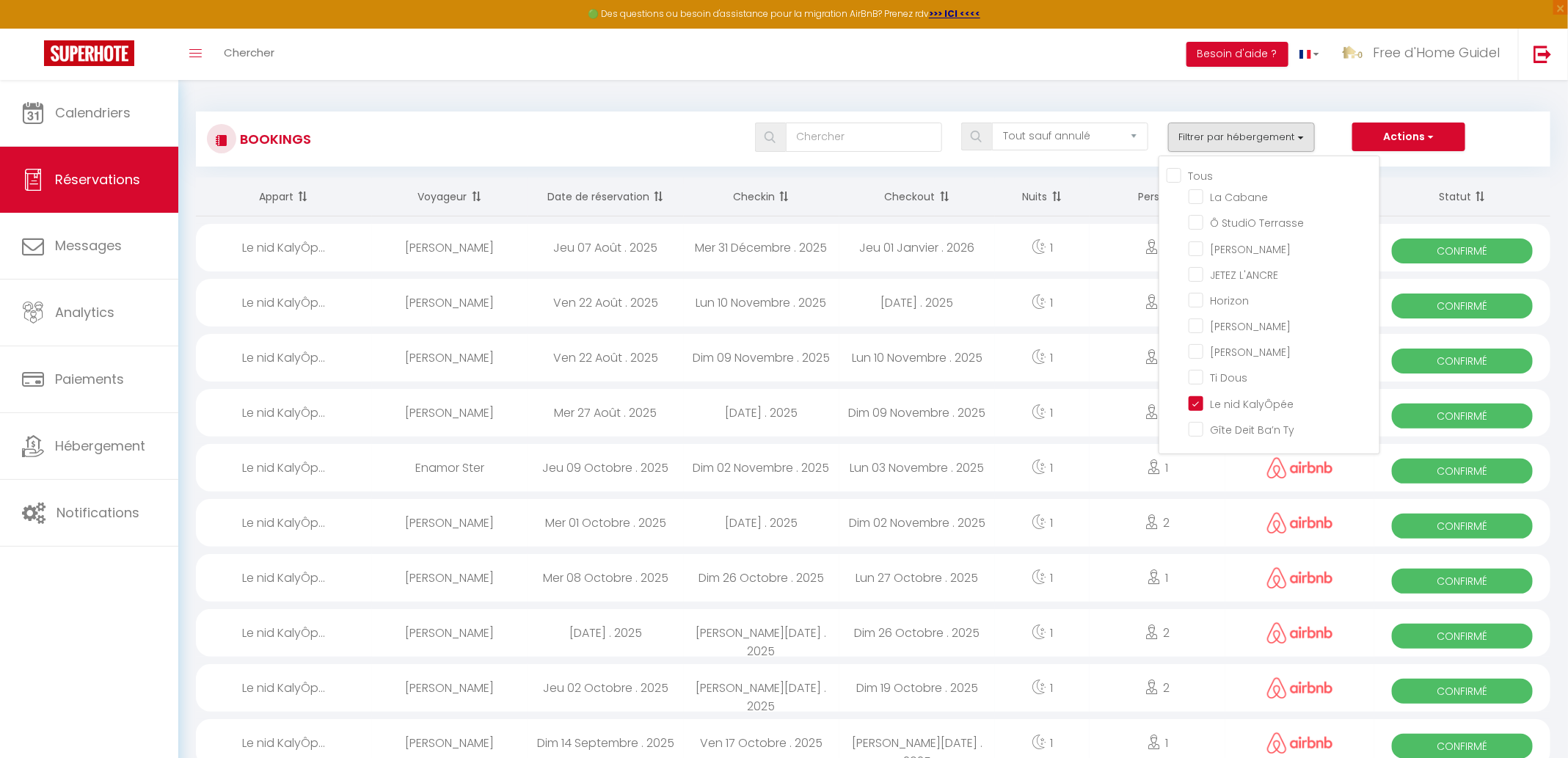
click at [630, 101] on div "Bookings Tous les statuts Annulé Confirmé Non Confirmé Tout sauf annulé No Show…" at bounding box center [873, 132] width 1355 height 69
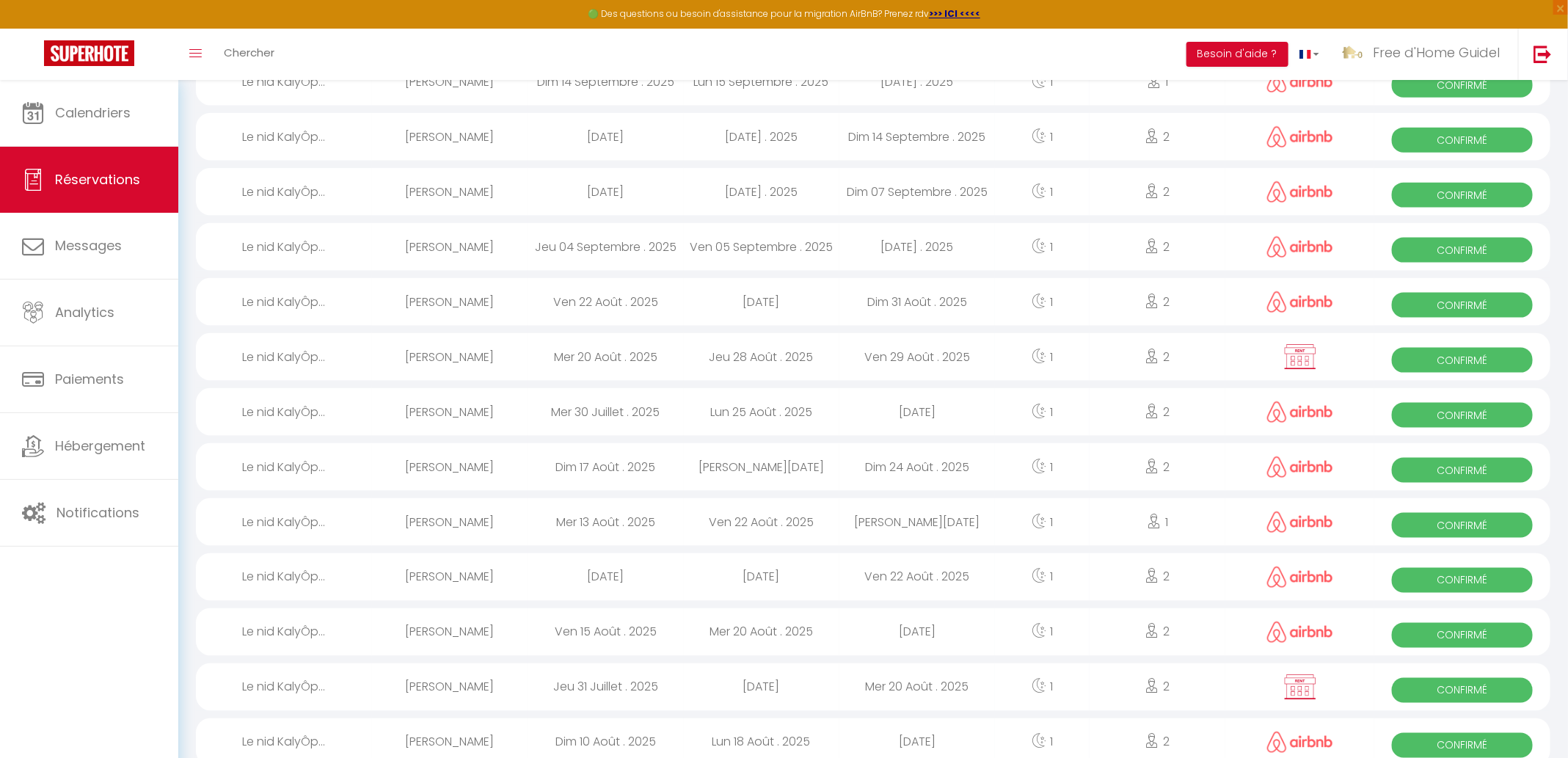
scroll to position [992, 0]
click at [279, 414] on div "Le nid KalyÔp..." at bounding box center [283, 411] width 176 height 48
select select "OK"
select select "0"
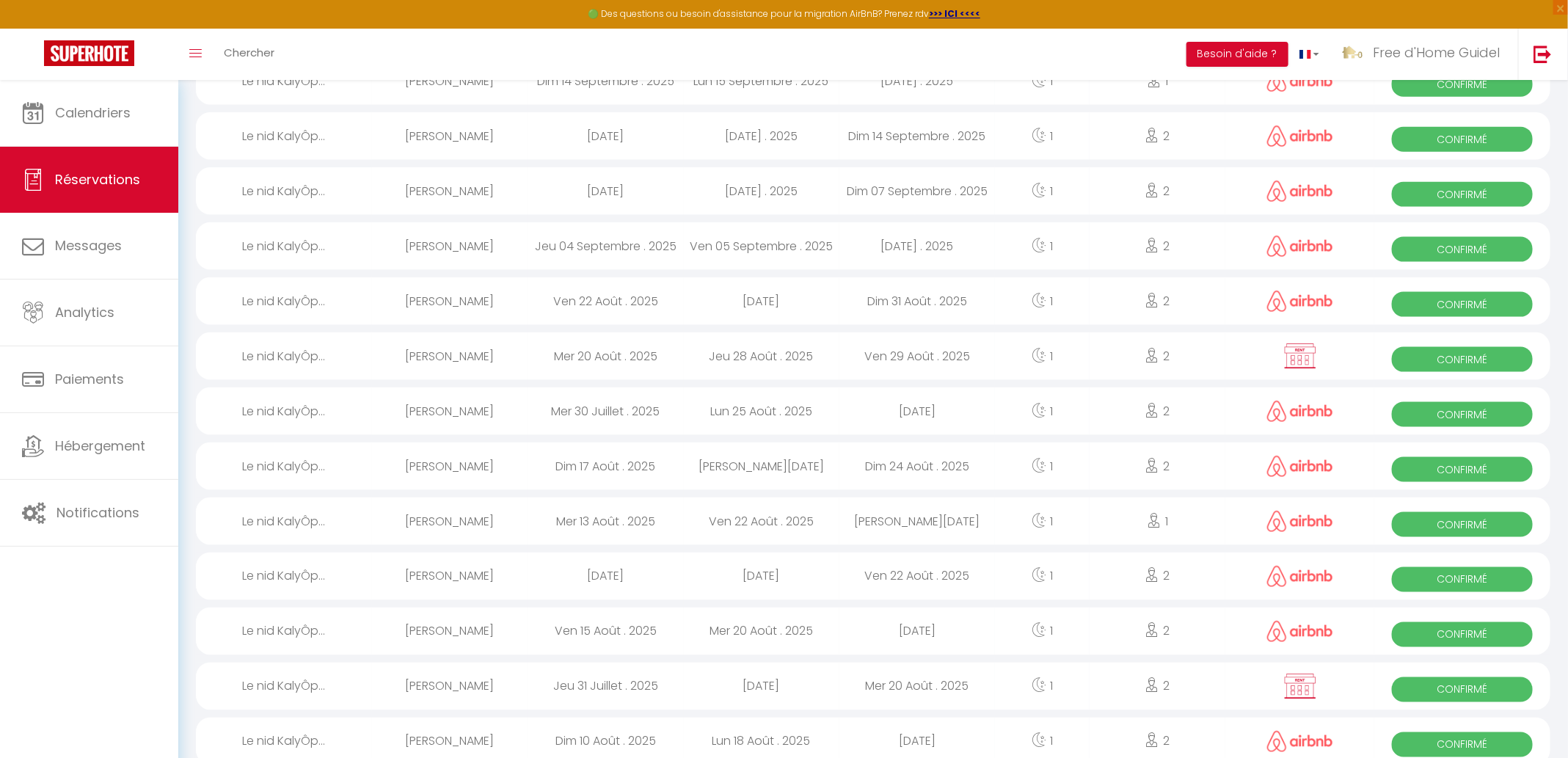
select select "0"
select select "1"
select select
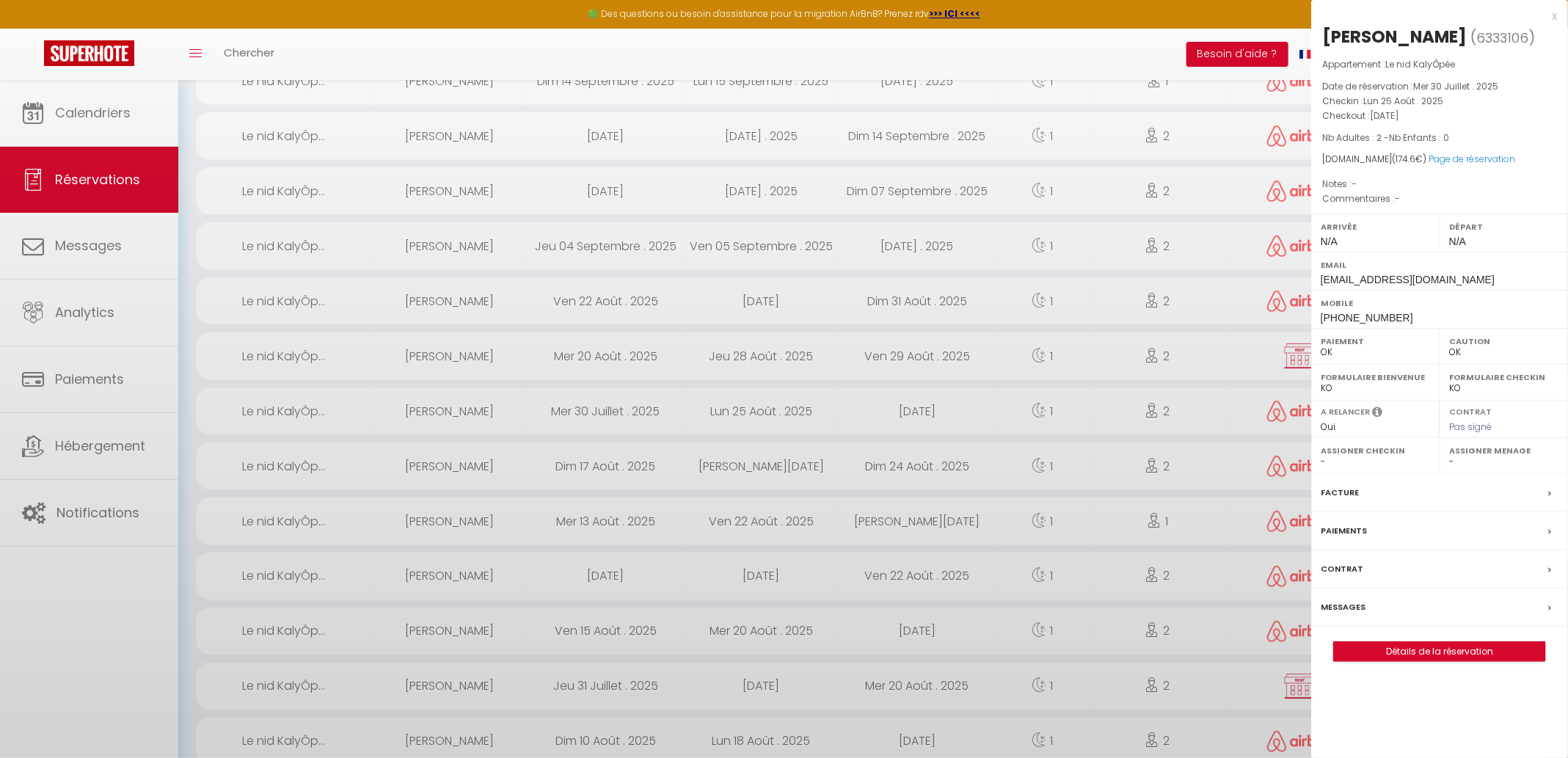
select select "19769"
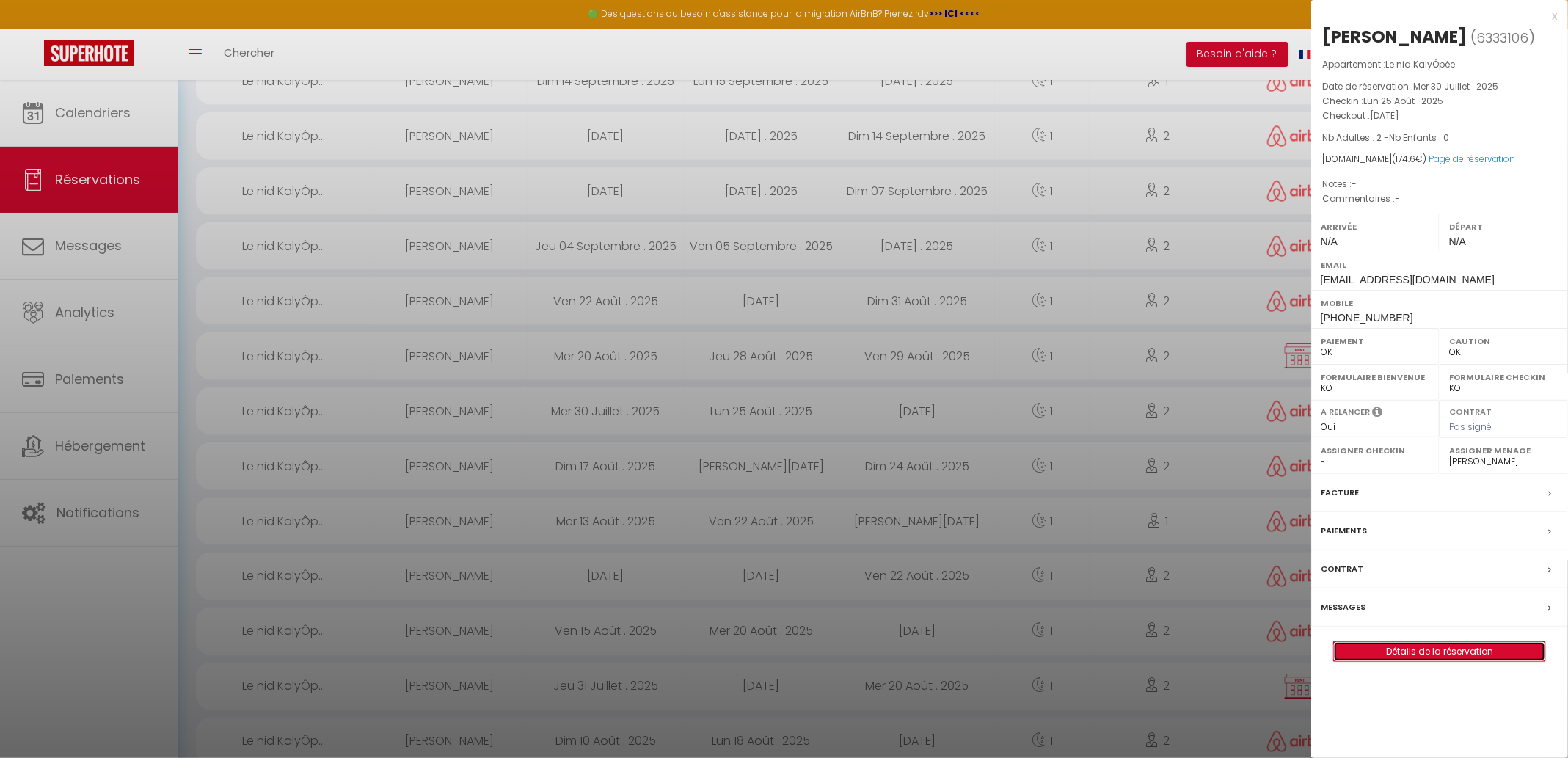
click at [1420, 654] on link "Détails de la réservation" at bounding box center [1439, 651] width 211 height 19
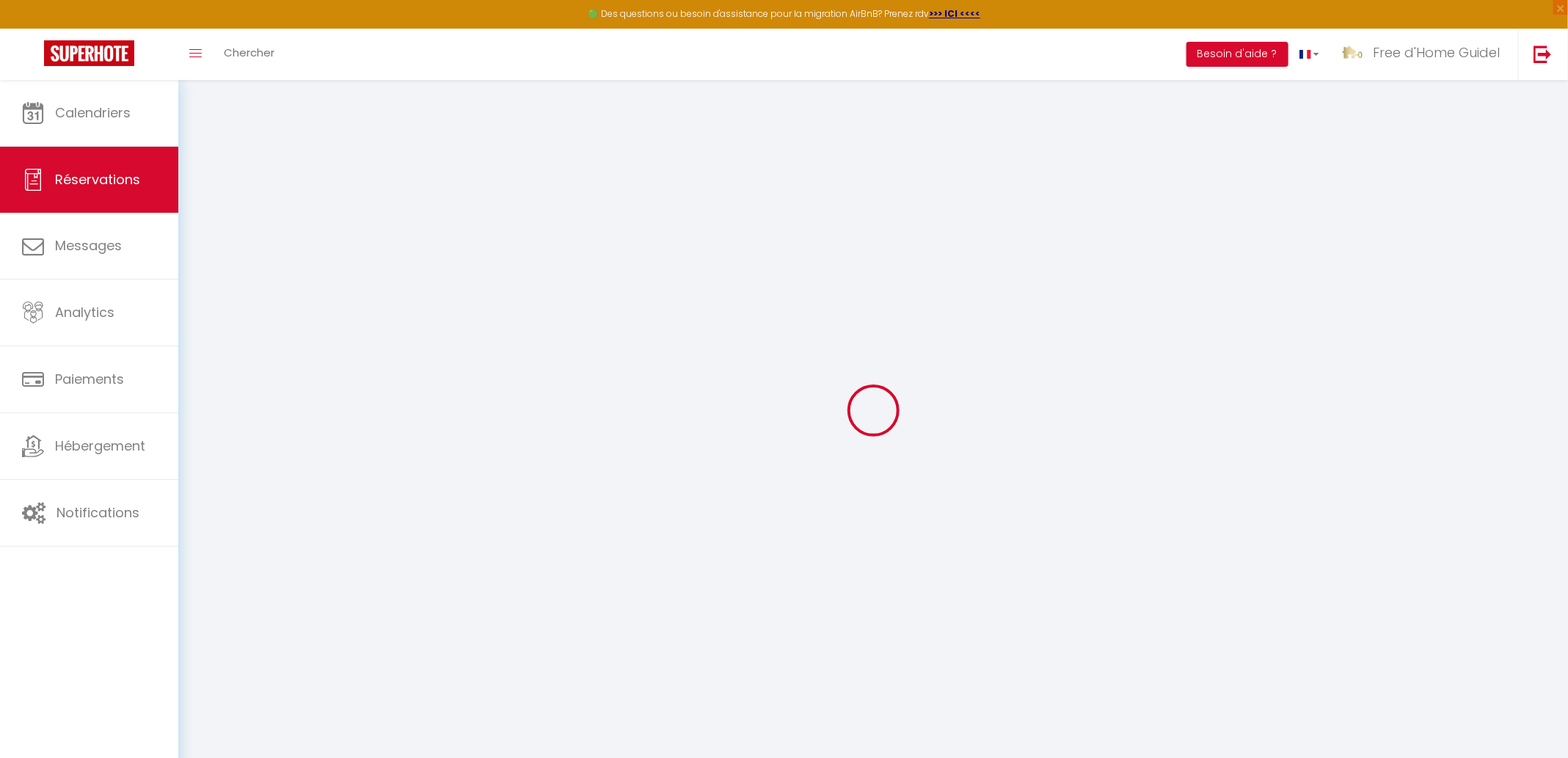
select select
checkbox input "false"
select select
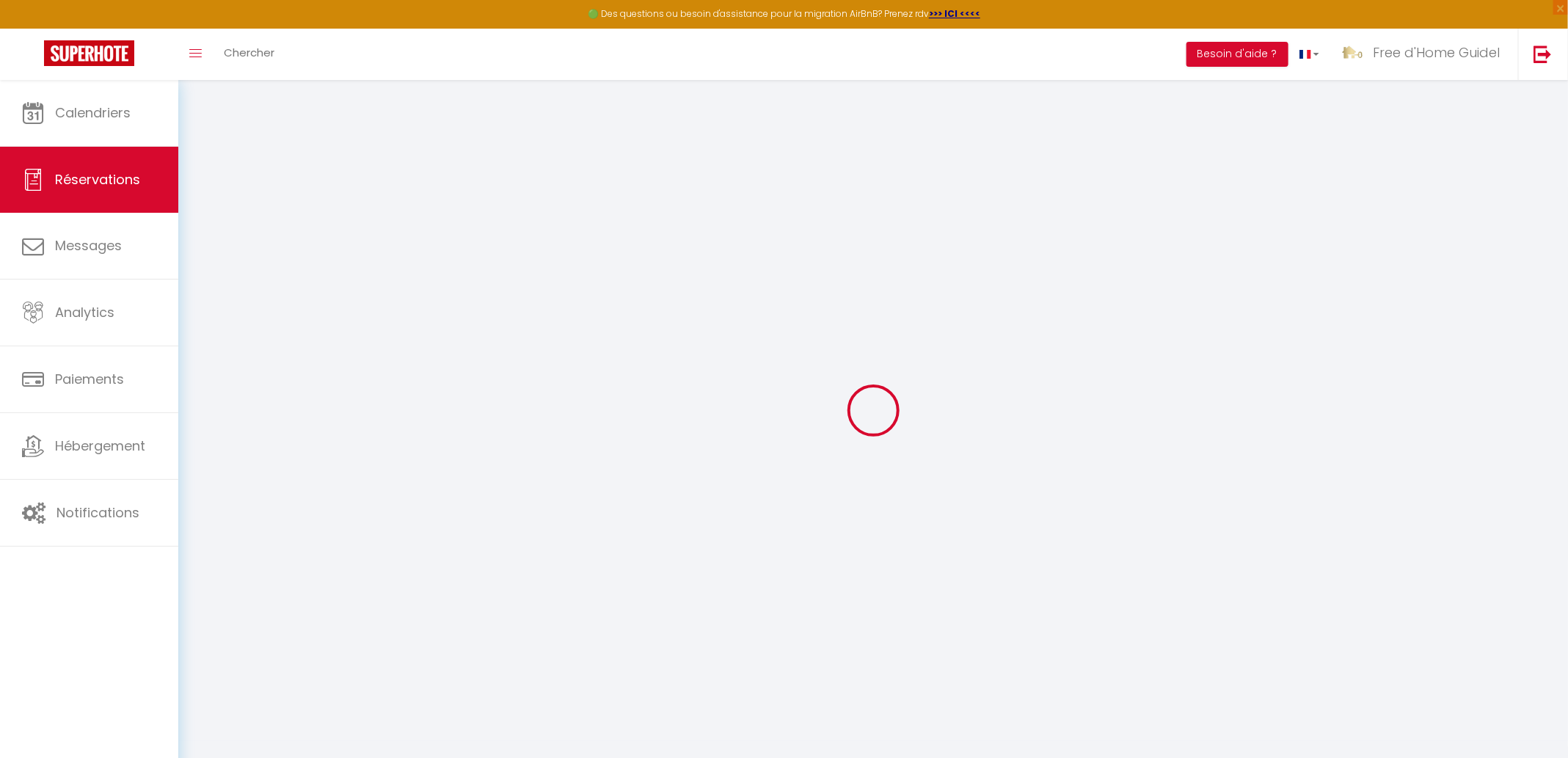
select select
checkbox input "false"
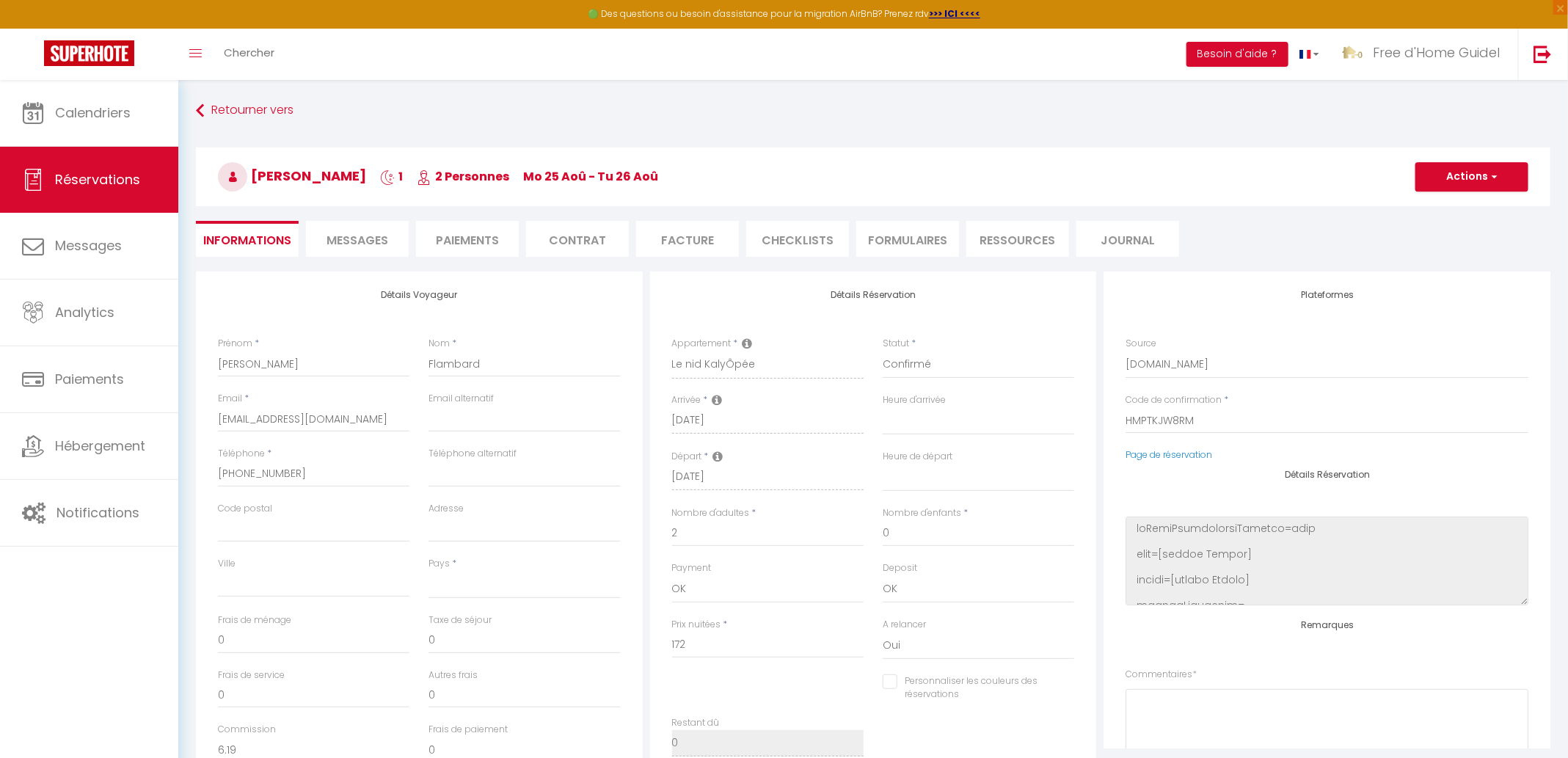
select select
type input "2.6"
select select
checkbox input "false"
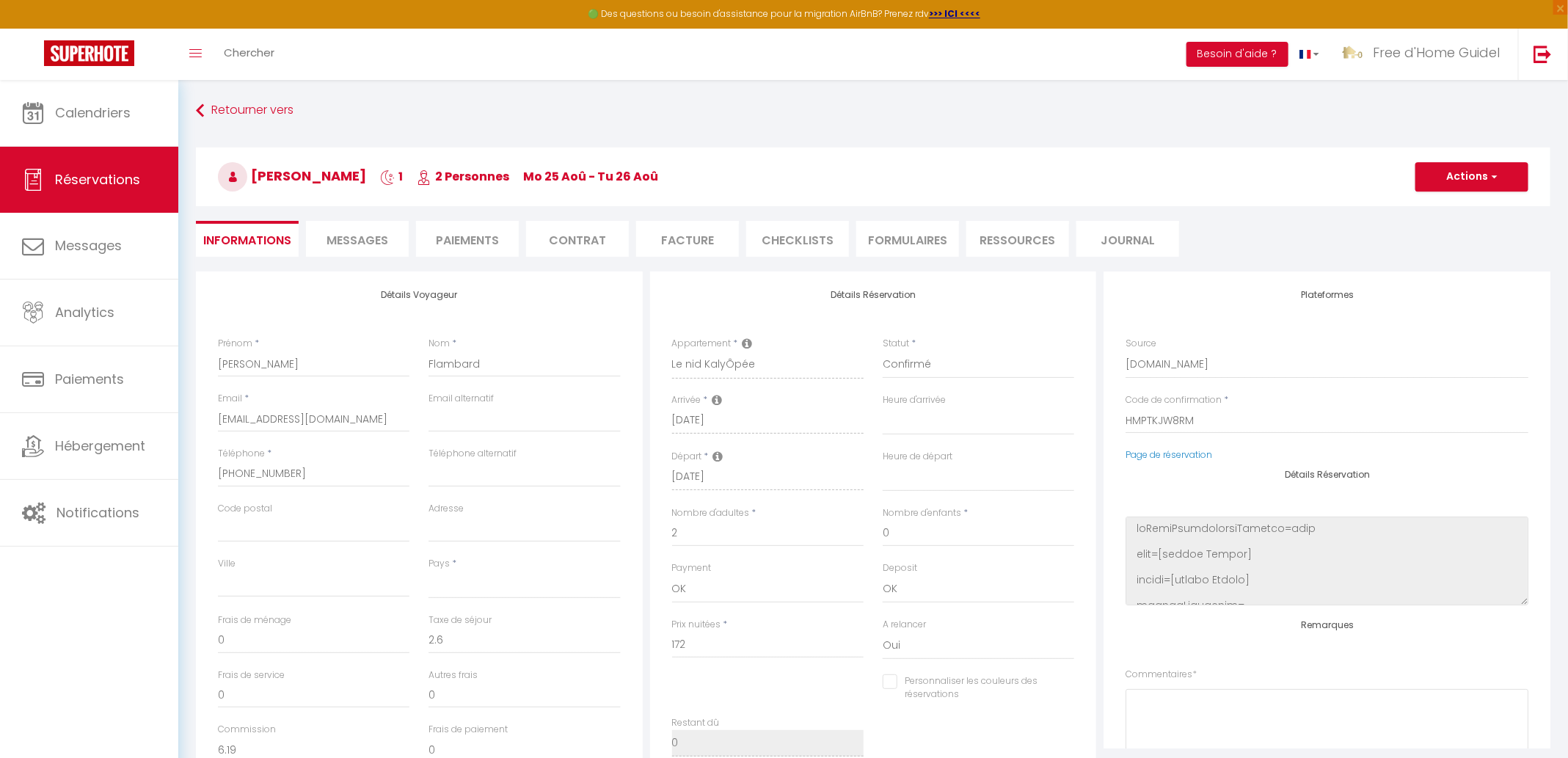
select select
checkbox input "false"
select select
click at [379, 228] on li "Messages" at bounding box center [357, 239] width 103 height 36
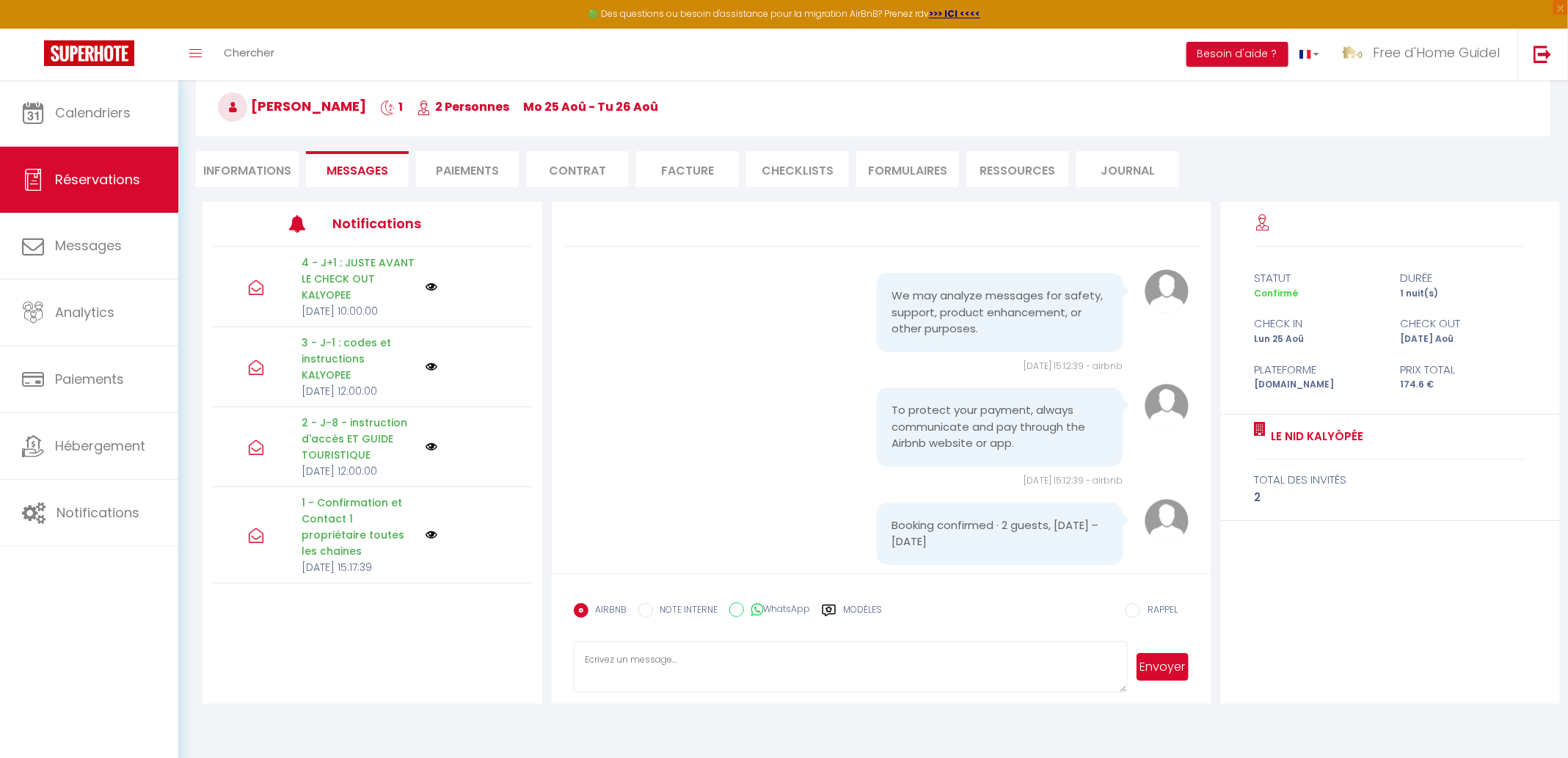
scroll to position [79, 0]
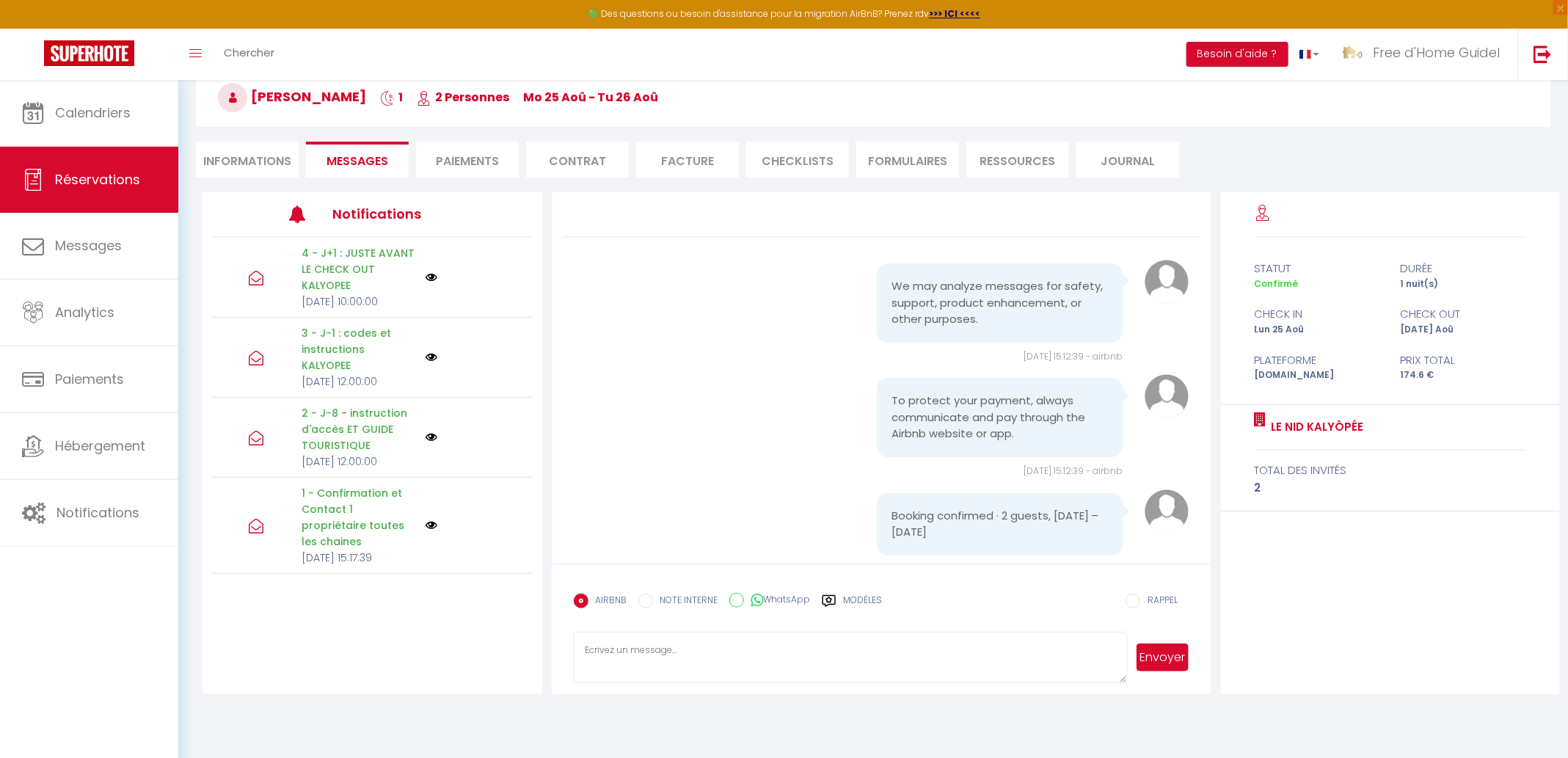
click at [345, 529] on p "1 - Confirmation et Contact 1 propriétaire toutes les chaines" at bounding box center [359, 517] width 114 height 65
click at [428, 531] on img at bounding box center [431, 525] width 12 height 12
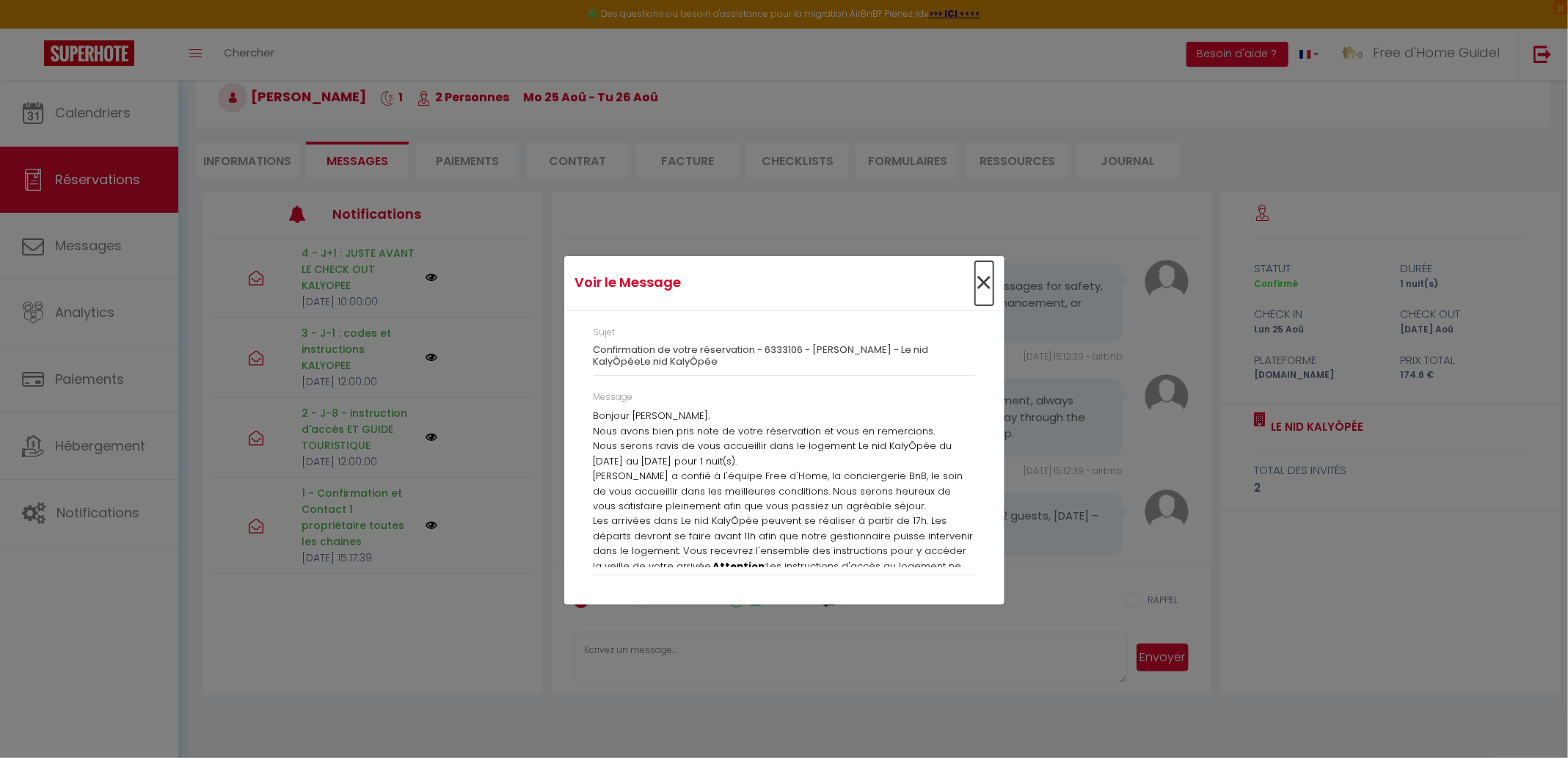
click at [983, 280] on span "×" at bounding box center [984, 283] width 18 height 44
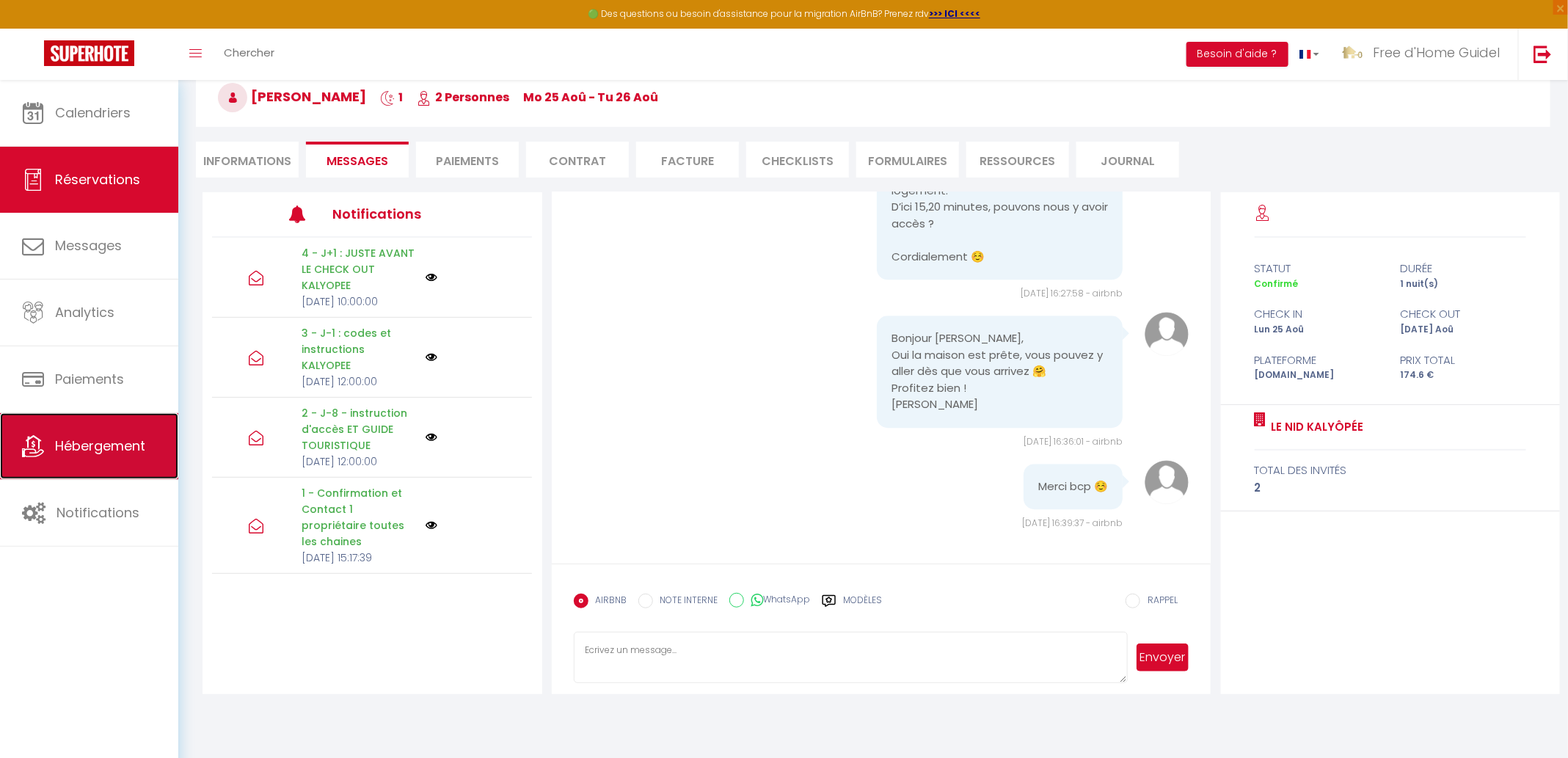
click at [58, 446] on span "Hébergement" at bounding box center [101, 445] width 91 height 18
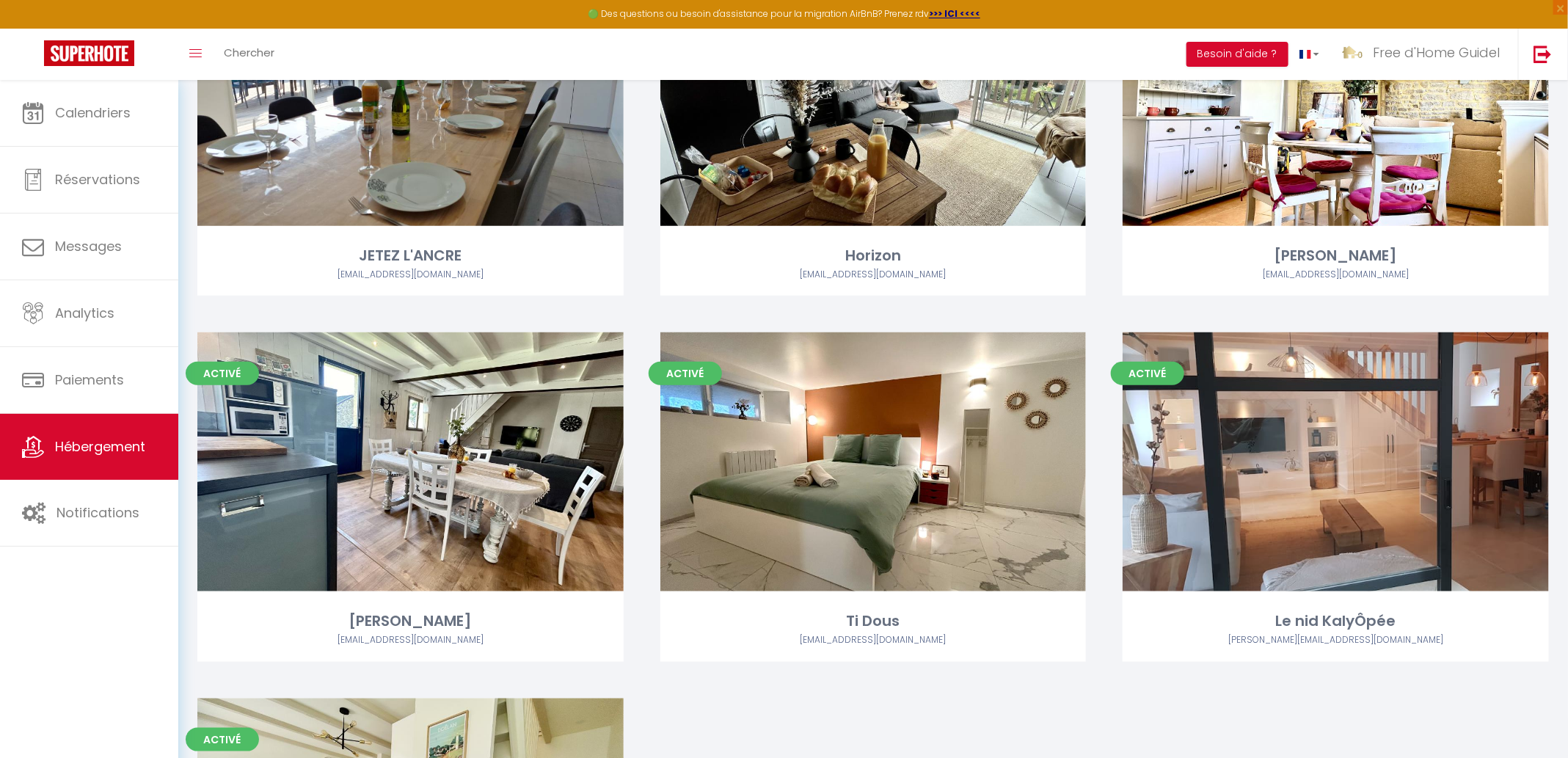
scroll to position [584, 0]
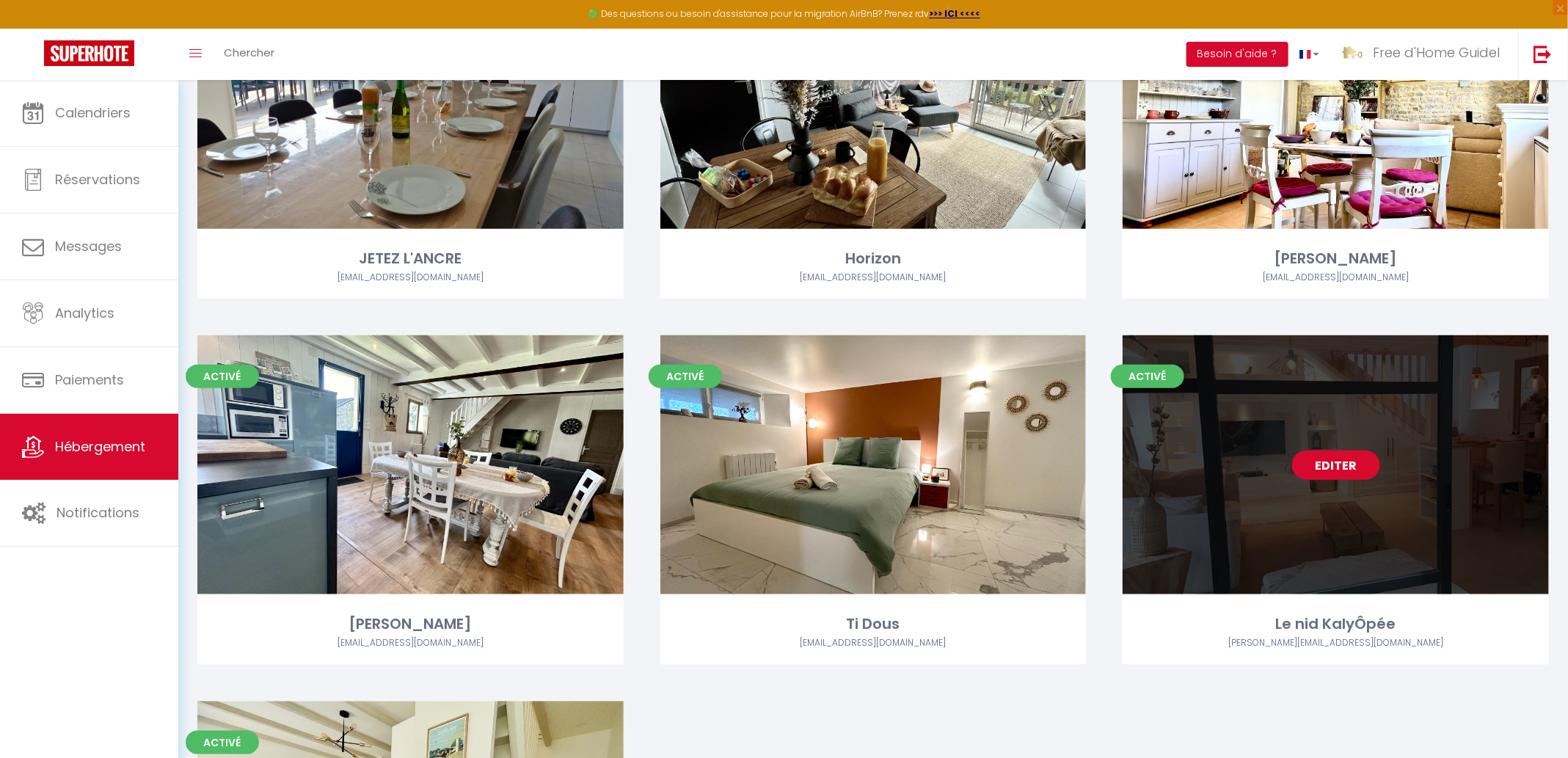
click at [1325, 467] on link "Editer" at bounding box center [1335, 465] width 88 height 29
select select "3"
select select "2"
select select "1"
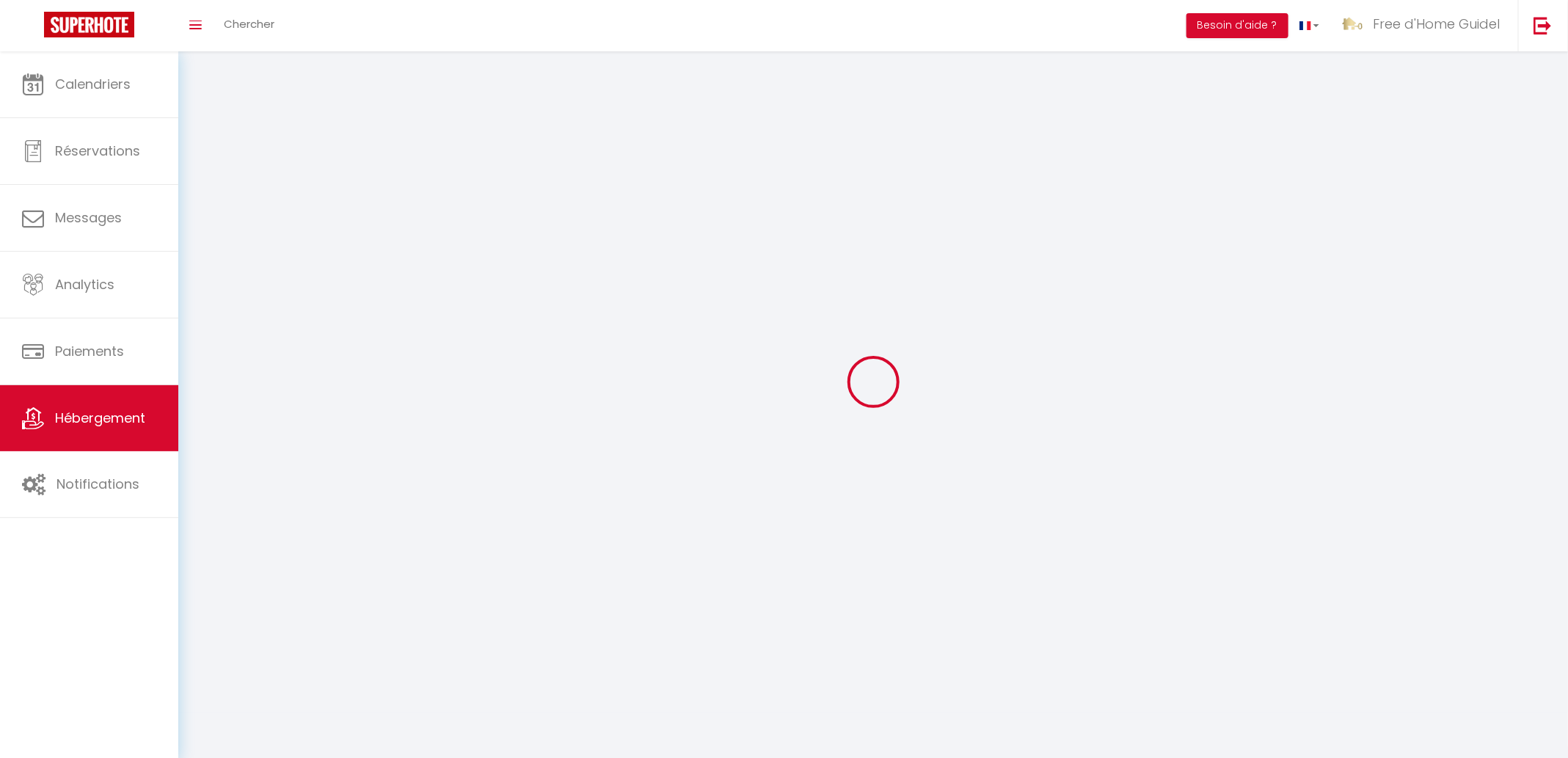
select select
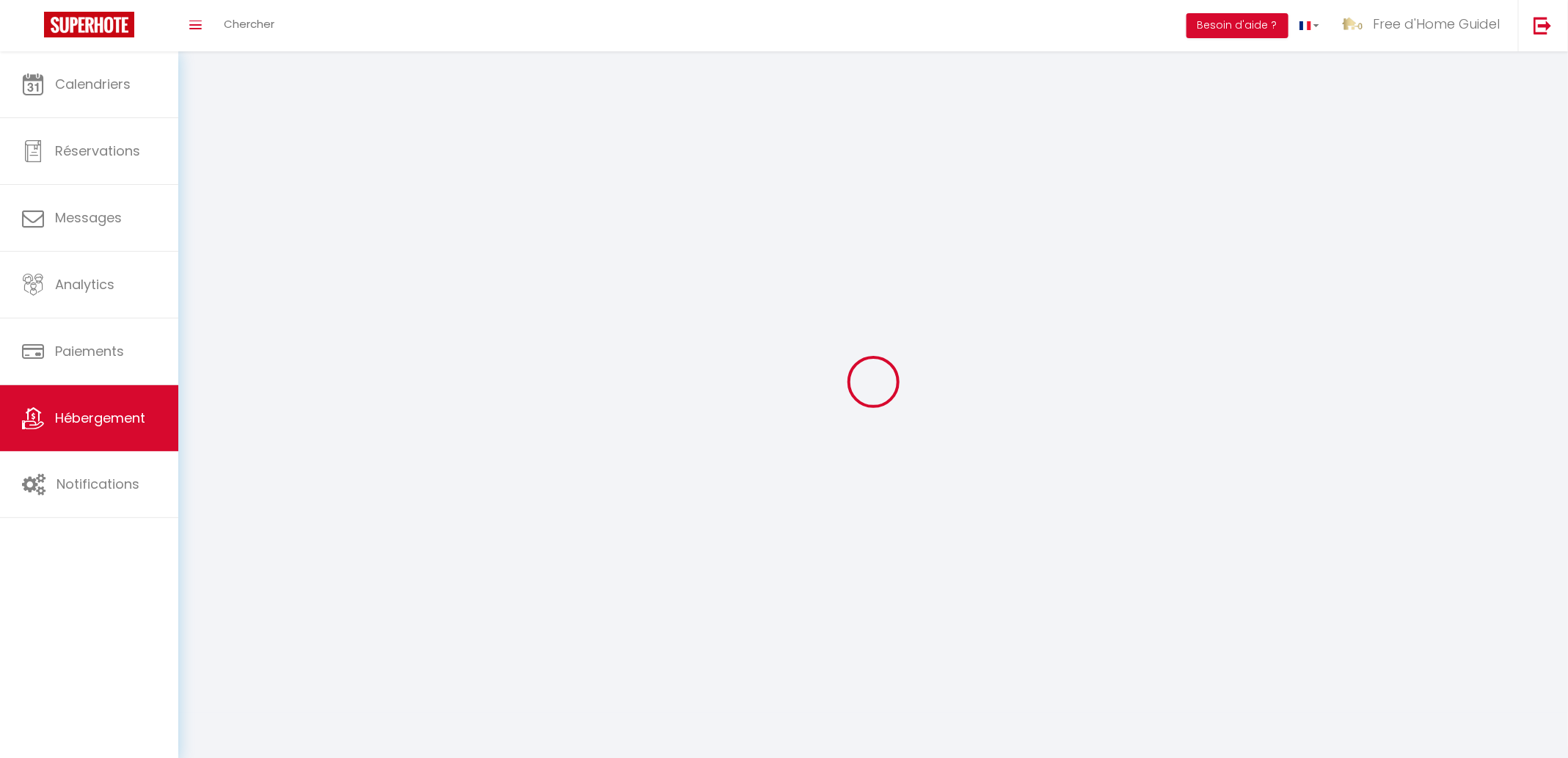
checkbox input "false"
select select
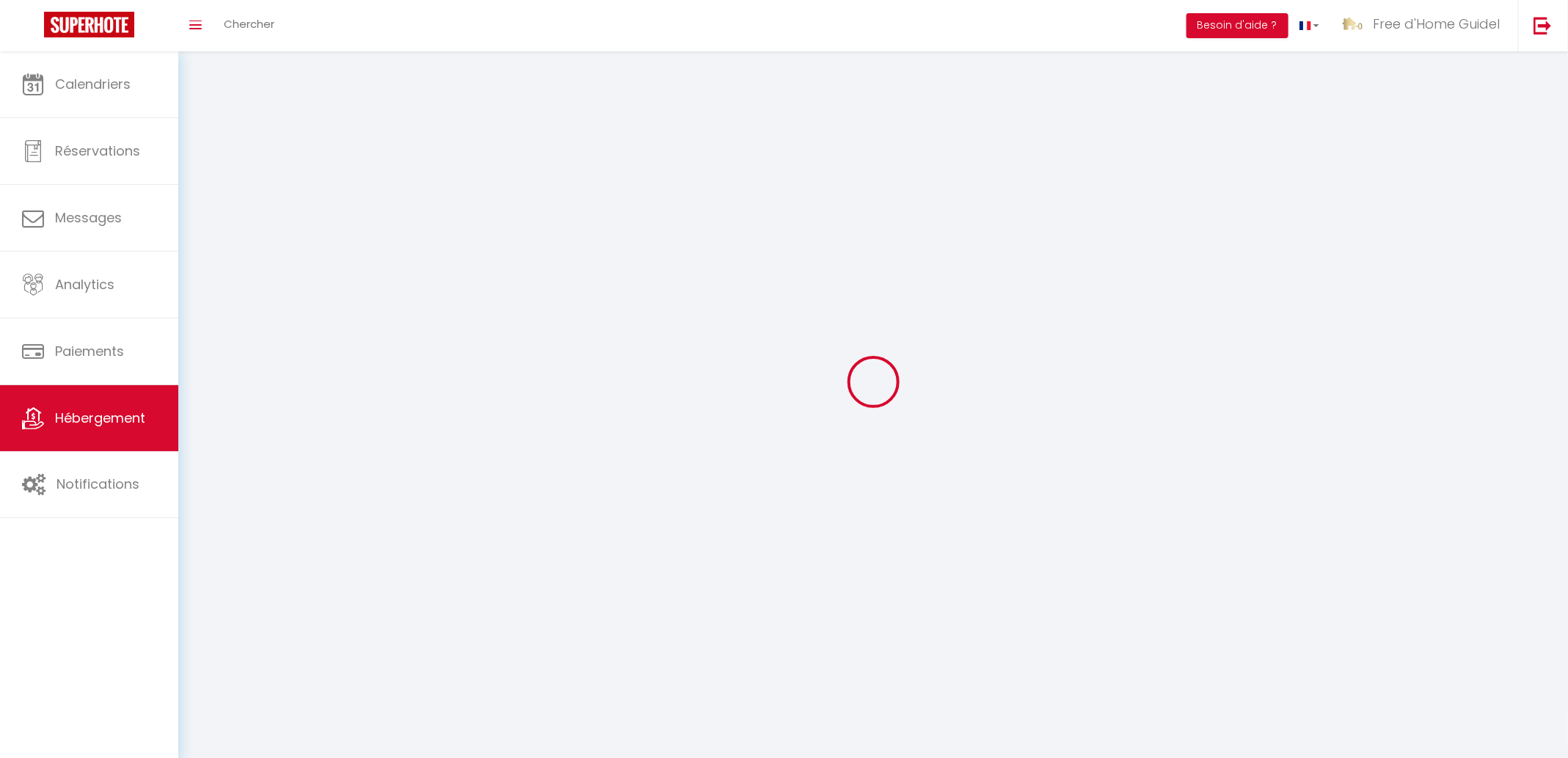
select select
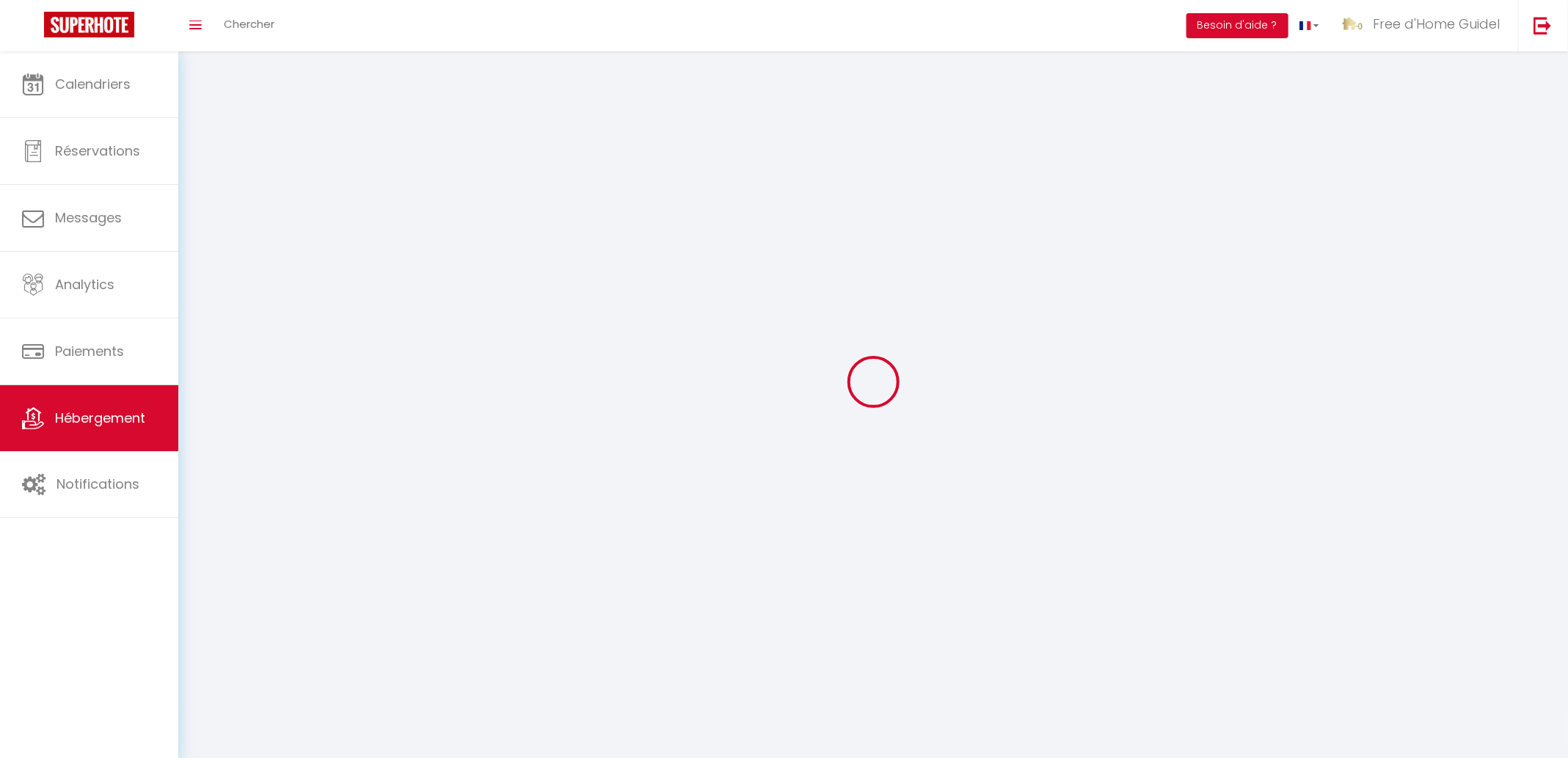
select select
checkbox input "false"
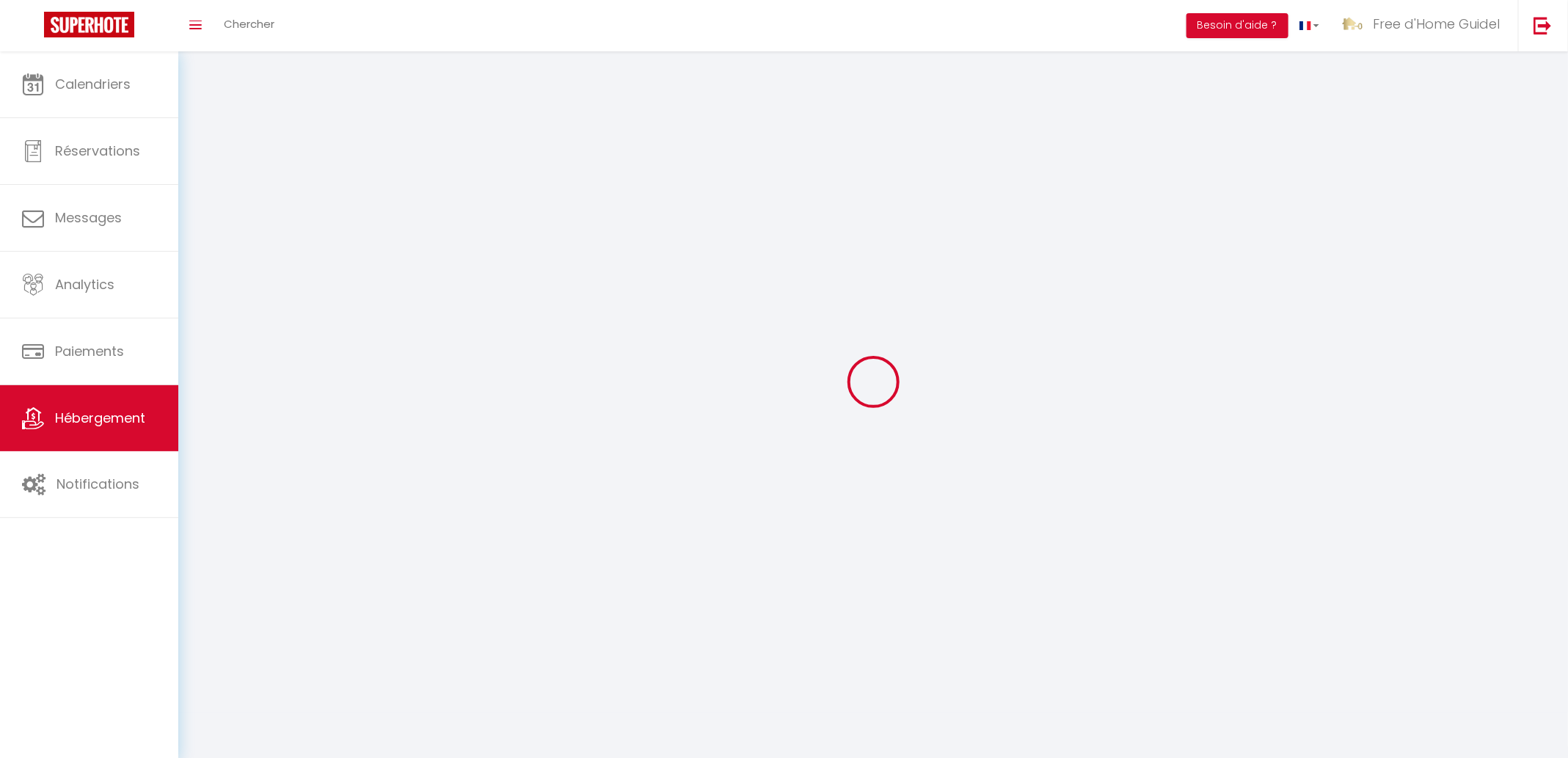
checkbox input "false"
select select
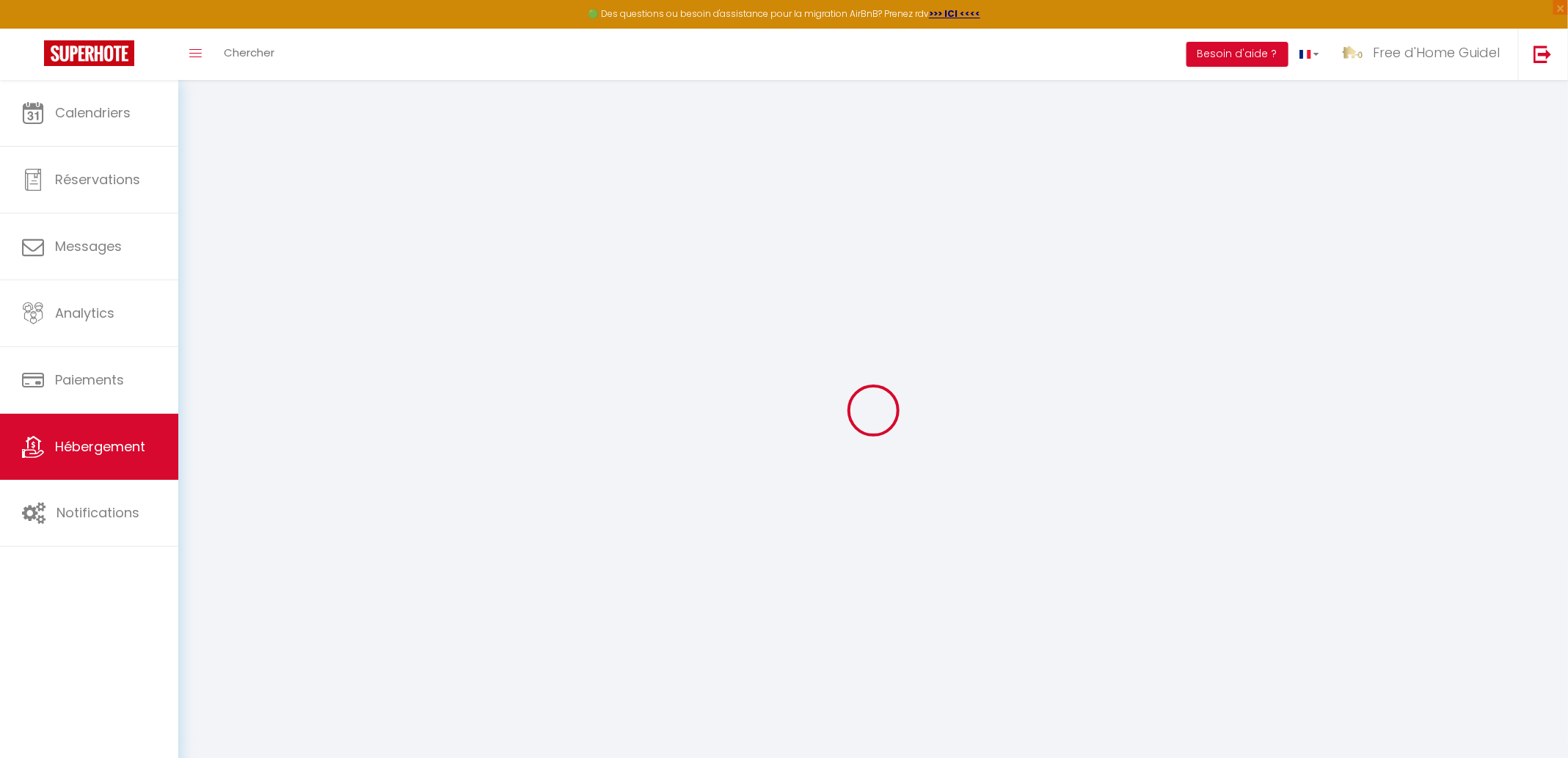
select select "+ 22 %"
select select "+ 19 %"
select select "+ 9 %"
select select
checkbox input "false"
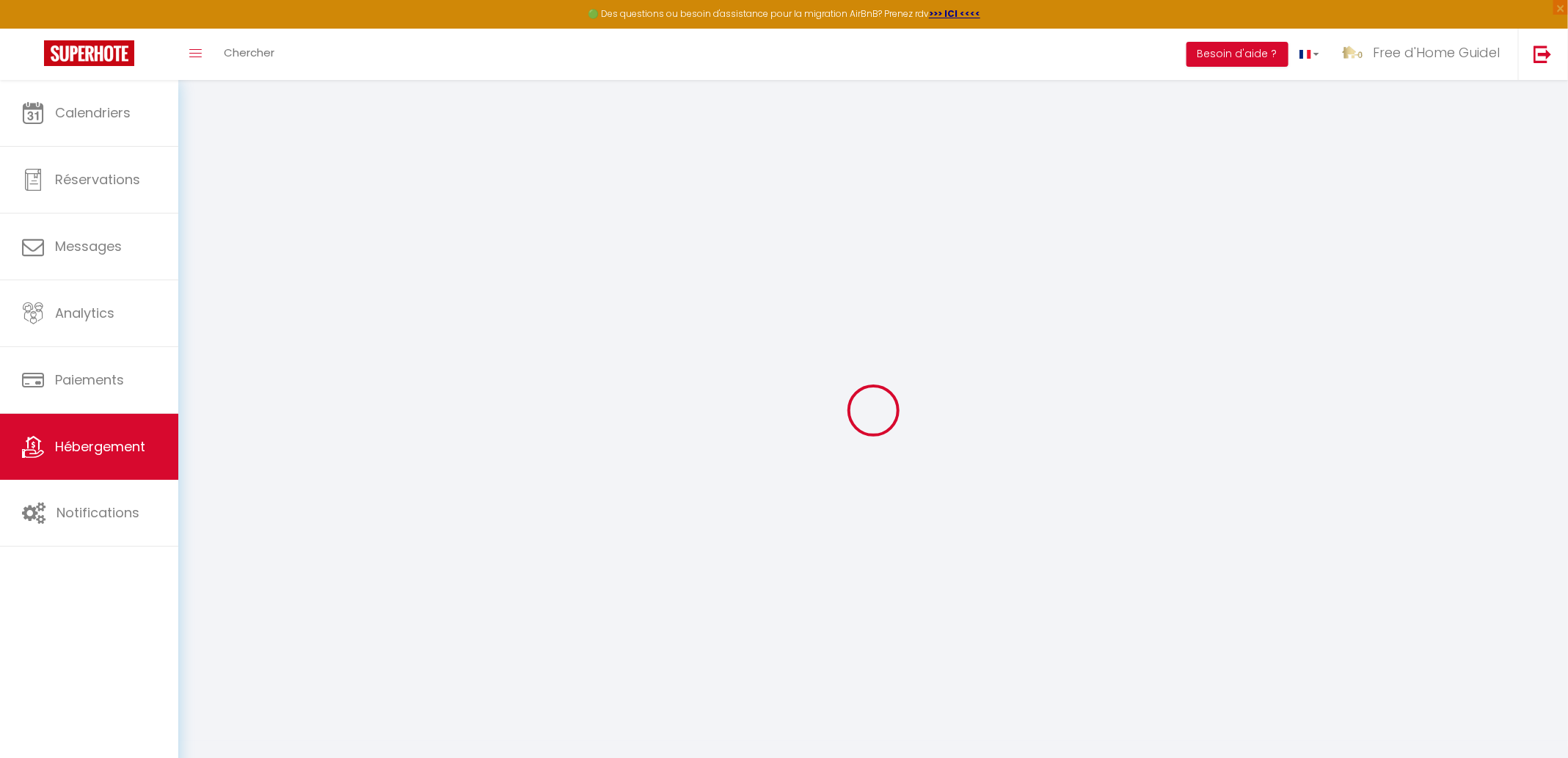
checkbox input "true"
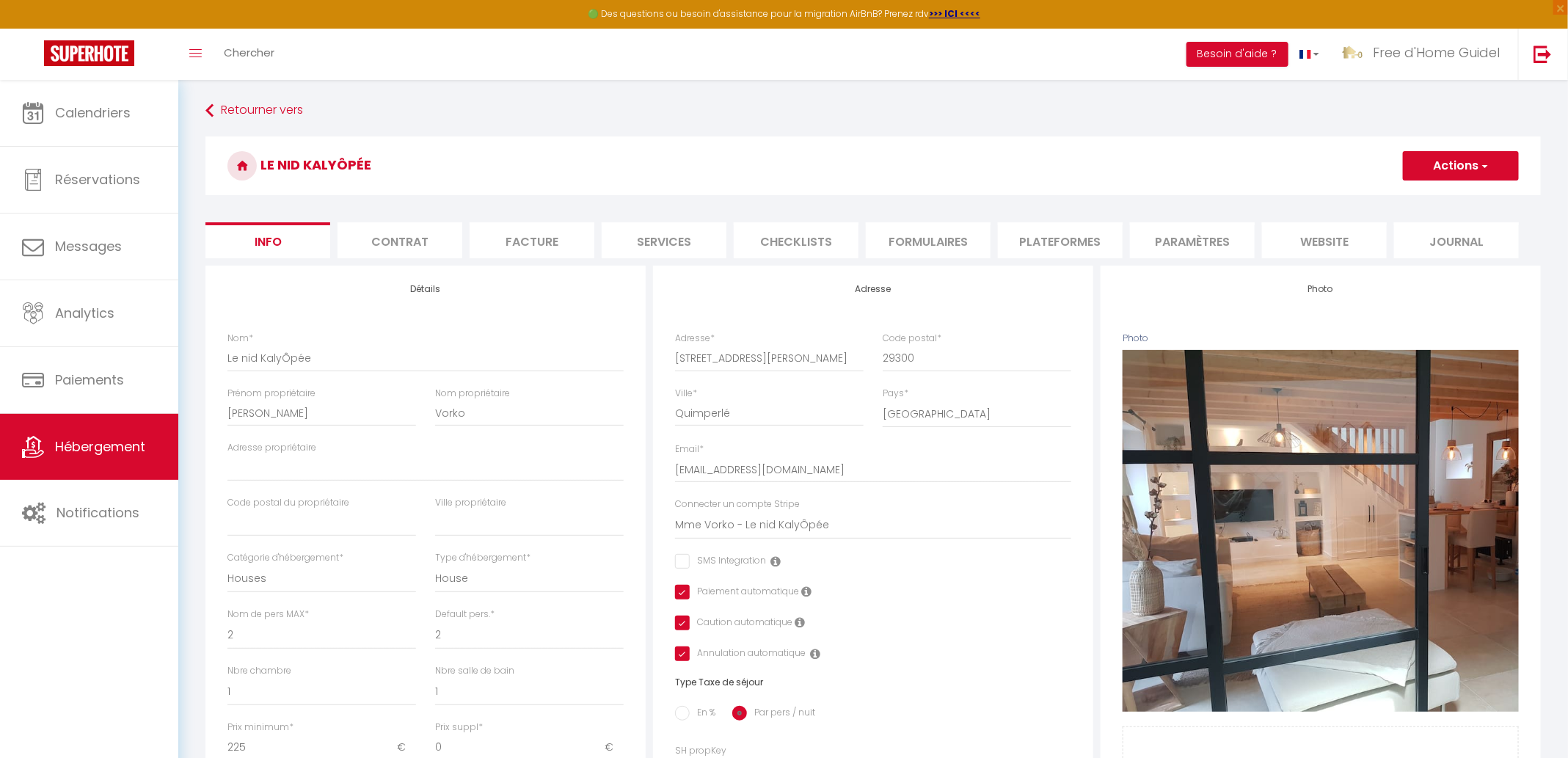
select select
checkbox input "false"
checkbox input "true"
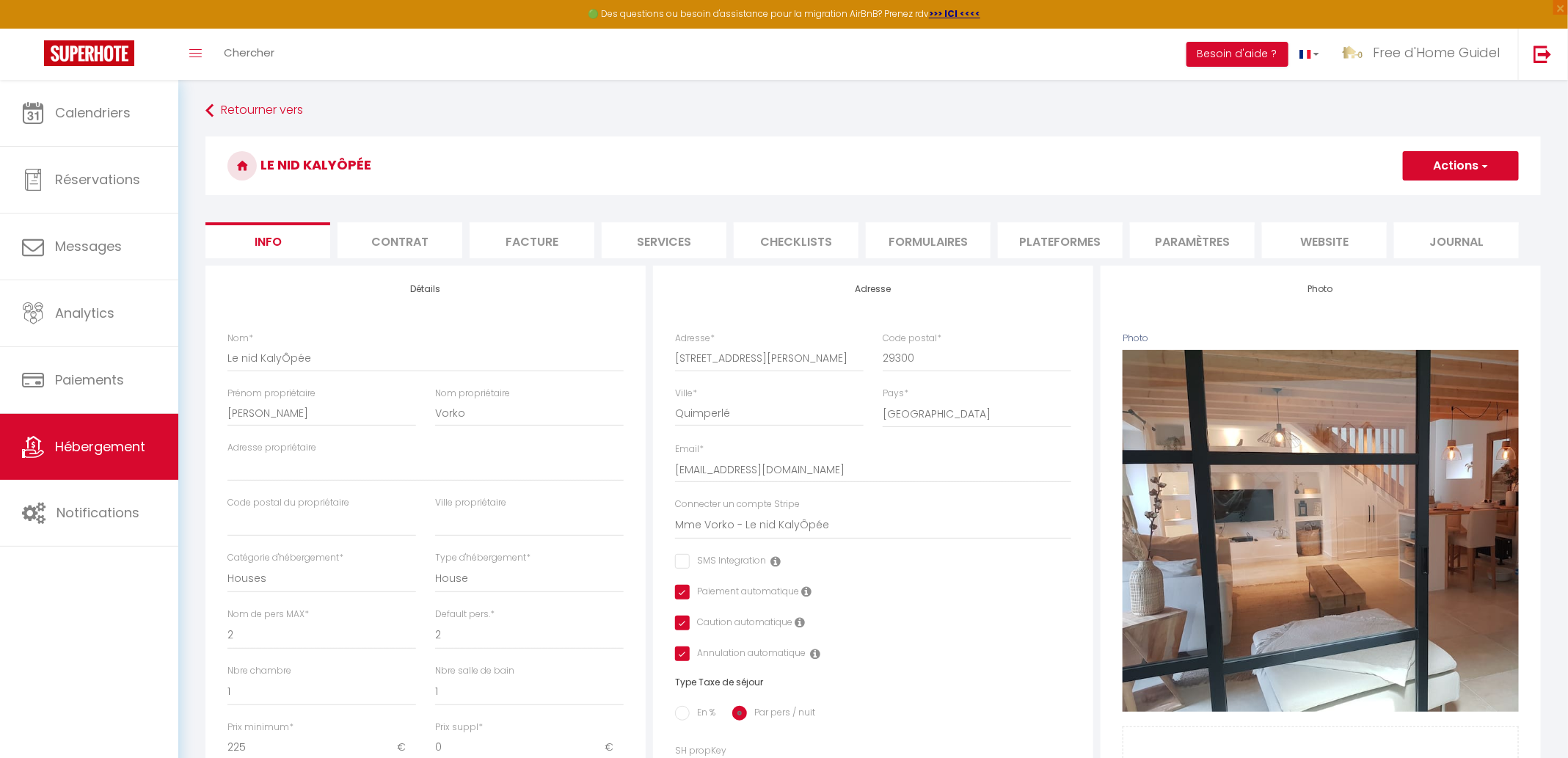
select select "well_reviewed_guests"
select select "EUR"
select select "22325-946743164165230237"
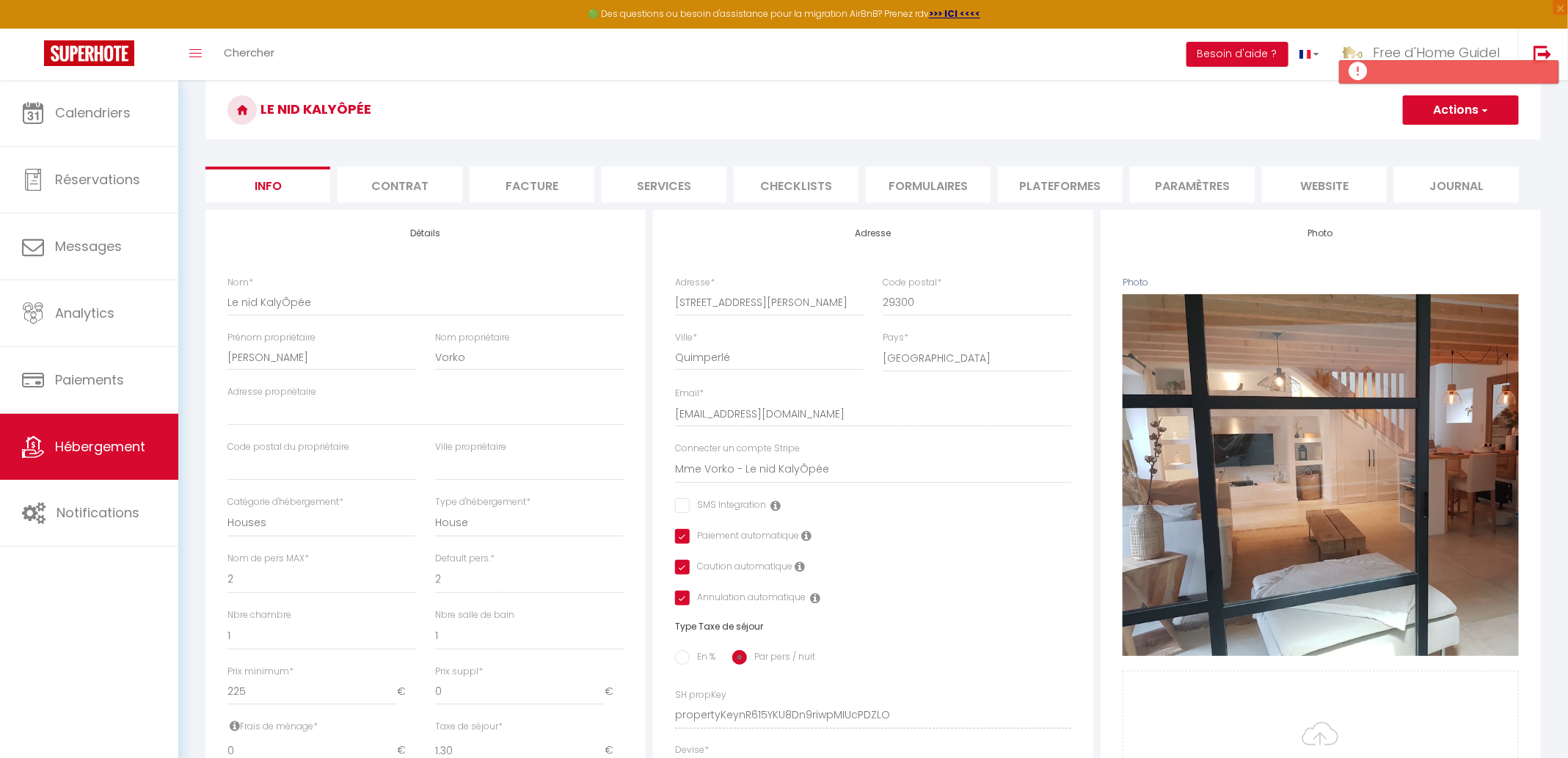
scroll to position [78, 0]
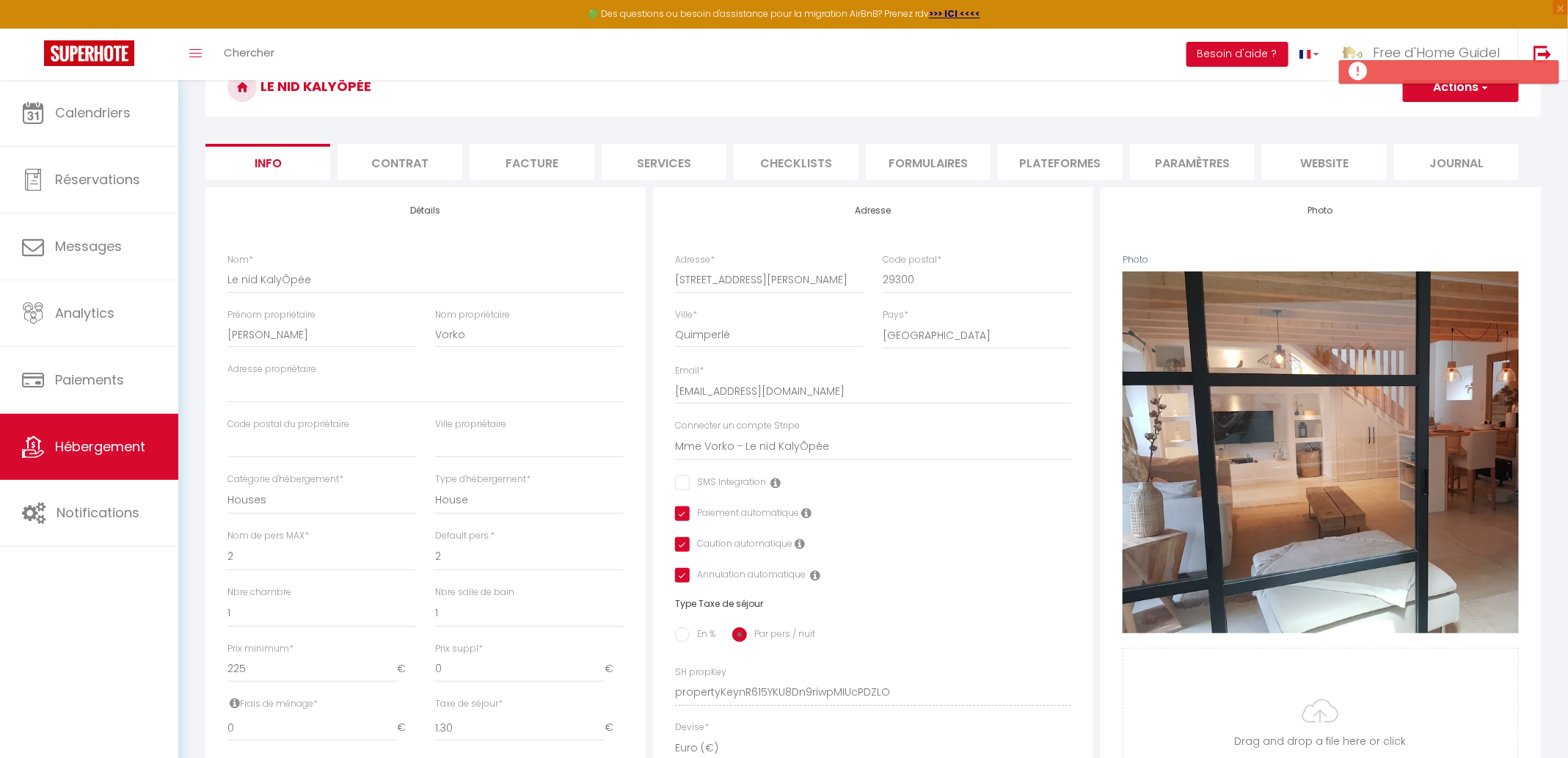
click at [941, 169] on li "Formulaires" at bounding box center [928, 161] width 124 height 36
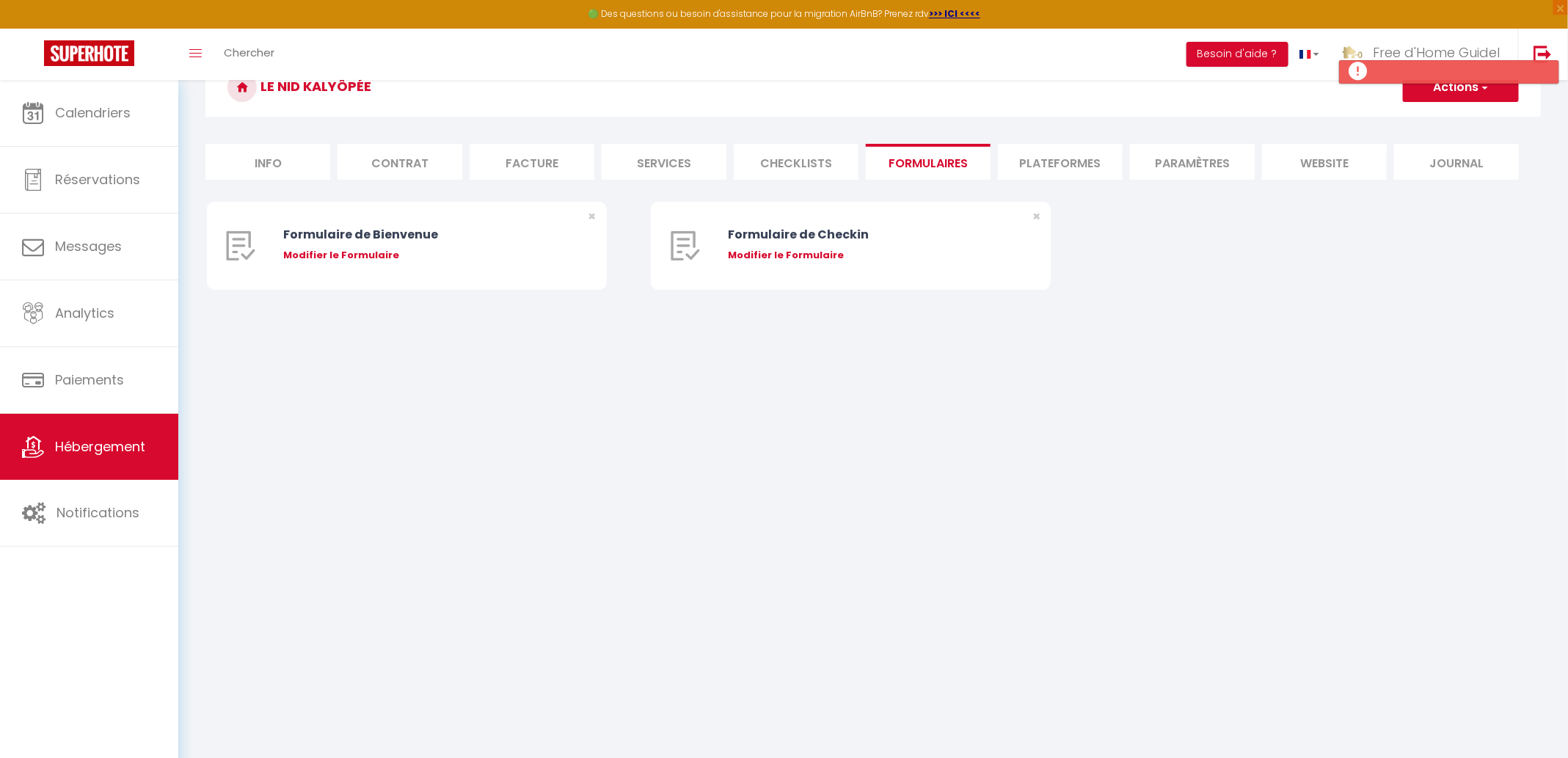
click at [1034, 164] on li "Plateformes" at bounding box center [1060, 161] width 124 height 36
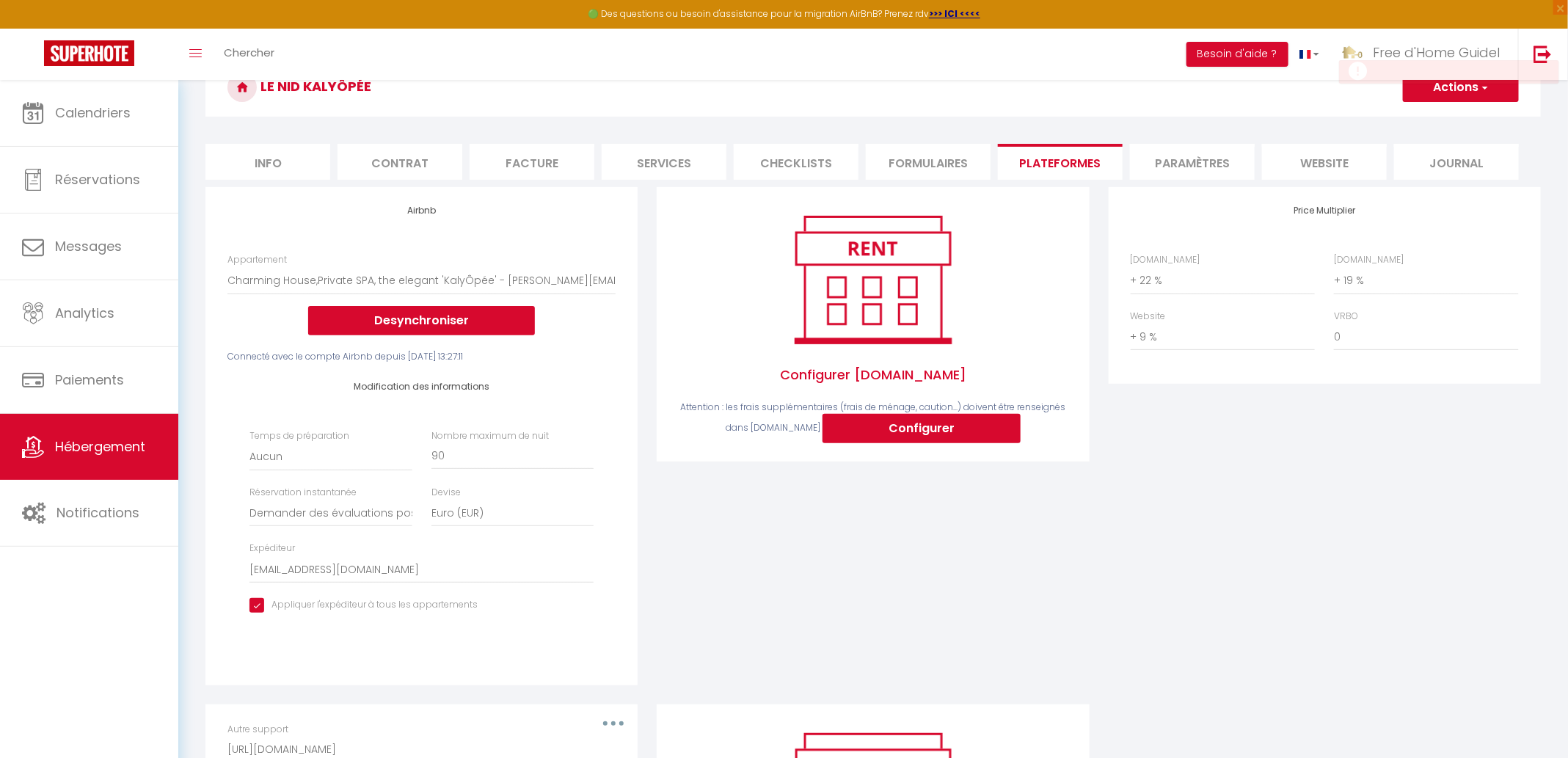
scroll to position [141, 0]
click at [516, 277] on select "[GEOGRAPHIC_DATA], Elegante, Plages, GR34, 2-8 pers - [EMAIL_ADDRESS][DOMAIN_NA…" at bounding box center [421, 280] width 388 height 28
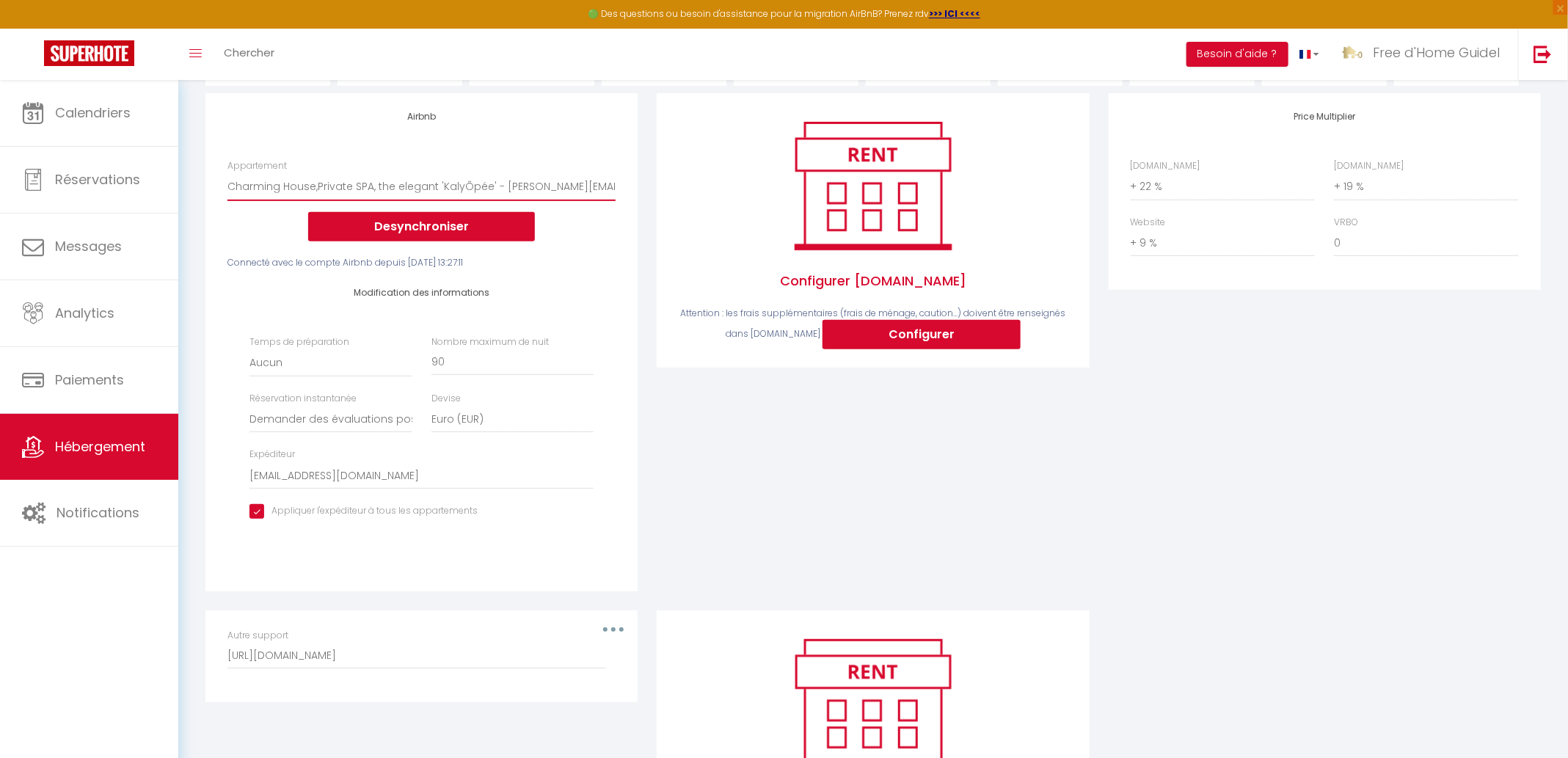
scroll to position [233, 0]
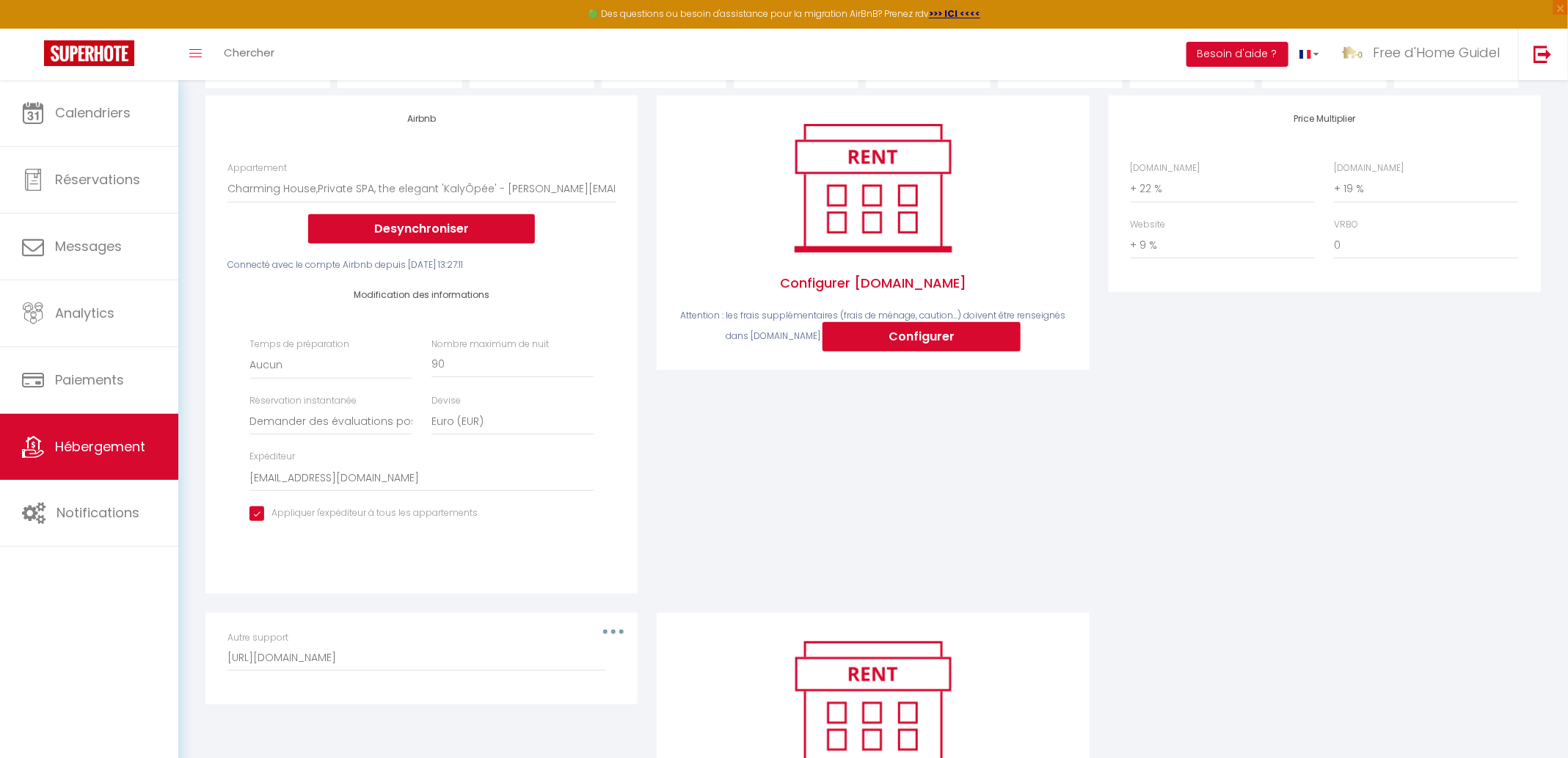
click at [475, 260] on div "Connecté avec le compte Airbnb depuis [DATE] 13:27:11" at bounding box center [421, 265] width 388 height 14
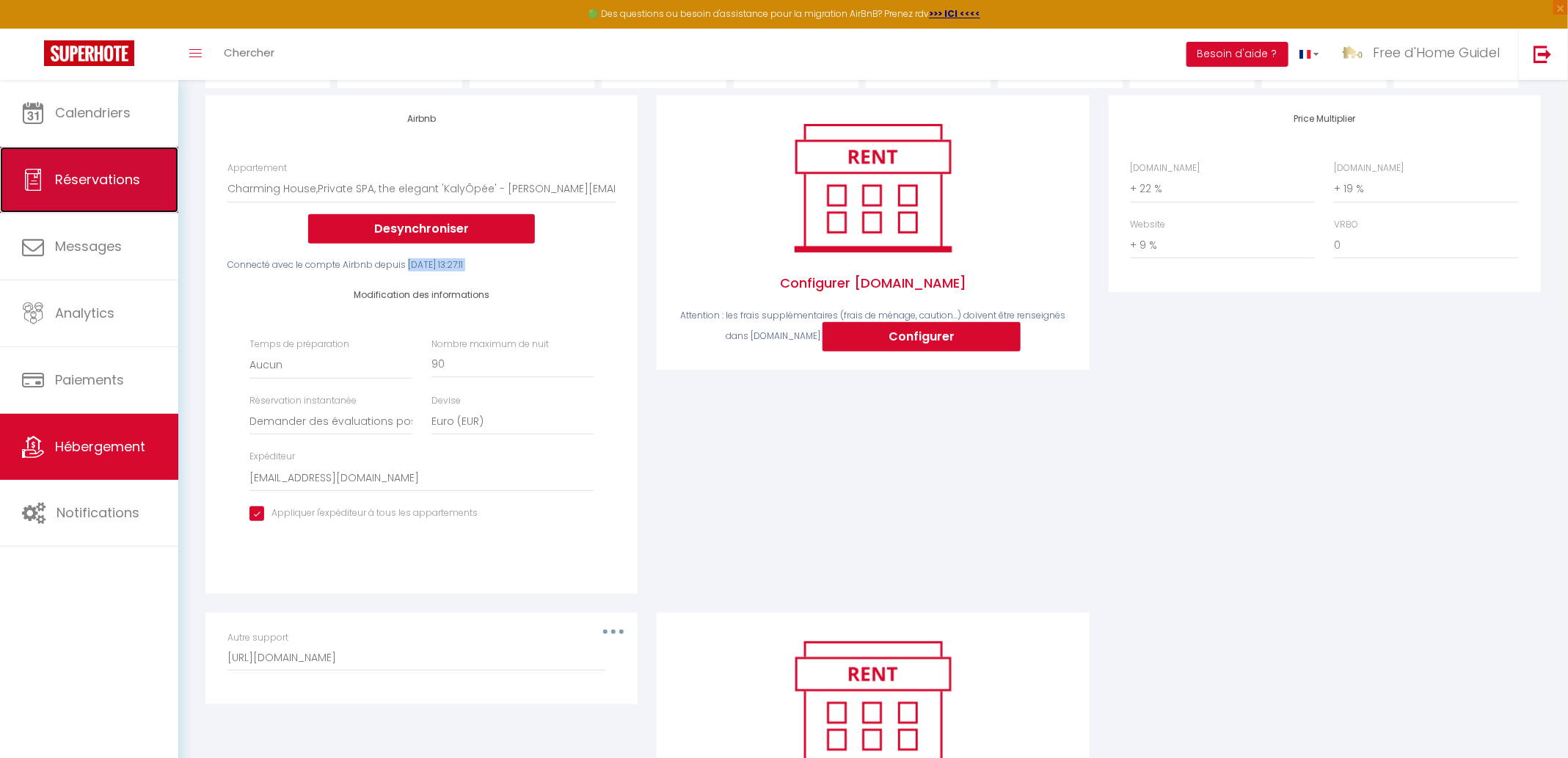
click at [116, 187] on span "Réservations" at bounding box center [98, 180] width 85 height 18
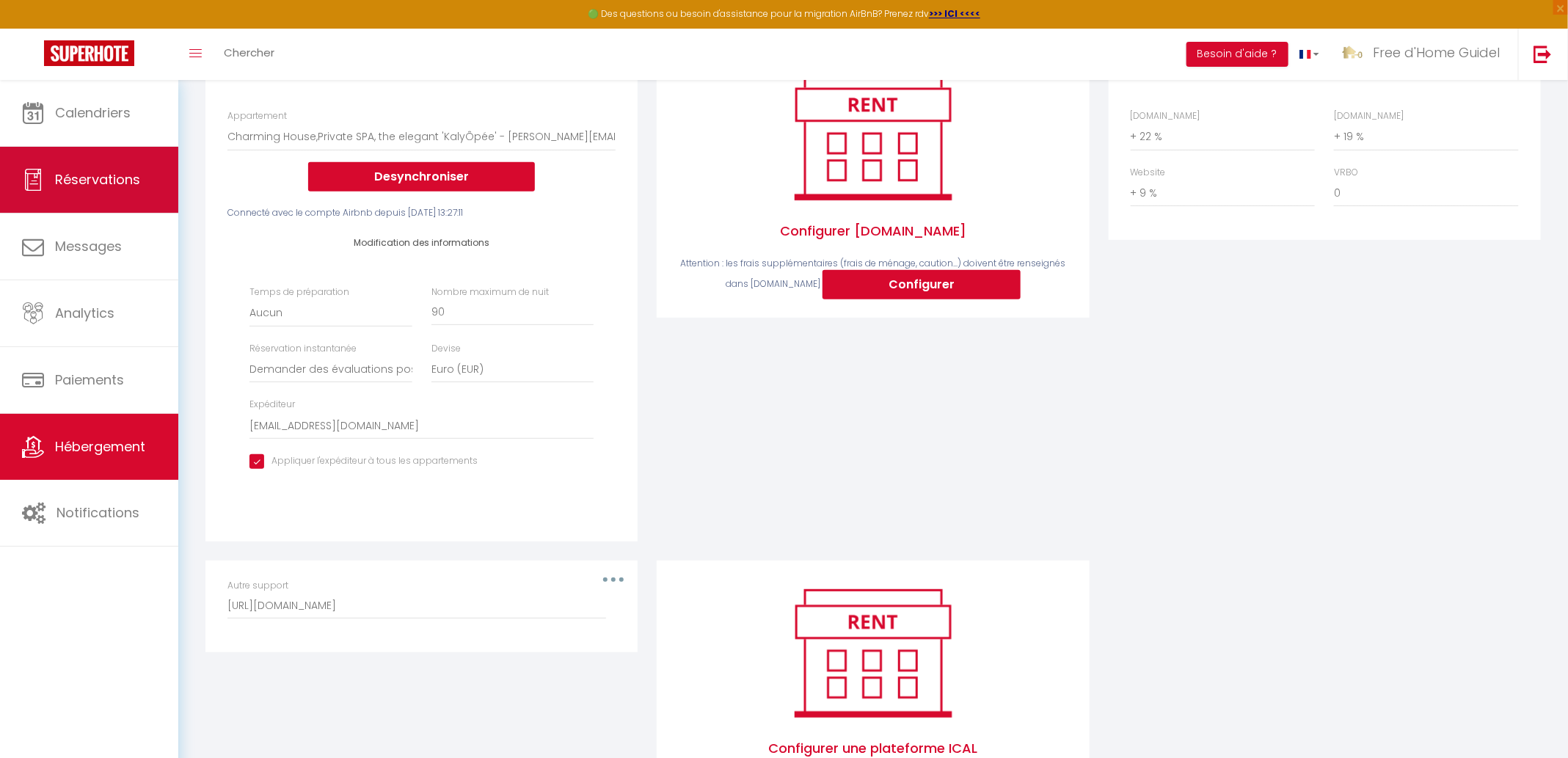
select select "not_cancelled"
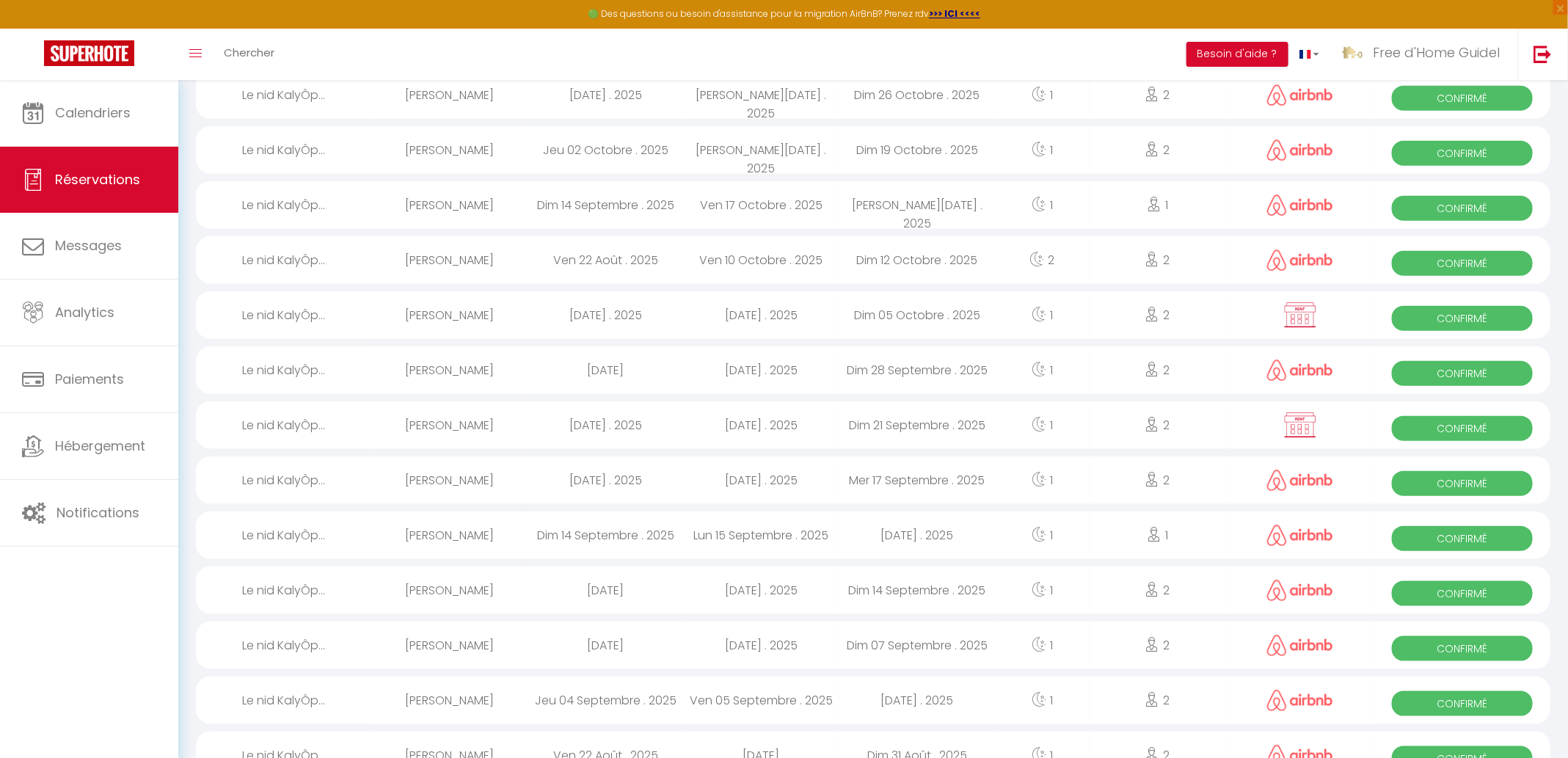
scroll to position [599, 0]
click at [587, 431] on div "[DATE] . 2025" at bounding box center [605, 426] width 156 height 48
select select "OK"
select select "0"
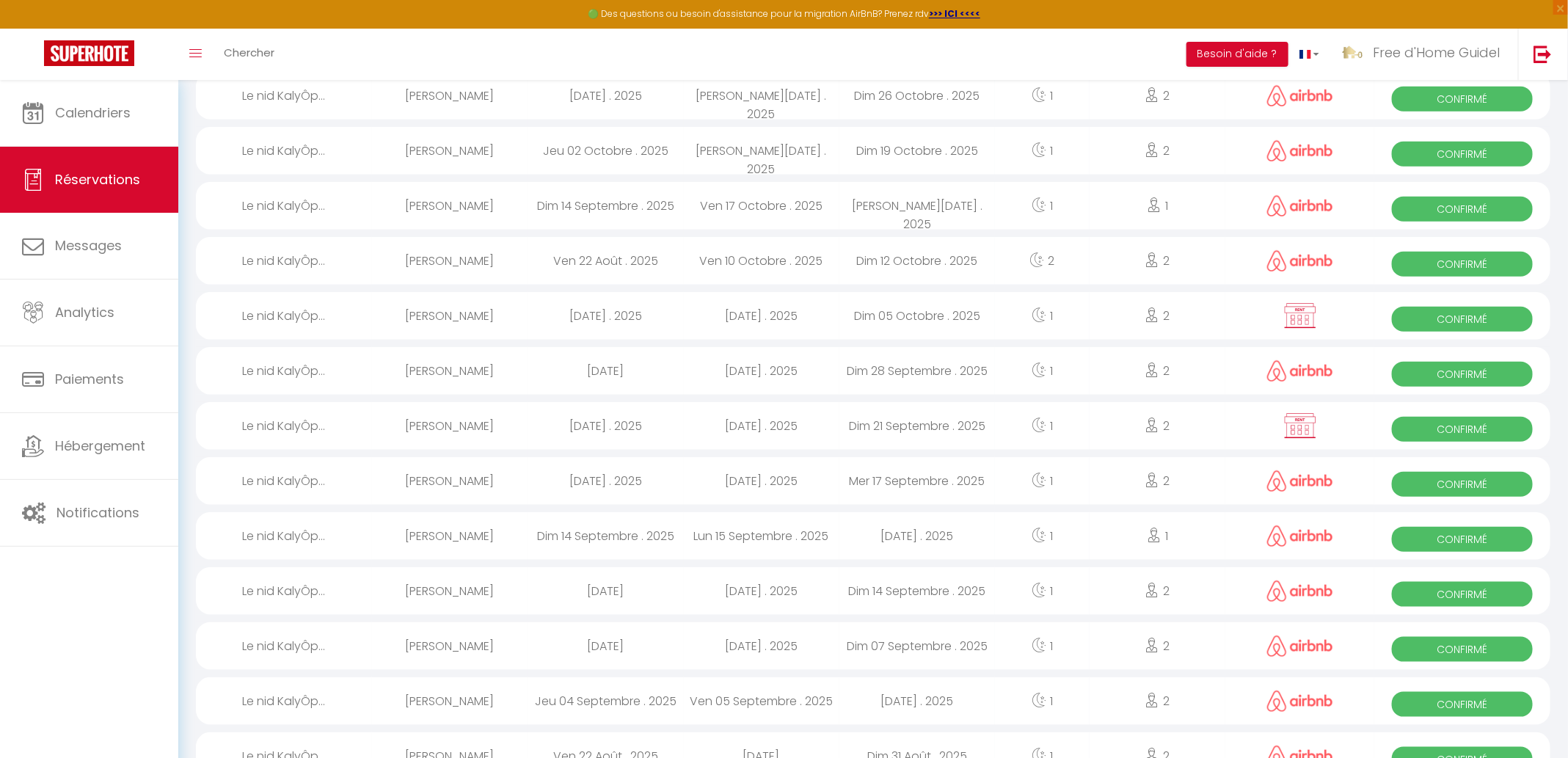
select select "0"
select select "1"
select select
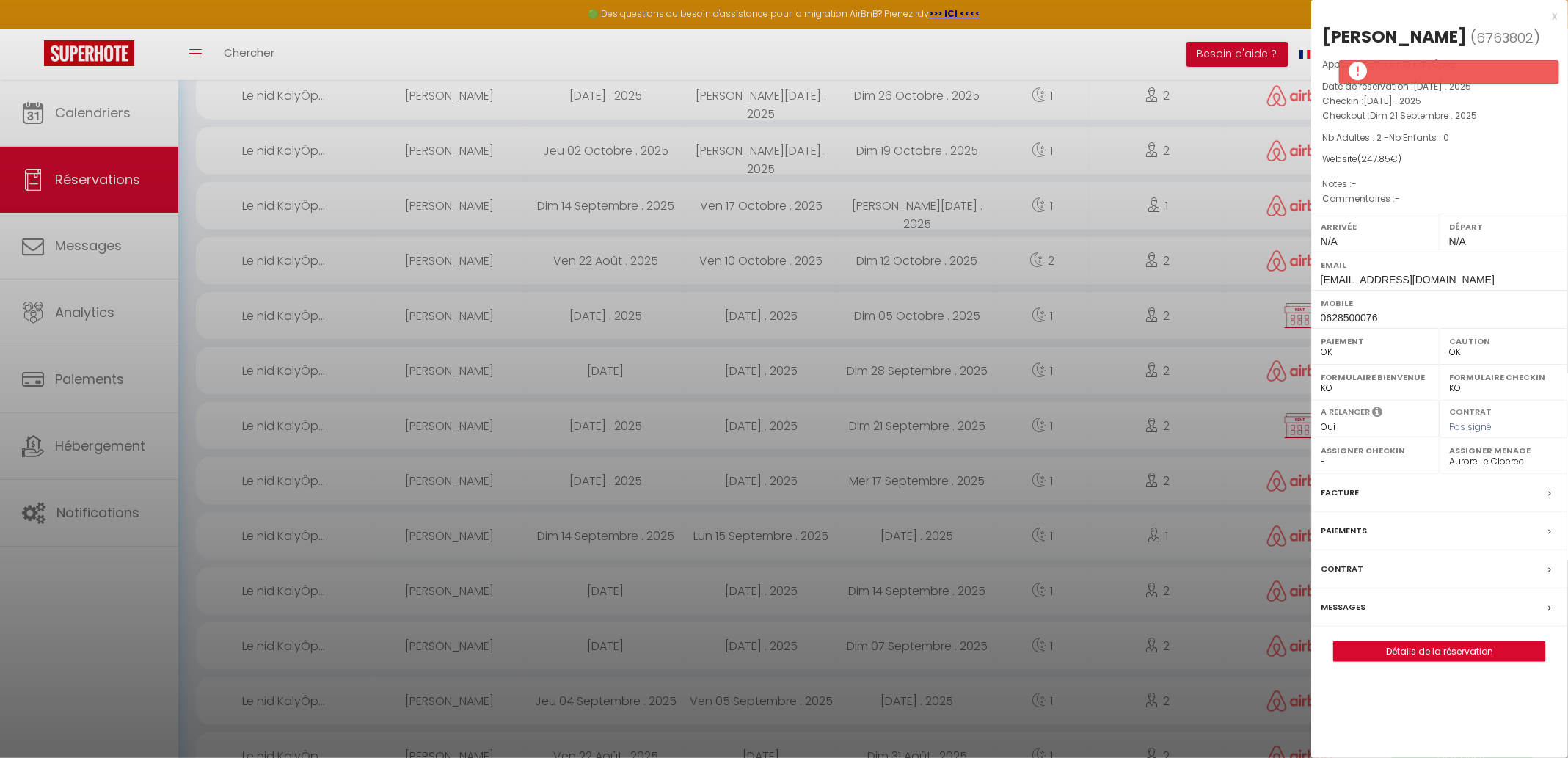
click at [1485, 103] on p "Checkin : [DATE] . 2025" at bounding box center [1439, 101] width 235 height 15
click at [637, 373] on div at bounding box center [784, 379] width 1568 height 758
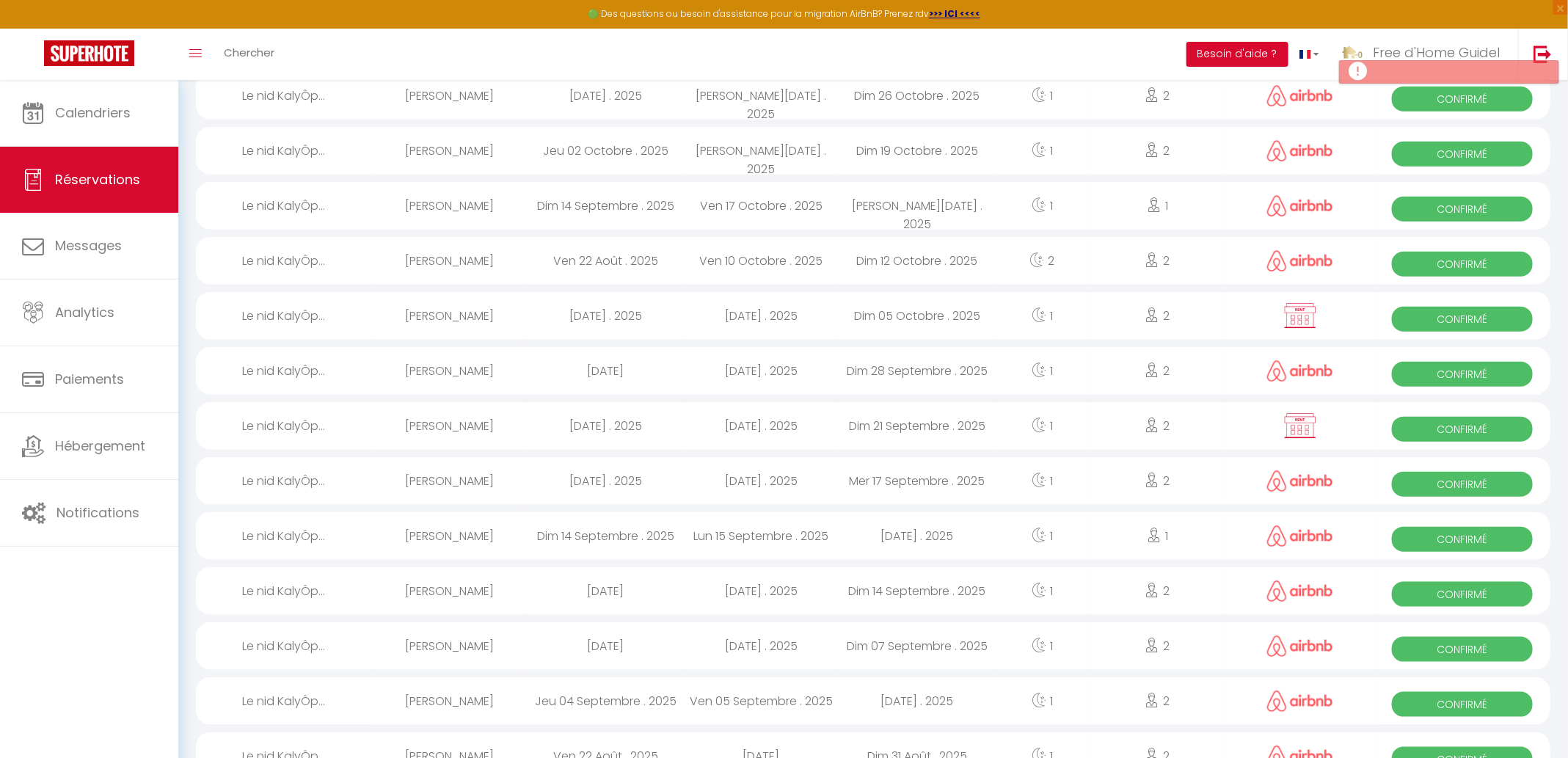
click at [637, 373] on div "[DATE]" at bounding box center [605, 371] width 156 height 48
select select "19769"
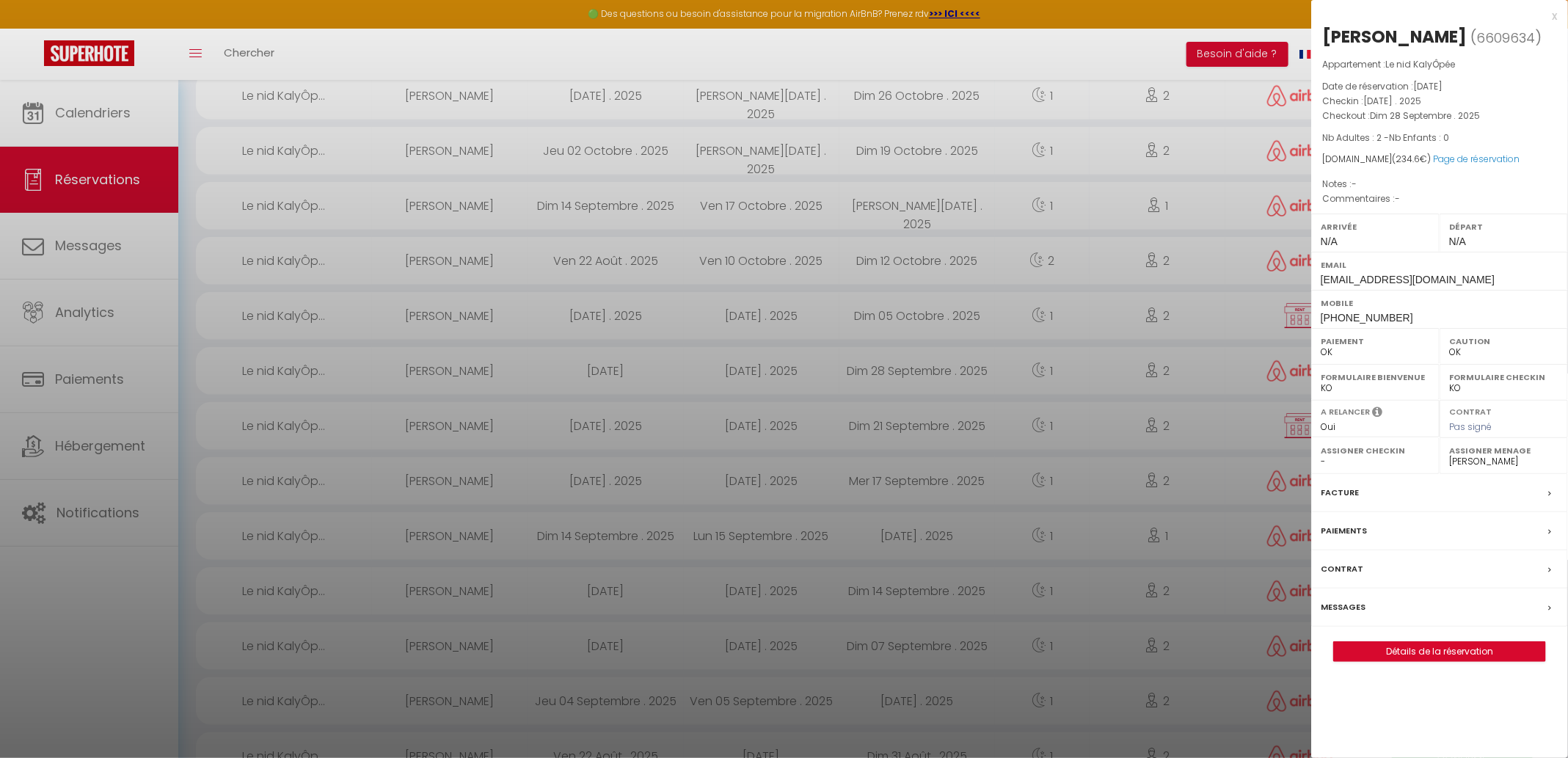
click at [631, 312] on div at bounding box center [784, 379] width 1568 height 758
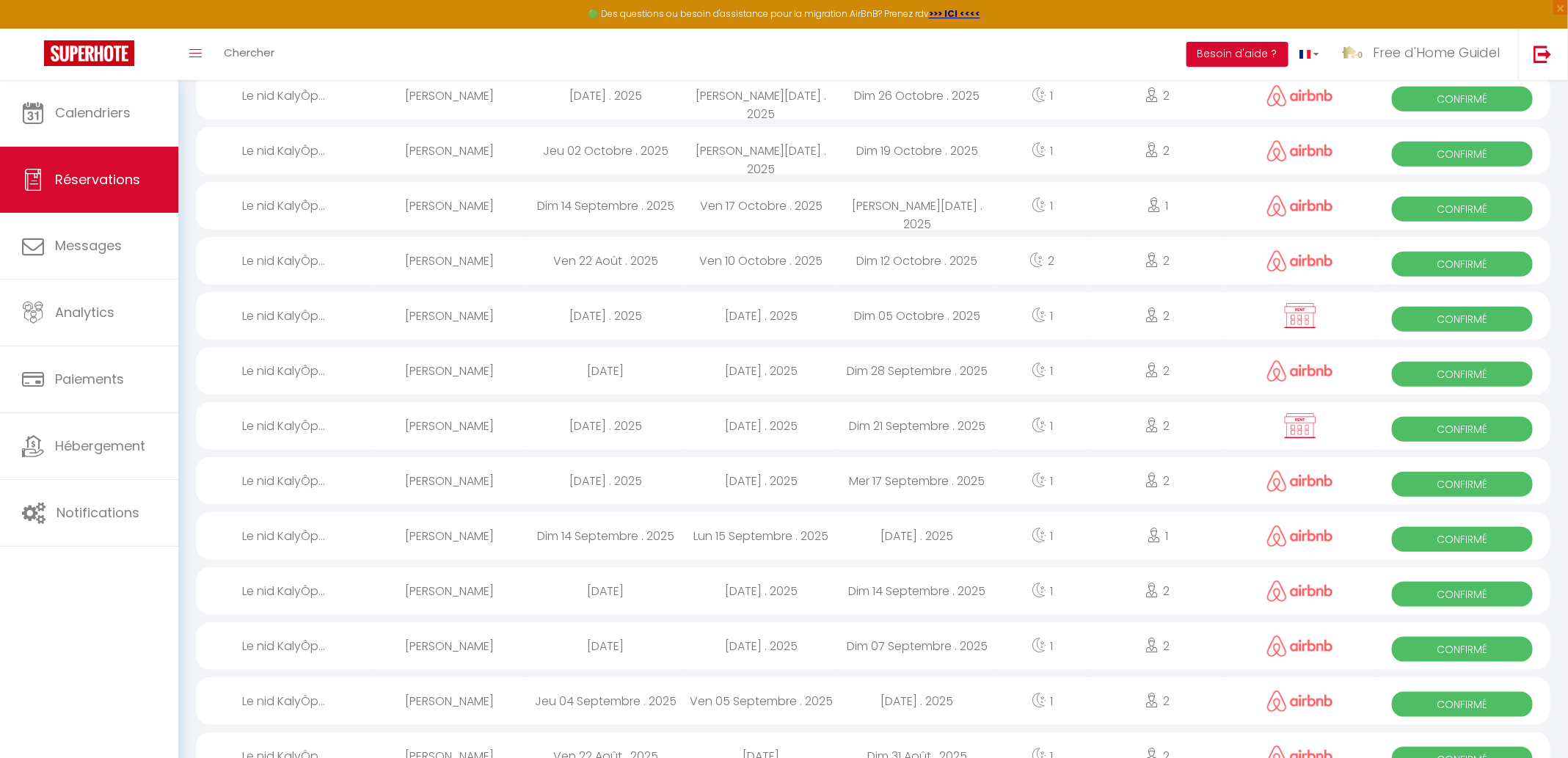
click at [631, 312] on div "[DATE] . 2025" at bounding box center [605, 316] width 156 height 48
select select
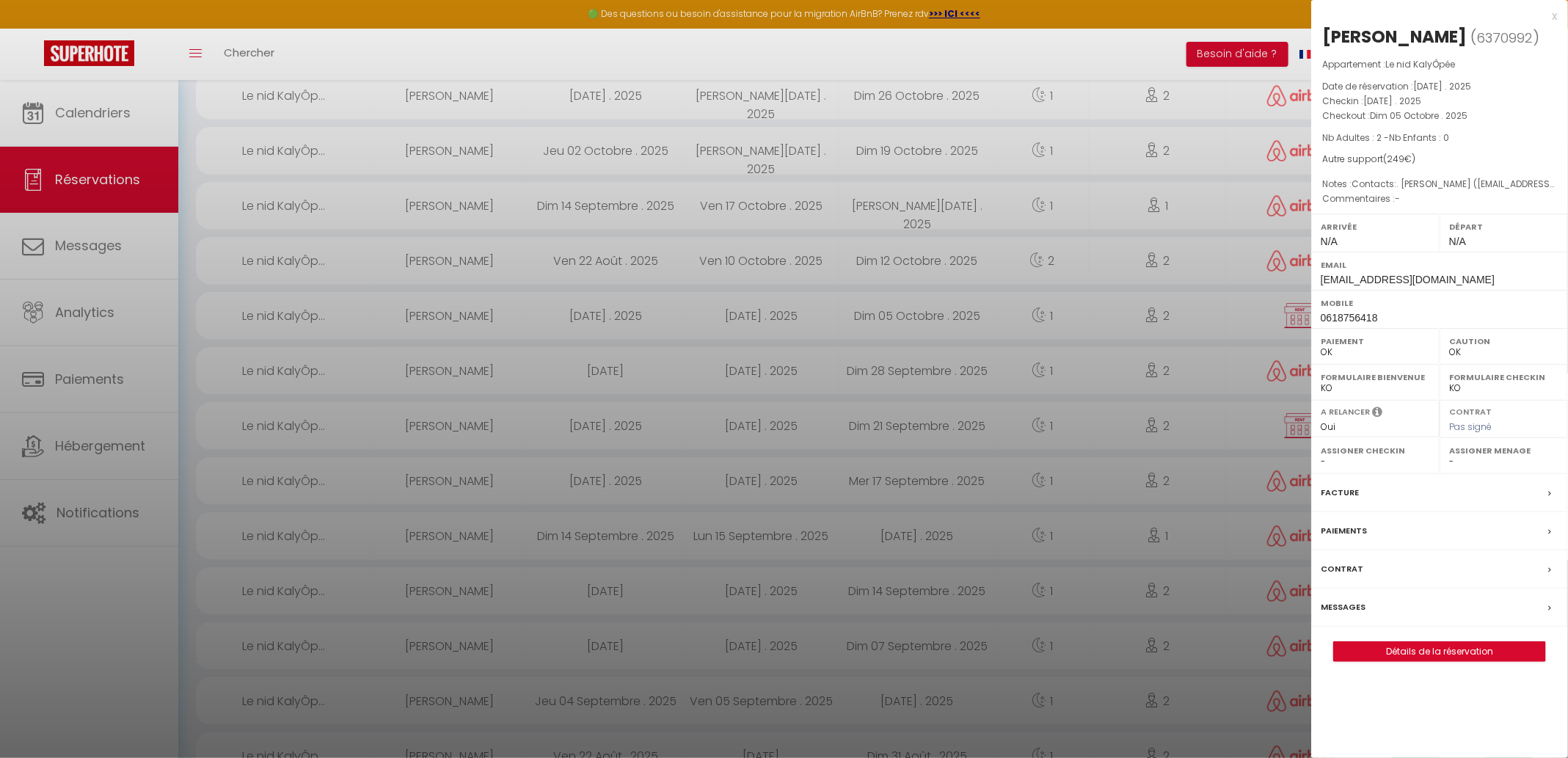
click at [628, 271] on div at bounding box center [784, 379] width 1568 height 758
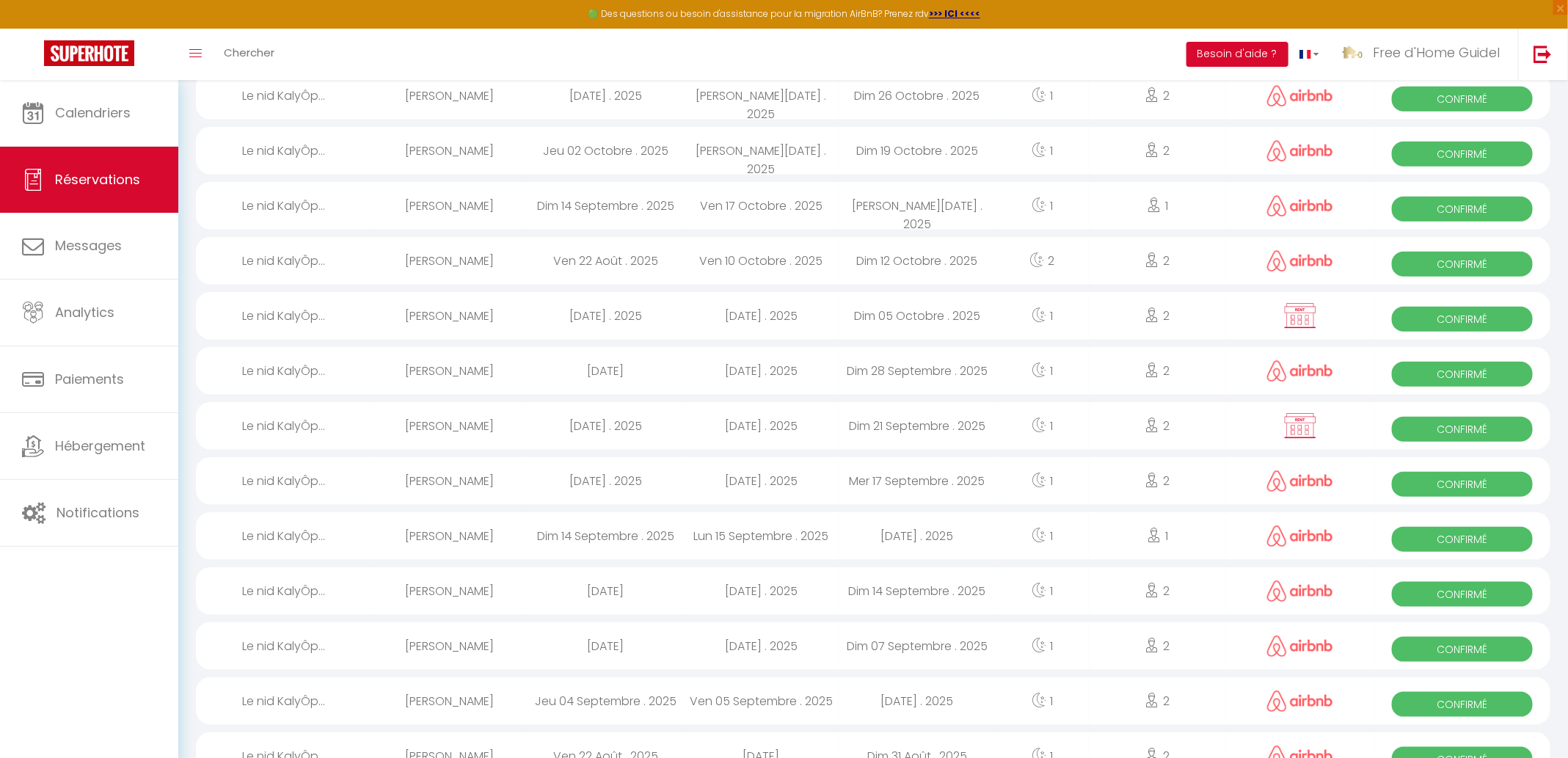
click at [628, 324] on div "[DATE] . 2025" at bounding box center [605, 316] width 156 height 48
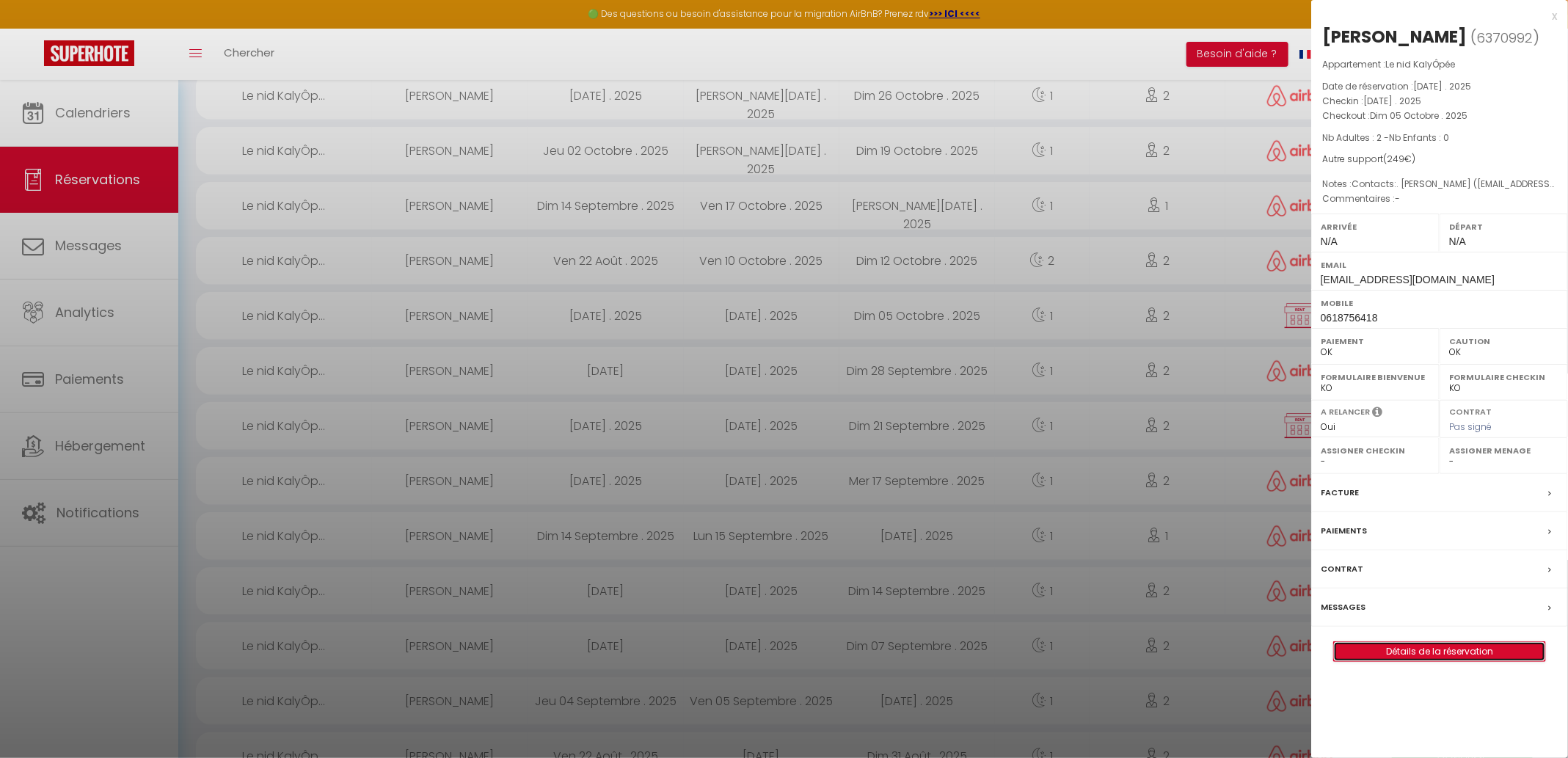
click at [1364, 654] on link "Détails de la réservation" at bounding box center [1439, 651] width 211 height 19
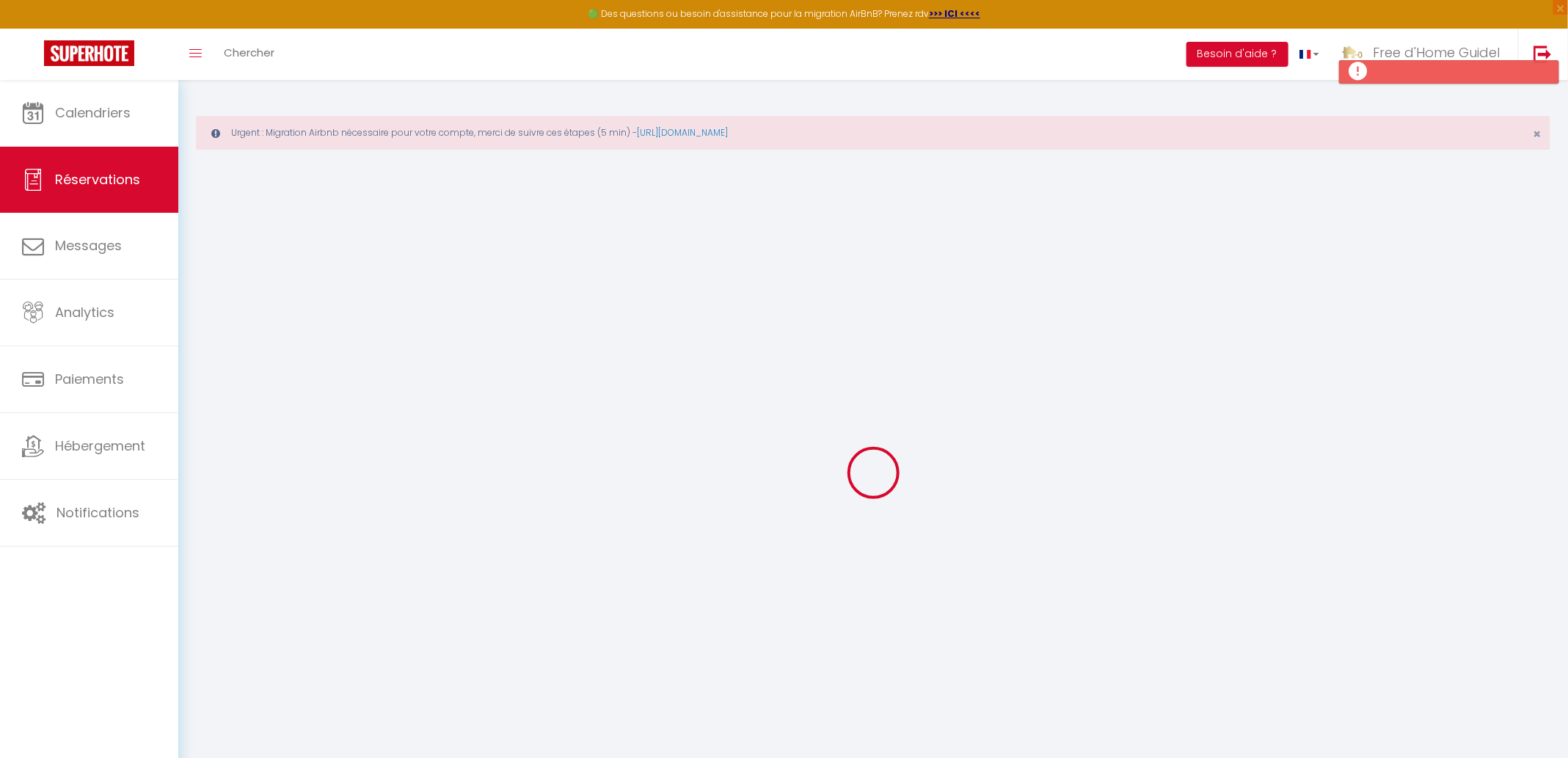
select select
checkbox input "true"
select select
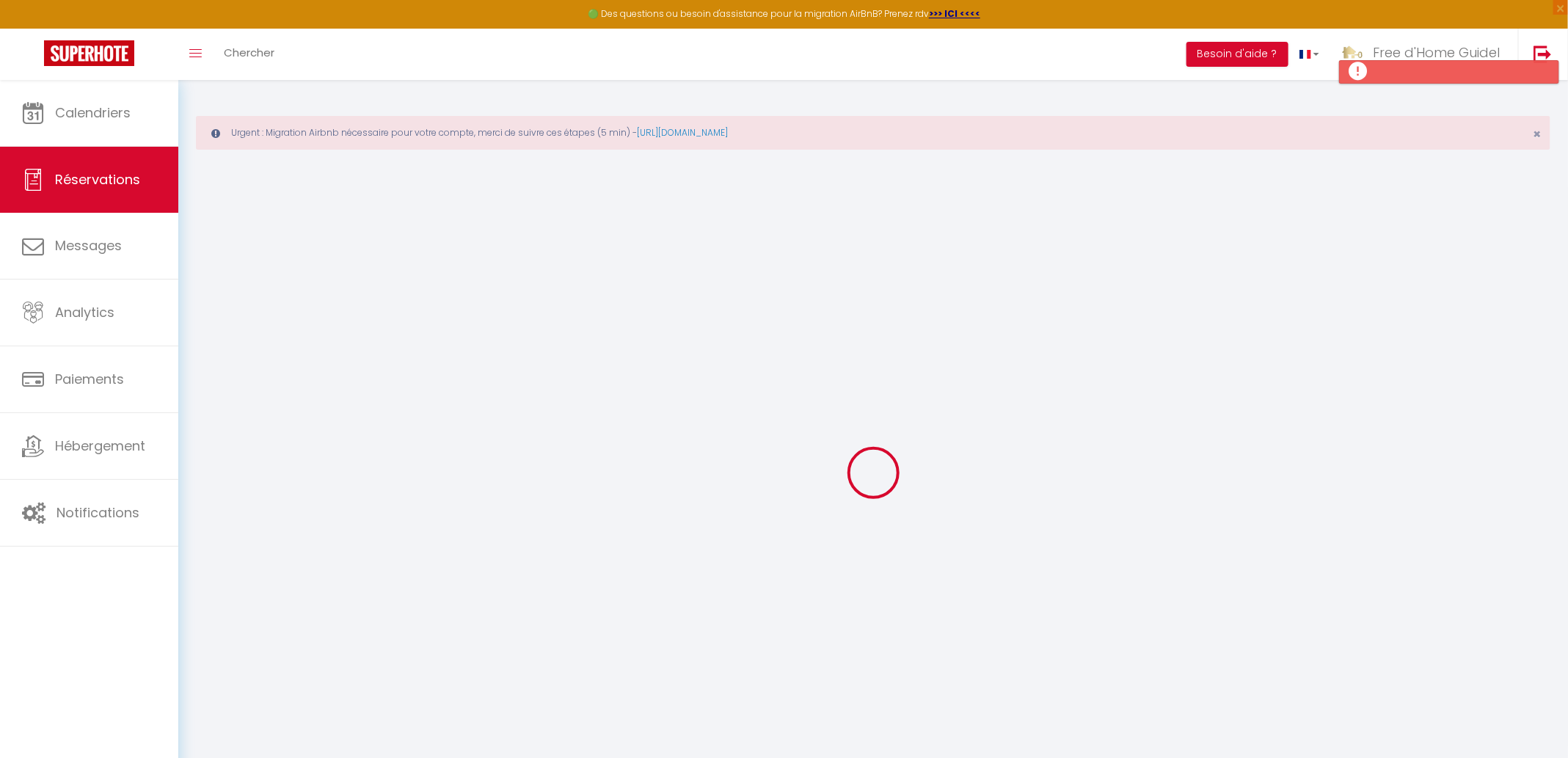
checkbox input "true"
select select
checkbox input "true"
type textarea "Contacts:. [PERSON_NAME] ([EMAIL_ADDRESS][DOMAIN_NAME], 0618756418, 12"
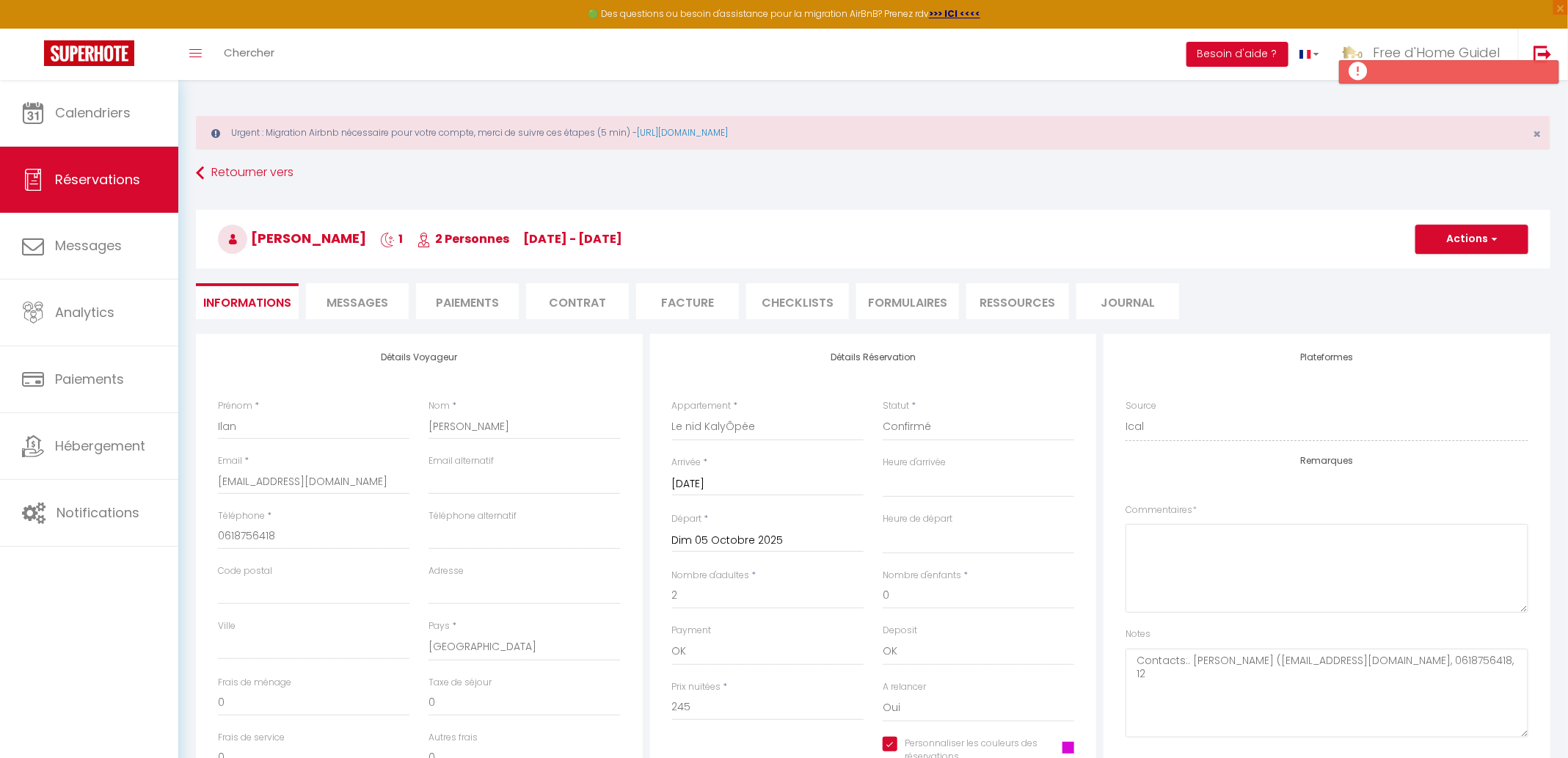
type input "4"
select select
checkbox input "true"
select select
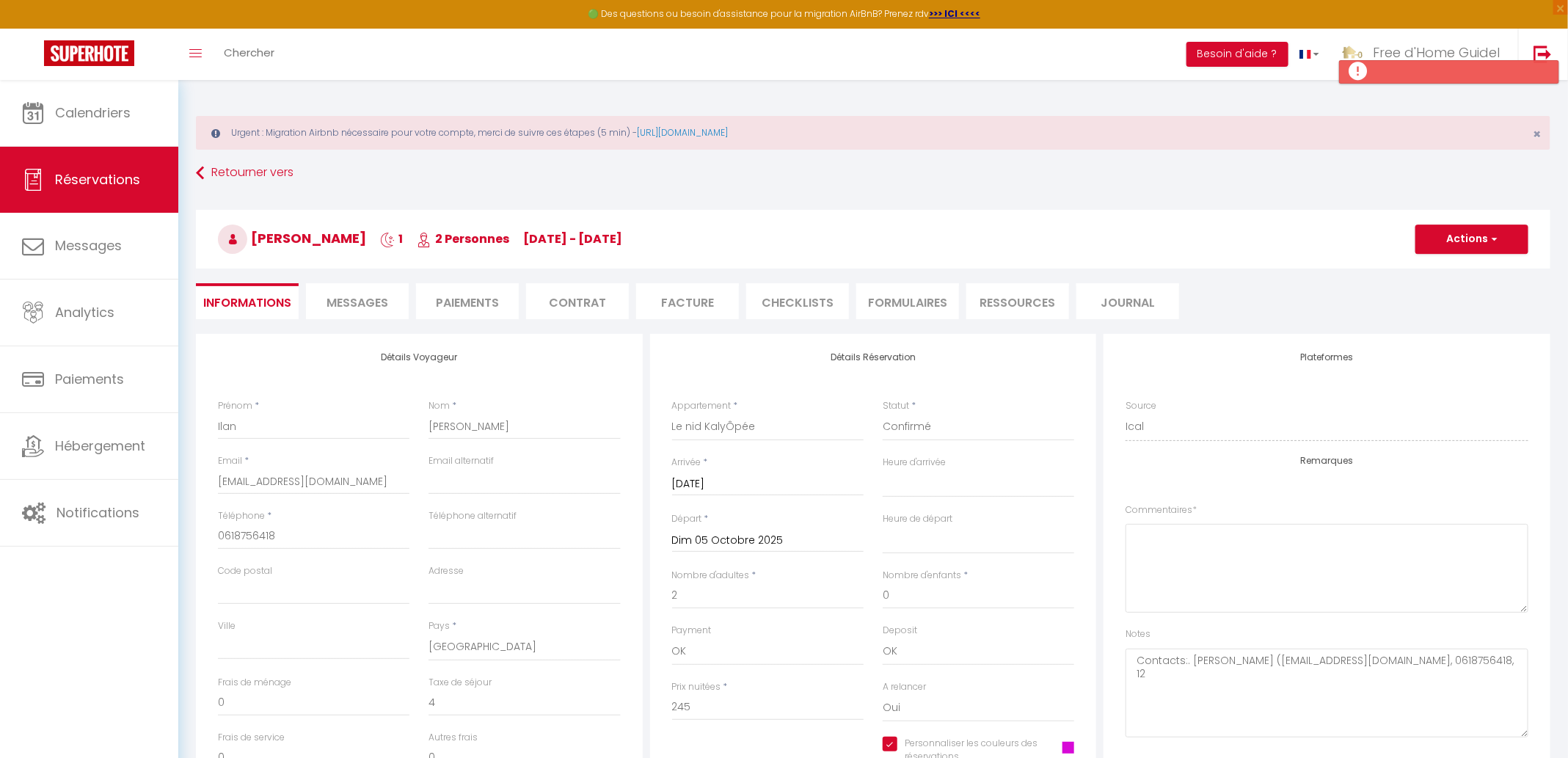
select select
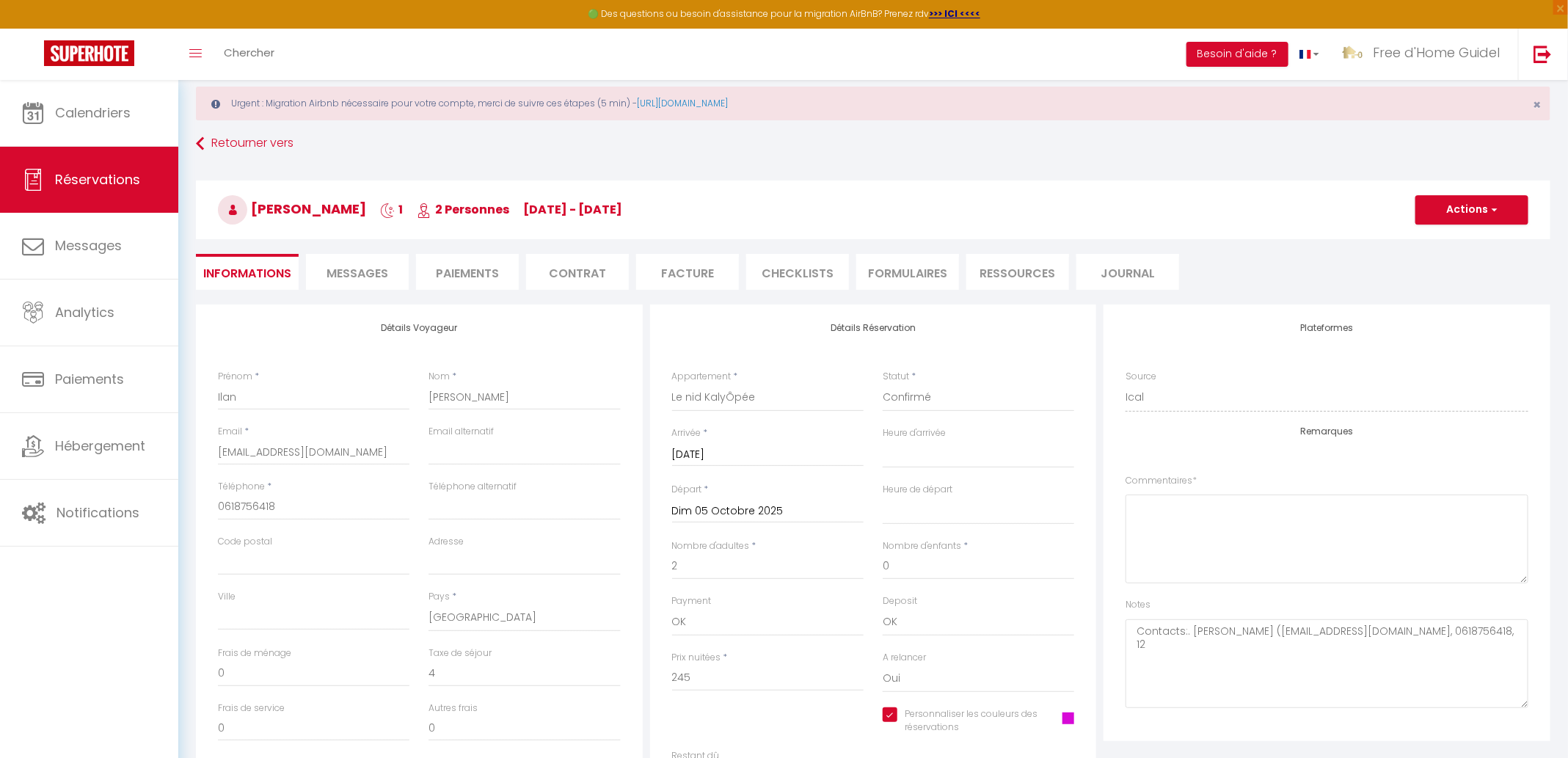
scroll to position [41, 0]
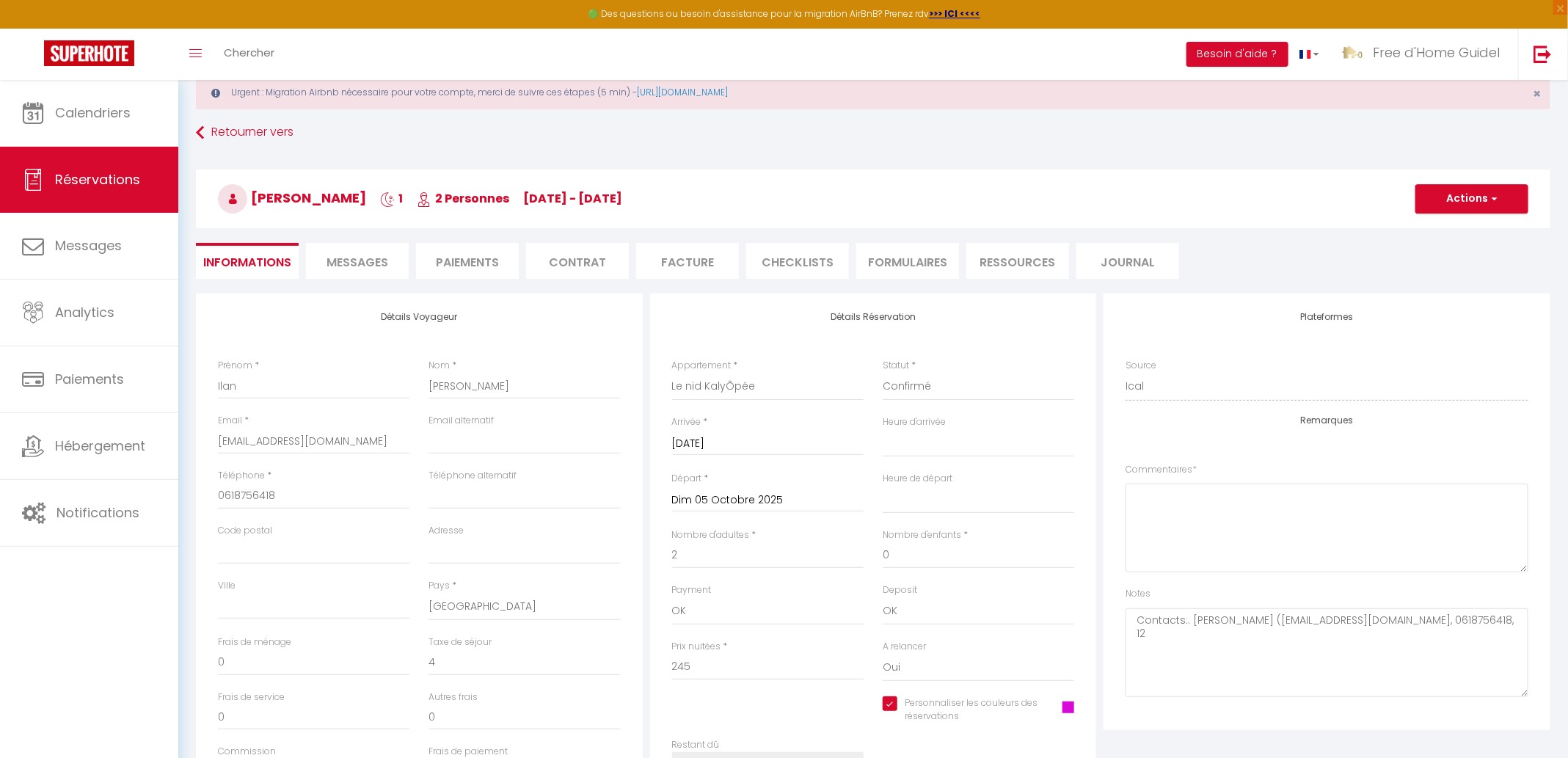
click at [353, 255] on span "Messages" at bounding box center [357, 263] width 61 height 17
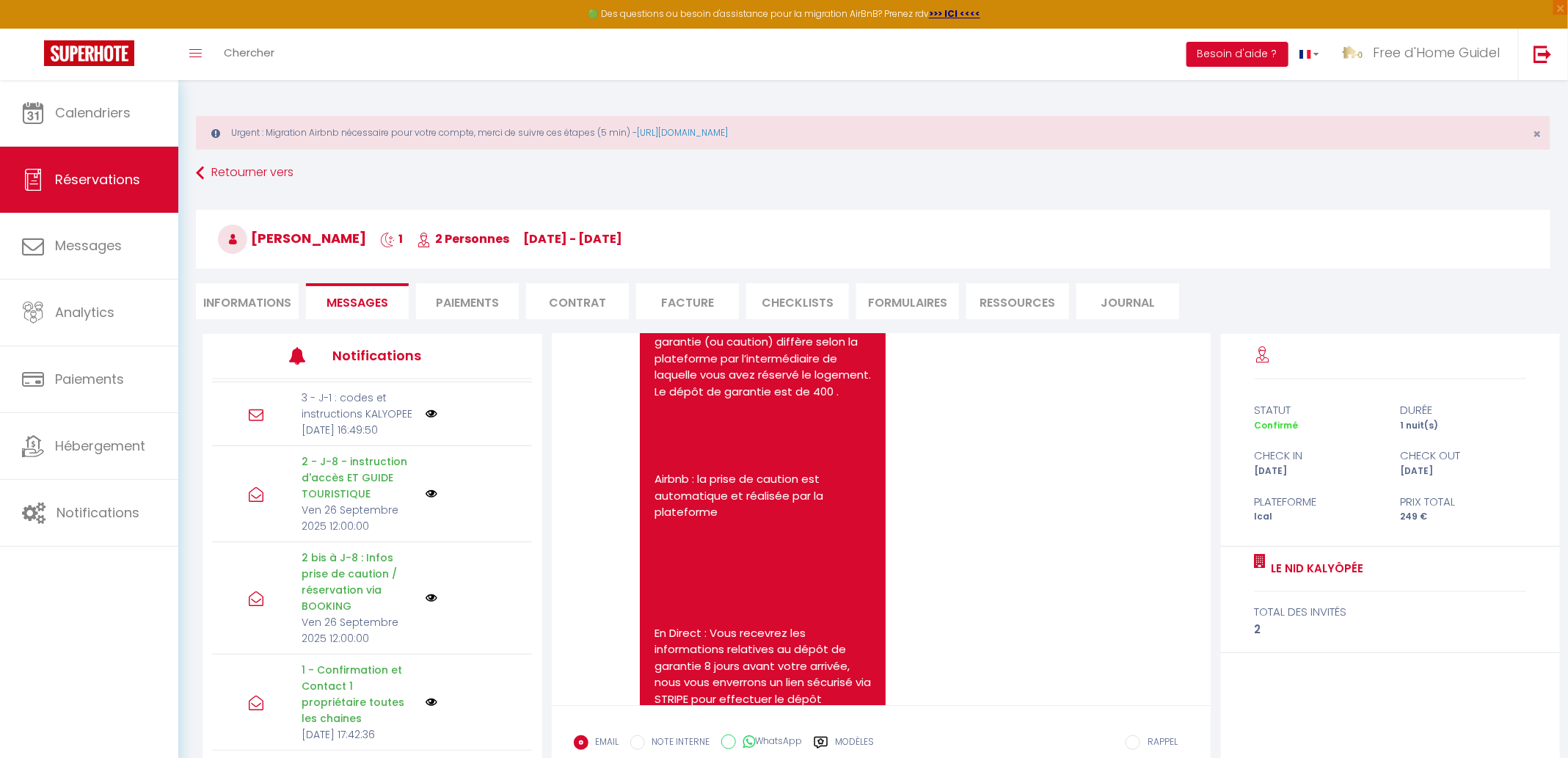
click at [434, 132] on div "Urgent : Migration Airbnb nécessaire pour votre compte, merci de suivre ces éta…" at bounding box center [873, 133] width 1355 height 34
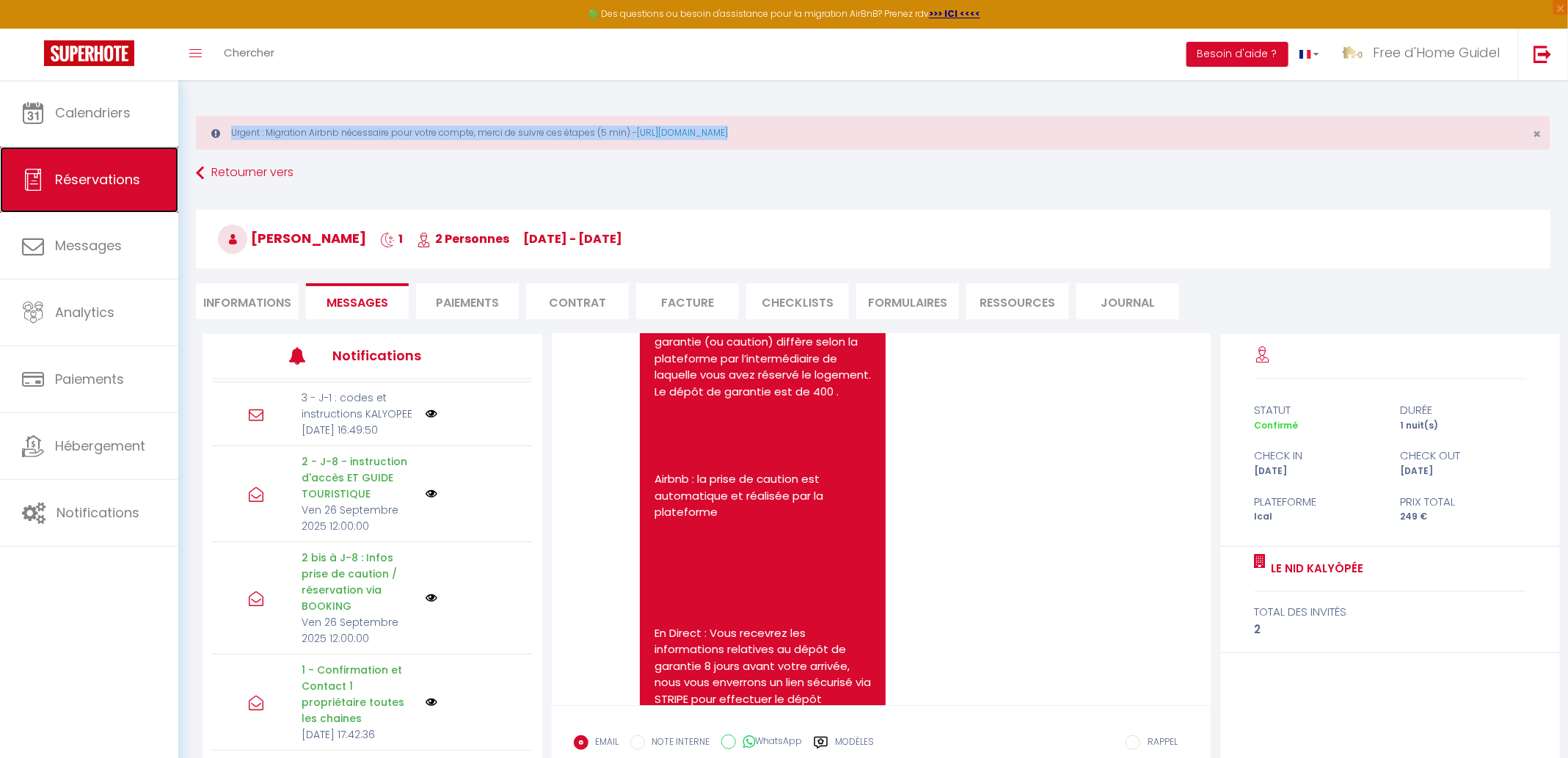
click at [133, 173] on span "Réservations" at bounding box center [98, 180] width 85 height 18
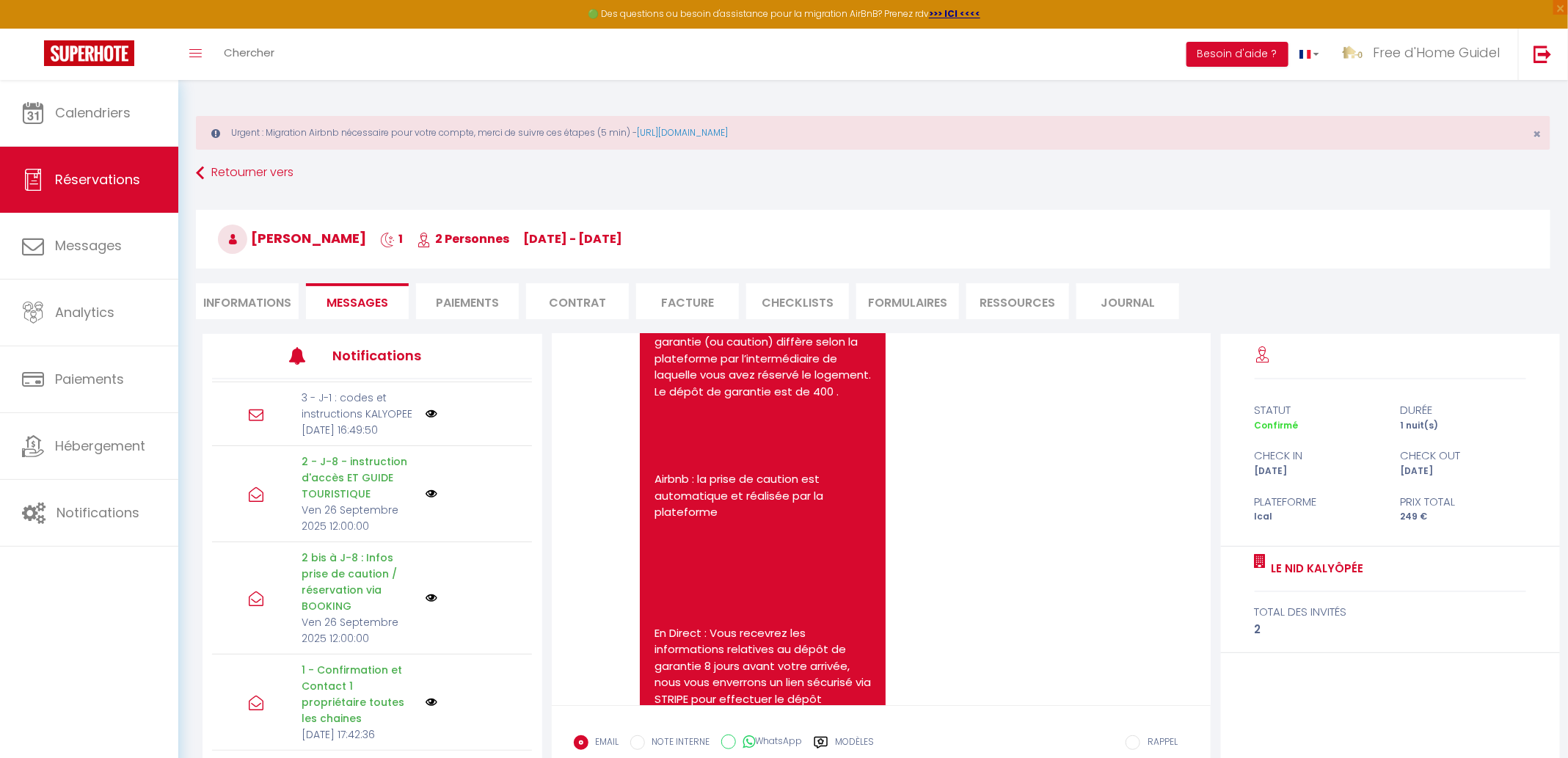
select select "not_cancelled"
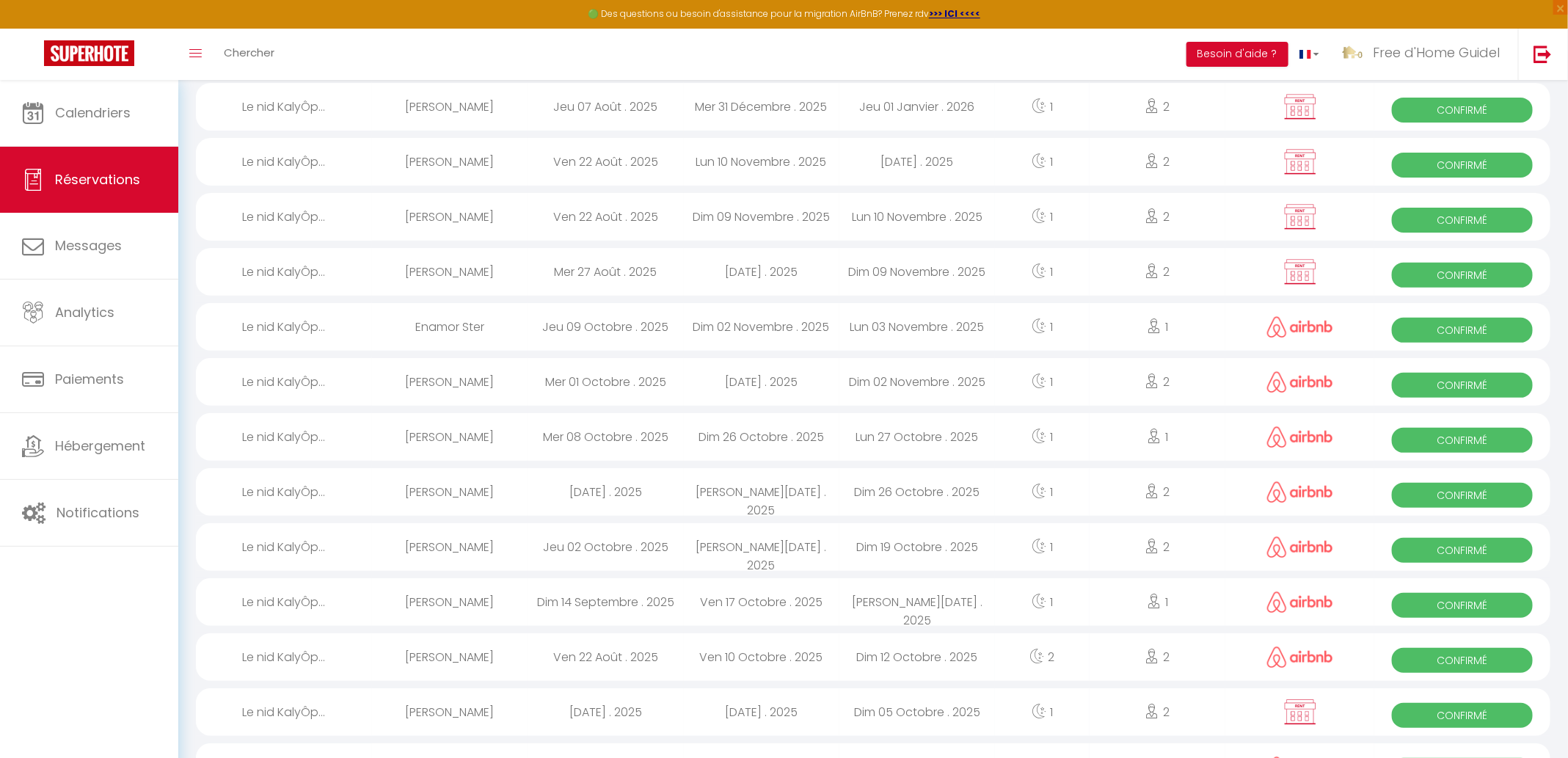
scroll to position [140, 0]
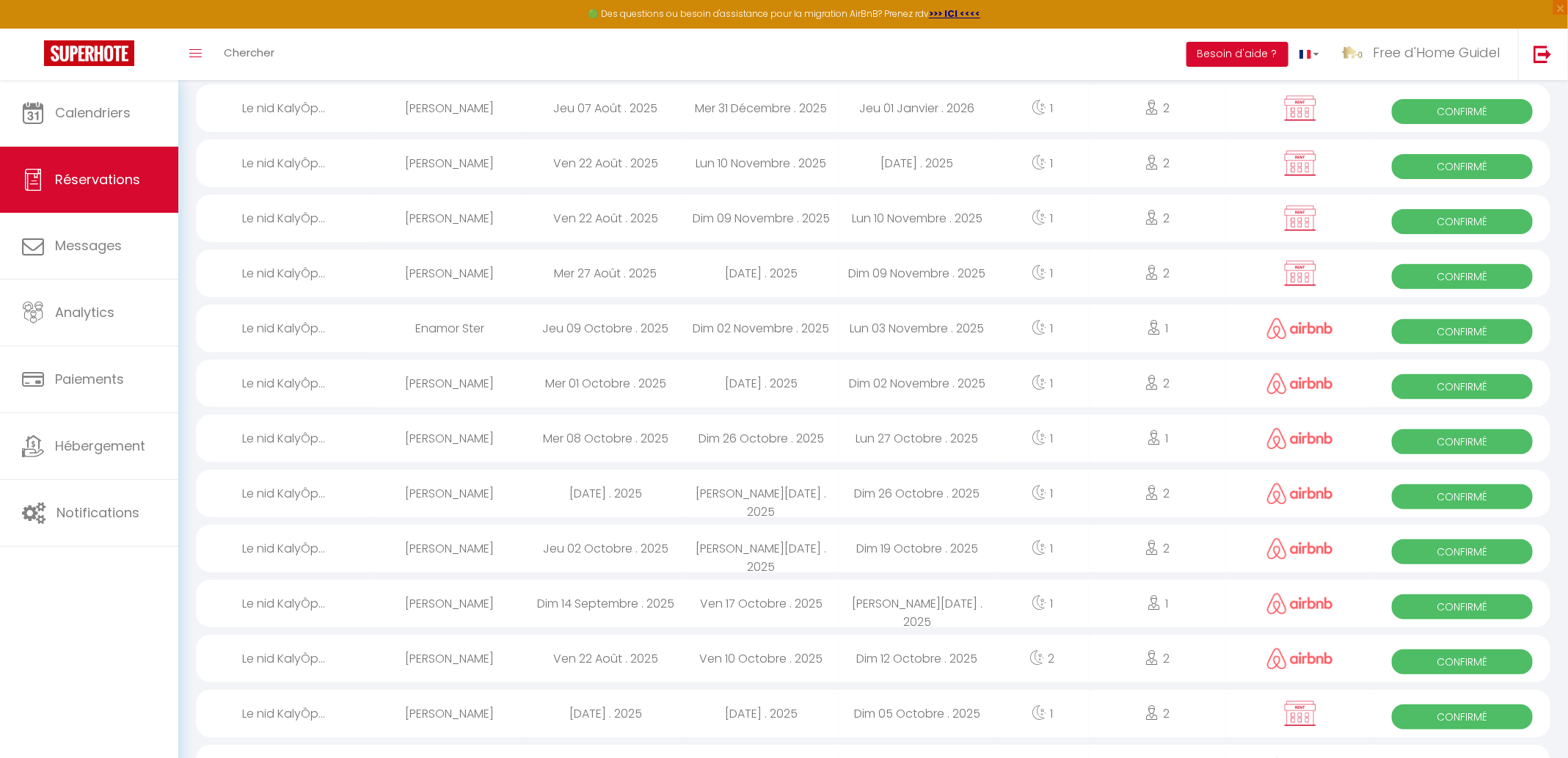
click at [508, 395] on div "[PERSON_NAME]" at bounding box center [449, 383] width 156 height 48
select select "OK"
select select "0"
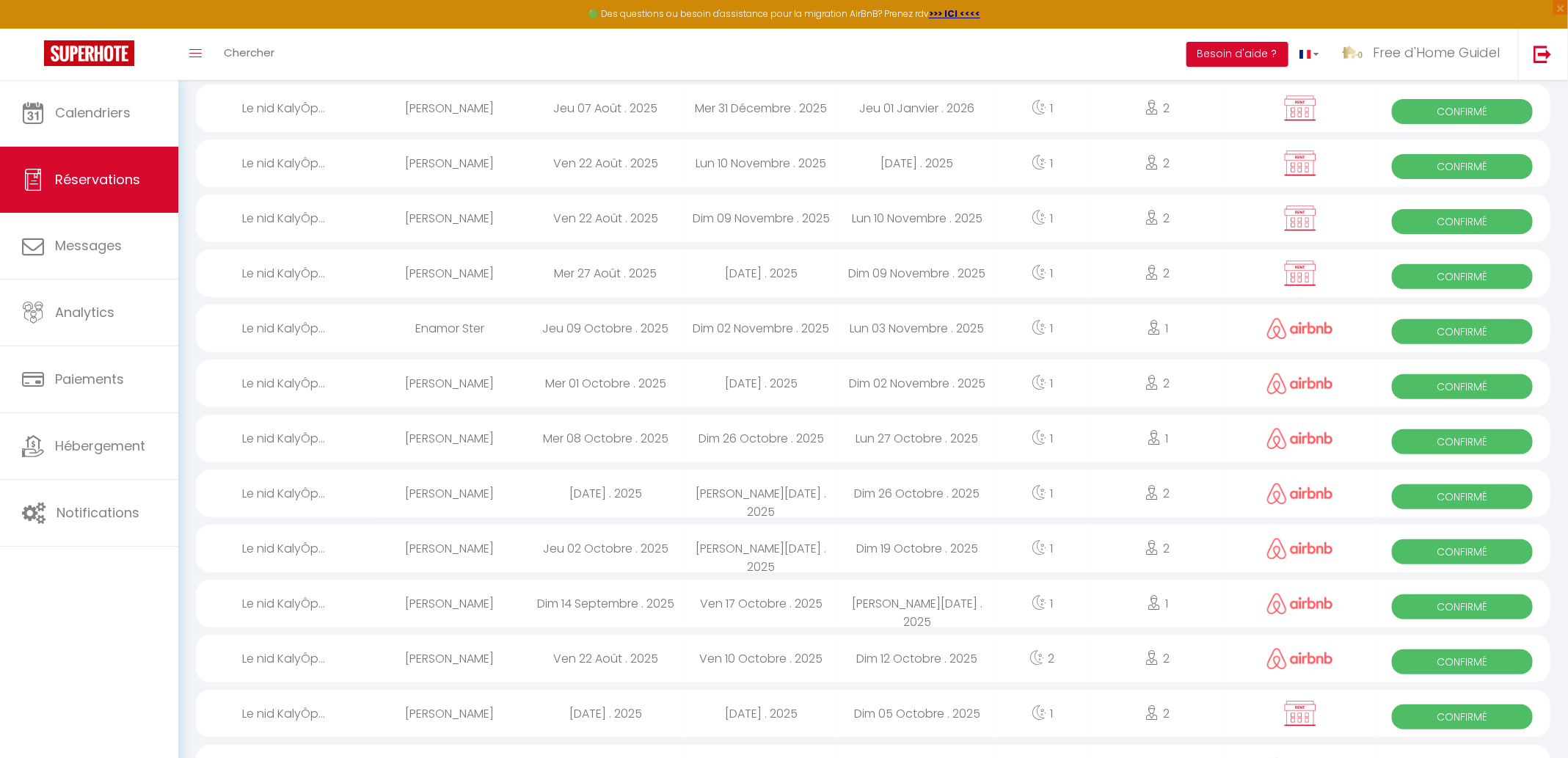
select select "1"
select select
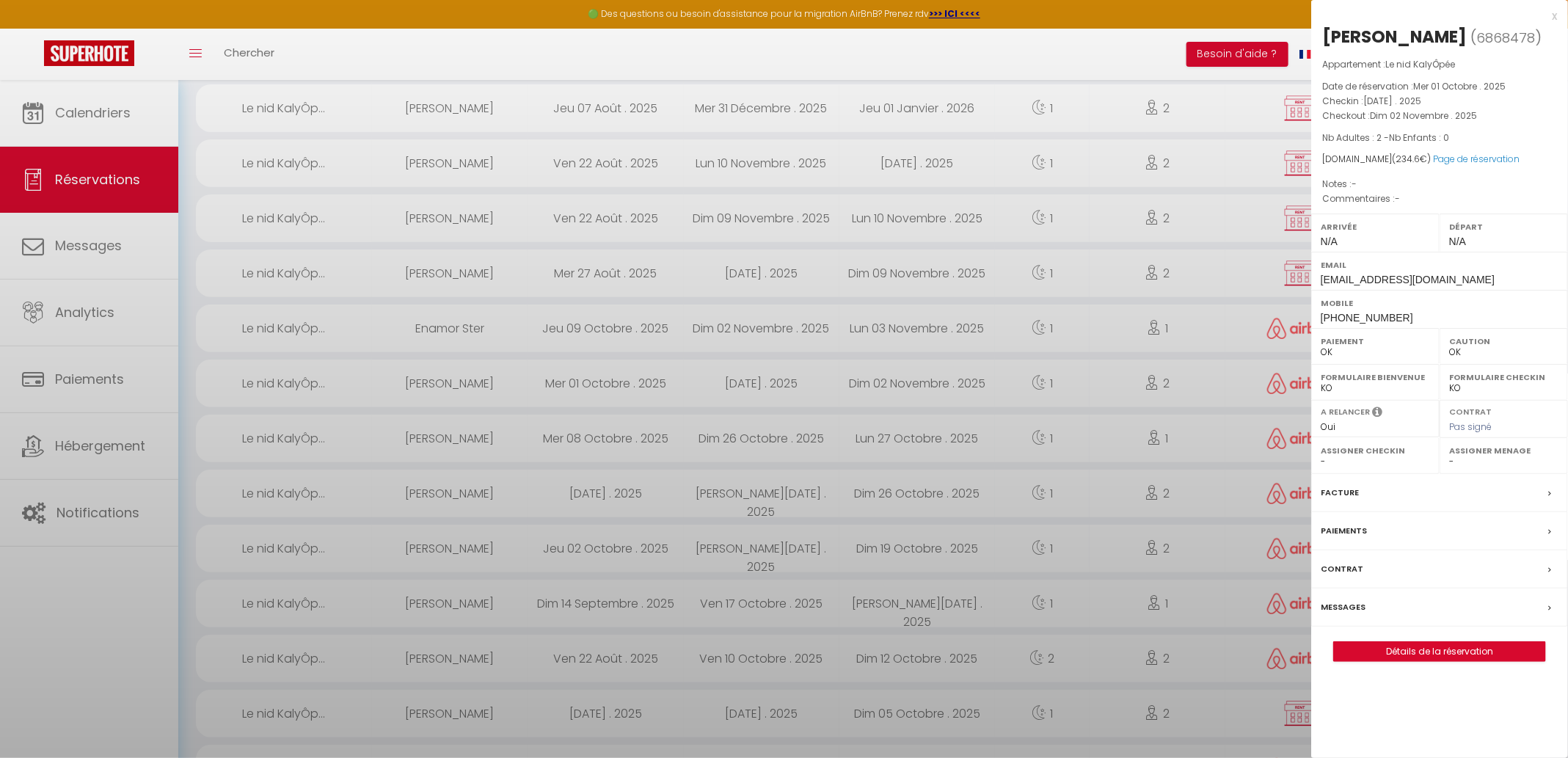
select select "16444"
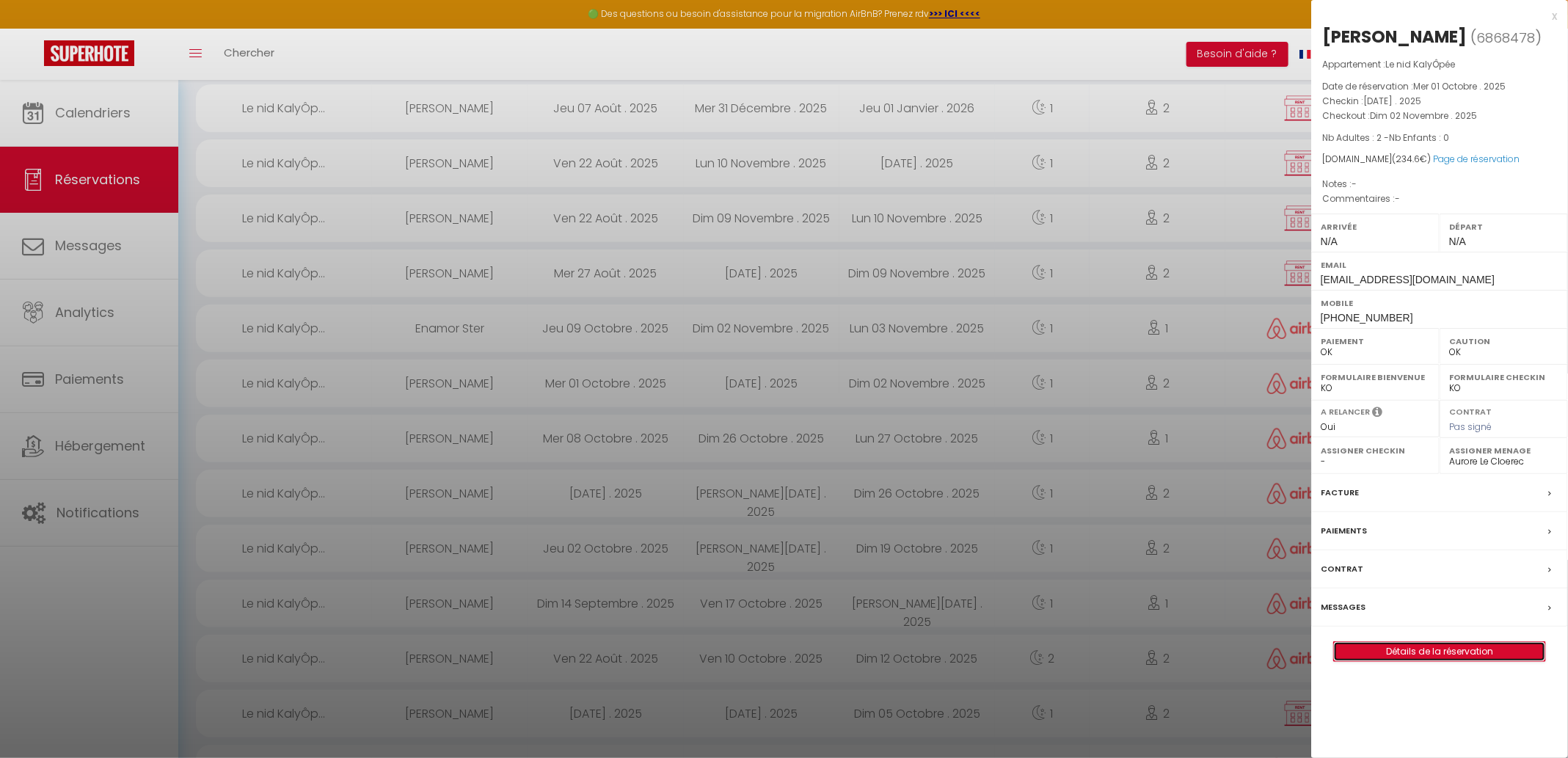
click at [1381, 654] on link "Détails de la réservation" at bounding box center [1439, 651] width 211 height 19
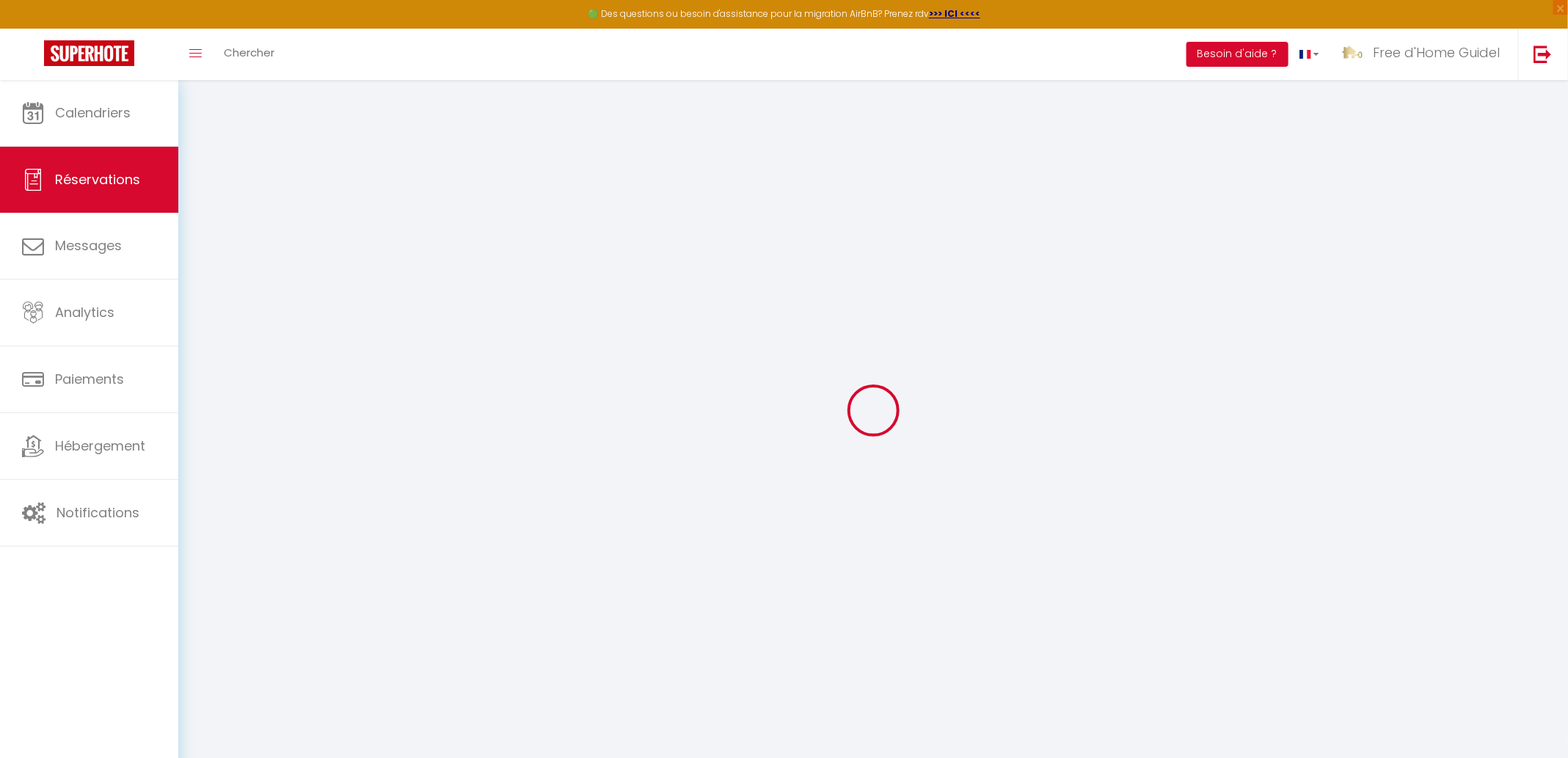
select select
checkbox input "false"
select select
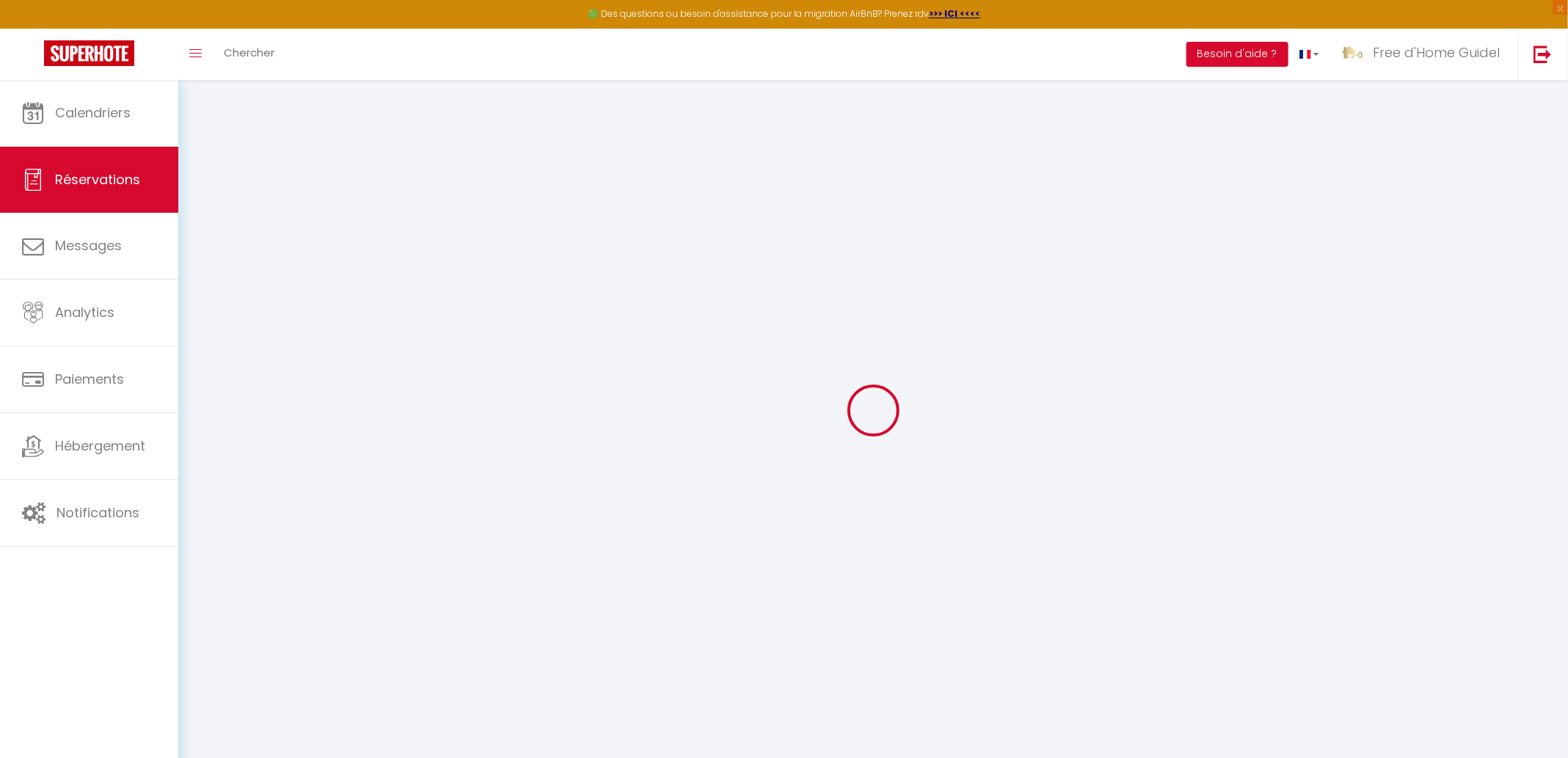
select select
checkbox input "false"
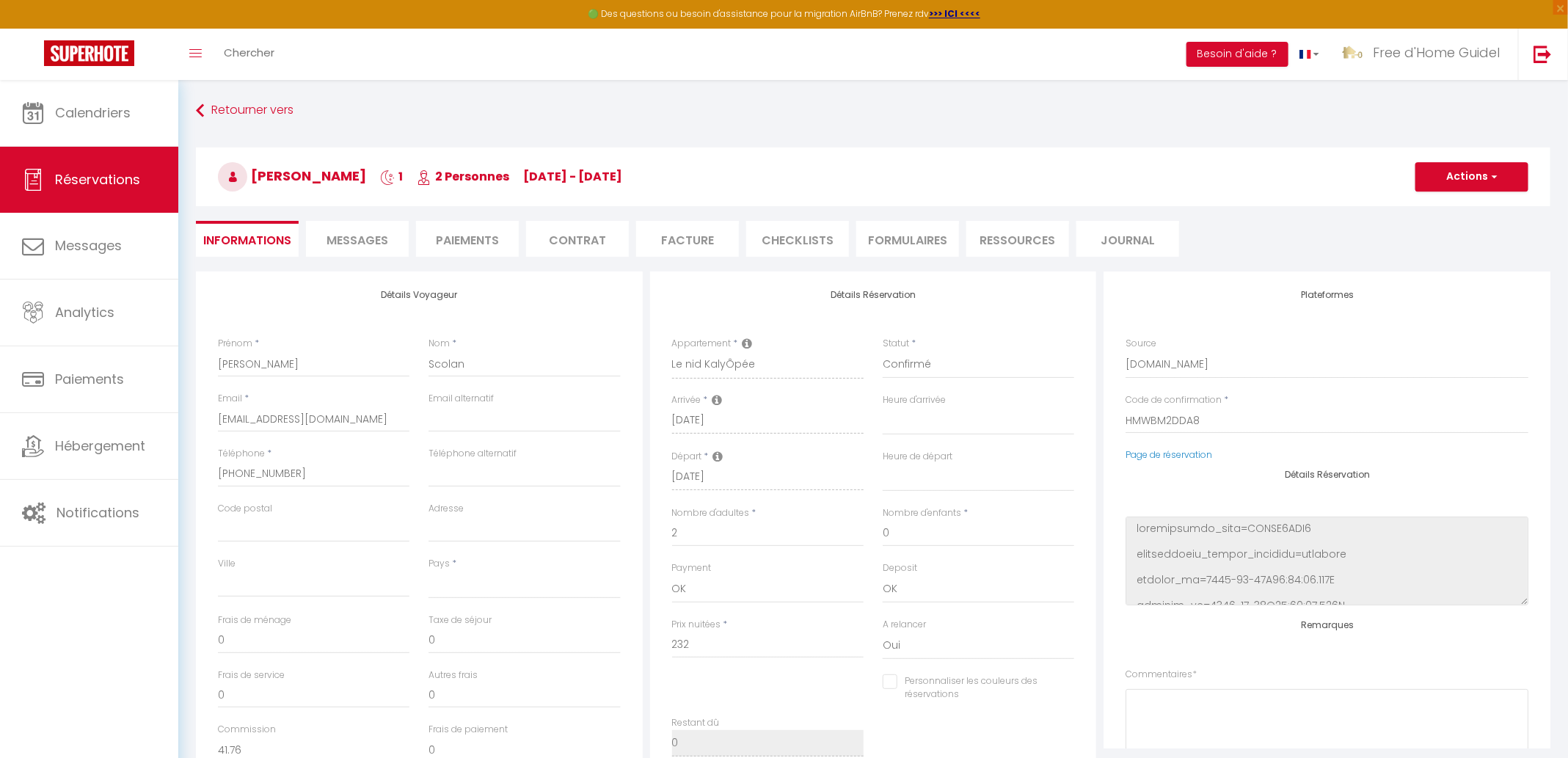
select select
type input "2.6"
select select
checkbox input "false"
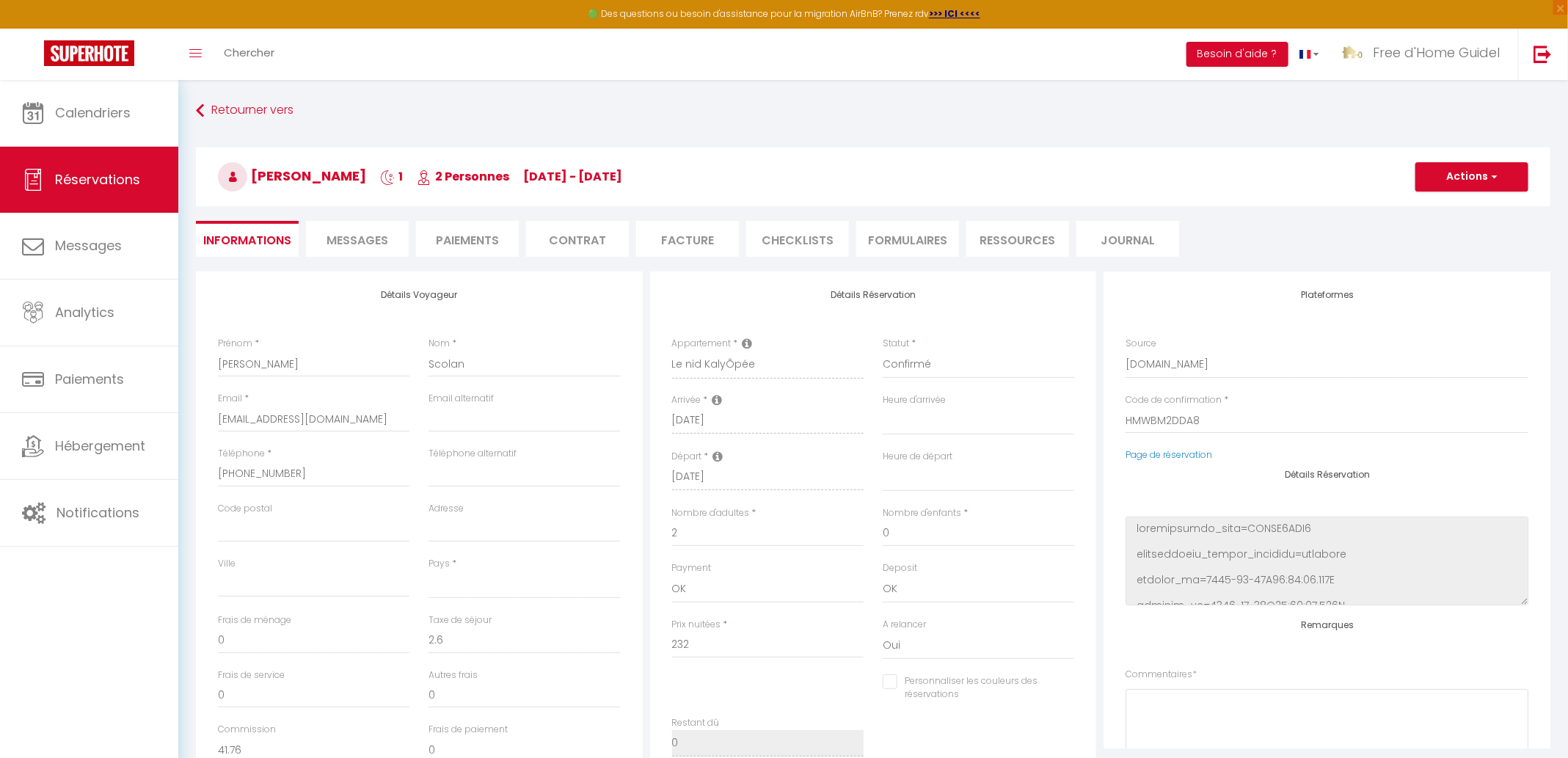
select select
checkbox input "false"
click at [366, 240] on span "Messages" at bounding box center [357, 240] width 61 height 17
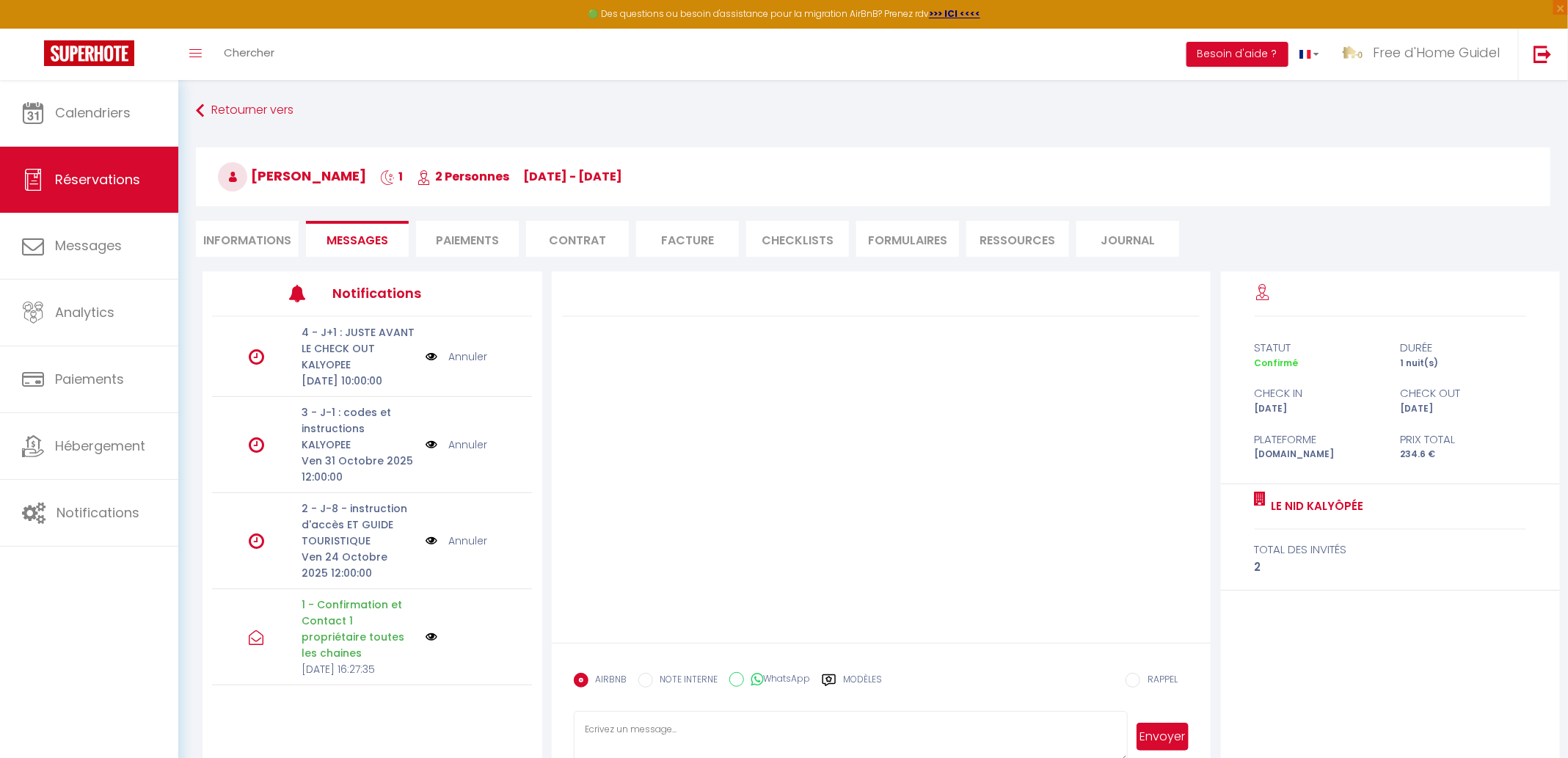
click at [429, 639] on img at bounding box center [431, 637] width 12 height 12
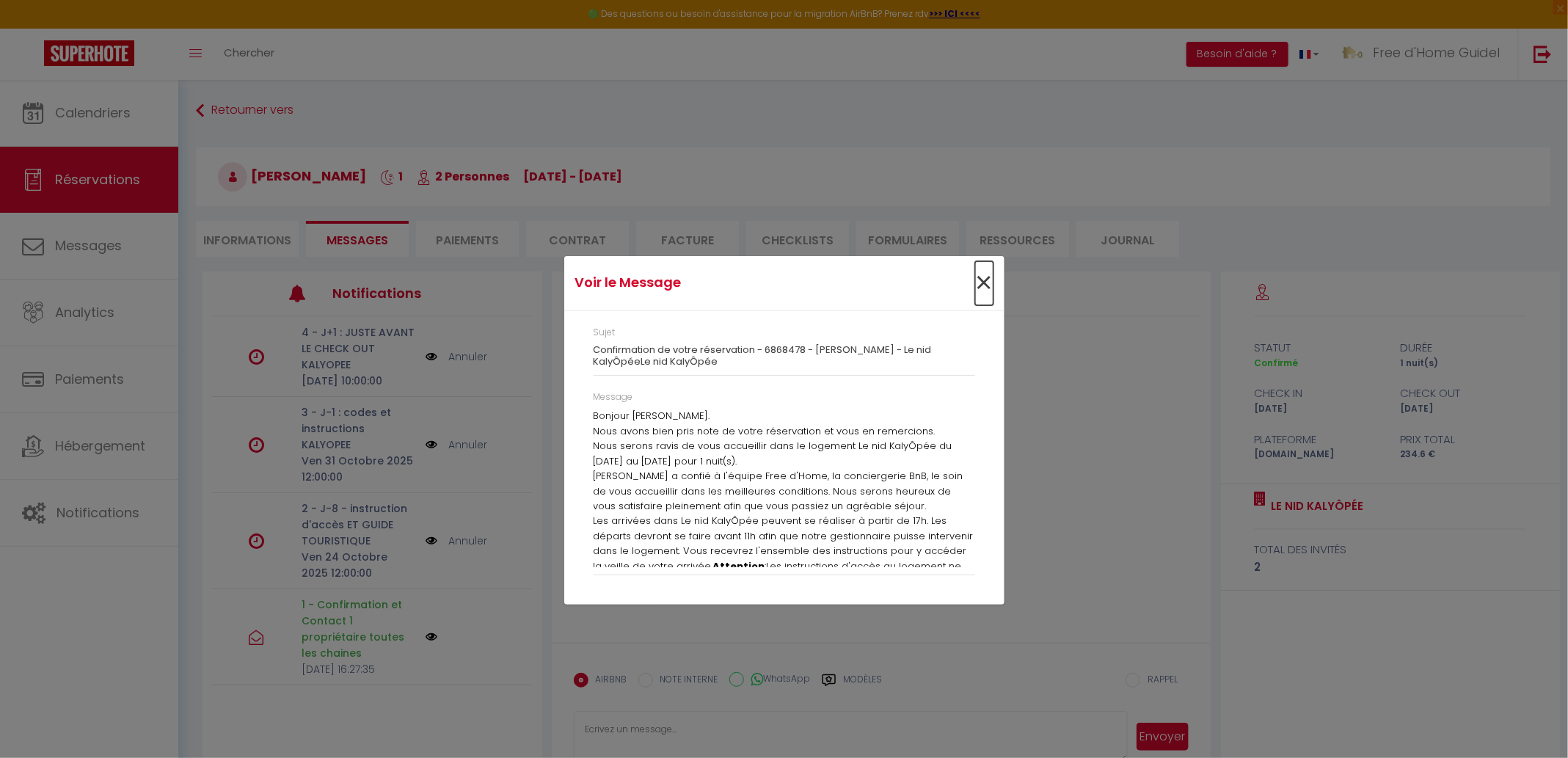
click at [983, 287] on span "×" at bounding box center [984, 283] width 18 height 44
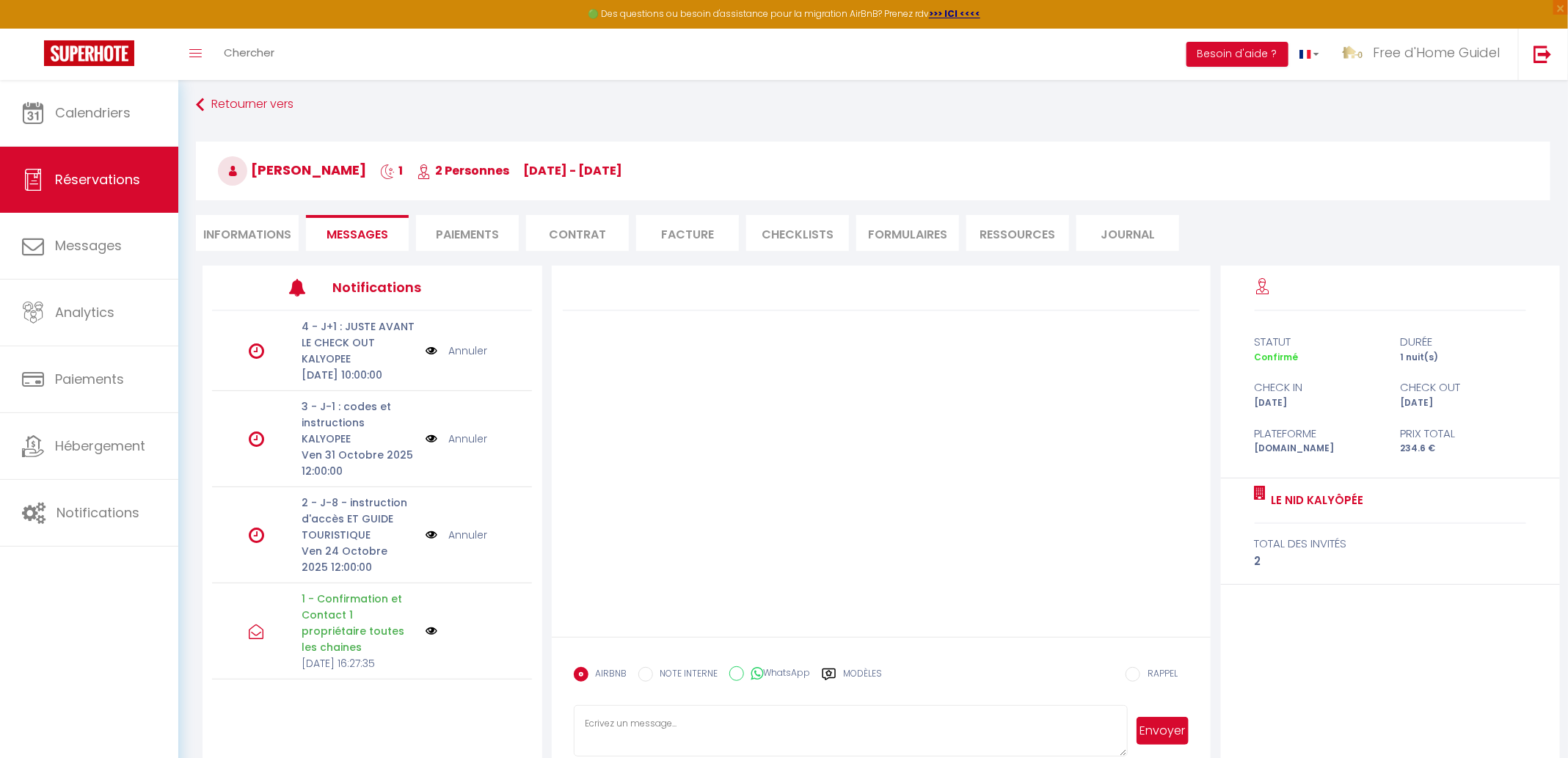
scroll to position [4, 0]
click at [254, 230] on li "Informations" at bounding box center [247, 235] width 103 height 36
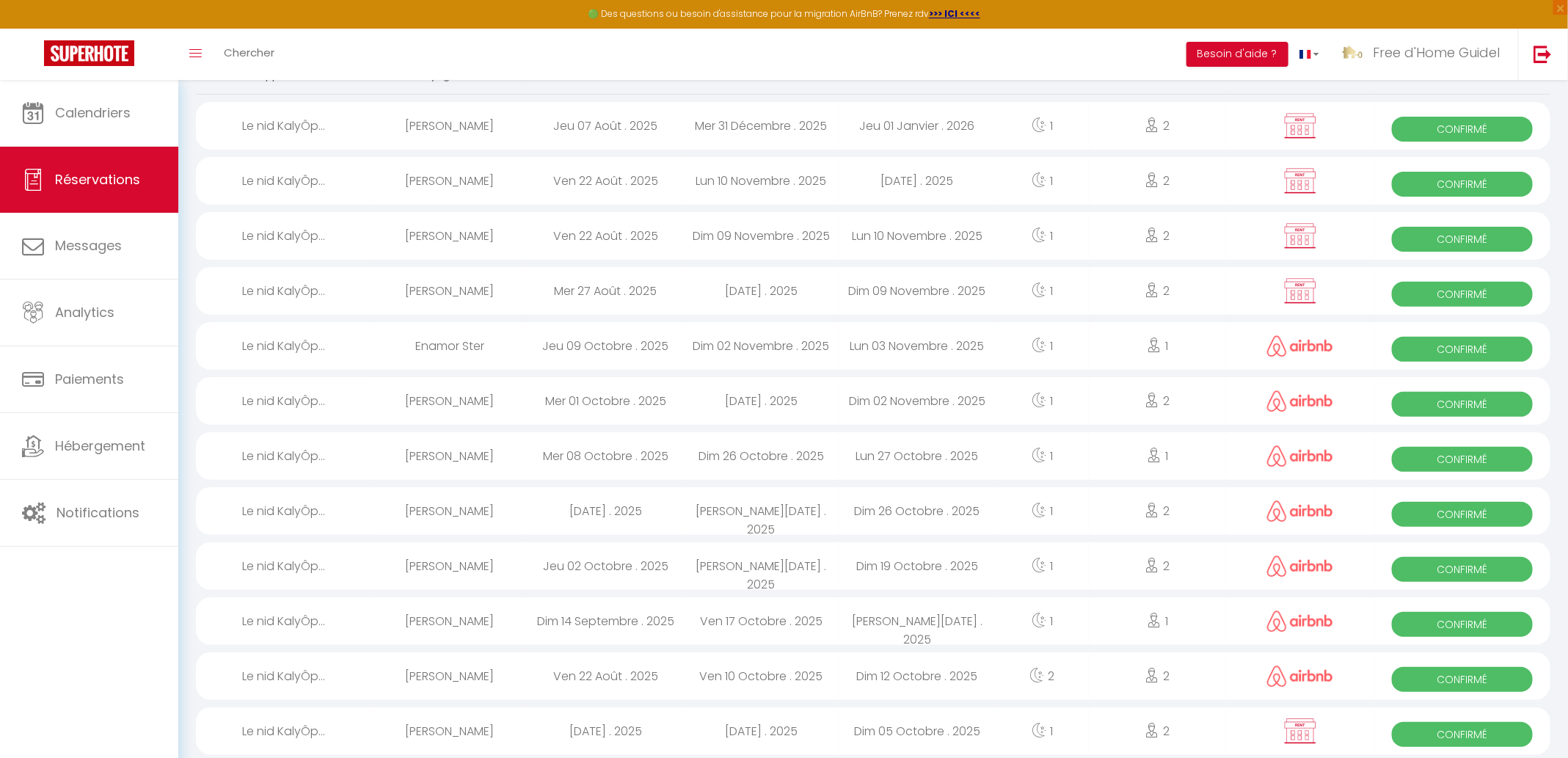
scroll to position [119, 0]
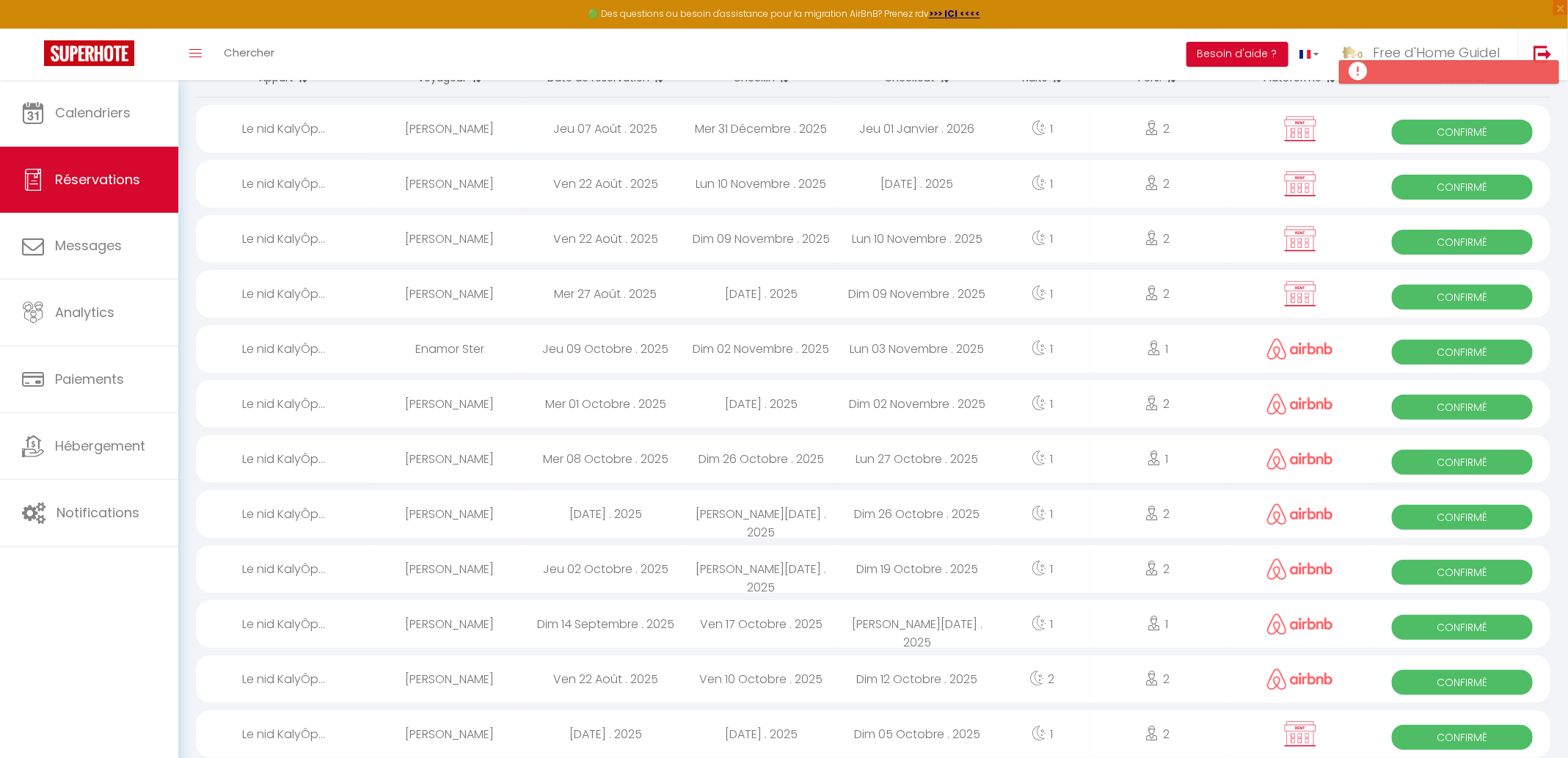
click at [723, 469] on div "Dim 26 Octobre . 2025" at bounding box center [761, 459] width 156 height 48
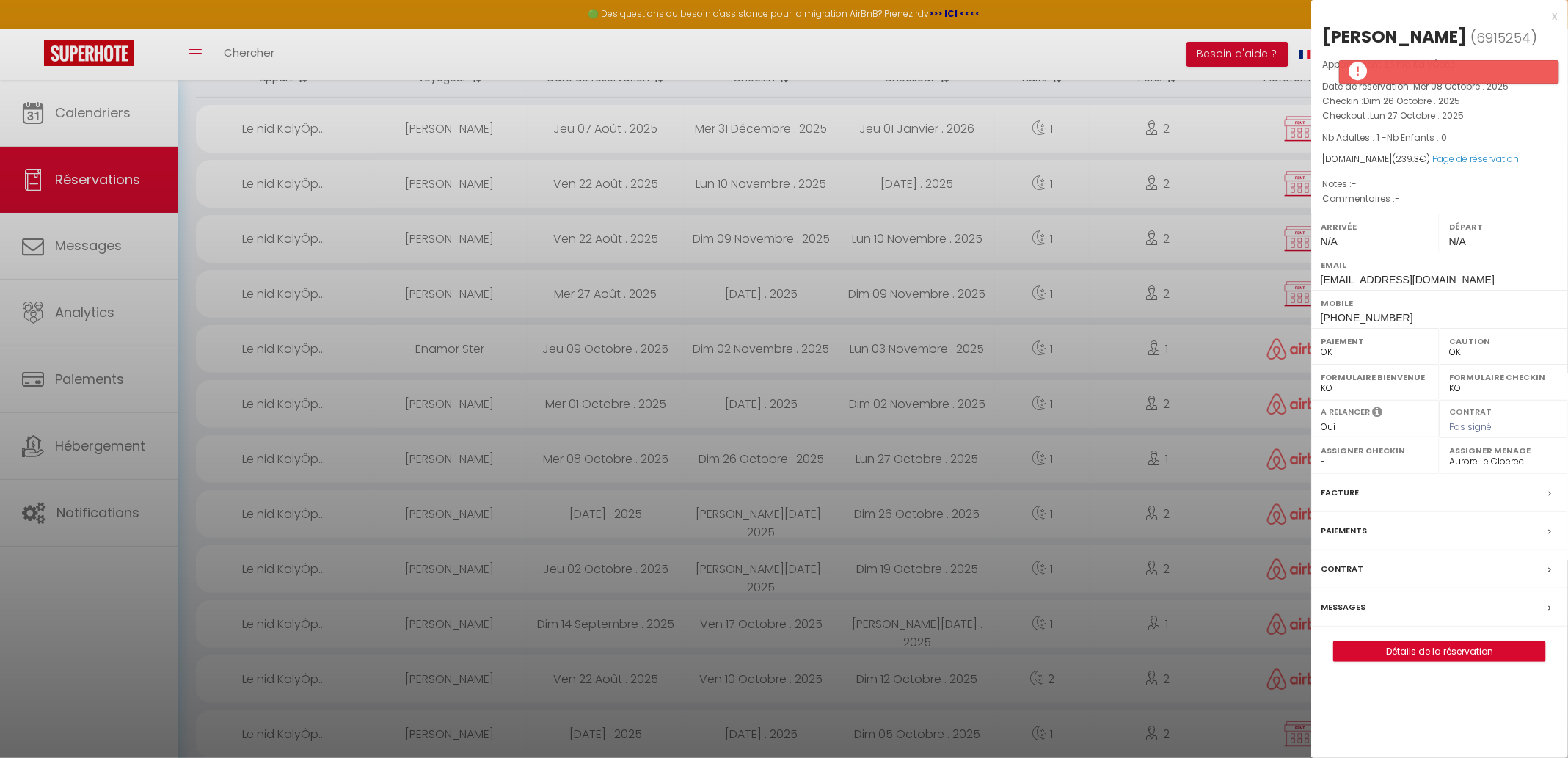
scroll to position [182, 0]
click at [703, 554] on div at bounding box center [784, 379] width 1568 height 758
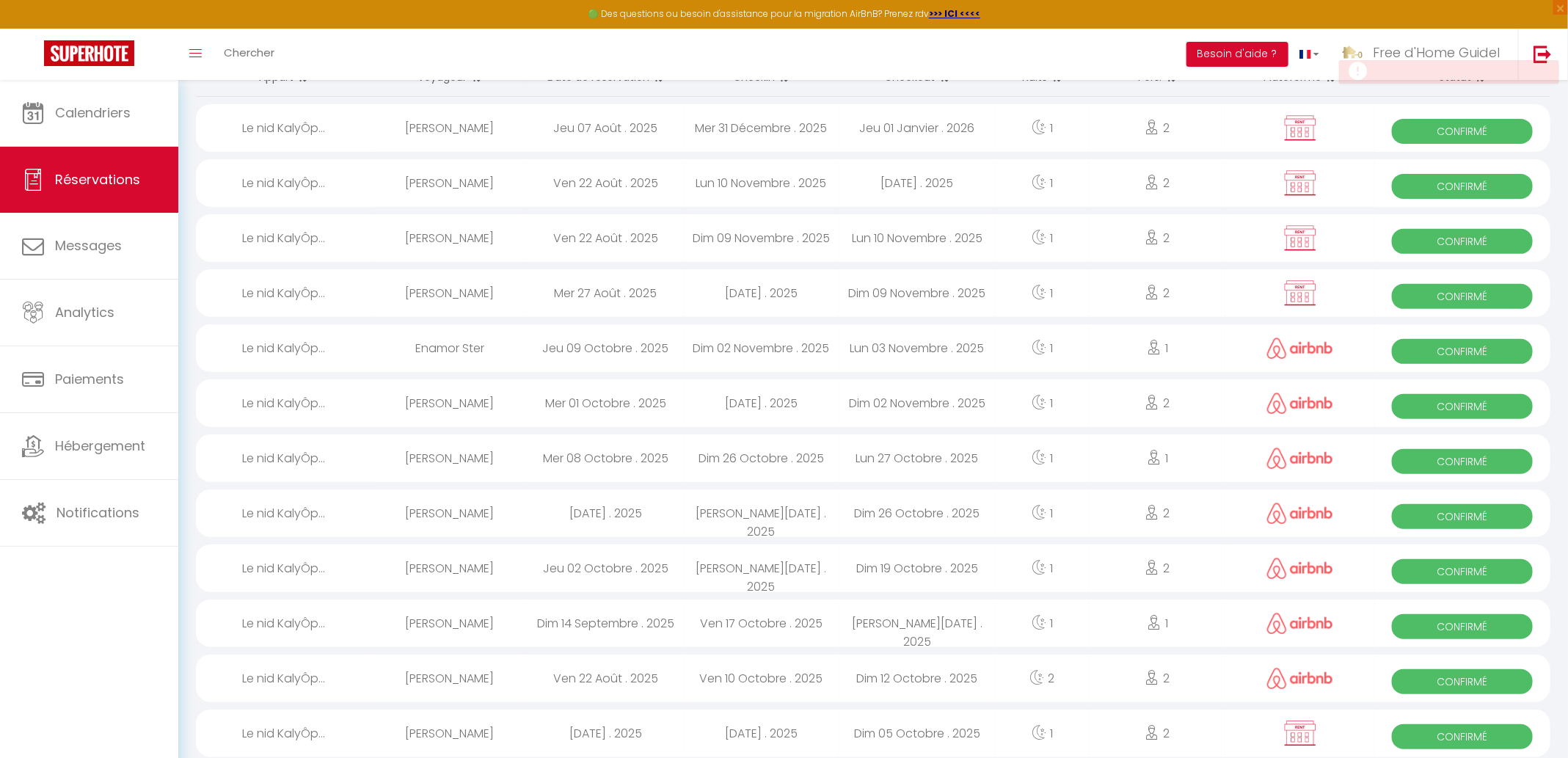
click at [703, 554] on div "[PERSON_NAME][DATE] . 2025" at bounding box center [761, 568] width 156 height 48
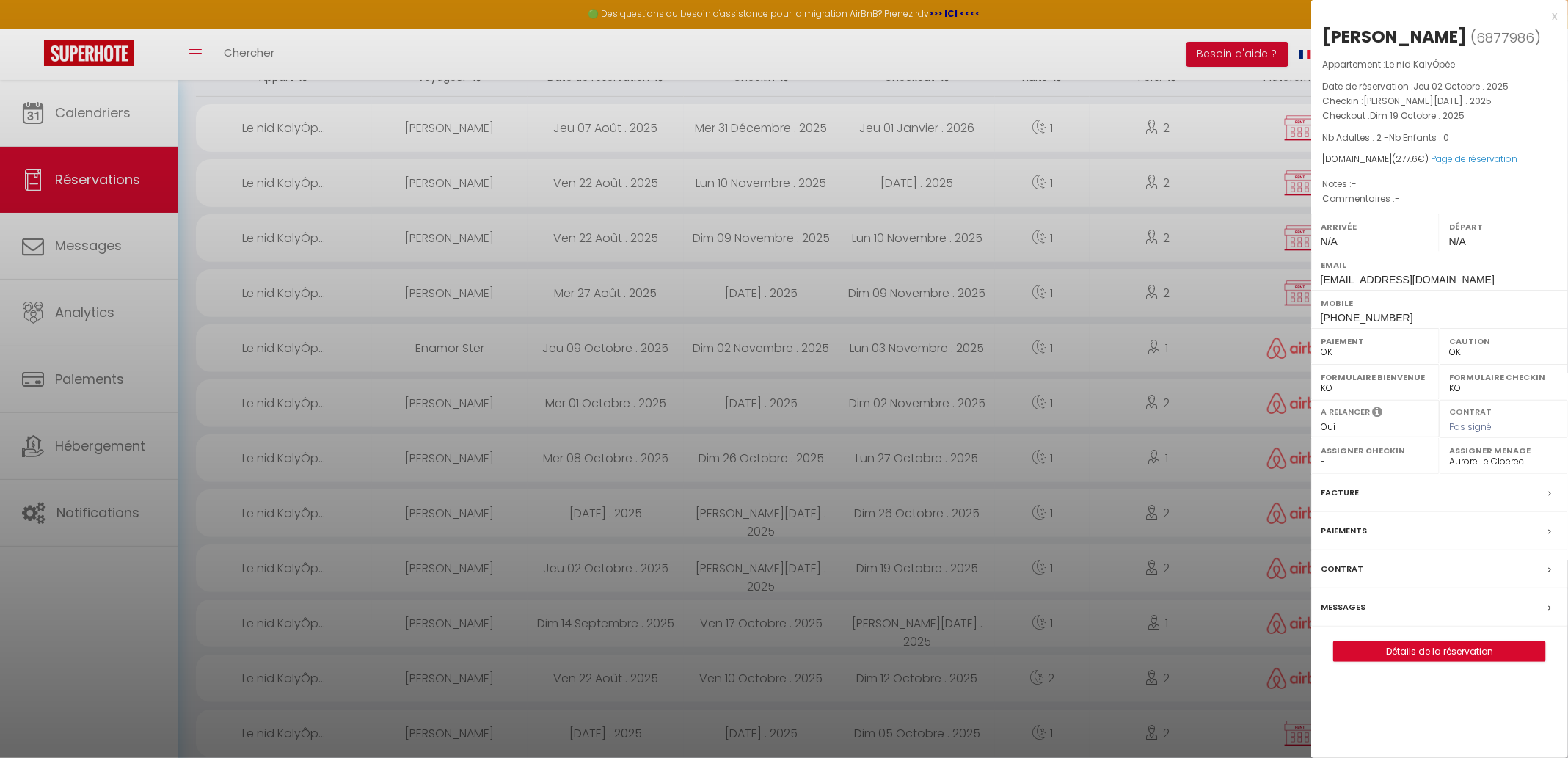
click at [693, 615] on div at bounding box center [784, 379] width 1568 height 758
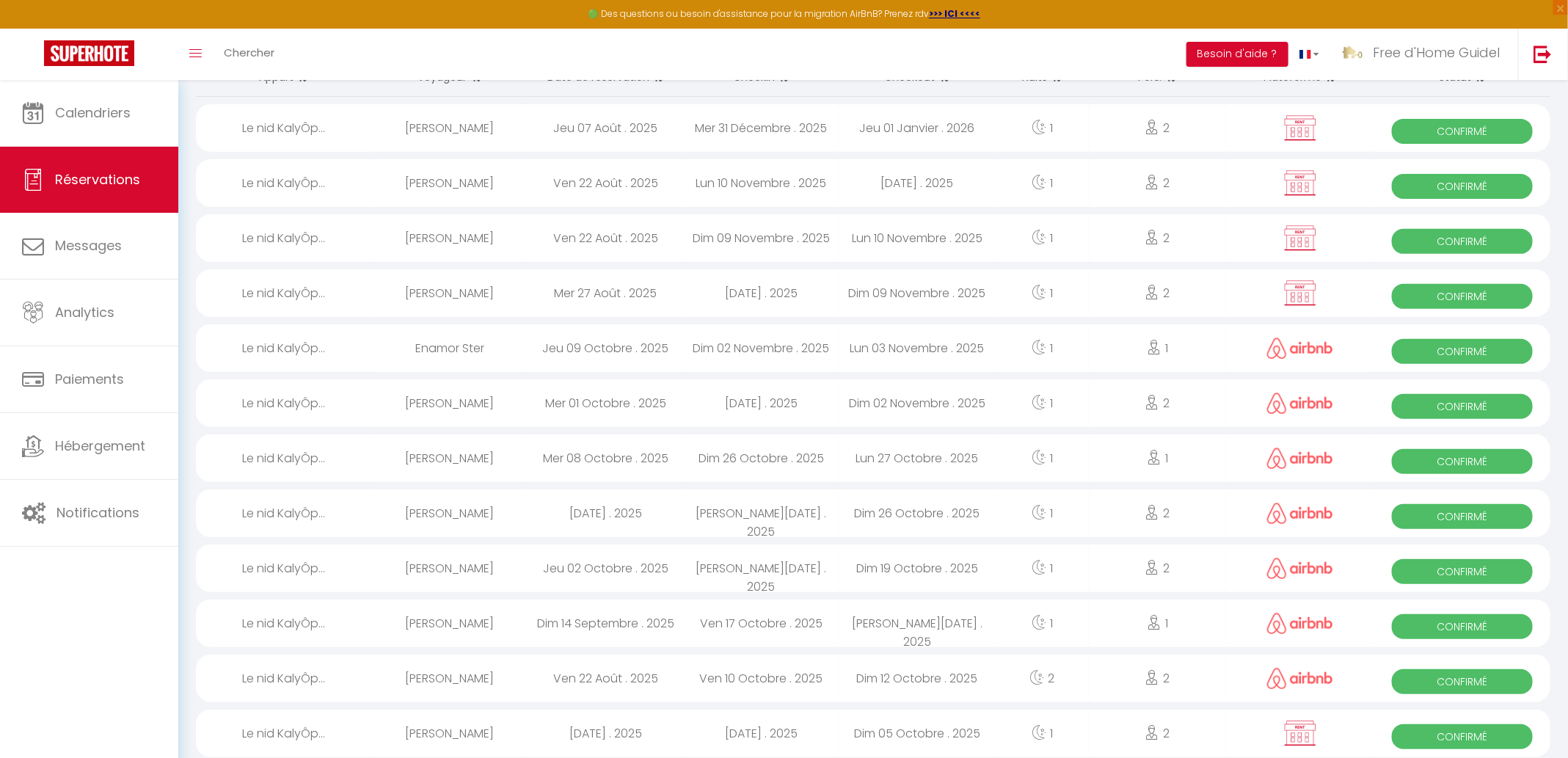
click at [693, 615] on div "Ven 17 Octobre . 2025" at bounding box center [761, 623] width 156 height 48
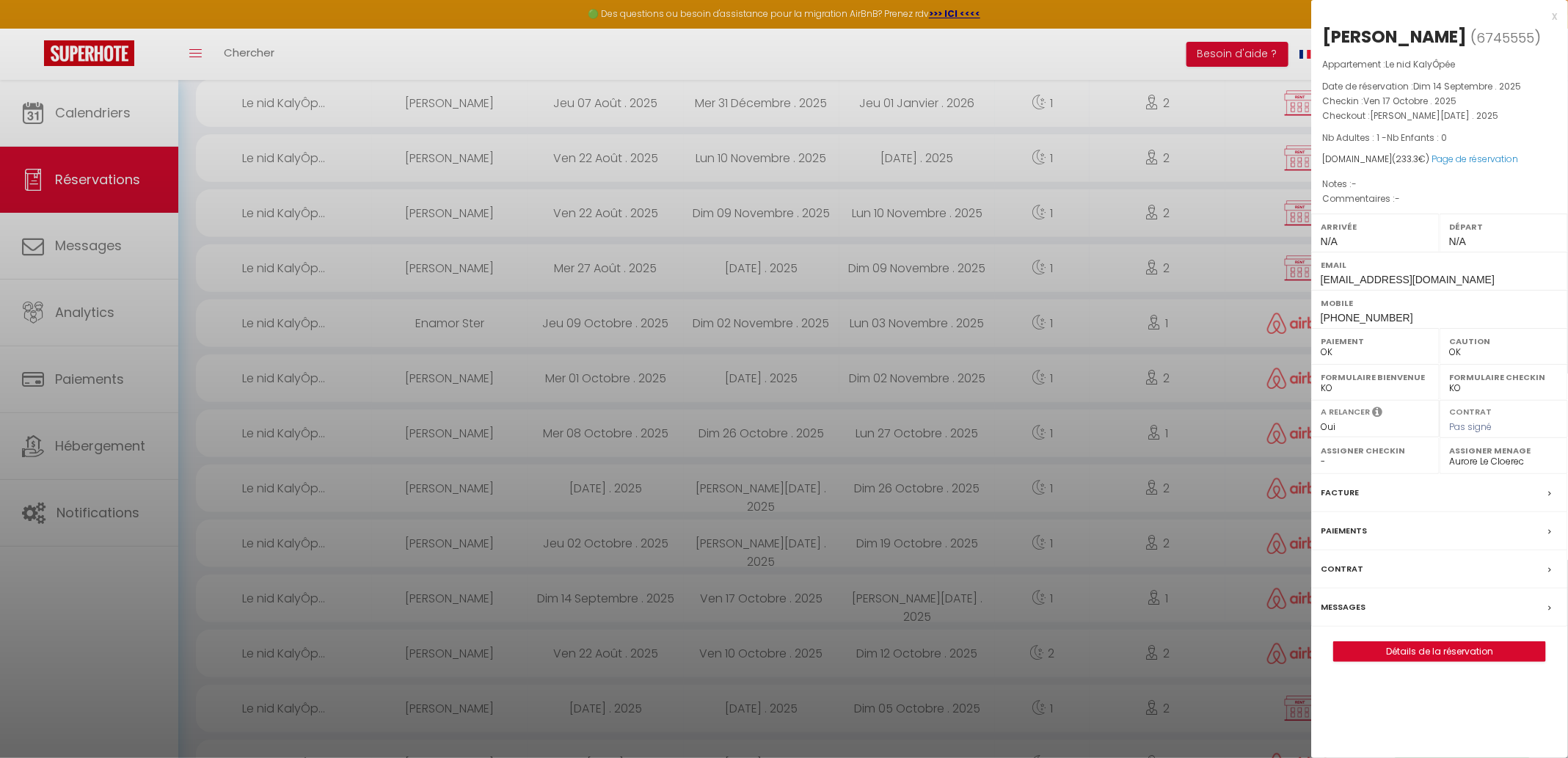
scroll to position [200, 0]
click at [693, 551] on div at bounding box center [784, 379] width 1568 height 758
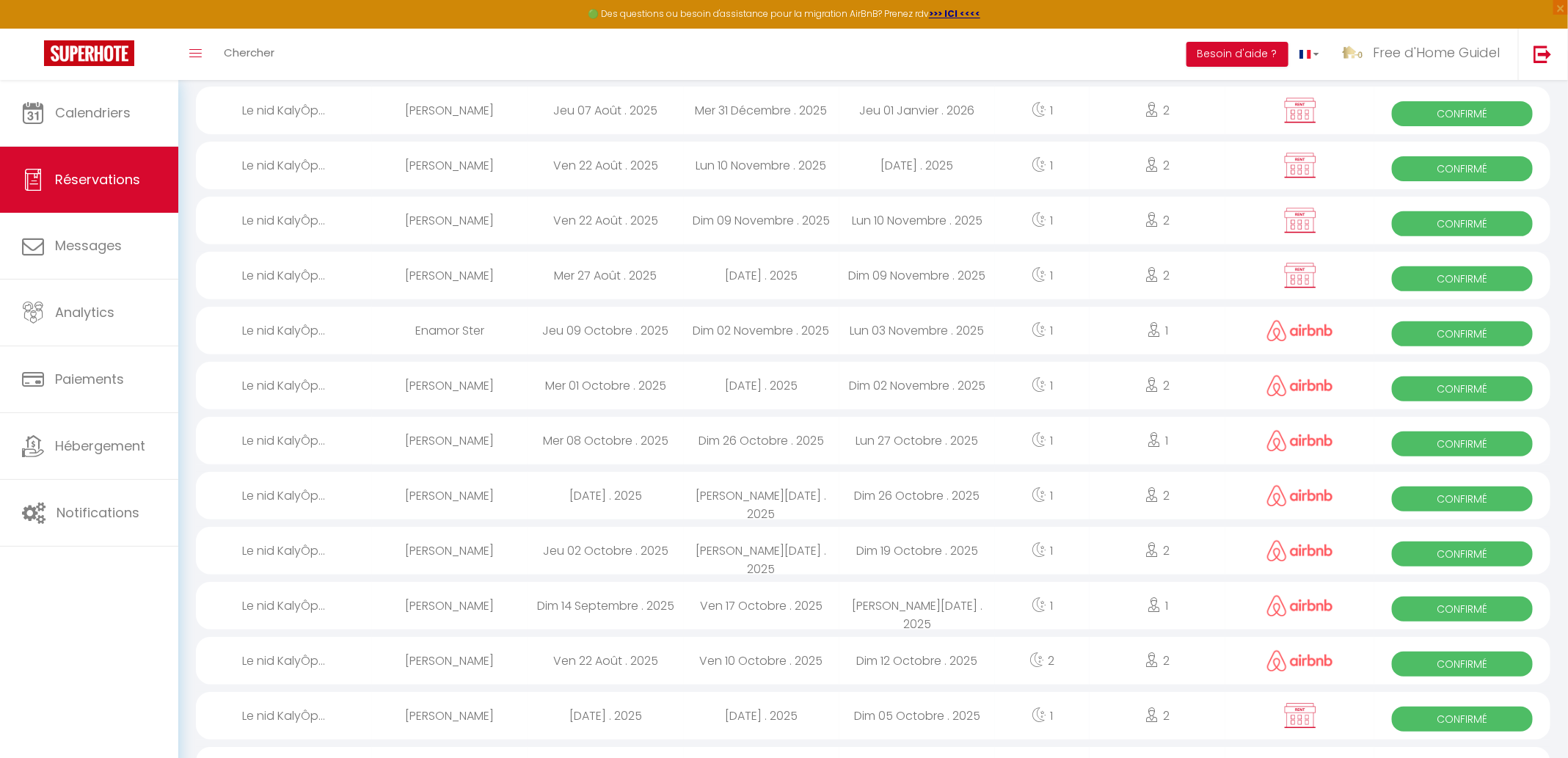
click at [693, 551] on div "[PERSON_NAME][DATE] . 2025" at bounding box center [761, 551] width 156 height 48
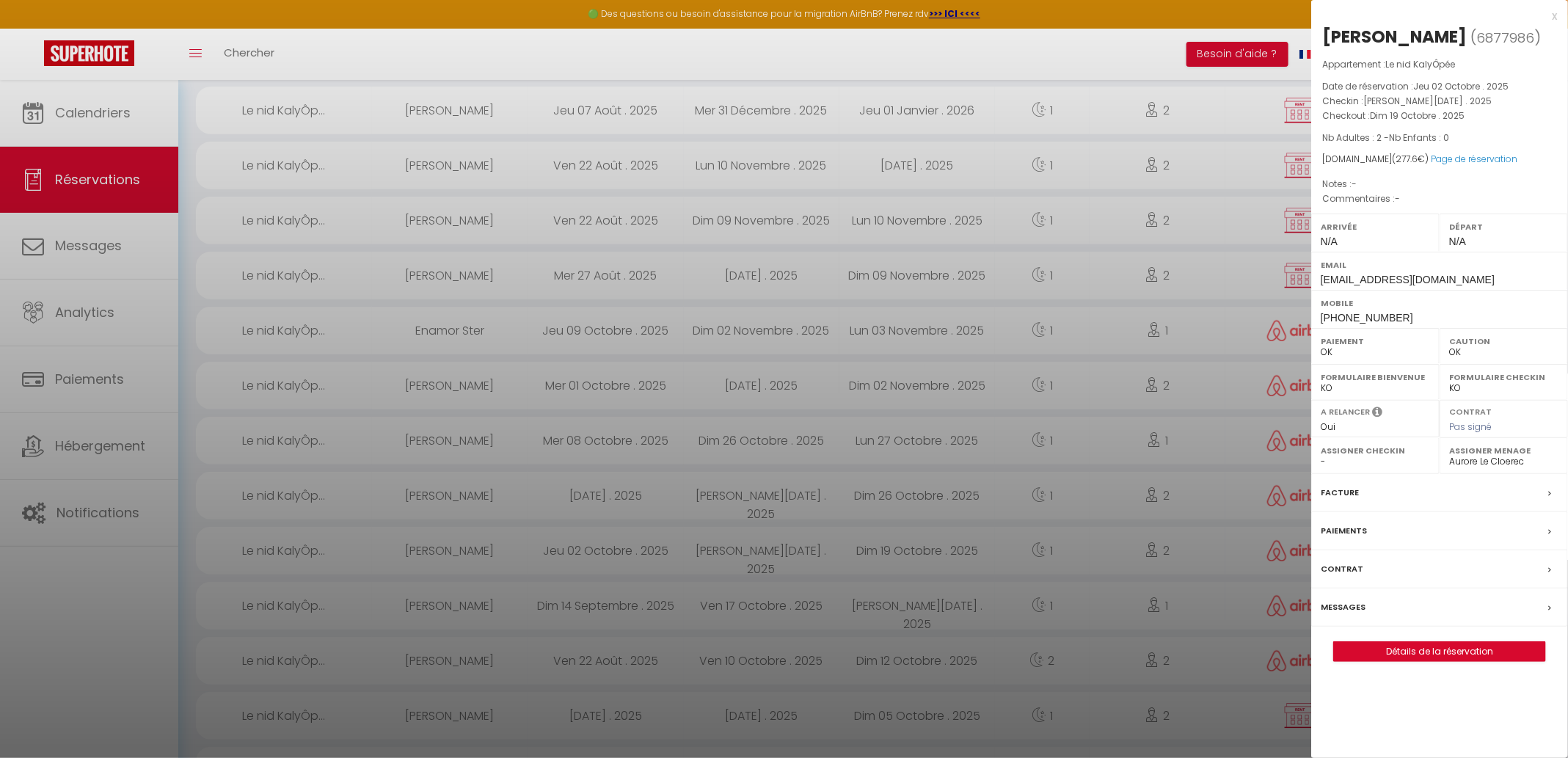
click at [680, 601] on div at bounding box center [784, 379] width 1568 height 758
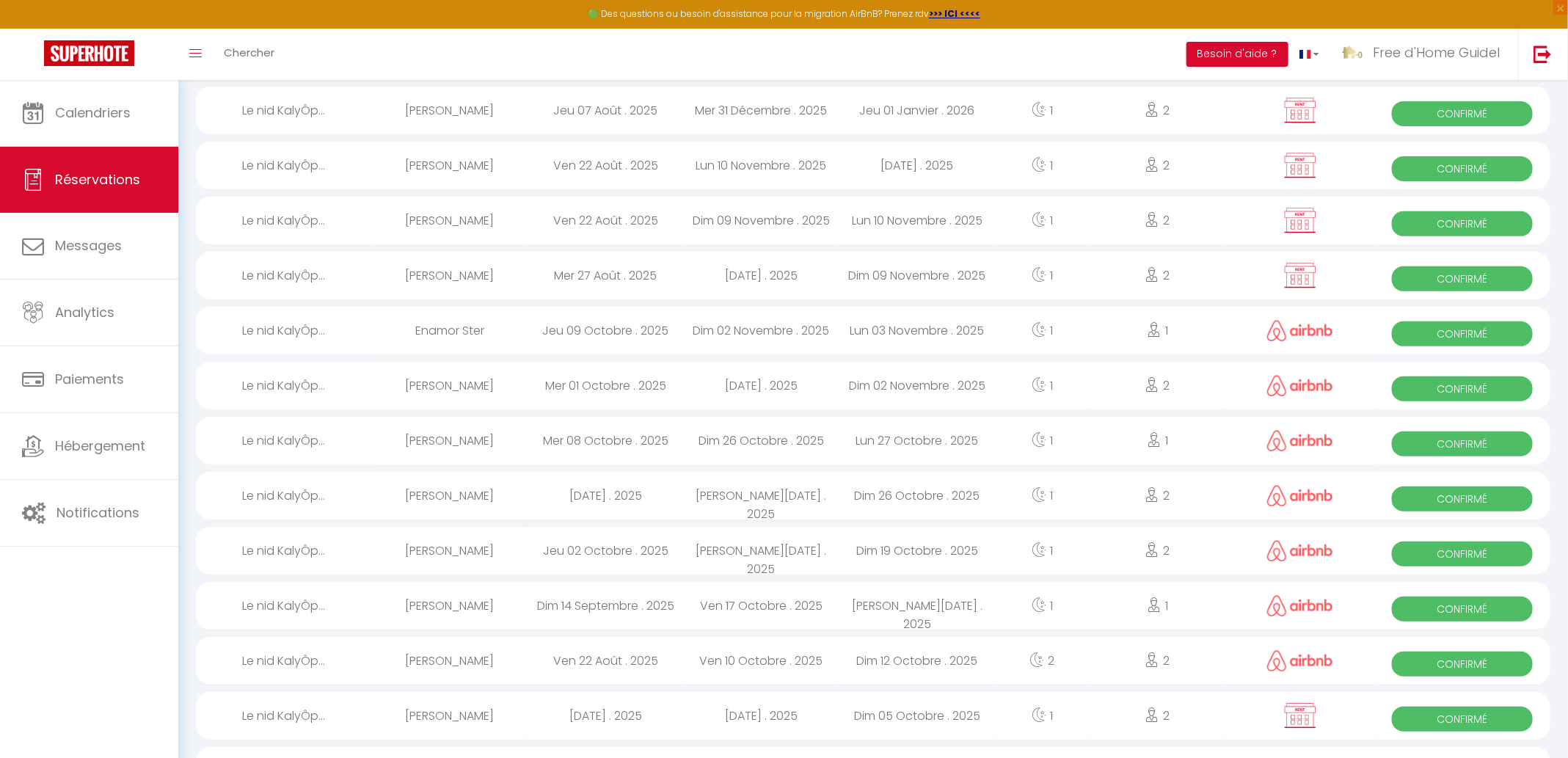
click at [680, 601] on div "Dim 14 Septembre . 2025" at bounding box center [605, 606] width 156 height 48
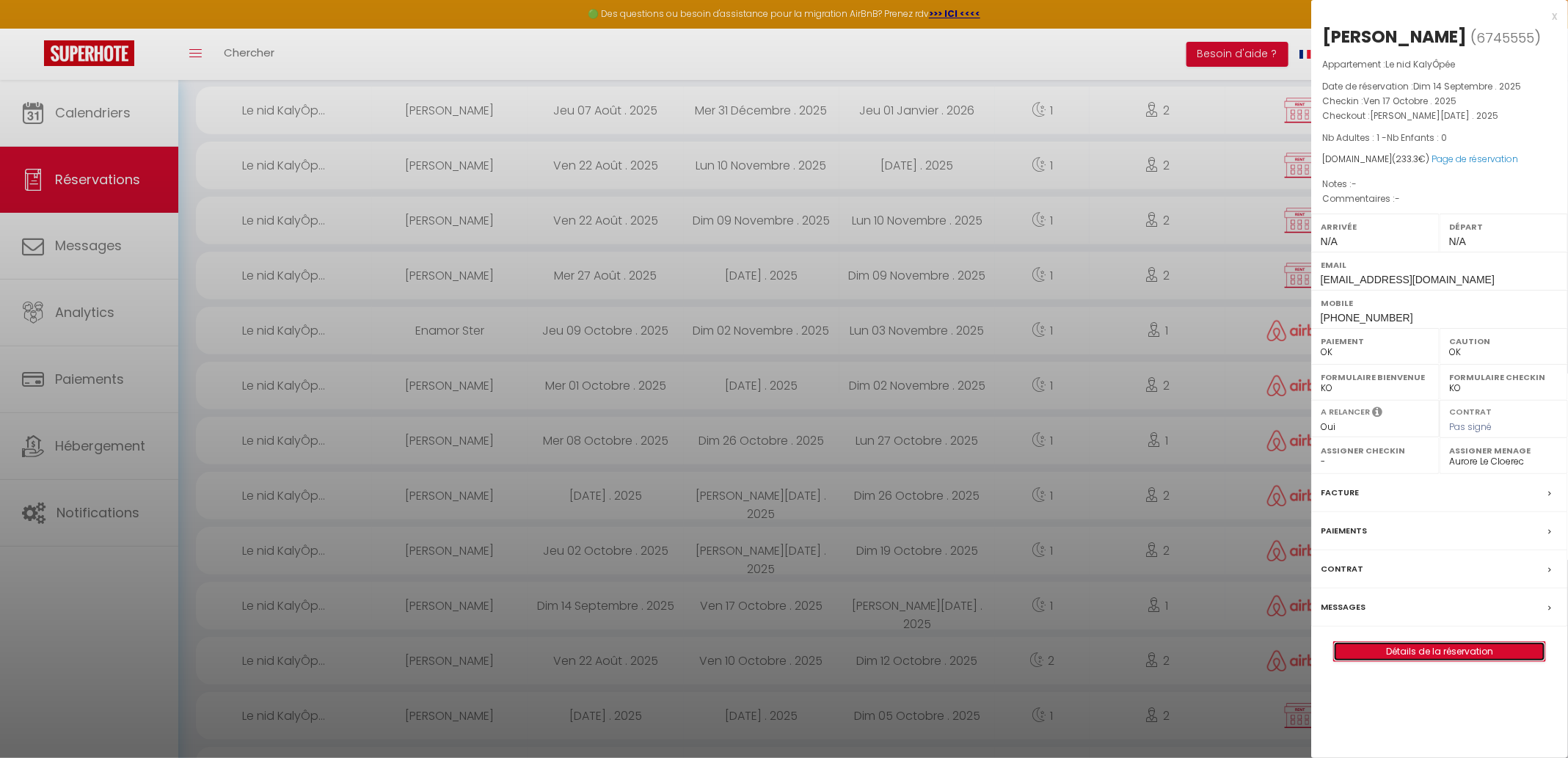
click at [1368, 657] on link "Détails de la réservation" at bounding box center [1439, 651] width 211 height 19
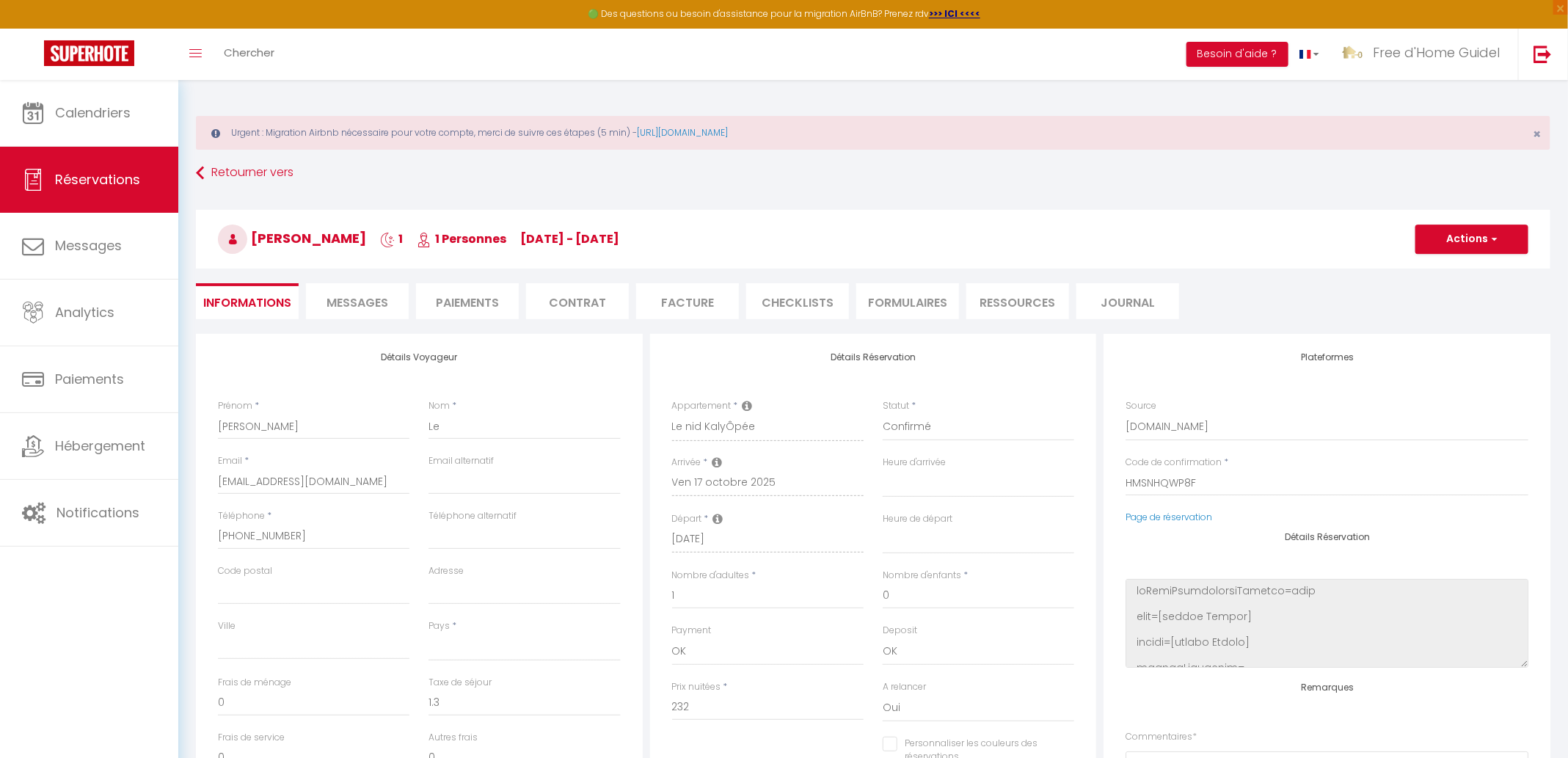
click at [360, 306] on span "Messages" at bounding box center [357, 303] width 61 height 17
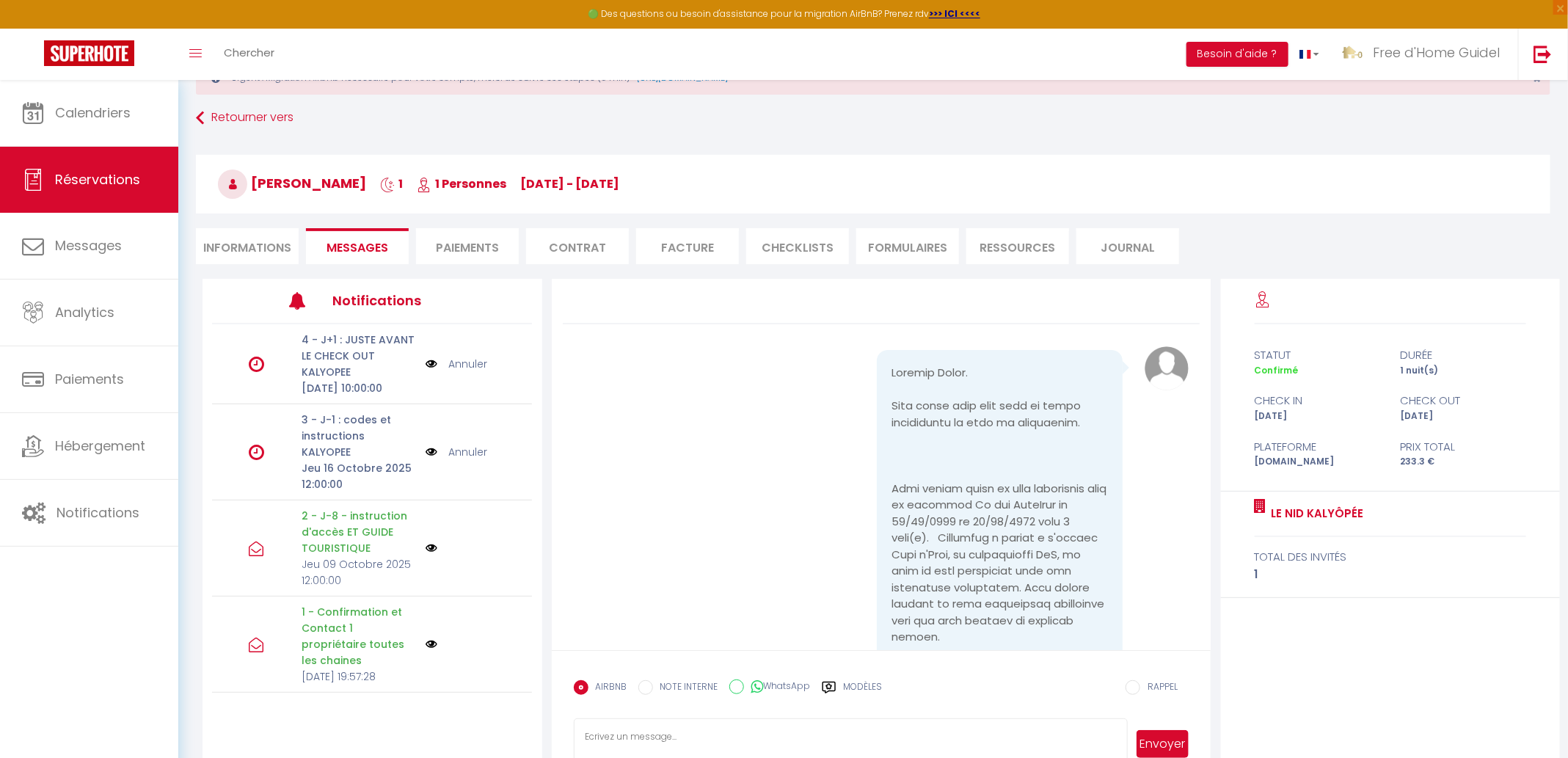
scroll to position [95, 0]
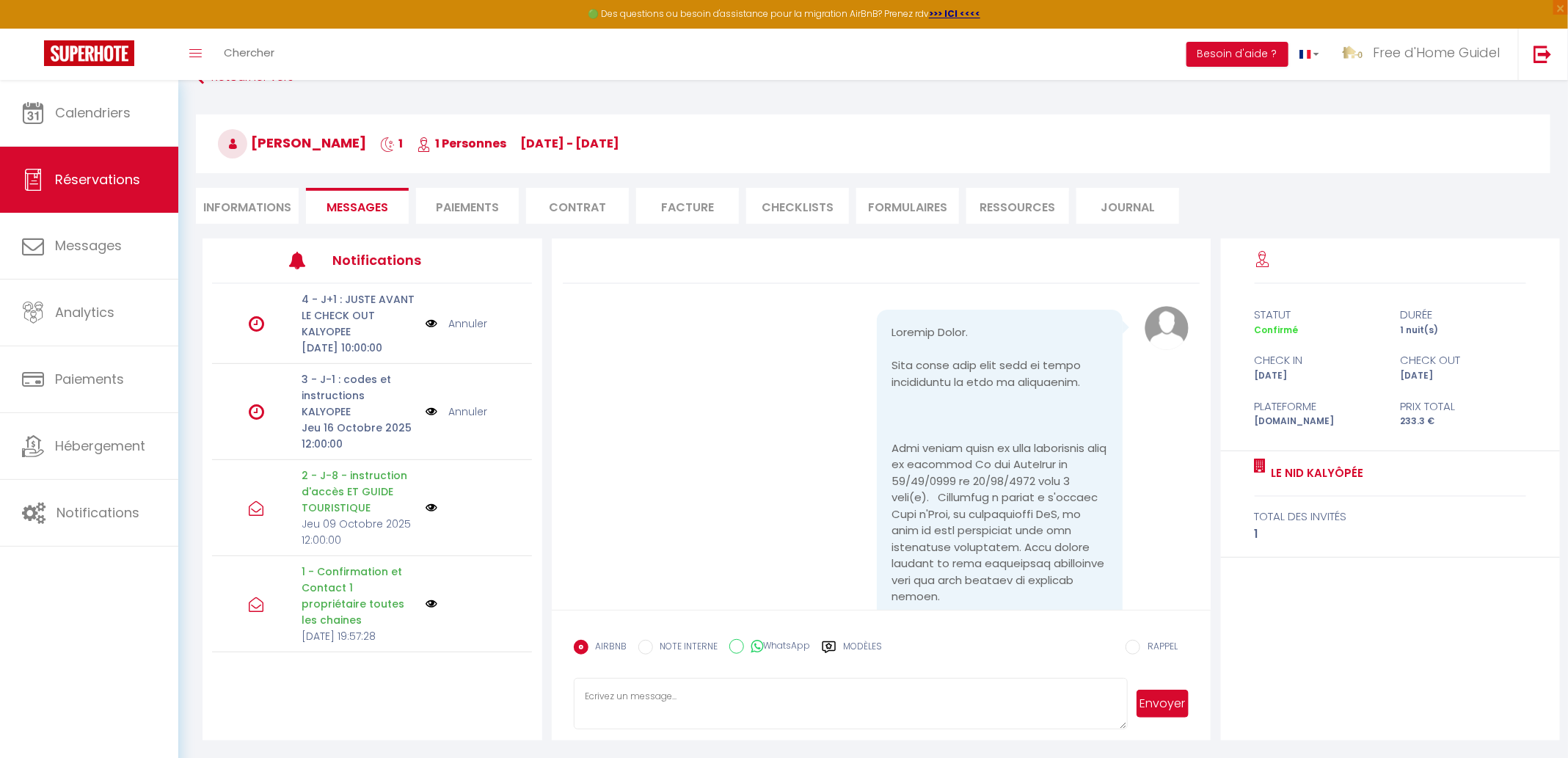
click at [432, 604] on img at bounding box center [431, 604] width 12 height 12
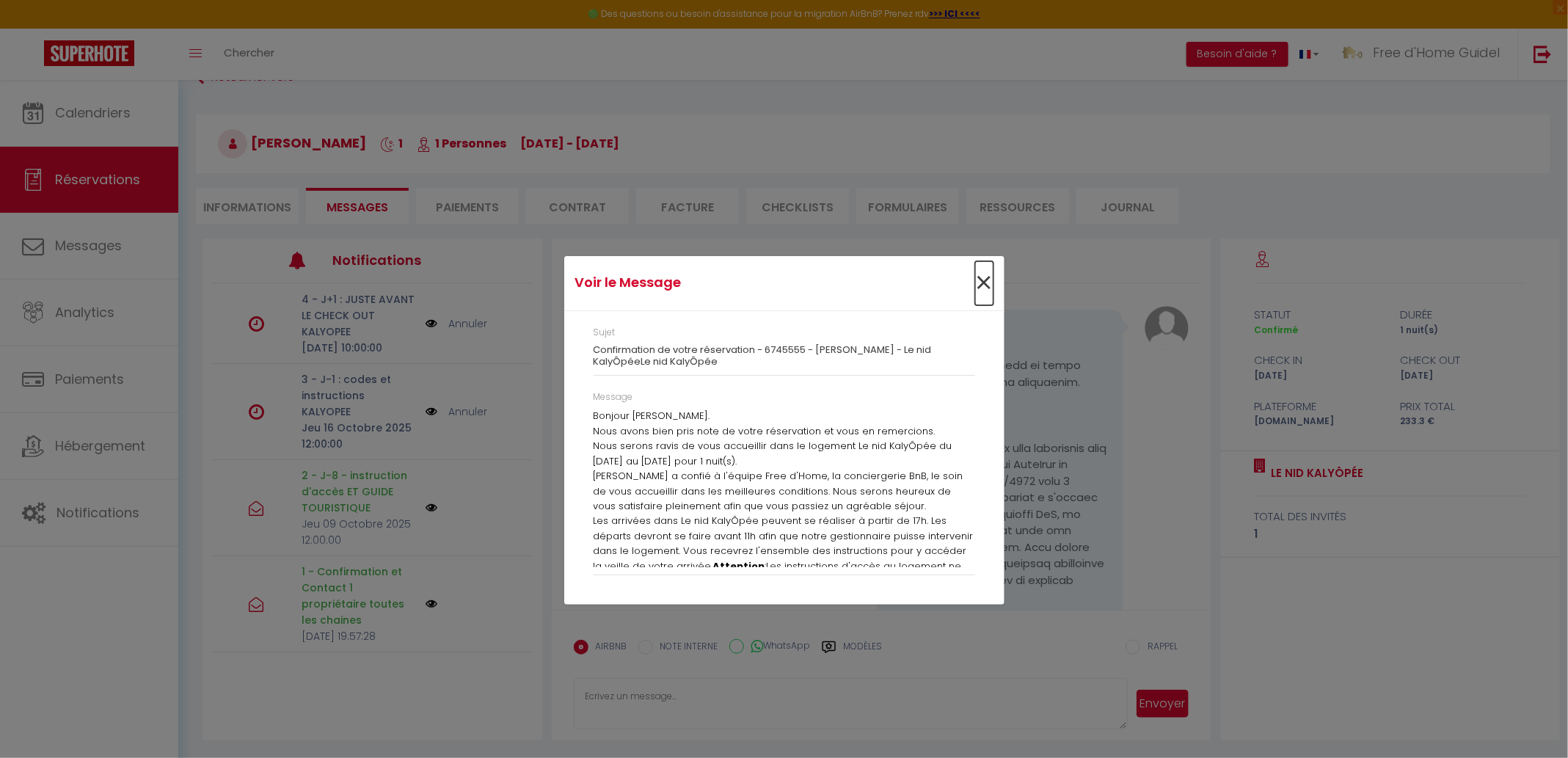
click at [989, 274] on span "×" at bounding box center [984, 283] width 18 height 44
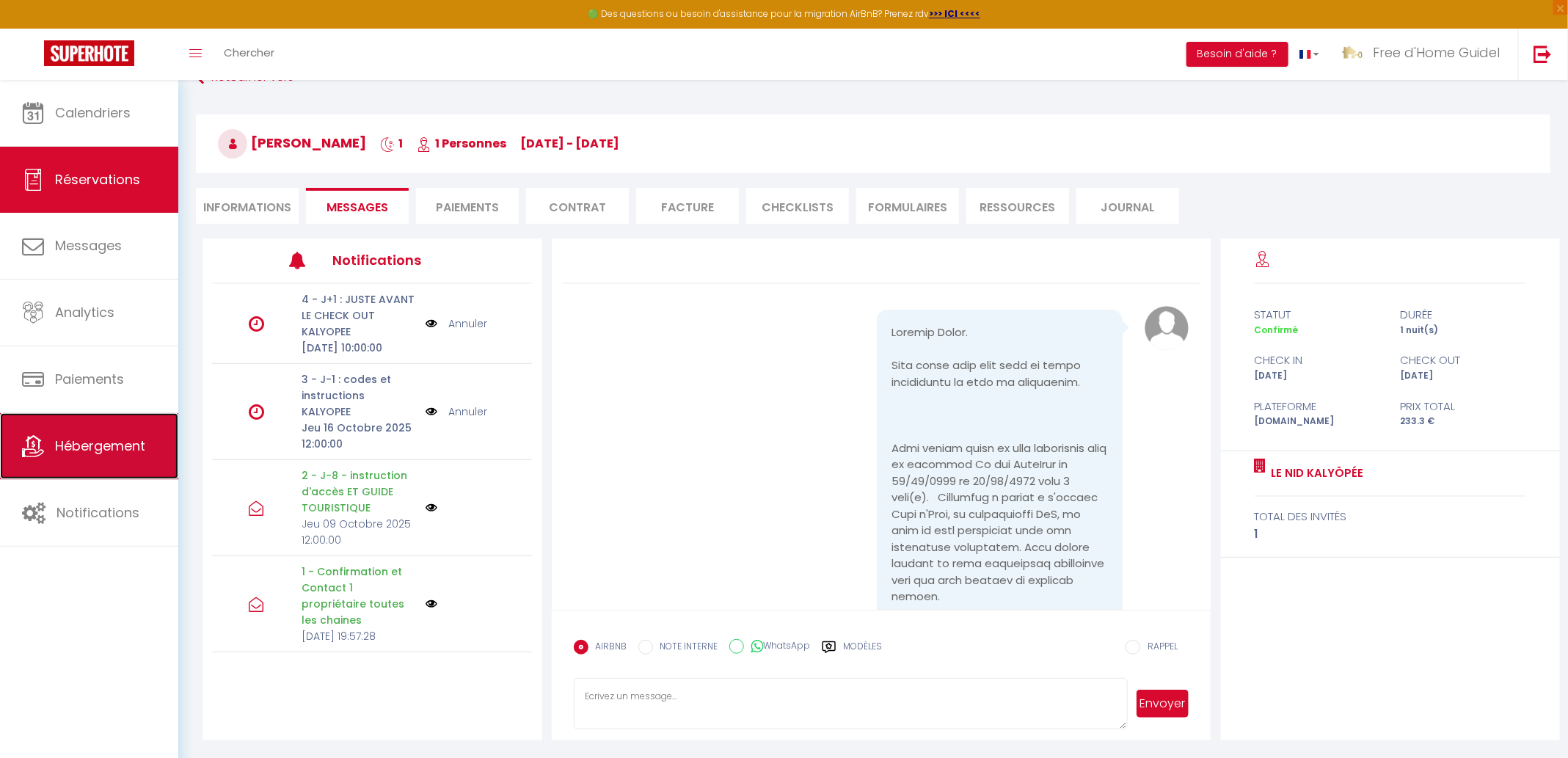
click at [89, 453] on span "Hébergement" at bounding box center [101, 445] width 91 height 18
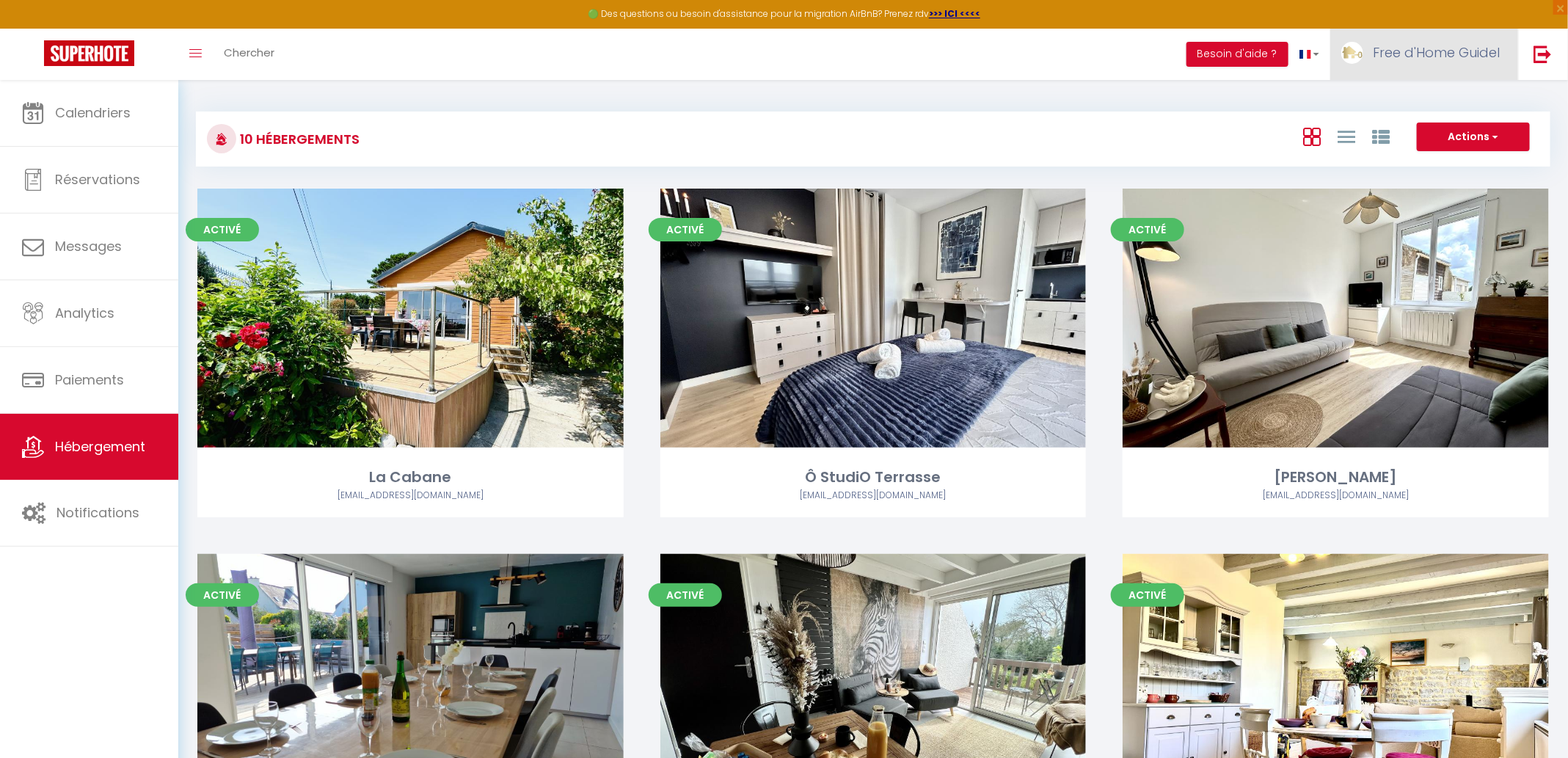
click at [1500, 43] on link "Free d'Home Guidel" at bounding box center [1424, 54] width 188 height 51
click at [1465, 99] on link "Paramètres" at bounding box center [1458, 102] width 108 height 25
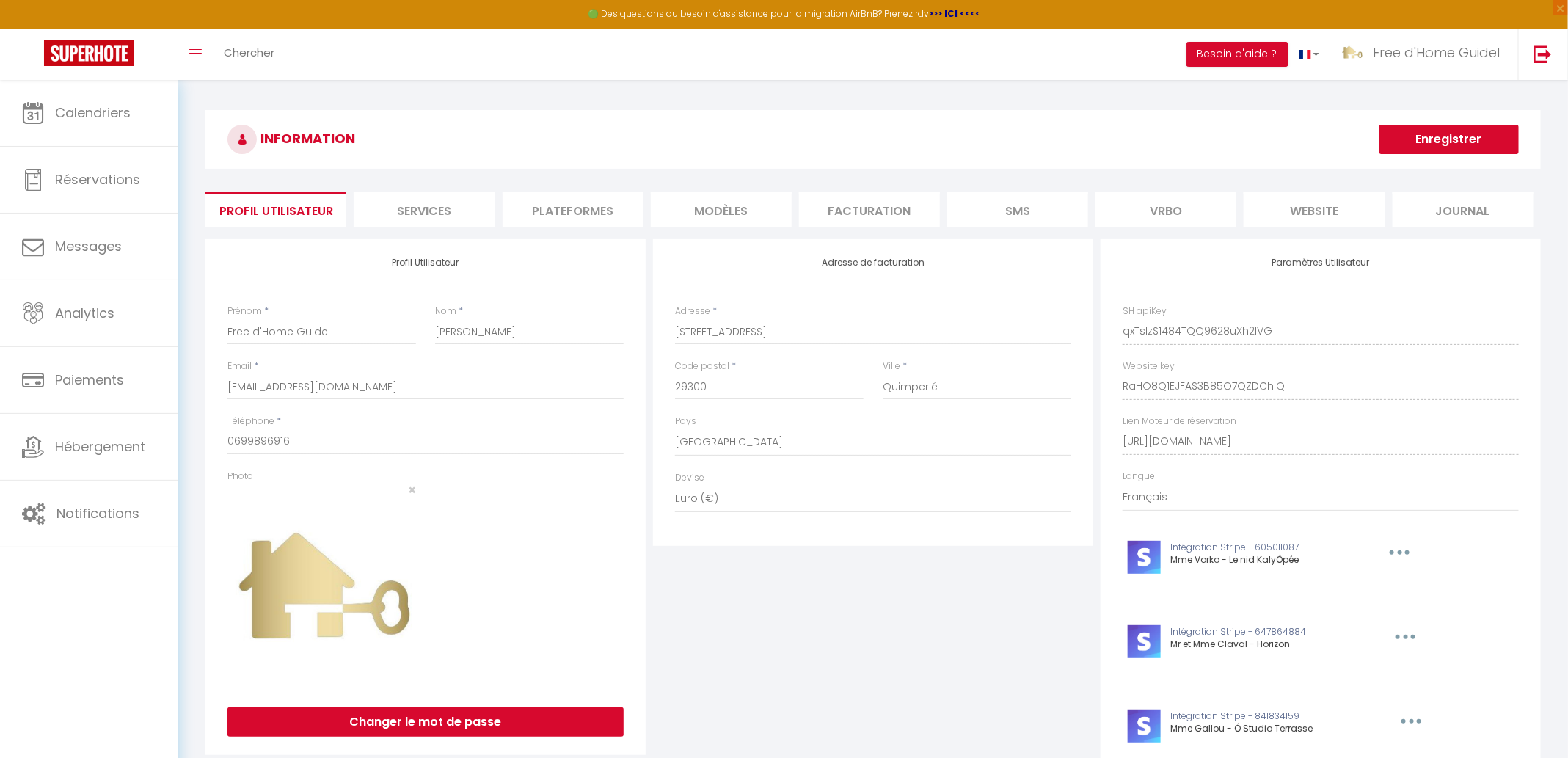
click at [518, 213] on li "Plateformes" at bounding box center [572, 209] width 141 height 36
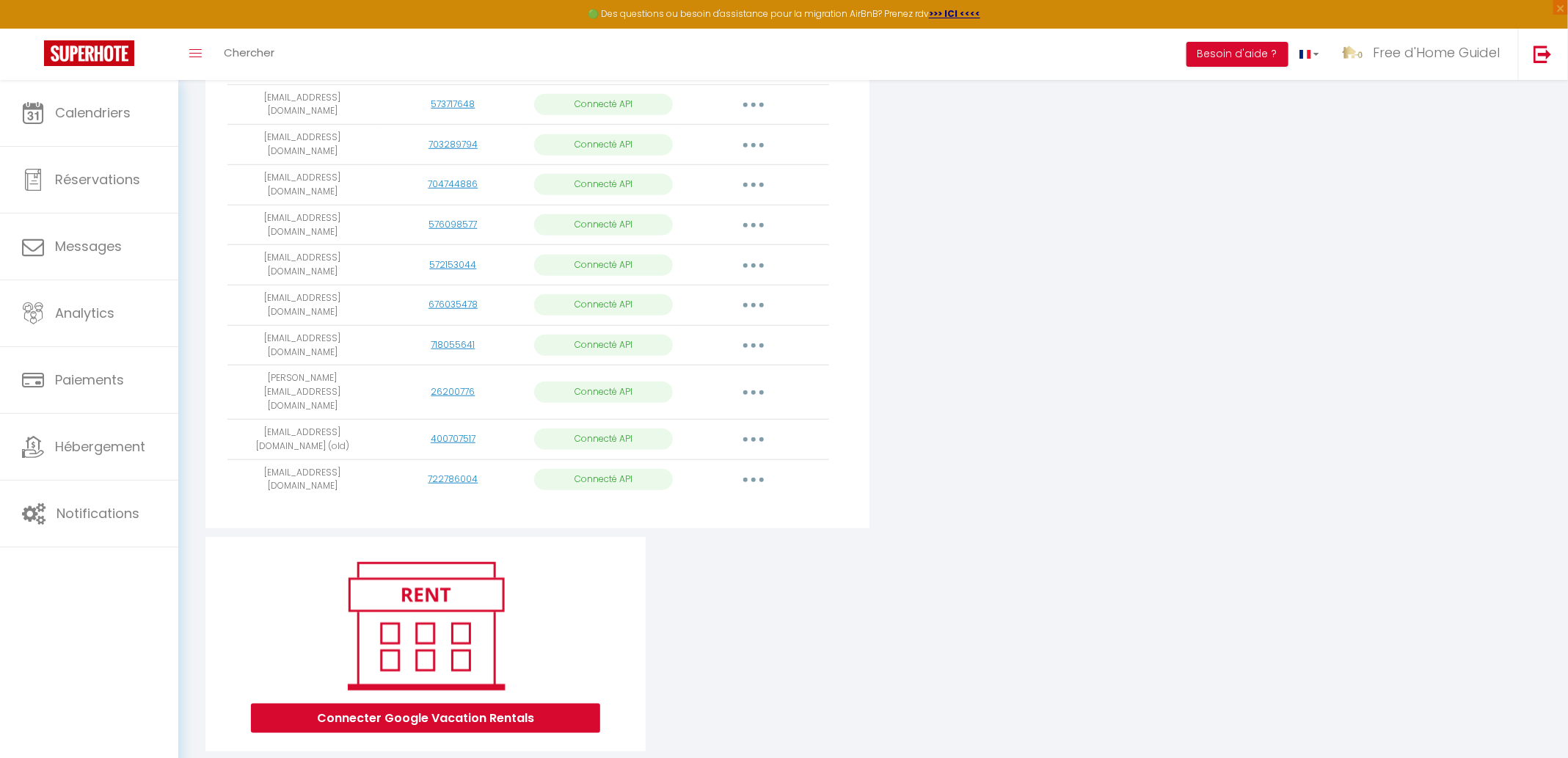
scroll to position [545, 0]
click at [754, 437] on icon "button" at bounding box center [753, 439] width 5 height 5
click at [711, 461] on link "Importer les appartements" at bounding box center [688, 473] width 162 height 25
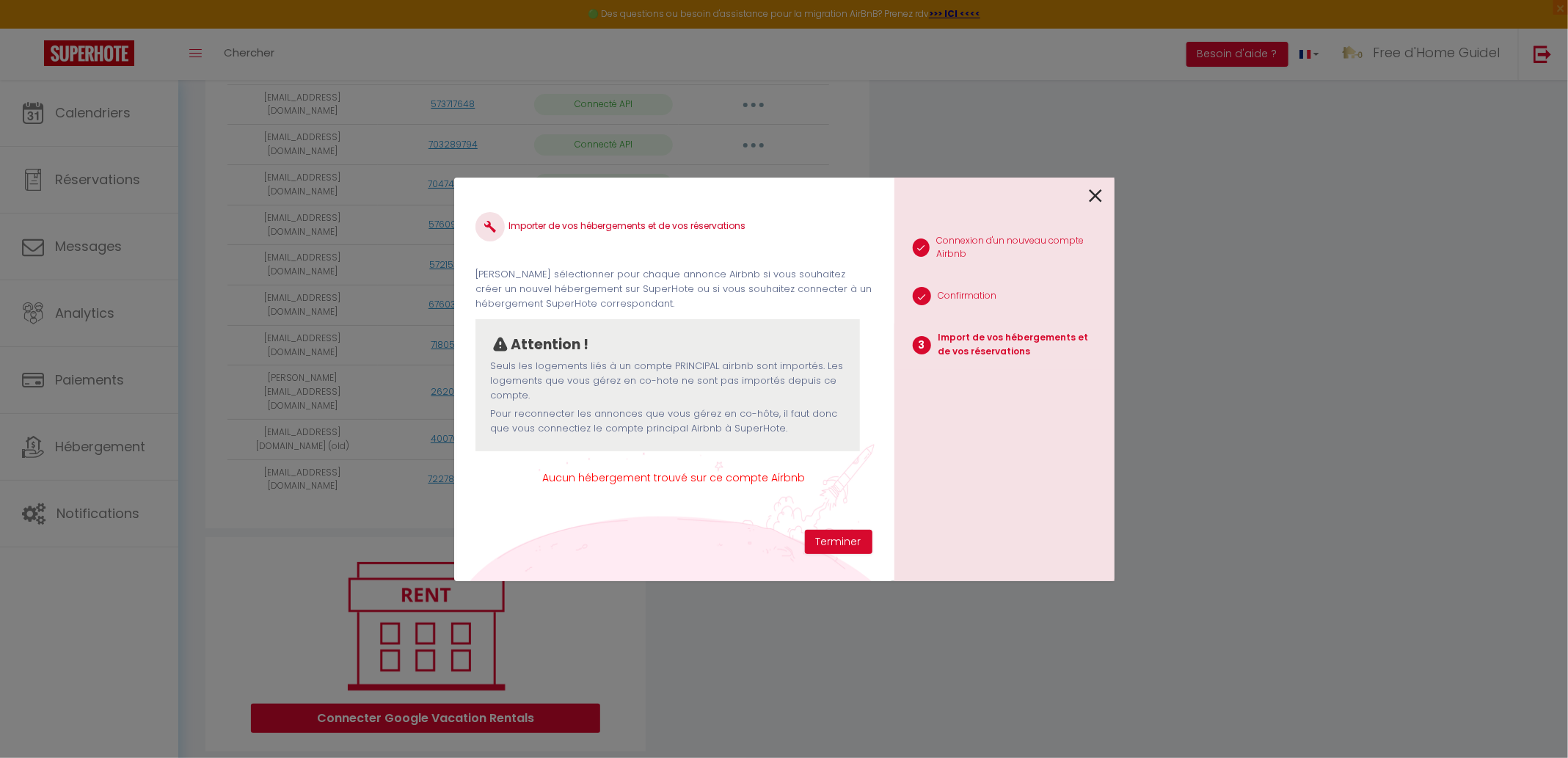
click at [1092, 197] on icon at bounding box center [1096, 196] width 13 height 22
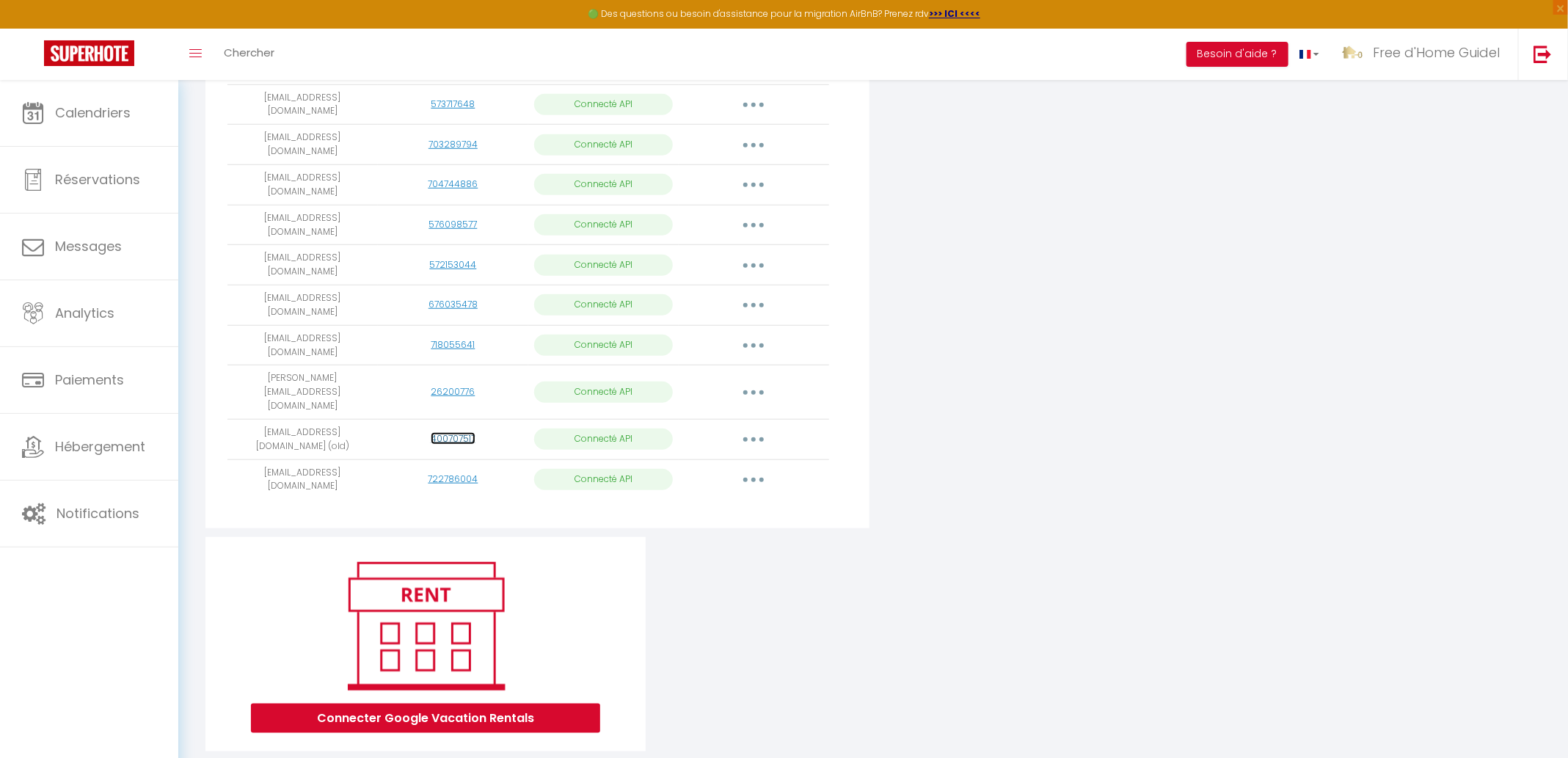
click at [465, 432] on link "400707517" at bounding box center [453, 439] width 45 height 12
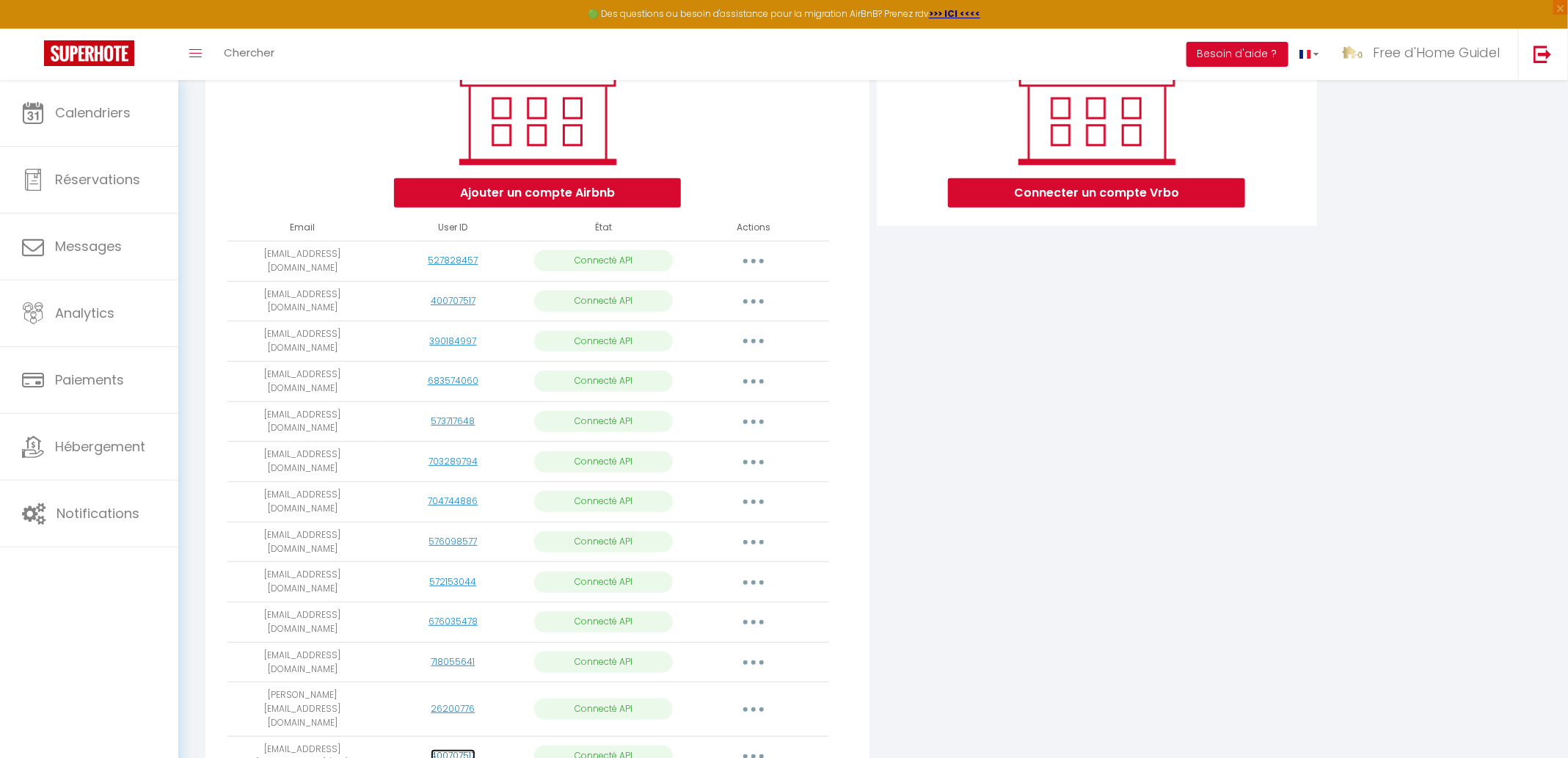
scroll to position [226, 0]
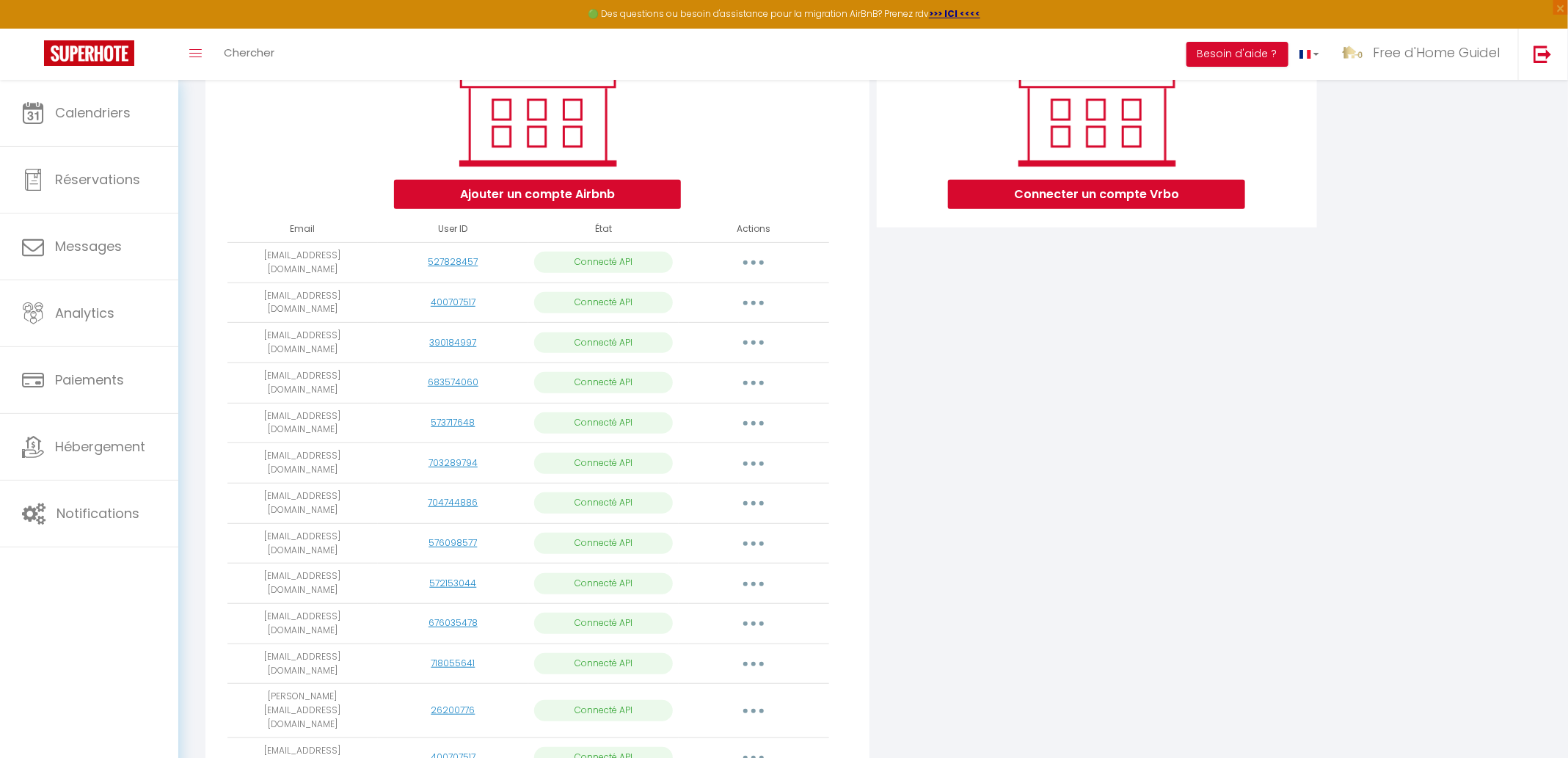
click at [759, 259] on button "button" at bounding box center [753, 263] width 41 height 24
click at [948, 380] on div "Connecter un compte Vrbo" at bounding box center [1097, 434] width 448 height 842
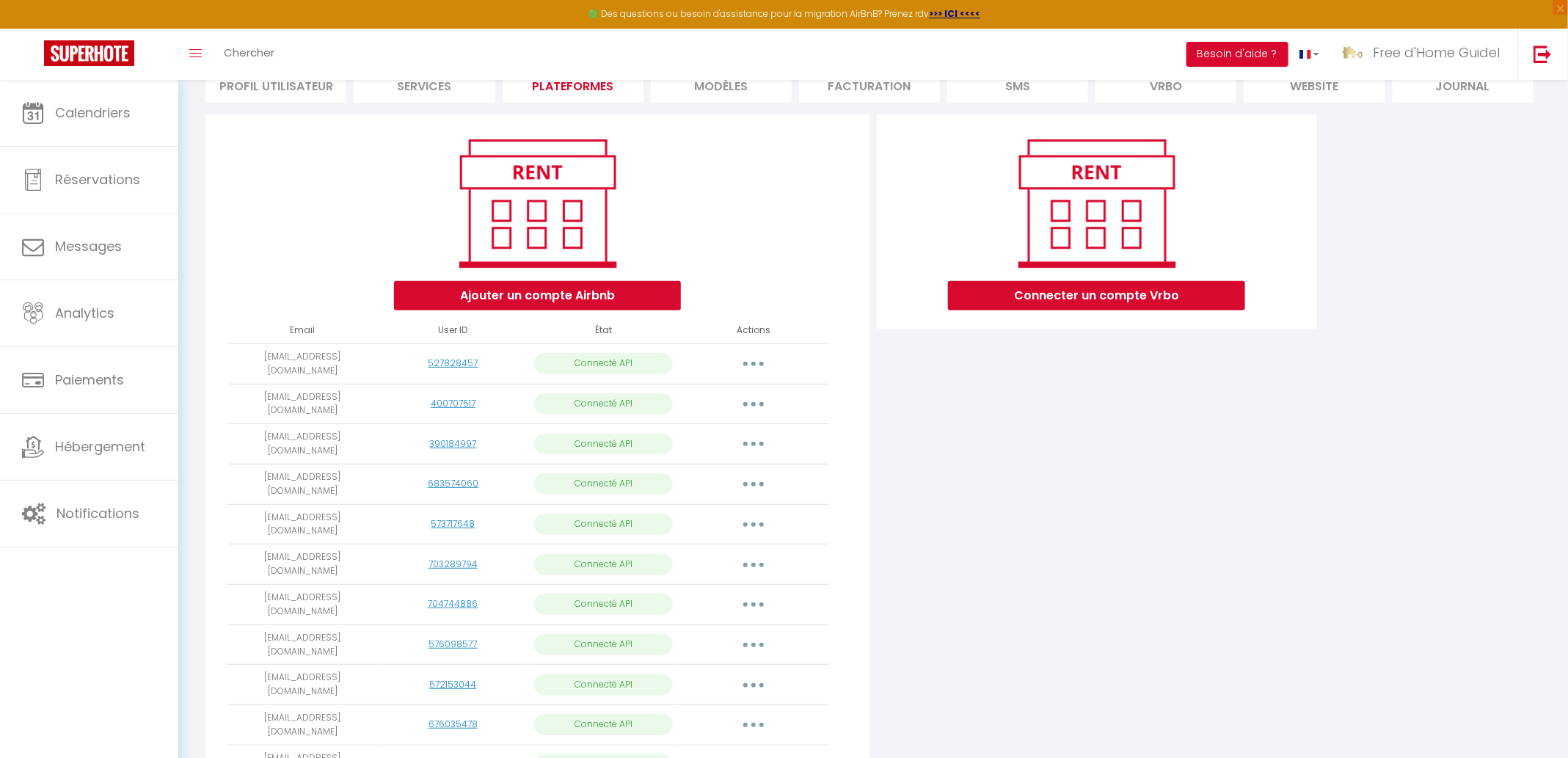
scroll to position [0, 0]
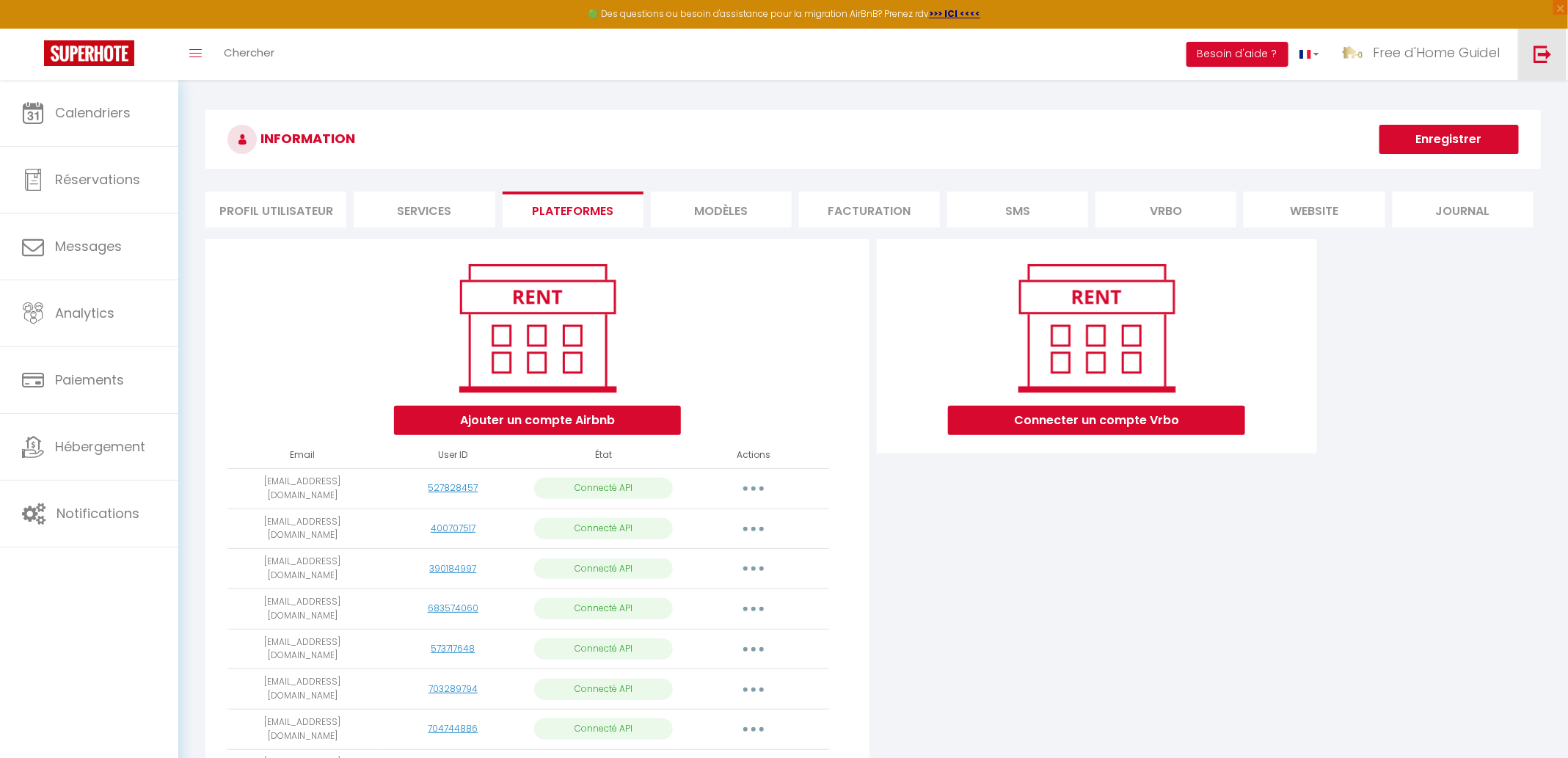
click at [1535, 55] on img at bounding box center [1543, 54] width 18 height 18
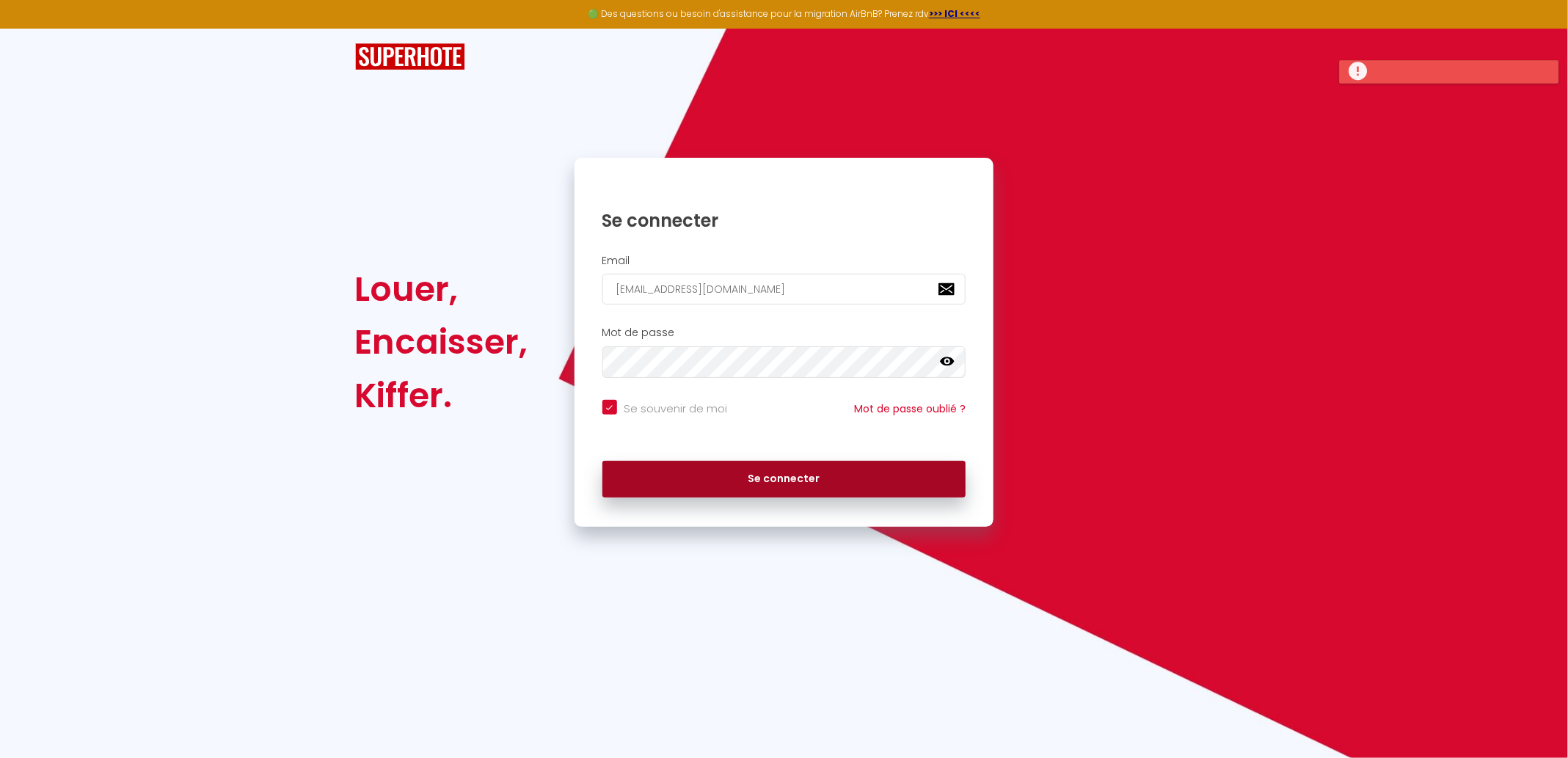
click at [714, 468] on button "Se connecter" at bounding box center [784, 479] width 364 height 37
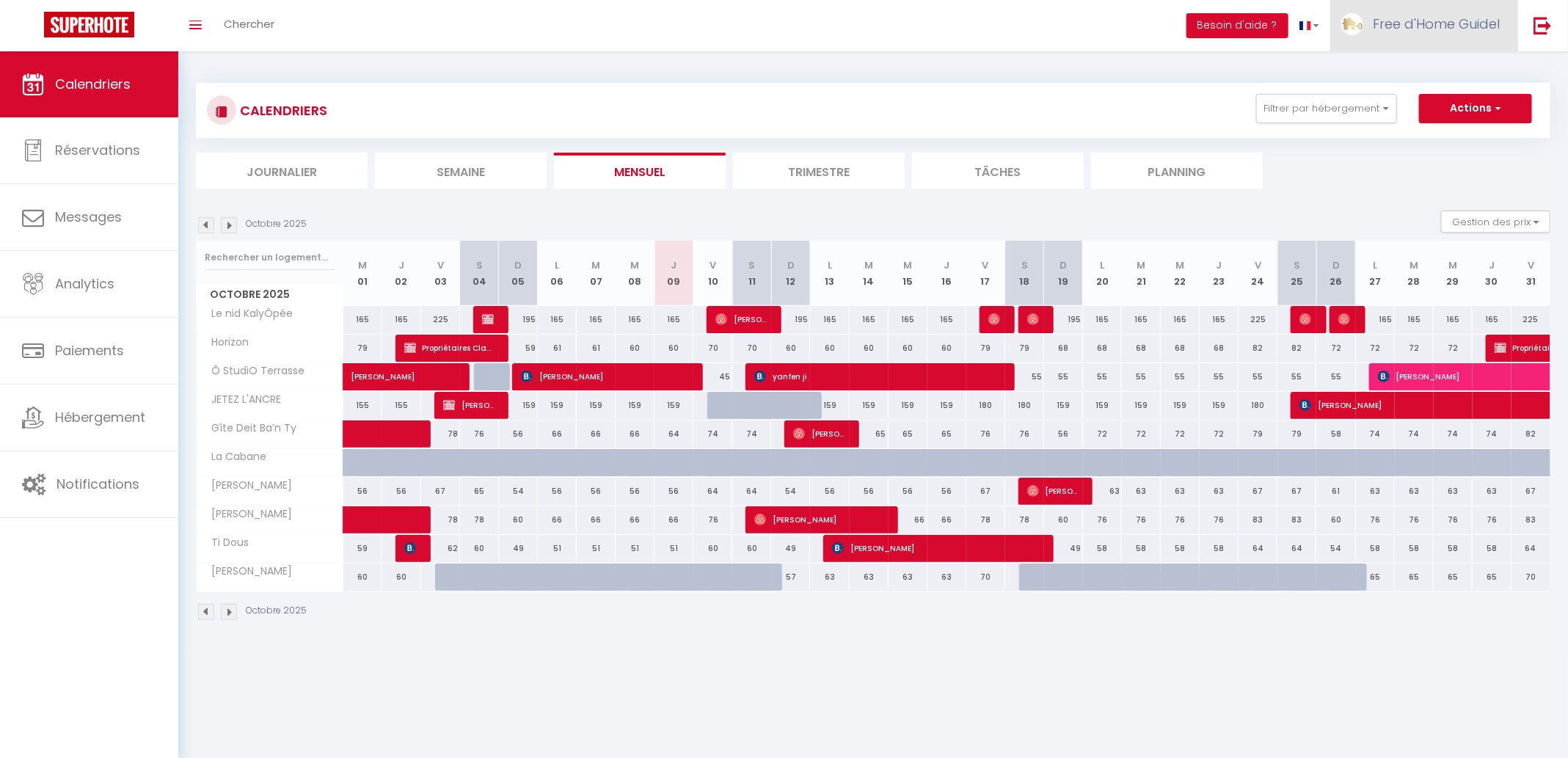
click at [1414, 34] on link "Free d'Home Guidel" at bounding box center [1424, 25] width 188 height 51
click at [1434, 75] on link "Paramètres" at bounding box center [1458, 73] width 108 height 25
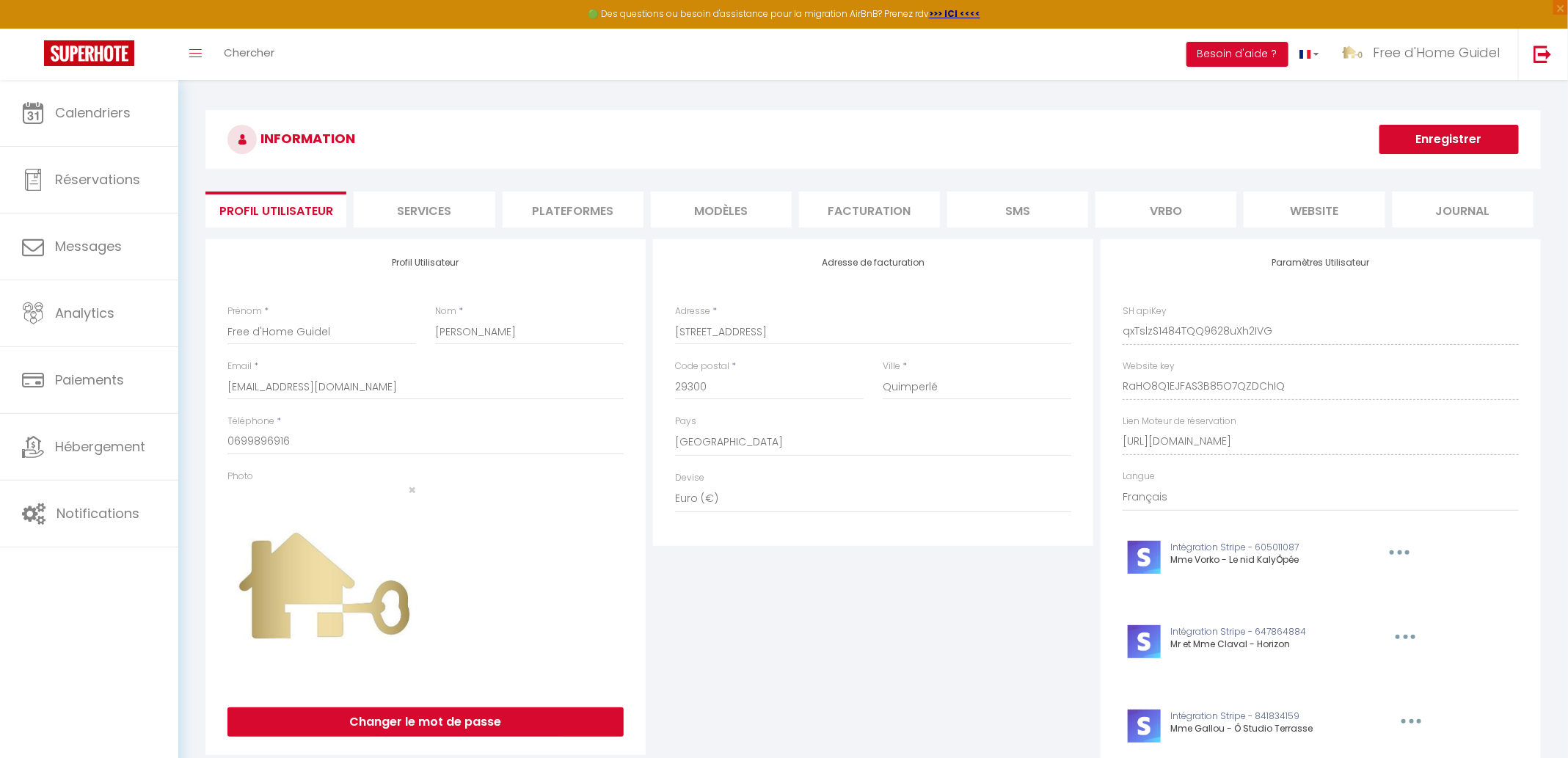
click at [608, 205] on li "Plateformes" at bounding box center [572, 209] width 141 height 36
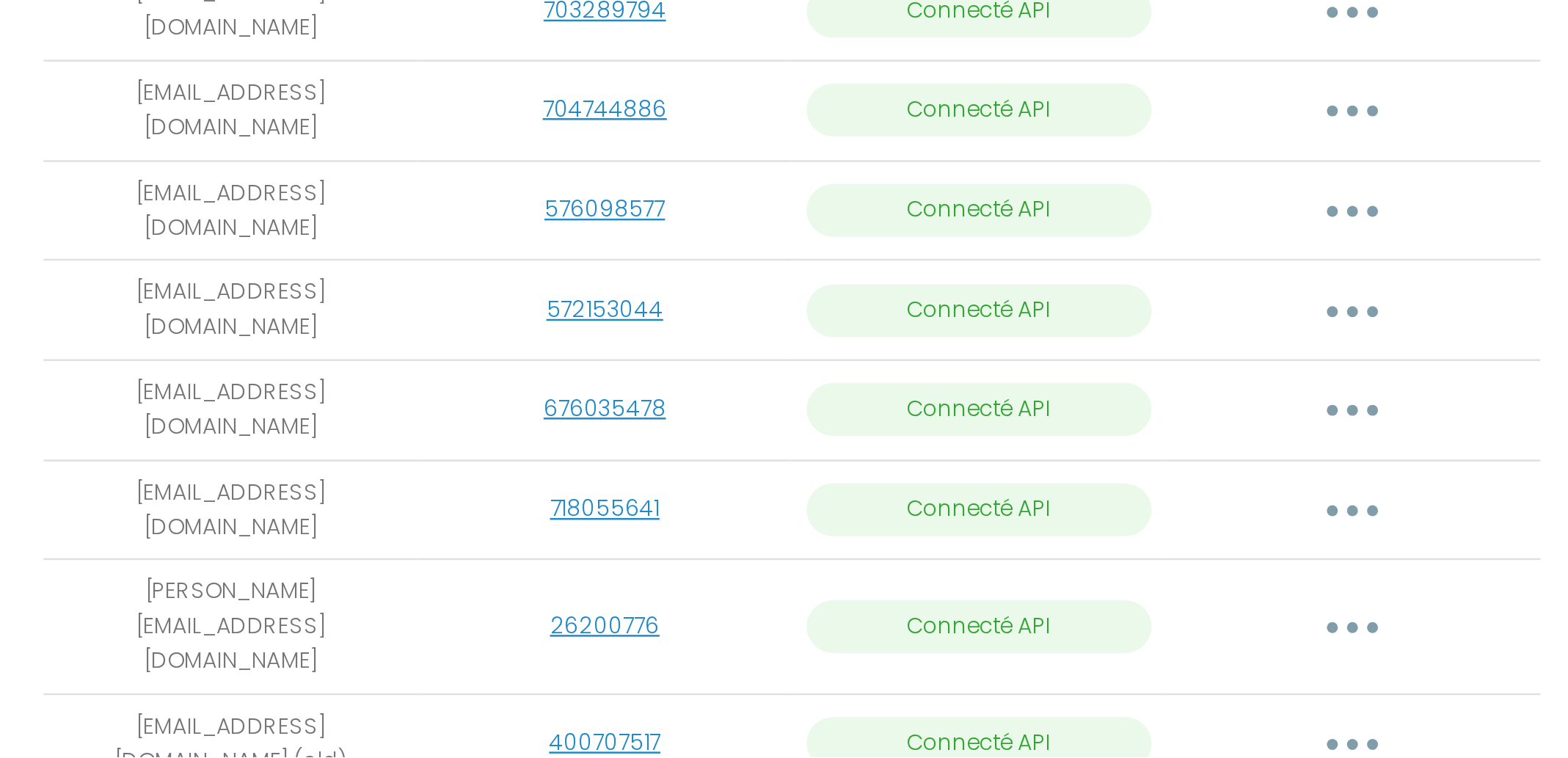
scroll to position [233, 0]
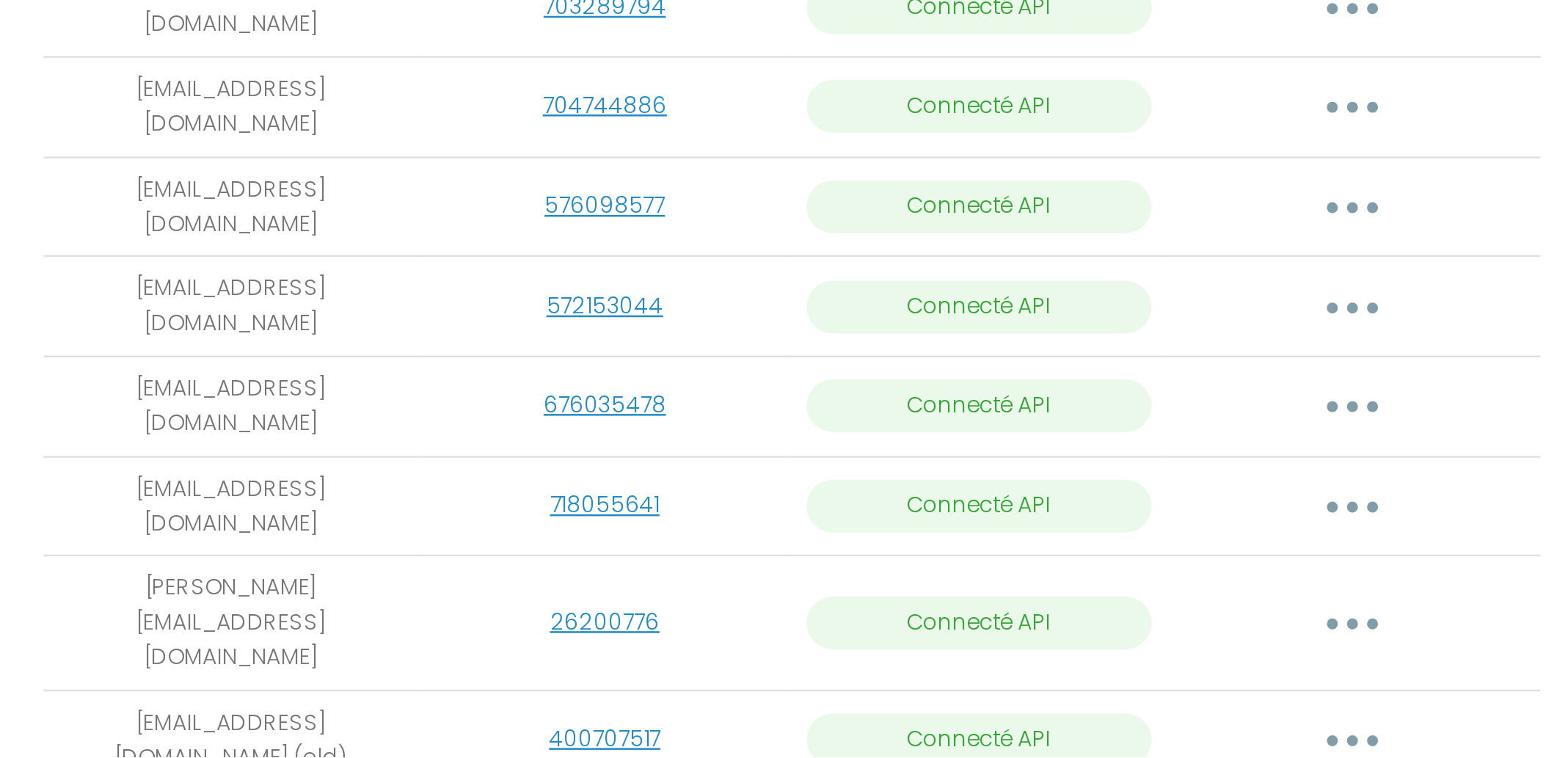
click at [749, 693] on button "button" at bounding box center [753, 704] width 41 height 24
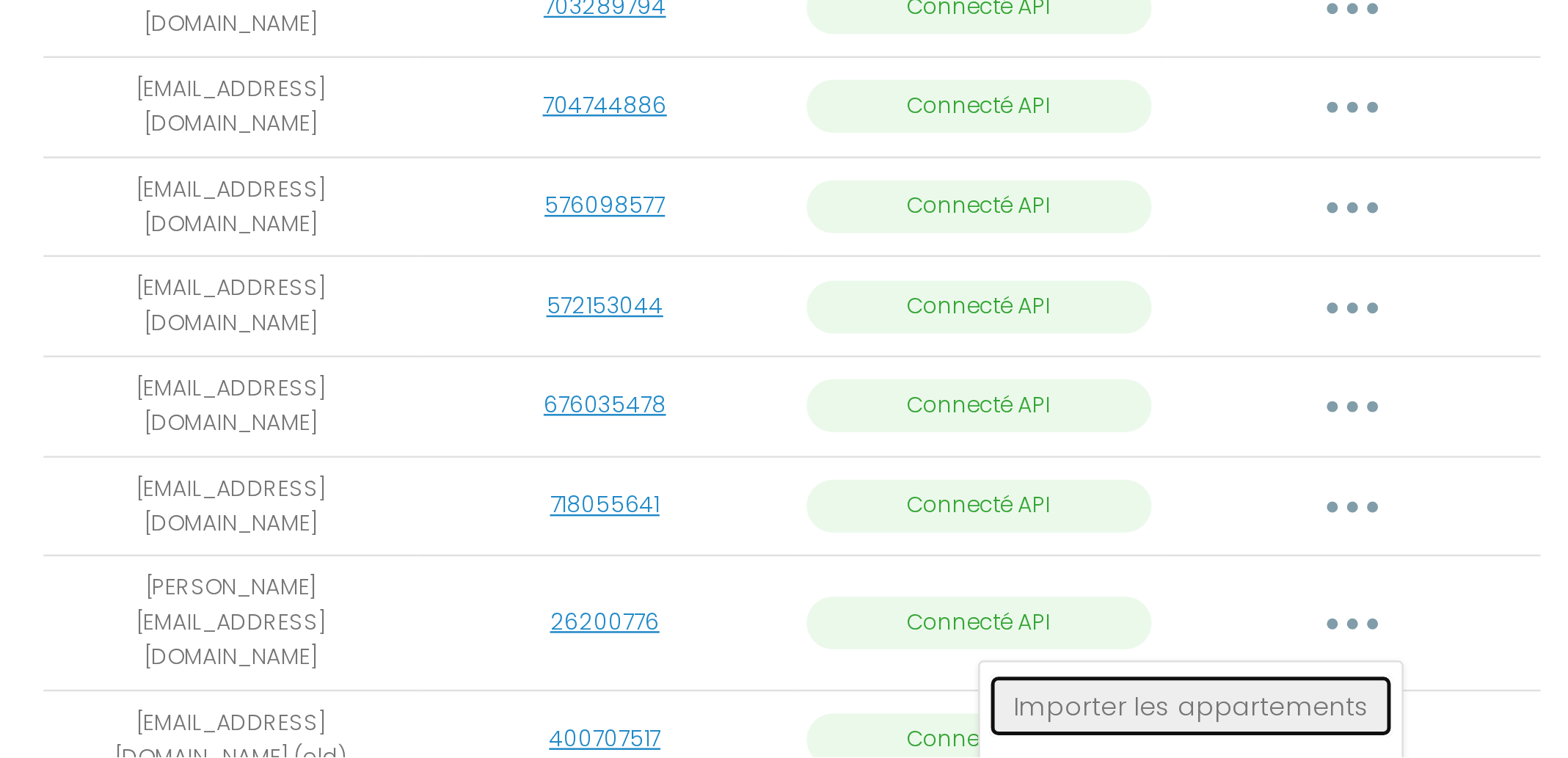
click at [700, 725] on link "Importer les appartements" at bounding box center [688, 737] width 162 height 25
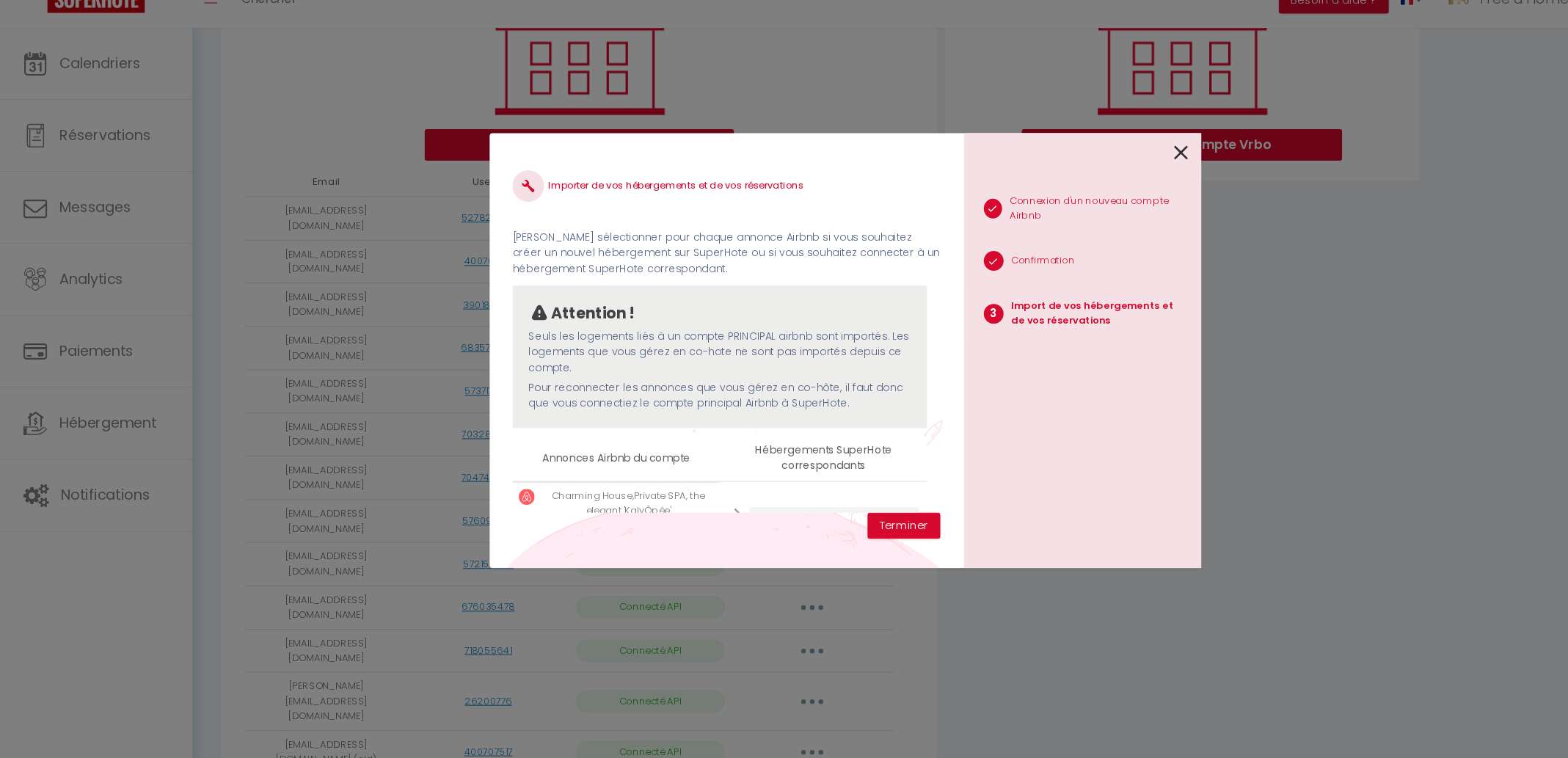
scroll to position [58, 0]
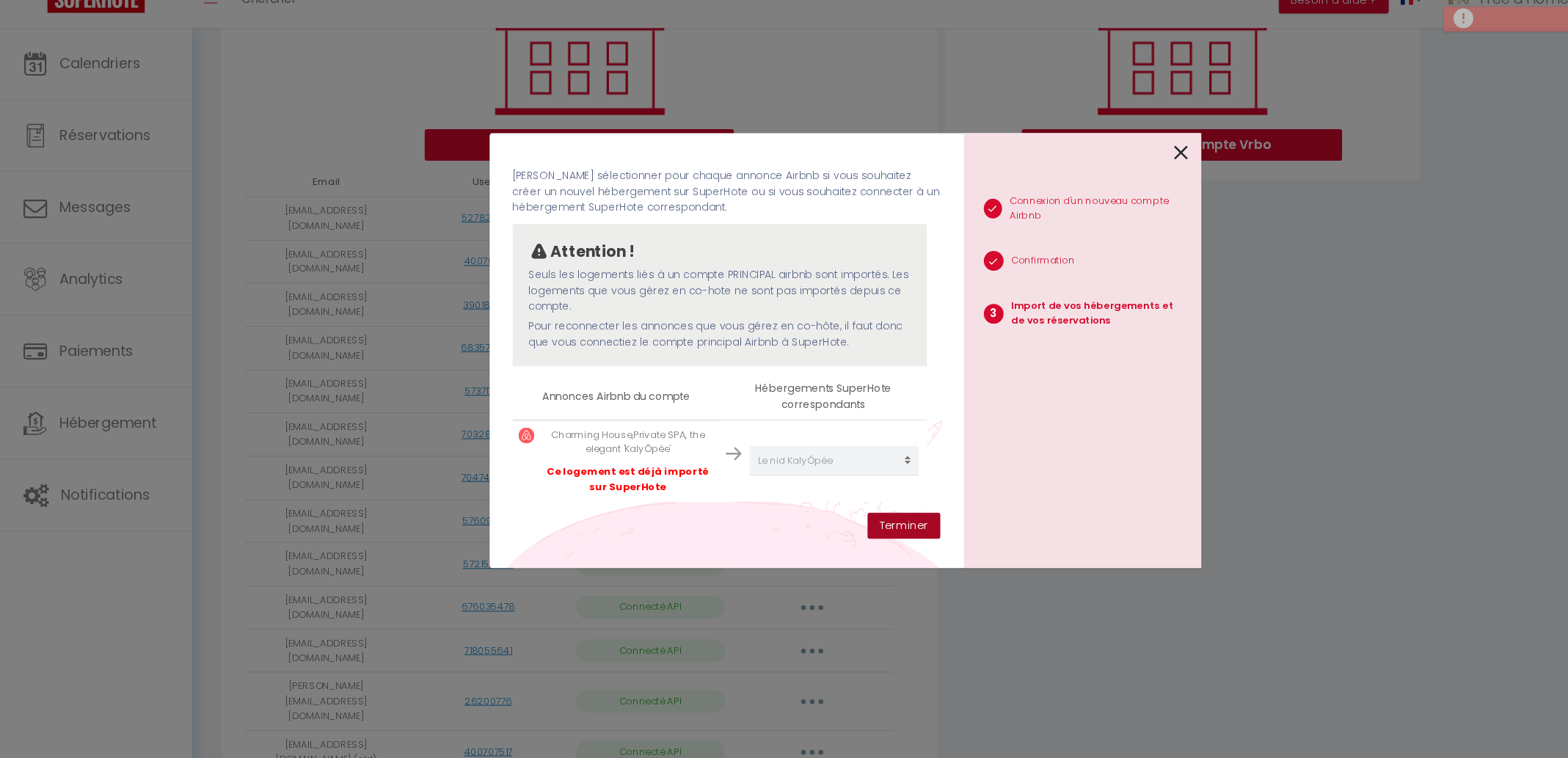
click at [818, 550] on button "Terminer" at bounding box center [839, 542] width 68 height 25
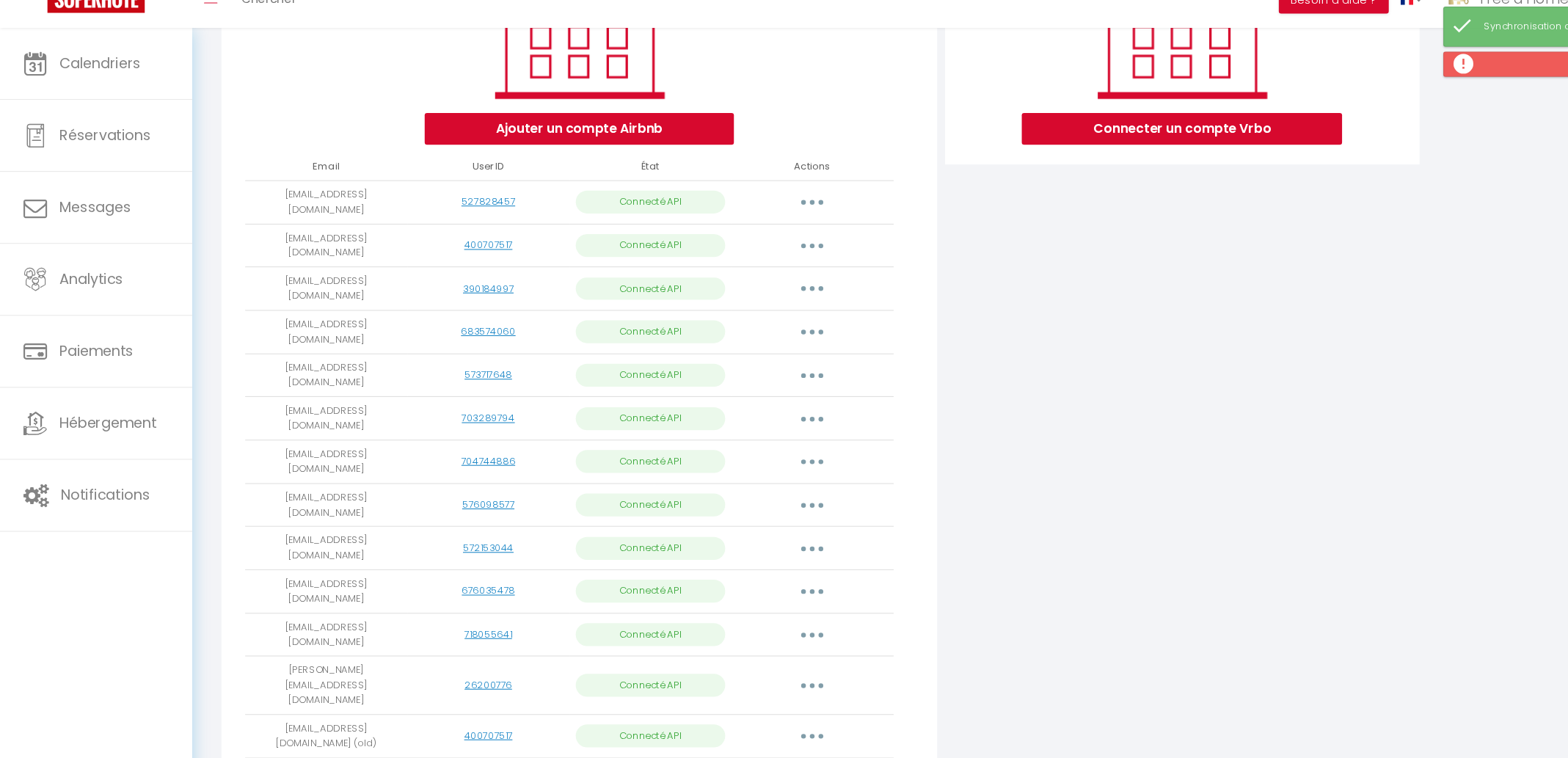
scroll to position [248, 0]
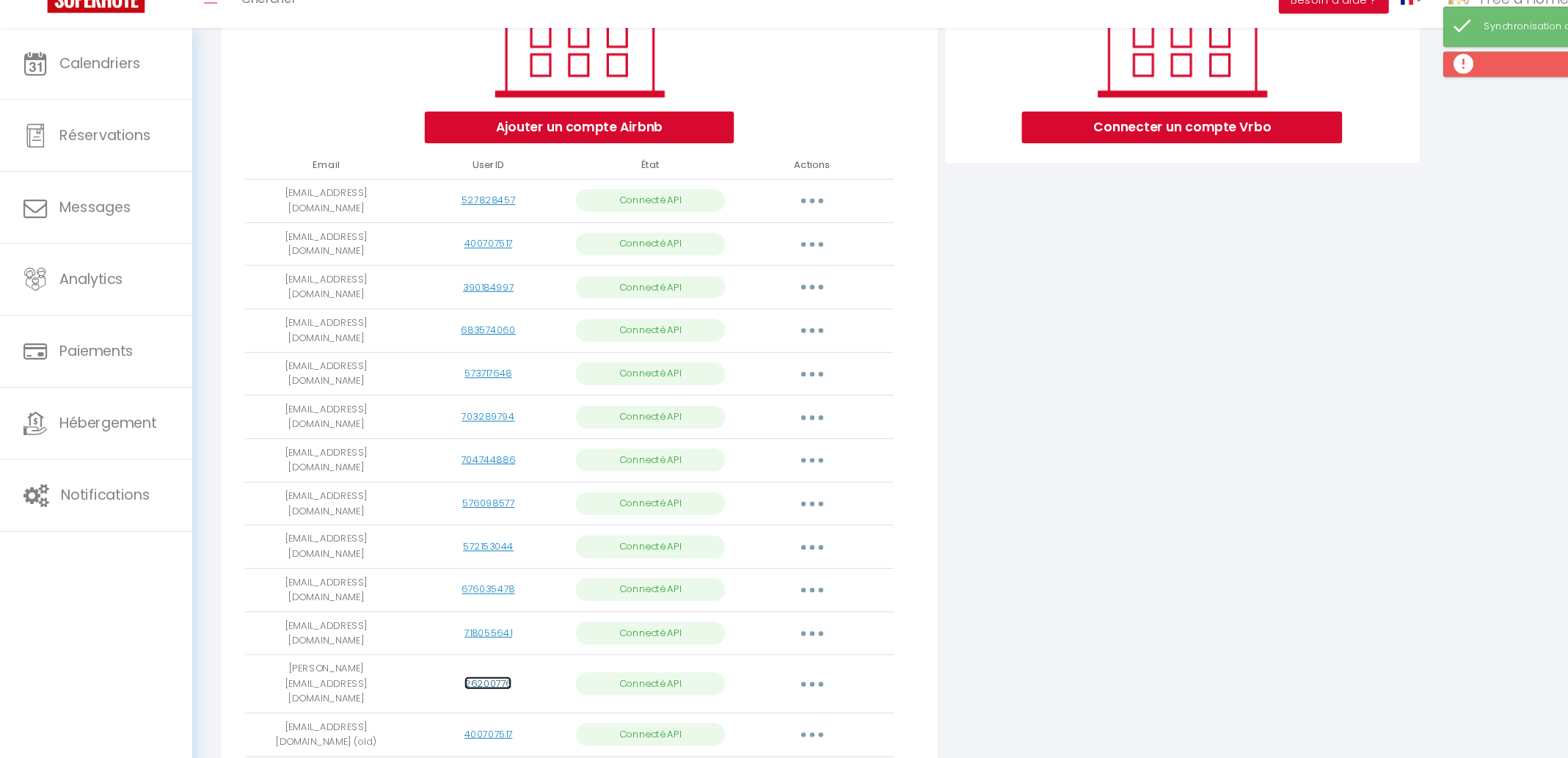
click at [463, 681] on link "26200776" at bounding box center [452, 687] width 44 height 12
